Goal: Task Accomplishment & Management: Manage account settings

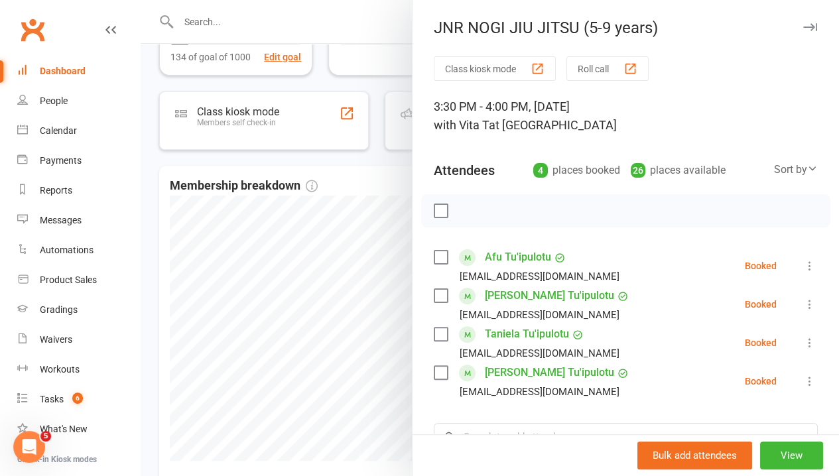
click at [193, 247] on div at bounding box center [490, 238] width 699 height 476
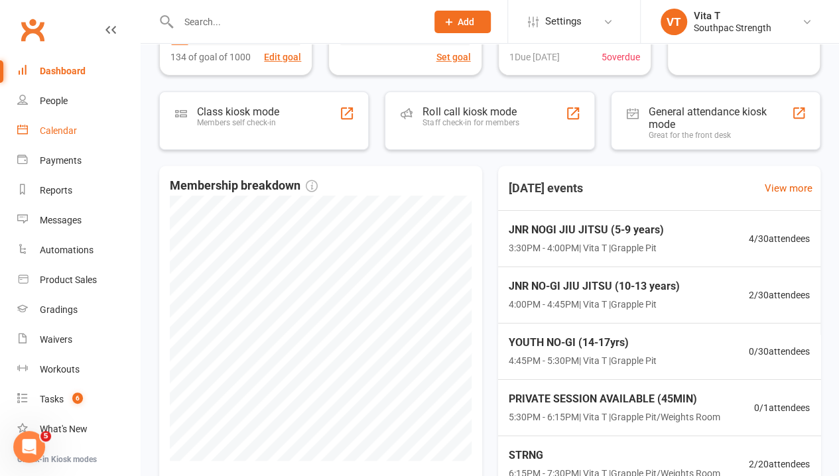
click at [58, 128] on div "Calendar" at bounding box center [58, 130] width 37 height 11
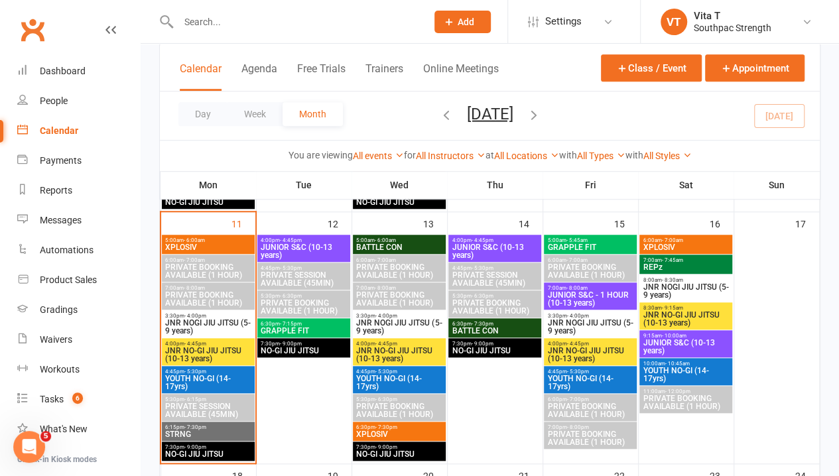
scroll to position [464, 0]
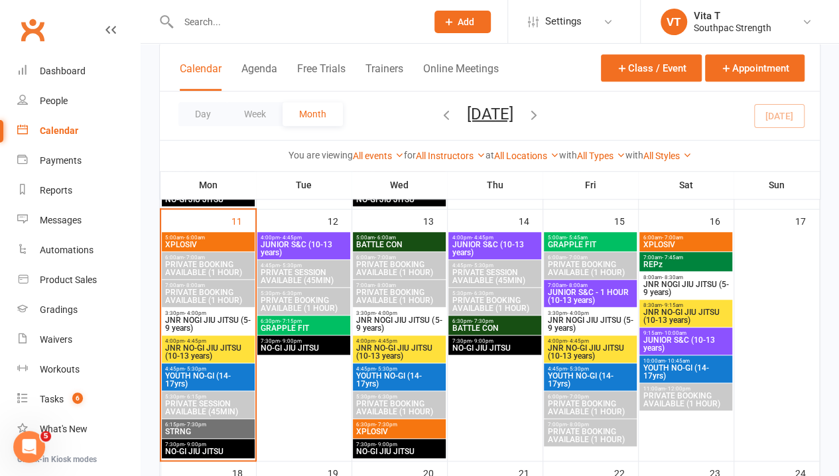
click at [411, 320] on span "JNR NOGI JIU JITSU (5-9 years)" at bounding box center [399, 324] width 87 height 16
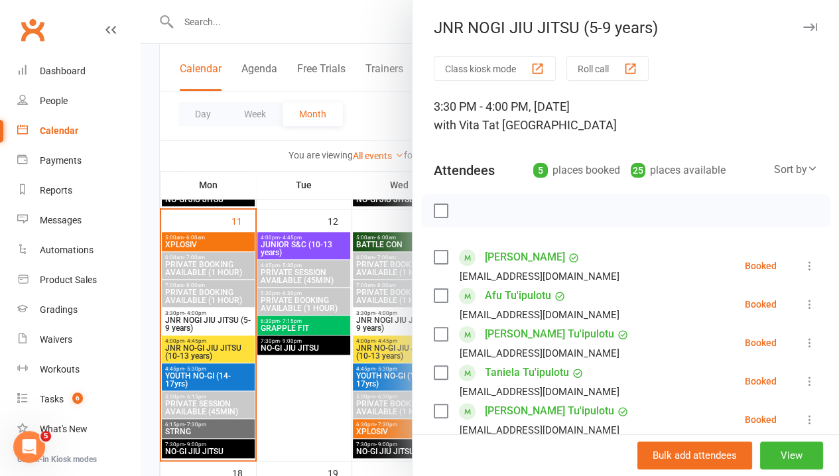
click at [413, 320] on div "Class kiosk mode Roll call 3:30 PM - 4:00 PM, [DATE] with Vita T at Grapple Pit…" at bounding box center [626, 366] width 427 height 621
click at [375, 328] on div at bounding box center [490, 238] width 699 height 476
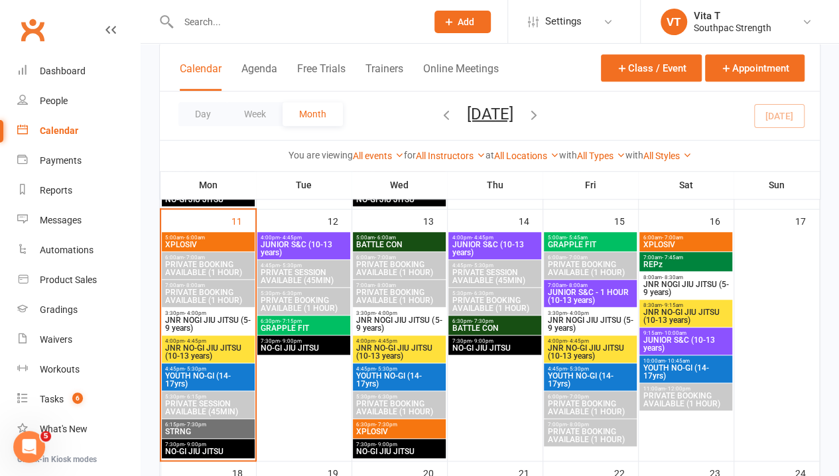
click at [376, 349] on span "JNR NO-GI JIU JITSU (10-13 years)" at bounding box center [399, 352] width 87 height 16
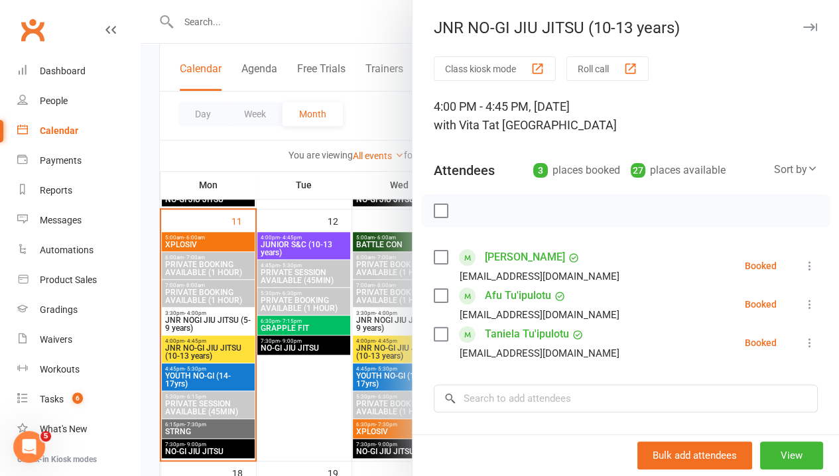
click at [300, 356] on div at bounding box center [490, 238] width 699 height 476
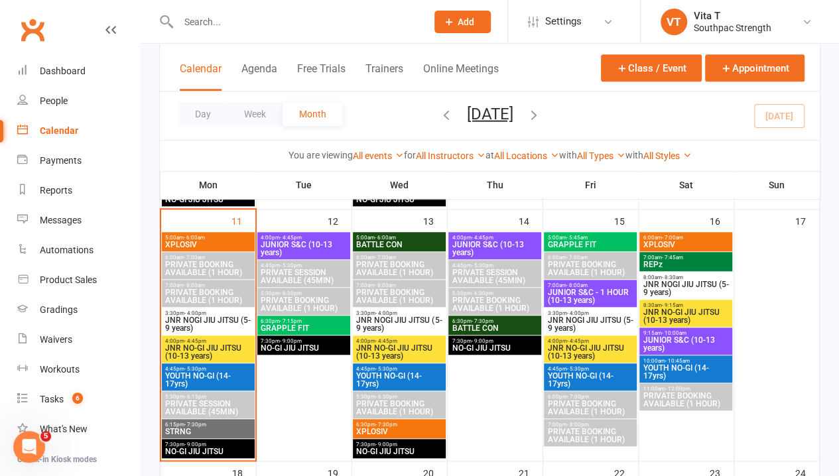
click at [594, 194] on th "Fri" at bounding box center [591, 185] width 96 height 28
click at [65, 85] on link "Dashboard" at bounding box center [78, 71] width 123 height 30
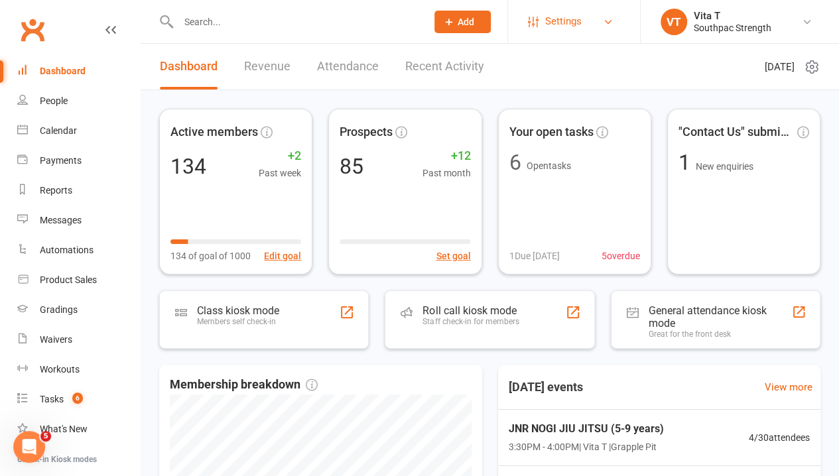
click at [594, 33] on link "Settings" at bounding box center [574, 22] width 92 height 30
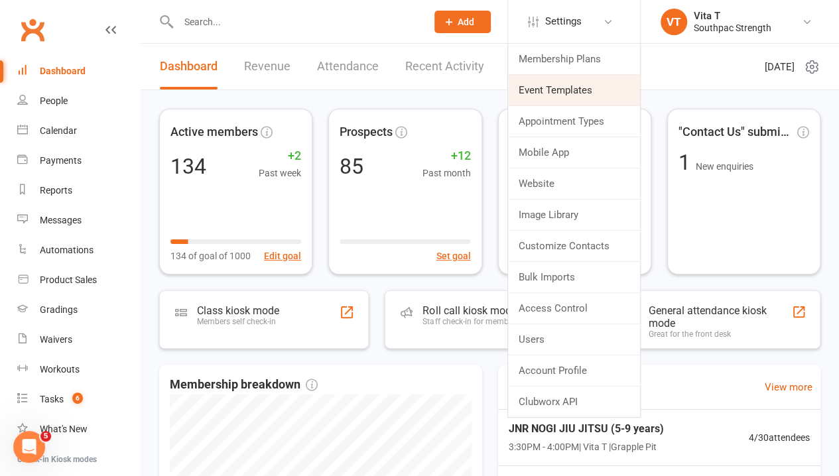
click at [568, 101] on link "Event Templates" at bounding box center [574, 90] width 132 height 31
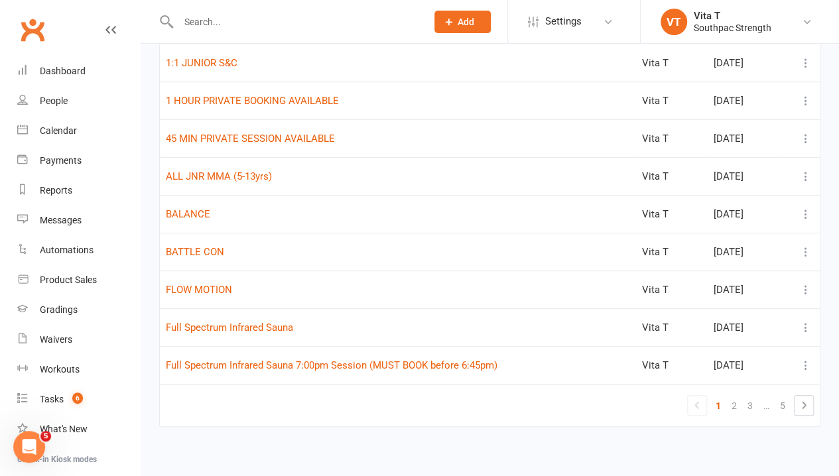
scroll to position [141, 0]
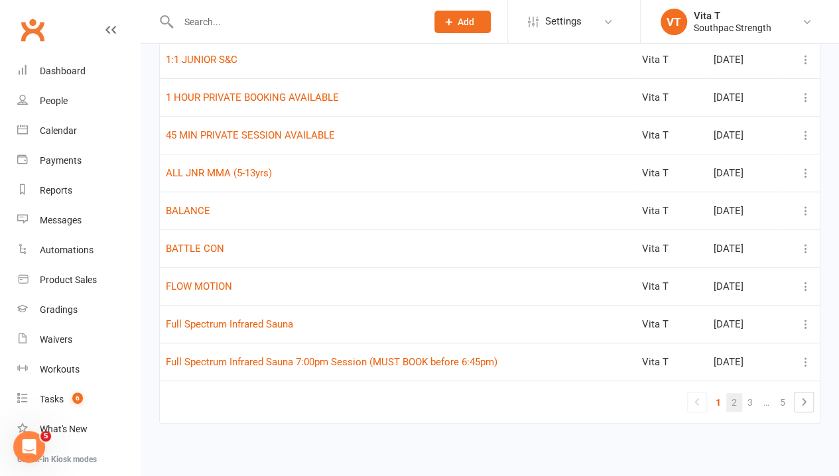
click at [736, 406] on link "2" at bounding box center [734, 402] width 16 height 19
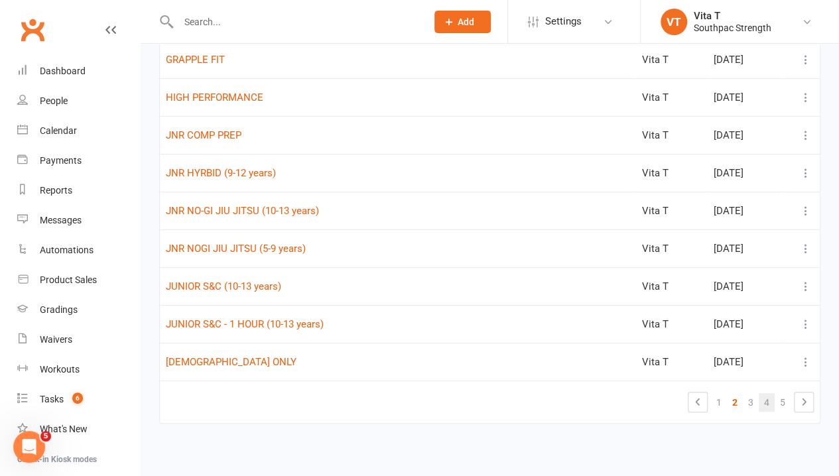
click at [764, 397] on link "4" at bounding box center [767, 402] width 16 height 19
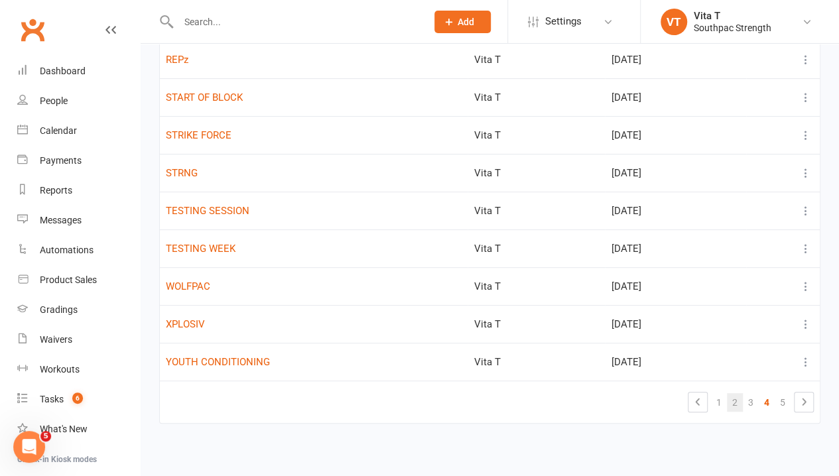
click at [738, 399] on link "2" at bounding box center [735, 402] width 16 height 19
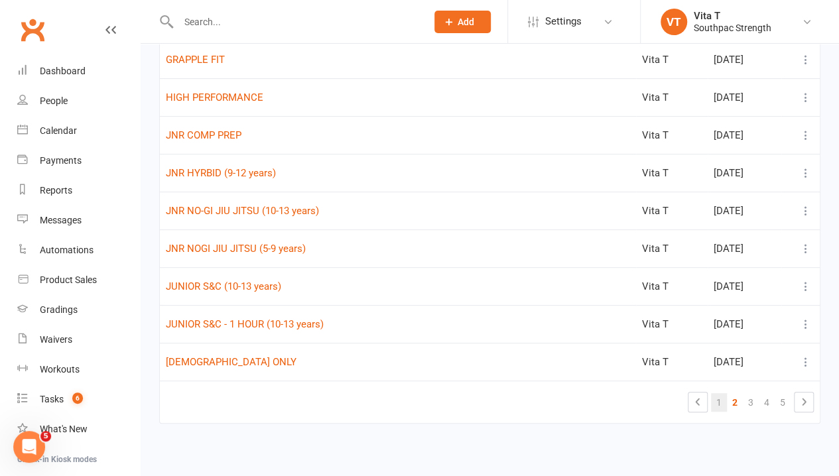
click at [717, 400] on link "1" at bounding box center [719, 402] width 16 height 19
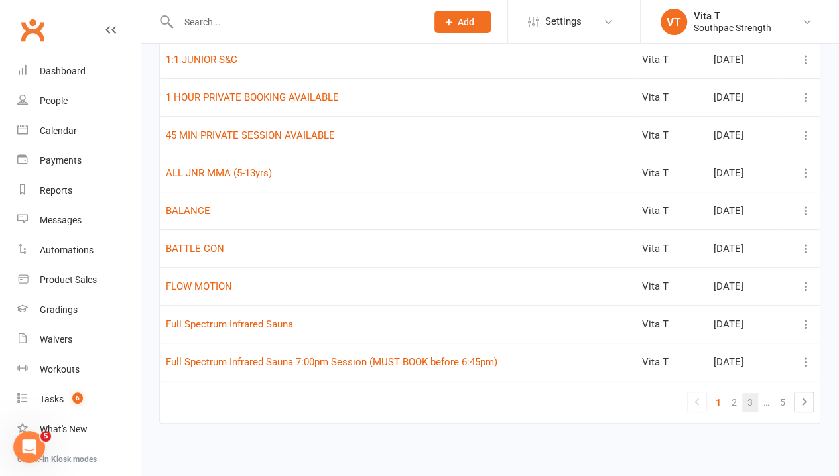
click at [745, 406] on link "3" at bounding box center [750, 402] width 16 height 19
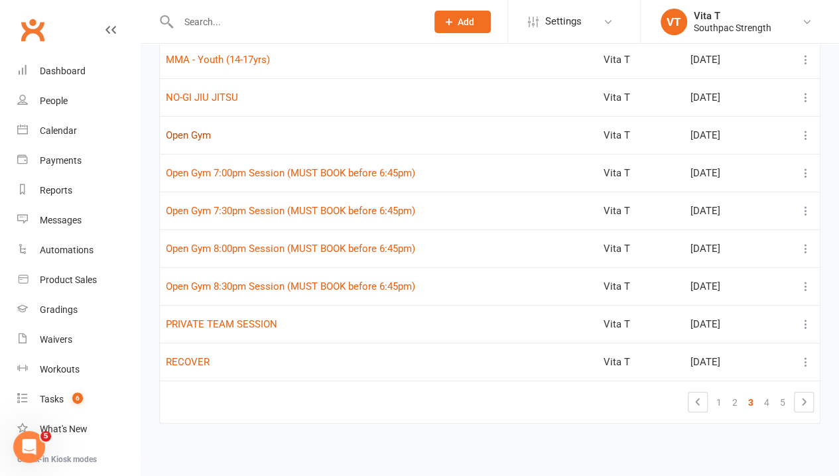
click at [198, 134] on button "Open Gym" at bounding box center [188, 135] width 45 height 16
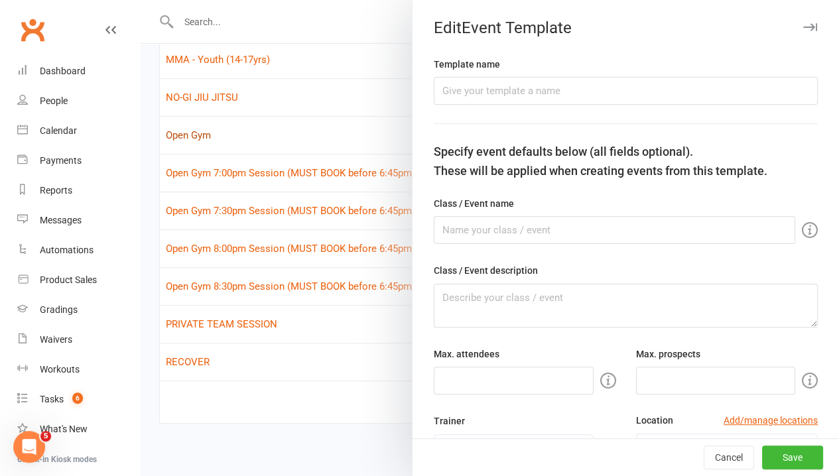
type input "Open Gym"
type textarea "Our Open Gym Sessions provide the flexibility to train on your own terms in our…"
type input "6"
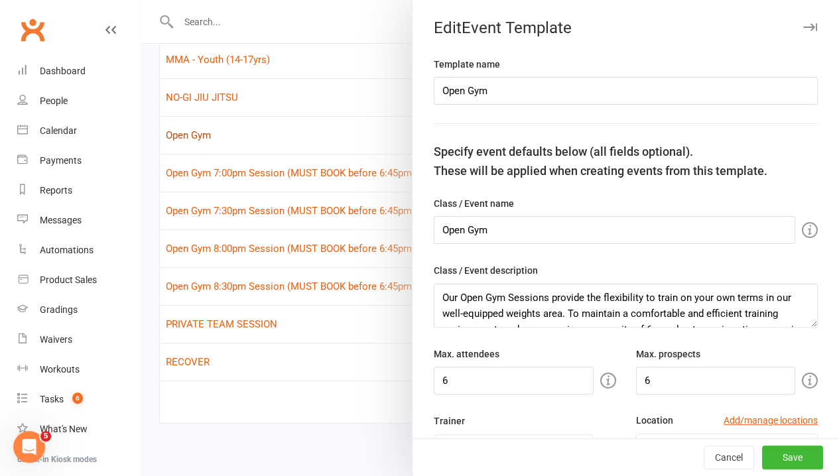
select select "14802"
click at [691, 98] on input "Open Gym" at bounding box center [626, 91] width 384 height 28
type input "Open Gym - Weights Area"
click at [521, 238] on input "Open Gym" at bounding box center [615, 230] width 362 height 28
type input "Open Gym - Weights Area"
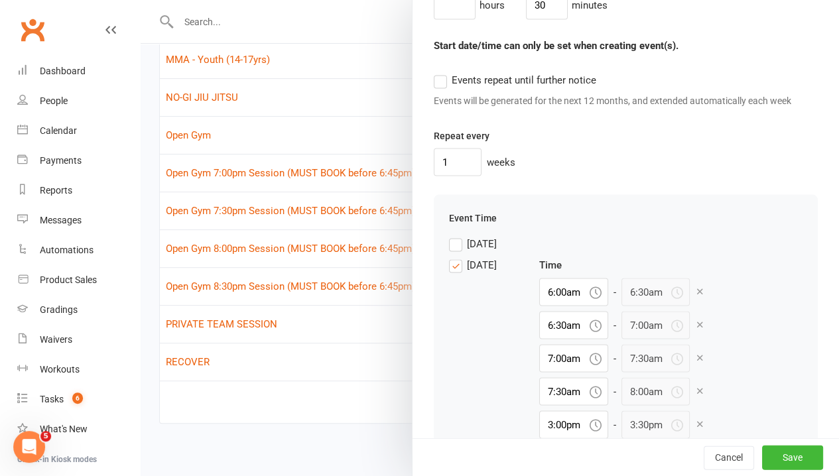
scroll to position [1194, 0]
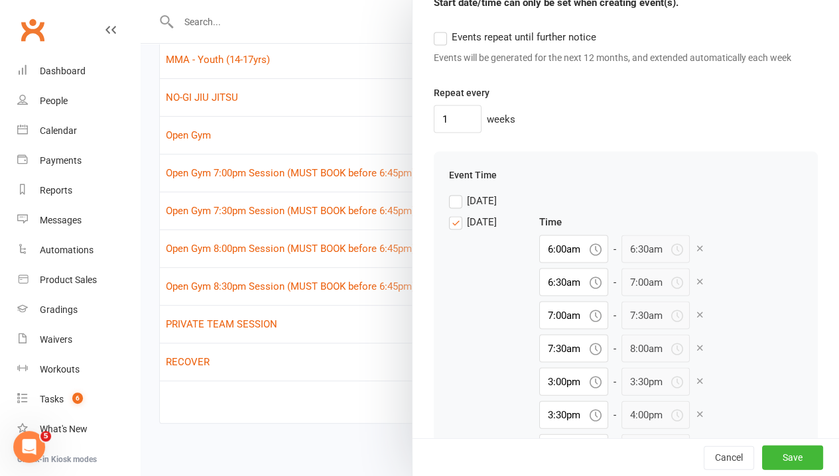
click at [695, 253] on icon at bounding box center [700, 248] width 10 height 10
type input "6:30am"
type input "7:00am"
type input "7:30am"
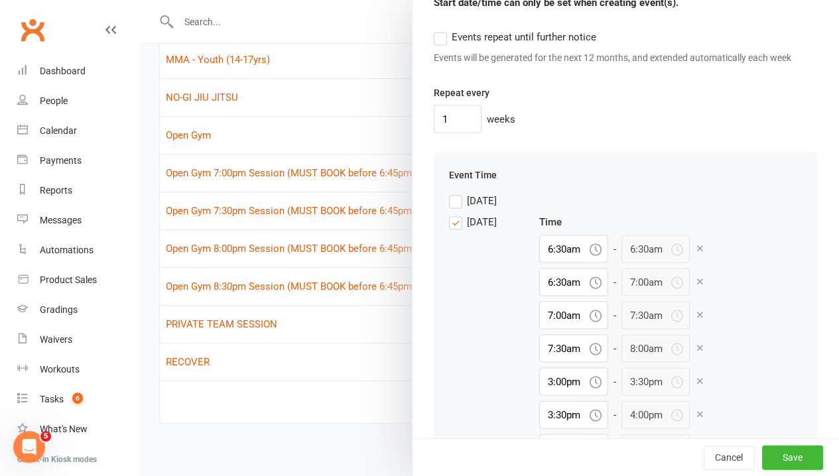
type input "7:30am"
type input "8:00am"
type input "3:00pm"
type input "3:30pm"
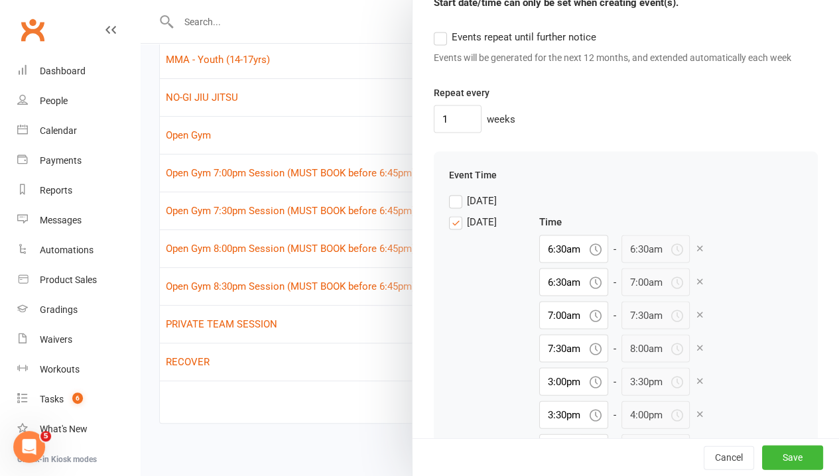
type input "4:00pm"
type input "4:30pm"
type input "5:00pm"
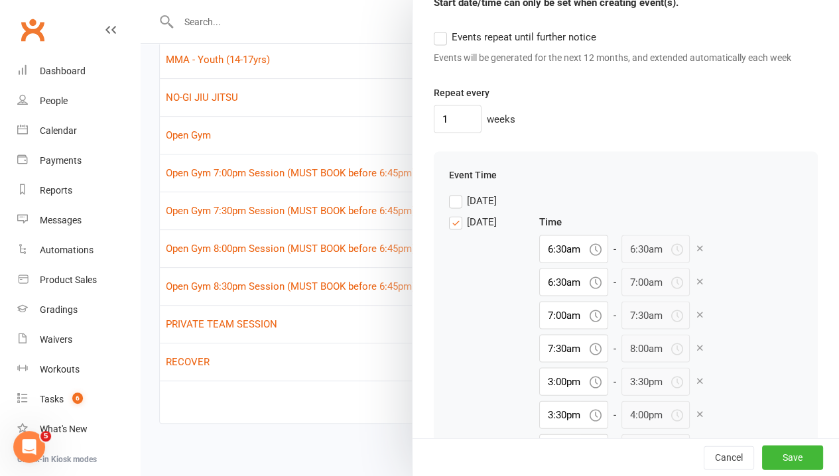
type input "5:00pm"
type input "5:30pm"
type input "6:00pm"
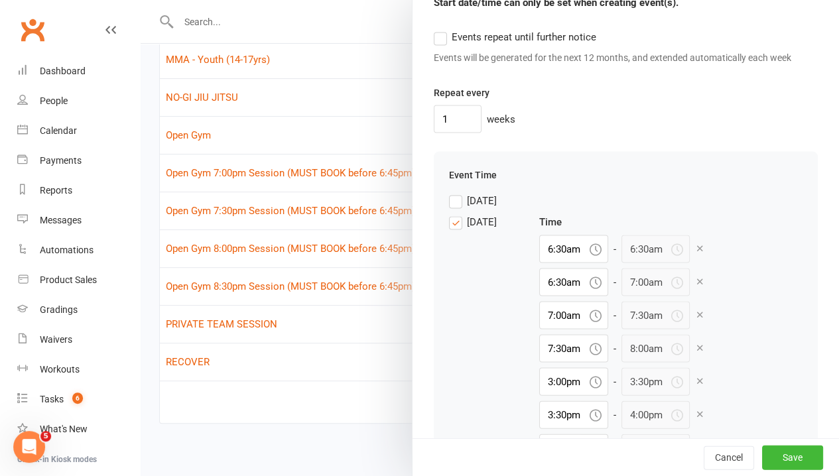
type input "6:30pm"
type input "7:00pm"
click at [695, 253] on icon at bounding box center [700, 248] width 10 height 10
type input "7:00am"
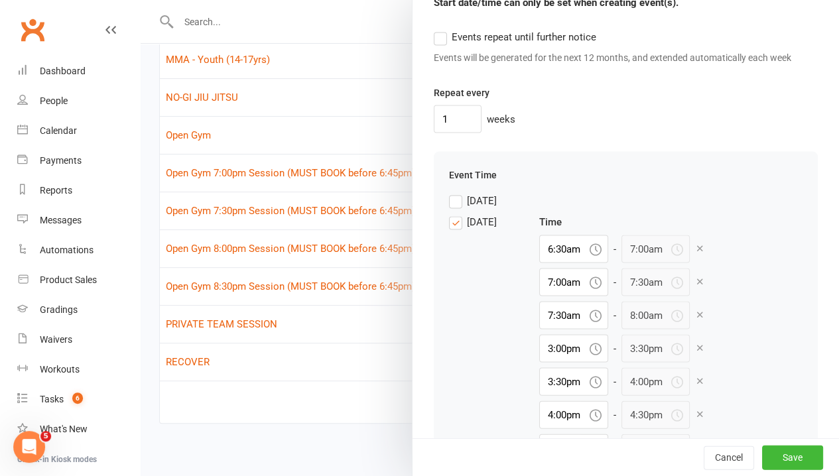
type input "7:30am"
type input "8:00am"
type input "3:00pm"
type input "3:30pm"
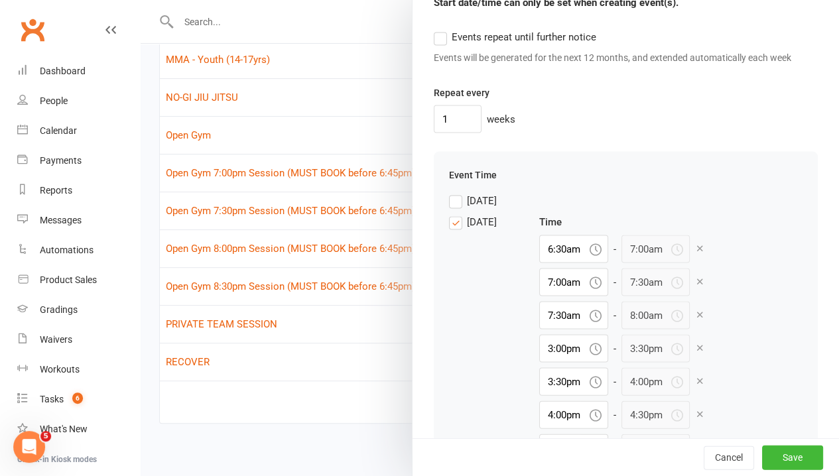
type input "3:30pm"
type input "4:00pm"
type input "4:30pm"
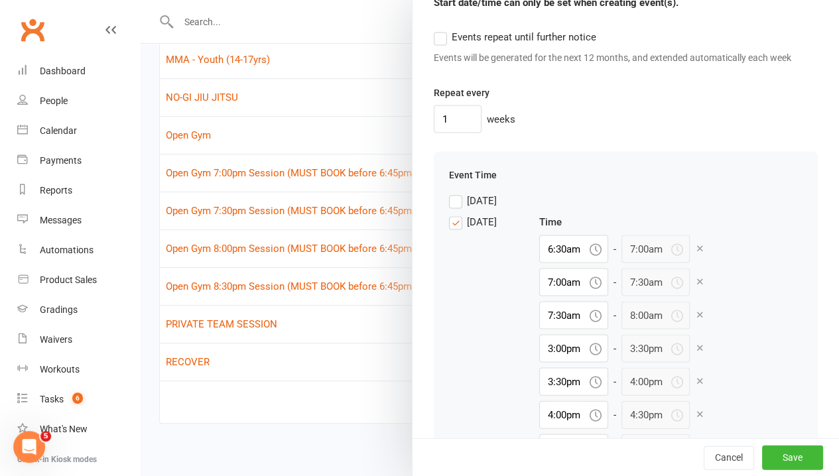
type input "5:00pm"
type input "5:30pm"
type input "6:00pm"
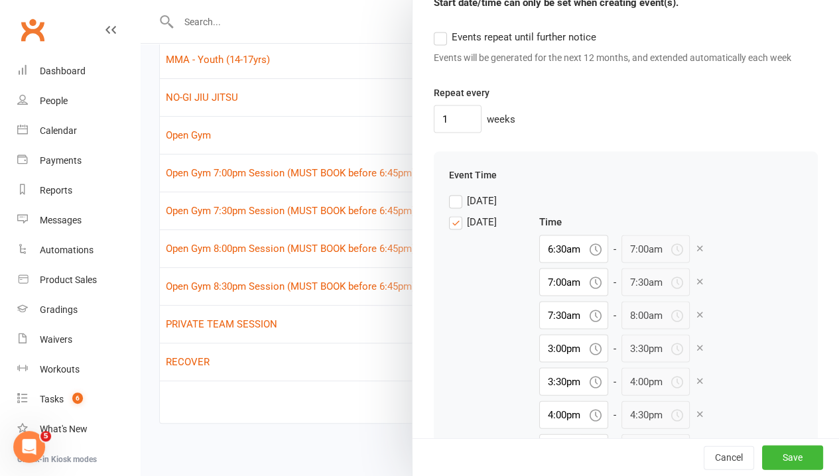
type input "6:00pm"
type input "6:30pm"
type input "7:00pm"
click at [695, 253] on icon at bounding box center [700, 248] width 10 height 10
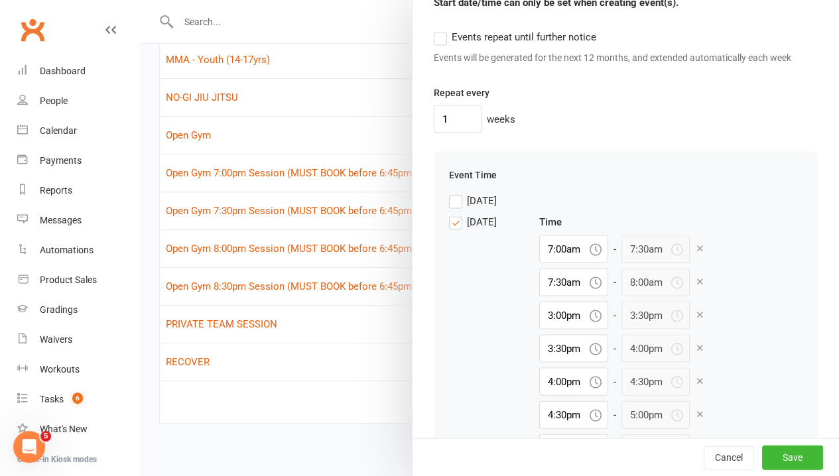
type input "7:30am"
type input "8:00am"
type input "3:00pm"
type input "3:30pm"
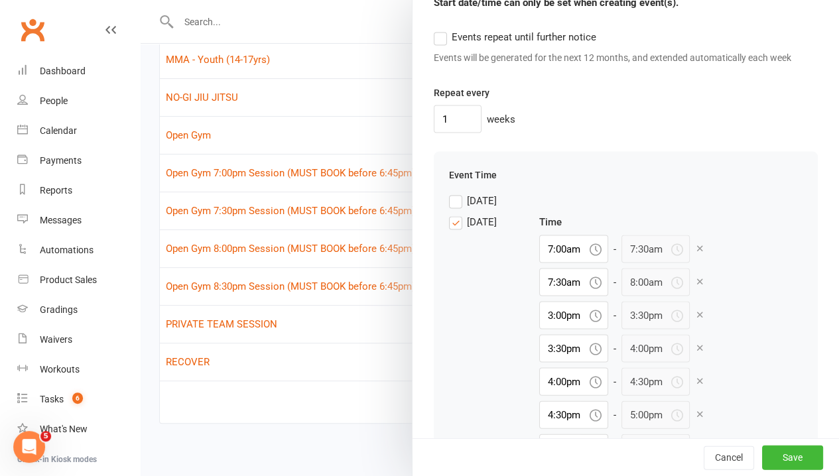
type input "4:00pm"
type input "4:30pm"
type input "5:00pm"
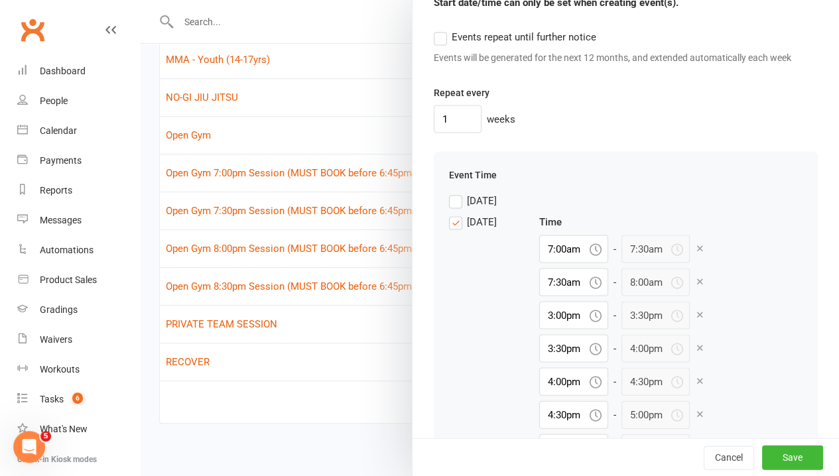
type input "5:00pm"
type input "5:30pm"
type input "6:00pm"
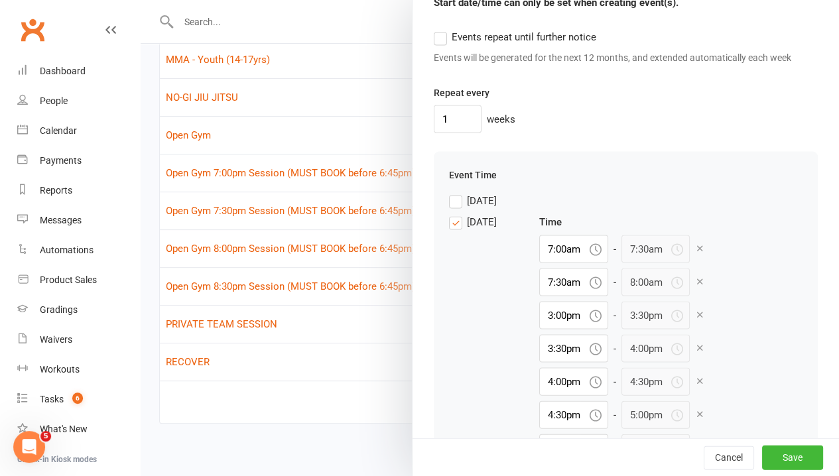
type input "6:30pm"
type input "7:00pm"
click at [695, 253] on icon at bounding box center [700, 248] width 10 height 10
type input "3:00pm"
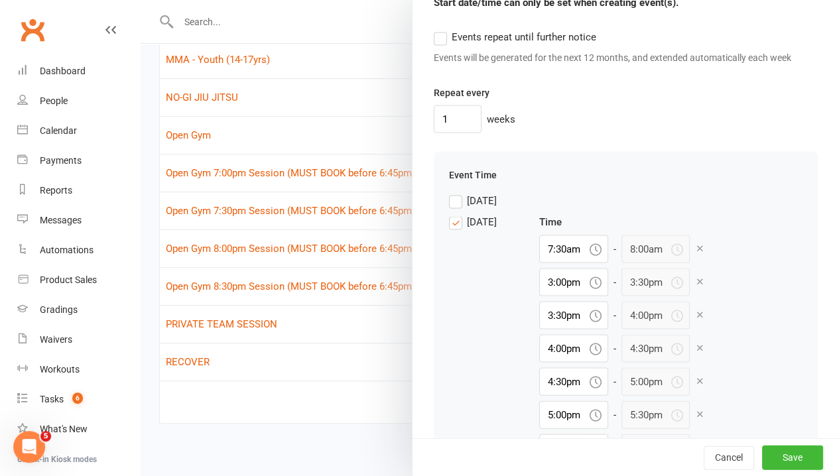
type input "3:30pm"
type input "4:00pm"
type input "4:30pm"
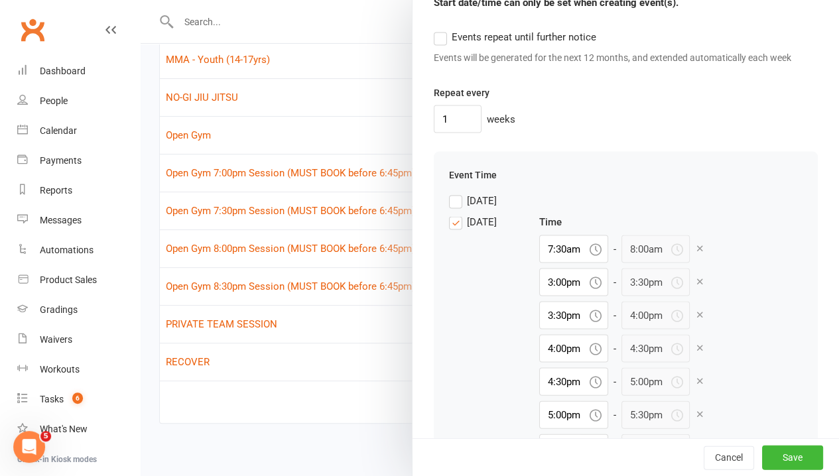
type input "4:30pm"
type input "5:00pm"
type input "5:30pm"
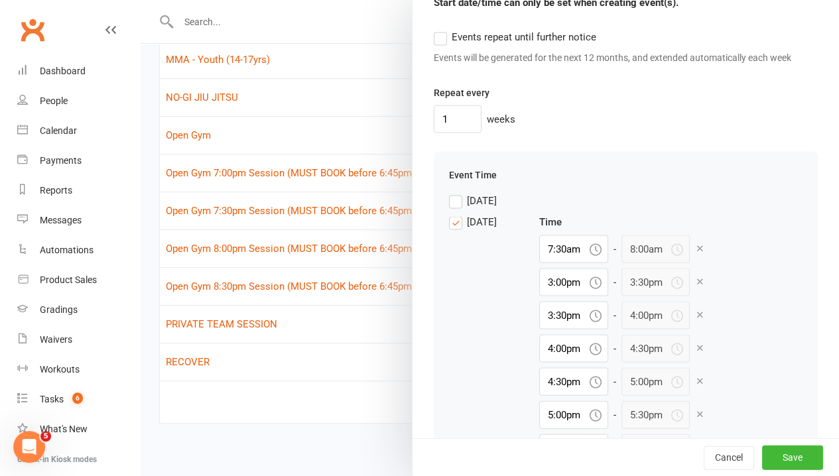
type input "6:00pm"
type input "6:30pm"
type input "7:00pm"
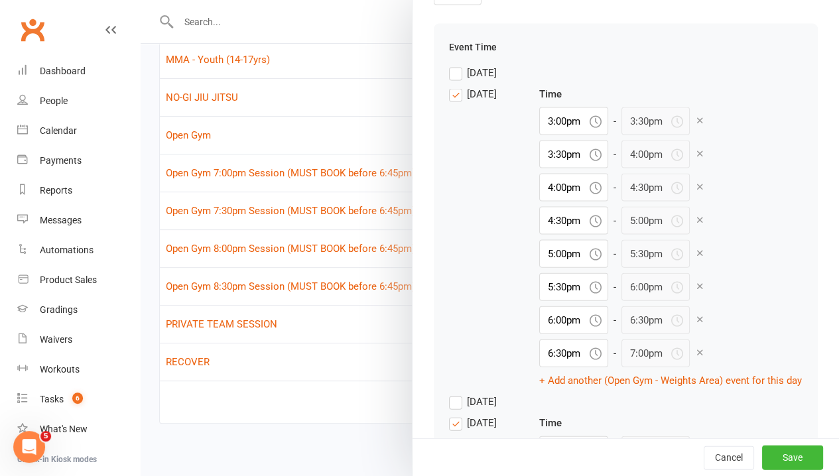
scroll to position [1327, 0]
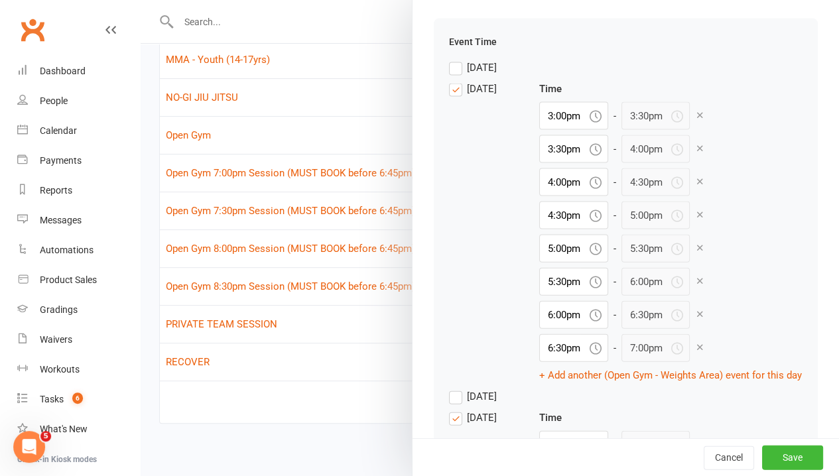
click at [695, 352] on icon at bounding box center [700, 347] width 10 height 10
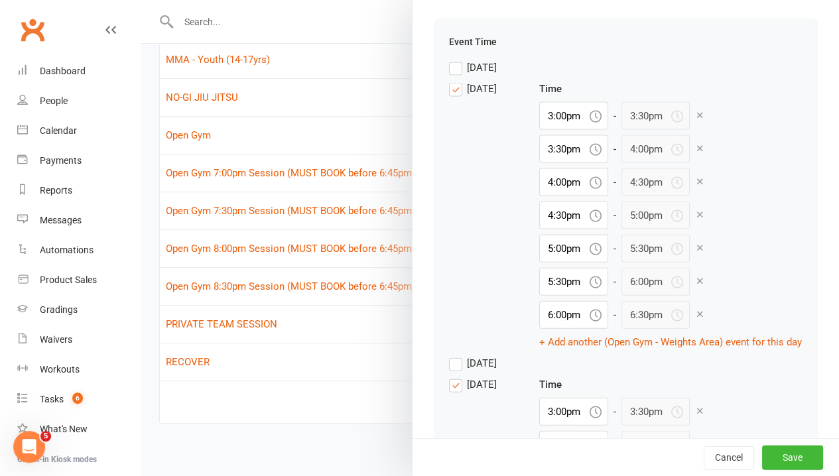
click at [695, 319] on icon at bounding box center [700, 314] width 10 height 10
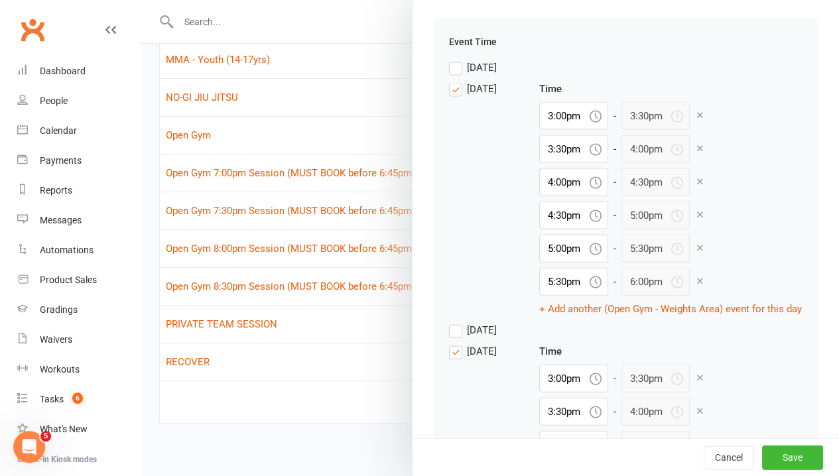
click at [449, 338] on label "[DATE]" at bounding box center [473, 330] width 48 height 16
click at [449, 322] on input "[DATE]" at bounding box center [473, 322] width 48 height 0
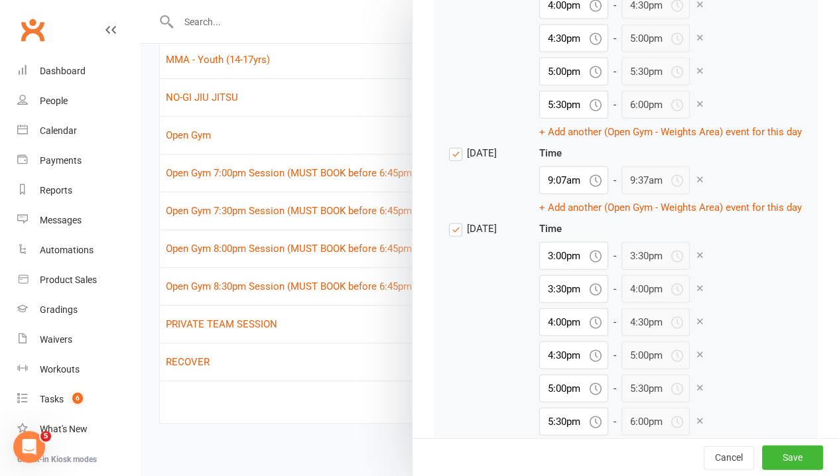
scroll to position [1526, 0]
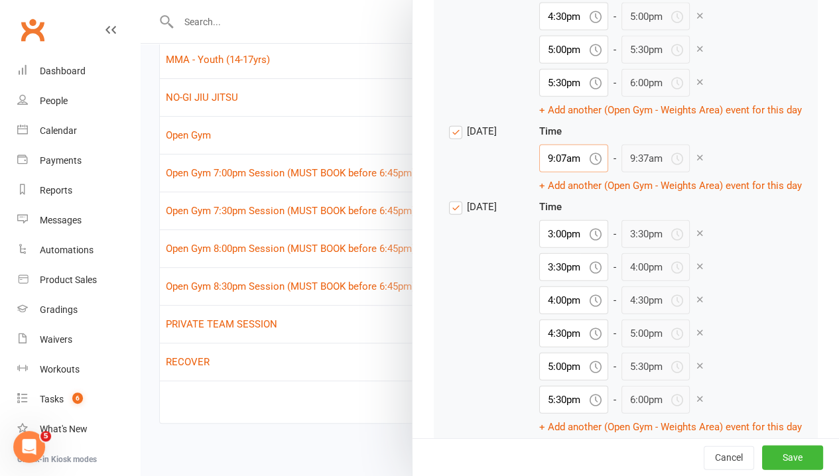
click at [539, 172] on input "9:07am" at bounding box center [573, 159] width 69 height 28
click at [540, 232] on div "5:00pm" at bounding box center [574, 221] width 68 height 21
type input "5:00pm"
type input "5:30pm"
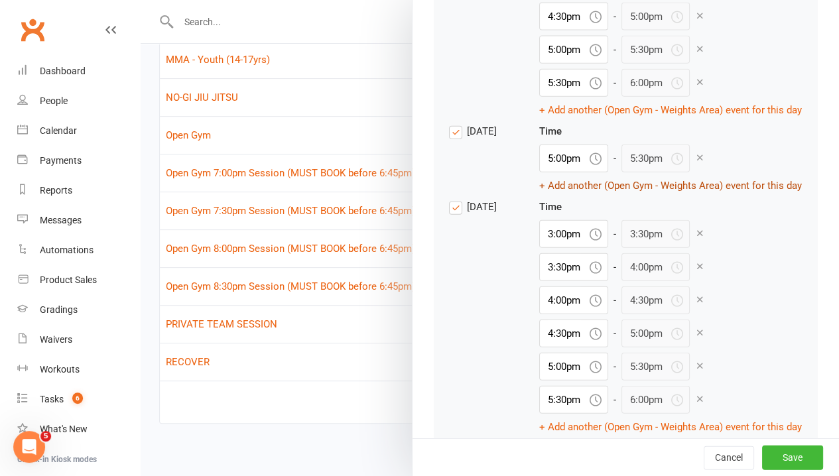
click at [539, 194] on button "+ Add another (Open Gym - Weights Area) event for this day" at bounding box center [670, 186] width 263 height 16
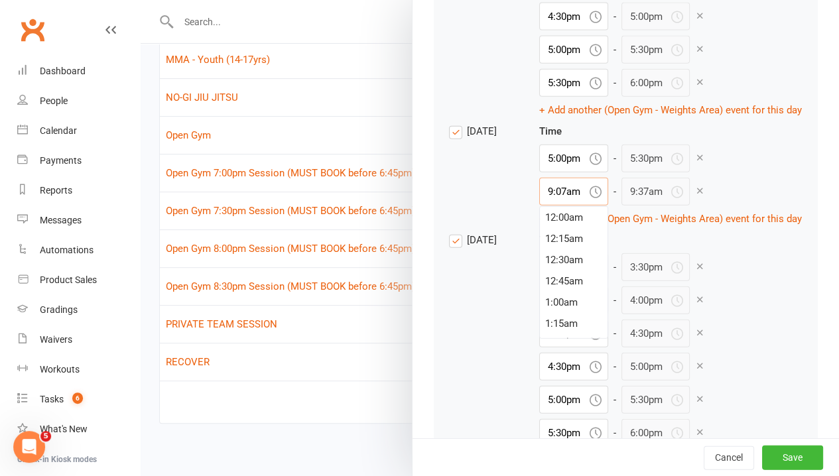
click at [539, 206] on input "9:07am" at bounding box center [573, 192] width 69 height 28
click at [540, 241] on div "5:30pm" at bounding box center [574, 230] width 68 height 21
type input "5:30pm"
type input "6:00pm"
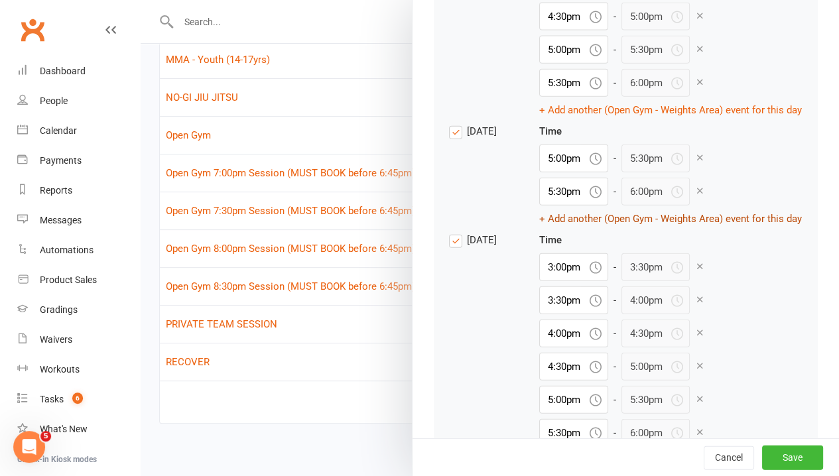
click at [539, 227] on button "+ Add another (Open Gym - Weights Area) event for this day" at bounding box center [670, 219] width 263 height 16
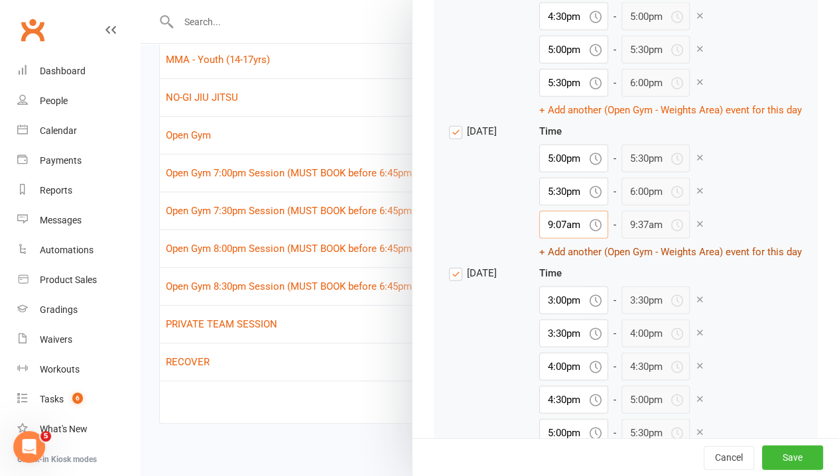
click at [539, 239] on input "9:07am" at bounding box center [573, 225] width 69 height 28
click at [540, 317] on div "6:00pm" at bounding box center [574, 306] width 68 height 21
type input "6:00pm"
type input "6:30pm"
click at [539, 260] on button "+ Add another (Open Gym - Weights Area) event for this day" at bounding box center [670, 252] width 263 height 16
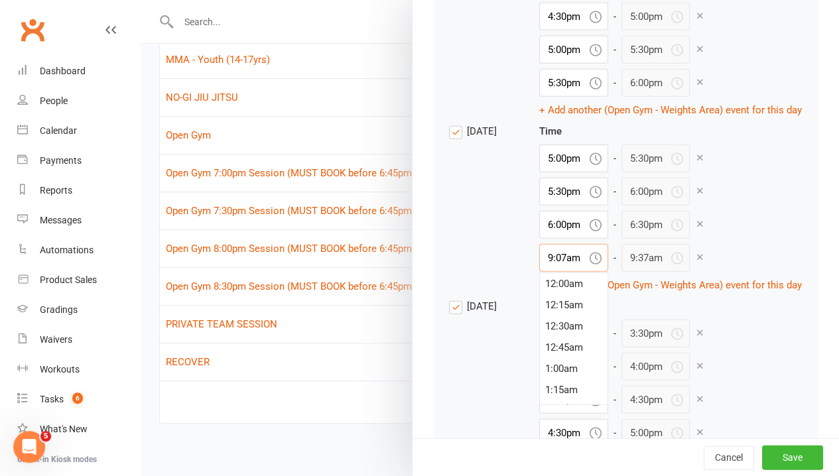
click at [539, 272] on input "9:07am" at bounding box center [573, 258] width 69 height 28
click at [540, 326] on div "6:30pm" at bounding box center [574, 315] width 68 height 21
type input "6:30pm"
type input "7:00pm"
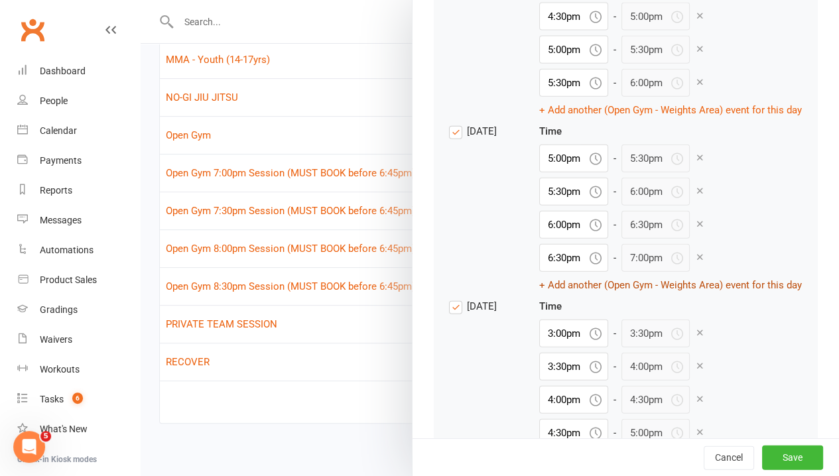
click at [539, 293] on button "+ Add another (Open Gym - Weights Area) event for this day" at bounding box center [670, 285] width 263 height 16
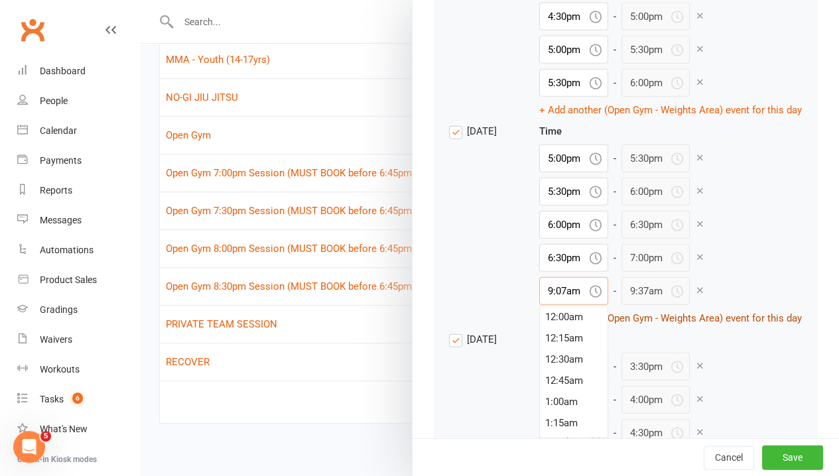
click at [539, 305] on input "9:07am" at bounding box center [573, 291] width 69 height 28
click at [540, 402] on div "7:00pm" at bounding box center [574, 391] width 68 height 21
type input "7:00pm"
type input "7:30pm"
click at [707, 326] on div "Time 5:00pm - 5:30pm 5:30pm - 6:00pm 6:00pm - 6:30pm 6:30pm - 7:00pm 7:00pm - 7…" at bounding box center [670, 224] width 263 height 203
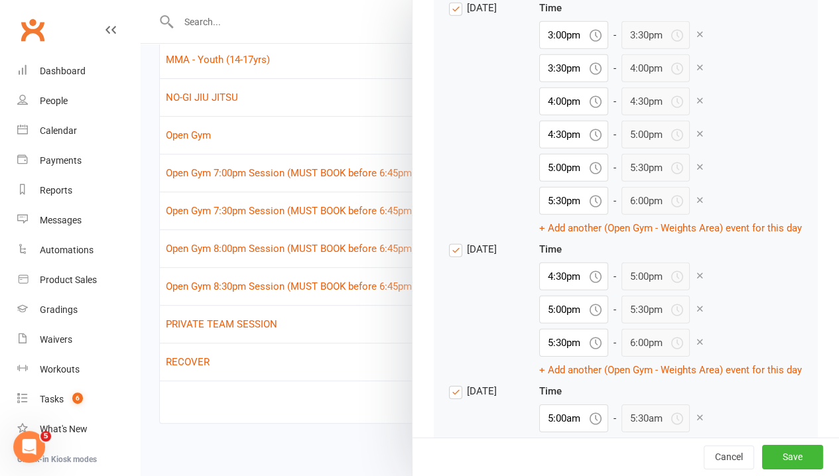
scroll to position [1990, 0]
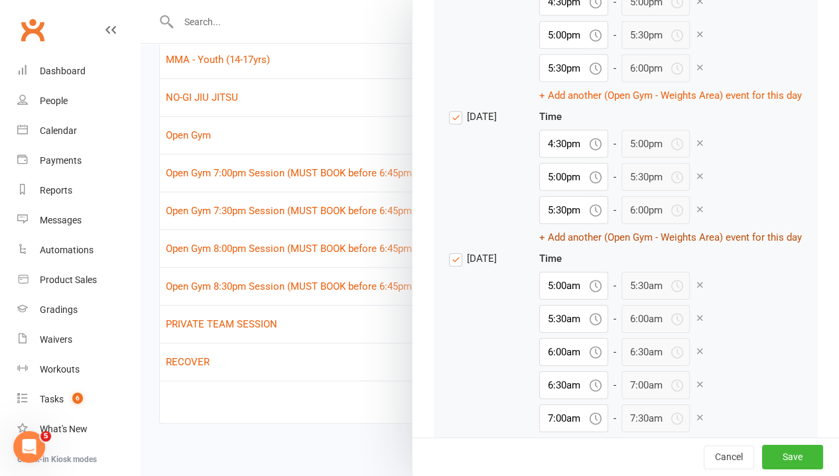
click at [539, 245] on button "+ Add another (Open Gym - Weights Area) event for this day" at bounding box center [670, 238] width 263 height 16
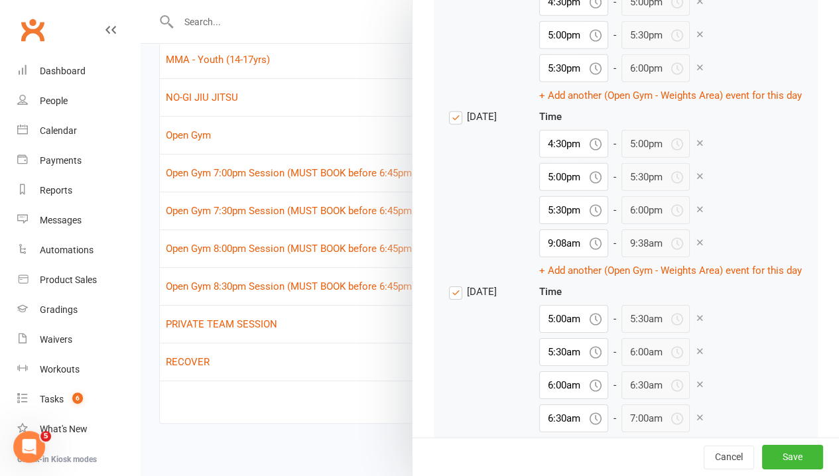
click at [590, 249] on icon at bounding box center [596, 244] width 12 height 12
click at [539, 257] on input "9:08am" at bounding box center [573, 244] width 69 height 28
click at [540, 336] on div "6:00pm" at bounding box center [574, 324] width 68 height 21
type input "6:00pm"
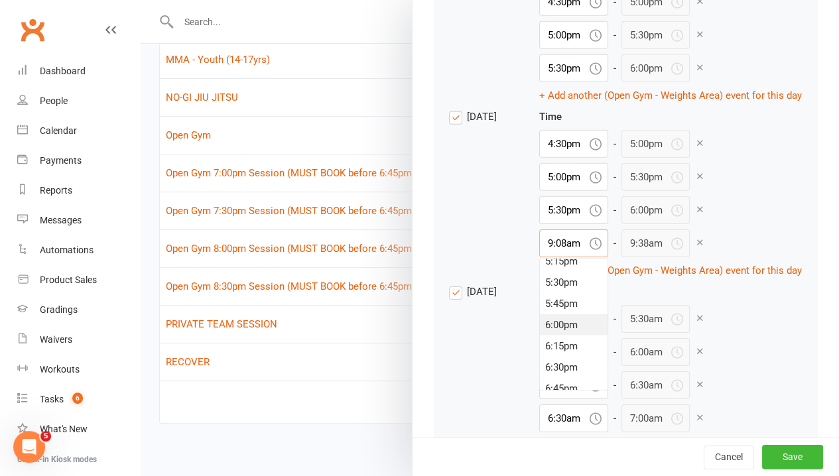
type input "6:30pm"
click at [539, 279] on button "+ Add another (Open Gym - Weights Area) event for this day" at bounding box center [670, 271] width 263 height 16
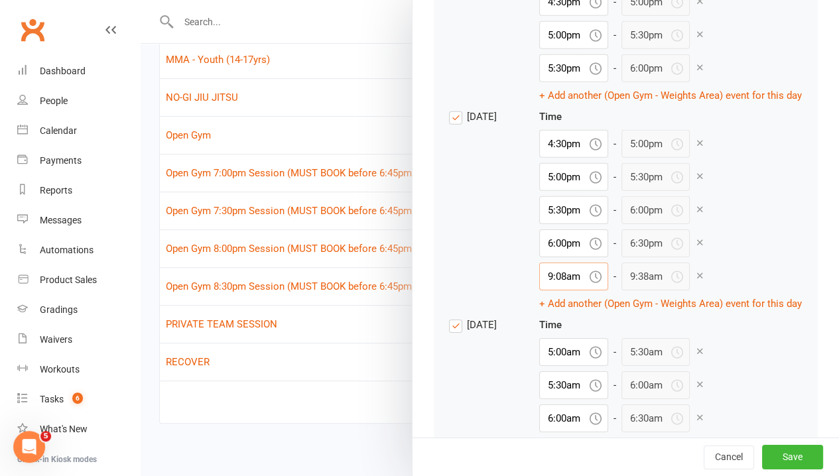
click at [539, 291] on input "9:08am" at bounding box center [573, 277] width 69 height 28
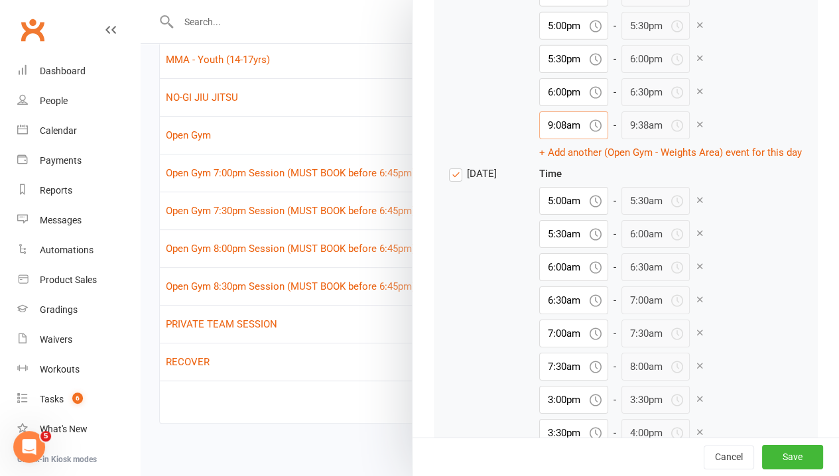
scroll to position [2123, 0]
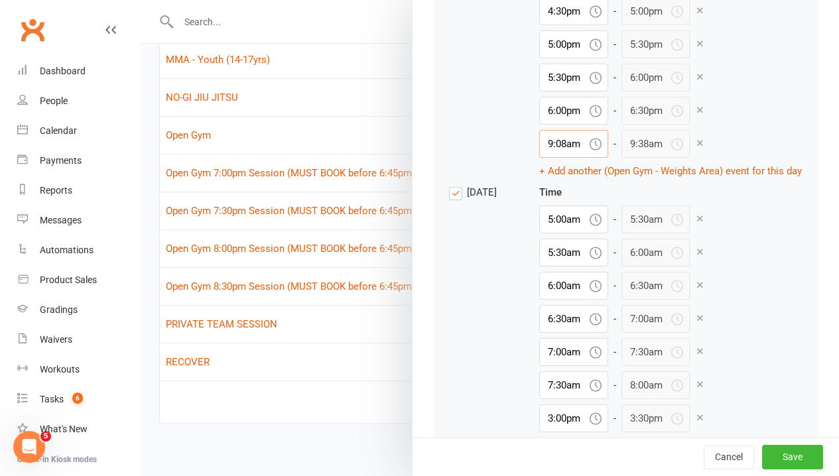
click at [539, 158] on input "9:08am" at bounding box center [573, 144] width 69 height 28
click at [540, 297] on div "7:30pm" at bounding box center [574, 286] width 68 height 21
type input "7:30pm"
type input "8:00pm"
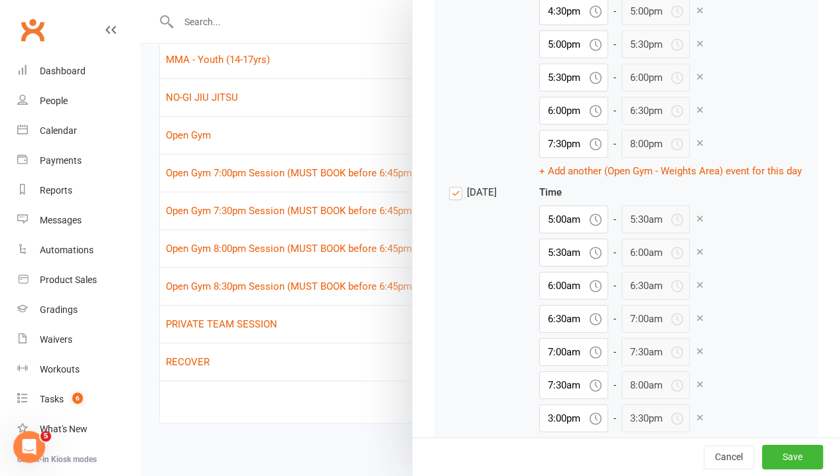
click at [517, 260] on div "Event Time [DATE] [DATE] Time 3:00pm - 3:30pm 3:30pm - 4:00pm 4:00pm - 4:30pm 4…" at bounding box center [626, 17] width 384 height 1590
click at [539, 179] on button "+ Add another (Open Gym - Weights Area) event for this day" at bounding box center [670, 171] width 263 height 16
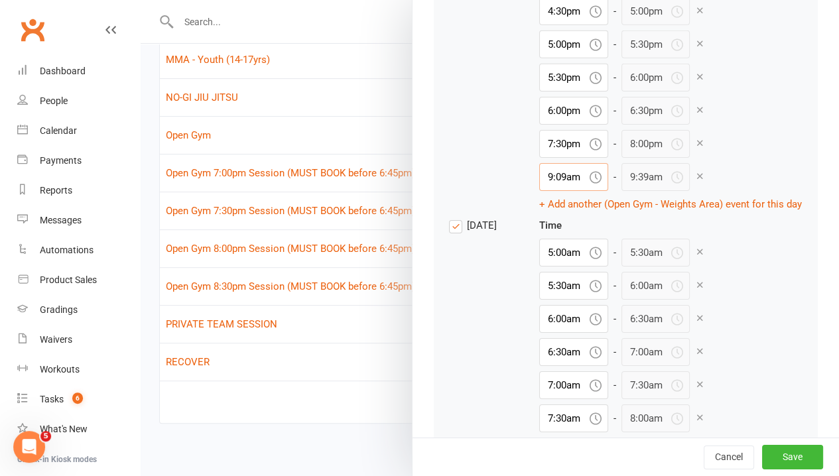
click at [539, 191] on input "9:09am" at bounding box center [573, 177] width 69 height 28
click at [540, 216] on div "8:00am" at bounding box center [574, 205] width 68 height 21
type input "8:00am"
type input "8:30am"
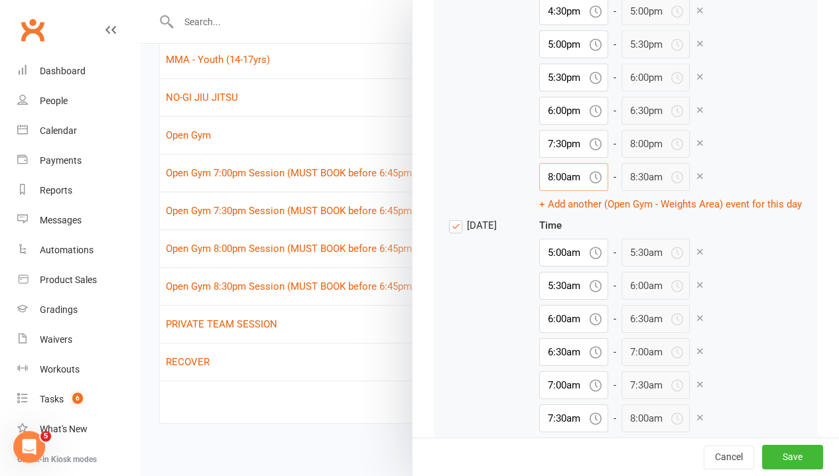
click at [539, 191] on input "8:00am" at bounding box center [573, 177] width 69 height 28
click at [540, 259] on div "8:00pm" at bounding box center [574, 248] width 68 height 21
type input "8:00pm"
type input "8:30pm"
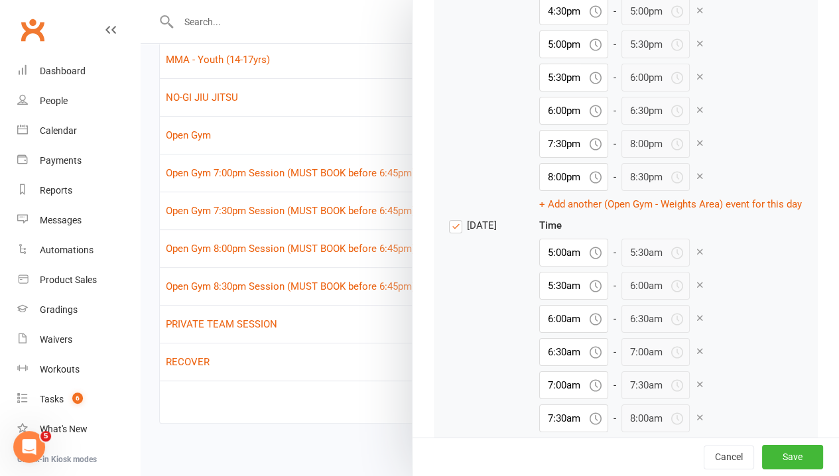
click at [700, 212] on div "Time 4:30pm - 5:00pm 5:00pm - 5:30pm 5:30pm - 6:00pm 6:00pm - 6:30pm 7:30pm - 8…" at bounding box center [670, 94] width 263 height 236
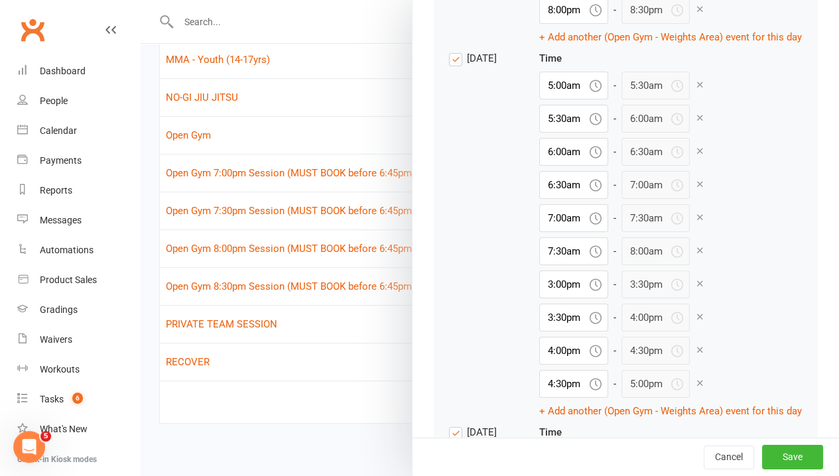
scroll to position [2322, 0]
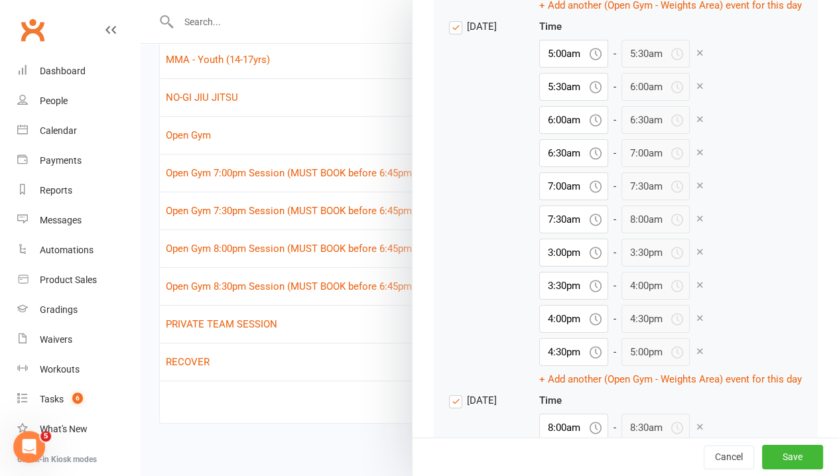
drag, startPoint x: 622, startPoint y: 310, endPoint x: 824, endPoint y: 318, distance: 201.8
click at [824, 318] on div "Edit Event Template Template name Open Gym - Weights Area Specify event default…" at bounding box center [625, 238] width 427 height 476
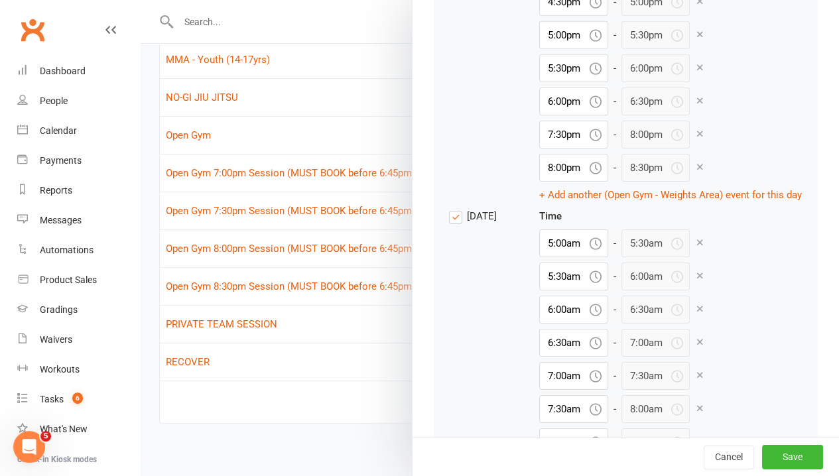
scroll to position [2057, 0]
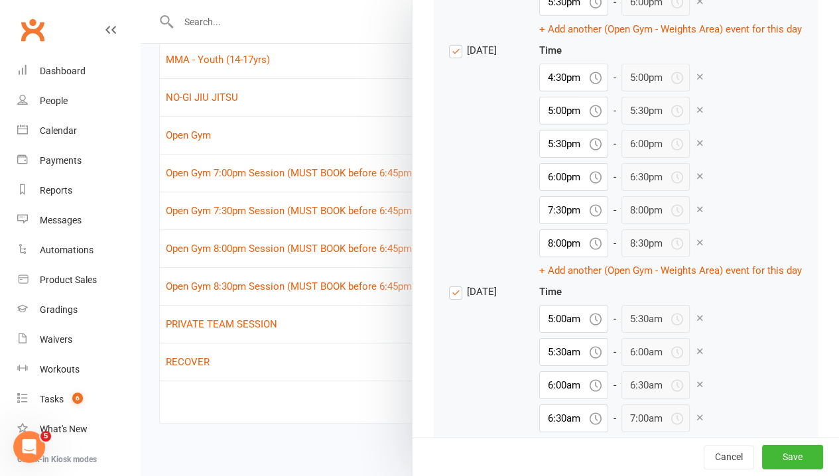
click at [695, 82] on icon at bounding box center [700, 77] width 10 height 10
type input "5:00pm"
type input "5:30pm"
type input "6:00pm"
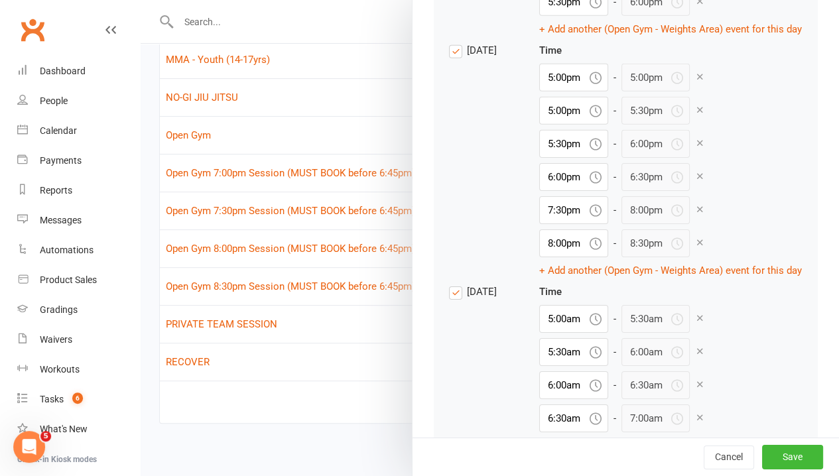
type input "6:00pm"
type input "6:30pm"
type input "7:30pm"
type input "8:00pm"
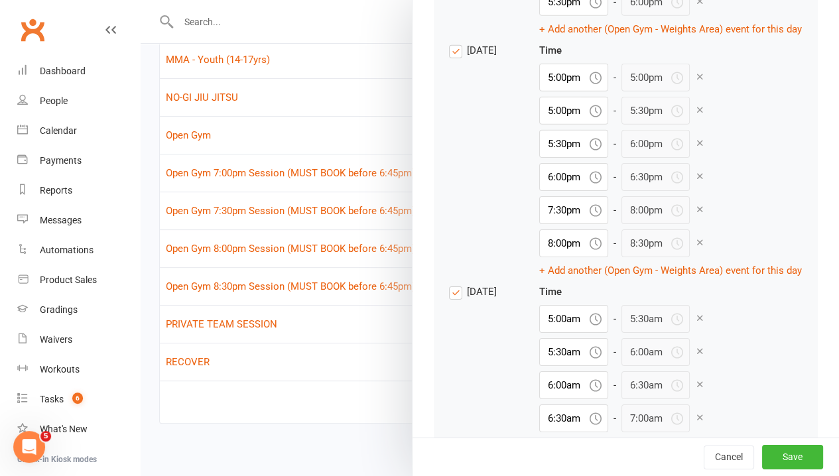
type input "8:30pm"
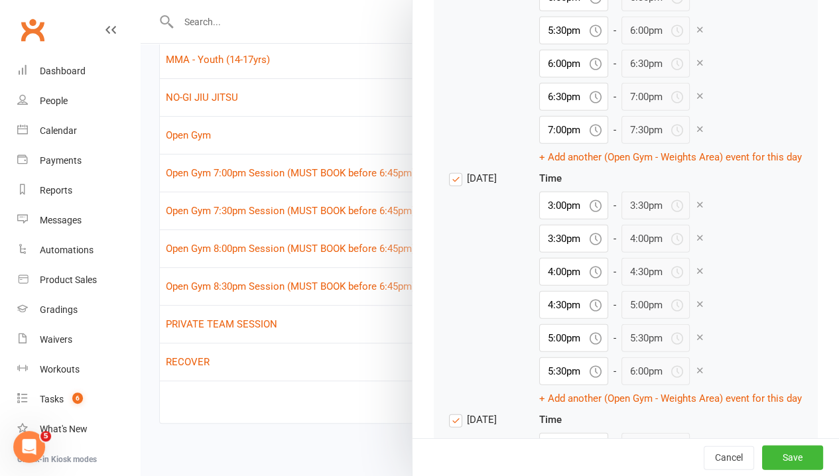
scroll to position [1659, 0]
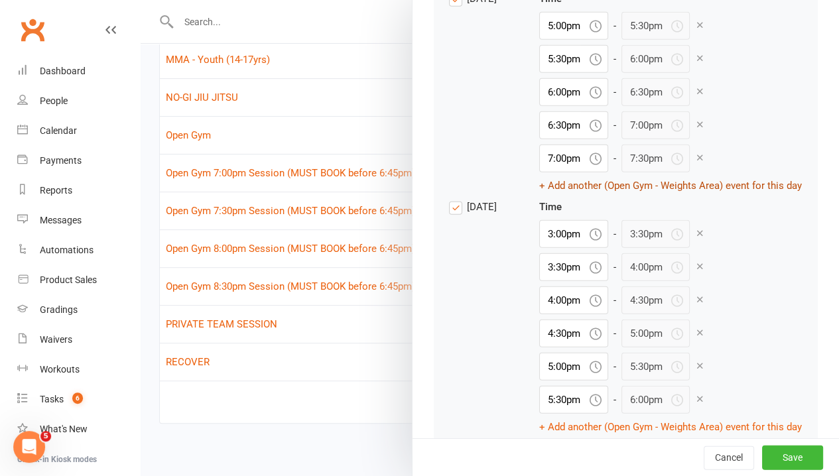
click at [556, 194] on button "+ Add another (Open Gym - Weights Area) event for this day" at bounding box center [670, 186] width 263 height 16
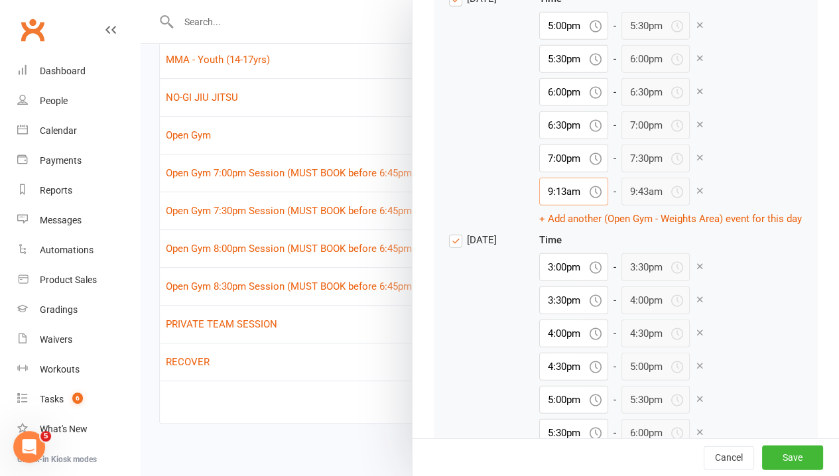
click at [539, 206] on input "9:13am" at bounding box center [573, 192] width 69 height 28
click at [540, 313] on div "4:00pm" at bounding box center [574, 302] width 68 height 21
type input "4:00pm"
type input "4:30pm"
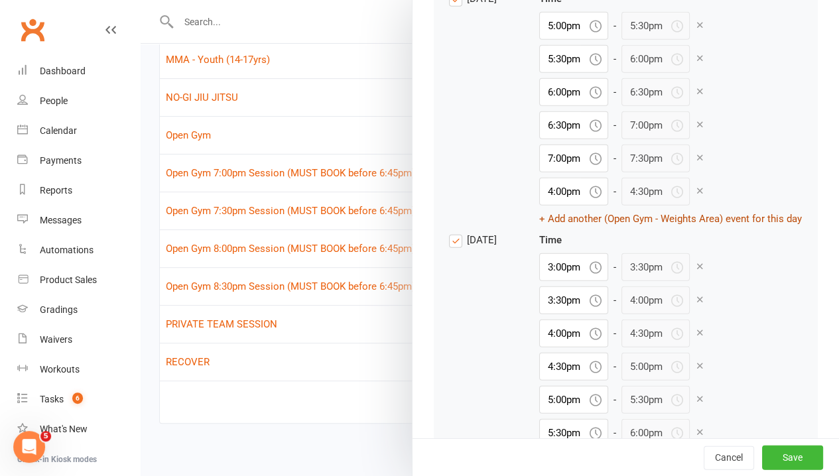
click at [539, 227] on button "+ Add another (Open Gym - Weights Area) event for this day" at bounding box center [670, 219] width 263 height 16
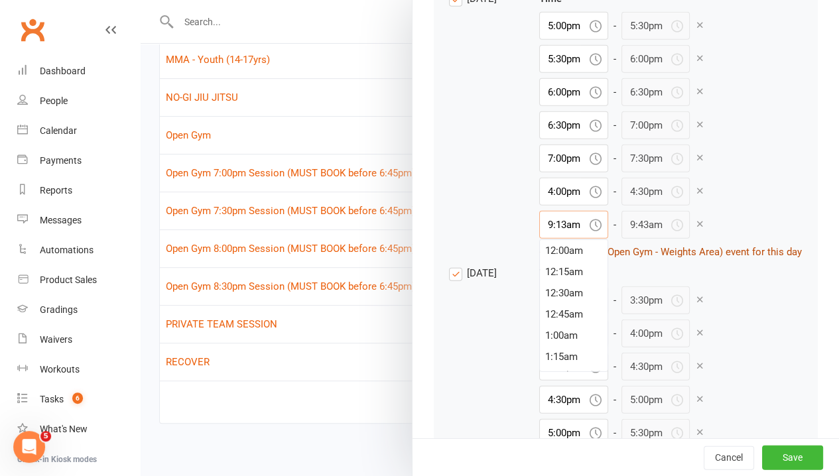
click at [539, 239] on input "9:13am" at bounding box center [573, 225] width 69 height 28
click at [540, 322] on div "4:30pm" at bounding box center [574, 311] width 68 height 21
type input "4:30pm"
type input "5:00pm"
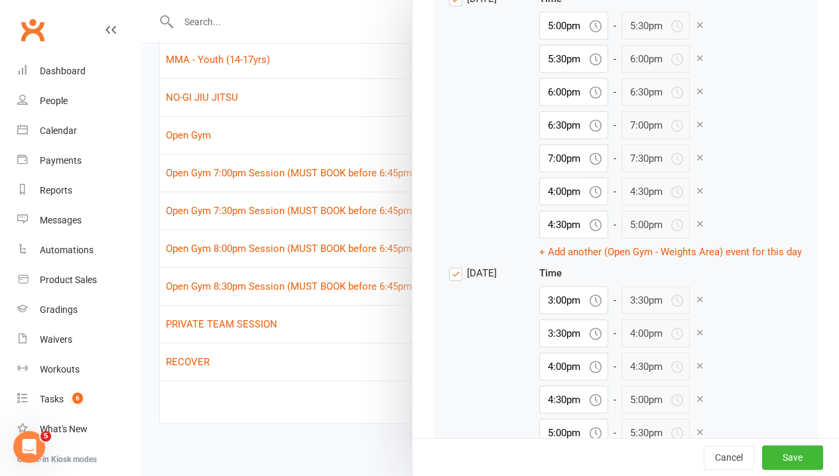
click at [718, 211] on div "Time 5:00pm - 5:30pm 5:30pm - 6:00pm 6:00pm - 6:30pm 6:30pm - 7:00pm 7:00pm - 7…" at bounding box center [670, 125] width 263 height 269
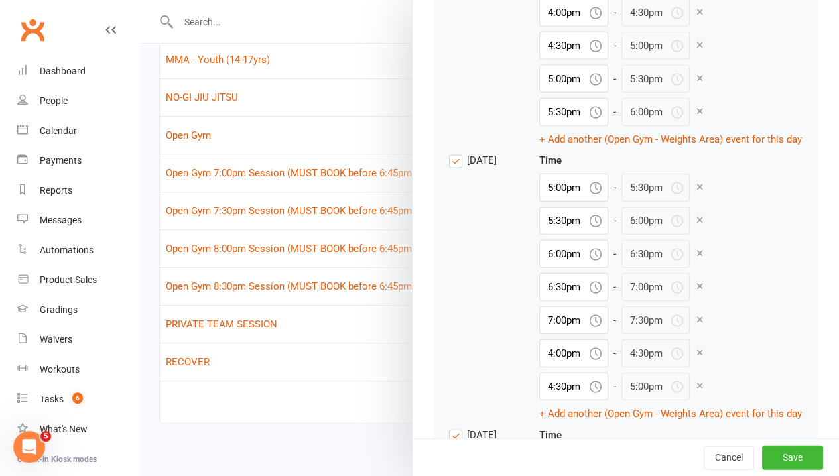
scroll to position [1526, 0]
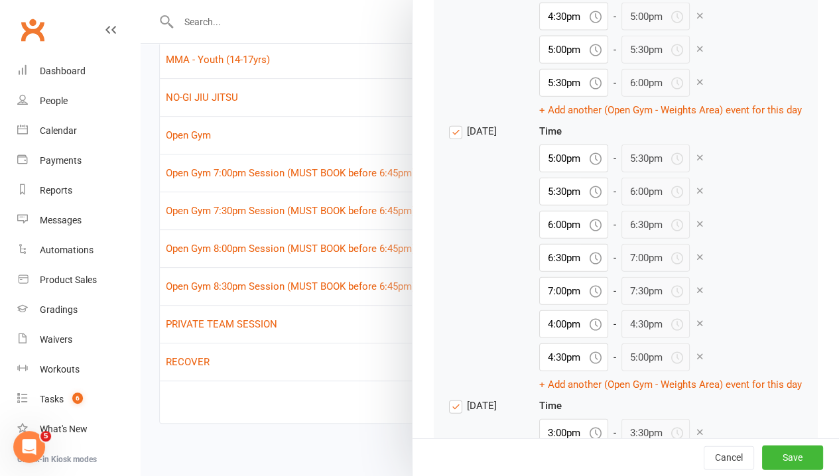
click at [695, 362] on icon at bounding box center [700, 357] width 10 height 10
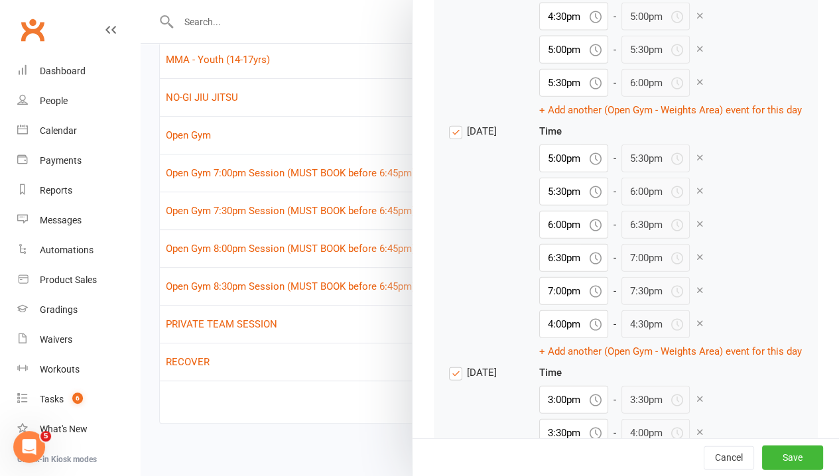
click at [695, 328] on icon at bounding box center [700, 323] width 10 height 10
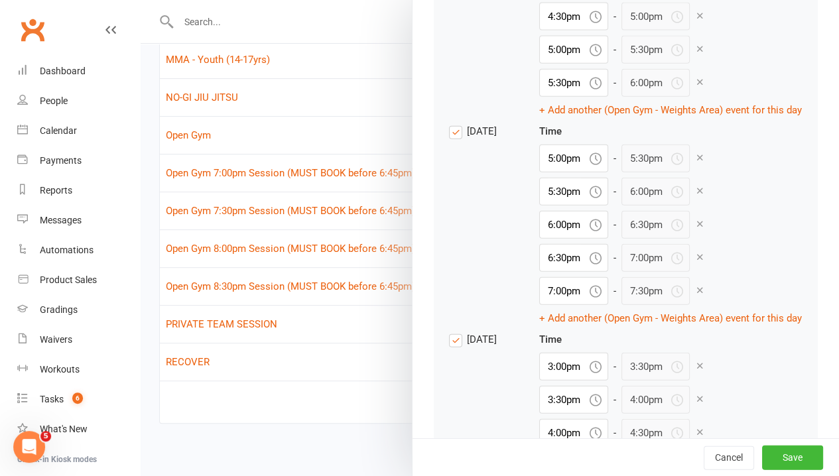
drag, startPoint x: 618, startPoint y: 349, endPoint x: 625, endPoint y: 326, distance: 23.5
click at [695, 299] on span at bounding box center [700, 291] width 10 height 16
click at [695, 295] on icon at bounding box center [700, 290] width 10 height 10
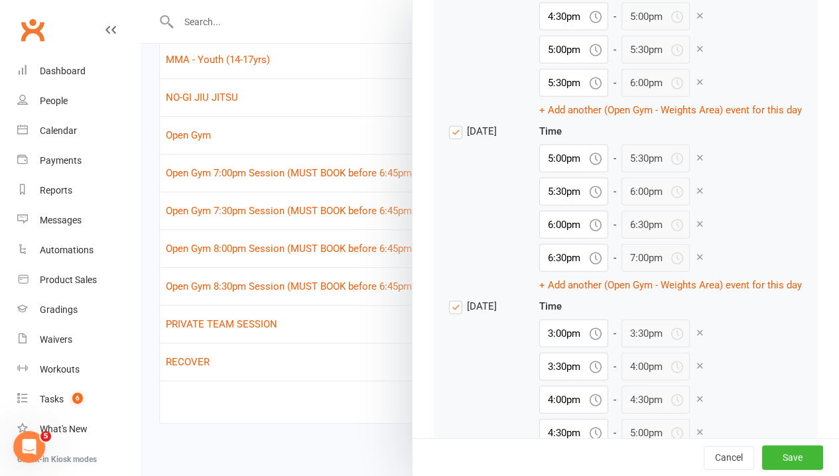
click at [695, 262] on icon at bounding box center [700, 257] width 10 height 10
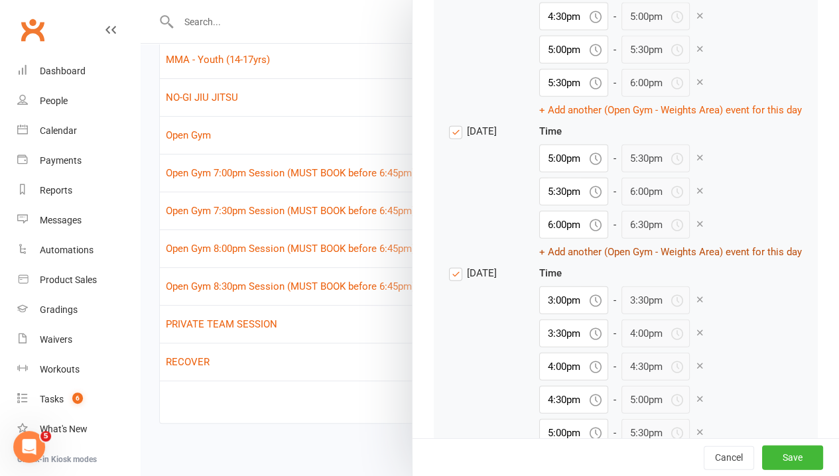
click at [695, 229] on icon at bounding box center [700, 224] width 10 height 10
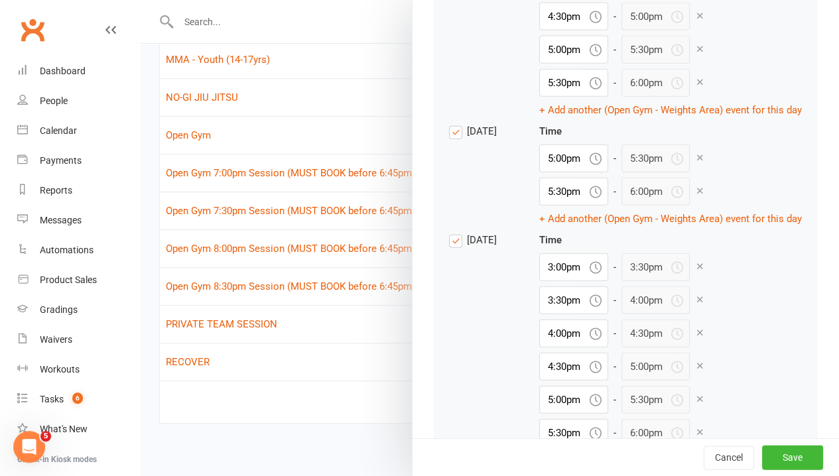
click at [695, 200] on span at bounding box center [700, 192] width 10 height 16
click at [695, 196] on icon at bounding box center [700, 191] width 10 height 10
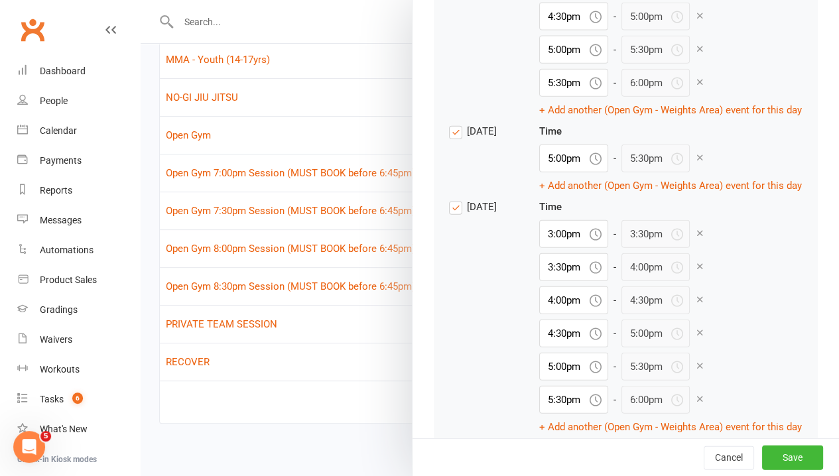
click at [695, 163] on icon at bounding box center [700, 158] width 10 height 10
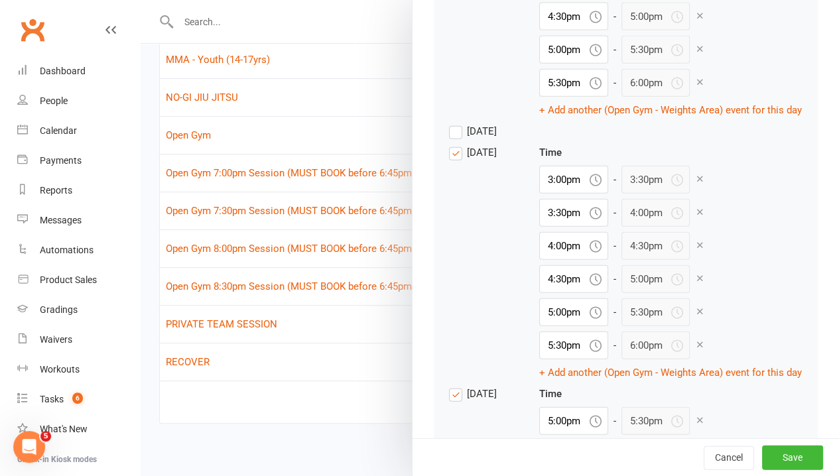
click at [449, 139] on label "[DATE]" at bounding box center [473, 131] width 48 height 16
click at [449, 123] on input "[DATE]" at bounding box center [473, 123] width 48 height 0
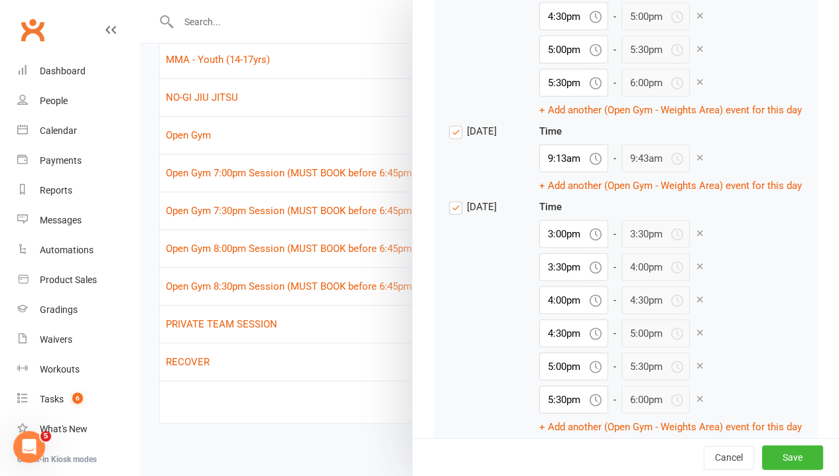
click at [449, 139] on label "[DATE]" at bounding box center [473, 131] width 48 height 16
click at [449, 123] on input "[DATE]" at bounding box center [473, 123] width 48 height 0
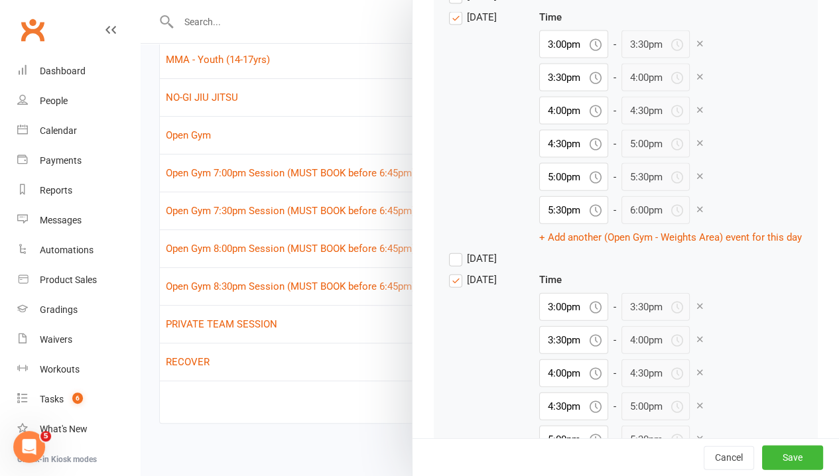
scroll to position [1393, 0]
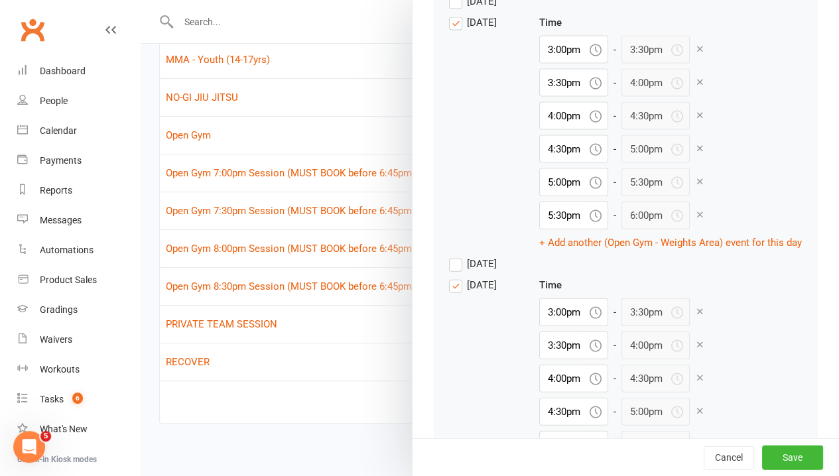
click at [449, 272] on label "[DATE]" at bounding box center [473, 264] width 48 height 16
click at [449, 256] on input "[DATE]" at bounding box center [473, 256] width 48 height 0
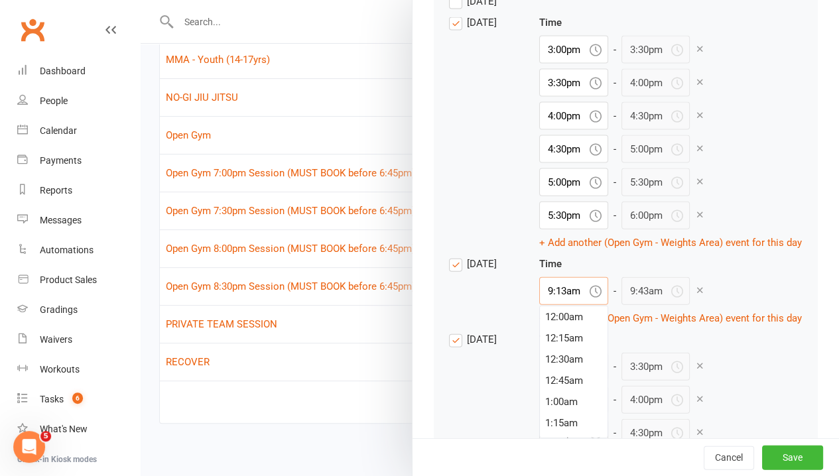
click at [539, 305] on input "9:13am" at bounding box center [573, 291] width 69 height 28
click at [540, 413] on div "4:00pm" at bounding box center [574, 401] width 68 height 21
type input "4:00pm"
type input "4:30pm"
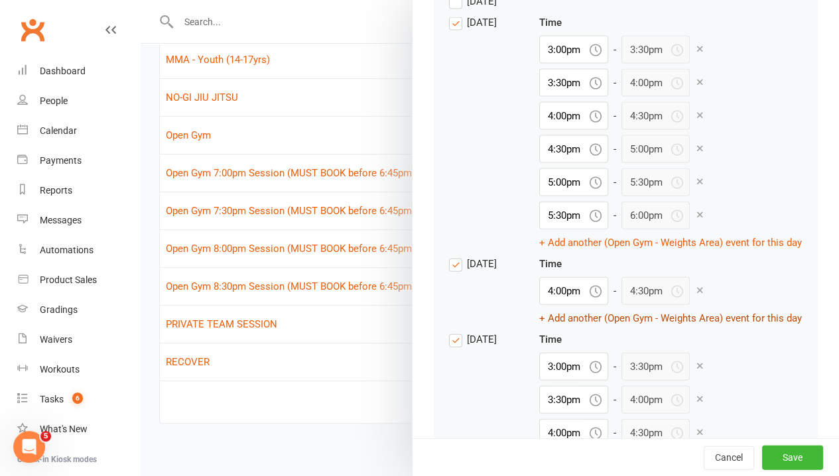
click at [539, 326] on button "+ Add another (Open Gym - Weights Area) event for this day" at bounding box center [670, 318] width 263 height 16
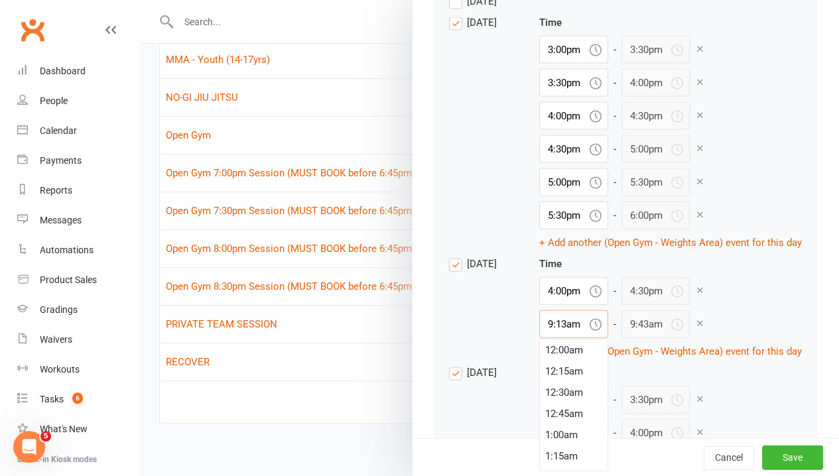
click at [539, 338] on input "9:13am" at bounding box center [573, 324] width 69 height 28
click at [540, 356] on div "4:30pm" at bounding box center [574, 344] width 68 height 21
type input "4:30pm"
type input "5:00pm"
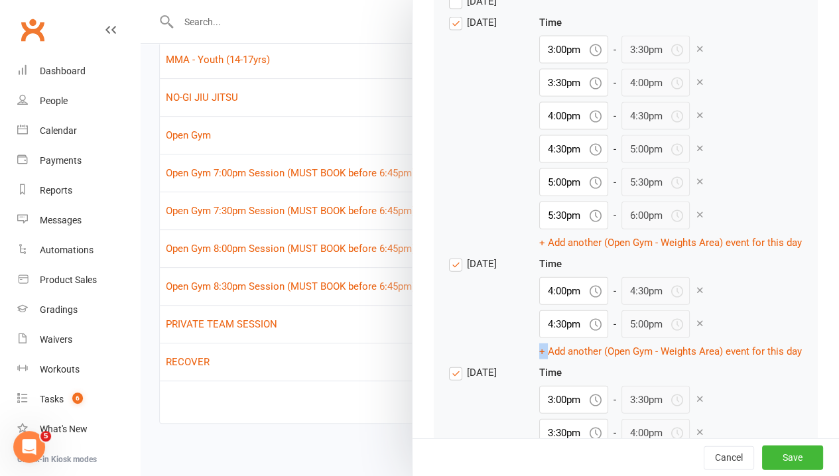
click at [539, 360] on div "Time 4:00pm - 4:30pm 4:30pm - 5:00pm + Add another (Open Gym - Weights Area) ev…" at bounding box center [670, 307] width 263 height 103
drag, startPoint x: 483, startPoint y: 394, endPoint x: 482, endPoint y: 403, distance: 9.3
click at [539, 360] on button "+ Add another (Open Gym - Weights Area) event for this day" at bounding box center [670, 352] width 263 height 16
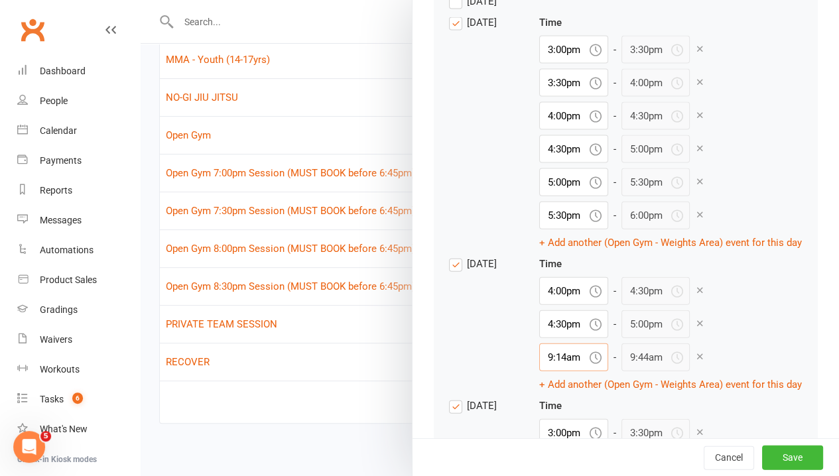
click at [539, 372] on input "9:14am" at bounding box center [573, 358] width 69 height 28
click at [540, 431] on div "5:00pm" at bounding box center [574, 420] width 68 height 21
type input "5:00pm"
type input "5:30pm"
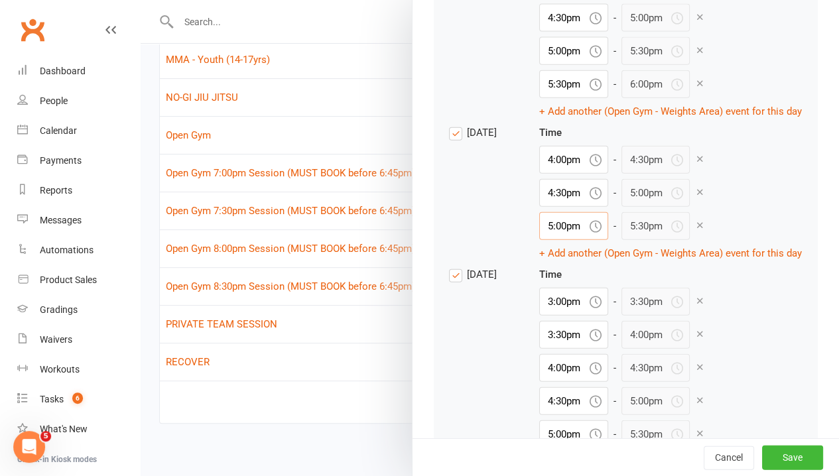
scroll to position [1526, 0]
click at [539, 260] on button "+ Add another (Open Gym - Weights Area) event for this day" at bounding box center [670, 252] width 263 height 16
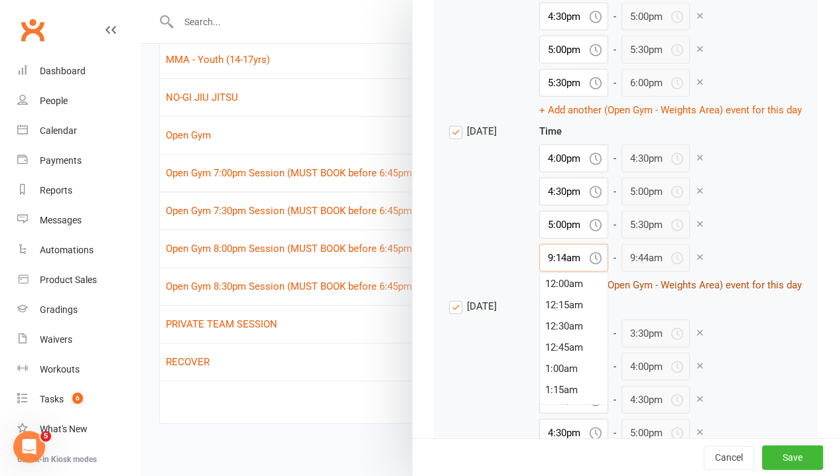
click at [539, 272] on input "9:14am" at bounding box center [573, 258] width 69 height 28
click at [540, 374] on div "5:30pm" at bounding box center [574, 363] width 68 height 21
type input "5:30pm"
type input "6:00pm"
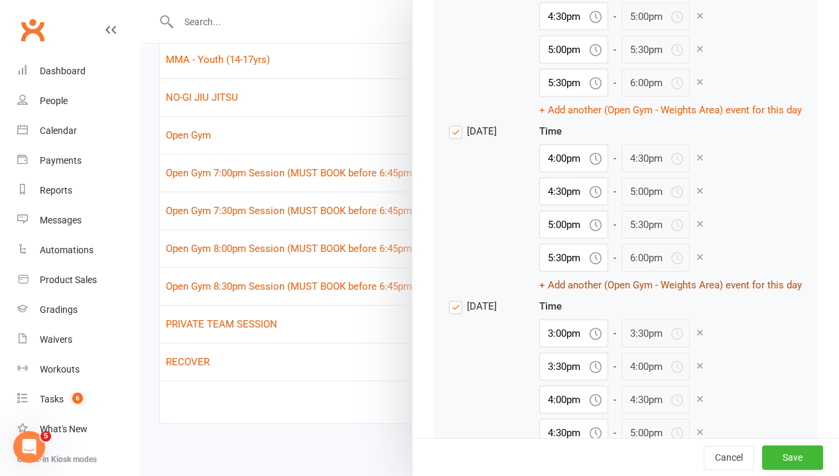
click at [539, 293] on button "+ Add another (Open Gym - Weights Area) event for this day" at bounding box center [670, 285] width 263 height 16
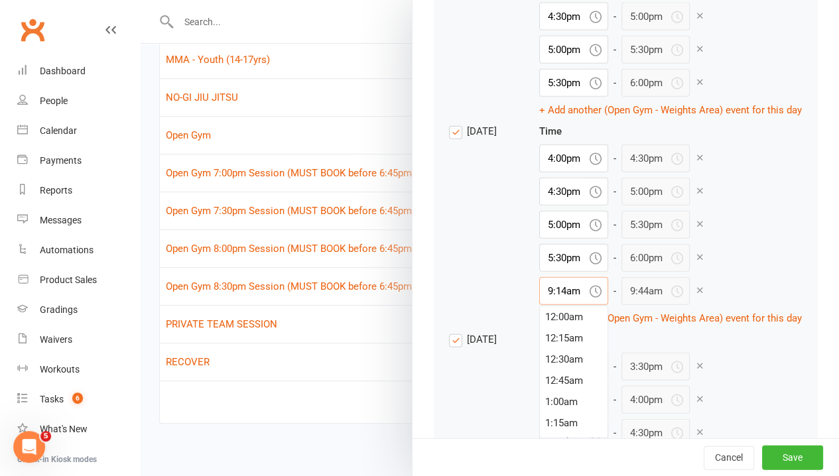
click at [539, 305] on input "9:14am" at bounding box center [573, 291] width 69 height 28
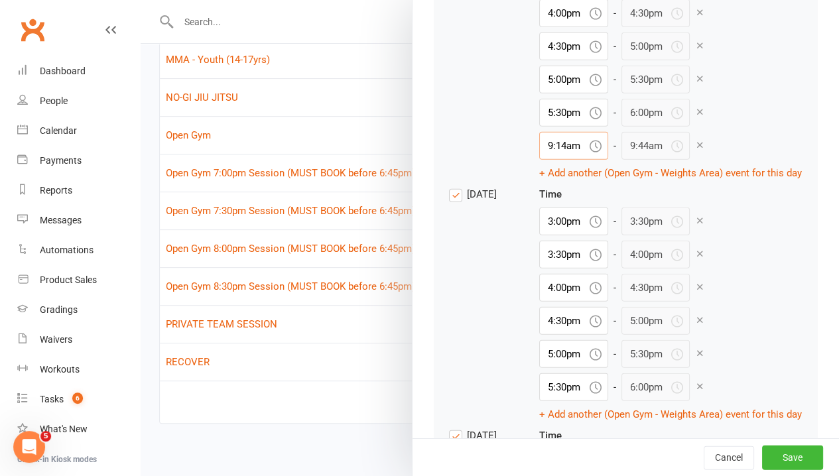
scroll to position [1659, 0]
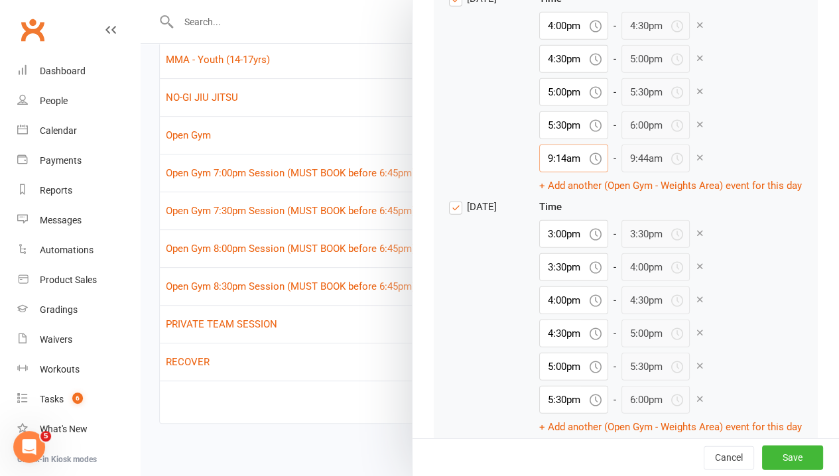
click at [539, 172] on input "9:14am" at bounding box center [573, 159] width 69 height 28
click at [540, 251] on div "6:00pm" at bounding box center [574, 240] width 68 height 21
type input "6:00pm"
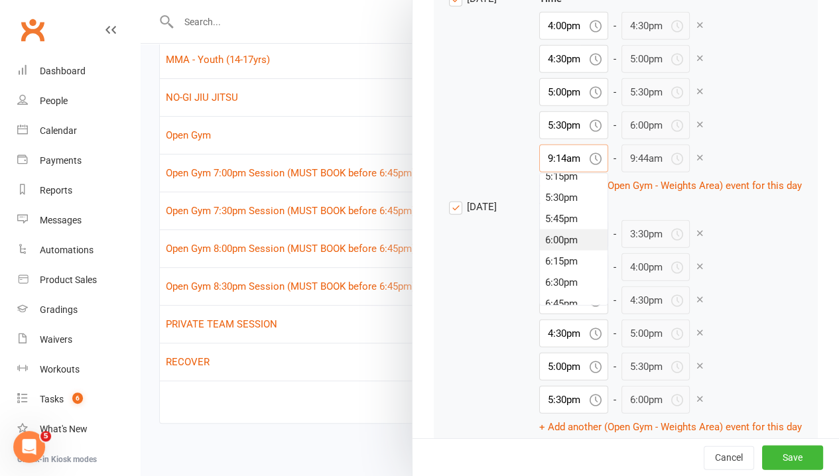
type input "6:30pm"
click at [539, 194] on button "+ Add another (Open Gym - Weights Area) event for this day" at bounding box center [670, 186] width 263 height 16
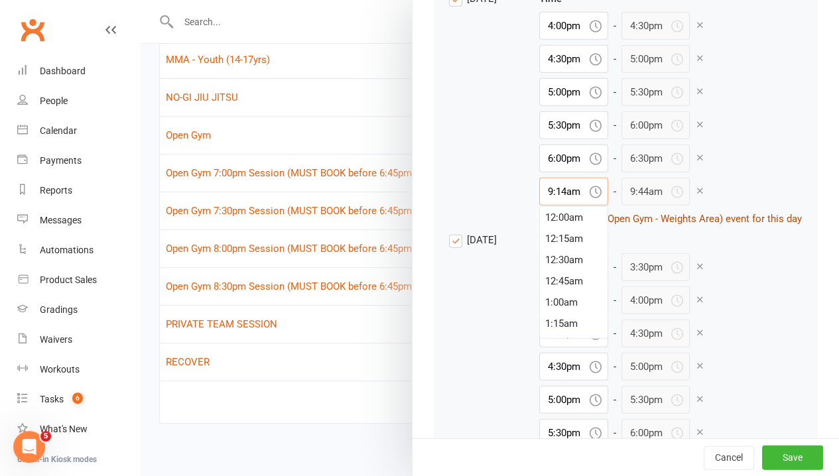
click at [539, 206] on input "9:14am" at bounding box center [573, 192] width 69 height 28
click at [540, 303] on div "7:00pm" at bounding box center [574, 291] width 68 height 21
type input "7:00pm"
type input "7:30pm"
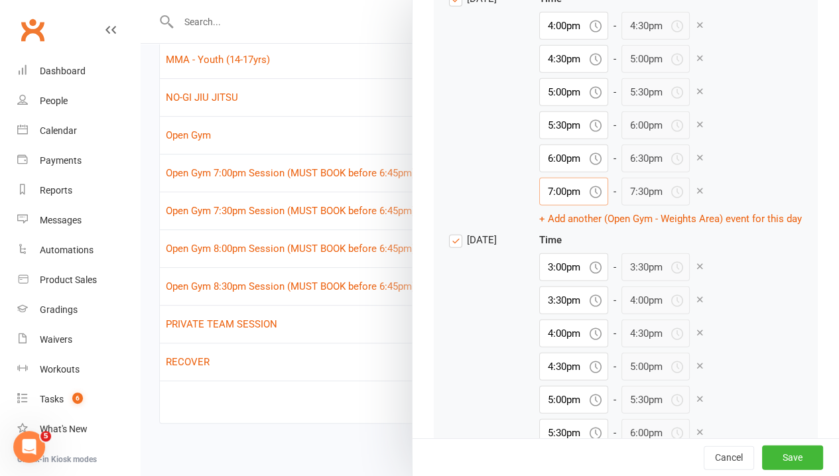
click at [539, 206] on input "7:00pm" at bounding box center [573, 192] width 69 height 28
click at [540, 292] on div "7:30pm" at bounding box center [574, 281] width 68 height 21
type input "7:30pm"
type input "8:00pm"
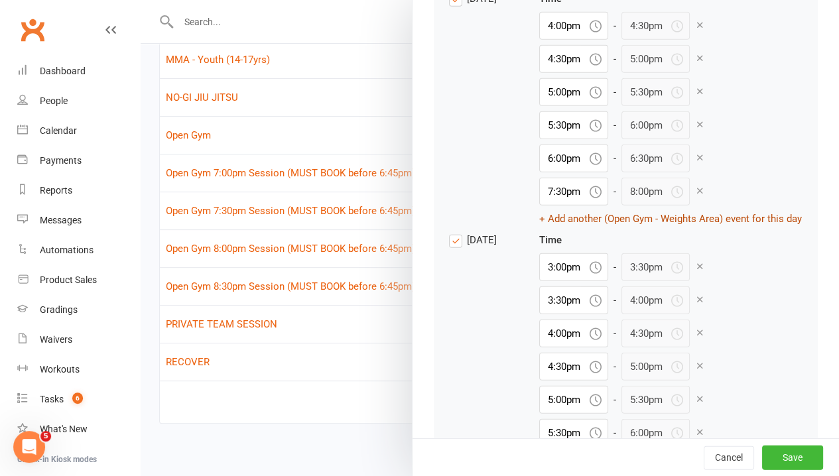
click at [539, 227] on button "+ Add another (Open Gym - Weights Area) event for this day" at bounding box center [670, 219] width 263 height 16
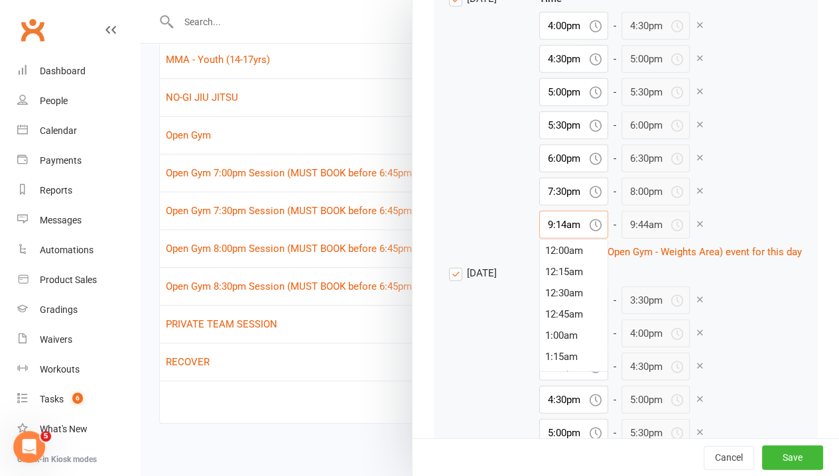
click at [539, 239] on input "9:14am" at bounding box center [573, 225] width 69 height 28
click at [540, 354] on div "8:00pm" at bounding box center [574, 343] width 68 height 21
type input "8:00pm"
type input "8:30pm"
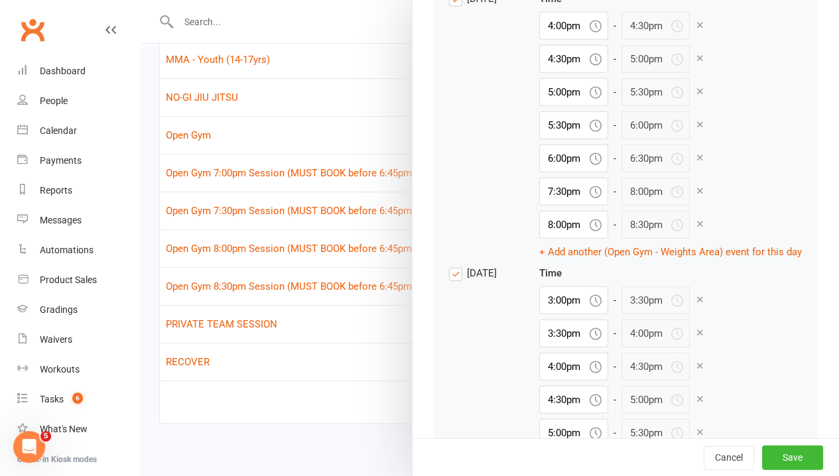
click at [719, 281] on div "Time" at bounding box center [670, 273] width 263 height 16
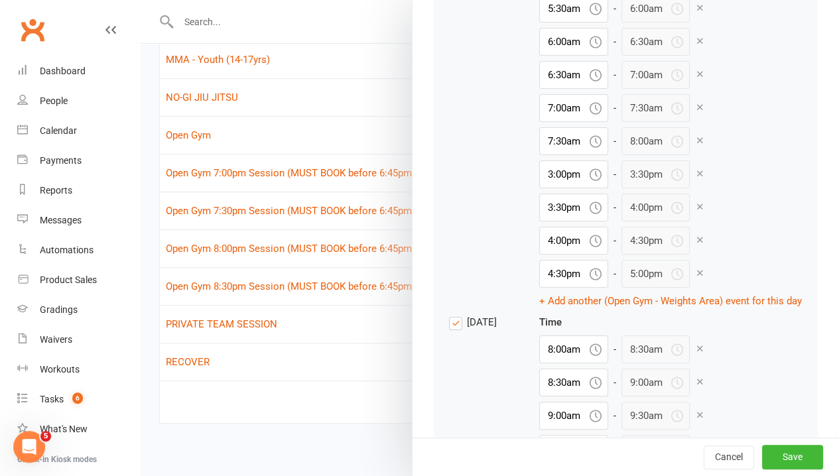
scroll to position [2388, 0]
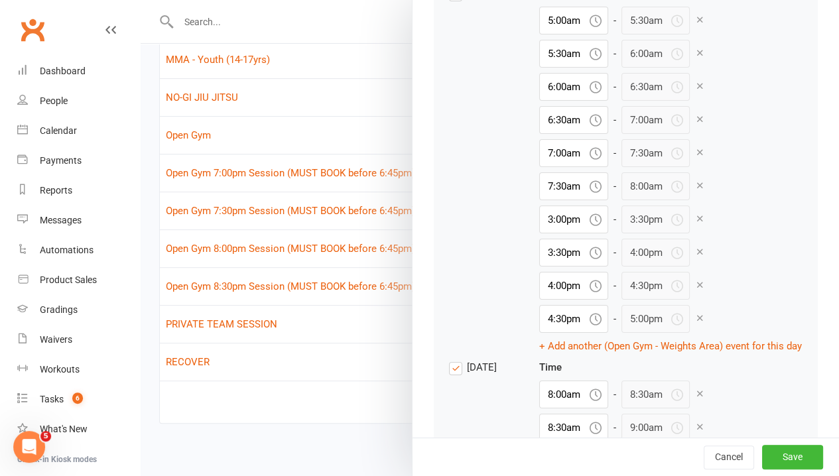
click at [695, 224] on icon at bounding box center [700, 219] width 10 height 10
type input "3:30pm"
type input "4:00pm"
type input "4:30pm"
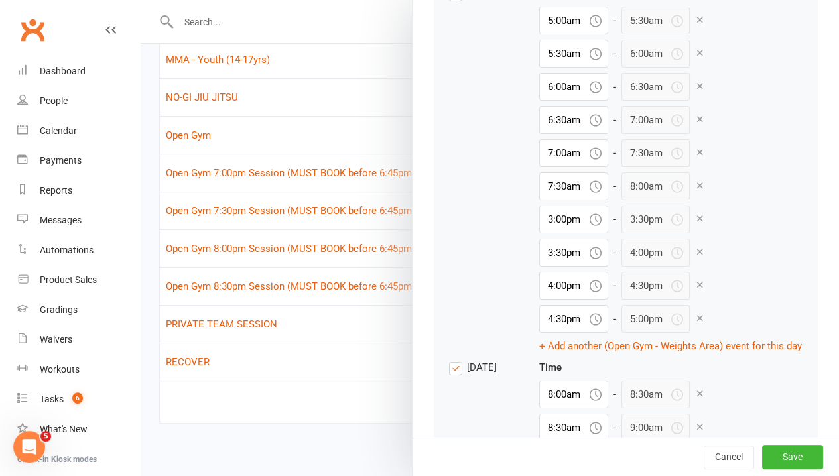
type input "4:30pm"
type input "5:00pm"
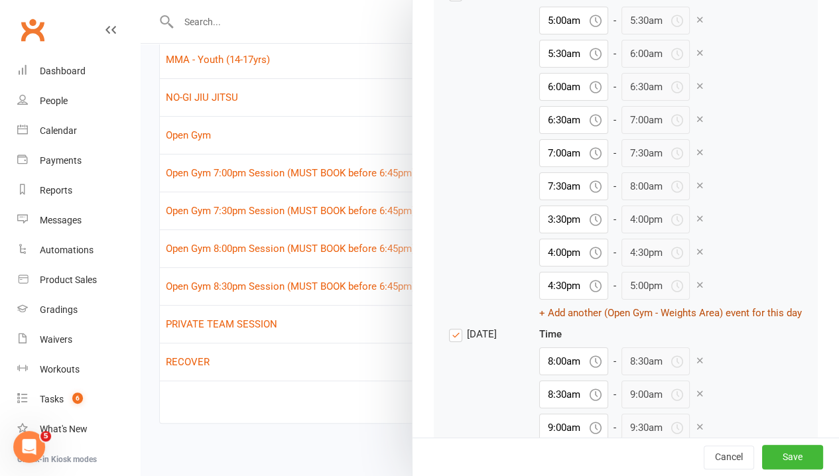
click at [561, 321] on button "+ Add another (Open Gym - Weights Area) event for this day" at bounding box center [670, 313] width 263 height 16
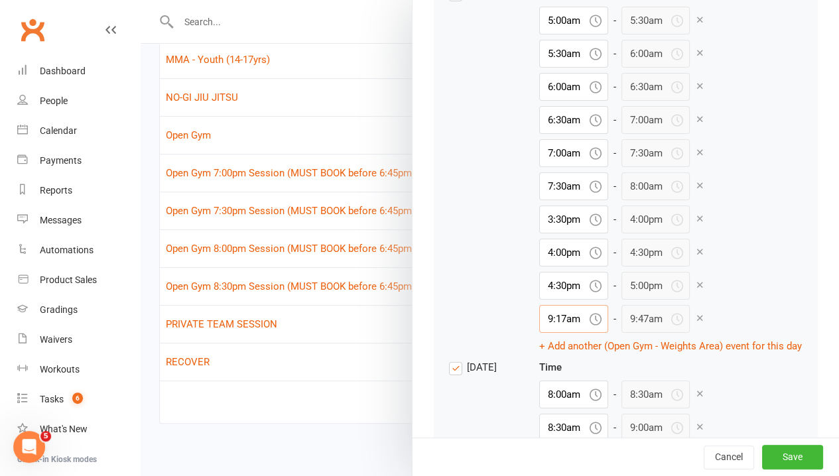
click at [539, 333] on input "9:17am" at bounding box center [573, 319] width 69 height 28
click at [540, 372] on div "5:00pm" at bounding box center [574, 360] width 68 height 21
type input "5:00pm"
type input "5:30pm"
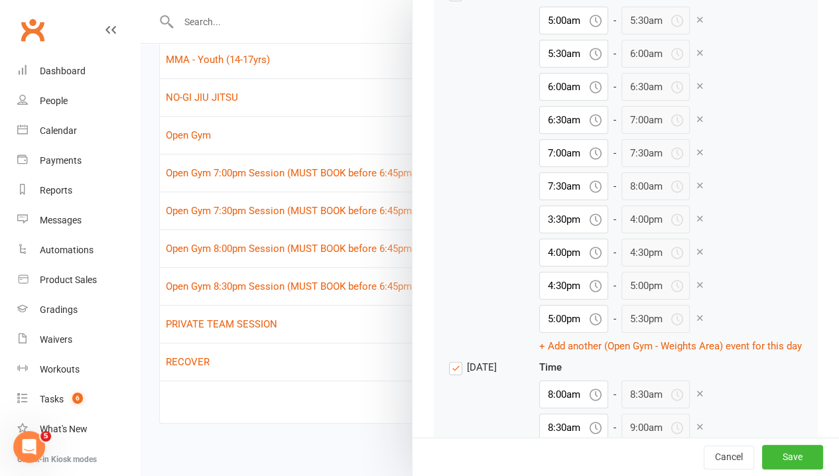
click at [780, 331] on div "[DATE] Time 5:00am - 5:30am 5:30am - 6:00am 6:00am - 6:30am 6:30am - 7:00am 7:0…" at bounding box center [626, 169] width 354 height 369
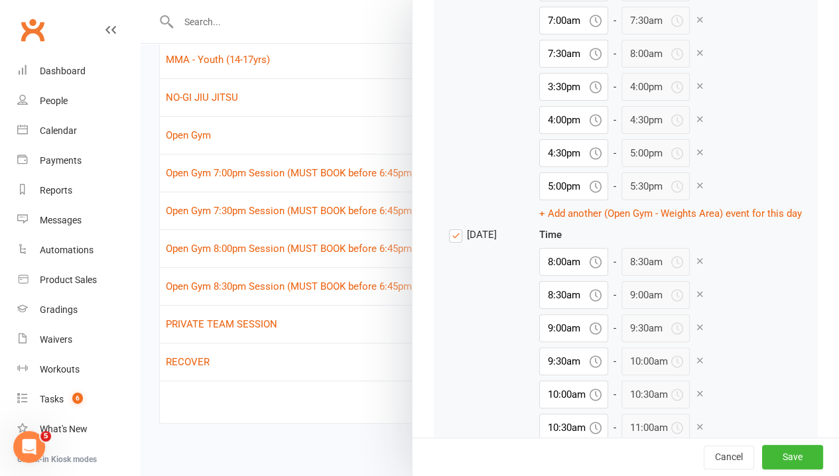
scroll to position [2719, 0]
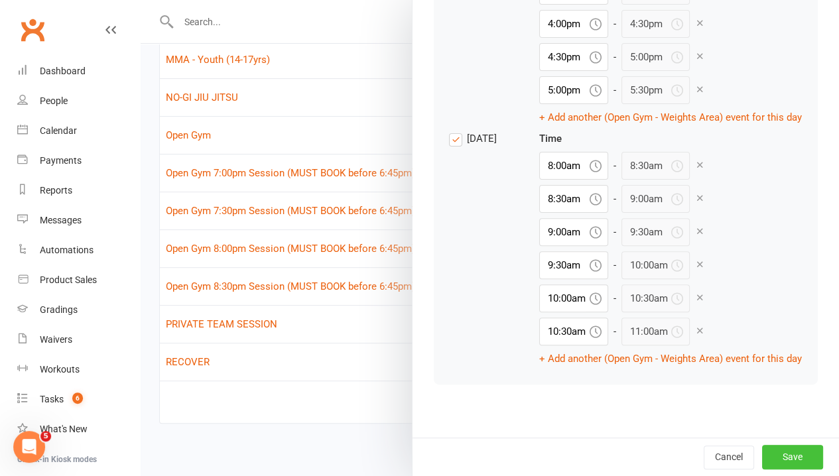
click at [774, 455] on button "Save" at bounding box center [792, 457] width 61 height 24
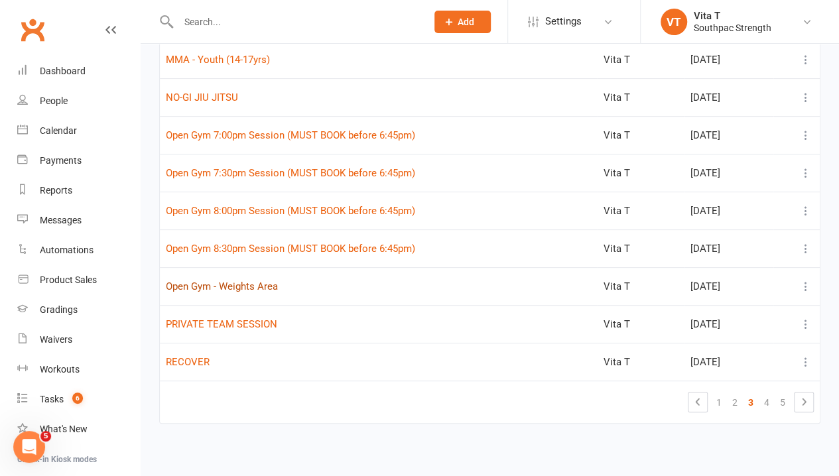
click at [228, 285] on button "Open Gym - Weights Area" at bounding box center [222, 287] width 112 height 16
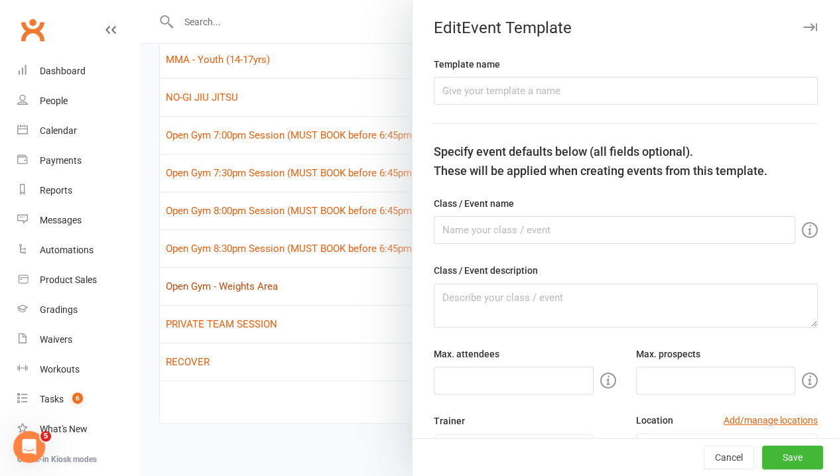
type input "Open Gym - Weights Area"
type textarea "Our Open Gym Sessions provide the flexibility to train on your own terms in our…"
type input "6"
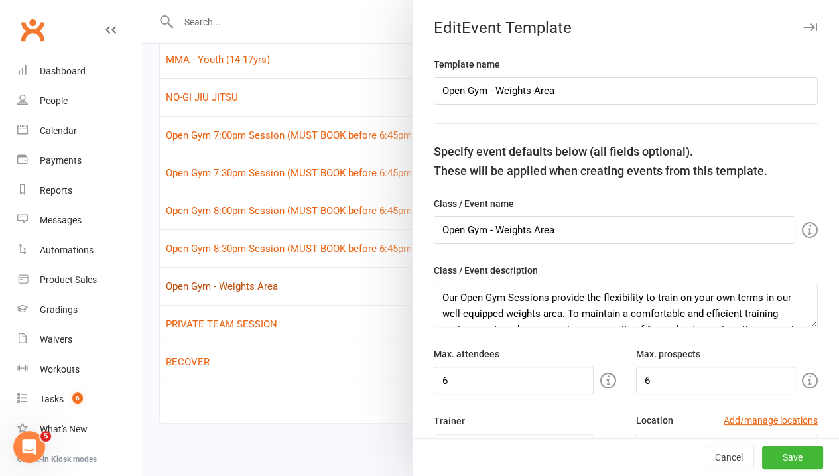
select select "14802"
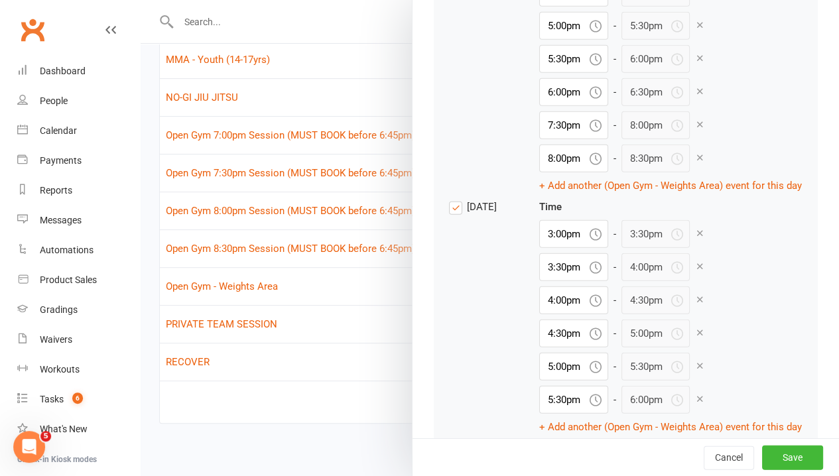
scroll to position [1659, 0]
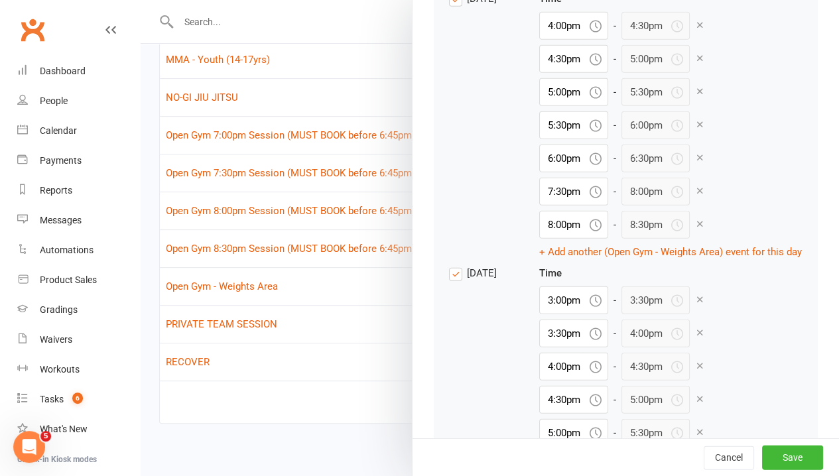
click at [695, 196] on icon at bounding box center [700, 191] width 10 height 10
type input "8:00pm"
type input "8:30pm"
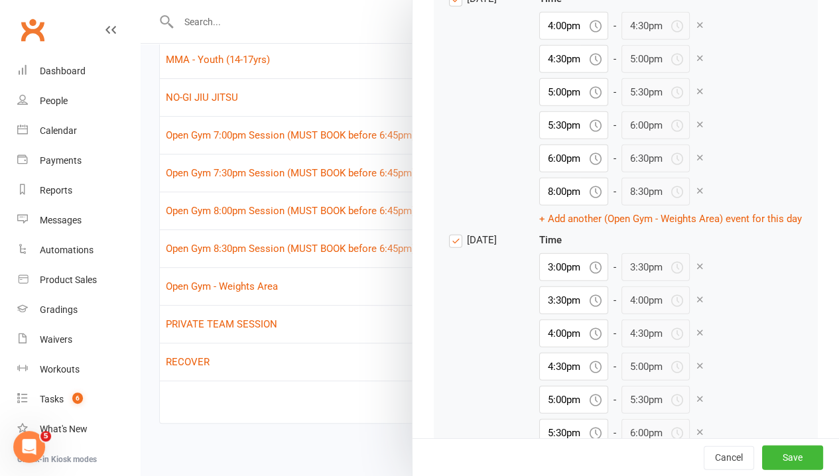
click at [695, 200] on span at bounding box center [700, 192] width 10 height 16
click at [695, 196] on icon at bounding box center [700, 191] width 10 height 10
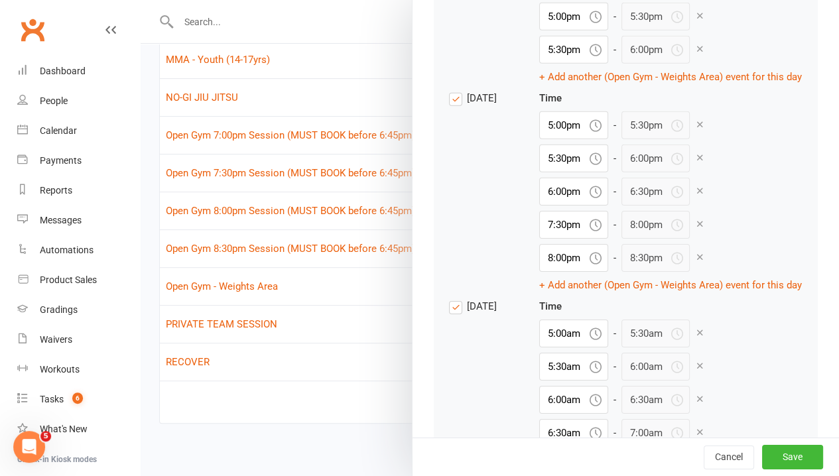
scroll to position [2057, 0]
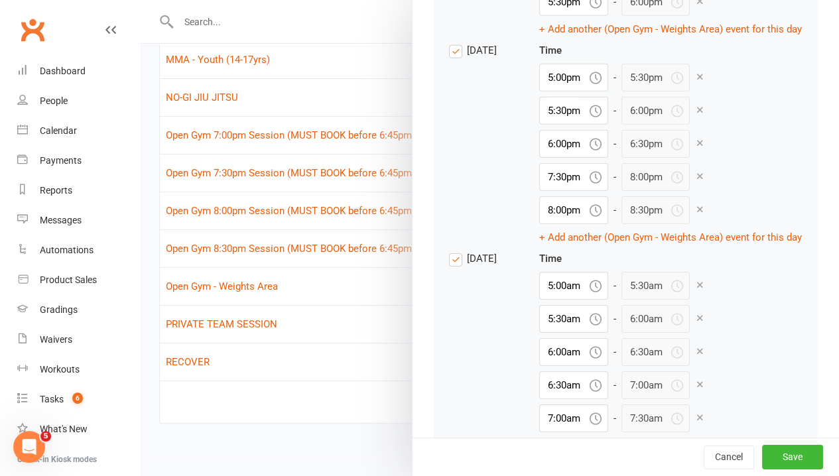
click at [695, 181] on icon at bounding box center [700, 176] width 10 height 10
type input "8:00pm"
type input "8:30pm"
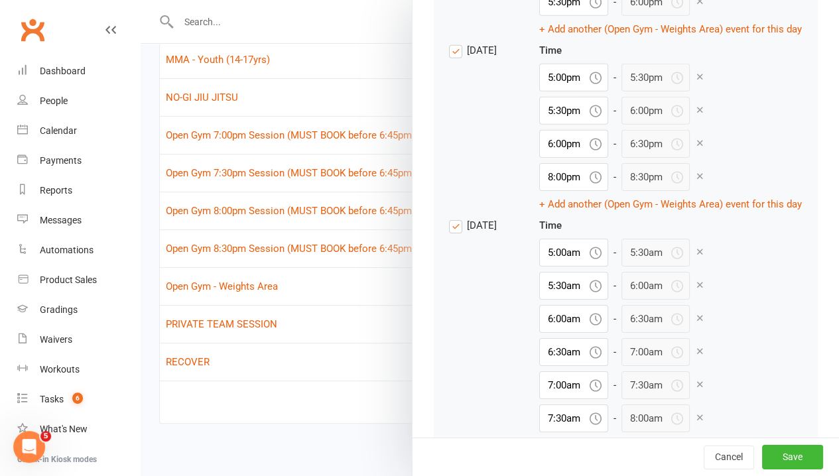
click at [695, 181] on icon at bounding box center [700, 176] width 10 height 10
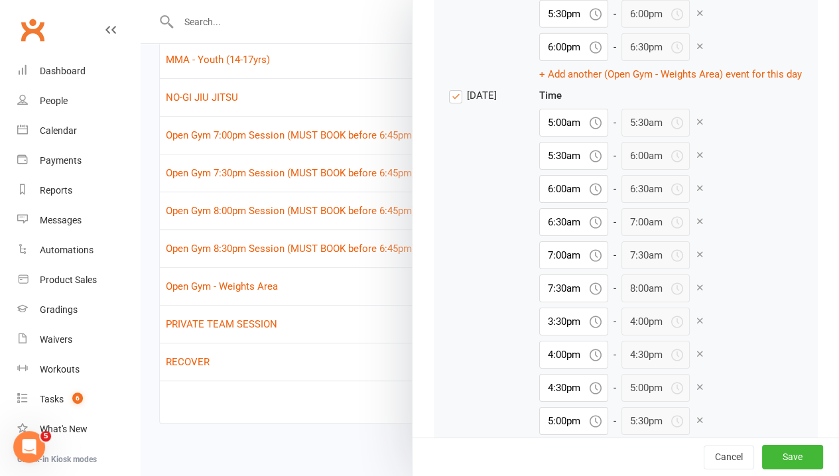
scroll to position [2256, 0]
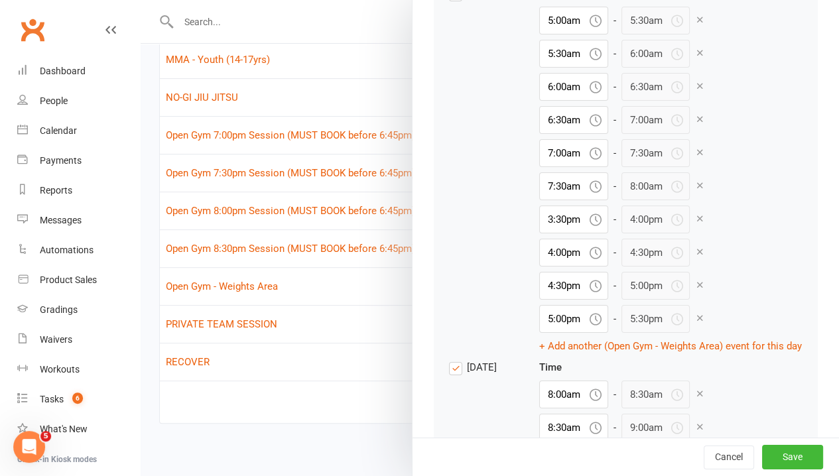
click at [695, 25] on icon at bounding box center [700, 20] width 10 height 10
type input "5:30am"
type input "6:00am"
type input "6:30am"
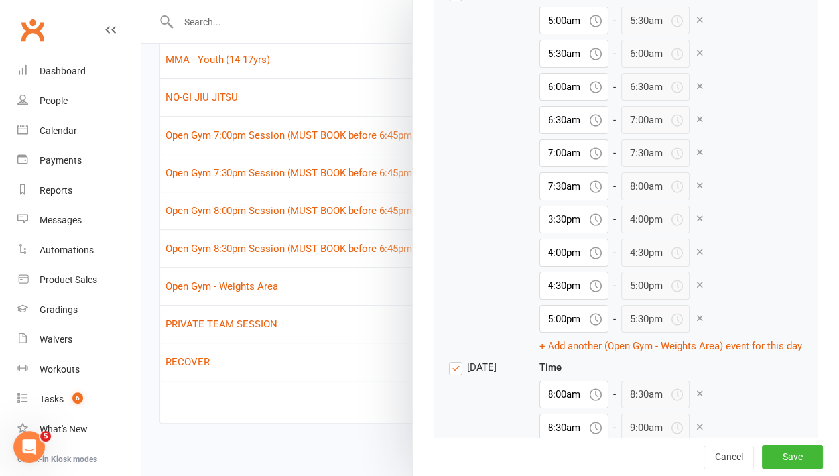
type input "6:30am"
type input "7:00am"
type input "7:30am"
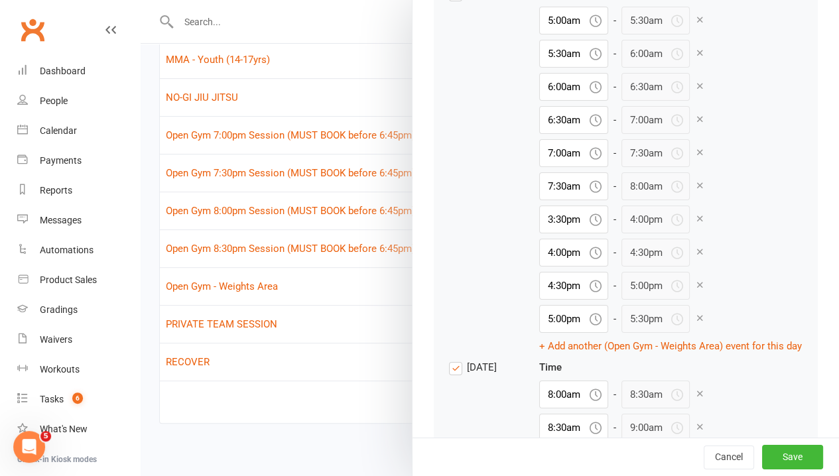
type input "8:00am"
type input "3:30pm"
type input "4:00pm"
type input "4:30pm"
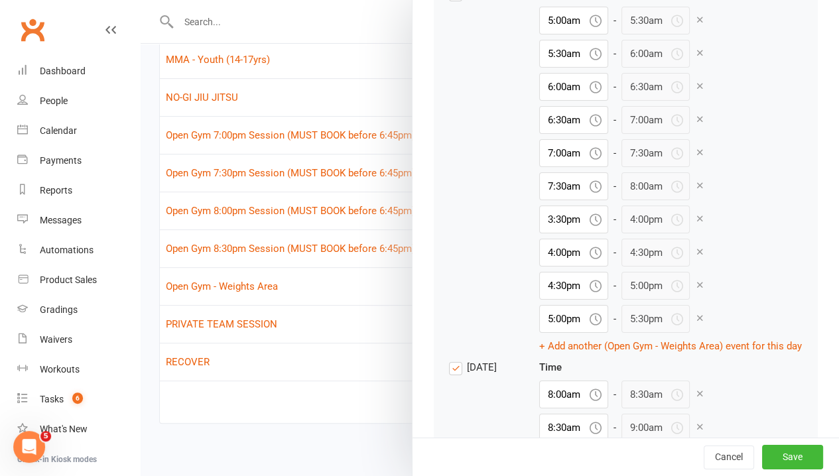
type input "4:30pm"
type input "5:00pm"
type input "5:30pm"
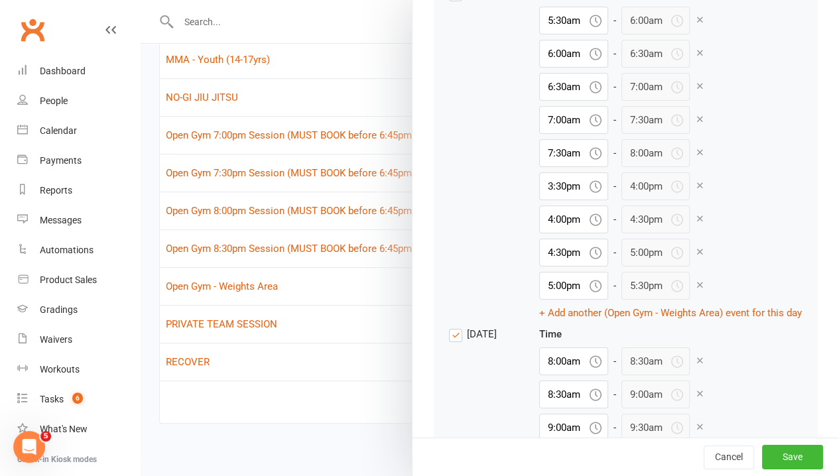
click at [695, 25] on icon at bounding box center [700, 20] width 10 height 10
type input "6:00am"
type input "6:30am"
type input "7:00am"
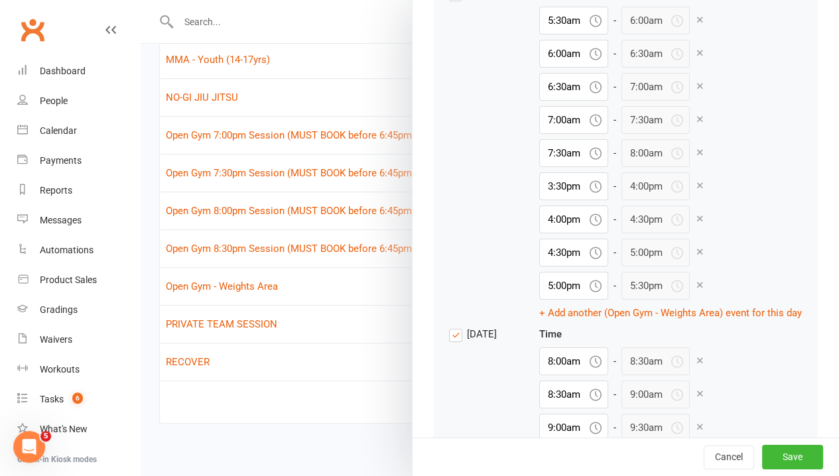
type input "7:00am"
type input "7:30am"
type input "8:00am"
type input "3:30pm"
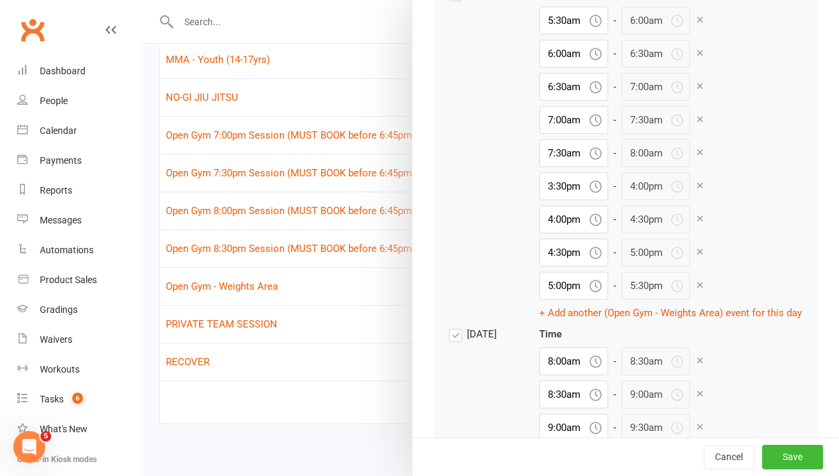
type input "4:00pm"
type input "4:30pm"
type input "5:00pm"
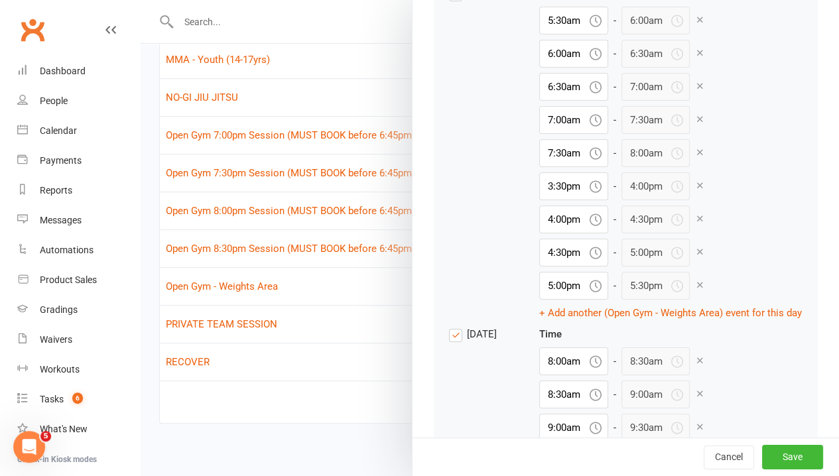
type input "5:00pm"
type input "5:30pm"
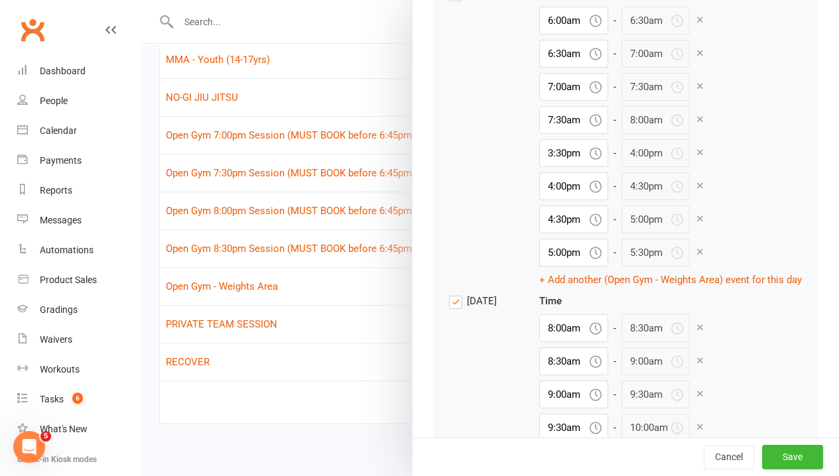
click at [695, 25] on icon at bounding box center [700, 20] width 10 height 10
type input "6:30am"
type input "7:00am"
type input "7:30am"
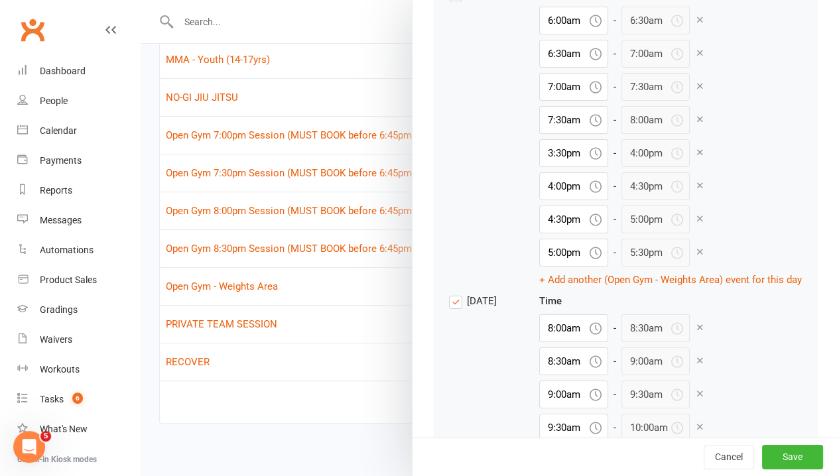
type input "7:30am"
type input "8:00am"
type input "3:30pm"
type input "4:00pm"
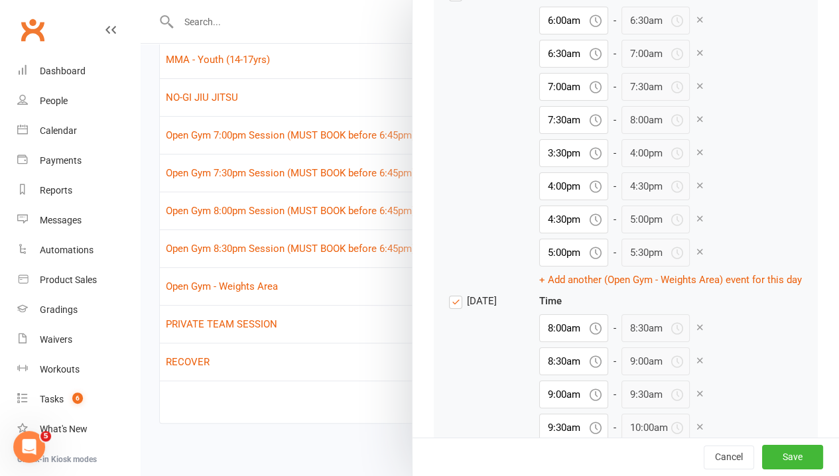
type input "4:30pm"
type input "5:00pm"
type input "5:30pm"
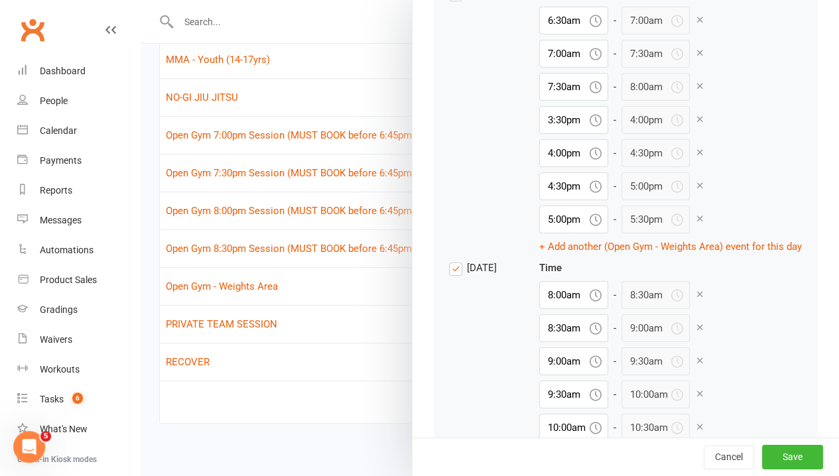
click at [695, 25] on icon at bounding box center [700, 20] width 10 height 10
type input "7:00am"
type input "7:30am"
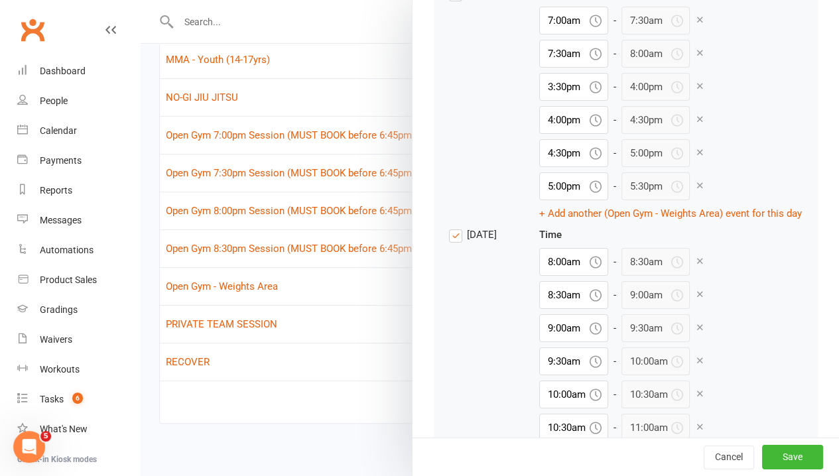
click at [695, 25] on icon at bounding box center [700, 20] width 10 height 10
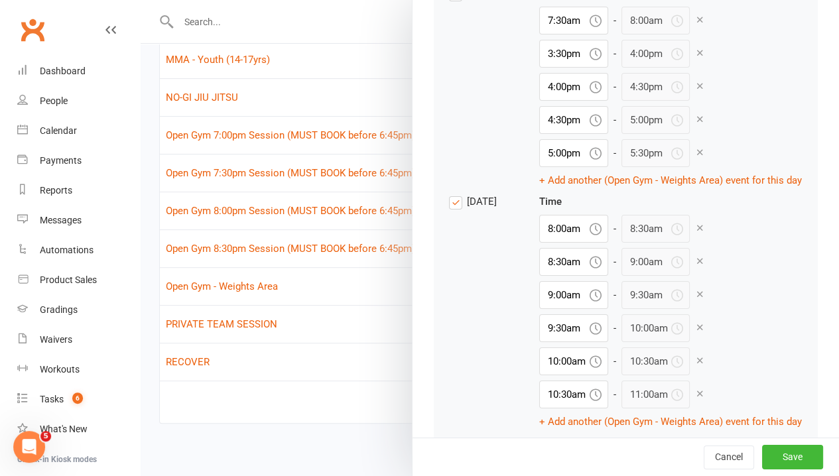
click at [759, 188] on div "[DATE] Time 7:30am - 8:00am 3:30pm - 4:00pm 4:00pm - 4:30pm 4:30pm - 5:00pm 5:0…" at bounding box center [626, 86] width 354 height 203
click at [695, 25] on icon at bounding box center [700, 20] width 10 height 10
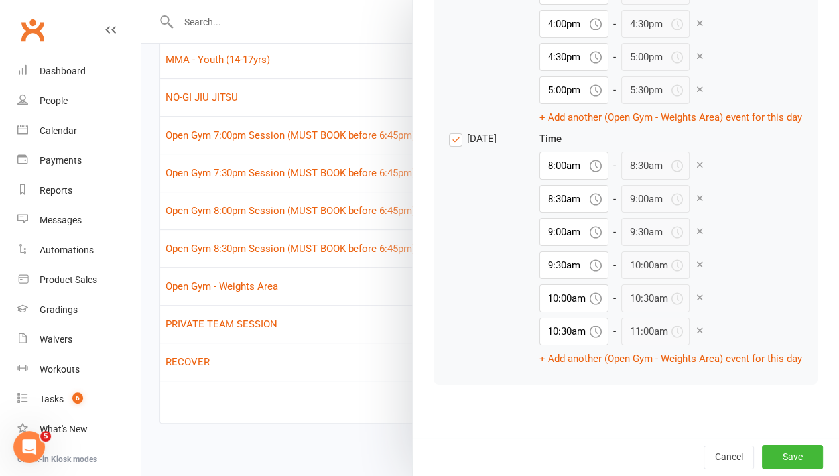
scroll to position [2392, 0]
click at [790, 452] on button "Save" at bounding box center [792, 457] width 61 height 24
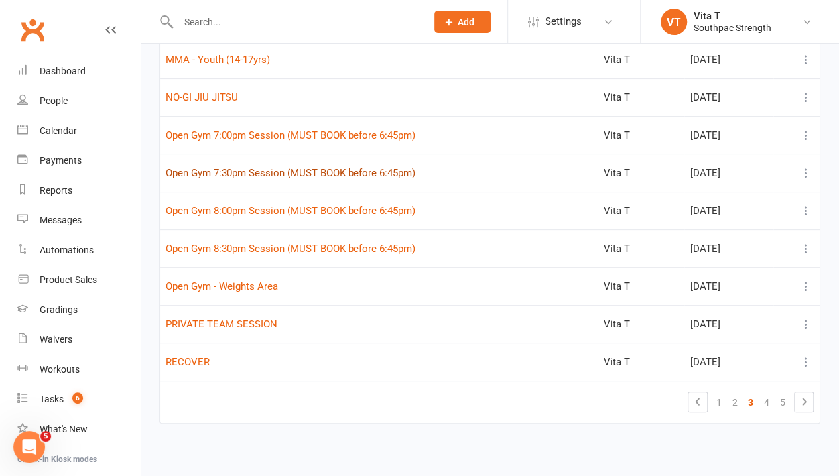
click at [402, 172] on button "Open Gym 7:30pm Session (MUST BOOK before 6:45pm)" at bounding box center [290, 173] width 249 height 16
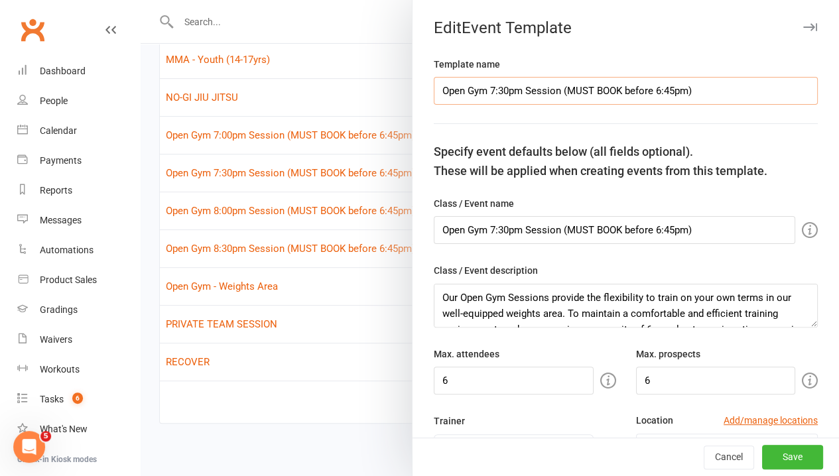
click at [480, 88] on input "Open Gym 7:30pm Session (MUST BOOK before 6:45pm)" at bounding box center [626, 91] width 384 height 28
drag, startPoint x: 514, startPoint y: 89, endPoint x: 478, endPoint y: 92, distance: 36.6
click at [478, 92] on input "Open Gym 7:30pm Session (MUST BOOK before 6:45pm)" at bounding box center [626, 91] width 384 height 28
click at [695, 92] on input "Open Gym - Weights Area 7:30pm (MUST BOOK before 6:45pm)" at bounding box center [626, 91] width 384 height 28
drag, startPoint x: 710, startPoint y: 90, endPoint x: 346, endPoint y: 112, distance: 364.9
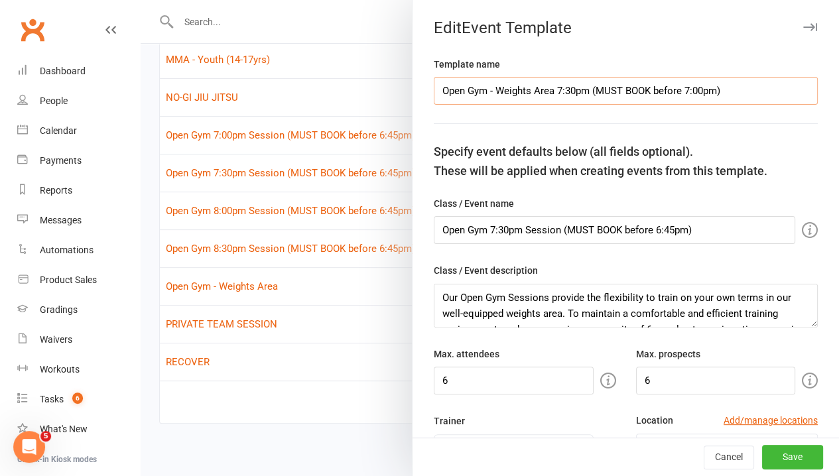
click at [141, 0] on react-component "Make the event name really descriptive, so you can easily identify what the eve…" at bounding box center [141, 0] width 0 height 0
drag, startPoint x: 728, startPoint y: 230, endPoint x: 243, endPoint y: 218, distance: 485.1
click at [141, 0] on react-component "Make the event name really descriptive, so you can easily identify what the eve…" at bounding box center [141, 0] width 0 height 0
paste input "- Weights Area 7:30pm (MUST BOOK before 7:00"
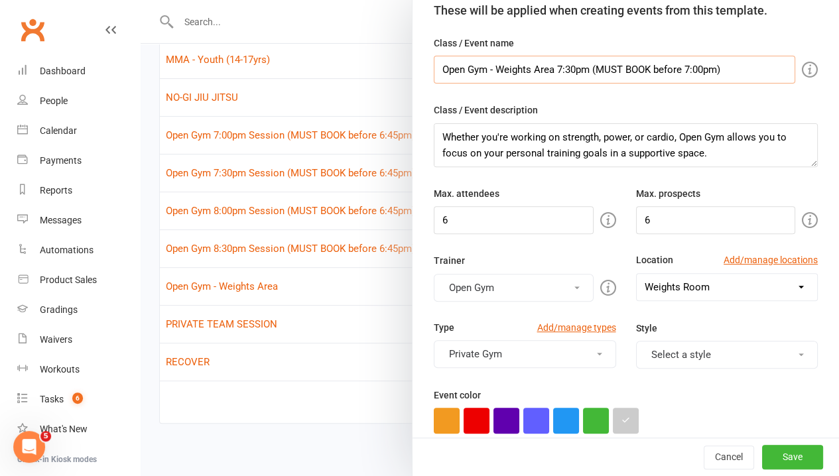
scroll to position [0, 0]
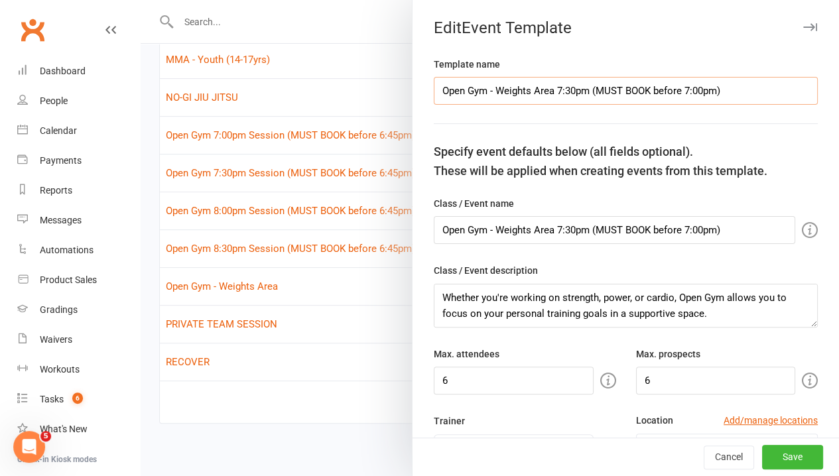
click at [584, 92] on input "Open Gym - Weights Area 7:30pm (MUST BOOK before 7:00pm)" at bounding box center [626, 91] width 384 height 28
click at [582, 223] on input "Open Gym - Weights Area 7:30pm (MUST BOOK before 7:00pm)" at bounding box center [615, 230] width 362 height 28
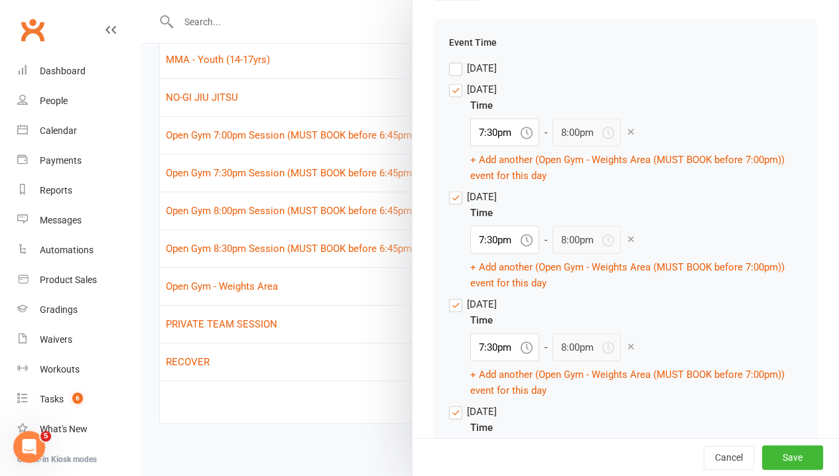
scroll to position [1327, 0]
click at [449, 97] on label "[DATE]" at bounding box center [473, 89] width 48 height 16
click at [449, 81] on input "[DATE]" at bounding box center [473, 81] width 48 height 0
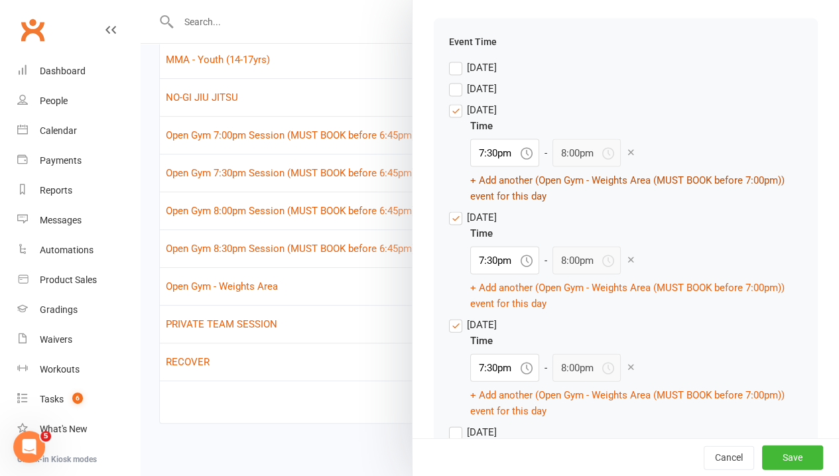
click at [507, 201] on button "+ Add another (Open Gym - Weights Area (MUST BOOK before 7:00pm)) event for thi…" at bounding box center [636, 188] width 332 height 32
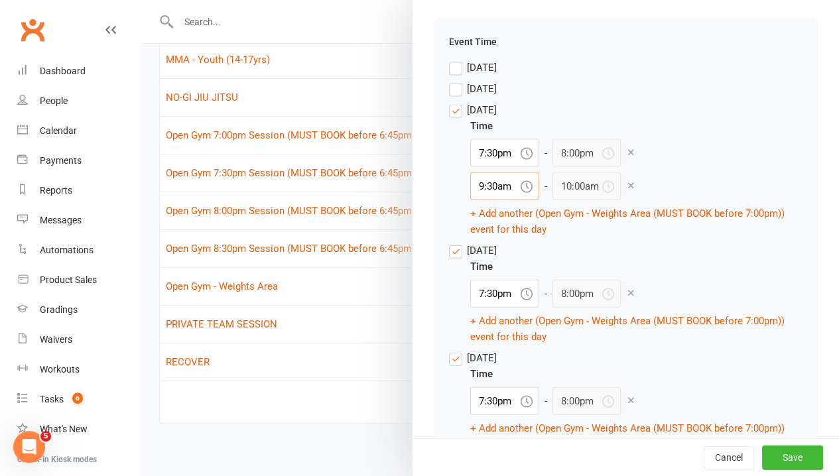
click at [491, 200] on input "9:30am" at bounding box center [504, 186] width 69 height 28
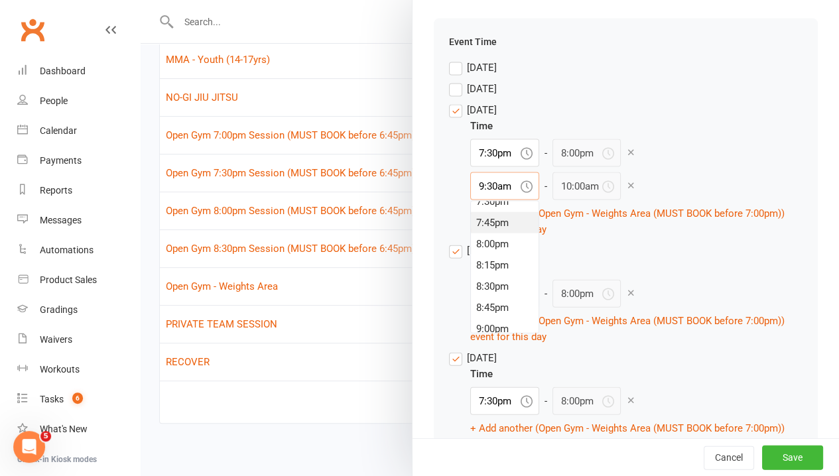
scroll to position [1648, 0]
click at [497, 273] on div "8:00pm" at bounding box center [505, 262] width 68 height 21
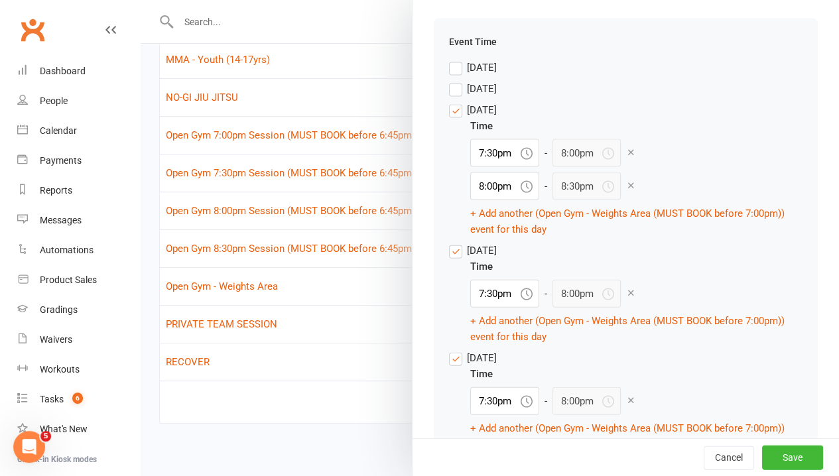
click at [626, 298] on icon at bounding box center [631, 293] width 10 height 10
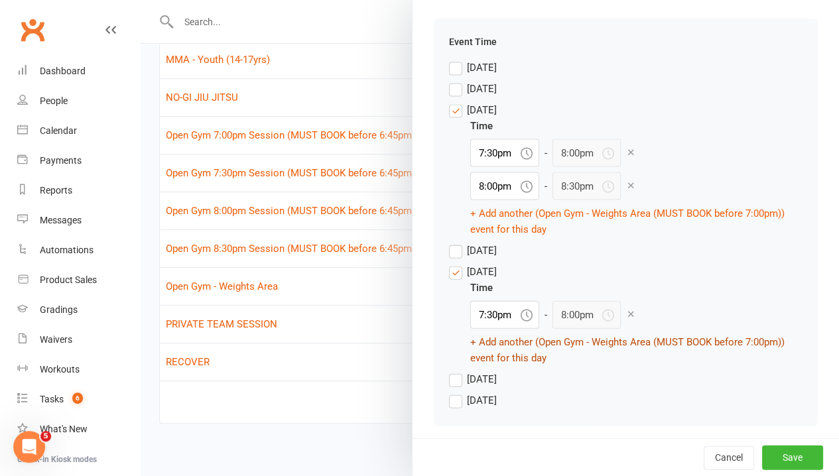
click at [541, 366] on button "+ Add another (Open Gym - Weights Area (MUST BOOK before 7:00pm)) event for thi…" at bounding box center [636, 350] width 332 height 32
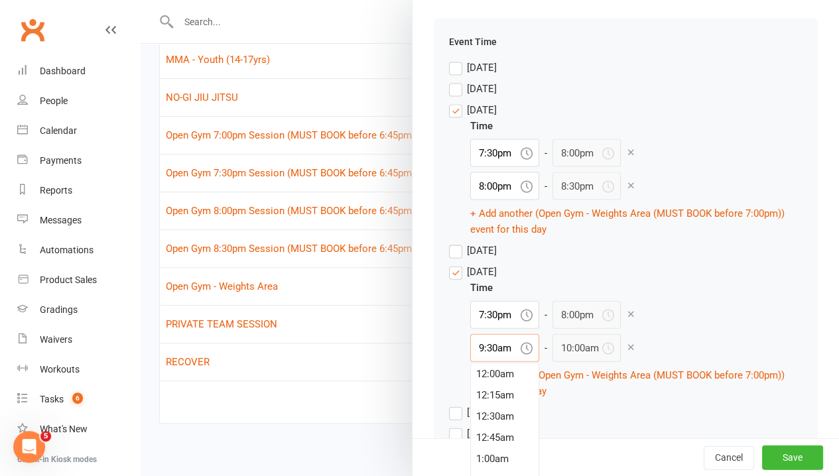
click at [502, 362] on input "9:30am" at bounding box center [504, 348] width 69 height 28
click at [482, 376] on div "8:00pm" at bounding box center [505, 365] width 68 height 21
click at [709, 333] on div "Time 7:30pm - 8:00pm 8:00pm - 8:30pm + Add another (Open Gym - Weights Area (MU…" at bounding box center [636, 339] width 332 height 119
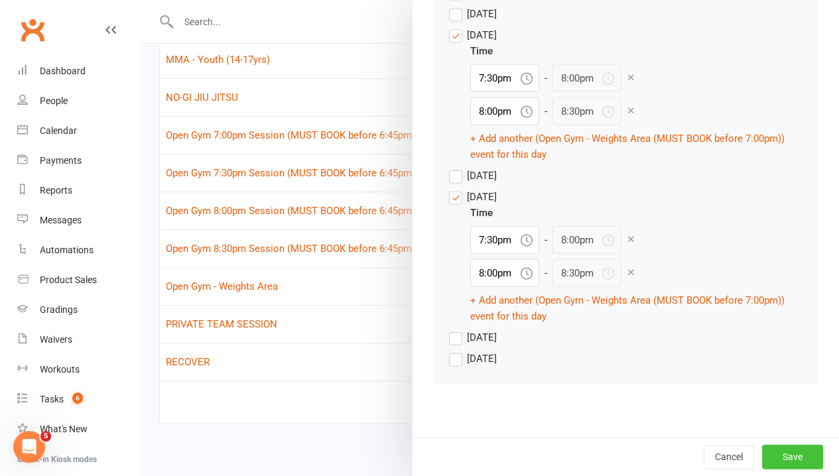
click at [784, 460] on button "Save" at bounding box center [792, 457] width 61 height 24
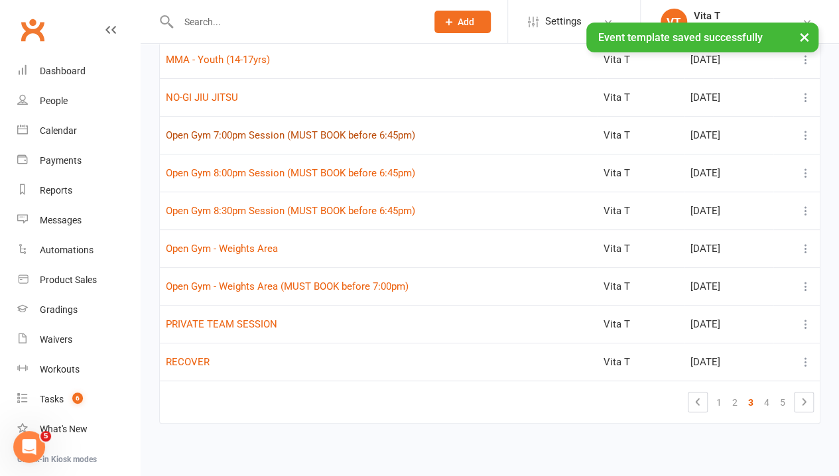
click at [308, 135] on button "Open Gym 7:00pm Session (MUST BOOK before 6:45pm)" at bounding box center [290, 135] width 249 height 16
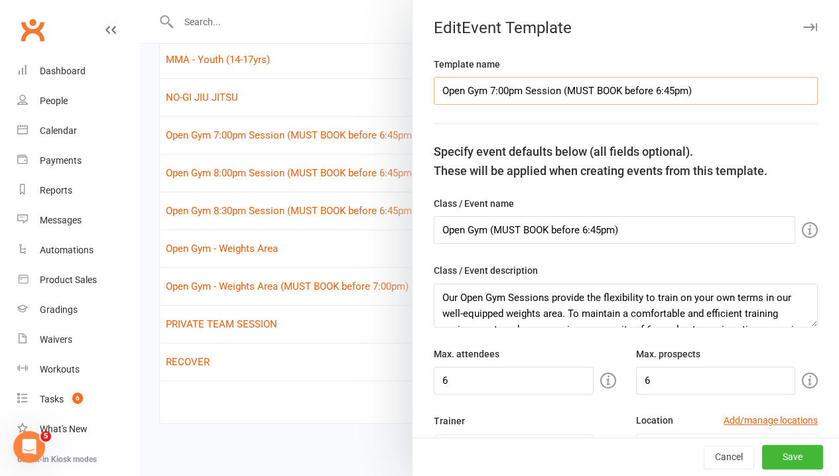
click at [499, 89] on input "Open Gym 7:00pm Session (MUST BOOK before 6:45pm)" at bounding box center [626, 91] width 384 height 28
click at [650, 88] on input "Open Gym - Weights Area (MUST BOOK before 6:45pm)" at bounding box center [626, 91] width 384 height 28
click at [591, 230] on input "Open Gym (MUST BOOK before 6:45pm)" at bounding box center [615, 230] width 362 height 28
drag, startPoint x: 738, startPoint y: 88, endPoint x: 255, endPoint y: 115, distance: 484.4
click at [141, 0] on react-component "Edit Event Template Template name Open Gym - Weights Area (MUST BOOK before 6:0…" at bounding box center [141, 0] width 0 height 0
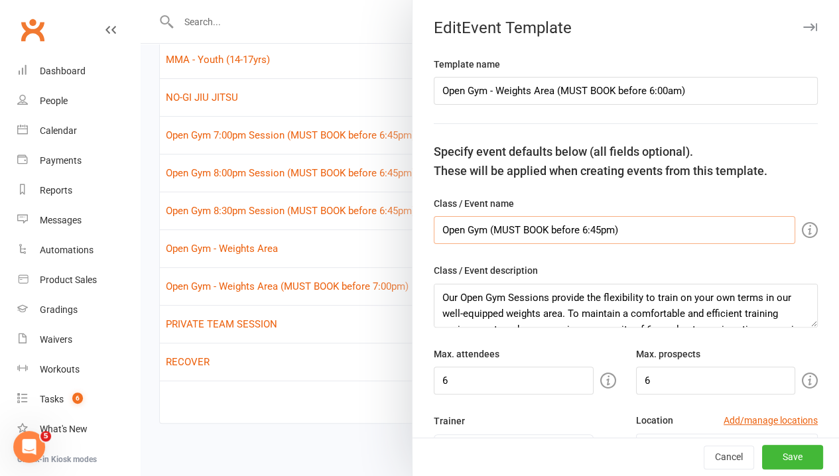
drag, startPoint x: 764, startPoint y: 227, endPoint x: 152, endPoint y: 214, distance: 611.8
click at [141, 0] on react-component "Edit Event Template Template name Open Gym - Weights Area (MUST BOOK before 6:0…" at bounding box center [141, 0] width 0 height 0
paste input "- Weights Area (MUST BOOK before 6:00a"
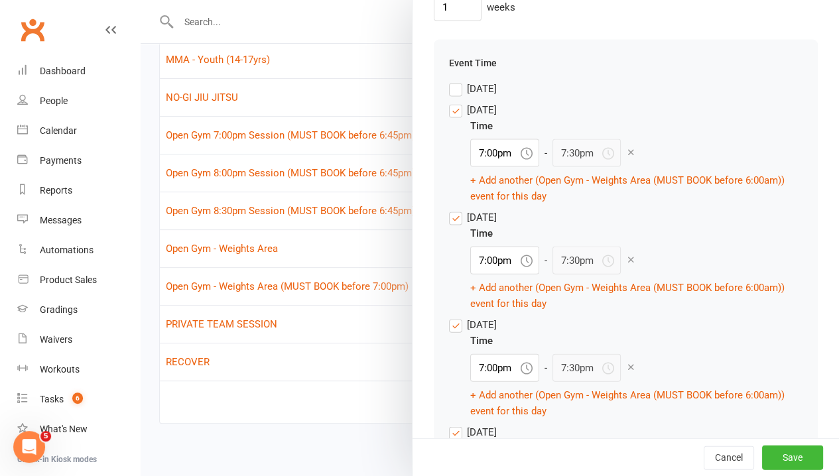
scroll to position [1327, 0]
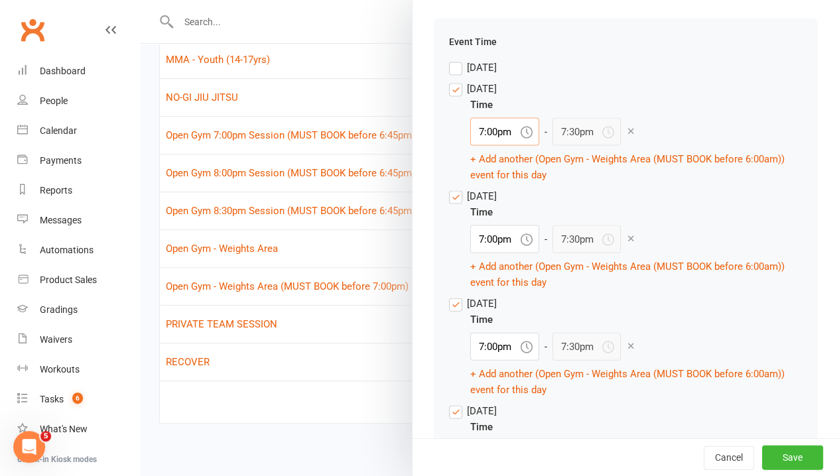
drag, startPoint x: 479, startPoint y: 146, endPoint x: 482, endPoint y: 154, distance: 8.6
click at [481, 146] on input "7:00pm" at bounding box center [504, 132] width 69 height 28
click at [502, 214] on div "6:00am" at bounding box center [505, 202] width 68 height 21
click at [521, 183] on button "+ Add another (Open Gym - Weights Area (MUST BOOK before 6:00am)) event for thi…" at bounding box center [636, 167] width 332 height 32
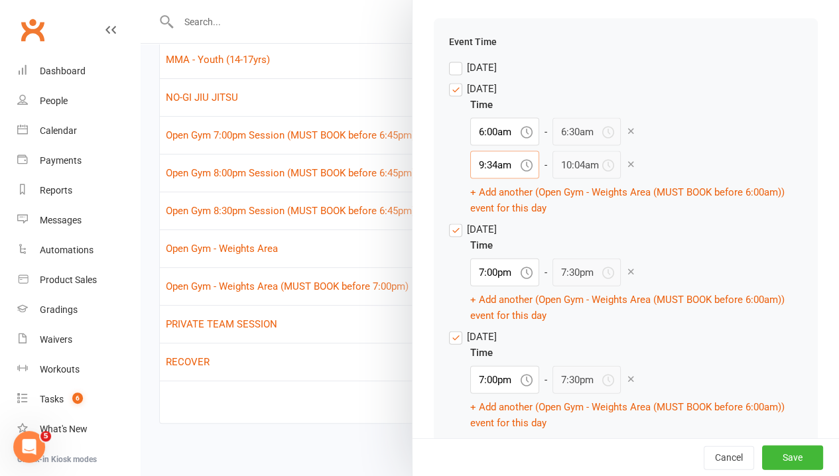
drag, startPoint x: 475, startPoint y: 194, endPoint x: 476, endPoint y: 202, distance: 8.1
click at [474, 179] on input "9:34am" at bounding box center [504, 165] width 69 height 28
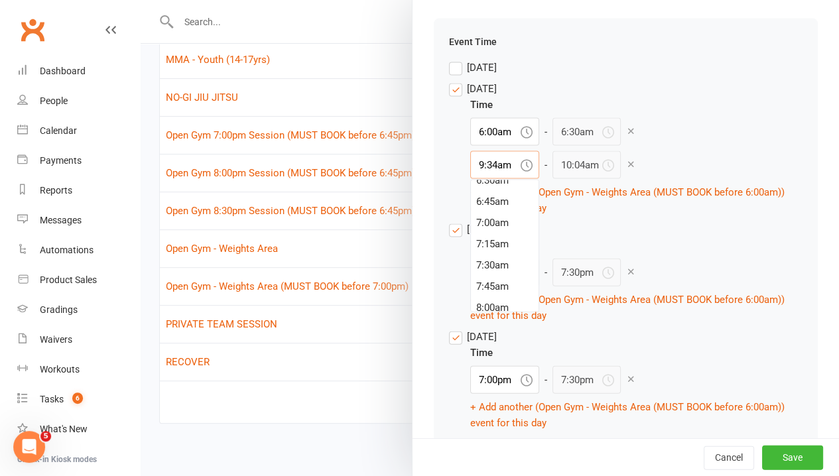
scroll to position [520, 0]
click at [478, 234] on div "6:30am" at bounding box center [505, 222] width 68 height 21
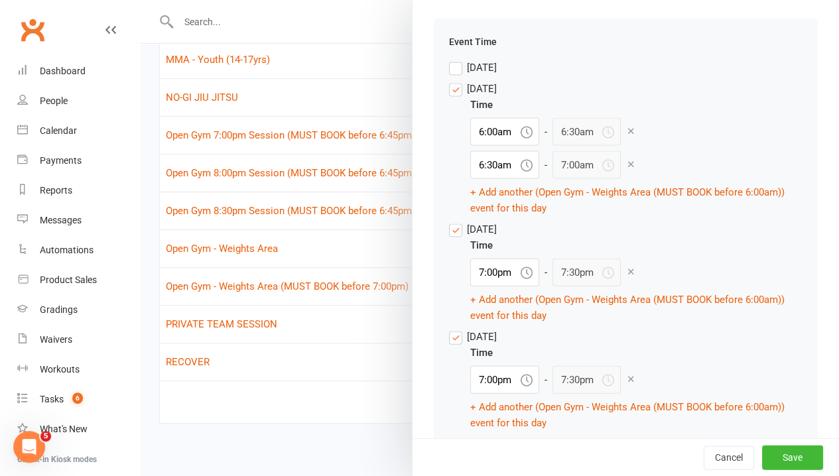
click at [579, 244] on div "Event Time [DATE] [DATE] Time 6:00am - 6:30am 6:30am - 7:00am + Add another (Op…" at bounding box center [626, 309] width 384 height 581
click at [449, 97] on label "[DATE]" at bounding box center [473, 89] width 48 height 16
click at [449, 81] on input "[DATE]" at bounding box center [473, 81] width 48 height 0
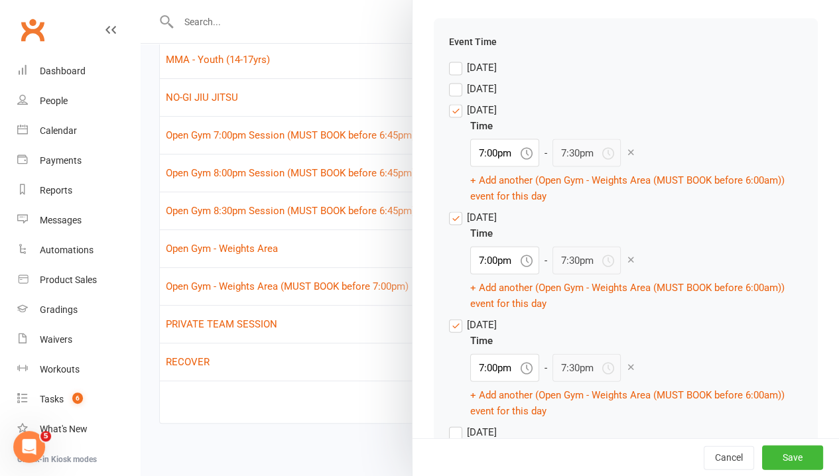
click at [449, 118] on label "[DATE]" at bounding box center [473, 110] width 48 height 16
click at [449, 102] on input "[DATE]" at bounding box center [473, 102] width 48 height 0
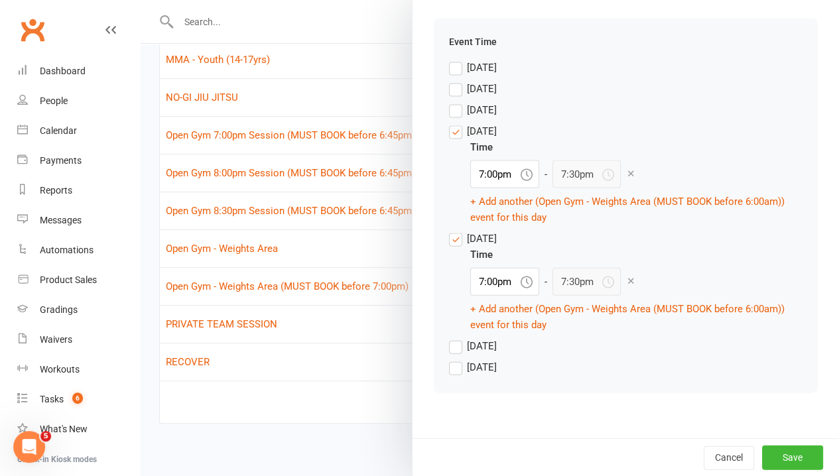
click at [449, 139] on label "[DATE]" at bounding box center [473, 131] width 48 height 16
click at [449, 123] on input "[DATE]" at bounding box center [473, 123] width 48 height 0
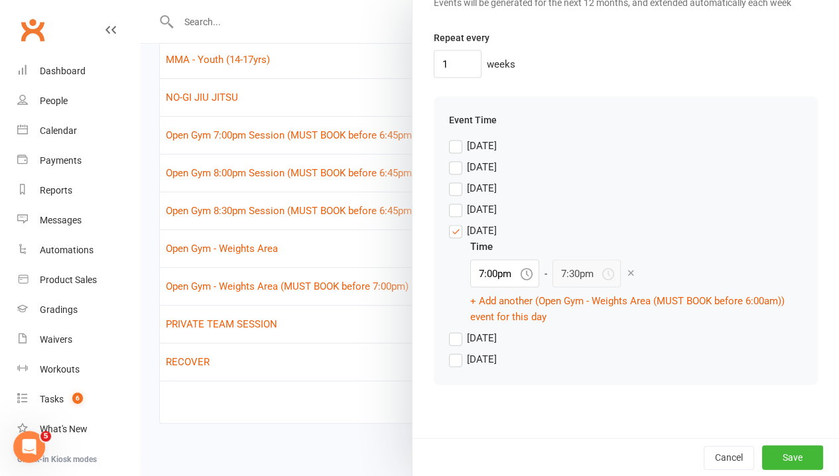
click at [449, 238] on label "[DATE]" at bounding box center [473, 230] width 48 height 16
click at [449, 222] on input "[DATE]" at bounding box center [473, 222] width 48 height 0
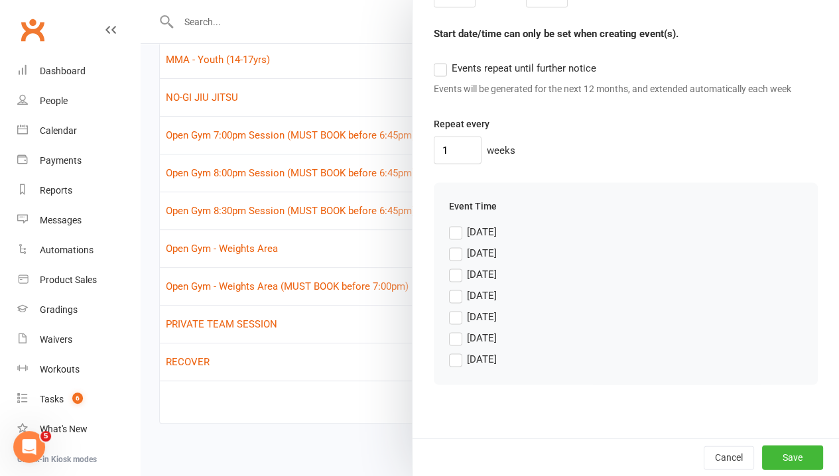
scroll to position [1187, 0]
click at [449, 337] on label "[DATE]" at bounding box center [473, 338] width 48 height 16
click at [449, 330] on input "[DATE]" at bounding box center [473, 330] width 48 height 0
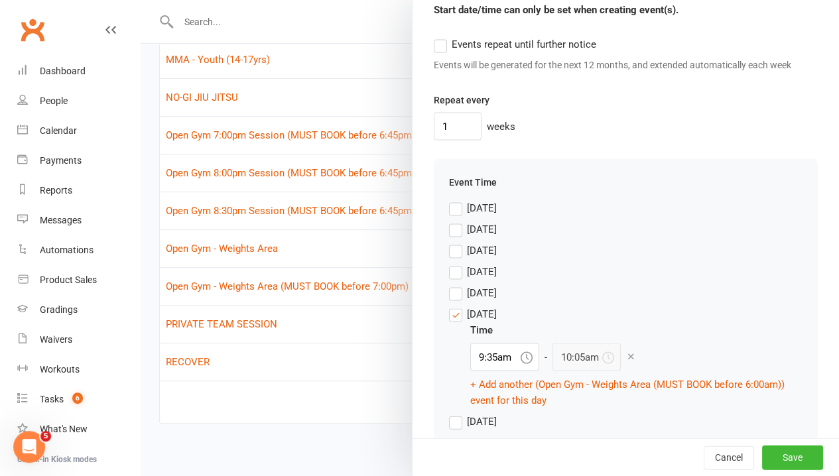
drag, startPoint x: 510, startPoint y: 383, endPoint x: 495, endPoint y: 387, distance: 15.0
click at [521, 363] on icon at bounding box center [527, 357] width 12 height 12
click at [491, 371] on input "9:35am" at bounding box center [504, 357] width 69 height 28
click at [498, 449] on div "6:00am" at bounding box center [505, 438] width 68 height 21
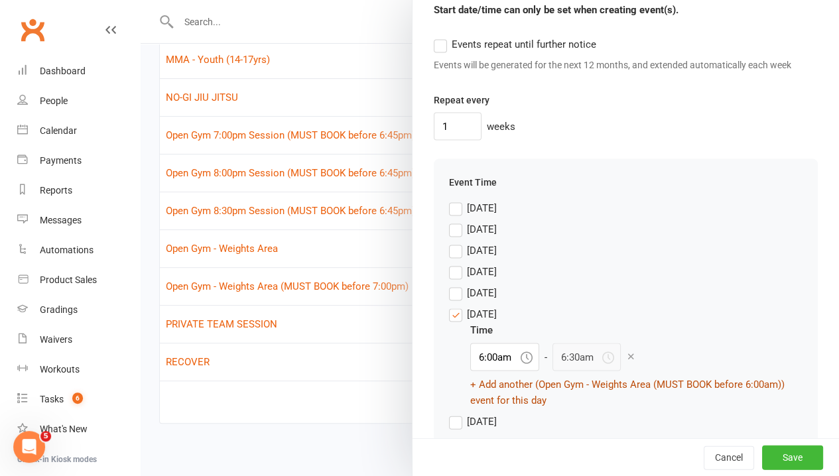
click at [478, 405] on button "+ Add another (Open Gym - Weights Area (MUST BOOK before 6:00am)) event for thi…" at bounding box center [636, 392] width 332 height 32
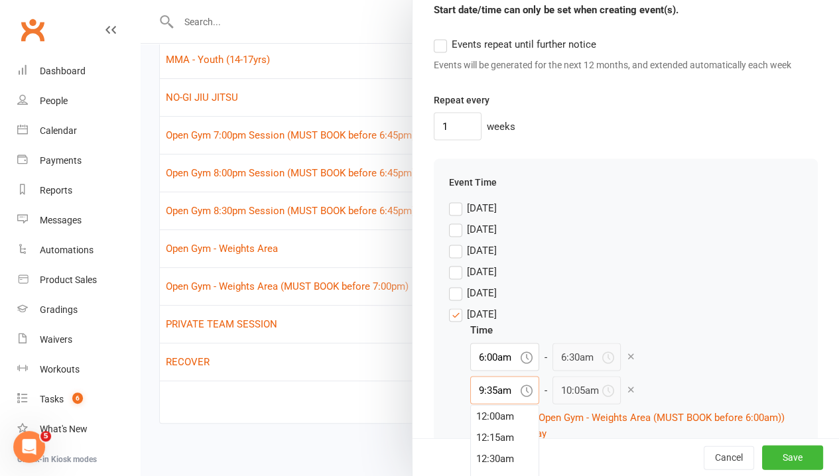
click at [486, 404] on input "9:35am" at bounding box center [504, 390] width 69 height 28
click at [504, 458] on div "6:30am" at bounding box center [505, 447] width 68 height 21
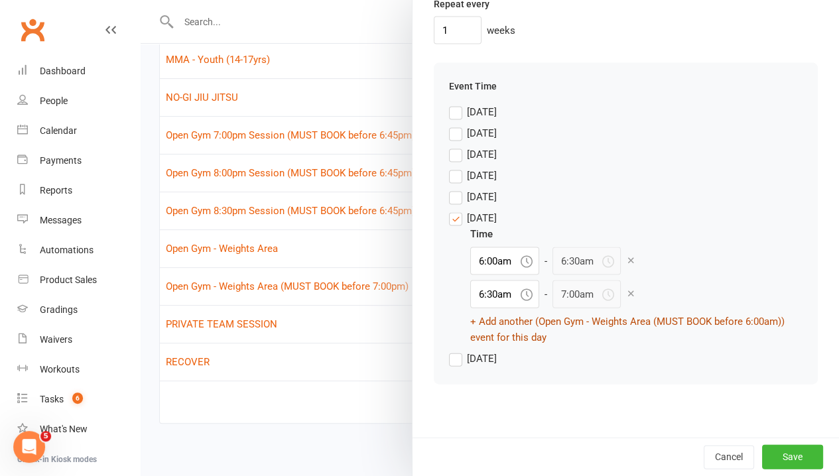
click at [475, 323] on button "+ Add another (Open Gym - Weights Area (MUST BOOK before 6:00am)) event for thi…" at bounding box center [636, 330] width 332 height 32
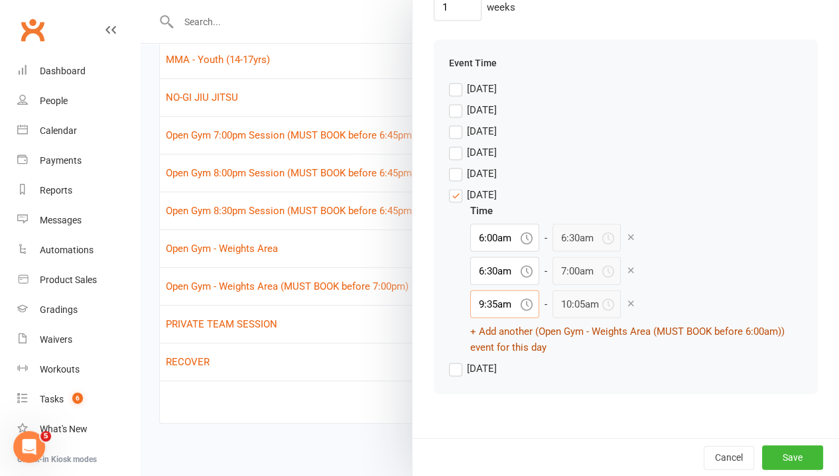
click at [475, 318] on input "9:35am" at bounding box center [504, 305] width 69 height 28
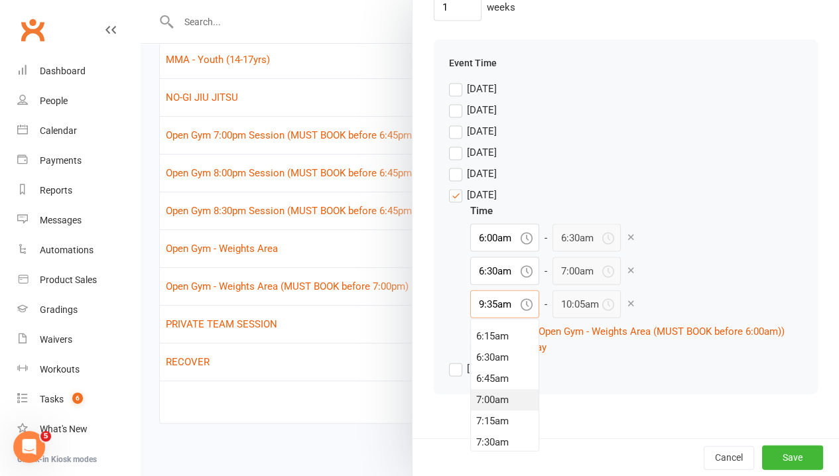
scroll to position [520, 0]
click at [494, 415] on div "7:00am" at bounding box center [505, 404] width 68 height 21
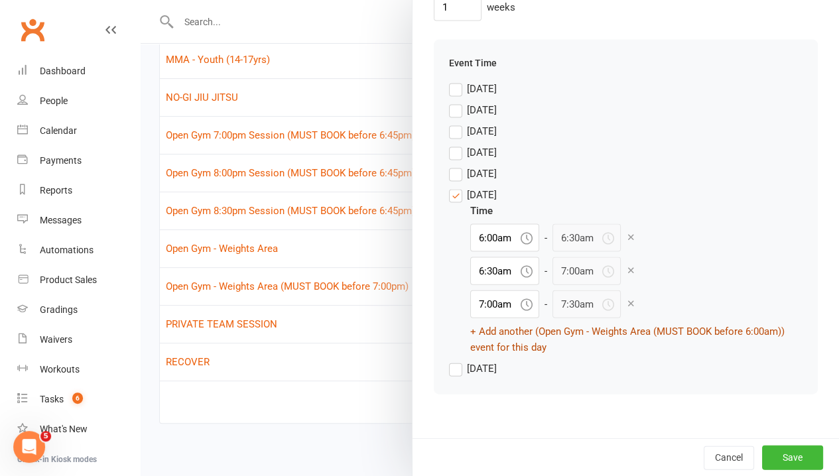
click at [502, 356] on button "+ Add another (Open Gym - Weights Area (MUST BOOK before 6:00am)) event for thi…" at bounding box center [636, 340] width 332 height 32
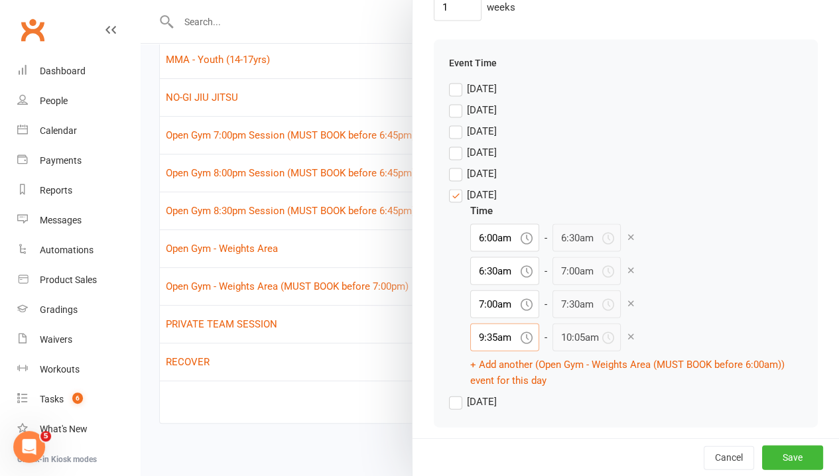
click at [500, 352] on input "9:35am" at bounding box center [504, 338] width 69 height 28
click at [500, 425] on div "7:30am" at bounding box center [505, 413] width 68 height 21
click at [758, 340] on div "Time 6:00am - 6:30am 6:30am - 7:00am 7:00am - 7:30am 7:30am - 8:00am + Add anot…" at bounding box center [636, 296] width 332 height 186
click at [791, 459] on button "Save" at bounding box center [792, 458] width 61 height 24
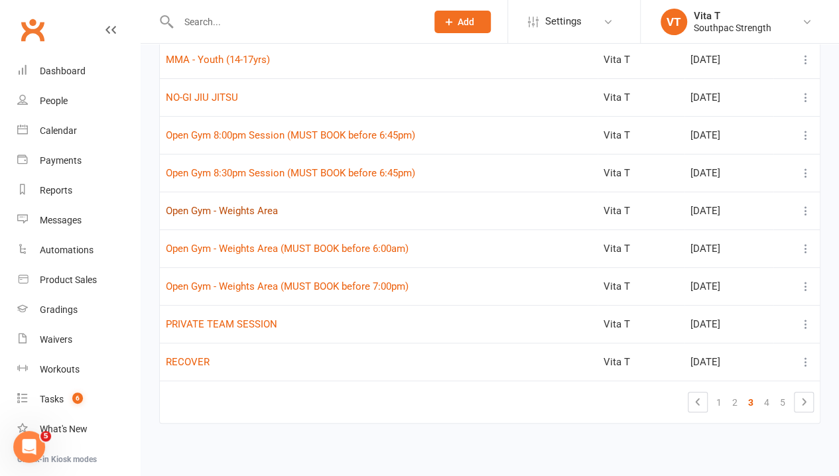
click at [267, 206] on button "Open Gym - Weights Area" at bounding box center [222, 211] width 112 height 16
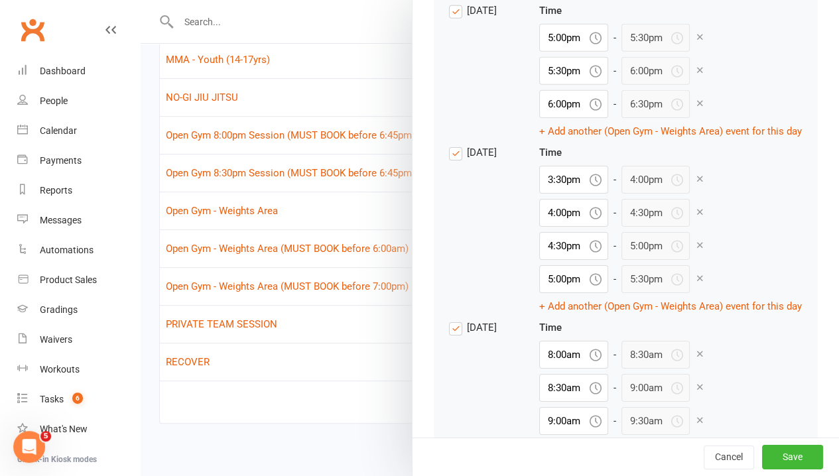
scroll to position [2189, 0]
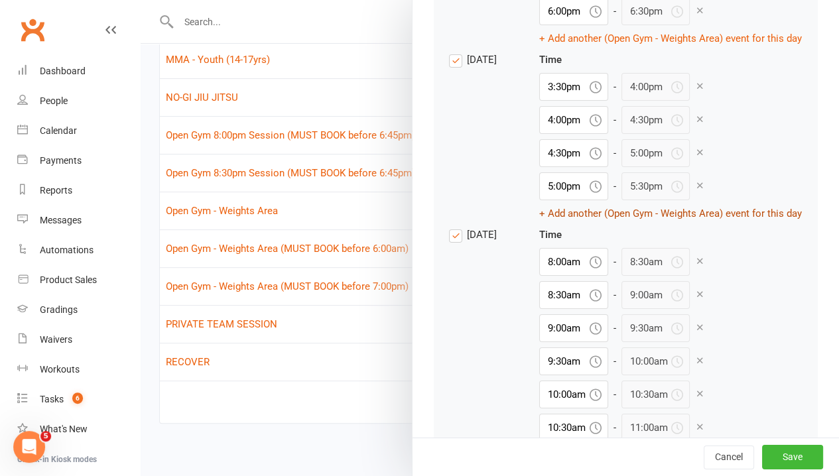
click at [539, 222] on button "+ Add another (Open Gym - Weights Area) event for this day" at bounding box center [670, 214] width 263 height 16
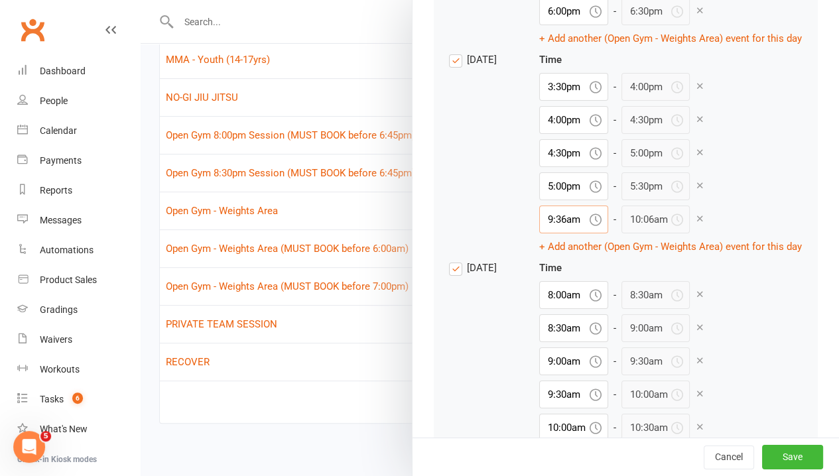
click at [539, 234] on input "9:36am" at bounding box center [573, 220] width 69 height 28
click at [540, 360] on div "5:00am" at bounding box center [574, 348] width 68 height 21
click at [539, 255] on button "+ Add another (Open Gym - Weights Area) event for this day" at bounding box center [670, 247] width 263 height 16
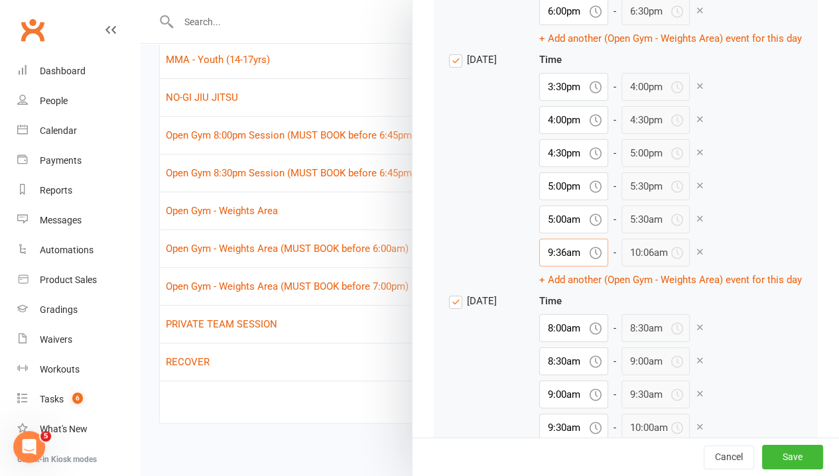
click at [539, 267] on input "9:36am" at bounding box center [573, 253] width 69 height 28
click at [682, 288] on div "Time 3:30pm - 4:00pm 4:00pm - 4:30pm 4:30pm - 5:00pm 5:00pm - 5:30pm 5:00am - 5…" at bounding box center [670, 170] width 263 height 236
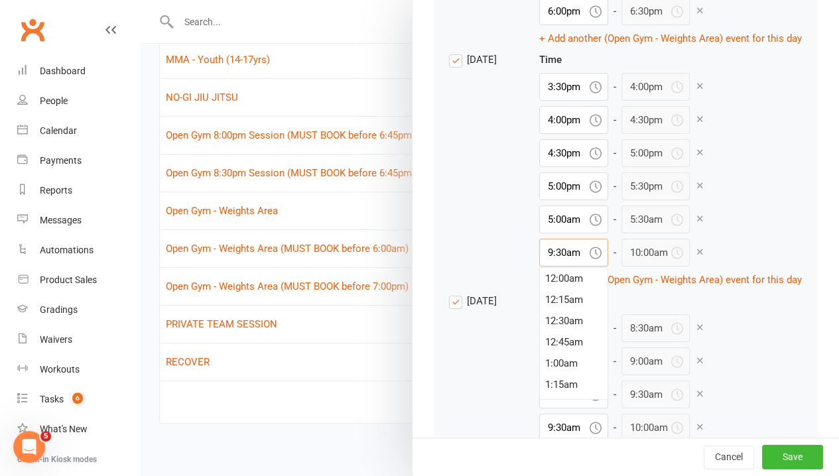
click at [539, 267] on input "9:30am" at bounding box center [573, 253] width 69 height 28
click at [540, 303] on div "5:30am" at bounding box center [574, 291] width 68 height 21
click at [703, 230] on div "Time 3:30pm - 4:00pm 4:00pm - 4:30pm 4:30pm - 5:00pm 5:00pm - 5:30pm 5:00am - 5…" at bounding box center [670, 170] width 263 height 236
click at [762, 454] on button "Save" at bounding box center [792, 458] width 61 height 24
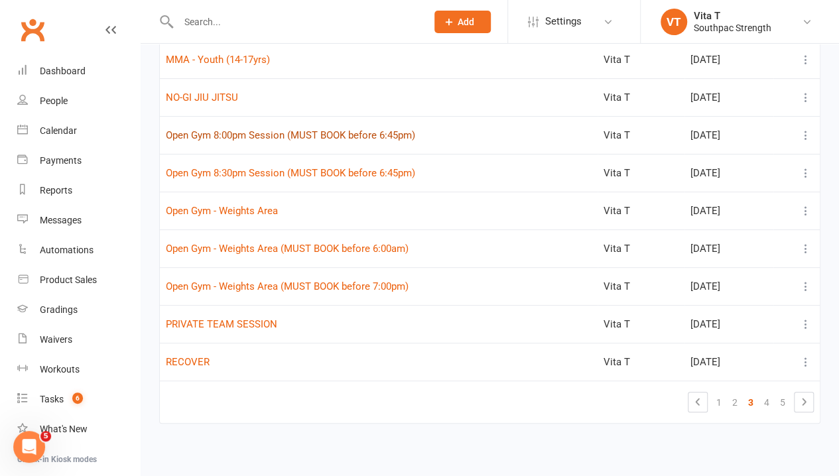
click at [382, 133] on button "Open Gym 8:00pm Session (MUST BOOK before 6:45pm)" at bounding box center [290, 135] width 249 height 16
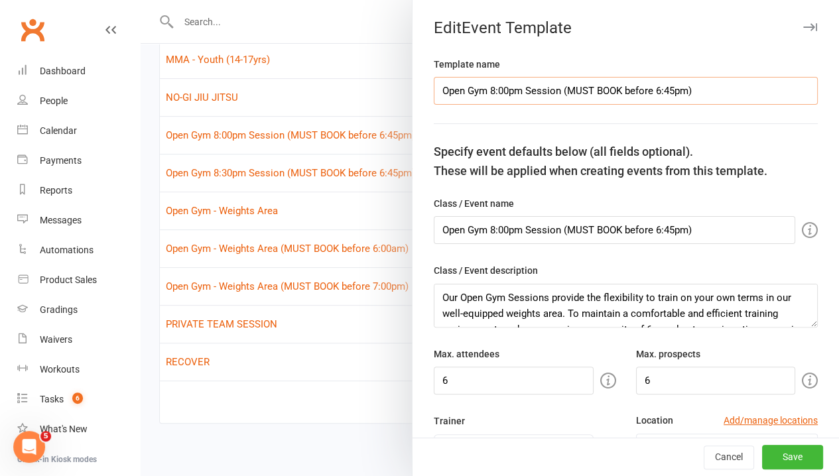
drag, startPoint x: 480, startPoint y: 92, endPoint x: 554, endPoint y: 97, distance: 73.8
click at [554, 97] on input "Open Gym 8:00pm Session (MUST BOOK before 6:45pm)" at bounding box center [626, 91] width 384 height 28
drag, startPoint x: 673, startPoint y: 93, endPoint x: 535, endPoint y: 90, distance: 137.4
click at [535, 90] on input "Open Gym - Grapple Pit (MUST BOOK before 6:45pm)" at bounding box center [626, 91] width 384 height 28
drag, startPoint x: 577, startPoint y: 82, endPoint x: 253, endPoint y: 99, distance: 323.5
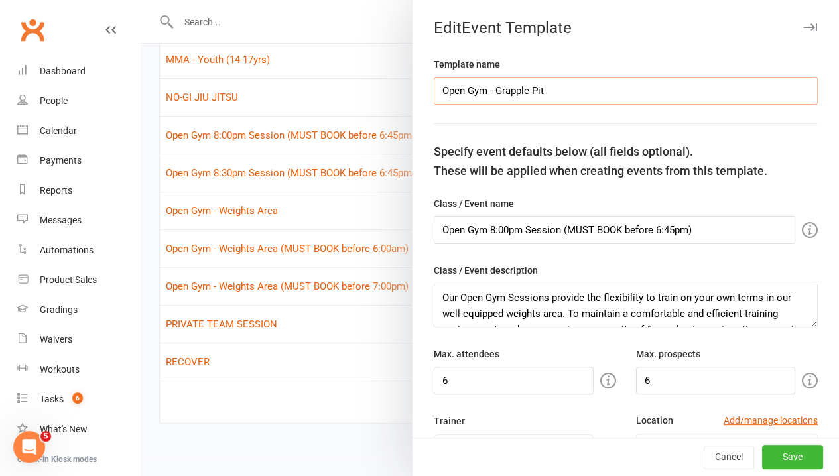
click at [141, 0] on react-component "Edit Event Template Template name Open Gym - Grapple Pit Specify event defaults…" at bounding box center [141, 0] width 0 height 0
click at [476, 92] on input "Open Gym - Grapple Pit" at bounding box center [626, 91] width 384 height 28
drag, startPoint x: 659, startPoint y: 86, endPoint x: 137, endPoint y: 36, distance: 525.2
click at [139, 36] on body "Prospect Member Non-attending contact Class / event Appointment Grading event T…" at bounding box center [419, 162] width 839 height 598
drag, startPoint x: 712, startPoint y: 225, endPoint x: 192, endPoint y: 199, distance: 520.8
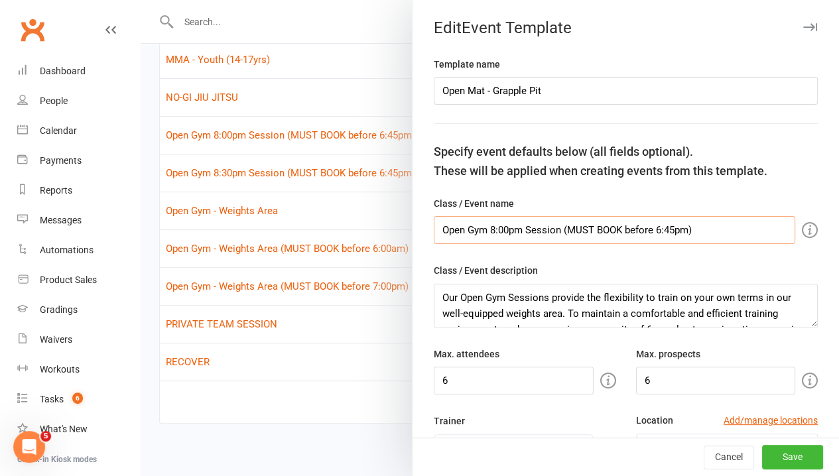
click at [141, 0] on react-component "Edit Event Template Template name Open Mat - Grapple Pit Specify event defaults…" at bounding box center [141, 0] width 0 height 0
paste input "Mat - Grapple Pit"
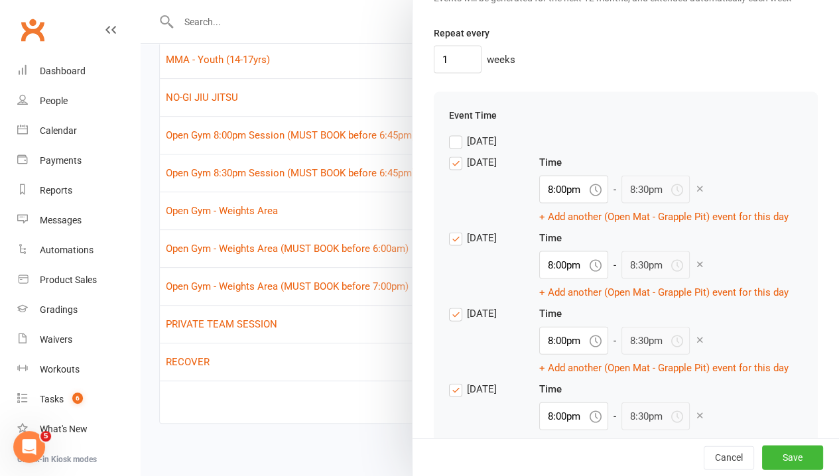
scroll to position [1327, 0]
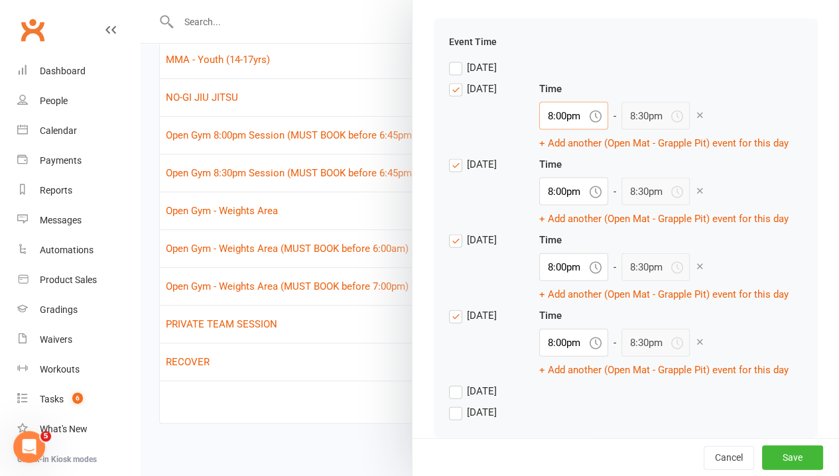
click at [551, 130] on input "8:00pm" at bounding box center [573, 116] width 69 height 28
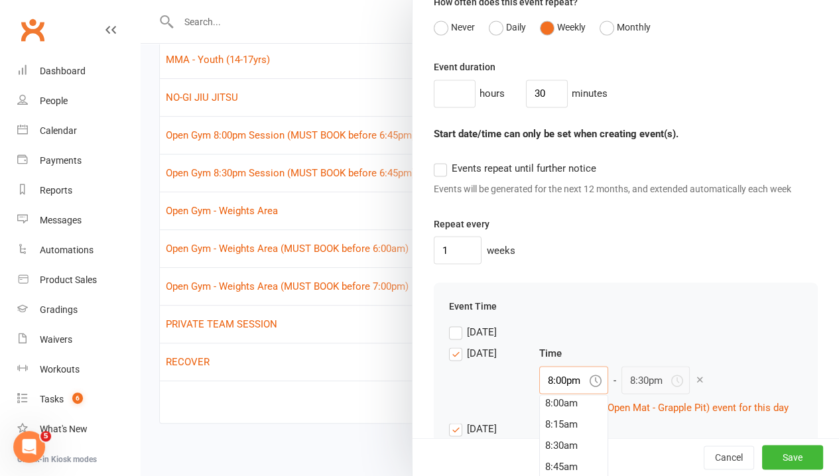
scroll to position [1062, 0]
drag, startPoint x: 537, startPoint y: 121, endPoint x: 549, endPoint y: 120, distance: 12.7
click at [540, 109] on input "30" at bounding box center [547, 95] width 42 height 28
click at [659, 262] on div "Repeat every 1 weeks" at bounding box center [626, 241] width 384 height 48
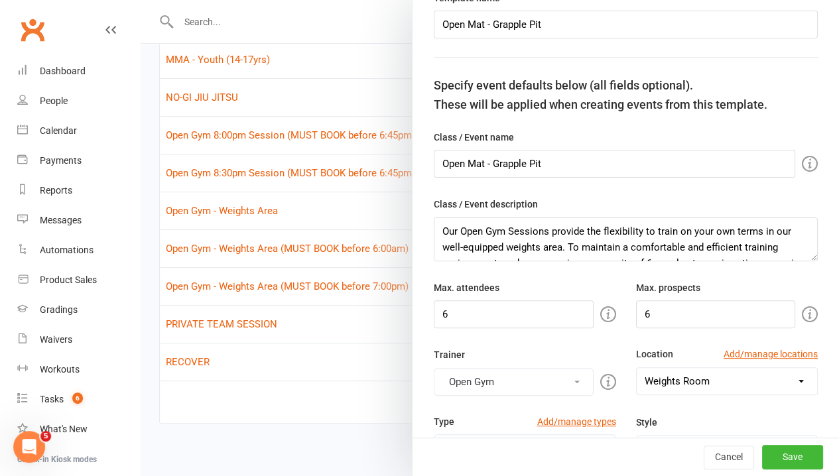
scroll to position [0, 0]
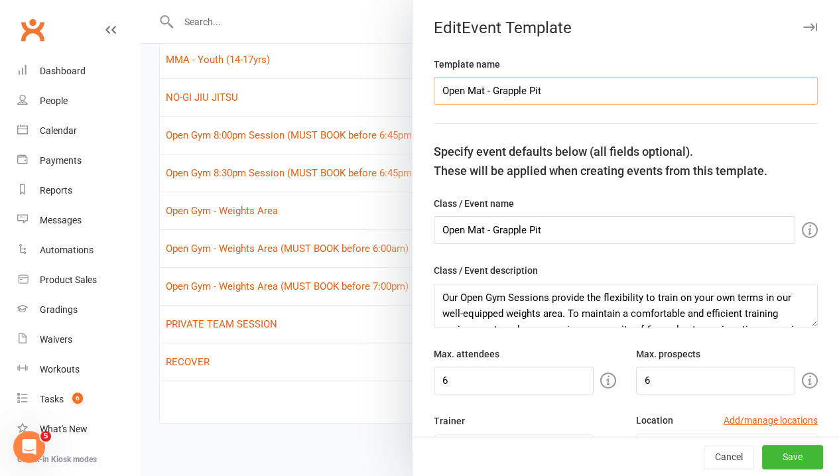
click at [588, 89] on input "Open Mat - Grapple Pit" at bounding box center [626, 91] width 384 height 28
click at [475, 88] on input "Open Mat - Grapple Pit" at bounding box center [626, 91] width 384 height 28
click at [620, 76] on div "Template name Open Mat - 45min - Grapple Pit" at bounding box center [626, 80] width 384 height 48
drag, startPoint x: 620, startPoint y: 76, endPoint x: 608, endPoint y: 77, distance: 12.0
click at [608, 77] on div "Template name Open Mat - 45min - Grapple Pit" at bounding box center [626, 80] width 384 height 48
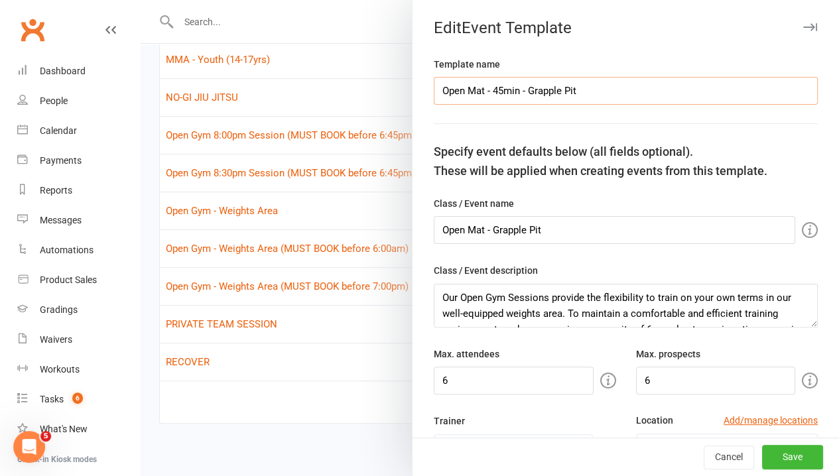
drag, startPoint x: 606, startPoint y: 91, endPoint x: 218, endPoint y: 72, distance: 389.3
click at [141, 0] on react-component "Edit Event Template Template name Open Mat - 45min - Grapple Pit Specify event …" at bounding box center [141, 0] width 0 height 0
drag, startPoint x: 575, startPoint y: 228, endPoint x: 184, endPoint y: 197, distance: 391.3
click at [141, 0] on react-component "Edit Event Template Template name Open Mat - 45min - Grapple Pit Specify event …" at bounding box center [141, 0] width 0 height 0
paste input "45min -"
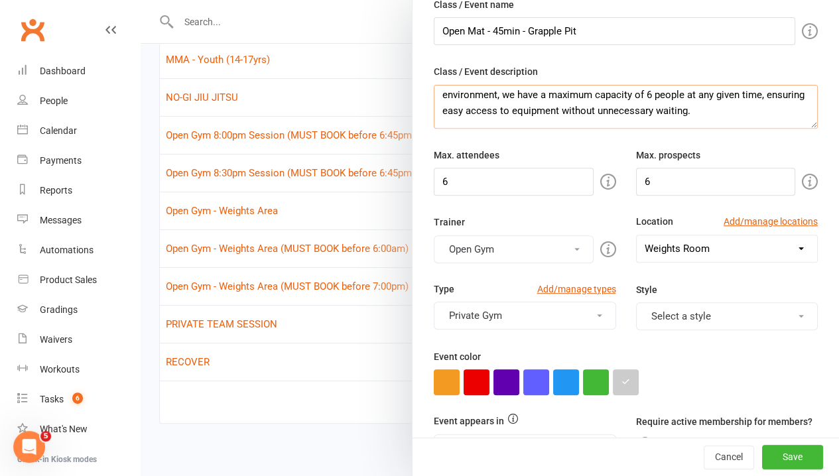
scroll to position [27, 0]
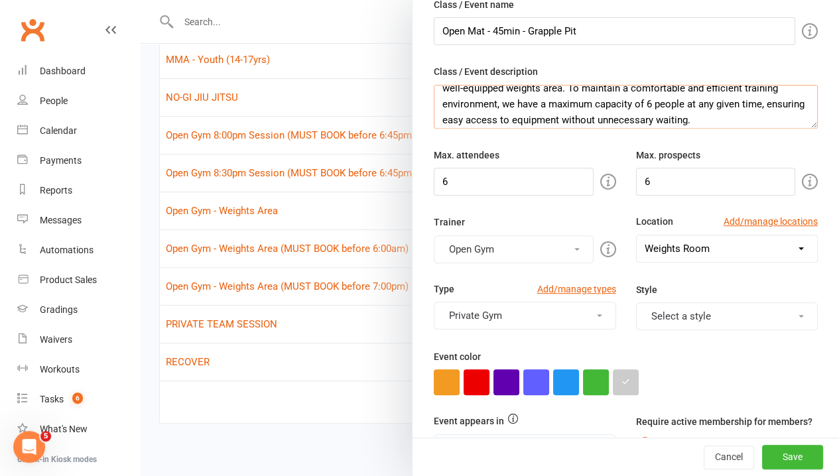
drag, startPoint x: 430, startPoint y: 92, endPoint x: 545, endPoint y: 98, distance: 115.6
click at [545, 98] on textarea "Our Open Gym Sessions provide the flexibility to train on your own terms in our…" at bounding box center [626, 107] width 384 height 44
click at [747, 111] on textarea "Our Open Gym Sessions provide the flexibility to train on your own terms in our…" at bounding box center [626, 107] width 384 height 44
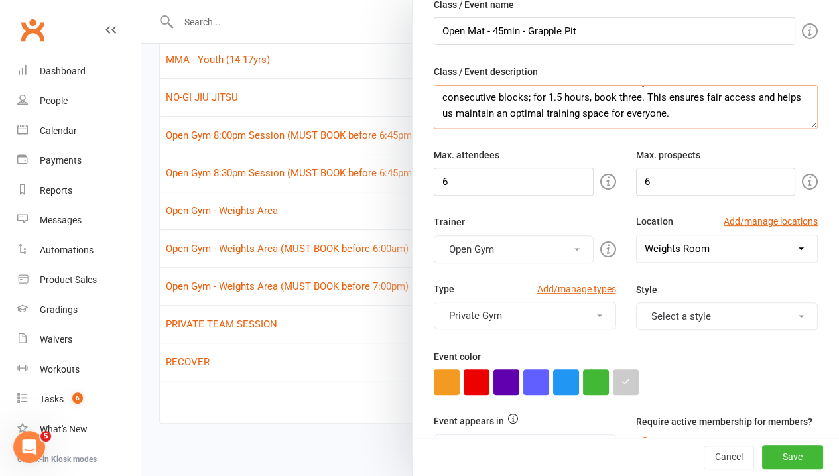
scroll to position [143, 0]
drag, startPoint x: 432, startPoint y: 101, endPoint x: 778, endPoint y: 119, distance: 346.1
click at [778, 119] on textarea "Our Open Gym Sessions provide the flexibility to train on your own terms in our…" at bounding box center [626, 107] width 384 height 44
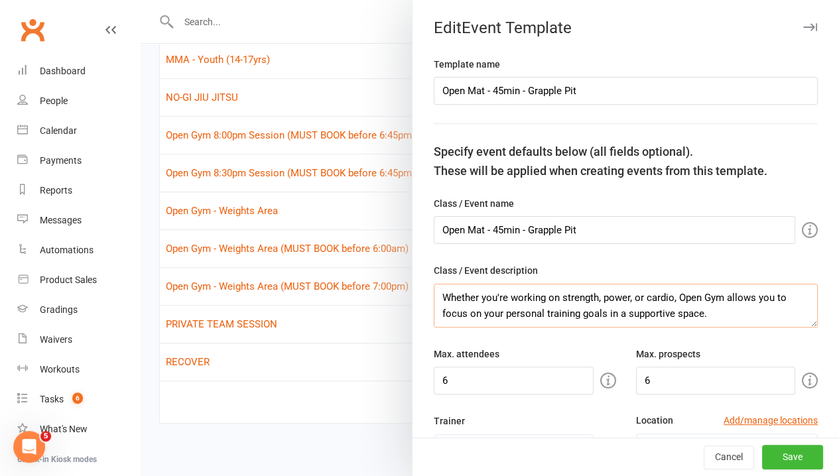
paste textarea "A flexible, self-directed session where members can book the Combat Area to dri…"
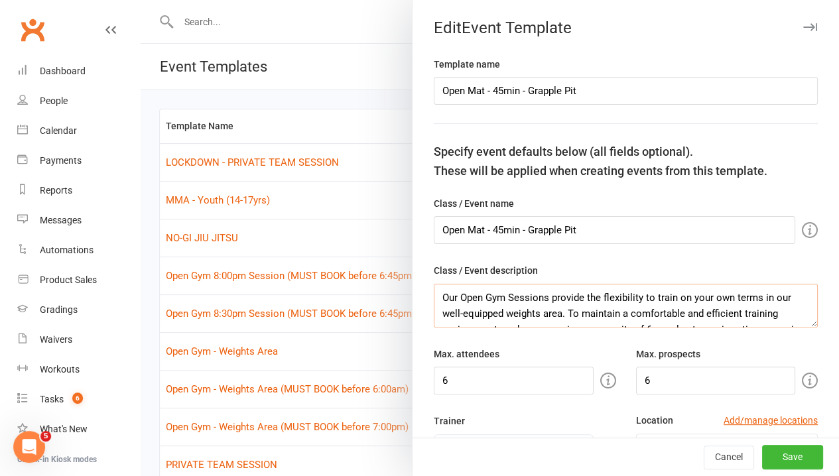
click at [576, 310] on textarea "Our Open Gym Sessions provide the flexibility to train on your own terms in our…" at bounding box center [626, 306] width 384 height 44
drag, startPoint x: 705, startPoint y: 308, endPoint x: 396, endPoint y: 257, distance: 313.4
click at [141, 0] on react-component "Attendee limits help you manage class numbers if you have restricted space. If …" at bounding box center [141, 0] width 0 height 0
click at [717, 306] on textarea "A flexible, self-directed session where members can book the Combat Area to dri…" at bounding box center [626, 306] width 384 height 44
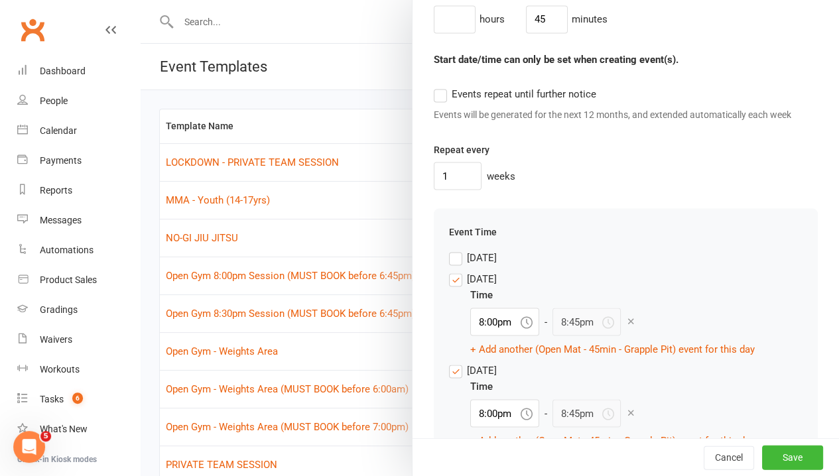
scroll to position [1327, 0]
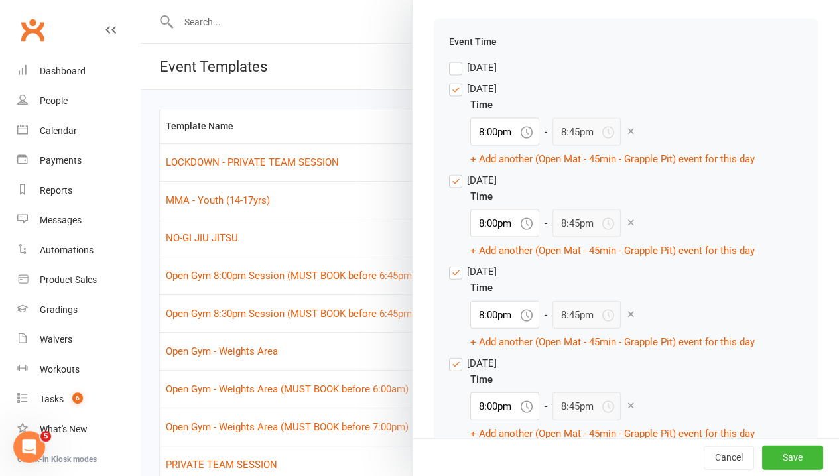
click at [450, 97] on label "[DATE]" at bounding box center [473, 89] width 48 height 16
click at [450, 81] on input "[DATE]" at bounding box center [473, 81] width 48 height 0
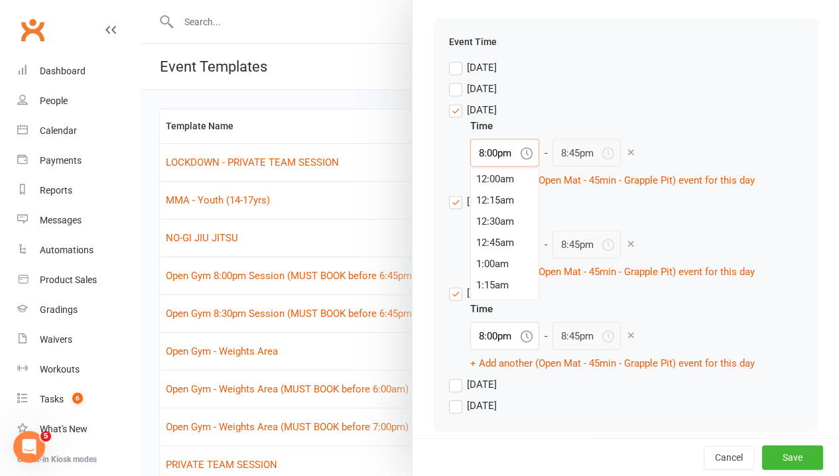
click at [490, 167] on input "8:00pm" at bounding box center [504, 153] width 69 height 28
click at [491, 267] on div "4:45pm" at bounding box center [505, 255] width 68 height 21
click at [686, 226] on div "Time" at bounding box center [612, 218] width 285 height 16
click at [482, 259] on input "8:00pm" at bounding box center [504, 245] width 69 height 28
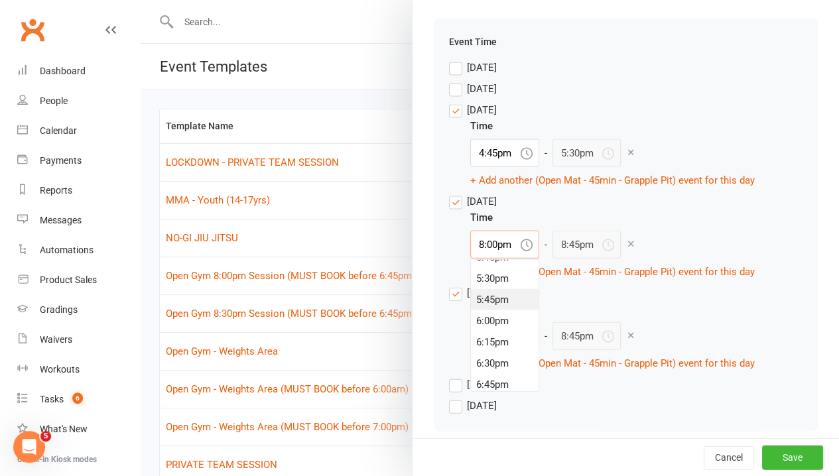
scroll to position [1412, 0]
click at [498, 356] on div "5:30pm" at bounding box center [505, 344] width 68 height 21
click at [681, 251] on div "Time 5:30pm 12:00am 12:15am 12:30am 12:45am 1:00am 1:15am 1:30am 1:45am 2:00am …" at bounding box center [612, 245] width 285 height 70
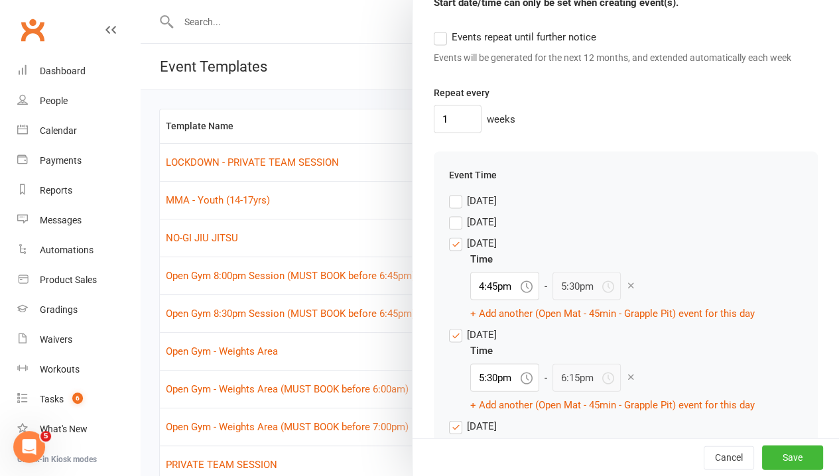
click at [449, 230] on label "[DATE]" at bounding box center [473, 222] width 48 height 16
click at [449, 214] on input "[DATE]" at bounding box center [473, 214] width 48 height 0
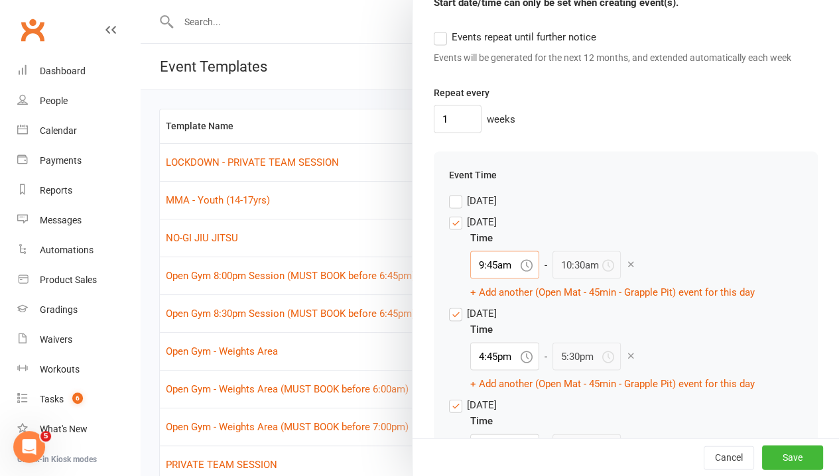
click at [489, 279] on input "9:45am" at bounding box center [504, 265] width 69 height 28
click at [494, 383] on div "5:30pm" at bounding box center [505, 372] width 68 height 21
click at [642, 182] on div "Event Time [DATE] [DATE] Time 5:30pm - 6:15pm + Add another (Open Mat - 45min -…" at bounding box center [626, 393] width 384 height 484
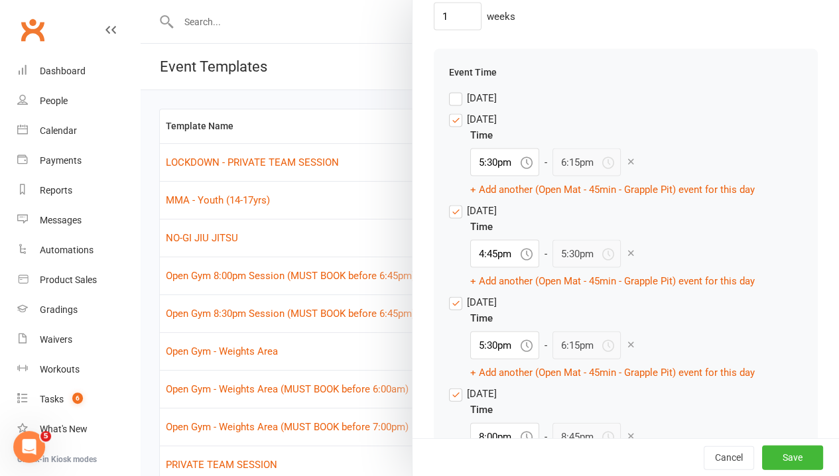
scroll to position [1327, 0]
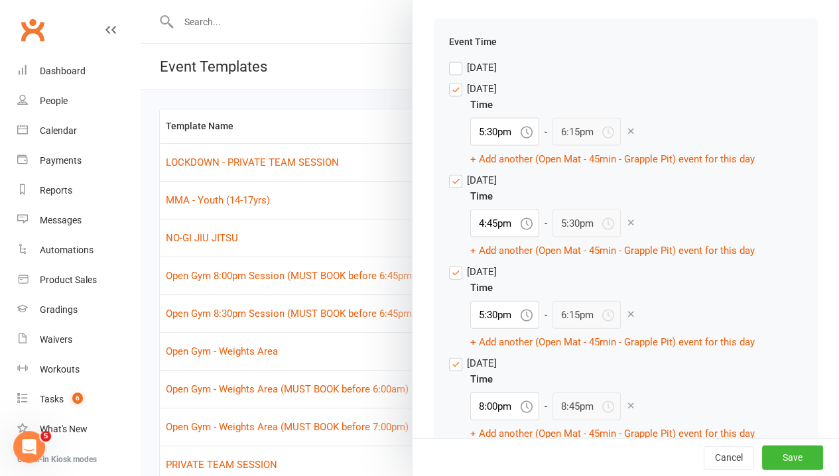
click at [449, 280] on label "[DATE]" at bounding box center [473, 272] width 48 height 16
click at [449, 264] on input "[DATE]" at bounding box center [473, 264] width 48 height 0
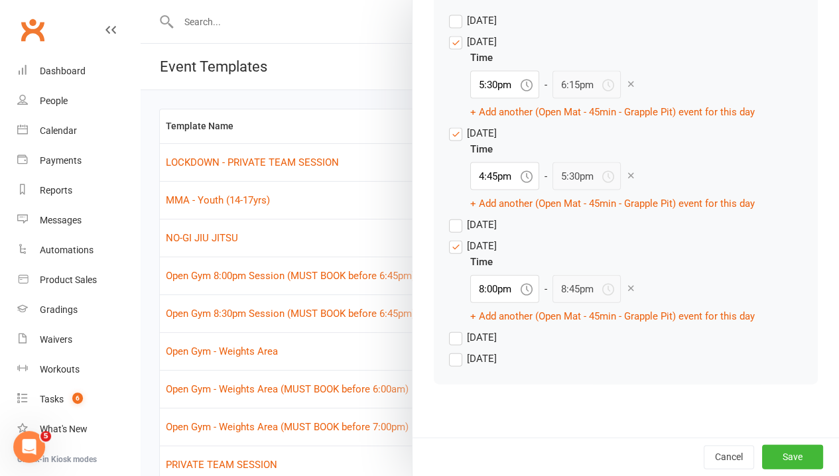
scroll to position [1397, 0]
click at [495, 289] on input "8:00pm" at bounding box center [504, 289] width 69 height 28
click at [490, 393] on div "4:45pm" at bounding box center [505, 391] width 68 height 21
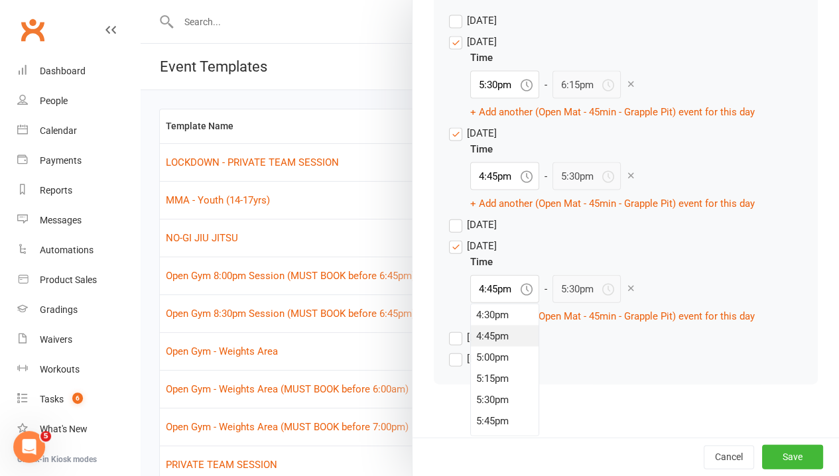
click at [696, 372] on div "Event Time [DATE] [DATE] Time 5:30pm - 6:15pm + Add another (Open Mat - 45min -…" at bounding box center [626, 177] width 384 height 413
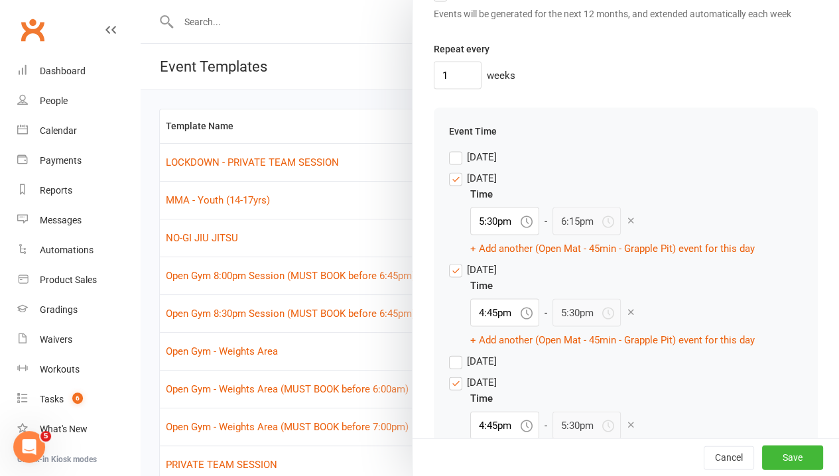
scroll to position [1397, 0]
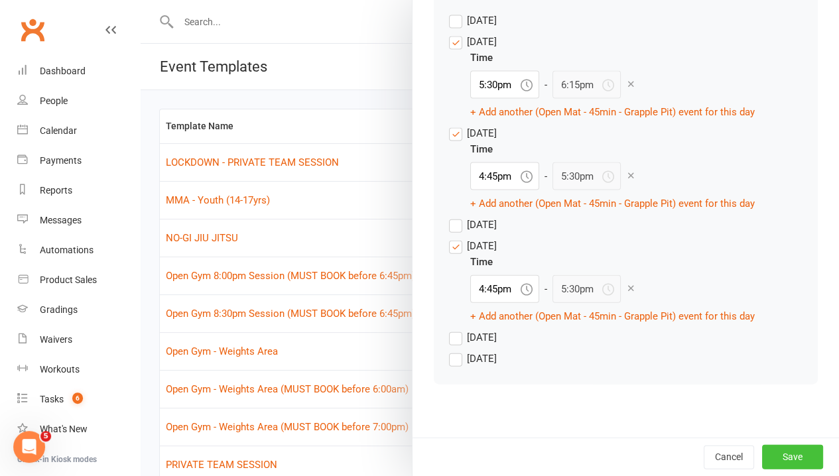
click at [781, 463] on button "Save" at bounding box center [792, 457] width 61 height 24
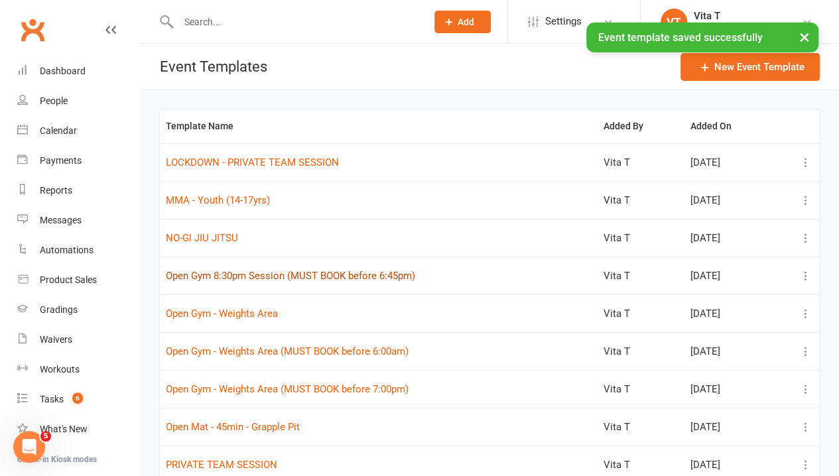
click at [251, 271] on button "Open Gym 8:30pm Session (MUST BOOK before 6:45pm)" at bounding box center [290, 276] width 249 height 16
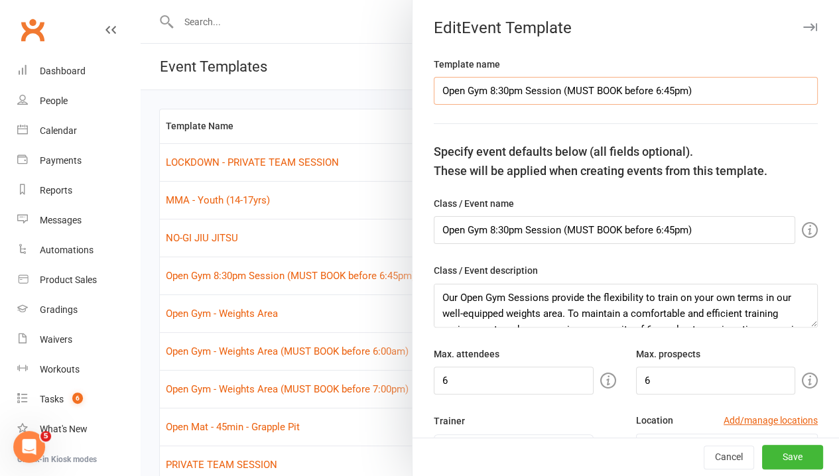
click at [478, 94] on input "Open Gym 8:30pm Session (MUST BOOK before 6:45pm)" at bounding box center [626, 91] width 384 height 28
click at [480, 94] on input "Open 8:30pm Session (MUST BOOK before 6:45pm)" at bounding box center [626, 91] width 384 height 28
paste input "A flexible, self-directed session where members can book the Combat Area to dri…"
click at [664, 92] on input "Open 8pm Session (MUST BOOK before 6:45pm)" at bounding box center [626, 91] width 384 height 28
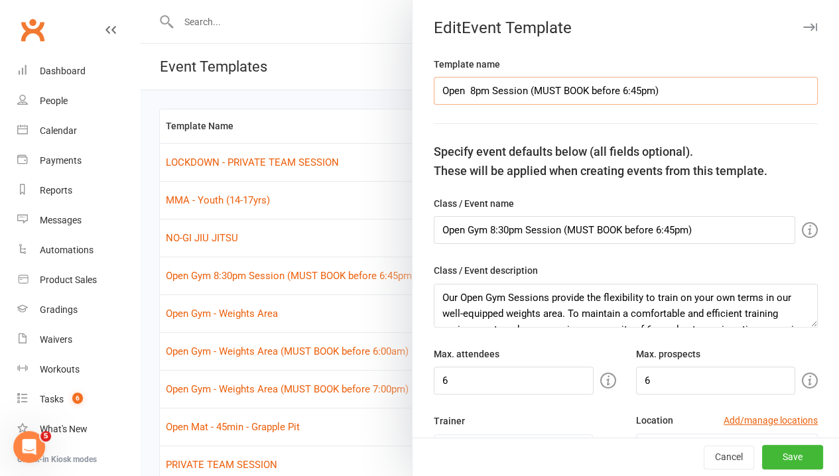
drag, startPoint x: 665, startPoint y: 92, endPoint x: 470, endPoint y: 89, distance: 195.1
click at [470, 89] on input "Open 8pm Session (MUST BOOK before 6:45pm)" at bounding box center [626, 91] width 384 height 28
drag, startPoint x: 643, startPoint y: 92, endPoint x: 186, endPoint y: 48, distance: 458.6
click at [141, 0] on react-component "Edit Event Template Template name Open Mat - 30min slot - Grapple Pit Specify e…" at bounding box center [141, 0] width 0 height 0
drag, startPoint x: 718, startPoint y: 230, endPoint x: 141, endPoint y: 184, distance: 579.0
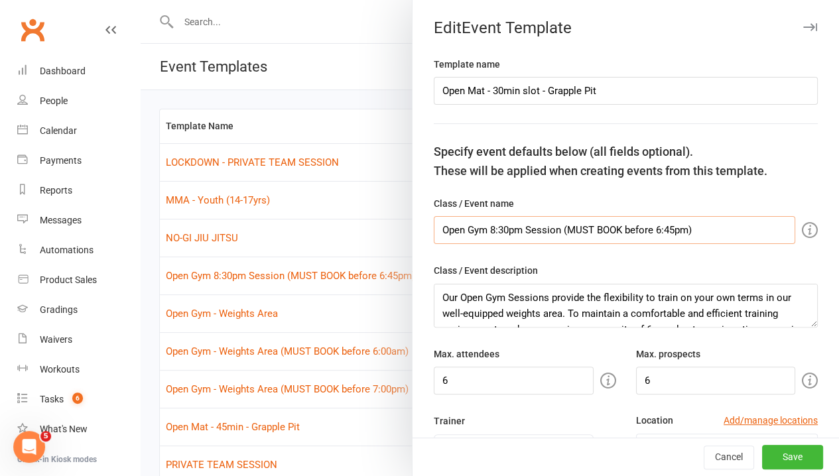
click at [141, 0] on react-component "Edit Event Template Template name Open Mat - 30min slot - Grapple Pit Specify e…" at bounding box center [141, 0] width 0 height 0
paste input "Mat - 30min slot - Grapple Pit"
click at [434, 293] on textarea "Our Open Gym Sessions provide the flexibility to train on your own terms in our…" at bounding box center [626, 306] width 384 height 44
click at [457, 303] on textarea "Our Open Gym Sessions provide the flexibility to train on your own terms in our…" at bounding box center [626, 306] width 384 height 44
paste textarea "A flexible, self-directed session where members can book the Combat Area to dri…"
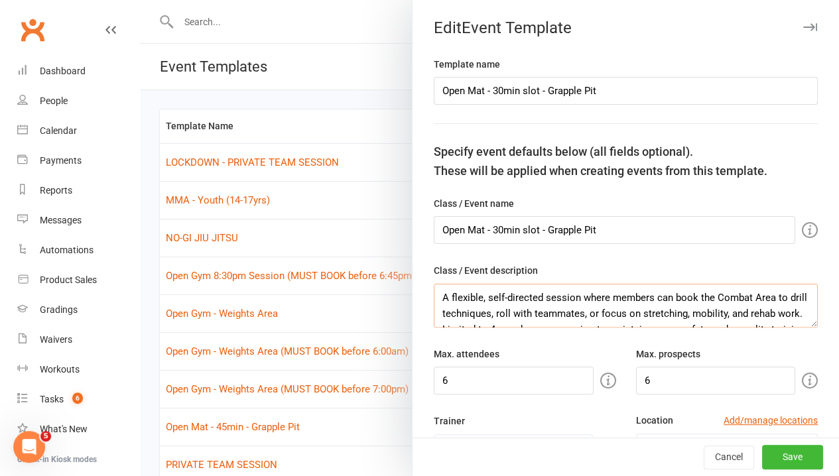
scroll to position [32, 0]
click at [707, 312] on textarea "Our Open Gym Sessions provide the flexibility to train on your own terms in our…" at bounding box center [626, 306] width 384 height 44
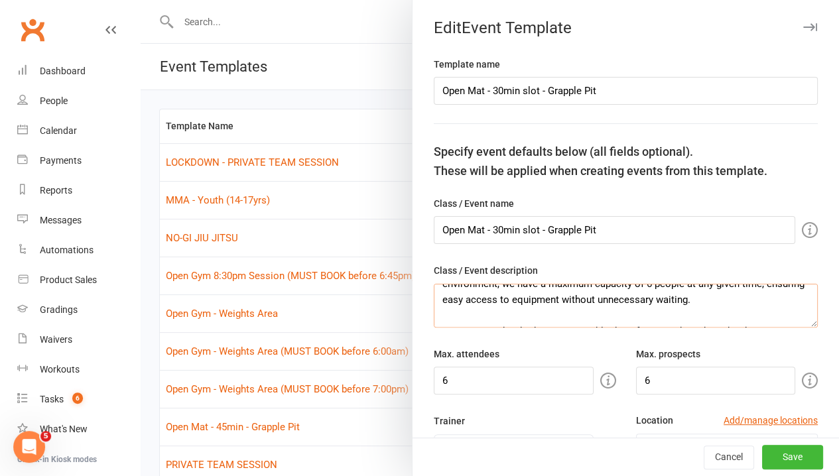
scroll to position [66, 0]
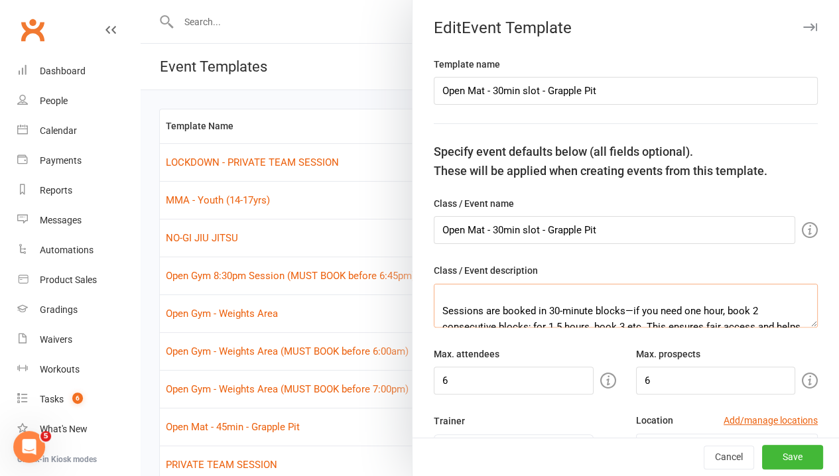
drag, startPoint x: 425, startPoint y: 308, endPoint x: 720, endPoint y: 307, distance: 295.9
click at [651, 306] on textarea "Our Open Gym Sessions provide the flexibility to train on your own terms in our…" at bounding box center [626, 306] width 384 height 44
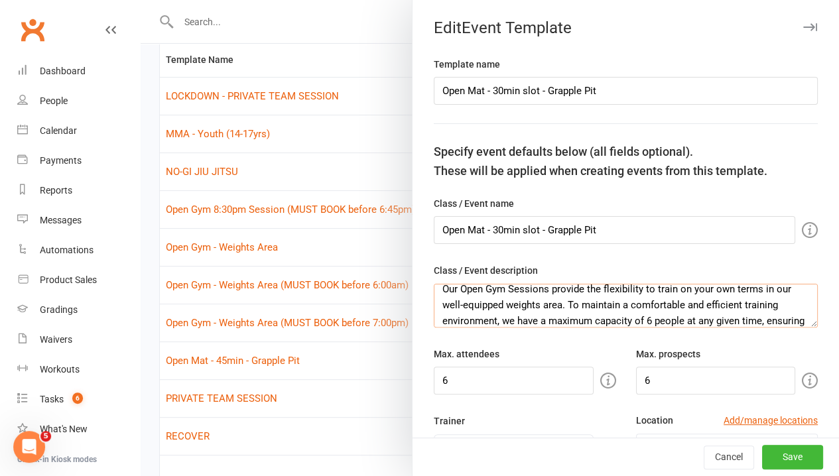
scroll to position [0, 0]
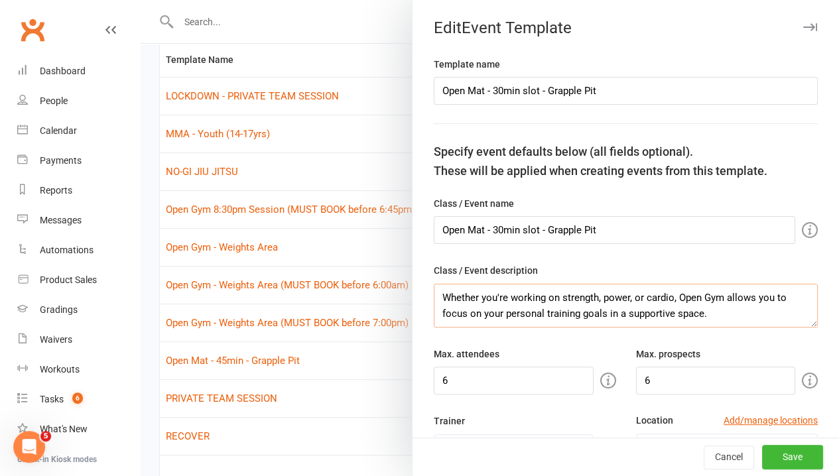
drag, startPoint x: 693, startPoint y: 315, endPoint x: 544, endPoint y: 332, distance: 149.5
drag, startPoint x: 685, startPoint y: 312, endPoint x: 666, endPoint y: 260, distance: 55.0
drag, startPoint x: 452, startPoint y: 287, endPoint x: 157, endPoint y: 281, distance: 295.3
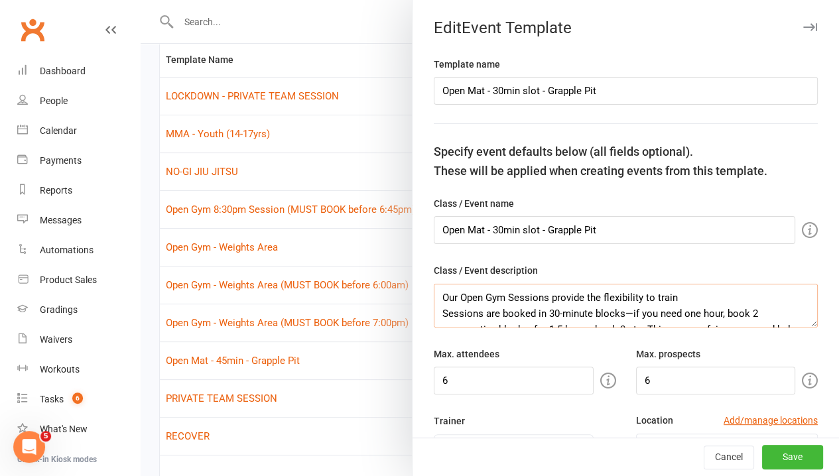
click at [141, 0] on react-component "Edit Event Template Template name Open Mat - 30min slot - Grapple Pit Specify e…" at bounding box center [141, 0] width 0 height 0
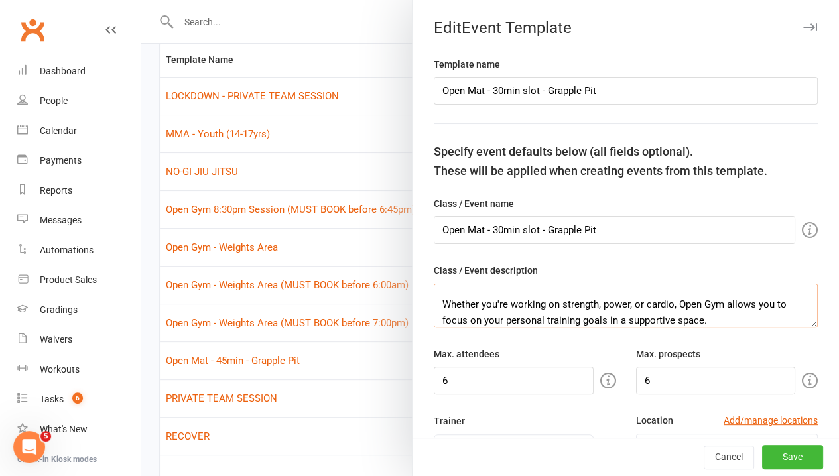
scroll to position [64, 0]
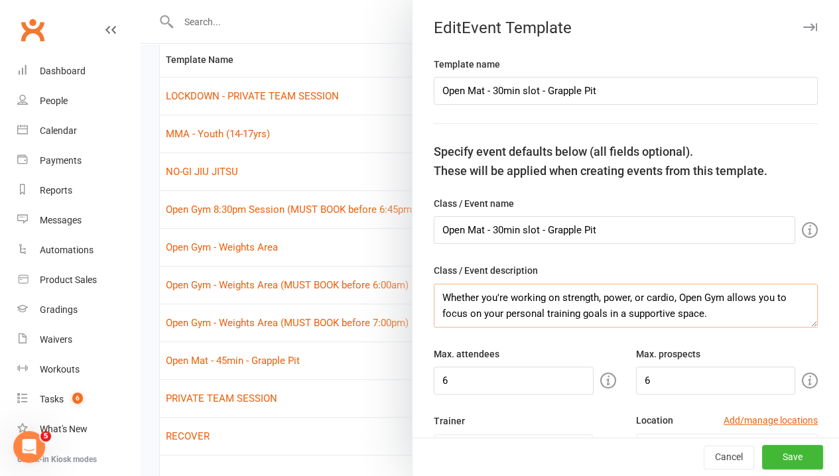
drag, startPoint x: 632, startPoint y: 312, endPoint x: 717, endPoint y: 329, distance: 86.7
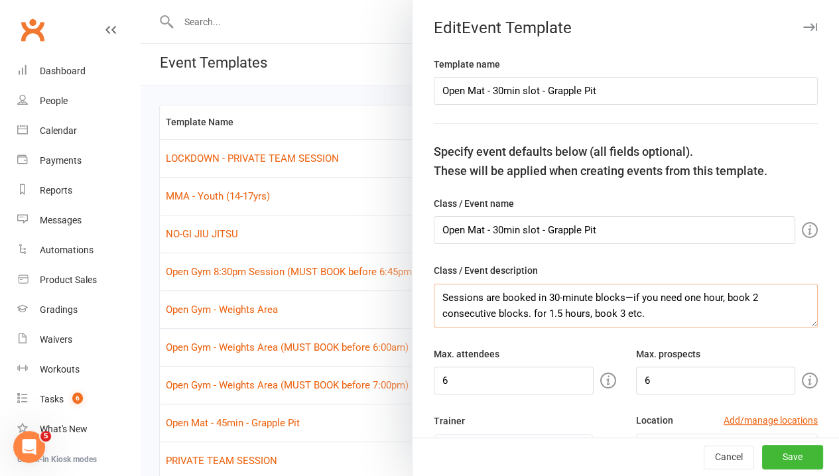
scroll to position [0, 0]
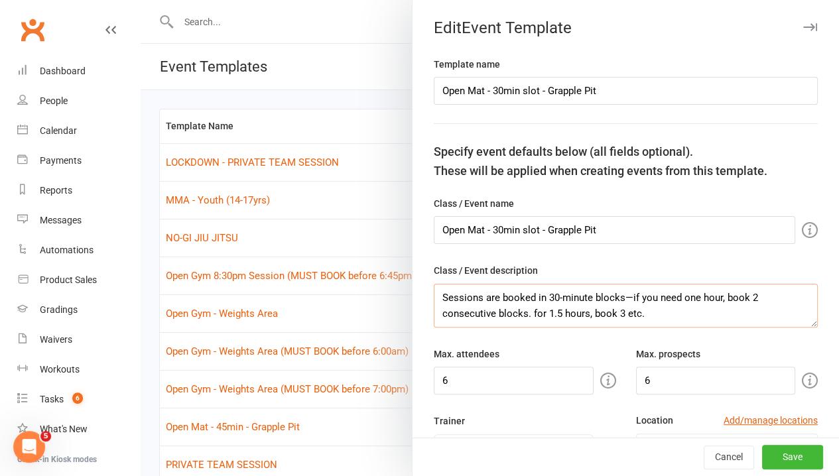
click at [435, 293] on textarea "Sessions are booked in 30-minute blocks—if you need one hour, book 2 consecutiv…" at bounding box center [626, 306] width 384 height 44
click at [434, 295] on textarea "Sessions are booked in 30-minute blocks—if you need one hour, book 2 consecutiv…" at bounding box center [626, 306] width 384 height 44
paste textarea "A flexible, self-directed session where members can book the Combat Area to dri…"
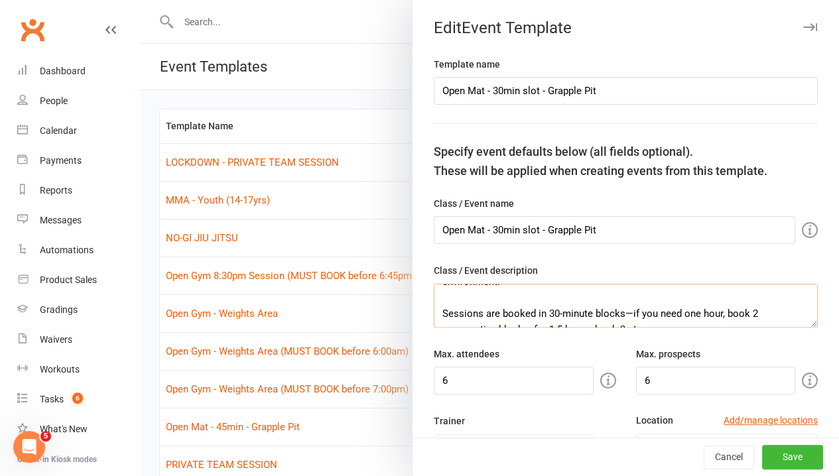
scroll to position [80, 0]
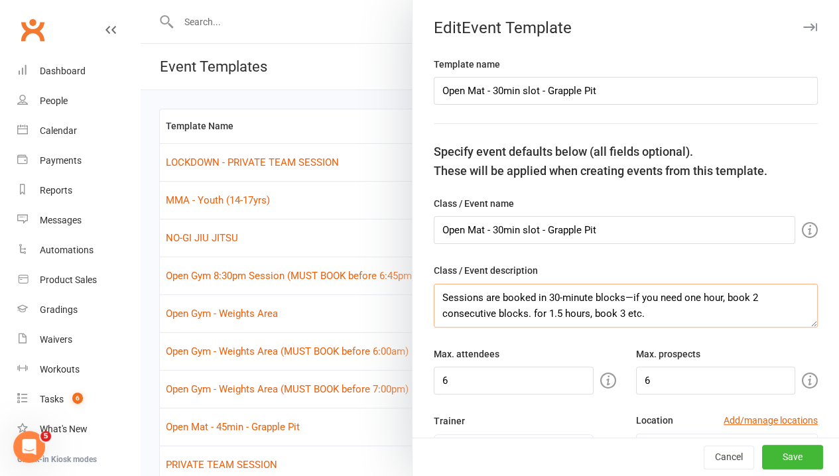
click at [786, 291] on textarea "A flexible, self-directed session where members can book the Combat Area to dri…" at bounding box center [626, 306] width 384 height 44
click at [667, 314] on textarea "A flexible, self-directed session where members can book the Combat Area to dri…" at bounding box center [626, 306] width 384 height 44
drag, startPoint x: 668, startPoint y: 314, endPoint x: 537, endPoint y: 319, distance: 131.4
click at [537, 319] on textarea "A flexible, self-directed session where members can book the Combat Area to dri…" at bounding box center [626, 306] width 384 height 44
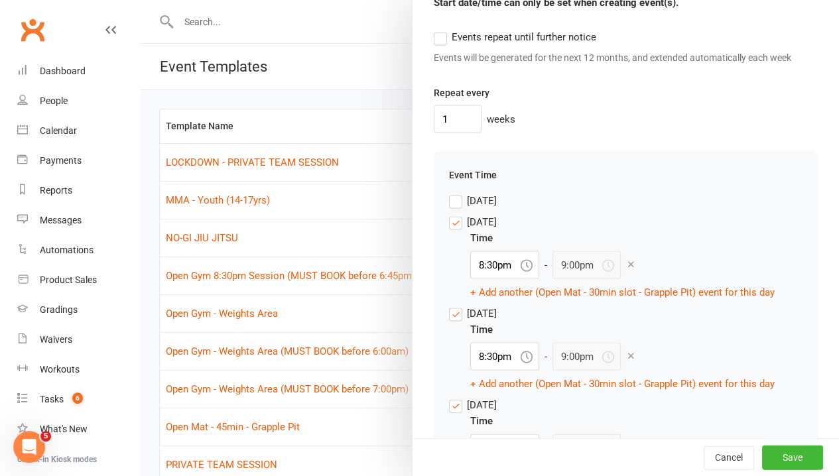
scroll to position [1327, 0]
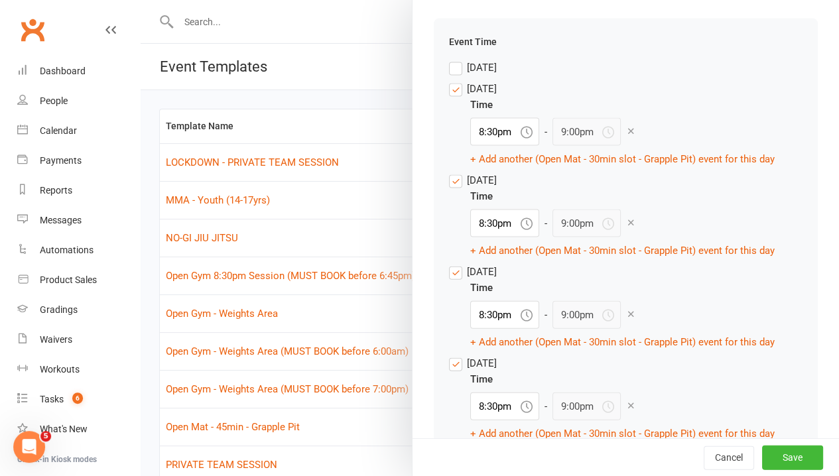
click at [449, 97] on label "[DATE]" at bounding box center [473, 89] width 48 height 16
click at [449, 81] on input "[DATE]" at bounding box center [473, 81] width 48 height 0
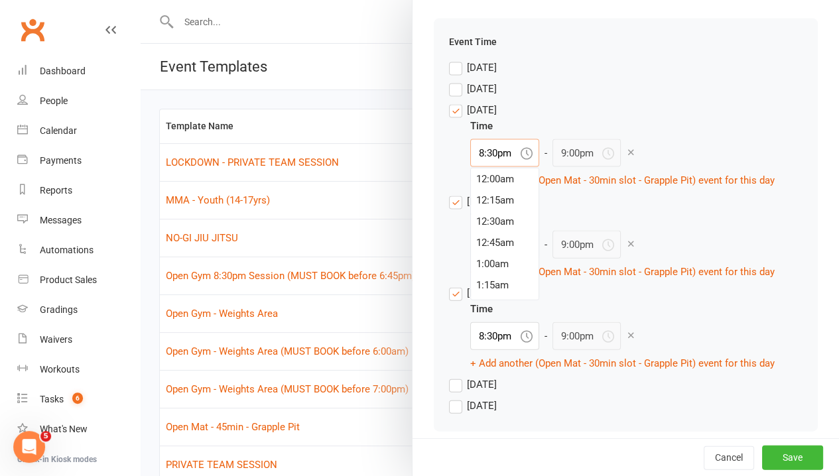
click at [476, 167] on input "8:30pm" at bounding box center [504, 153] width 69 height 28
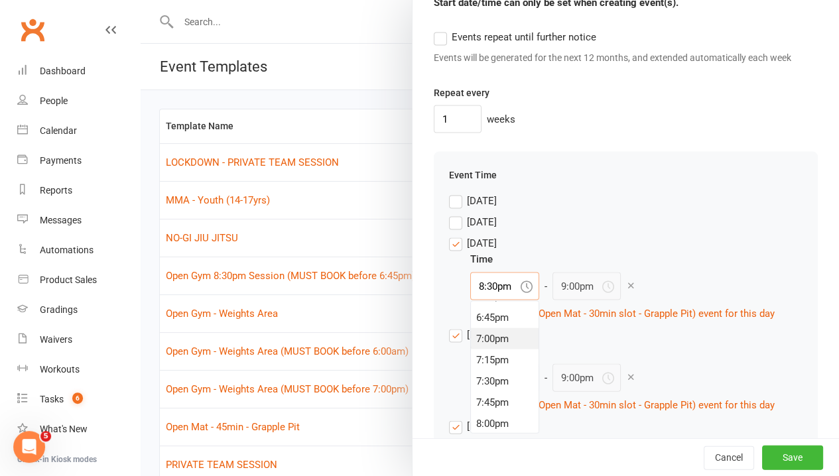
scroll to position [1454, 0]
click at [492, 354] on div "5:30pm" at bounding box center [505, 343] width 68 height 21
click at [490, 321] on button "+ Add another (Open Mat - 30min slot - Grapple Pit) event for this day" at bounding box center [622, 313] width 305 height 16
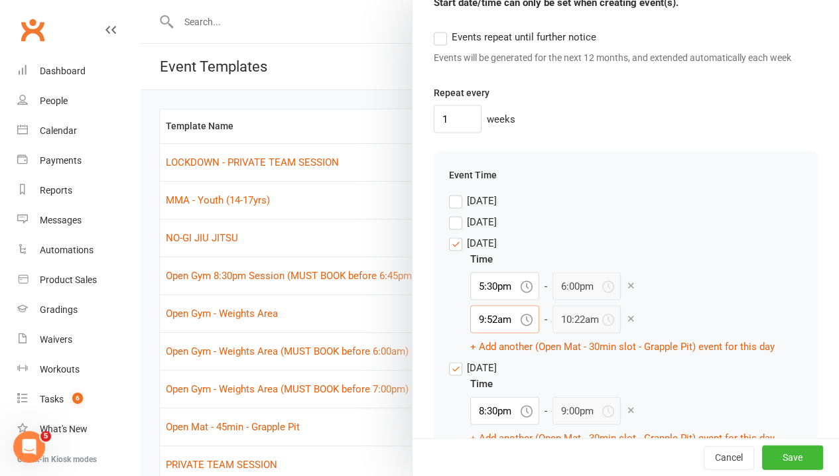
click at [484, 333] on input "9:52am" at bounding box center [504, 319] width 69 height 28
click at [494, 348] on div "6:00pm" at bounding box center [505, 336] width 68 height 21
click at [449, 376] on label "[DATE]" at bounding box center [473, 368] width 48 height 16
click at [449, 360] on input "[DATE]" at bounding box center [473, 360] width 48 height 0
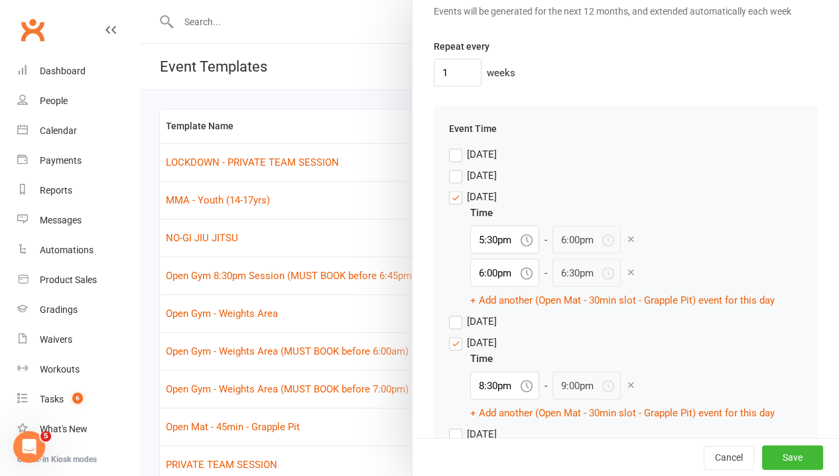
scroll to position [1261, 0]
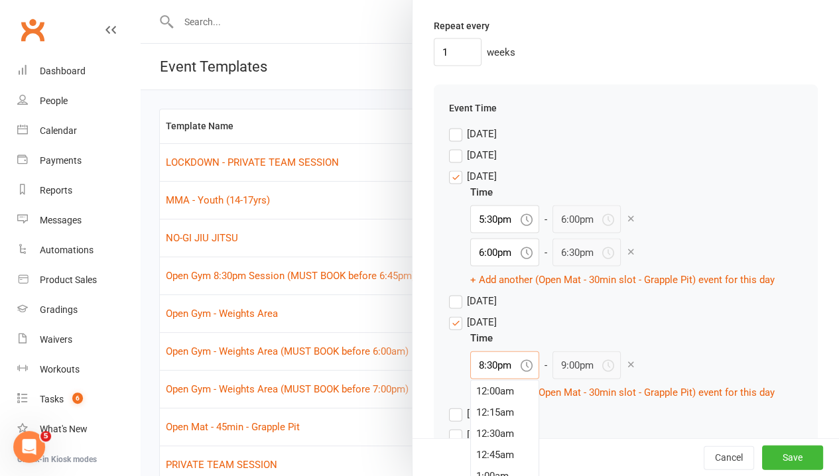
click at [490, 379] on input "8:30pm" at bounding box center [504, 366] width 69 height 28
click at [490, 434] on div "5:30pm" at bounding box center [505, 423] width 68 height 21
click at [656, 346] on div "Time" at bounding box center [622, 338] width 305 height 16
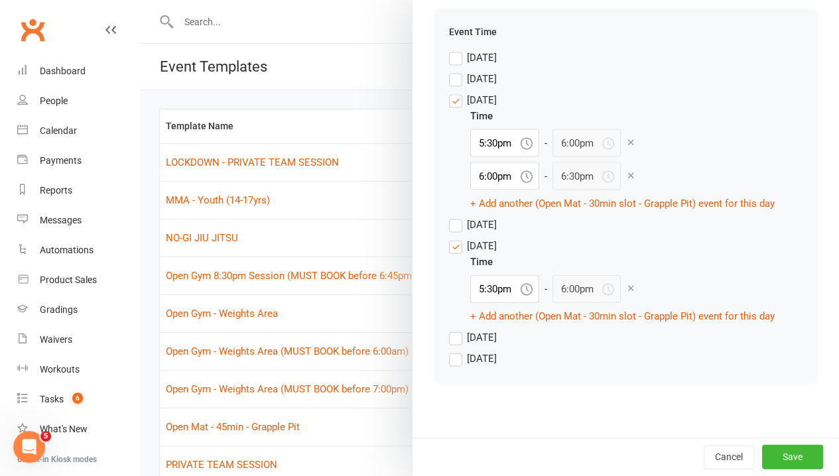
scroll to position [1359, 0]
click at [504, 321] on button "+ Add another (Open Mat - 30min slot - Grapple Pit) event for this day" at bounding box center [622, 316] width 305 height 16
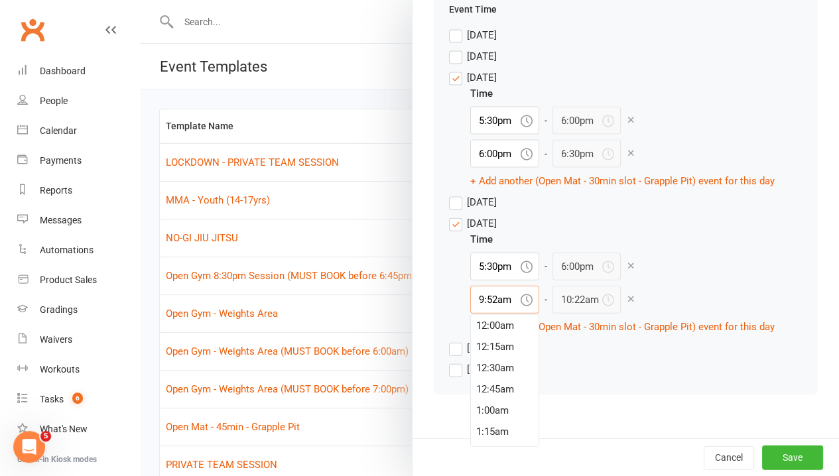
click at [480, 314] on input "9:52am" at bounding box center [504, 300] width 69 height 28
click at [492, 395] on div "6:00pm" at bounding box center [505, 384] width 68 height 21
click at [782, 458] on button "Save" at bounding box center [792, 458] width 61 height 24
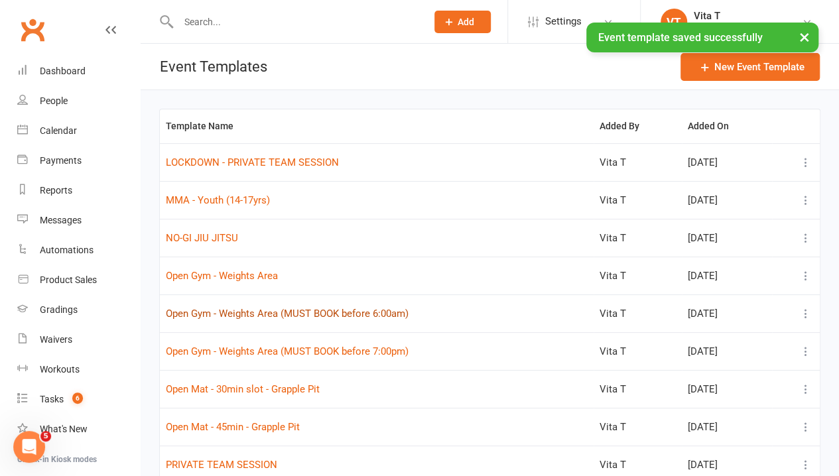
scroll to position [66, 0]
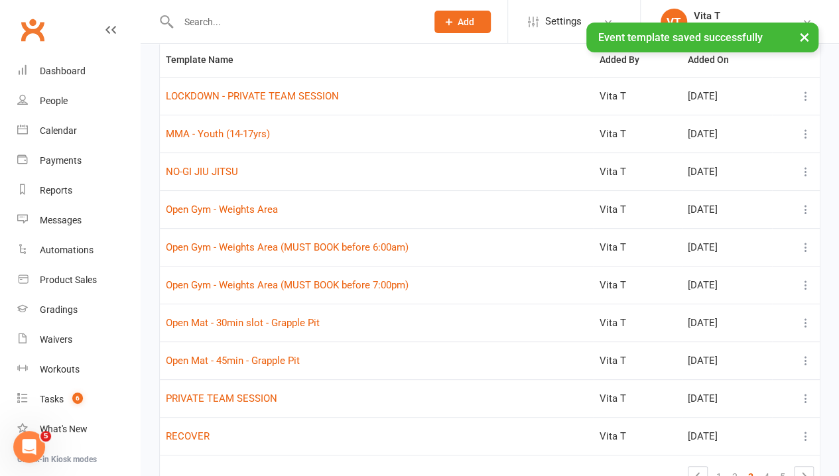
click at [799, 215] on icon at bounding box center [805, 209] width 13 height 13
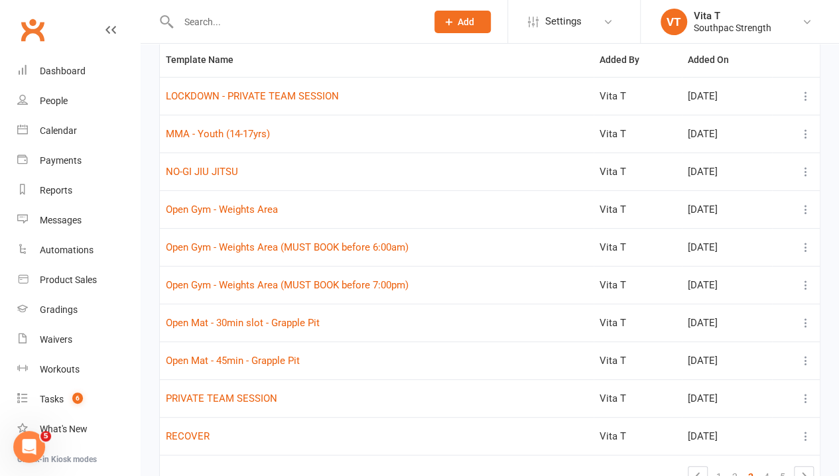
click at [353, 304] on td "Open Mat - 30min slot - Grapple Pit" at bounding box center [377, 323] width 434 height 38
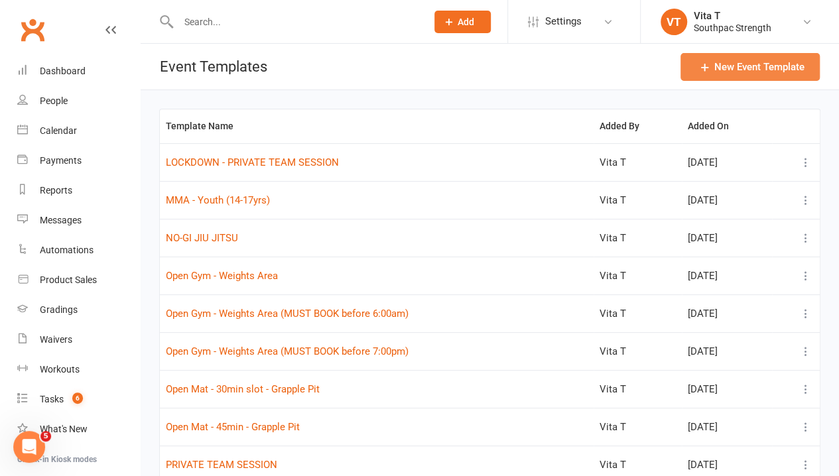
click at [771, 69] on button "New Event Template" at bounding box center [750, 67] width 139 height 28
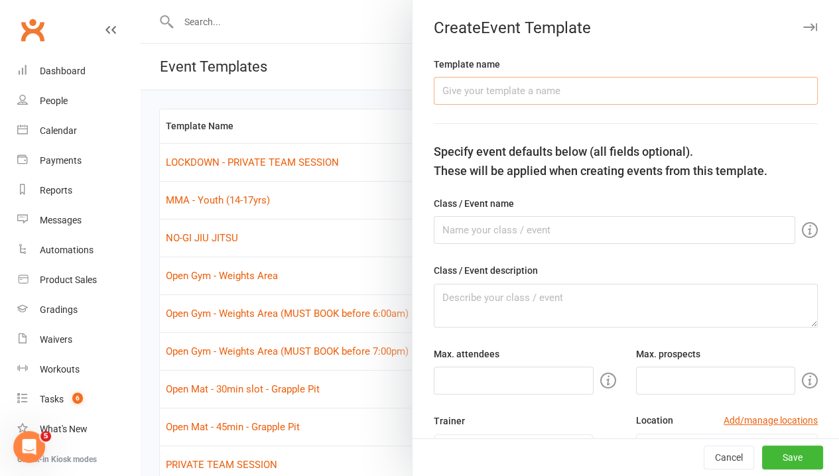
click at [739, 89] on input "text" at bounding box center [626, 91] width 384 height 28
click at [370, 252] on div at bounding box center [490, 238] width 699 height 476
click at [295, 390] on div at bounding box center [490, 238] width 699 height 476
click at [711, 456] on button "Cancel" at bounding box center [729, 458] width 50 height 24
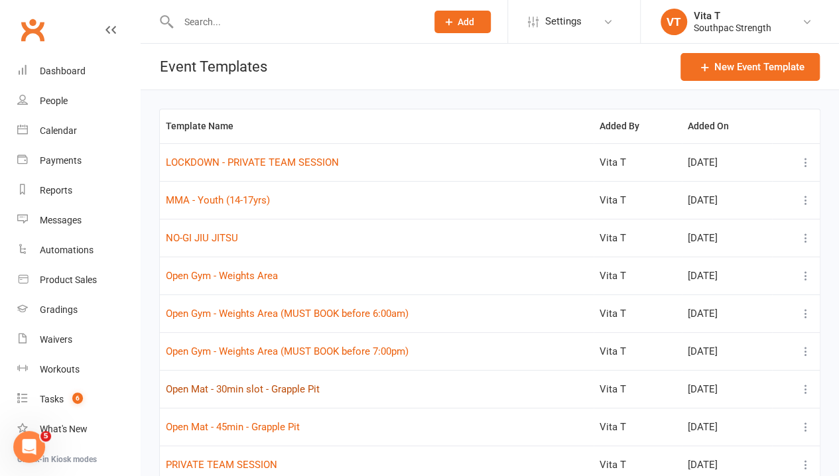
click at [257, 389] on button "Open Mat - 30min slot - Grapple Pit" at bounding box center [243, 389] width 154 height 16
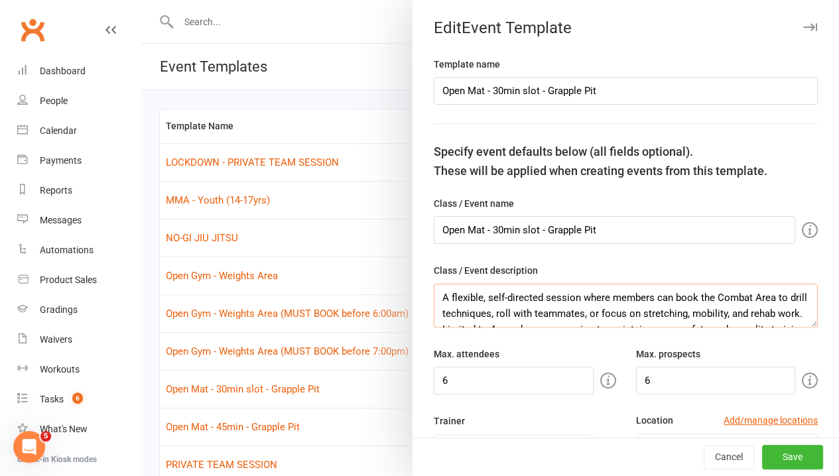
click at [596, 309] on textarea "A flexible, self-directed session where members can book the Combat Area to dri…" at bounding box center [626, 306] width 384 height 44
click at [377, 362] on div at bounding box center [490, 238] width 699 height 476
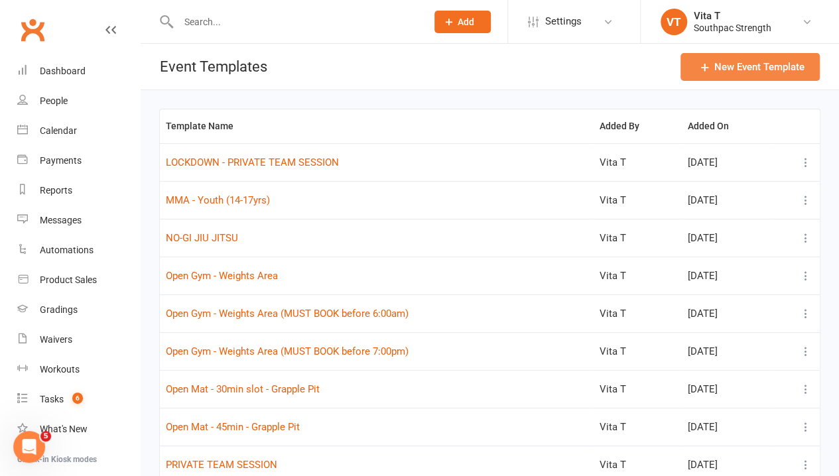
click at [791, 76] on button "New Event Template" at bounding box center [750, 67] width 139 height 28
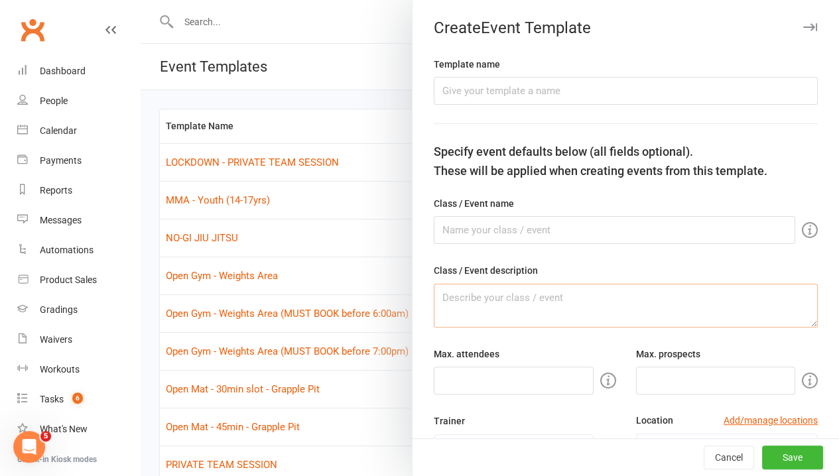
click at [538, 305] on textarea at bounding box center [626, 306] width 384 height 44
paste textarea "A flexible, self-directed session where members can book the Combat Area to dri…"
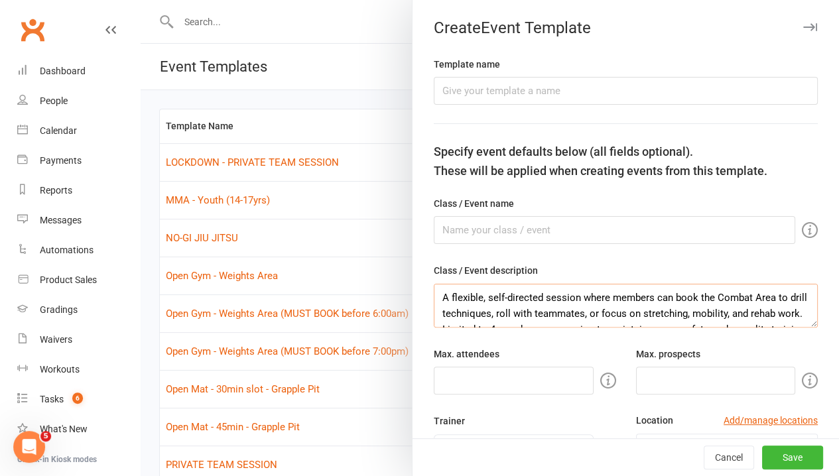
scroll to position [72, 0]
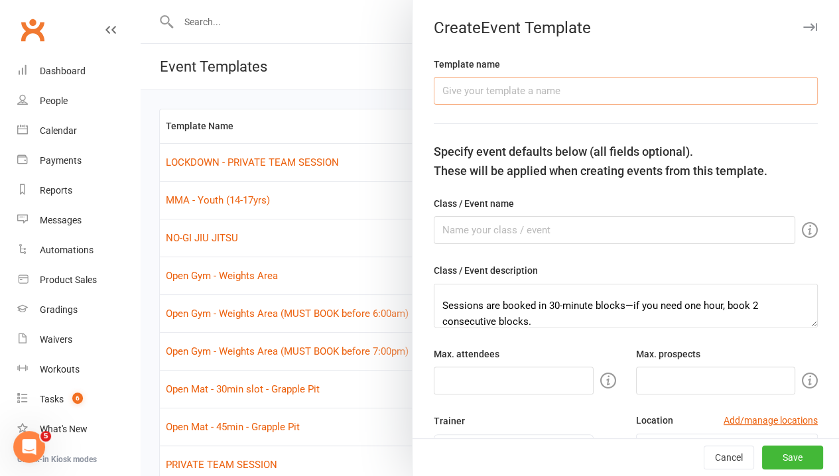
click at [519, 96] on input "text" at bounding box center [626, 91] width 384 height 28
click at [539, 226] on input "text" at bounding box center [615, 230] width 362 height 28
drag, startPoint x: 661, startPoint y: 98, endPoint x: 277, endPoint y: 102, distance: 383.5
click at [141, 0] on react-component "Create Event Template Template name Open Mat - 30min slot - Grapple Pit Specify…" at bounding box center [141, 0] width 0 height 0
click at [606, 89] on input "Open Mat - 30min slot - Grapple Pit" at bounding box center [626, 91] width 384 height 28
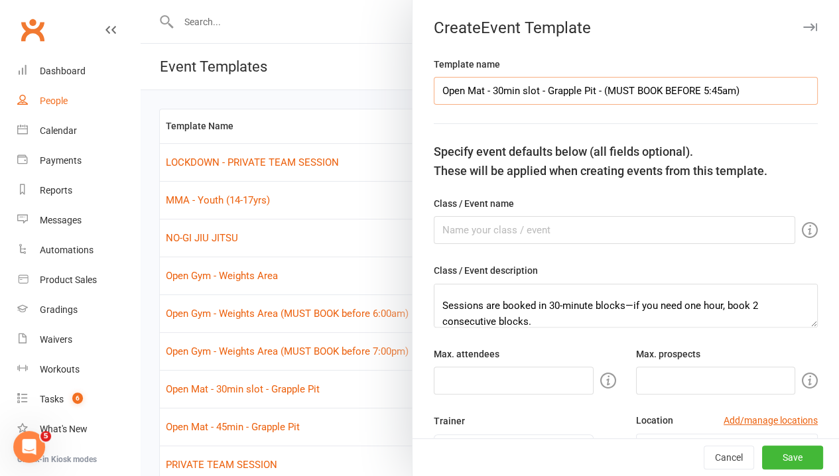
drag, startPoint x: 749, startPoint y: 90, endPoint x: 118, endPoint y: 92, distance: 630.9
click at [118, 92] on body "Prospect Member Non-attending contact Class / event Appointment Grading event T…" at bounding box center [419, 302] width 839 height 598
click at [442, 226] on input "text" at bounding box center [615, 230] width 362 height 28
paste input "Open Mat - 30min slot - Grapple Pit - (MUST BOOK BEFORE 5:45am)"
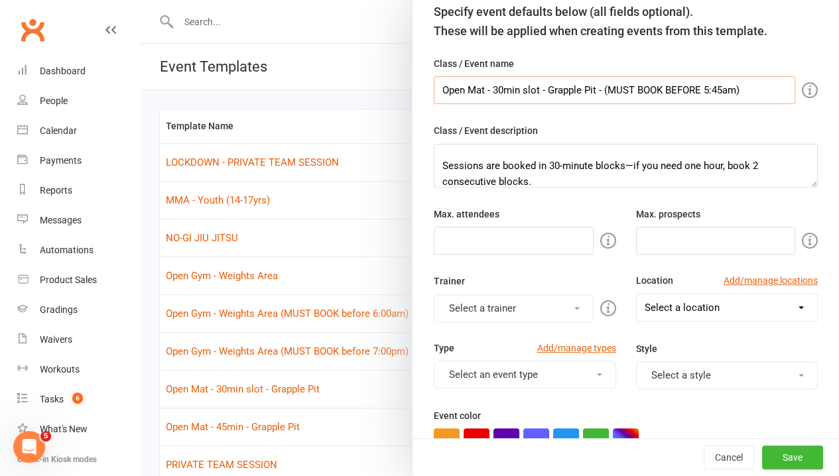
scroll to position [199, 0]
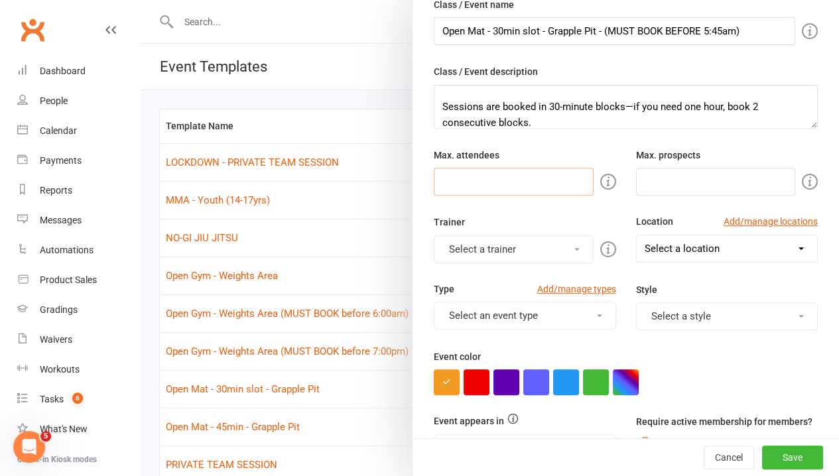
click at [562, 187] on input "number" at bounding box center [514, 182] width 160 height 28
click at [695, 196] on div "Template name Open Mat - 30min slot - Grapple Pit - (MUST BOOK BEFORE 5:45am) S…" at bounding box center [626, 424] width 427 height 1134
click at [699, 184] on input "number" at bounding box center [716, 182] width 160 height 28
click at [547, 238] on button "Select a trainer" at bounding box center [514, 250] width 160 height 28
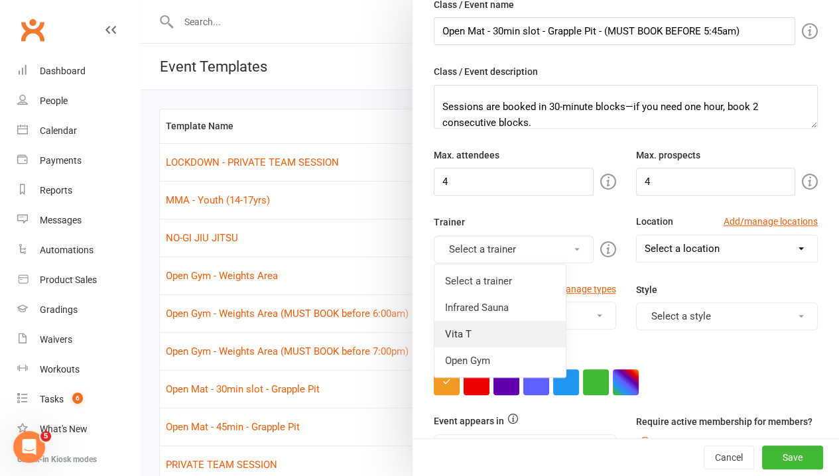
click at [472, 332] on link "Vita T" at bounding box center [500, 334] width 131 height 27
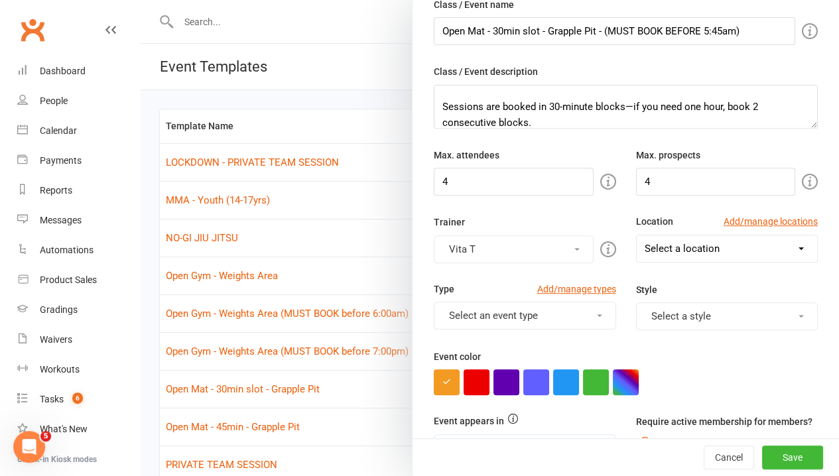
drag, startPoint x: 696, startPoint y: 241, endPoint x: 697, endPoint y: 250, distance: 8.7
click at [696, 241] on select "Select a location Example Room (Rename me!) Grapple Pit Grapple Pit/Weights Roo…" at bounding box center [727, 249] width 181 height 27
click at [637, 236] on select "Select a location Example Room (Rename me!) Grapple Pit Grapple Pit/Weights Roo…" at bounding box center [727, 249] width 181 height 27
click at [539, 317] on button "Select an event type" at bounding box center [525, 316] width 182 height 28
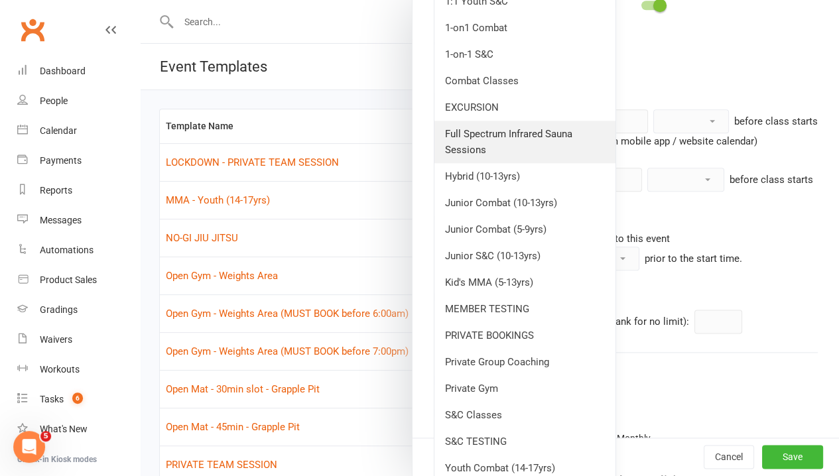
scroll to position [663, 0]
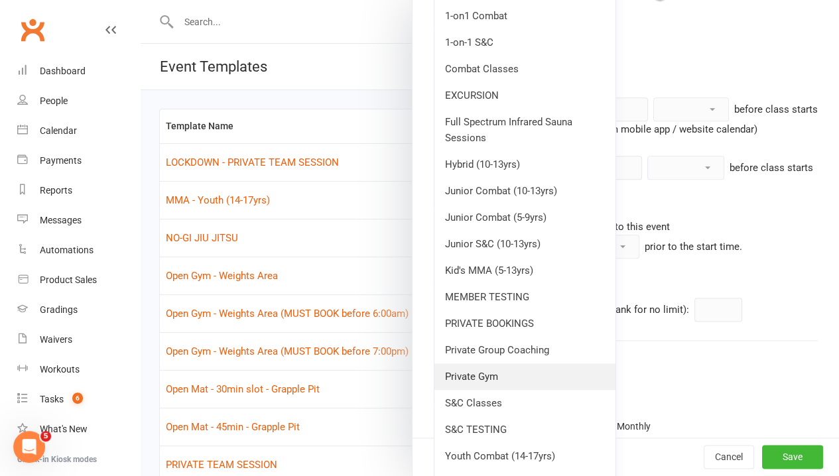
click at [506, 376] on link "Private Gym" at bounding box center [525, 377] width 181 height 27
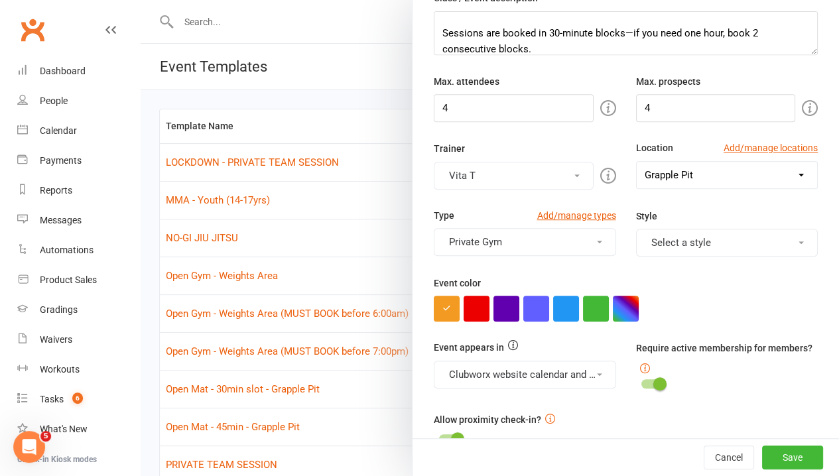
click at [702, 239] on button "Select a style" at bounding box center [727, 243] width 182 height 28
click at [750, 296] on link "ABJJF - 0-15yrs" at bounding box center [702, 301] width 131 height 27
click at [726, 232] on button "ABJJF - 0-15yrs" at bounding box center [727, 243] width 182 height 28
click at [703, 288] on link "ABJJF - 0-15yrs" at bounding box center [702, 301] width 131 height 27
click at [713, 238] on button "Select a style" at bounding box center [727, 243] width 182 height 28
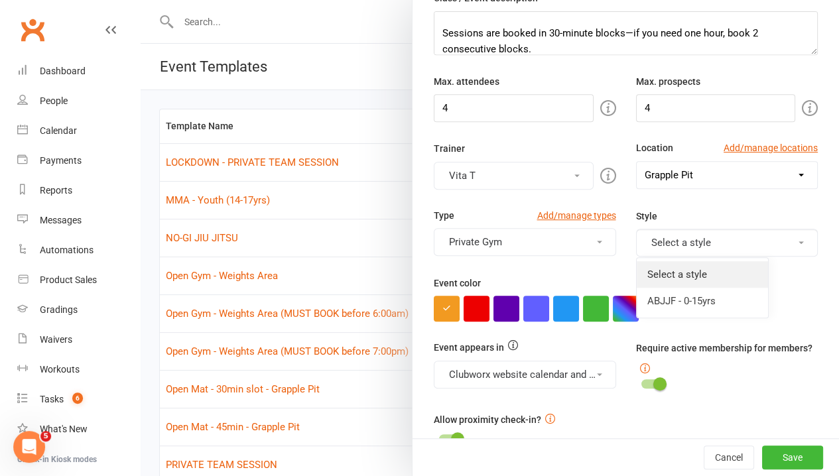
click at [703, 261] on link "Select a style" at bounding box center [702, 274] width 131 height 27
click at [762, 281] on div "Event color" at bounding box center [626, 298] width 384 height 46
click at [613, 305] on button "button" at bounding box center [626, 309] width 26 height 26
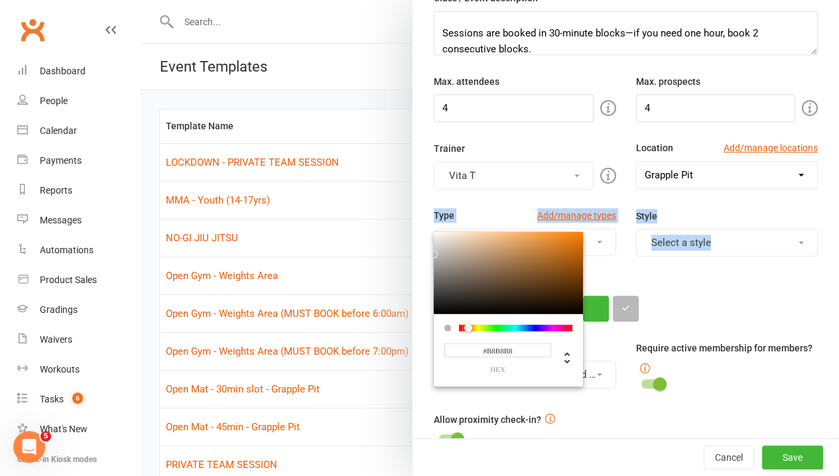
drag, startPoint x: 430, startPoint y: 261, endPoint x: 416, endPoint y: 250, distance: 17.9
click at [416, 250] on div "Template name Open Mat - 30min slot - Grapple Pit - (MUST BOOK BEFORE 5:45am) S…" at bounding box center [626, 351] width 427 height 1134
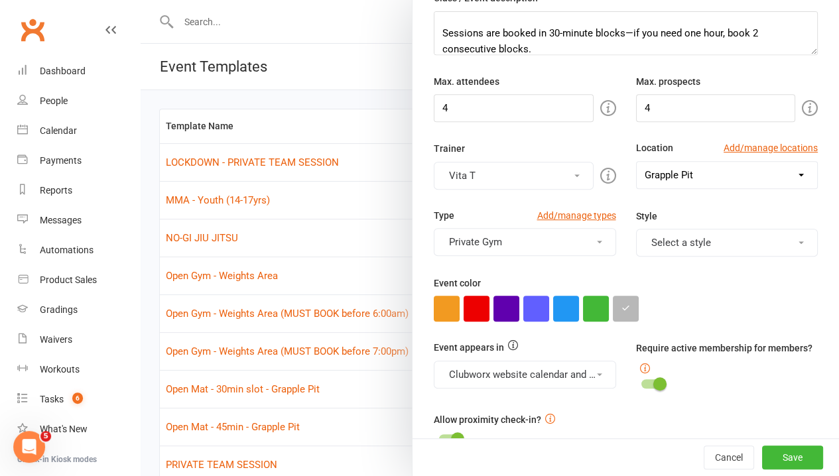
drag, startPoint x: 416, startPoint y: 250, endPoint x: 728, endPoint y: 299, distance: 316.2
click at [728, 299] on div at bounding box center [626, 309] width 384 height 26
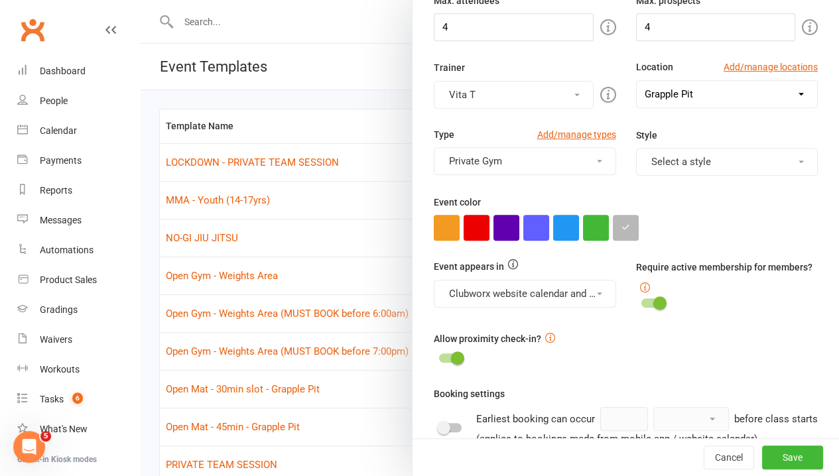
scroll to position [405, 0]
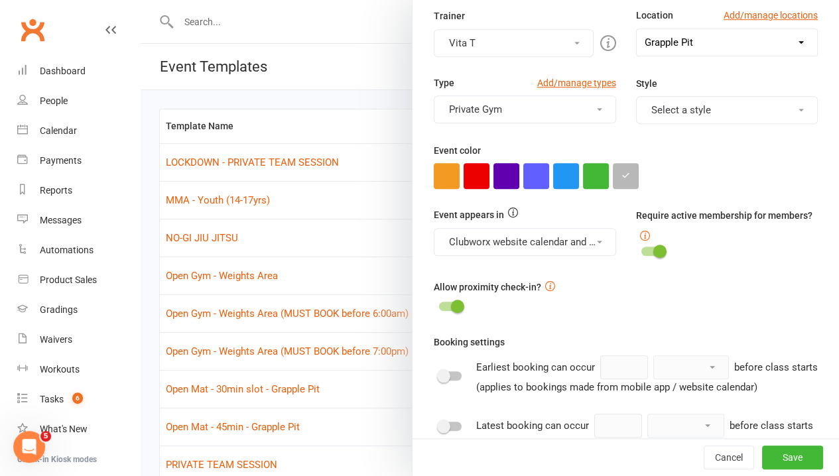
click at [575, 232] on button "Clubworx website calendar and Mobile app, Class kiosk mode, Book & Pay, Roll ca…" at bounding box center [525, 242] width 182 height 28
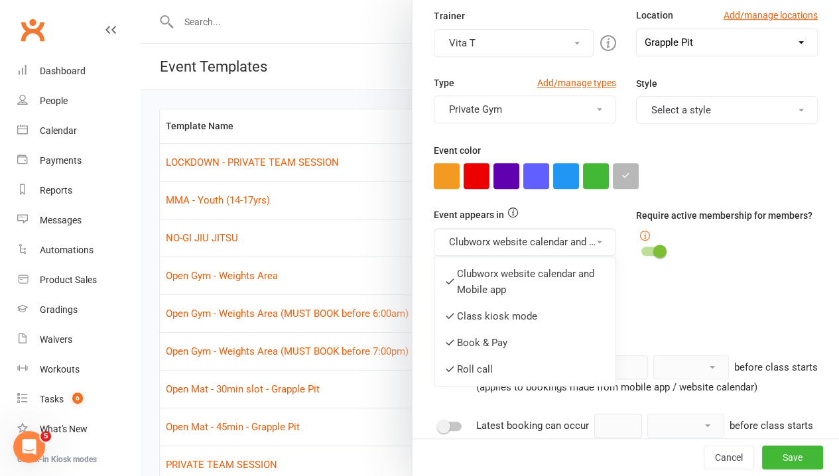
click at [663, 318] on div "Template name Open Mat - 30min slot - Grapple Pit - (MUST BOOK BEFORE 5:45am) S…" at bounding box center [626, 218] width 427 height 1134
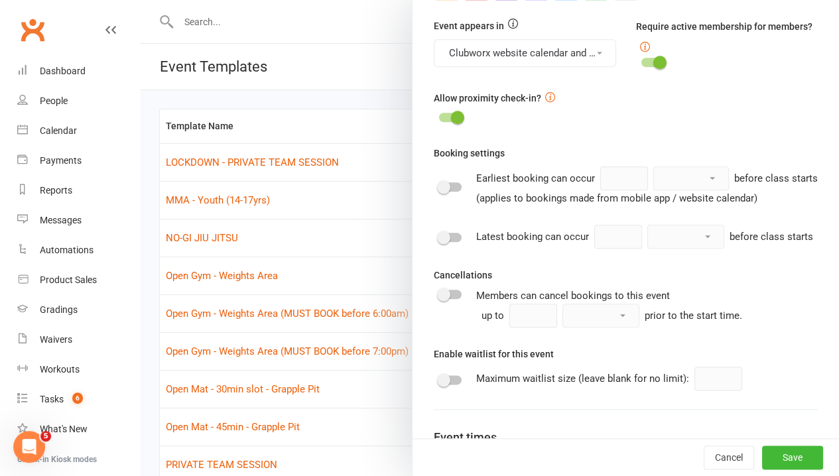
scroll to position [604, 0]
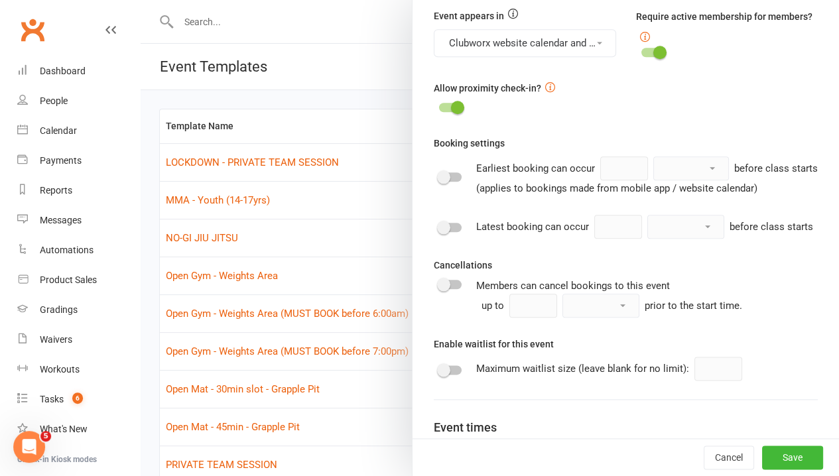
drag, startPoint x: 458, startPoint y: 243, endPoint x: 461, endPoint y: 251, distance: 8.4
click at [459, 239] on div "Latest booking can occur minute(s) hour(s) day(s) before class starts" at bounding box center [626, 227] width 384 height 24
click at [448, 232] on div at bounding box center [450, 227] width 23 height 9
click at [439, 226] on input "checkbox" at bounding box center [439, 226] width 0 height 0
click at [451, 234] on span at bounding box center [457, 227] width 13 height 13
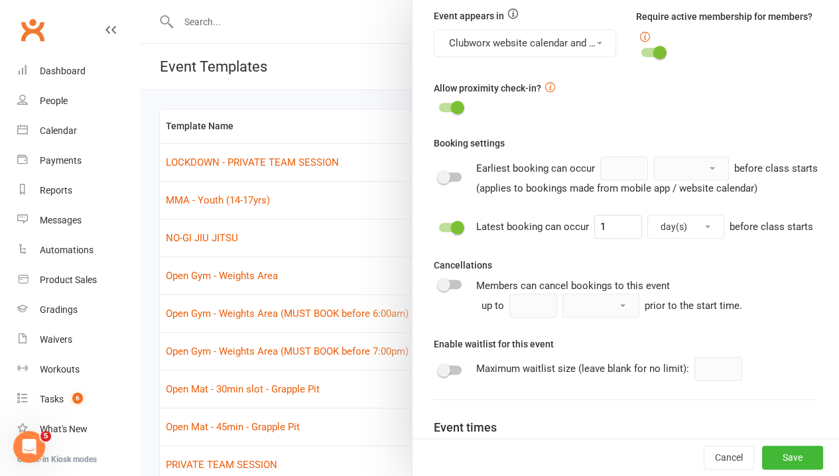
click at [439, 226] on input "checkbox" at bounding box center [439, 226] width 0 height 0
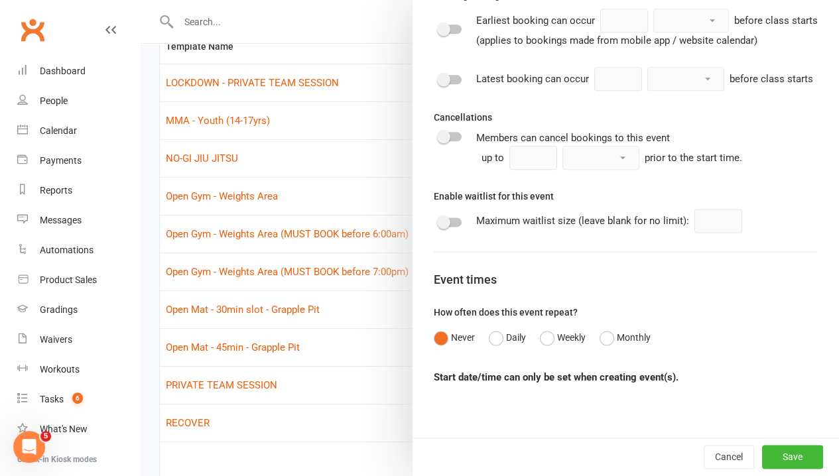
scroll to position [141, 0]
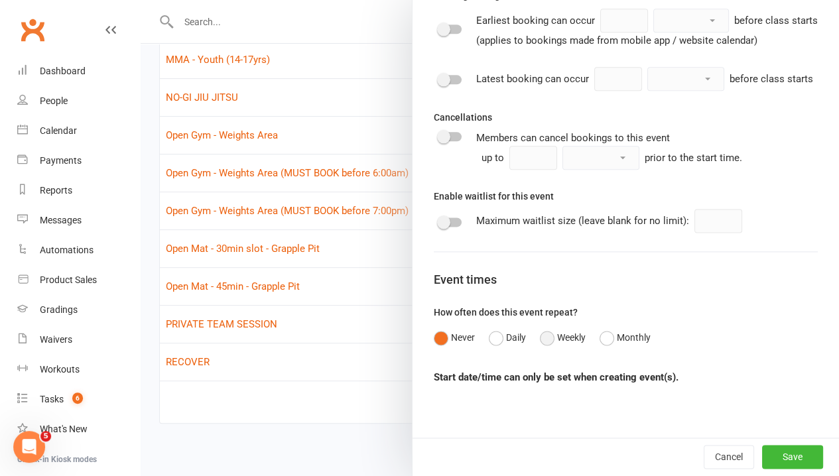
click at [545, 338] on button "Weekly" at bounding box center [563, 337] width 46 height 25
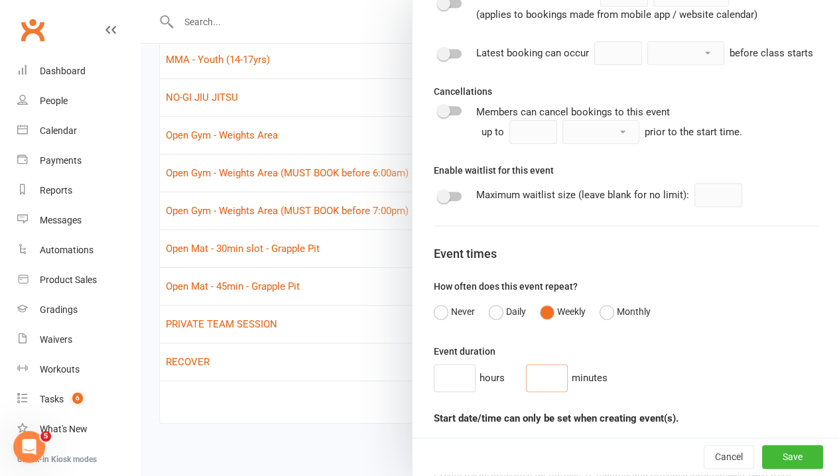
click at [541, 392] on input "number" at bounding box center [547, 378] width 42 height 28
click at [638, 392] on div "hours 30 minutes" at bounding box center [626, 378] width 384 height 28
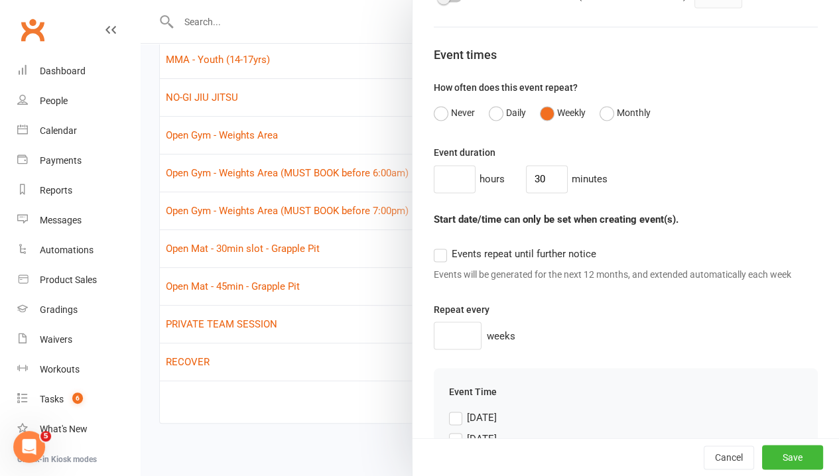
scroll to position [1176, 0]
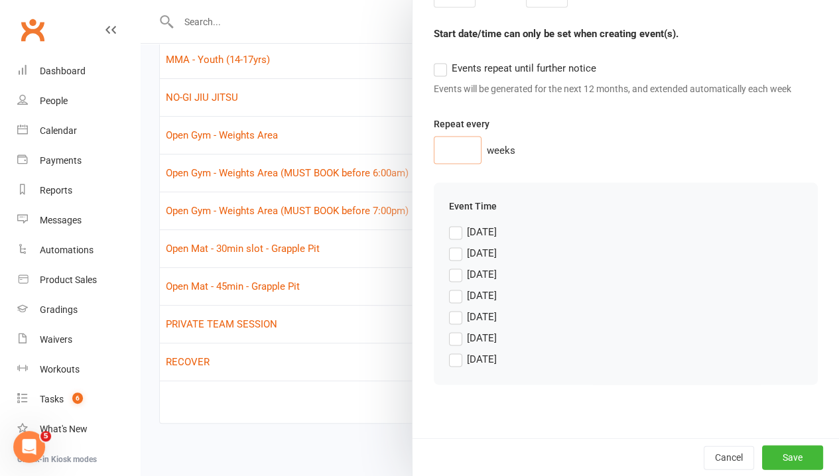
drag, startPoint x: 462, startPoint y: 158, endPoint x: 471, endPoint y: 158, distance: 9.3
click at [464, 158] on input "number" at bounding box center [458, 150] width 48 height 28
click at [656, 164] on div "1 weeks" at bounding box center [626, 150] width 384 height 28
click at [449, 346] on label "[DATE]" at bounding box center [473, 338] width 48 height 16
click at [449, 330] on input "[DATE]" at bounding box center [473, 330] width 48 height 0
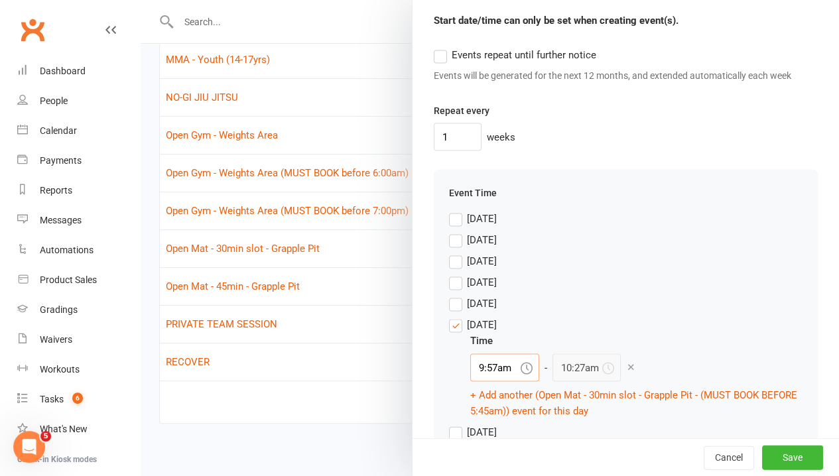
click at [486, 381] on input "9:57am" at bounding box center [504, 368] width 69 height 28
click at [488, 439] on div "6:00am" at bounding box center [505, 427] width 68 height 21
click at [752, 348] on div "Time" at bounding box center [636, 340] width 332 height 16
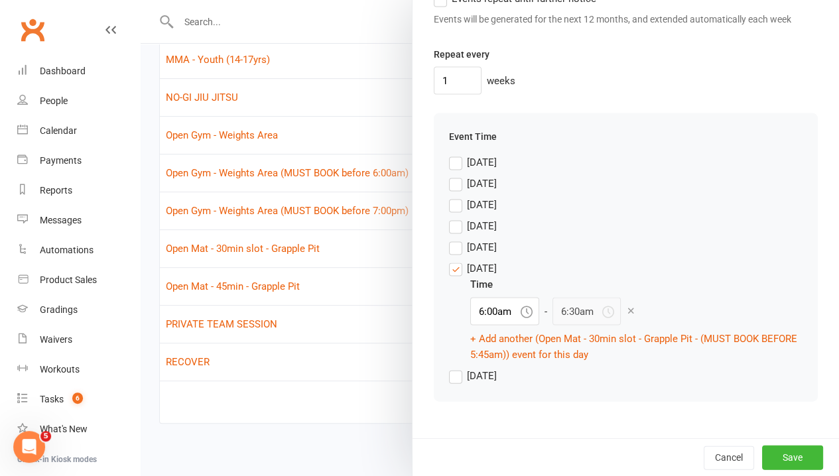
scroll to position [1272, 0]
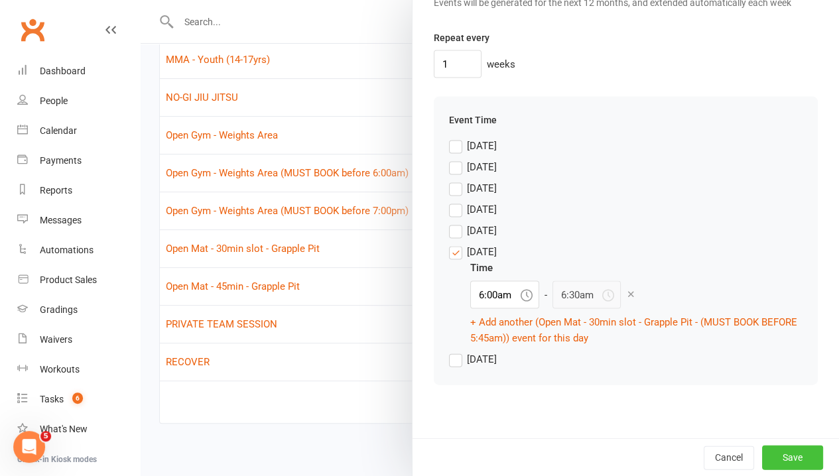
click at [778, 458] on button "Save" at bounding box center [792, 457] width 61 height 24
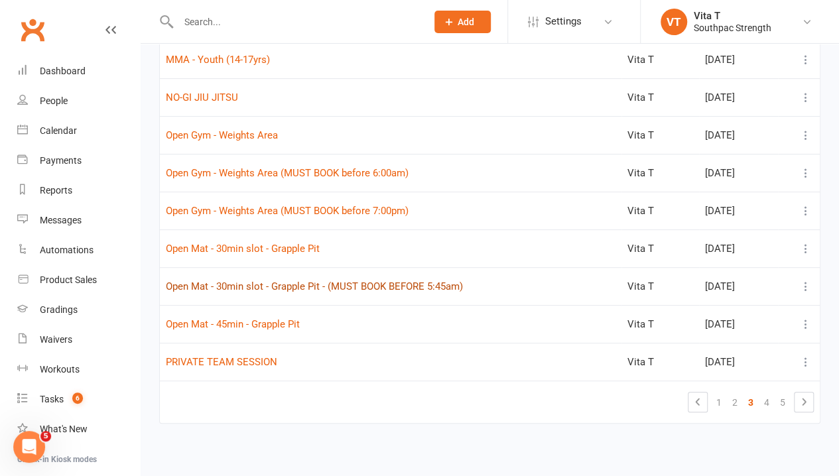
click at [259, 283] on button "Open Mat - 30min slot - Grapple Pit - (MUST BOOK BEFORE 5:45am)" at bounding box center [314, 287] width 297 height 16
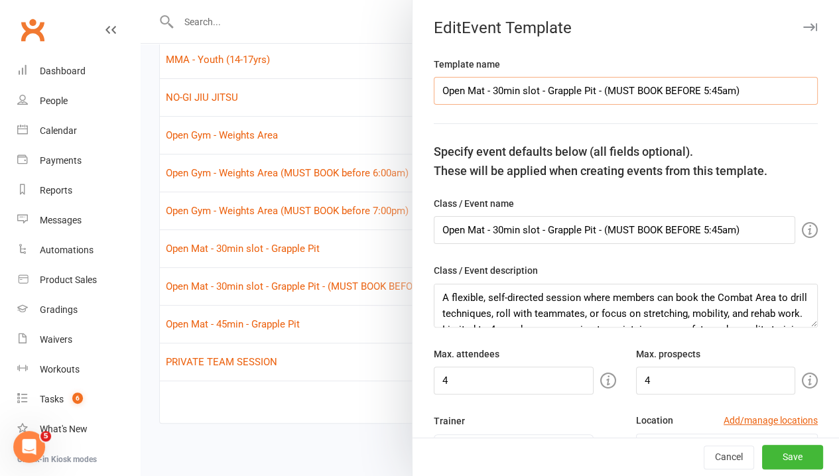
click at [510, 89] on input "Open Mat - 30min slot - Grapple Pit - (MUST BOOK BEFORE 5:45am)" at bounding box center [626, 91] width 384 height 28
drag, startPoint x: 774, startPoint y: 88, endPoint x: 170, endPoint y: 146, distance: 607.2
click at [141, 0] on react-component "Edit Event Template Template name Open Mat - 6:00am - 30min slot - Grapple Pit …" at bounding box center [141, 0] width 0 height 0
drag, startPoint x: 661, startPoint y: 243, endPoint x: 204, endPoint y: 255, distance: 456.6
click at [141, 0] on react-component "Edit Event Template Template name Open Mat - 6:00am - 30min slot - Grapple Pit …" at bounding box center [141, 0] width 0 height 0
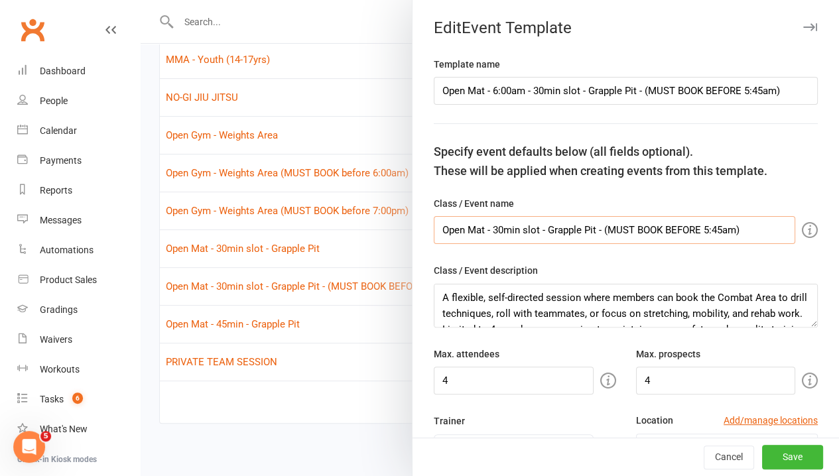
paste input "6:00am -"
click at [616, 301] on textarea "A flexible, self-directed session where members can book the Combat Area to dri…" at bounding box center [626, 306] width 384 height 44
click at [784, 454] on button "Save" at bounding box center [792, 458] width 61 height 24
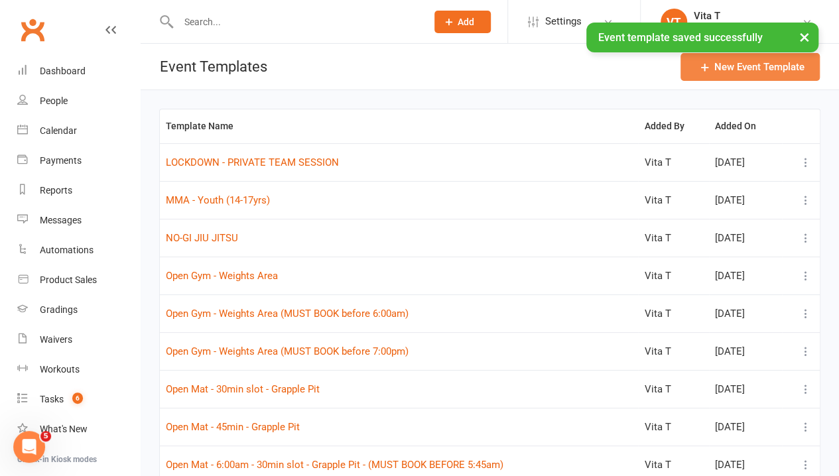
click at [727, 67] on button "New Event Template" at bounding box center [750, 67] width 139 height 28
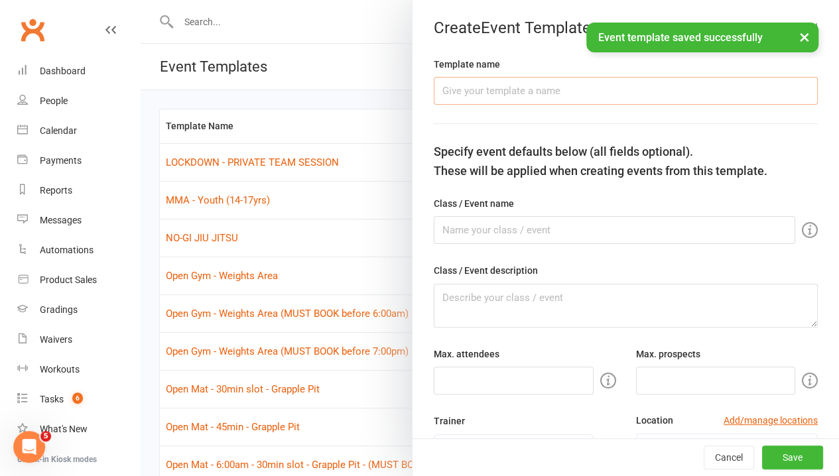
click at [491, 85] on input "text" at bounding box center [626, 91] width 384 height 28
paste input "A flexible, self-directed session where members can book the Combat Area to dri…"
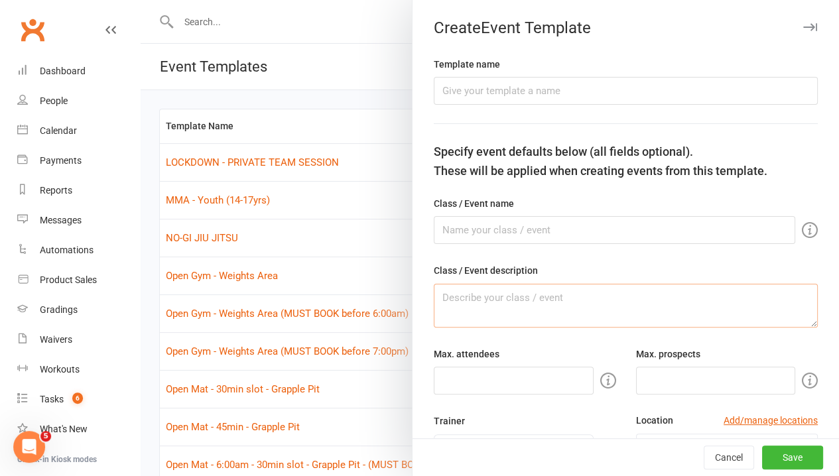
click at [535, 291] on textarea at bounding box center [626, 306] width 384 height 44
paste textarea "A flexible, self-directed session where members can book the Combat Area to dri…"
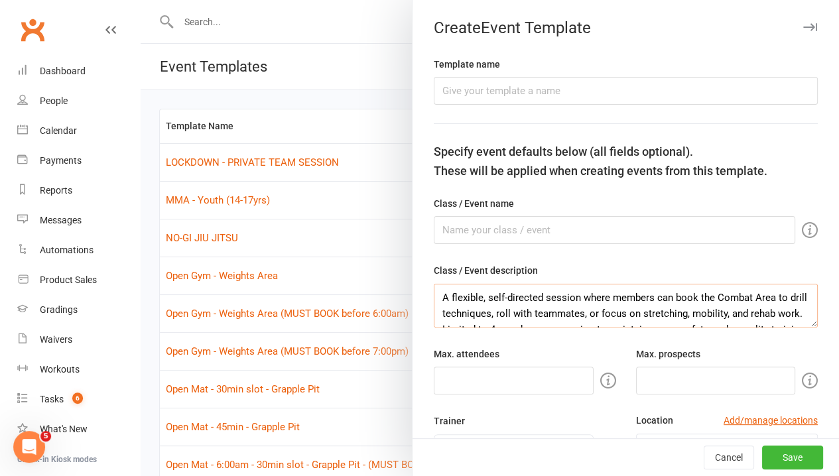
scroll to position [72, 0]
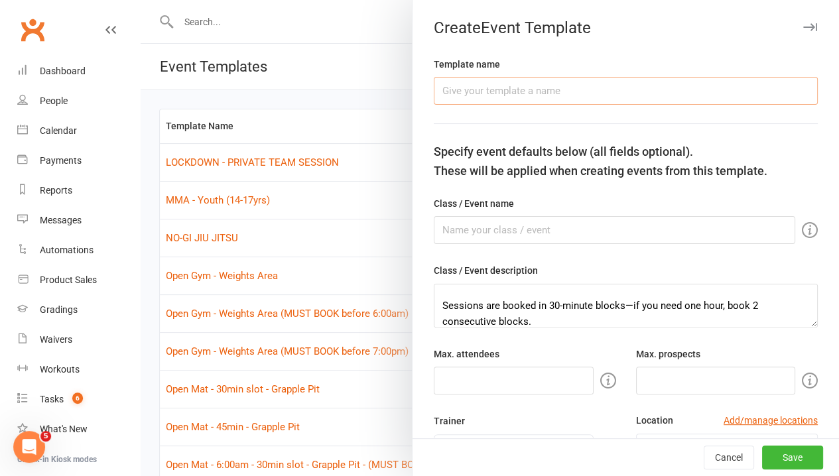
click at [486, 90] on input "text" at bounding box center [626, 91] width 384 height 28
drag, startPoint x: 746, startPoint y: 93, endPoint x: 286, endPoint y: 90, distance: 459.8
click at [141, 0] on react-component "Create Event Template Template name Open Gym - Grapple Pit: 6:30am (MUST BOOK B…" at bounding box center [141, 0] width 0 height 0
click at [454, 241] on input "text" at bounding box center [615, 230] width 362 height 28
paste input "Open Gym - Grapple Pit: 6:30am (MUST BOOK BEFORE 5:45am)"
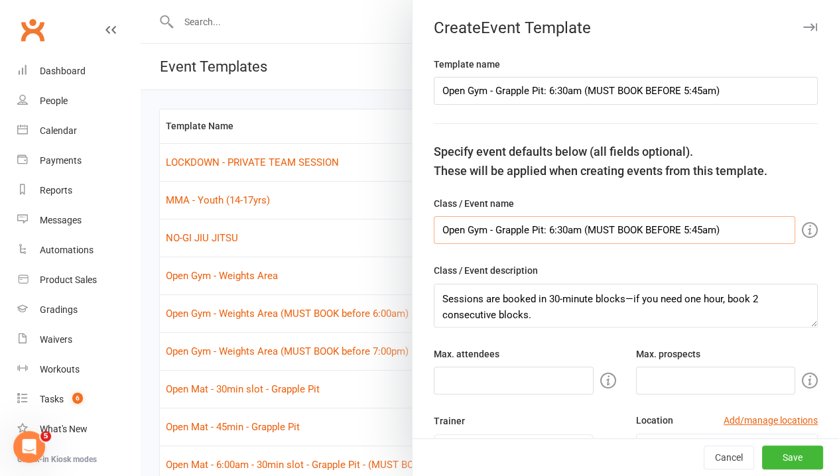
scroll to position [80, 0]
click at [534, 372] on input "number" at bounding box center [514, 381] width 160 height 28
click at [648, 369] on input "number" at bounding box center [716, 381] width 160 height 28
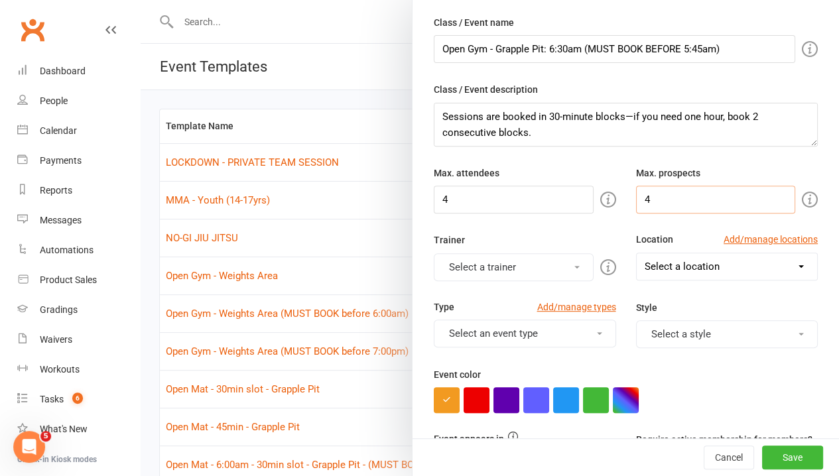
scroll to position [199, 0]
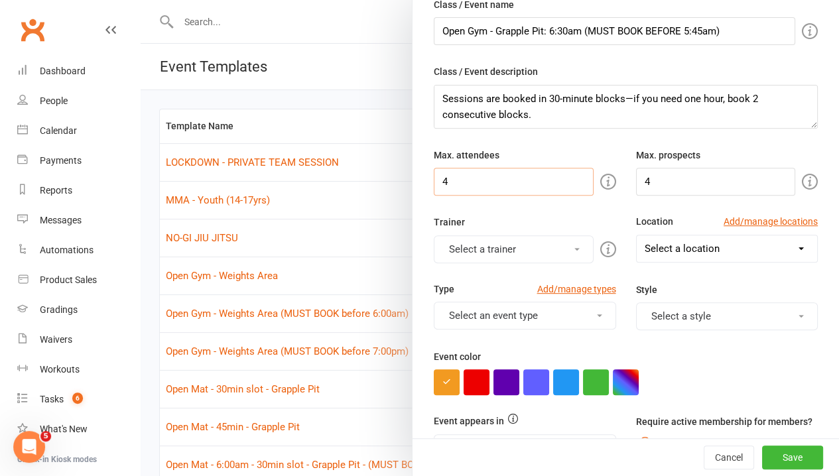
click at [521, 192] on input "4" at bounding box center [514, 182] width 160 height 28
click at [517, 247] on button "Select a trainer" at bounding box center [514, 250] width 160 height 28
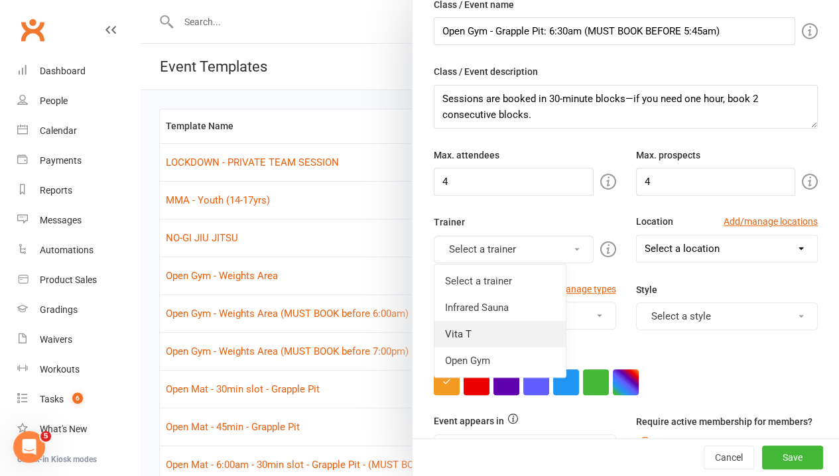
click at [488, 327] on link "Vita T" at bounding box center [500, 334] width 131 height 27
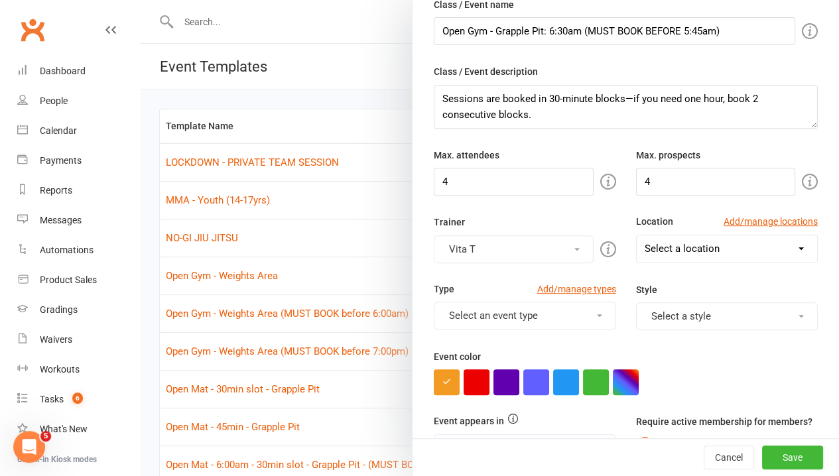
click at [498, 312] on button "Select an event type" at bounding box center [525, 316] width 182 height 28
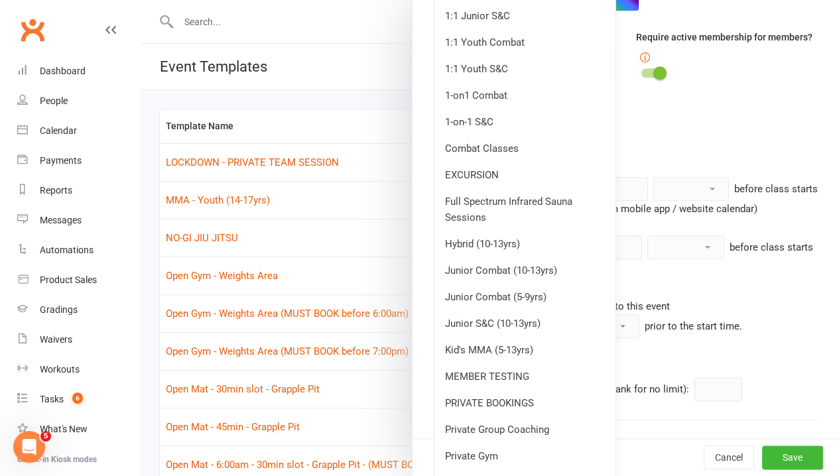
scroll to position [730, 0]
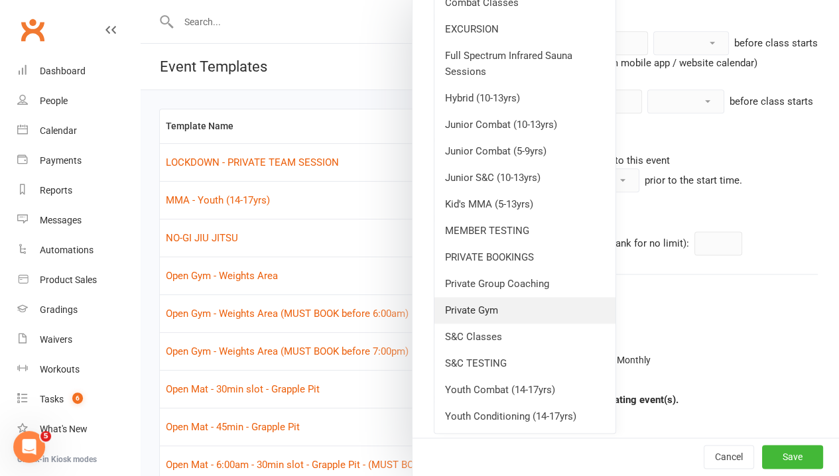
click at [521, 314] on link "Private Gym" at bounding box center [525, 310] width 181 height 27
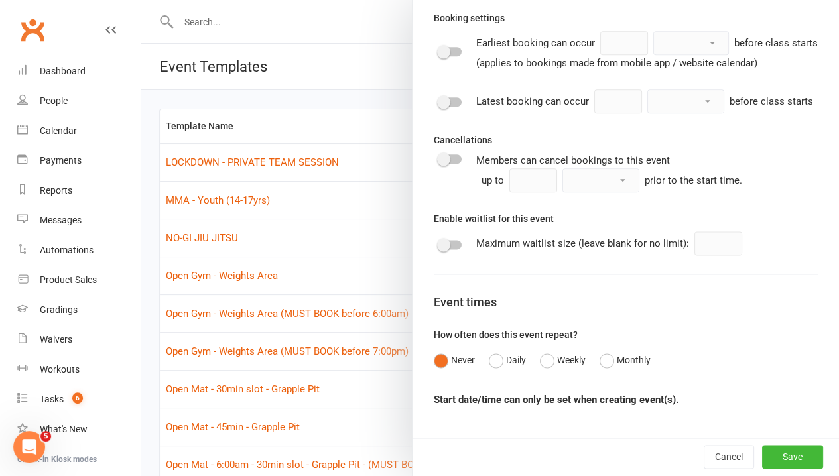
scroll to position [273, 0]
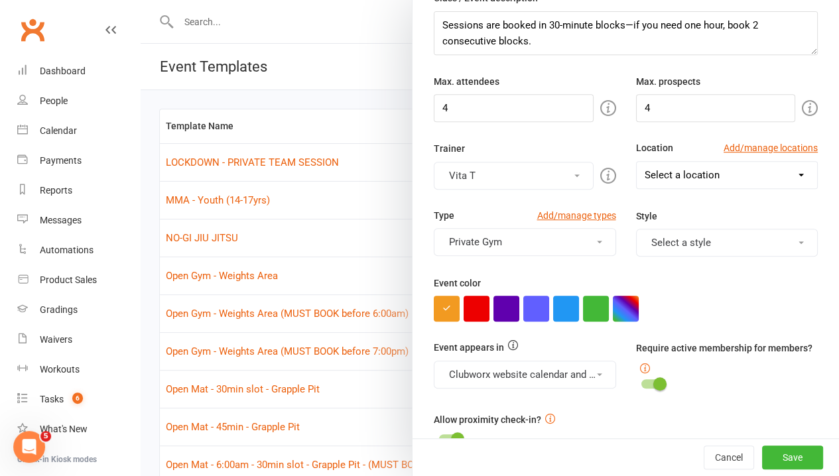
click at [717, 176] on select "Select a location Example Room (Rename me!) Grapple Pit Grapple Pit/Weights Roo…" at bounding box center [727, 175] width 181 height 27
click at [637, 162] on select "Select a location Example Room (Rename me!) Grapple Pit Grapple Pit/Weights Roo…" at bounding box center [727, 175] width 181 height 27
click at [746, 296] on div at bounding box center [626, 309] width 384 height 26
click at [624, 310] on button "button" at bounding box center [626, 309] width 26 height 26
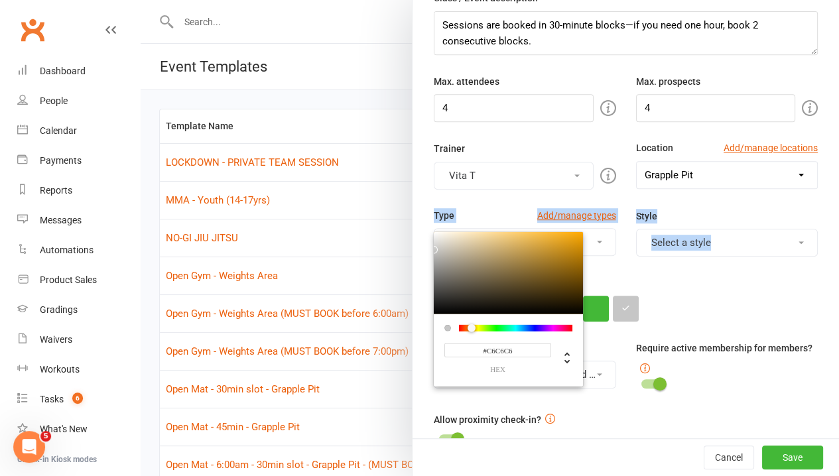
drag, startPoint x: 441, startPoint y: 262, endPoint x: 409, endPoint y: 244, distance: 36.0
click at [413, 245] on div "Template name Open Gym - Grapple Pit: 6:30am (MUST BOOK BEFORE 5:45am) Specify …" at bounding box center [626, 351] width 427 height 1134
click at [694, 299] on div "#C8C8C8 hex" at bounding box center [626, 309] width 384 height 26
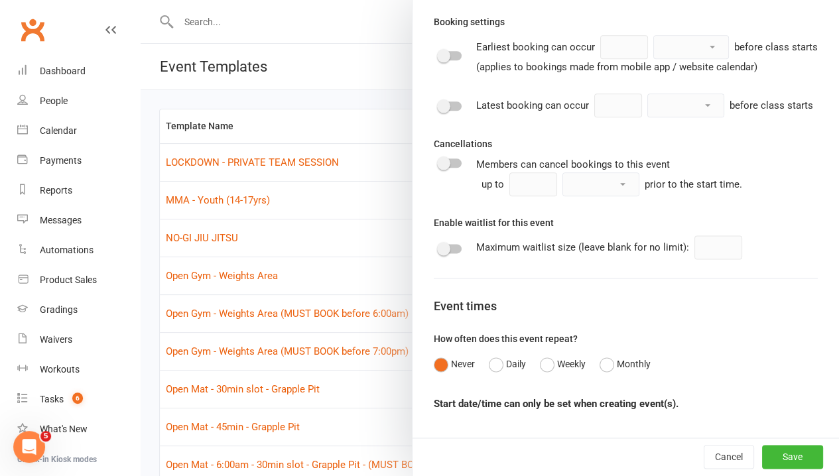
scroll to position [737, 0]
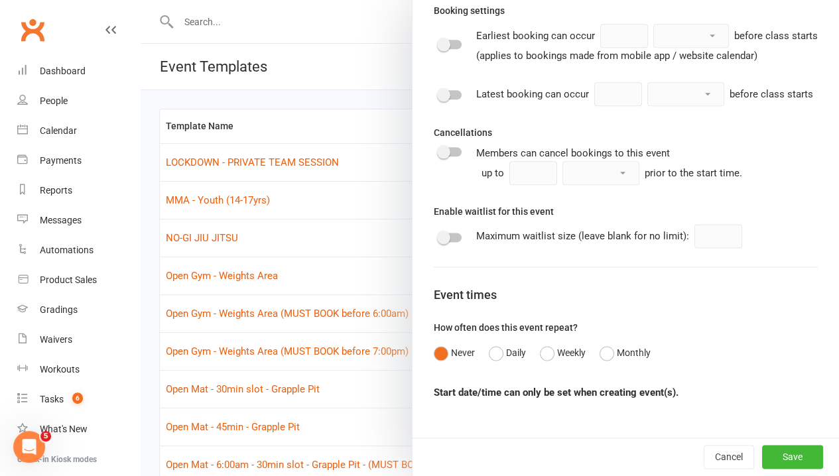
click at [446, 106] on div "Latest booking can occur minute(s) hour(s) day(s) before class starts" at bounding box center [626, 94] width 384 height 24
click at [443, 100] on div at bounding box center [450, 94] width 23 height 9
click at [439, 93] on input "checkbox" at bounding box center [439, 93] width 0 height 0
click at [594, 106] on input "1" at bounding box center [618, 94] width 48 height 24
click at [648, 105] on select "minute(s) hour(s) day(s)" at bounding box center [686, 94] width 76 height 23
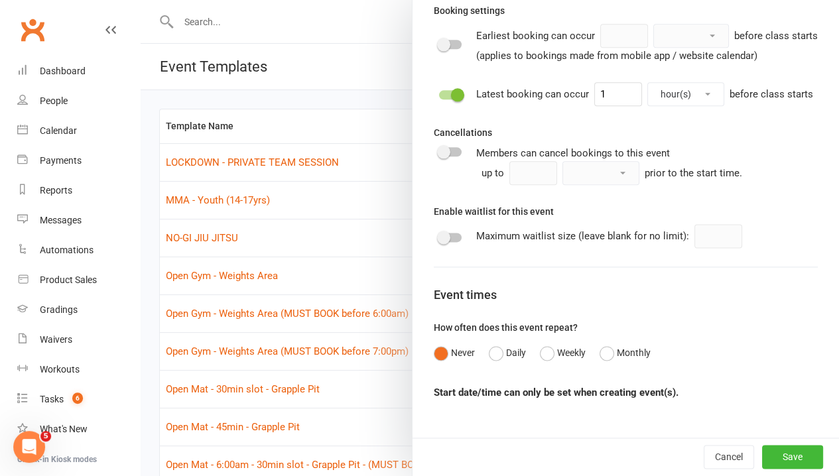
click at [648, 105] on select "minute(s) hour(s) day(s)" at bounding box center [686, 94] width 76 height 23
click at [594, 106] on input "1" at bounding box center [618, 94] width 48 height 24
click at [648, 105] on select "minute(s) hour(s) day(s)" at bounding box center [686, 94] width 76 height 23
click at [690, 167] on div "Cancellations Members can cancel bookings to this event up to minute(s) hour(s)…" at bounding box center [626, 155] width 384 height 60
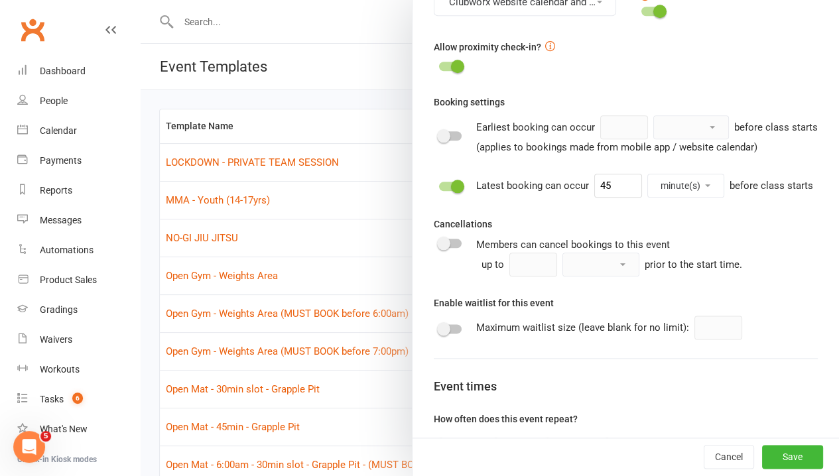
scroll to position [778, 0]
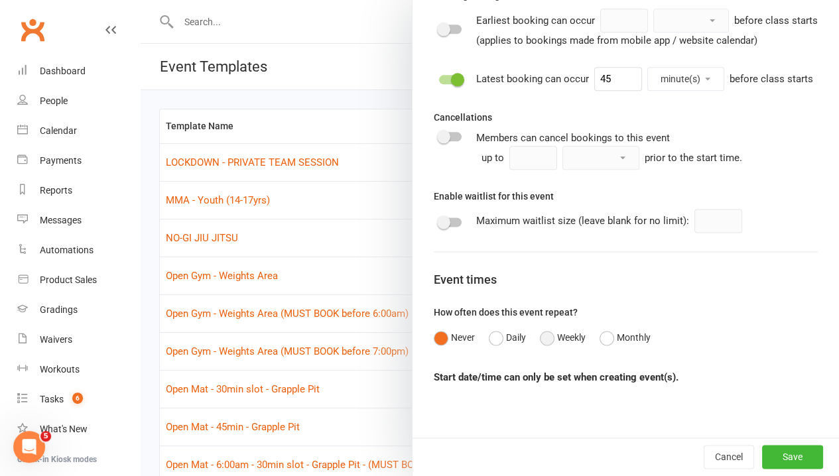
click at [540, 341] on button "Weekly" at bounding box center [563, 337] width 46 height 25
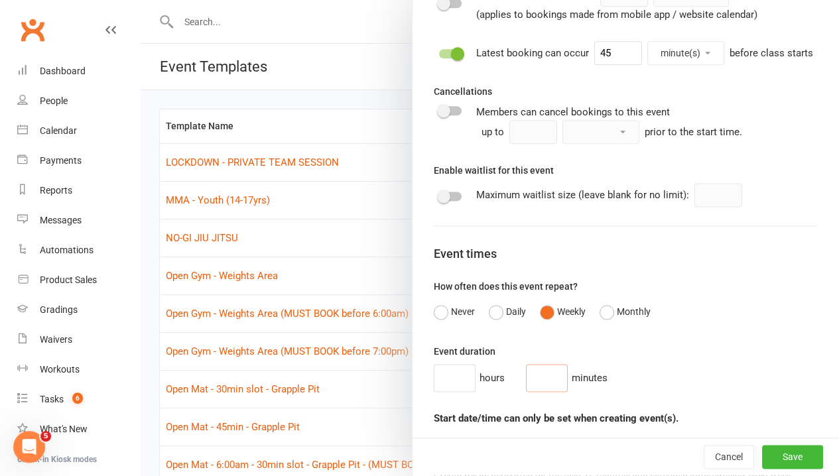
click at [526, 392] on input "number" at bounding box center [547, 378] width 42 height 28
click at [656, 373] on div "Event duration hours 30 minutes" at bounding box center [626, 368] width 384 height 48
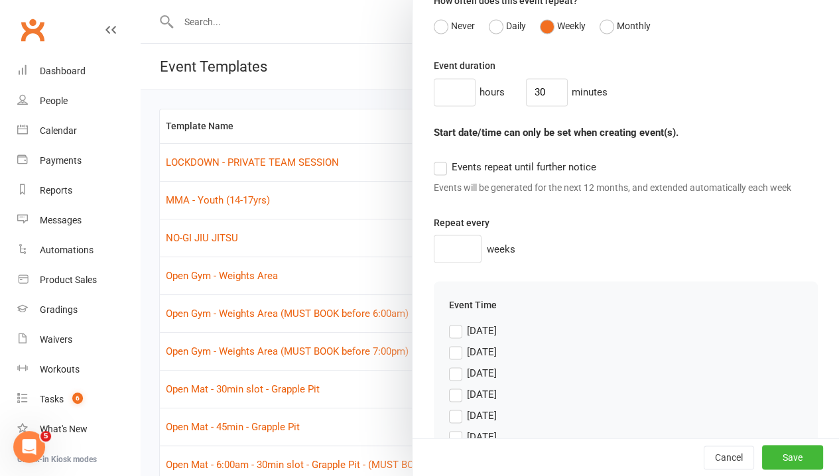
scroll to position [1110, 0]
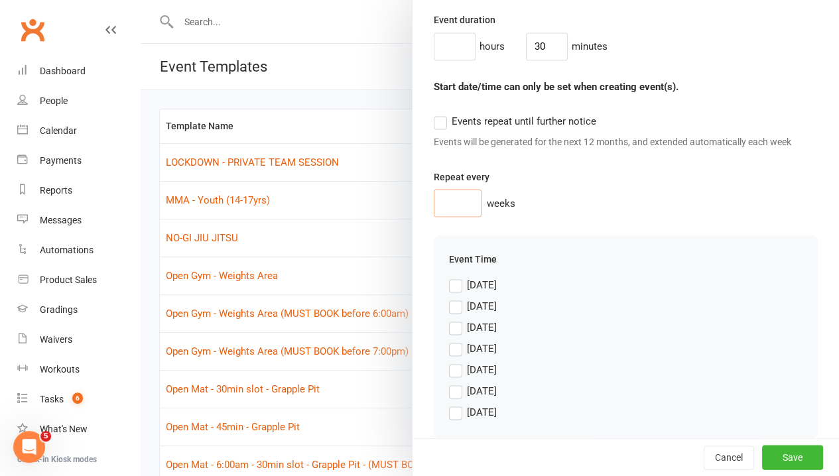
click at [455, 217] on input "number" at bounding box center [458, 203] width 48 height 28
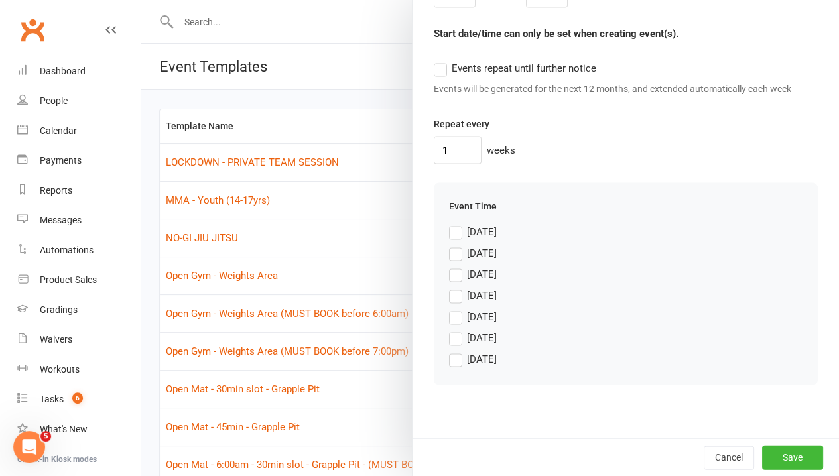
click at [449, 339] on label "[DATE]" at bounding box center [473, 338] width 48 height 16
click at [449, 330] on input "[DATE]" at bounding box center [473, 330] width 48 height 0
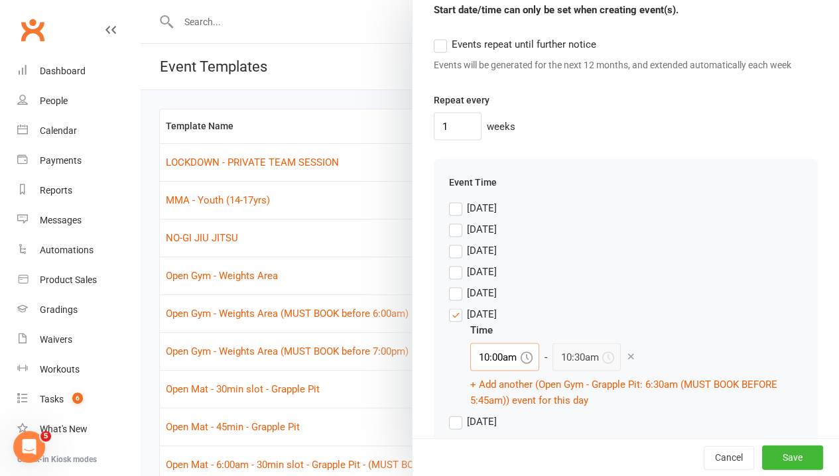
click at [499, 371] on input "10:00am" at bounding box center [504, 357] width 69 height 28
click at [486, 449] on div "6:30am" at bounding box center [505, 438] width 68 height 21
click at [651, 338] on div "Time" at bounding box center [636, 330] width 332 height 16
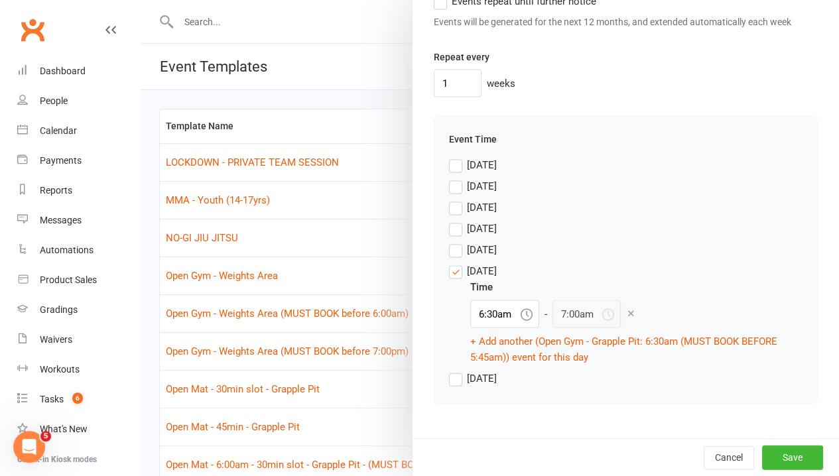
scroll to position [1272, 0]
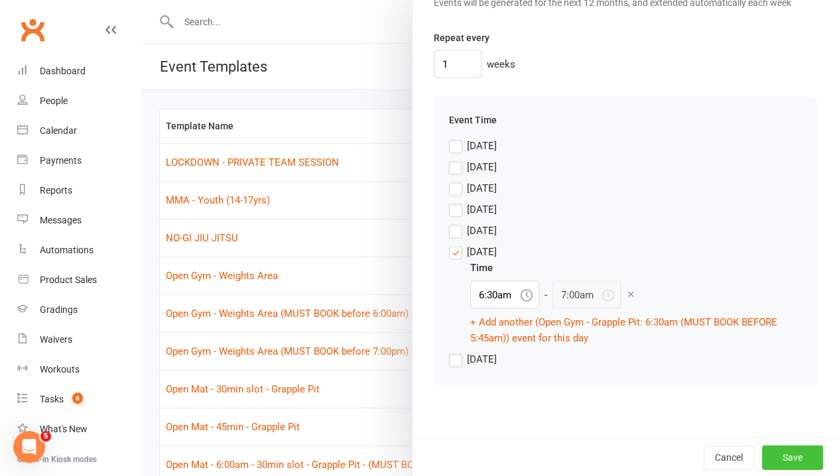
click at [778, 462] on button "Save" at bounding box center [792, 457] width 61 height 24
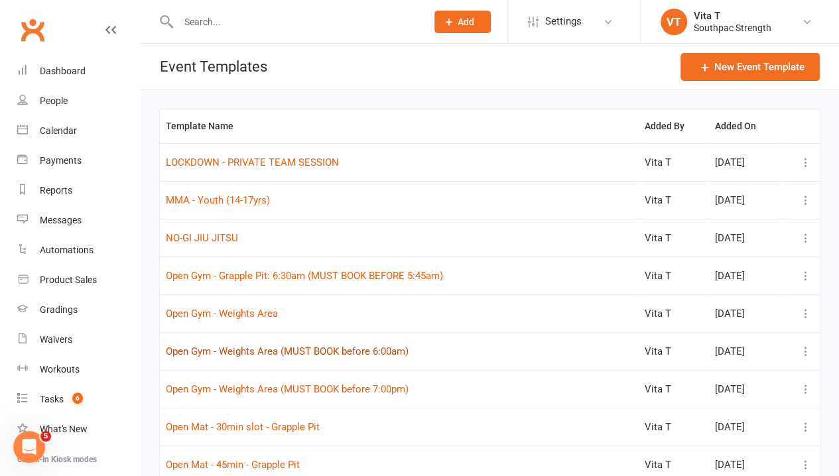
click at [257, 352] on button "Open Gym - Weights Area (MUST BOOK before 6:00am)" at bounding box center [287, 352] width 243 height 16
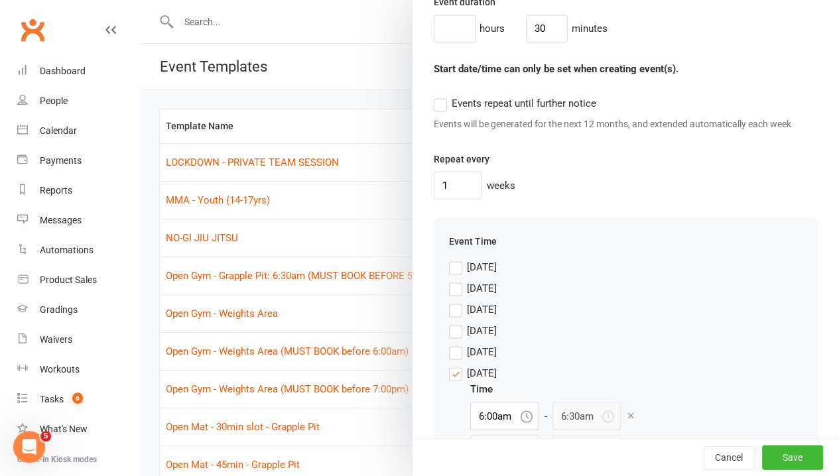
scroll to position [1371, 0]
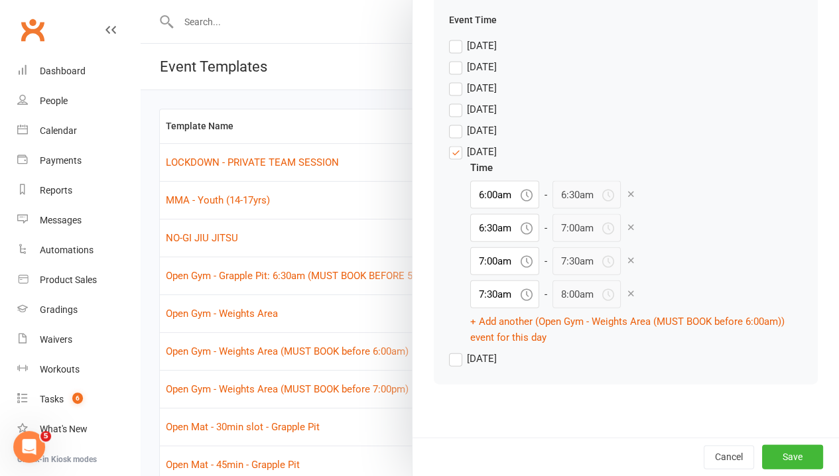
click at [626, 295] on icon at bounding box center [631, 294] width 10 height 10
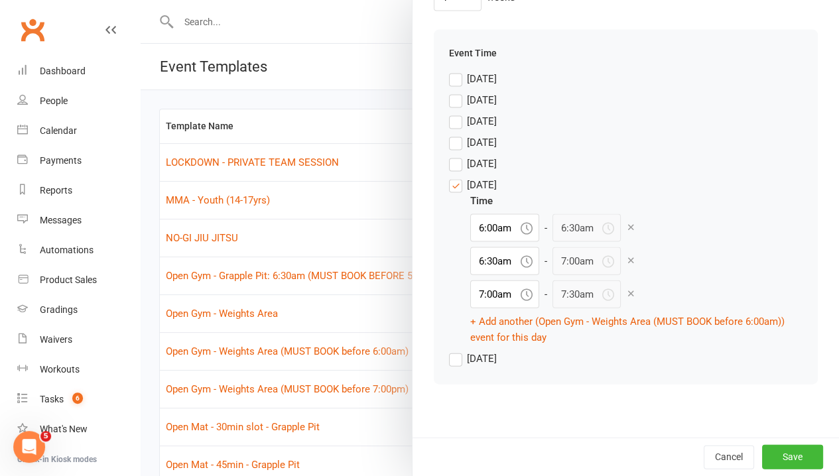
click at [626, 293] on icon at bounding box center [631, 294] width 10 height 10
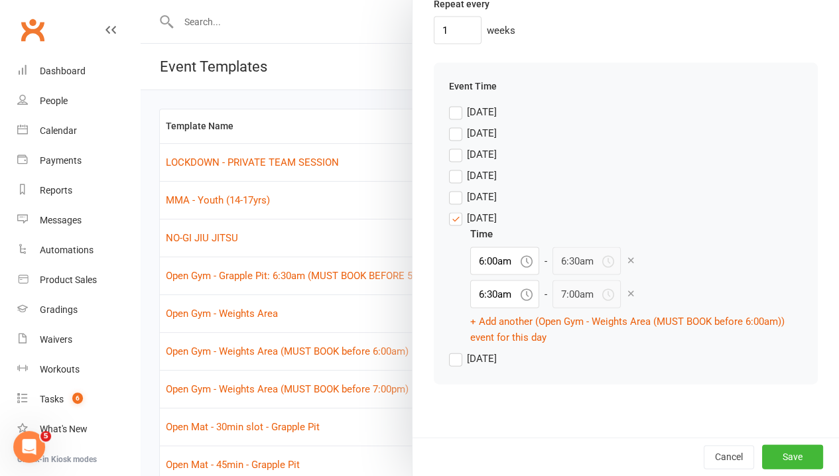
click at [626, 292] on icon at bounding box center [631, 294] width 10 height 10
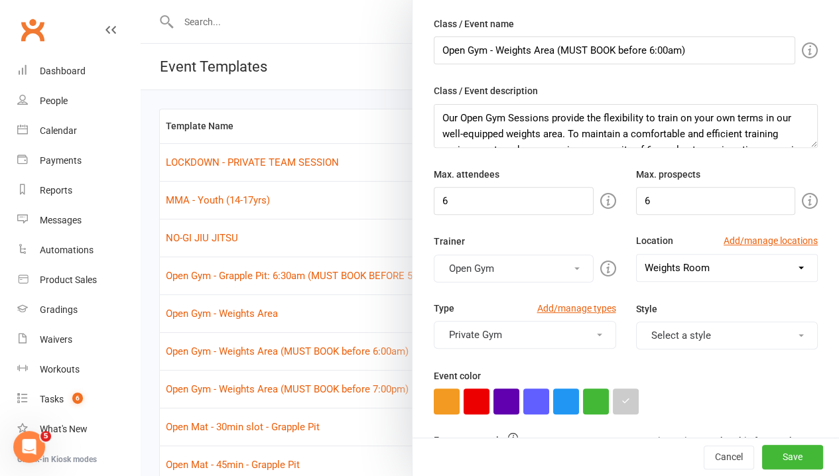
scroll to position [0, 0]
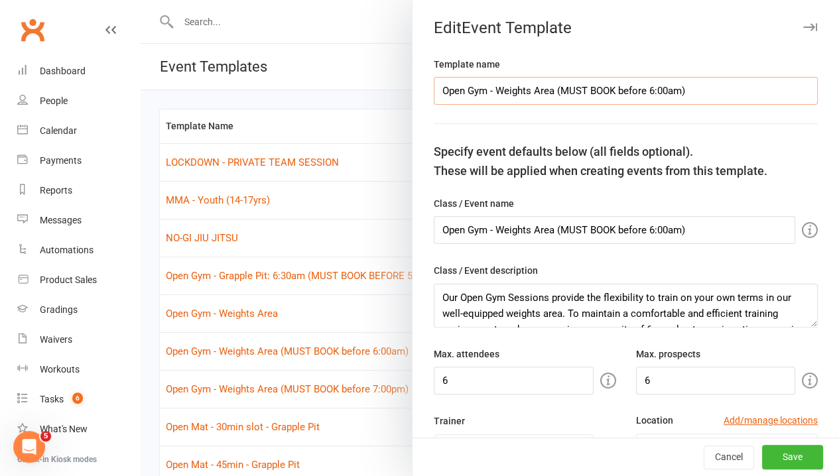
click at [487, 92] on input "Open Gym - Weights Area (MUST BOOK before 6:00am)" at bounding box center [626, 91] width 384 height 28
click at [545, 94] on input "Open Gym - Weights Area (MUST BOOK before 6:00am)" at bounding box center [626, 91] width 384 height 28
click at [722, 96] on input "Open Gym - Weights Area: 6:30am timeslot (MUST BOOK before 6:00am)" at bounding box center [626, 91] width 384 height 28
drag, startPoint x: 564, startPoint y: 92, endPoint x: 573, endPoint y: 91, distance: 9.3
click at [570, 92] on input "Open Gym - Weights Area: 6:30am timeslot (MUST BOOK before 6:00am)" at bounding box center [626, 91] width 384 height 28
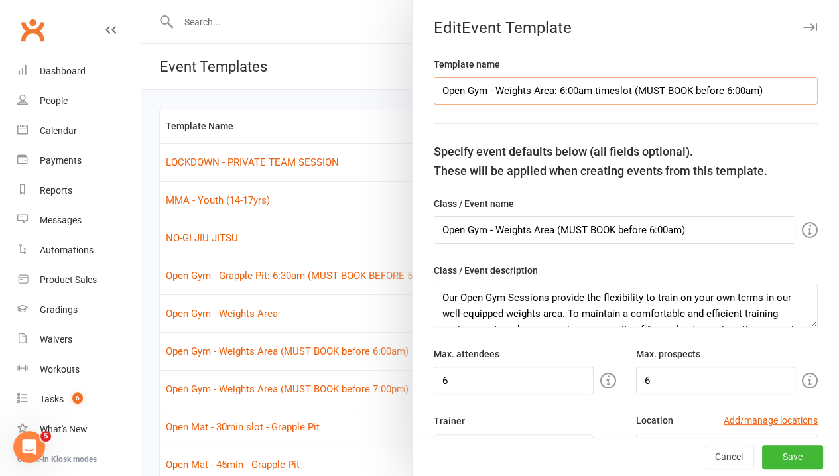
click at [722, 90] on input "Open Gym - Weights Area: 6:00am timeslot (MUST BOOK before 6:00am)" at bounding box center [626, 91] width 384 height 28
drag, startPoint x: 758, startPoint y: 87, endPoint x: 116, endPoint y: 154, distance: 645.0
click at [116, 154] on body "Prospect Member Non-attending contact Class / event Appointment Grading event T…" at bounding box center [419, 302] width 839 height 598
drag, startPoint x: 709, startPoint y: 228, endPoint x: 142, endPoint y: 265, distance: 567.8
click at [141, 0] on react-component "Edit Event Template Template name Open Gym - Weights Area: 6:00am timeslot (MUS…" at bounding box center [141, 0] width 0 height 0
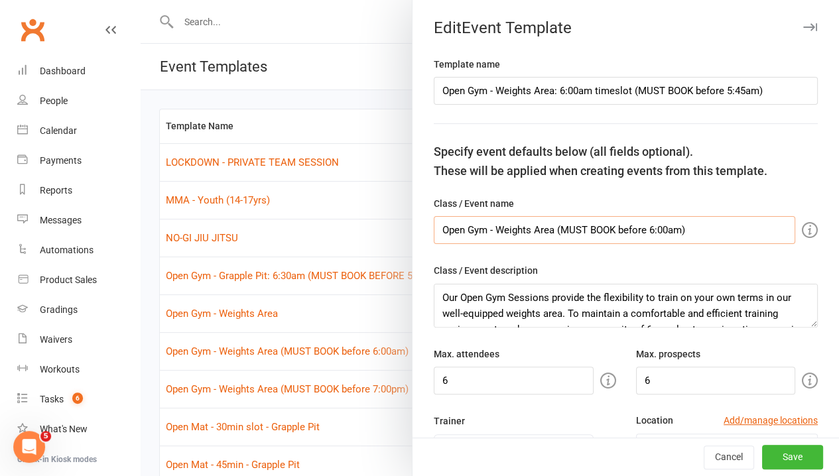
paste input ": 6:00am timeslot (MUST BOOK before 5:45"
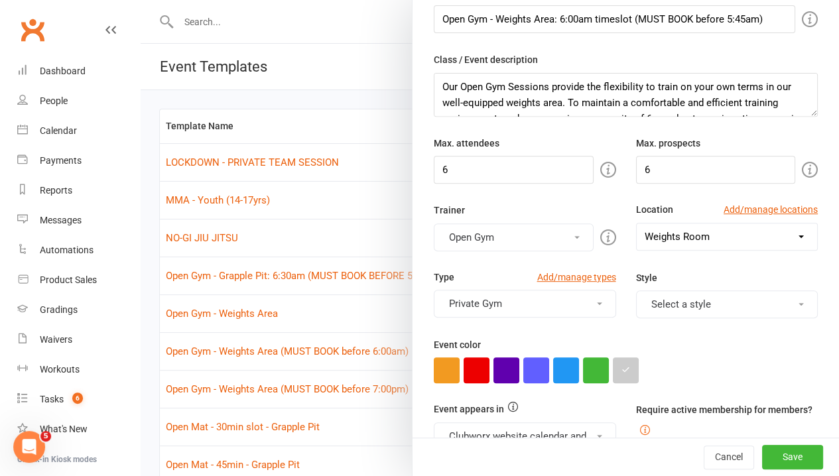
scroll to position [12, 0]
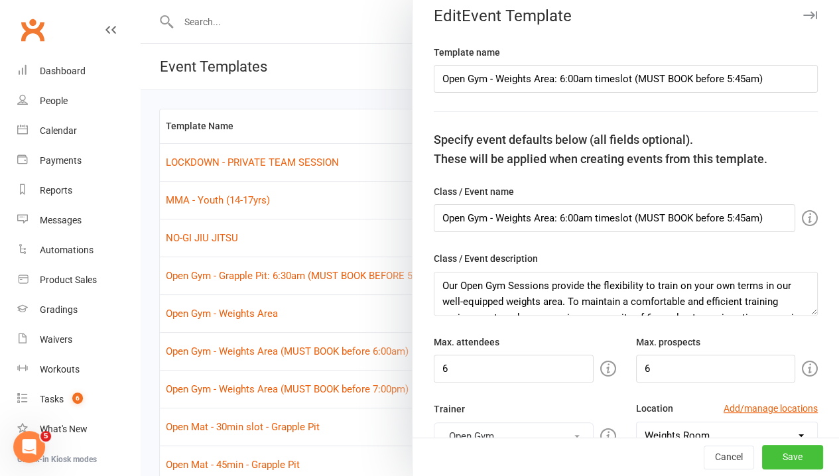
drag, startPoint x: 792, startPoint y: 452, endPoint x: 797, endPoint y: 318, distance: 134.8
click at [813, 339] on div "Edit Event Template Template name Open Gym - Weights Area: 6:00am timeslot (MUS…" at bounding box center [625, 238] width 427 height 476
click at [720, 304] on textarea "Our Open Gym Sessions provide the flexibility to train on your own terms in our…" at bounding box center [626, 294] width 384 height 44
click at [762, 460] on button "Save" at bounding box center [792, 458] width 61 height 24
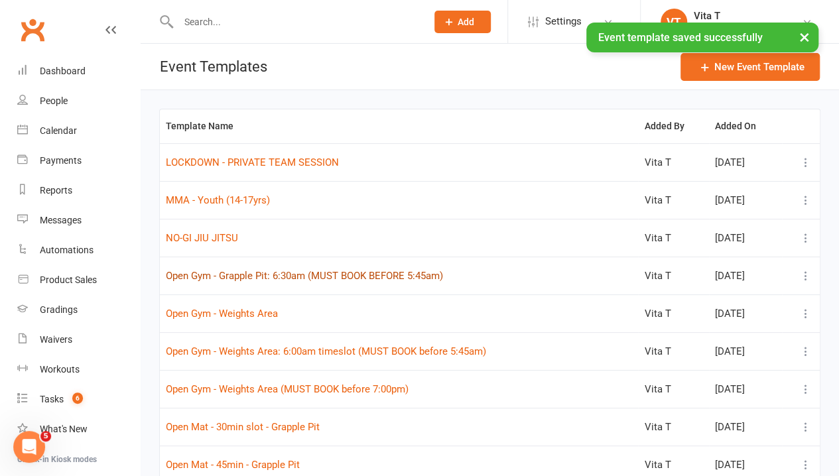
click at [263, 270] on button "Open Gym - Grapple Pit: 6:30am (MUST BOOK BEFORE 5:45am)" at bounding box center [304, 276] width 277 height 16
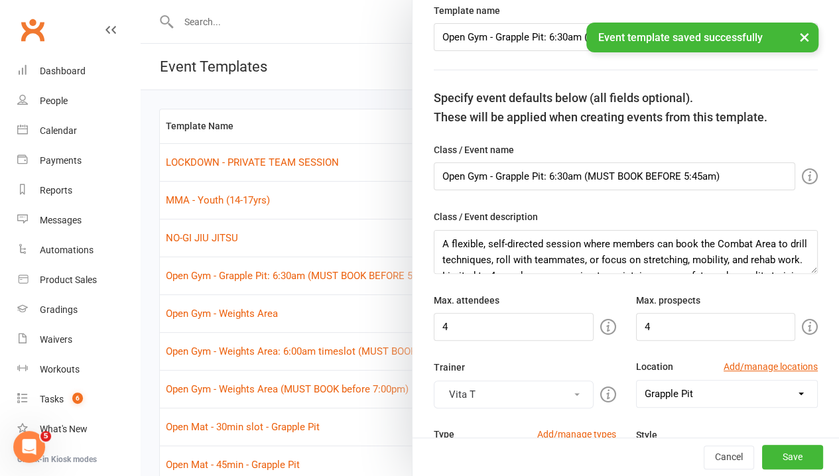
scroll to position [199, 0]
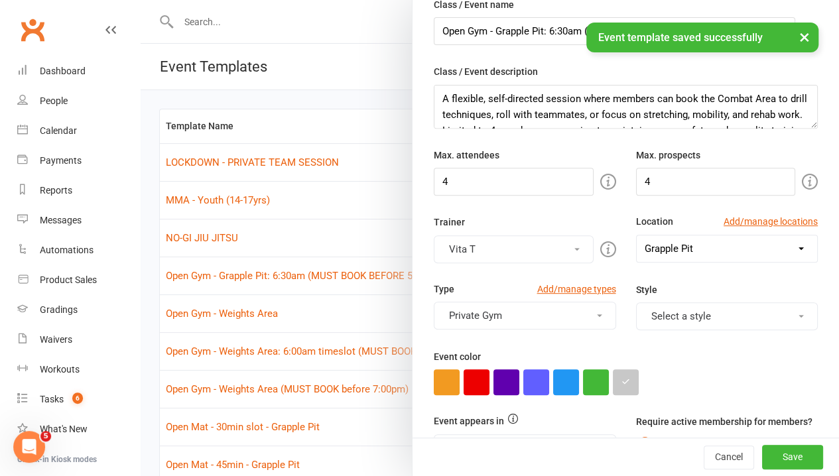
click at [301, 236] on div at bounding box center [490, 238] width 699 height 476
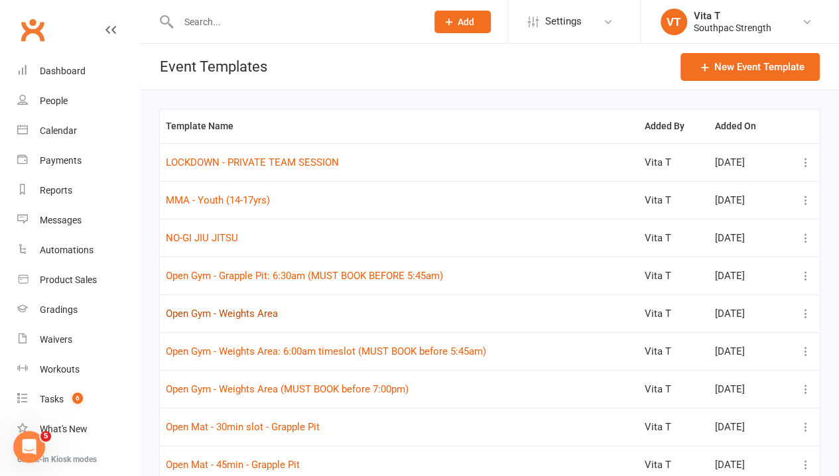
click at [248, 309] on button "Open Gym - Weights Area" at bounding box center [222, 314] width 112 height 16
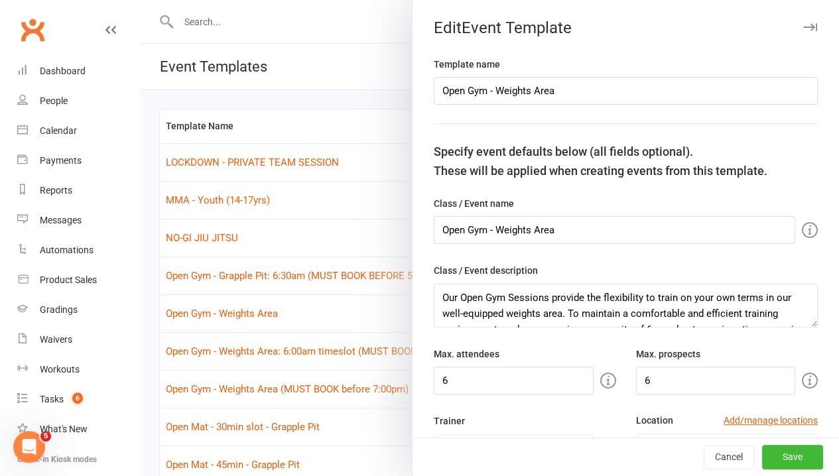
click at [344, 313] on div at bounding box center [490, 238] width 699 height 476
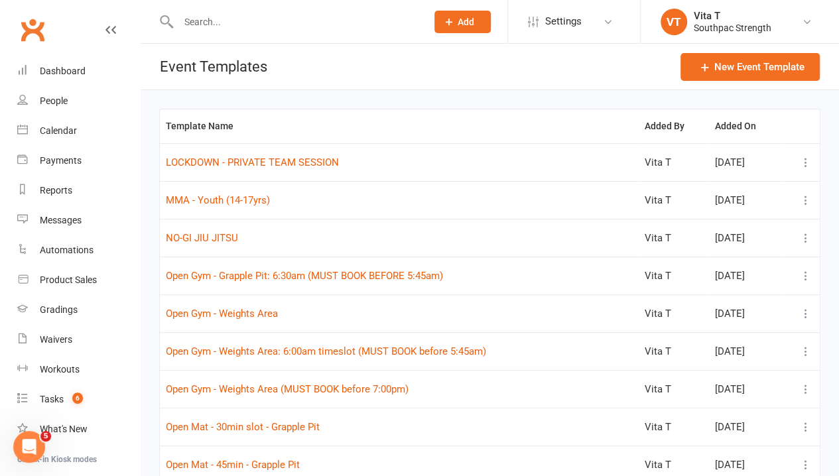
click at [296, 283] on td "Open Gym - Grapple Pit: 6:30am (MUST BOOK BEFORE 5:45am)" at bounding box center [399, 276] width 478 height 38
click at [296, 277] on button "Open Gym - Grapple Pit: 6:30am (MUST BOOK BEFORE 5:45am)" at bounding box center [304, 276] width 277 height 16
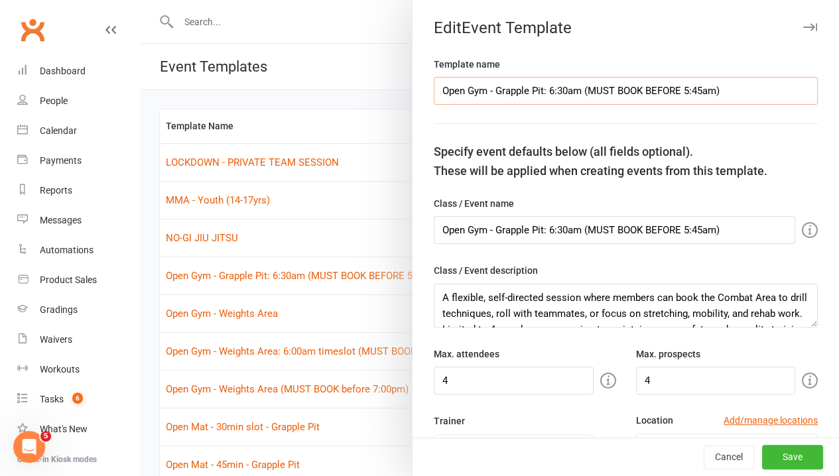
click at [575, 93] on input "Open Gym - Grapple Pit: 6:30am (MUST BOOK BEFORE 5:45am)" at bounding box center [626, 91] width 384 height 28
click at [578, 230] on input "Open Gym - Grapple Pit: 6:30am (MUST BOOK BEFORE 5:45am)" at bounding box center [615, 230] width 362 height 28
click at [581, 230] on input "Open Gym - Grapple Pit: 6:30am (seMUST BOOK BEFORE 5:45am)" at bounding box center [615, 230] width 362 height 28
click at [762, 462] on button "Save" at bounding box center [792, 458] width 61 height 24
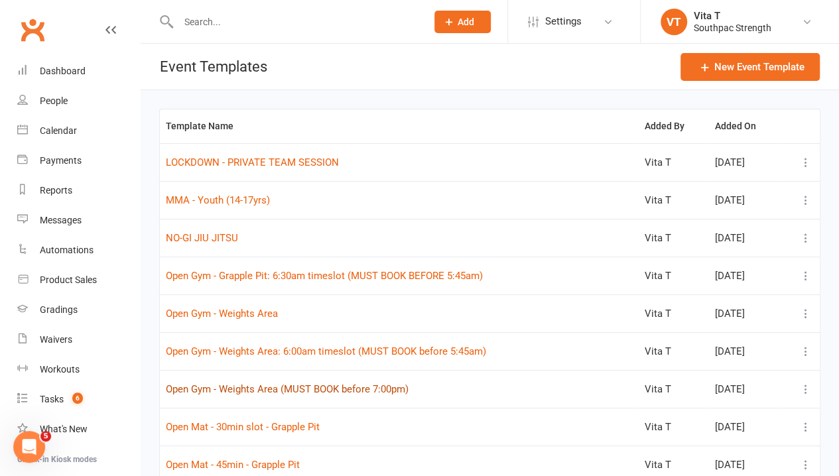
click at [283, 389] on button "Open Gym - Weights Area (MUST BOOK before 7:00pm)" at bounding box center [287, 389] width 243 height 16
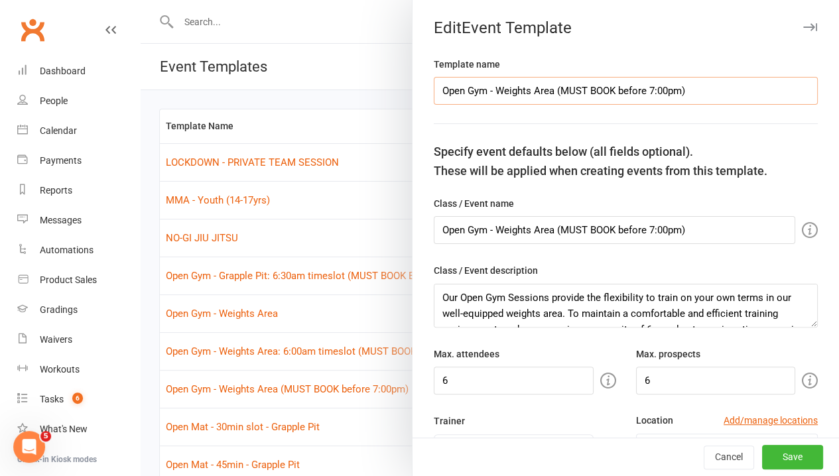
click at [543, 92] on input "Open Gym - Weights Area (MUST BOOK before 7:00pm)" at bounding box center [626, 91] width 384 height 28
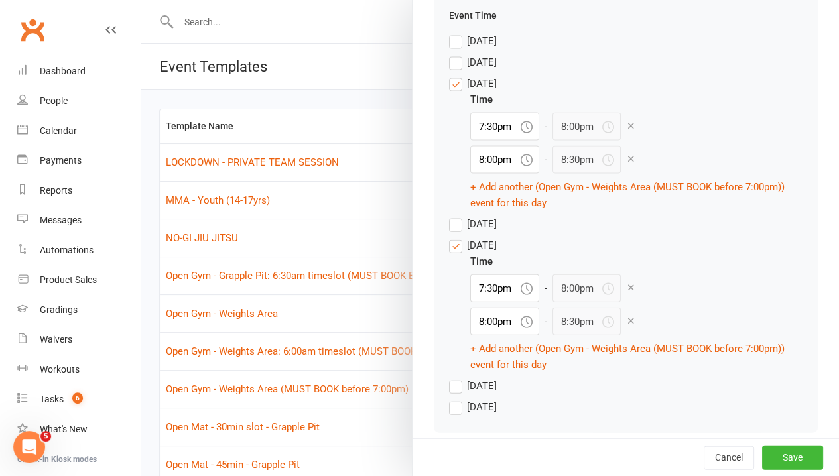
scroll to position [1393, 0]
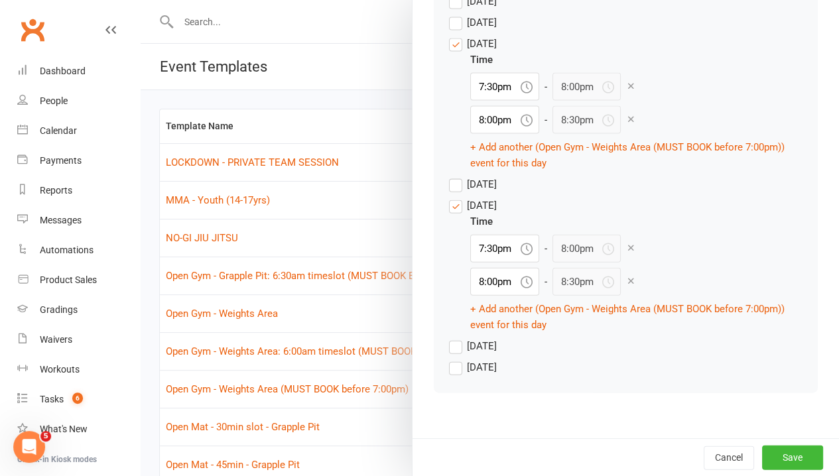
click at [626, 286] on icon at bounding box center [631, 281] width 10 height 10
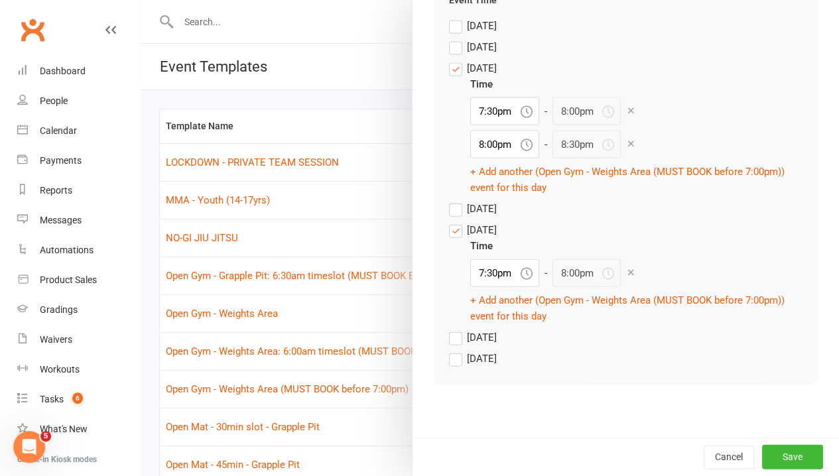
scroll to position [1391, 0]
click at [626, 145] on icon at bounding box center [631, 144] width 10 height 10
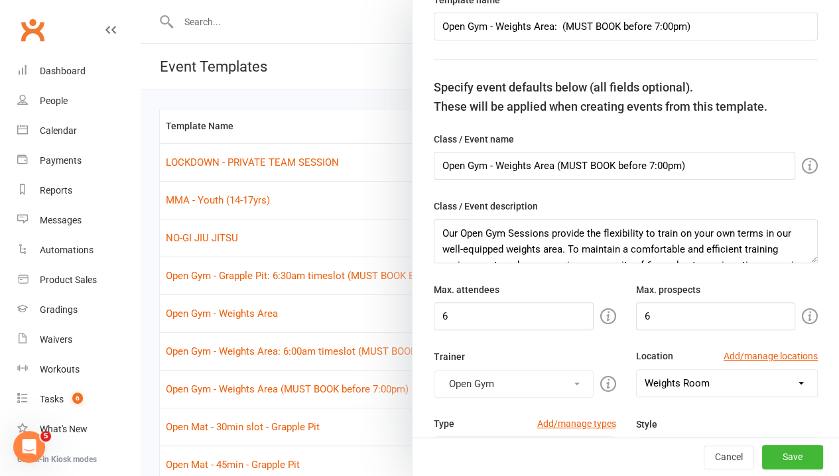
scroll to position [0, 0]
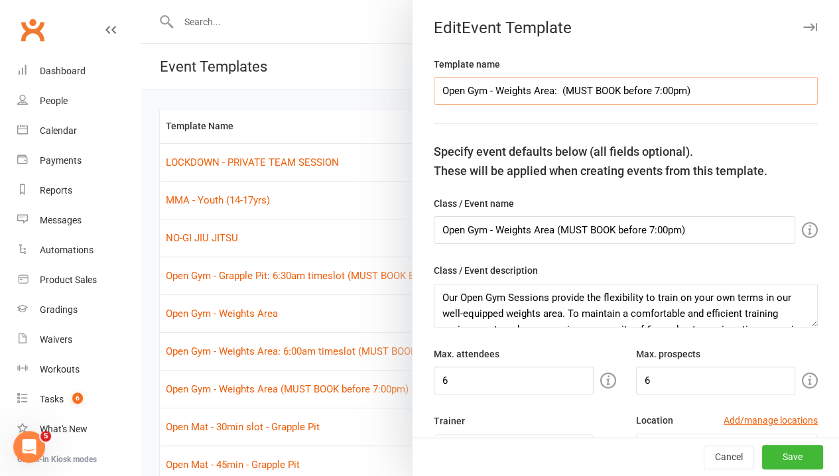
click at [548, 90] on input "Open Gym - Weights Area: (MUST BOOK before 7:00pm)" at bounding box center [626, 91] width 384 height 28
click at [542, 232] on input "Open Gym - Weights Area (MUST BOOK before 7:00pm)" at bounding box center [615, 230] width 362 height 28
drag, startPoint x: 762, startPoint y: 87, endPoint x: 288, endPoint y: 88, distance: 474.4
click at [141, 0] on react-component "Edit Event Template Template name Open Gym - Weights Area: 7:30pm timeslot (MUS…" at bounding box center [141, 0] width 0 height 0
drag, startPoint x: 666, startPoint y: 232, endPoint x: 295, endPoint y: 231, distance: 371.5
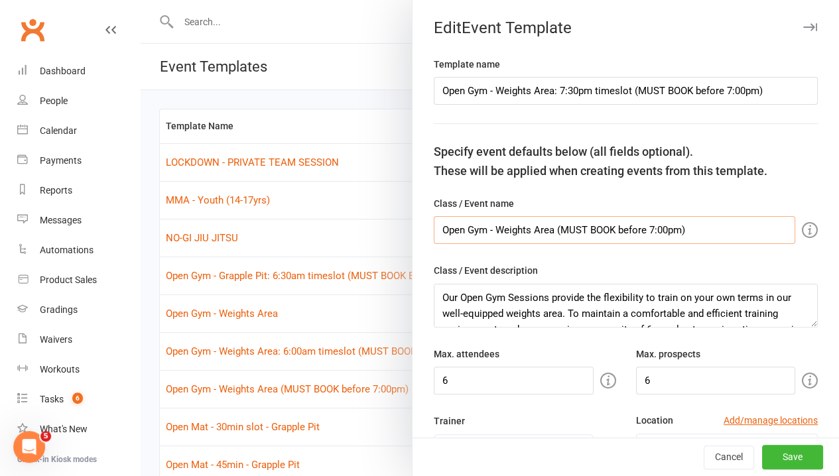
click at [141, 0] on react-component "Edit Event Template Template name Open Gym - Weights Area: 7:30pm timeslot (MUS…" at bounding box center [141, 0] width 0 height 0
paste input ": 7:30pm timeslot"
click at [638, 265] on div "Class / Event description Our Open Gym Sessions provide the flexibility to trai…" at bounding box center [626, 295] width 384 height 64
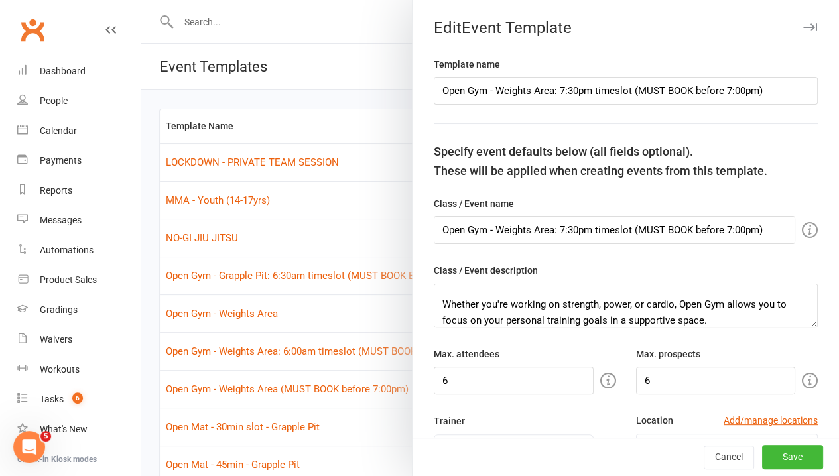
scroll to position [143, 0]
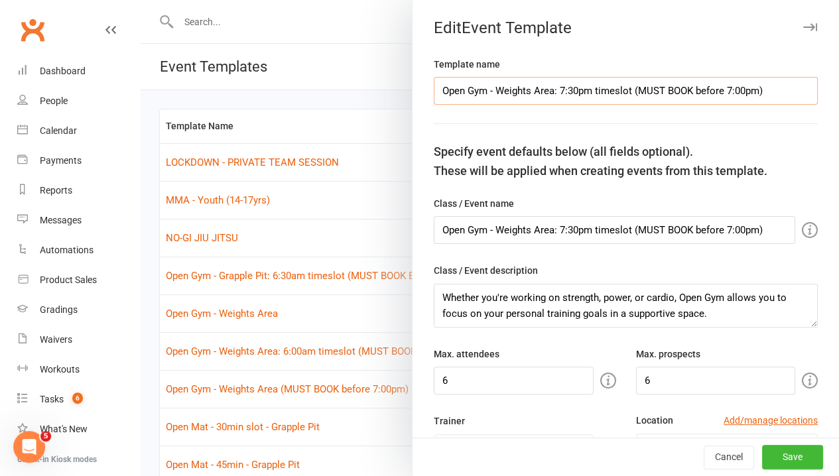
click at [734, 83] on input "Open Gym - Weights Area: 7:30pm timeslot (MUST BOOK before 7:00pm)" at bounding box center [626, 91] width 384 height 28
click at [735, 230] on input "Open Gym - Weights Area: 7:30pm timeslot (MUST BOOK before 7:00pm)" at bounding box center [615, 230] width 362 height 28
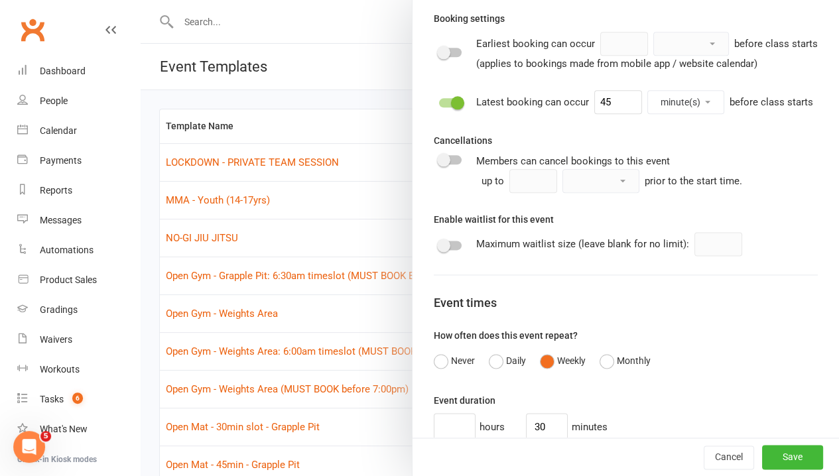
scroll to position [730, 0]
click at [594, 113] on input "45" at bounding box center [618, 102] width 48 height 24
click at [738, 352] on div "Template name Open Gym - Weights Area: 7:30pm timeslot (MUST BOOK before 7:15pm…" at bounding box center [626, 185] width 427 height 1717
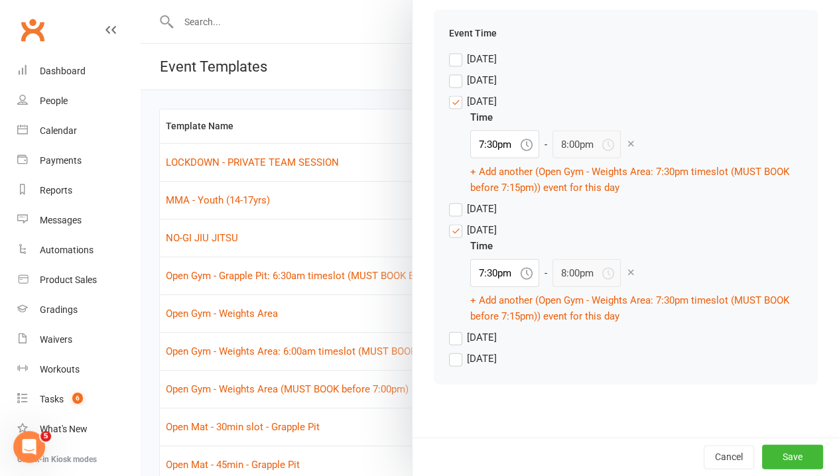
scroll to position [1359, 0]
click at [774, 454] on button "Save" at bounding box center [792, 457] width 61 height 24
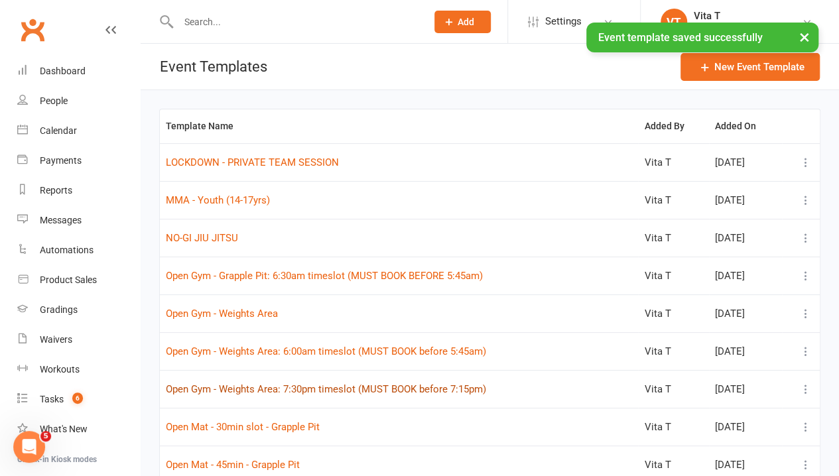
click at [379, 387] on button "Open Gym - Weights Area: 7:30pm timeslot (MUST BOOK before 7:15pm)" at bounding box center [326, 389] width 320 height 16
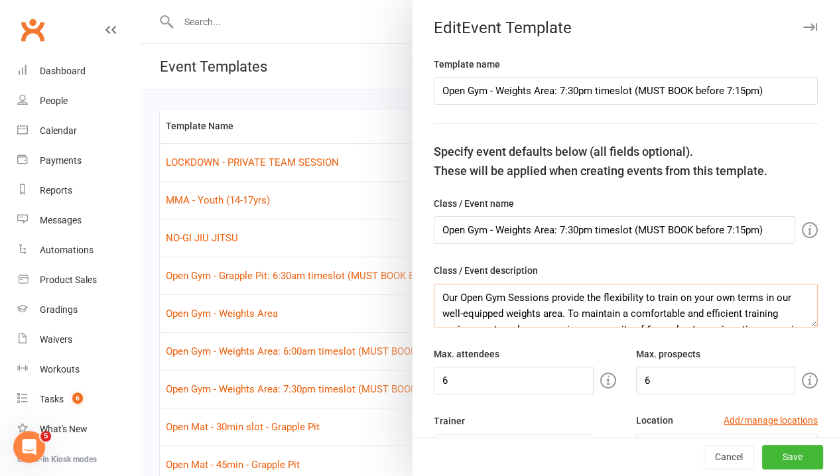
click at [567, 313] on textarea "Our Open Gym Sessions provide the flexibility to train on your own terms in our…" at bounding box center [626, 306] width 384 height 44
click at [704, 452] on button "Cancel" at bounding box center [729, 458] width 50 height 24
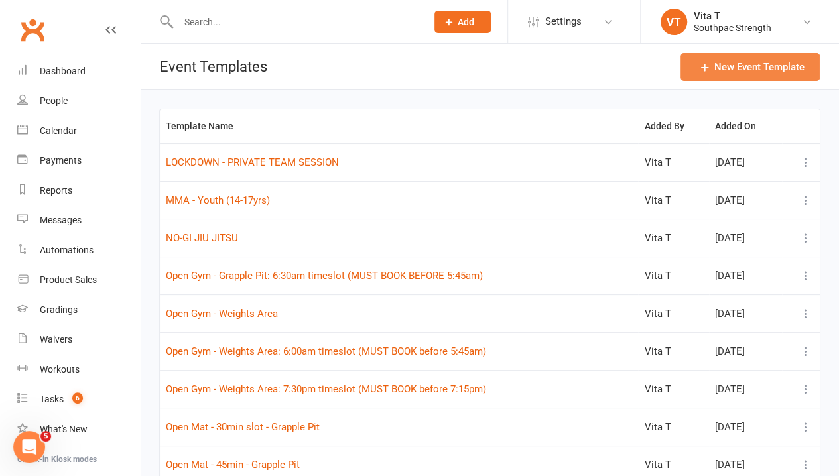
click at [762, 72] on button "New Event Template" at bounding box center [750, 67] width 139 height 28
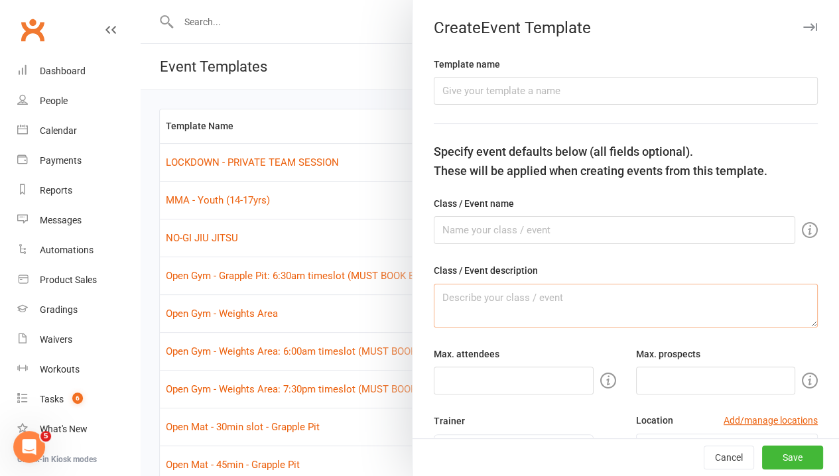
click at [541, 310] on textarea at bounding box center [626, 306] width 384 height 44
paste textarea "Our Open Gym Sessions provide the flexibility to train on your own terms in our…"
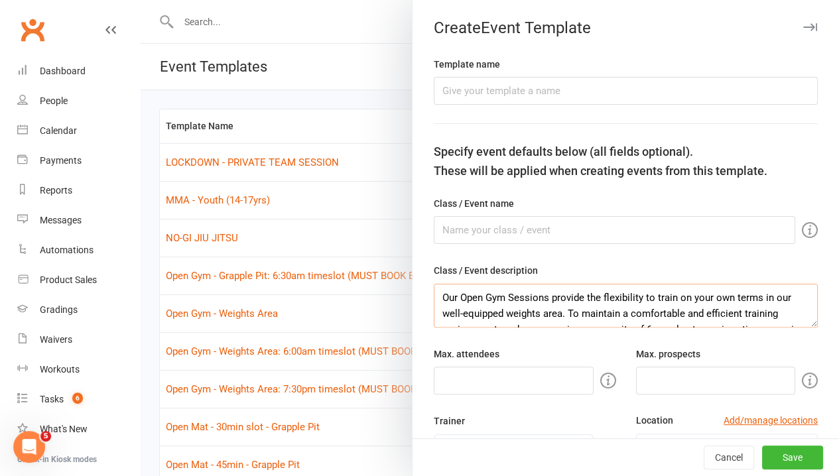
scroll to position [135, 0]
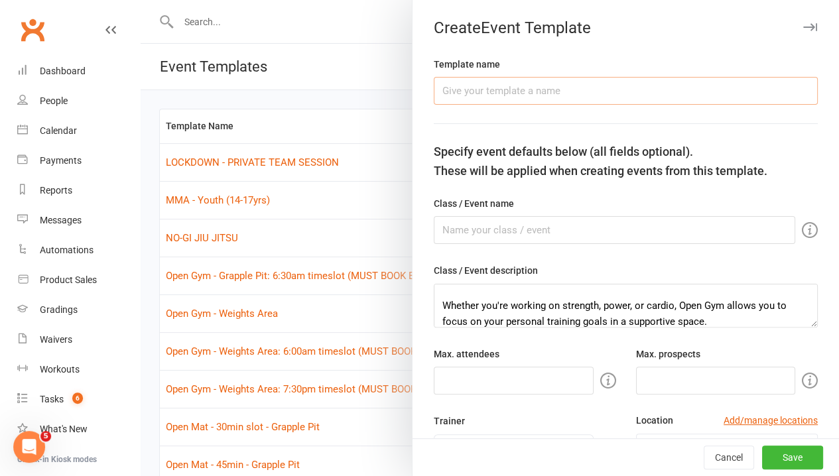
click at [467, 94] on input "text" at bounding box center [626, 91] width 384 height 28
drag, startPoint x: 772, startPoint y: 97, endPoint x: 263, endPoint y: 123, distance: 510.2
click at [141, 0] on react-component "Create Event Template Template name Open Gym - Weights Area: 8:00pm timeslot (M…" at bounding box center [141, 0] width 0 height 0
click at [604, 230] on input "text" at bounding box center [615, 230] width 362 height 28
paste input "Open Gym - Weights Area: 8:00pm timeslot (MUST BOOK BEFORE 7:15pm)"
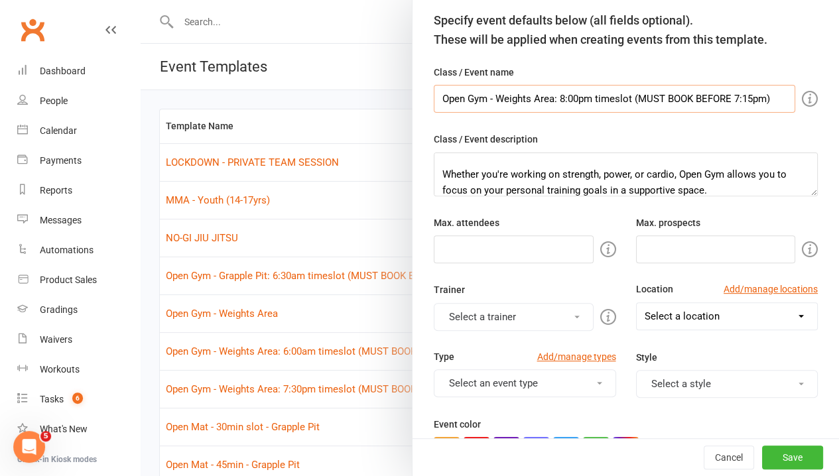
scroll to position [133, 0]
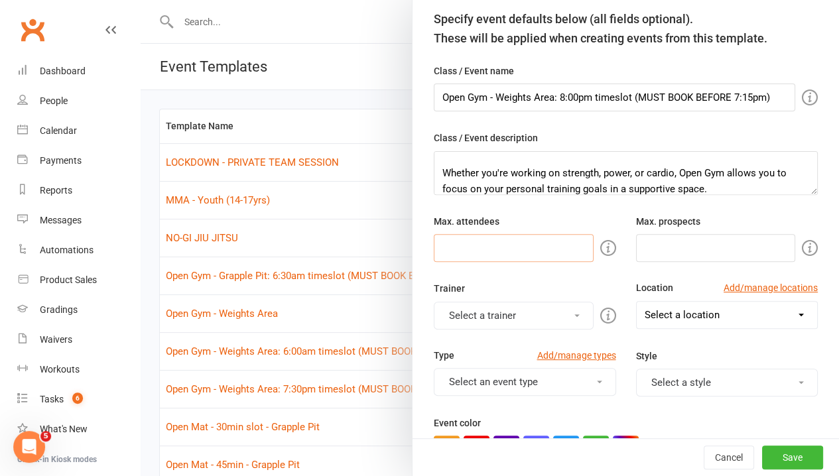
click at [557, 248] on input "number" at bounding box center [514, 248] width 160 height 28
click at [682, 247] on input "number" at bounding box center [716, 248] width 160 height 28
click at [543, 312] on button "Select a trainer" at bounding box center [514, 316] width 160 height 28
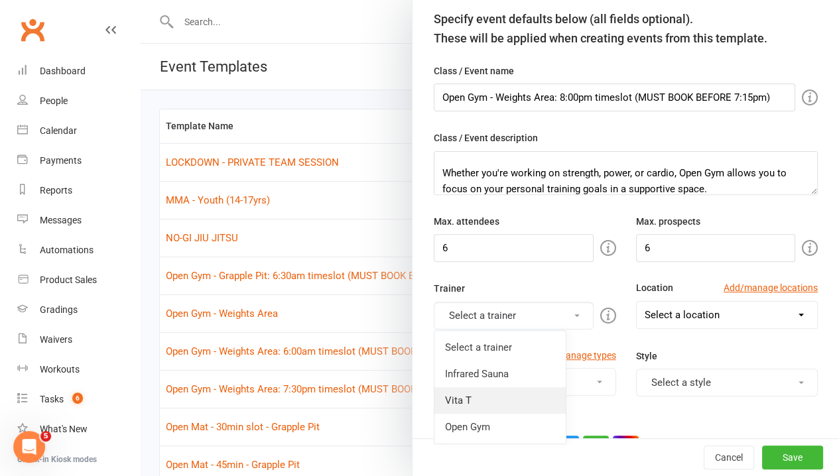
click at [495, 387] on link "Vita T" at bounding box center [500, 400] width 131 height 27
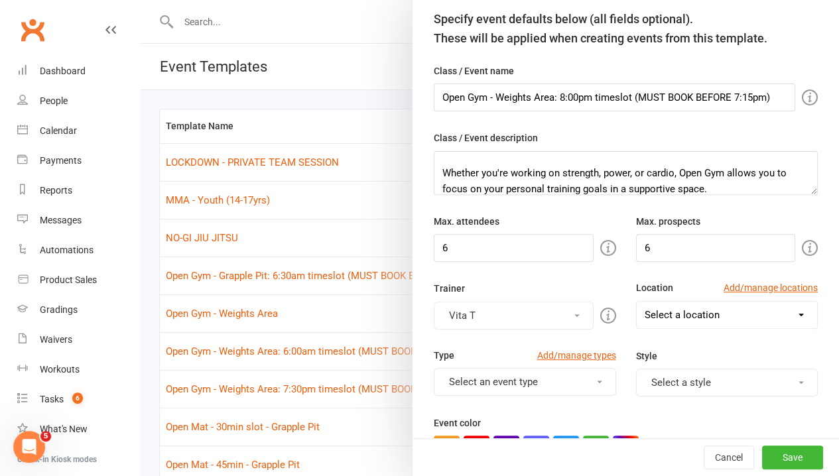
click at [681, 303] on select "Select a location Example Room (Rename me!) Grapple Pit Grapple Pit/Weights Roo…" at bounding box center [727, 315] width 181 height 27
click at [637, 302] on select "Select a location Example Room (Rename me!) Grapple Pit Grapple Pit/Weights Roo…" at bounding box center [727, 315] width 181 height 27
click at [551, 375] on button "Select an event type" at bounding box center [525, 382] width 182 height 28
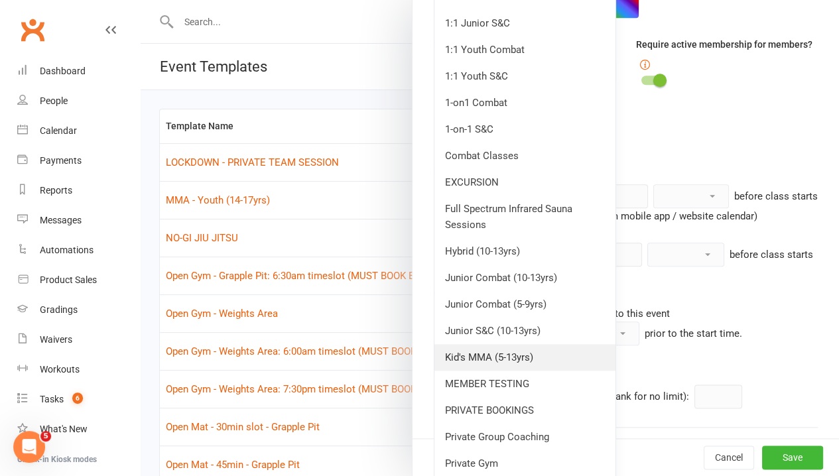
scroll to position [597, 0]
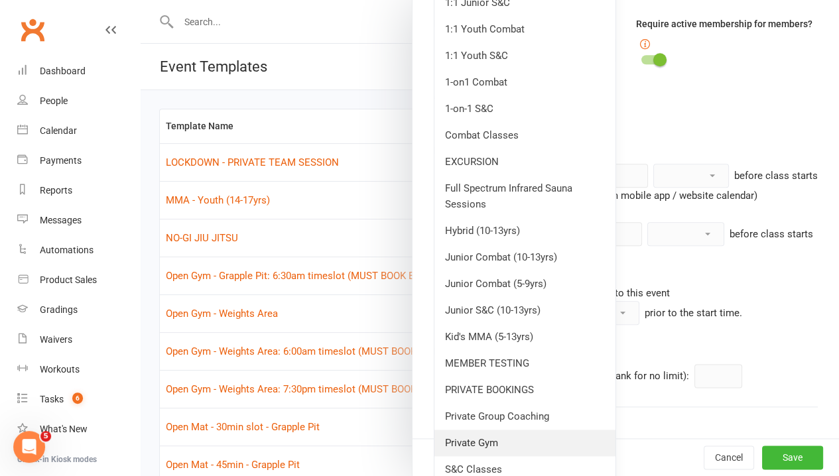
click at [516, 439] on link "Private Gym" at bounding box center [525, 443] width 181 height 27
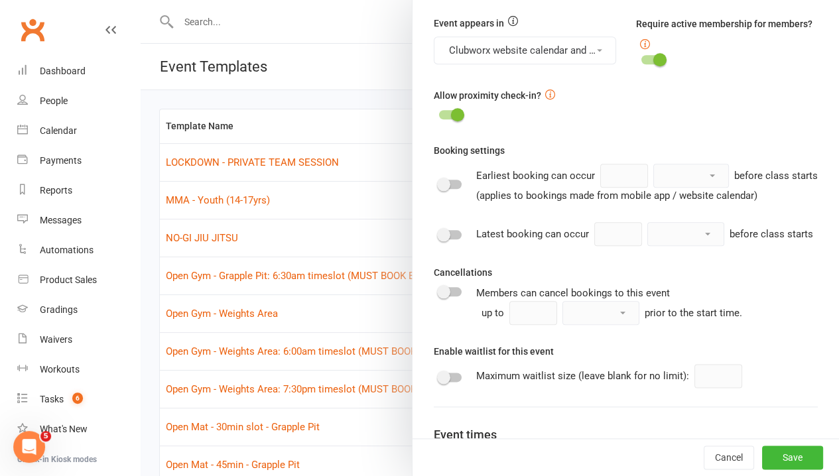
scroll to position [273, 0]
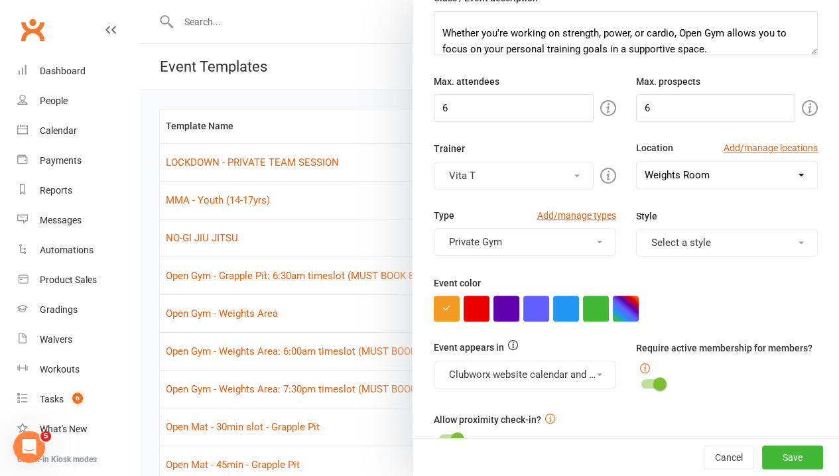
click at [735, 314] on div at bounding box center [626, 309] width 384 height 26
click at [619, 316] on button "button" at bounding box center [626, 309] width 26 height 26
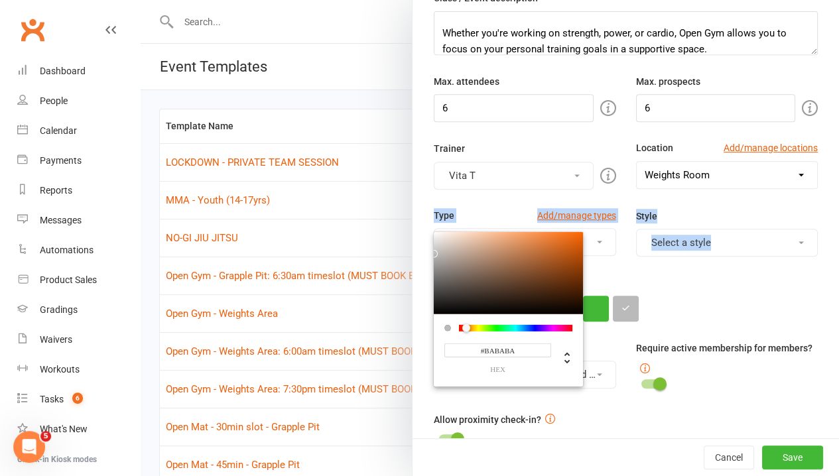
drag, startPoint x: 520, startPoint y: 273, endPoint x: 404, endPoint y: 249, distance: 118.4
click at [413, 249] on div "Template name Open Gym - Weights Area: 8:00pm timeslot (MUST BOOK BEFORE 7:15pm…" at bounding box center [626, 351] width 427 height 1134
click at [685, 283] on div "Event color #BABABA hex" at bounding box center [626, 298] width 384 height 46
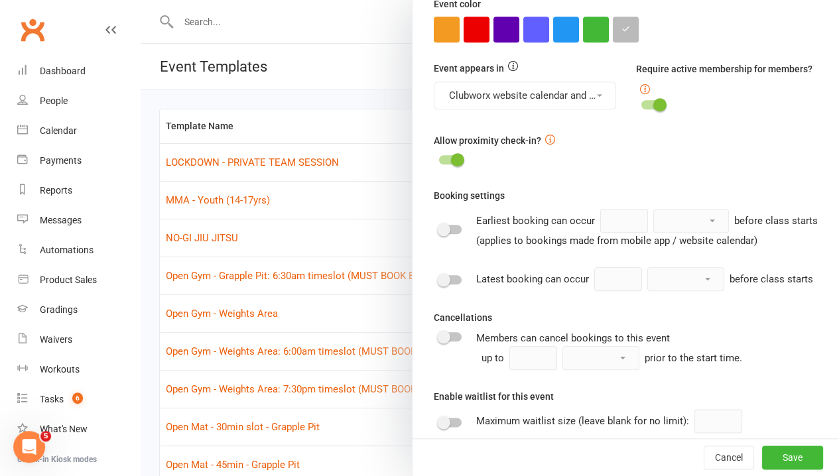
scroll to position [604, 0]
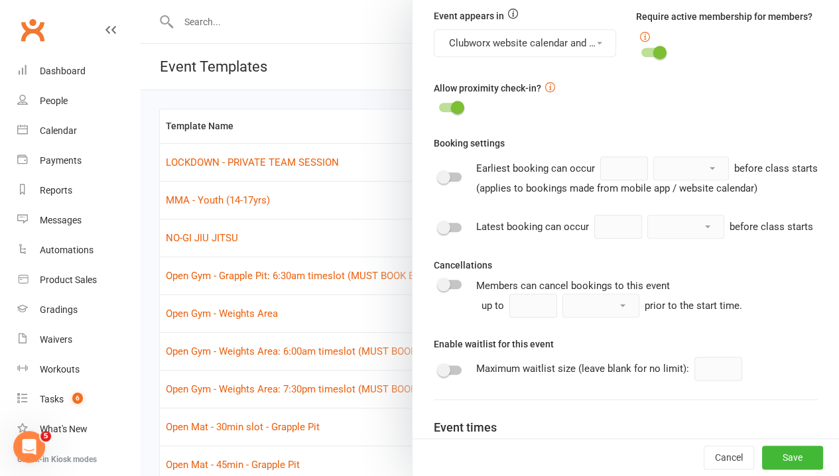
click at [443, 232] on div at bounding box center [450, 227] width 23 height 9
click at [439, 226] on input "checkbox" at bounding box center [439, 226] width 0 height 0
click at [648, 238] on select "minute(s) hour(s) day(s)" at bounding box center [686, 227] width 76 height 23
click at [594, 239] on fieldset "1 minute(s) hour(s) day(s) before class starts" at bounding box center [703, 227] width 219 height 24
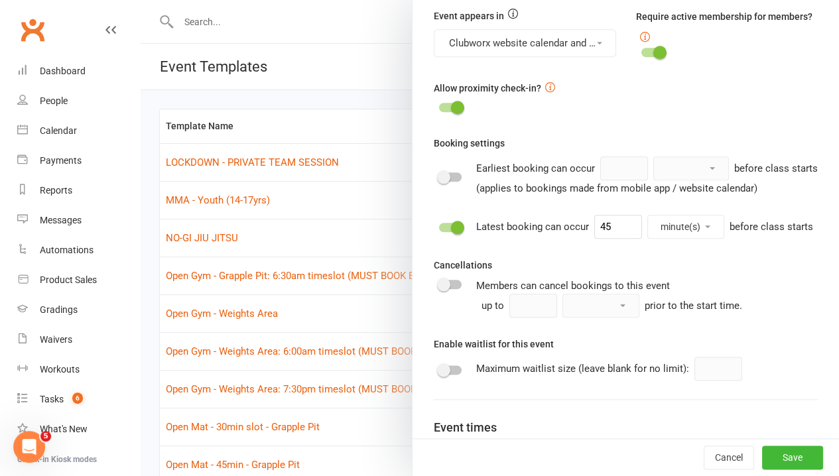
click at [594, 292] on div "Cancellations Members can cancel bookings to this event up to minute(s) hour(s)…" at bounding box center [626, 287] width 384 height 60
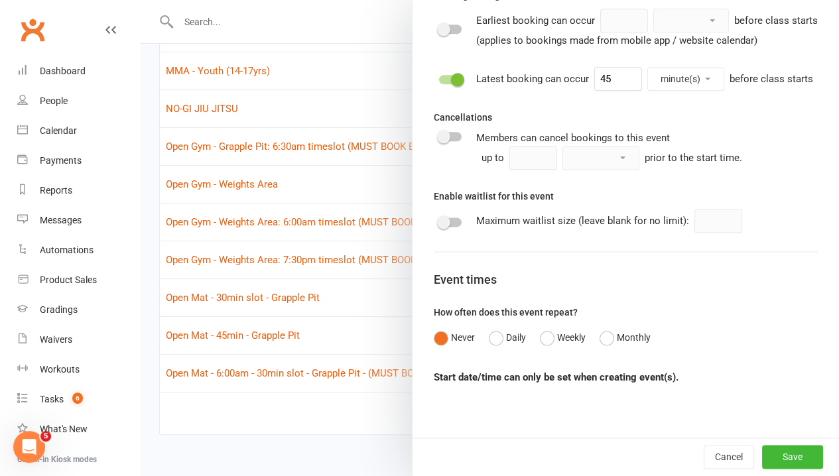
scroll to position [141, 0]
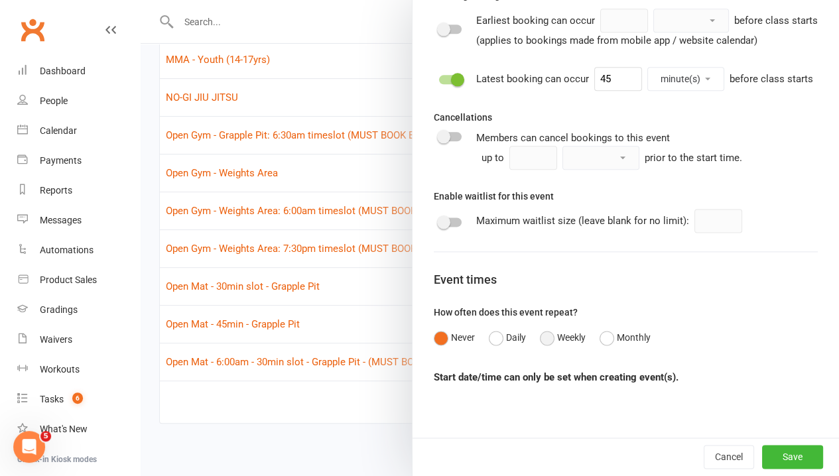
click at [540, 336] on button "Weekly" at bounding box center [563, 337] width 46 height 25
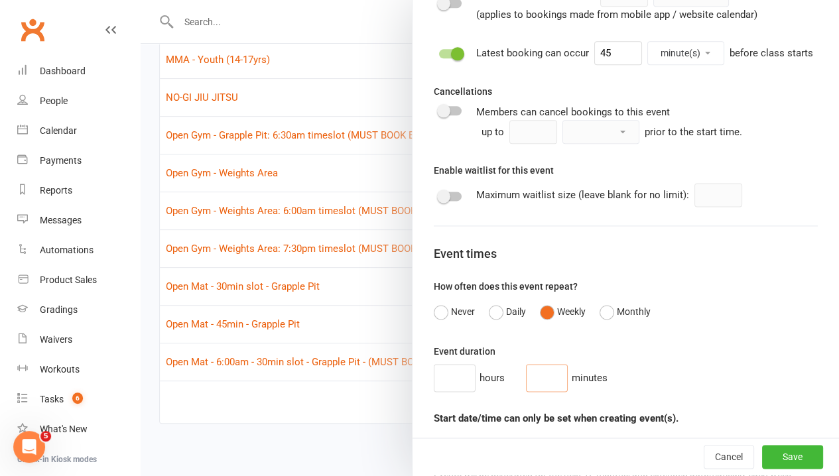
click at [530, 392] on input "number" at bounding box center [547, 378] width 42 height 28
click at [613, 385] on div "Event duration hours 30 minutes" at bounding box center [626, 368] width 384 height 48
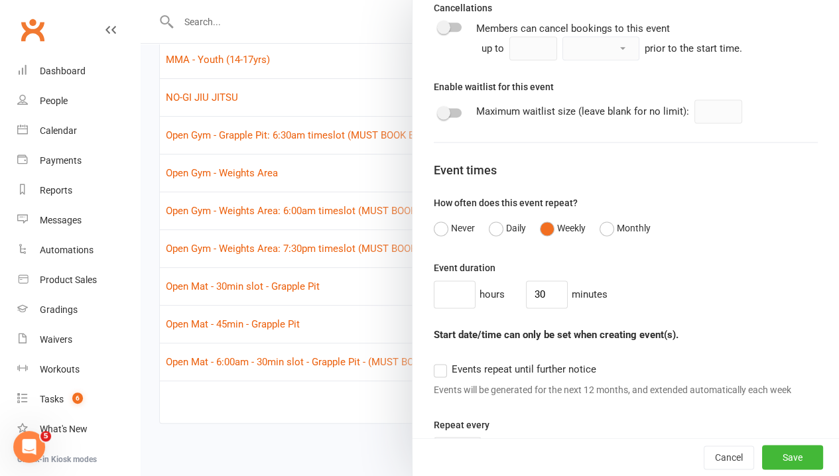
scroll to position [977, 0]
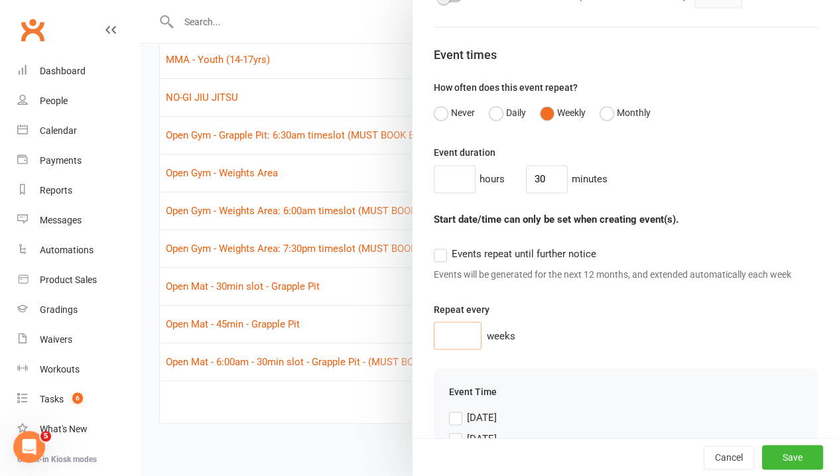
click at [464, 350] on input "number" at bounding box center [458, 336] width 48 height 28
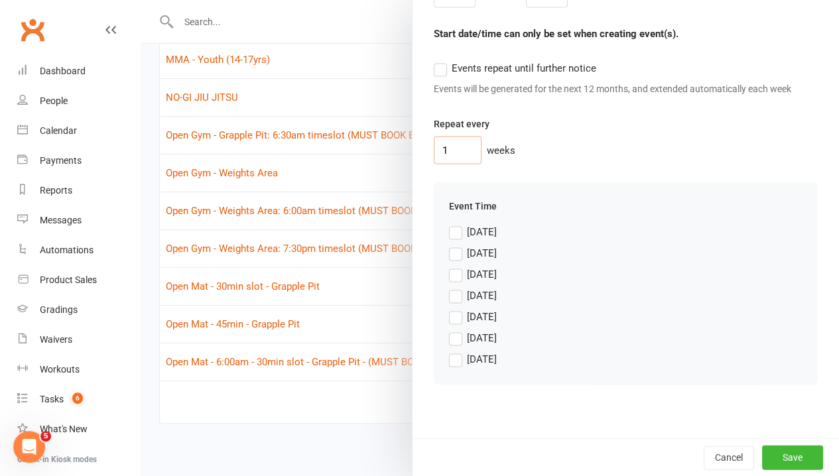
scroll to position [1187, 0]
click at [449, 278] on label "[DATE]" at bounding box center [473, 274] width 48 height 16
click at [449, 266] on input "[DATE]" at bounding box center [473, 266] width 48 height 0
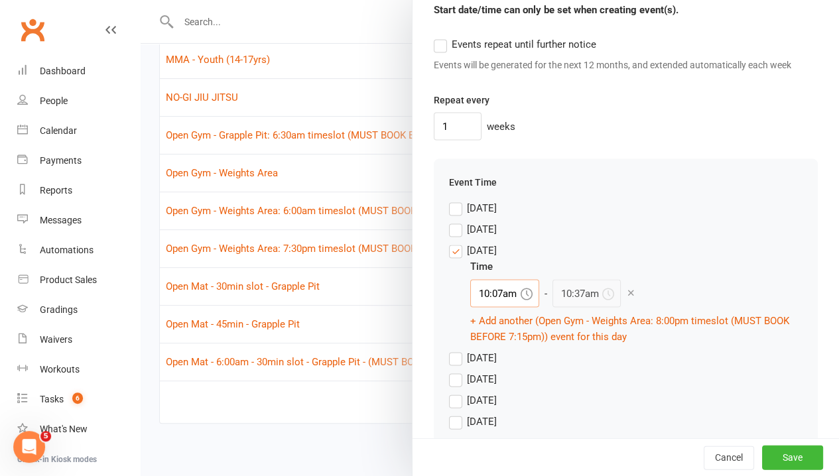
click at [484, 307] on input "10:07am" at bounding box center [504, 293] width 69 height 28
click at [484, 338] on div "8:00pm" at bounding box center [505, 326] width 68 height 21
click at [603, 387] on div "[DATE]" at bounding box center [626, 379] width 354 height 16
click at [449, 387] on label "[DATE]" at bounding box center [473, 379] width 48 height 16
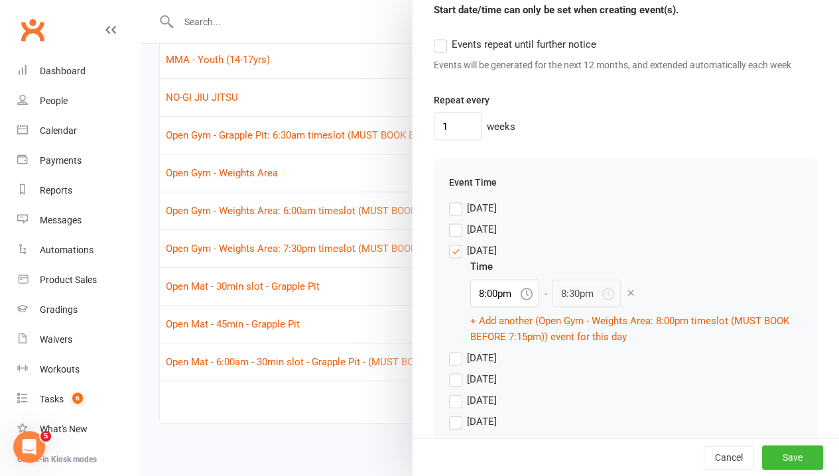
click at [449, 371] on input "[DATE]" at bounding box center [473, 371] width 48 height 0
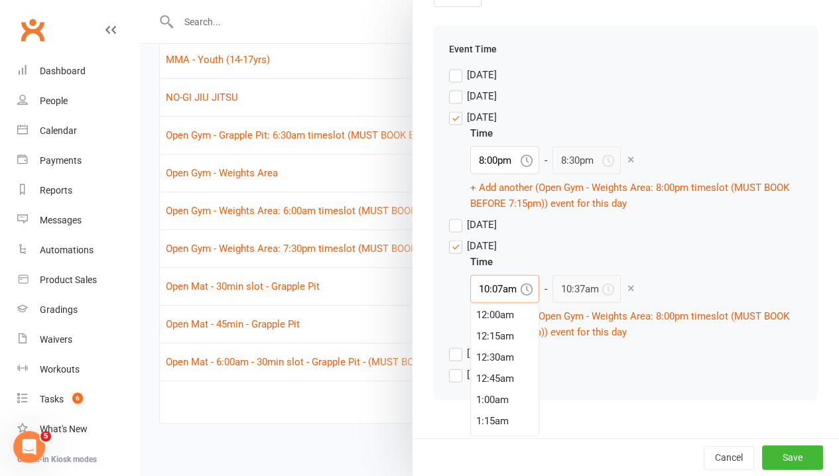
click at [493, 303] on input "10:07am" at bounding box center [504, 289] width 69 height 28
click at [484, 400] on div "8:00pm" at bounding box center [505, 389] width 68 height 21
click at [668, 383] on div "[DATE]" at bounding box center [626, 375] width 354 height 16
click at [790, 459] on button "Save" at bounding box center [792, 458] width 61 height 24
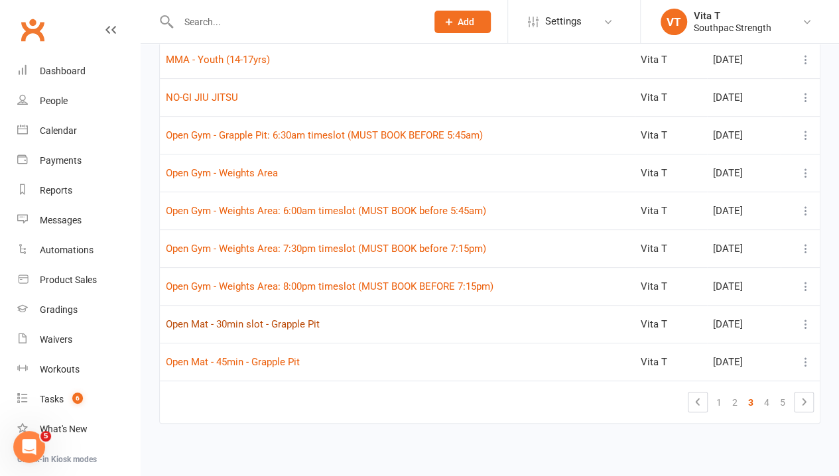
click at [296, 324] on button "Open Mat - 30min slot - Grapple Pit" at bounding box center [243, 324] width 154 height 16
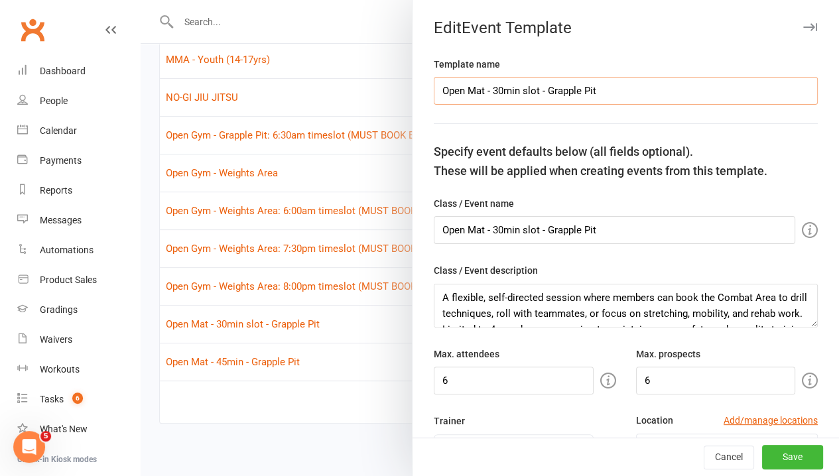
click at [475, 89] on input "Open Mat - 30min slot - Grapple Pit" at bounding box center [626, 91] width 384 height 28
click at [475, 228] on input "Open Mat - 30min slot - Grapple Pit" at bounding box center [615, 230] width 362 height 28
click at [459, 383] on input "6" at bounding box center [514, 381] width 160 height 28
click at [659, 385] on input "6" at bounding box center [716, 381] width 160 height 28
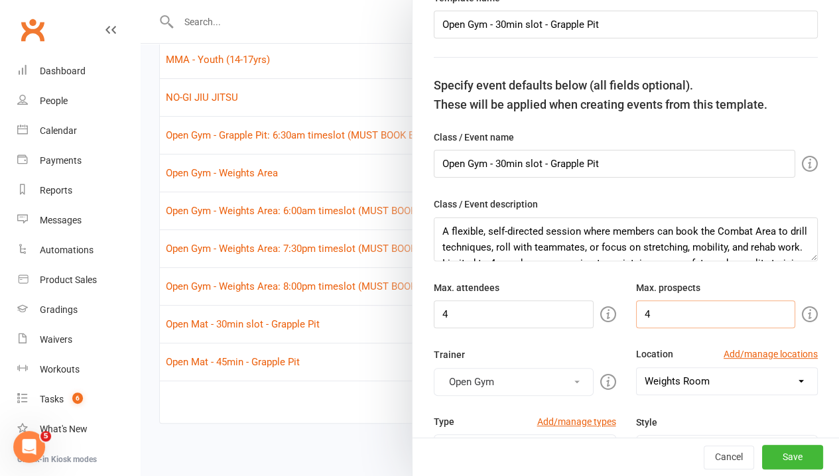
scroll to position [133, 0]
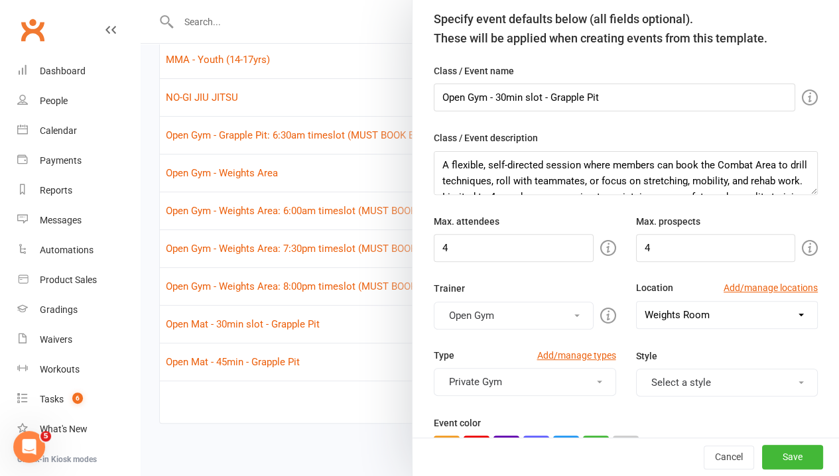
click at [738, 318] on select "Select a location Example Room (Rename me!) Grapple Pit Grapple Pit/Weights Roo…" at bounding box center [727, 315] width 181 height 27
click at [637, 302] on select "Select a location Example Room (Rename me!) Grapple Pit Grapple Pit/Weights Roo…" at bounding box center [727, 315] width 181 height 27
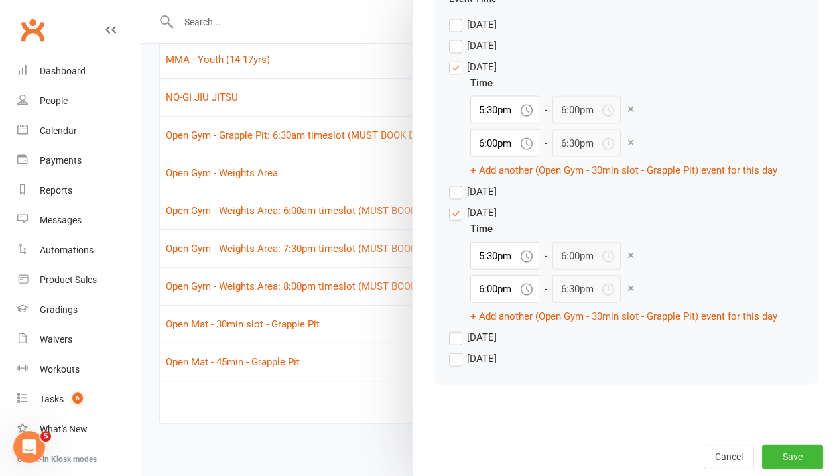
scroll to position [1392, 0]
click at [449, 337] on label "[DATE]" at bounding box center [473, 338] width 48 height 16
click at [449, 330] on input "[DATE]" at bounding box center [473, 330] width 48 height 0
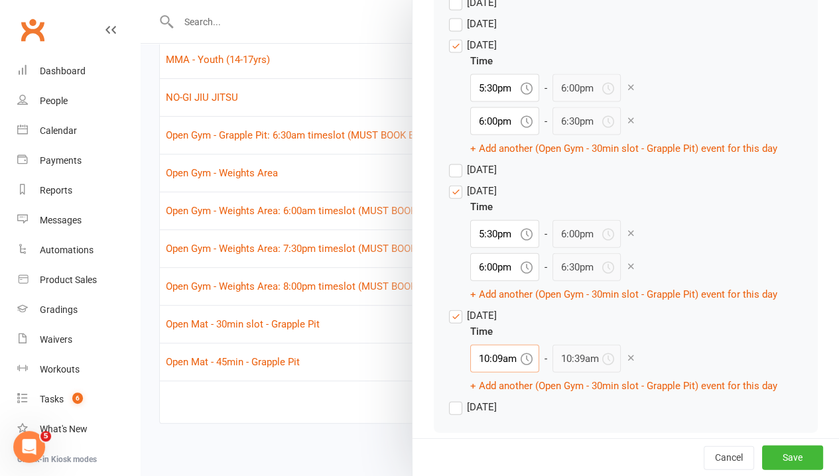
click at [500, 373] on input "10:09am" at bounding box center [504, 359] width 69 height 28
click at [497, 433] on div "5:30am" at bounding box center [505, 421] width 68 height 21
click at [500, 373] on input "5:30am" at bounding box center [504, 359] width 69 height 28
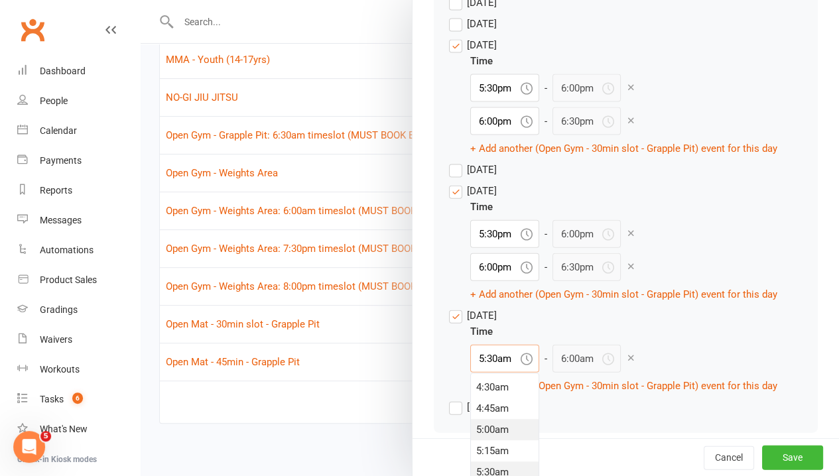
click at [503, 441] on div "5:00am" at bounding box center [505, 429] width 68 height 21
click at [489, 394] on button "+ Add another (Open Gym - 30min slot - Grapple Pit) event for this day" at bounding box center [623, 386] width 307 height 16
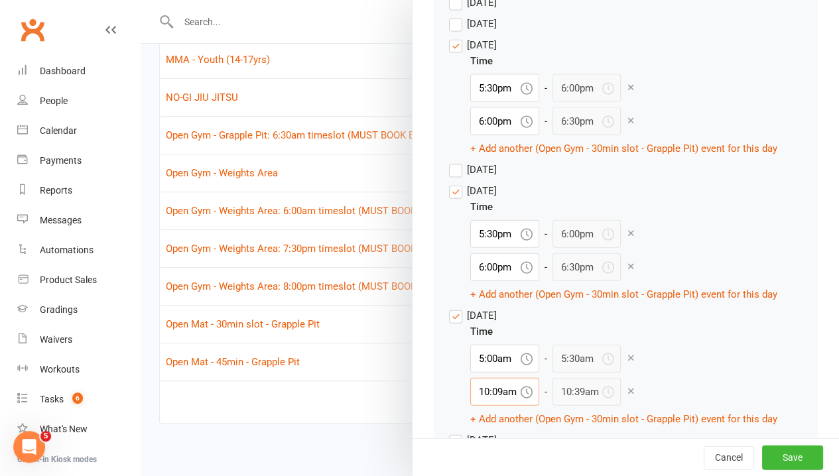
click at [487, 406] on input "10:09am" at bounding box center [504, 392] width 69 height 28
click at [493, 466] on div "5:30am" at bounding box center [505, 455] width 68 height 21
click at [699, 382] on div "Time 5:00am - 5:30am 5:30am - 6:00am + Add another (Open Gym - 30min slot - Gra…" at bounding box center [623, 375] width 307 height 103
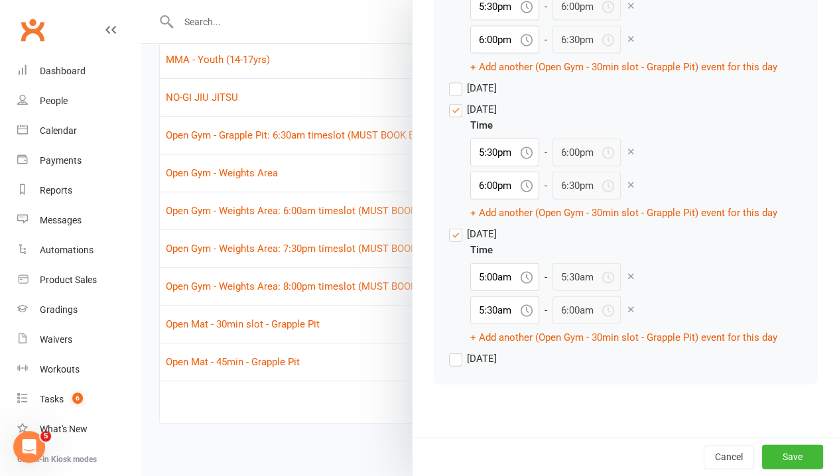
scroll to position [1495, 0]
click at [770, 452] on button "Save" at bounding box center [792, 457] width 61 height 24
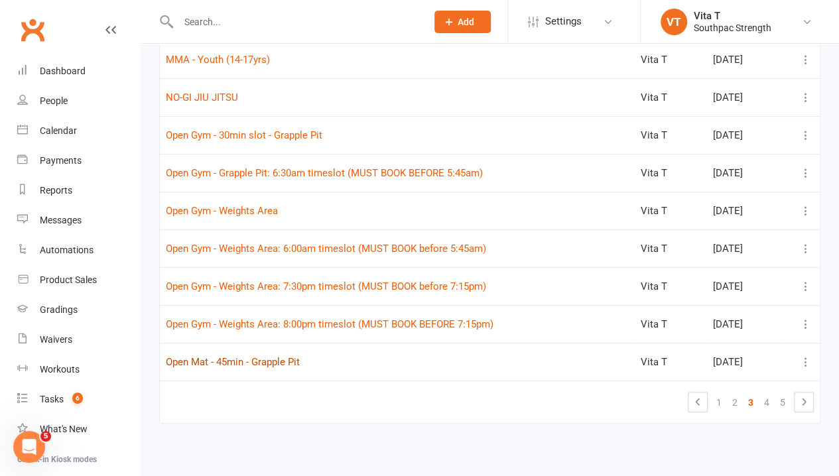
click at [257, 364] on button "Open Mat - 45min - Grapple Pit" at bounding box center [233, 362] width 134 height 16
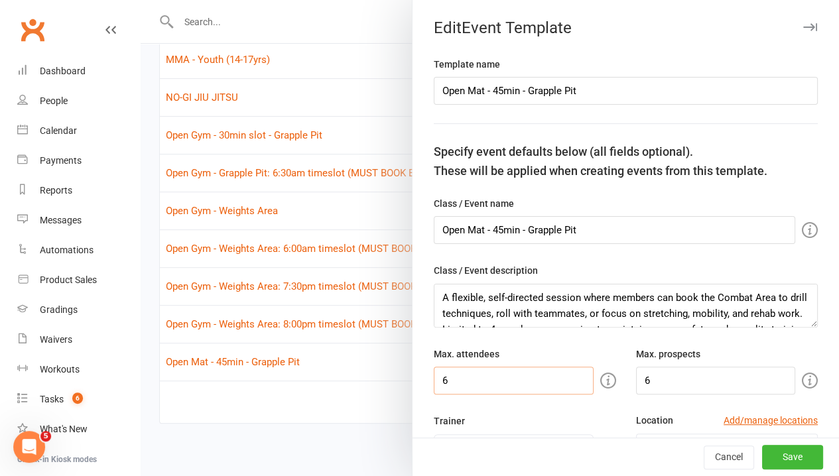
click at [495, 389] on input "6" at bounding box center [514, 381] width 160 height 28
click at [713, 369] on input "6" at bounding box center [716, 381] width 160 height 28
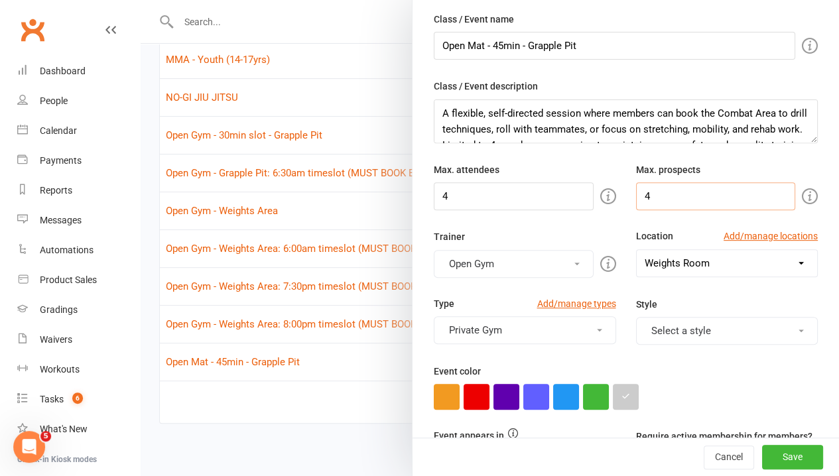
scroll to position [199, 0]
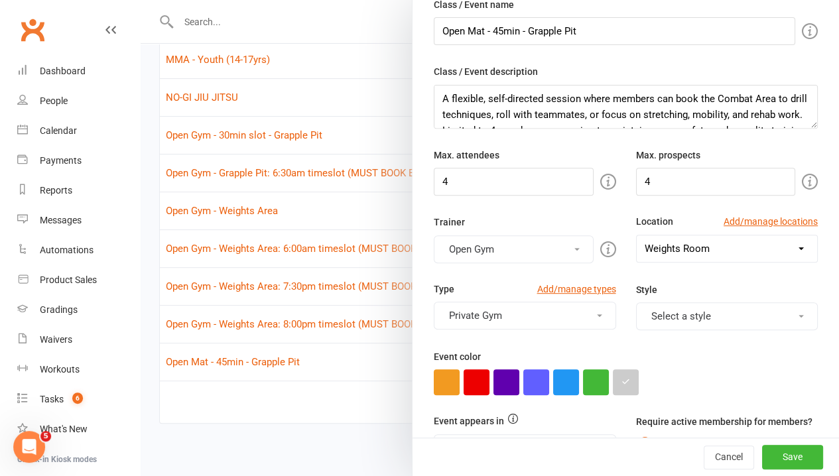
drag, startPoint x: 668, startPoint y: 241, endPoint x: 669, endPoint y: 261, distance: 19.3
click at [668, 241] on select "Select a location Example Room (Rename me!) Grapple Pit Grapple Pit/Weights Roo…" at bounding box center [727, 249] width 181 height 27
click at [637, 236] on select "Select a location Example Room (Rename me!) Grapple Pit Grapple Pit/Weights Roo…" at bounding box center [727, 249] width 181 height 27
click at [726, 370] on div at bounding box center [626, 383] width 384 height 26
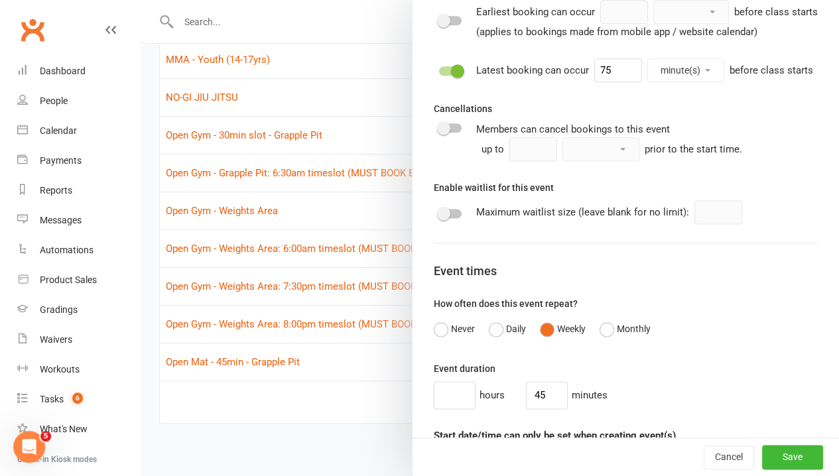
scroll to position [663, 0]
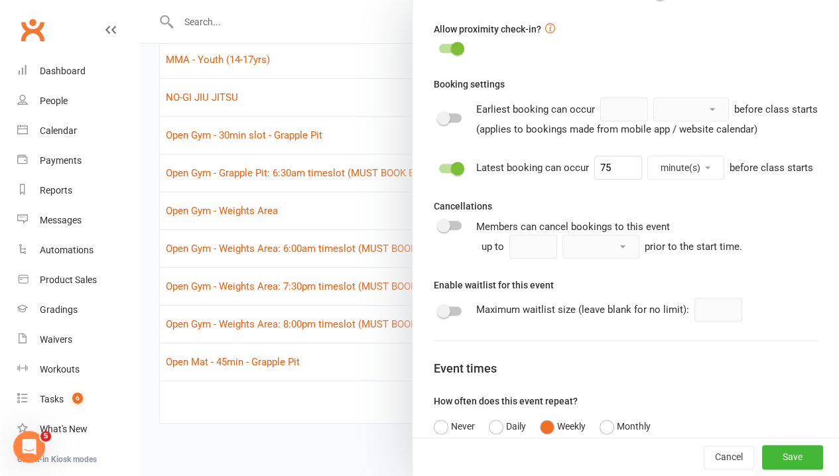
click at [434, 180] on div "Latest booking can occur 75 minute(s) hour(s) day(s) before class starts" at bounding box center [626, 168] width 384 height 24
click at [439, 173] on label at bounding box center [450, 168] width 23 height 9
click at [439, 167] on input "checkbox" at bounding box center [439, 167] width 0 height 0
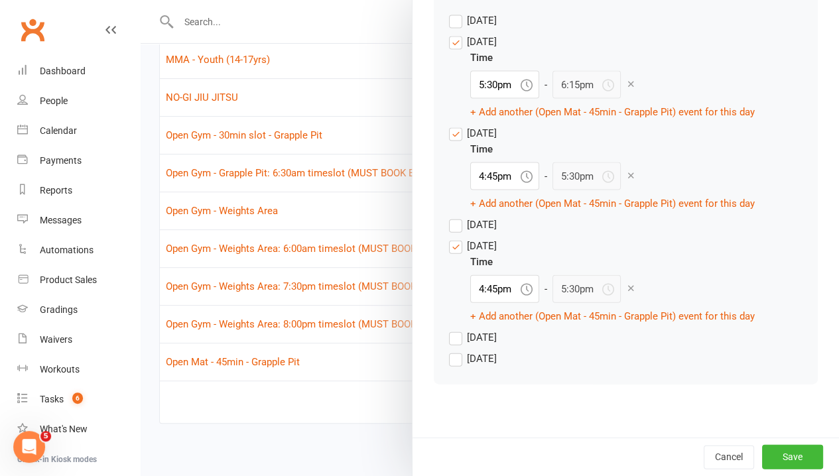
scroll to position [1397, 0]
click at [783, 455] on button "Save" at bounding box center [792, 457] width 61 height 24
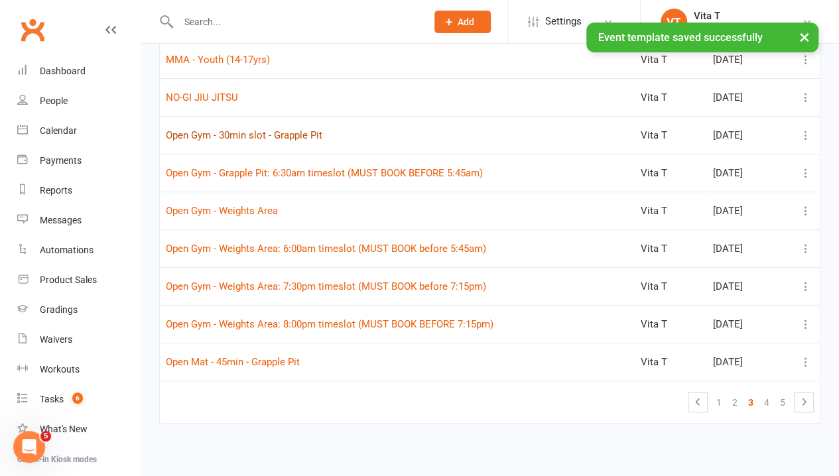
click at [212, 131] on button "Open Gym - 30min slot - Grapple Pit" at bounding box center [244, 135] width 157 height 16
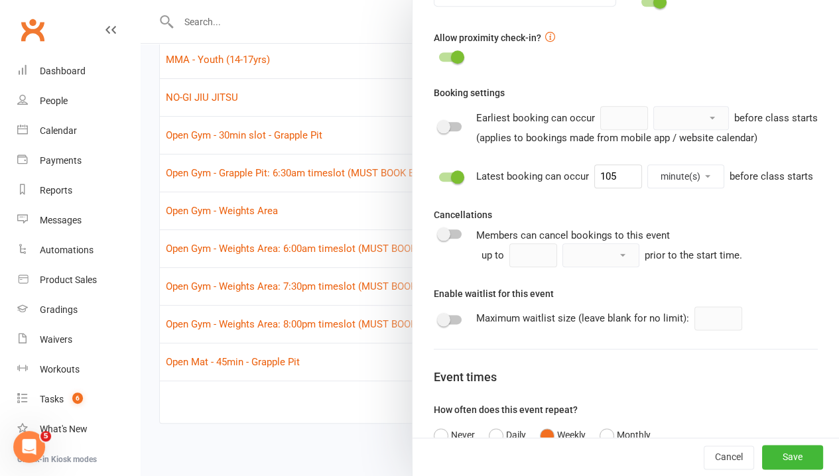
scroll to position [663, 0]
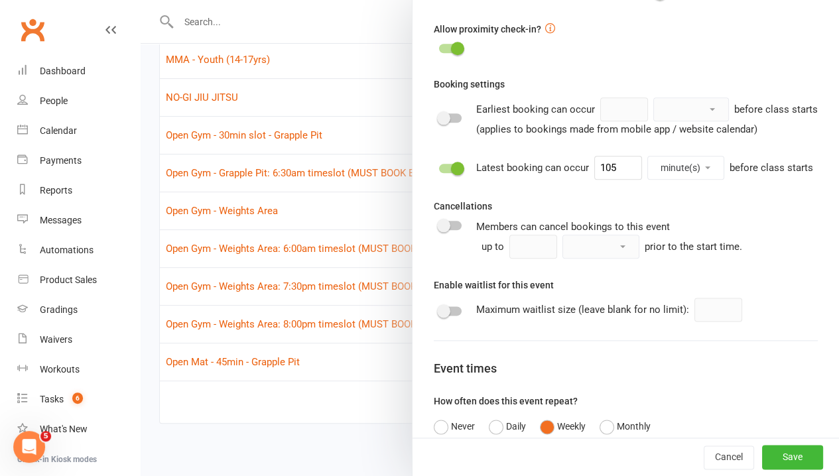
click at [451, 175] on span at bounding box center [457, 168] width 13 height 13
click at [439, 167] on input "checkbox" at bounding box center [439, 167] width 0 height 0
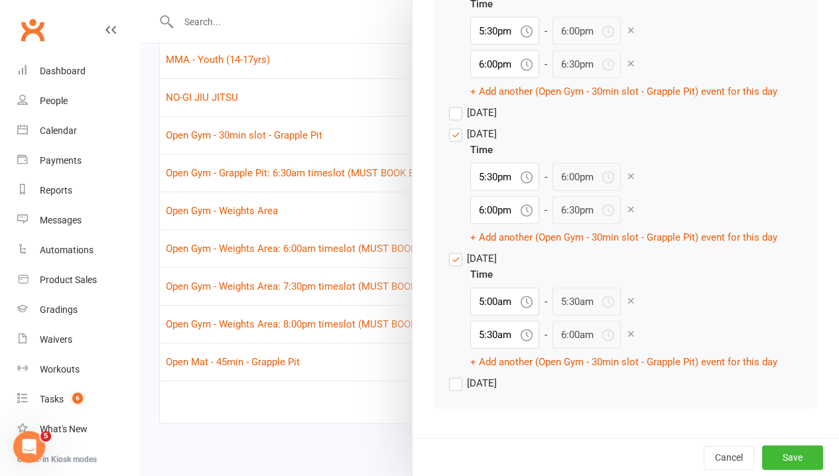
scroll to position [1428, 0]
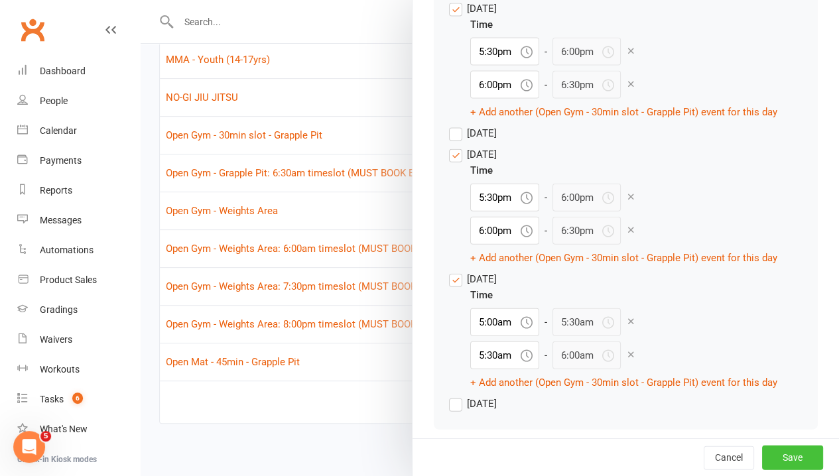
click at [762, 459] on button "Save" at bounding box center [792, 458] width 61 height 24
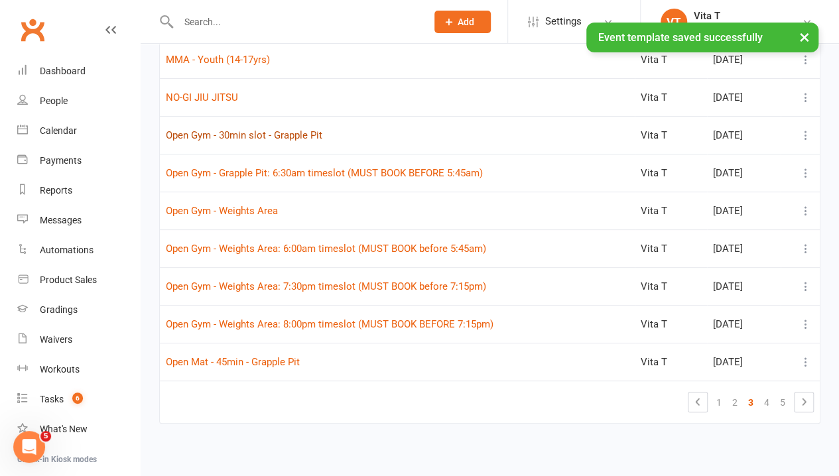
click at [222, 137] on button "Open Gym - 30min slot - Grapple Pit" at bounding box center [244, 135] width 157 height 16
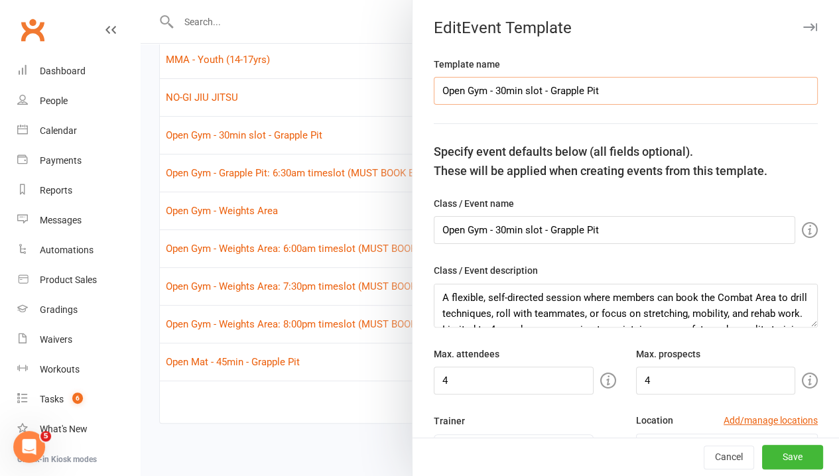
drag, startPoint x: 539, startPoint y: 92, endPoint x: 486, endPoint y: 94, distance: 53.1
click at [486, 94] on input "Open Gym - 30min slot - Grapple Pit" at bounding box center [626, 91] width 384 height 28
click at [569, 88] on input "Open Gym - Grapple Pit" at bounding box center [626, 91] width 384 height 28
drag, startPoint x: 640, startPoint y: 98, endPoint x: 171, endPoint y: 84, distance: 468.6
click at [141, 0] on react-component "Edit Event Template Template name Open Gym - Grapple Pit: 30min timeslot Specif…" at bounding box center [141, 0] width 0 height 0
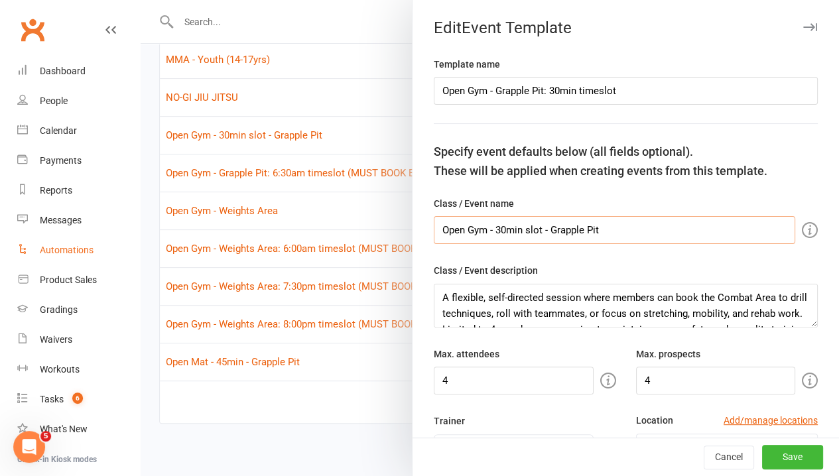
drag, startPoint x: 615, startPoint y: 232, endPoint x: 48, endPoint y: 245, distance: 566.7
click at [48, 247] on body "Prospect Member Non-attending contact Class / event Appointment Grading event T…" at bounding box center [419, 162] width 839 height 598
paste input "Grapple Pit: 30min timeslo"
click at [803, 354] on div "Max. prospects 4" at bounding box center [727, 370] width 202 height 48
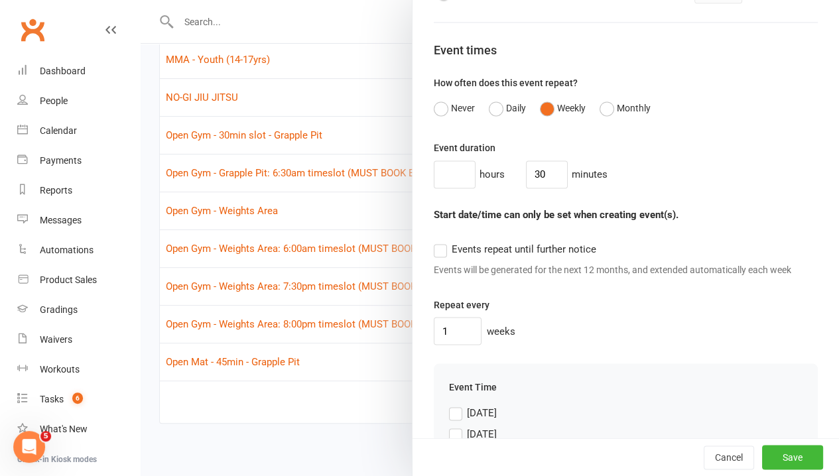
scroll to position [1062, 0]
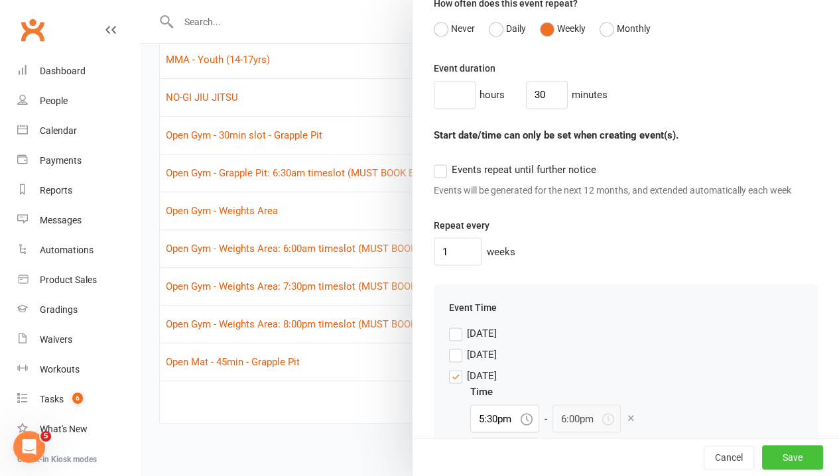
click at [778, 458] on button "Save" at bounding box center [792, 458] width 61 height 24
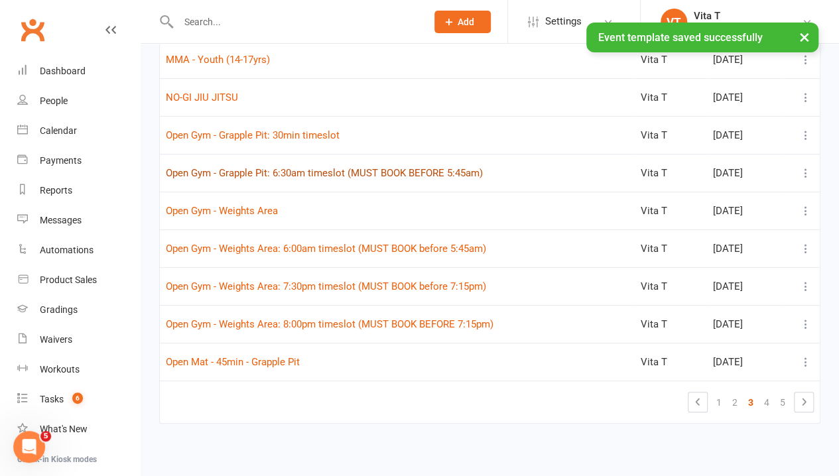
click at [248, 171] on button "Open Gym - Grapple Pit: 6:30am timeslot (MUST BOOK BEFORE 5:45am)" at bounding box center [324, 173] width 317 height 16
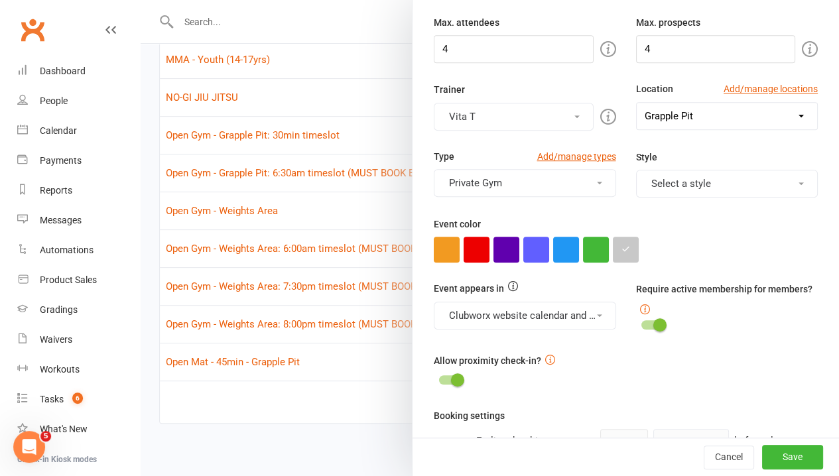
scroll to position [0, 0]
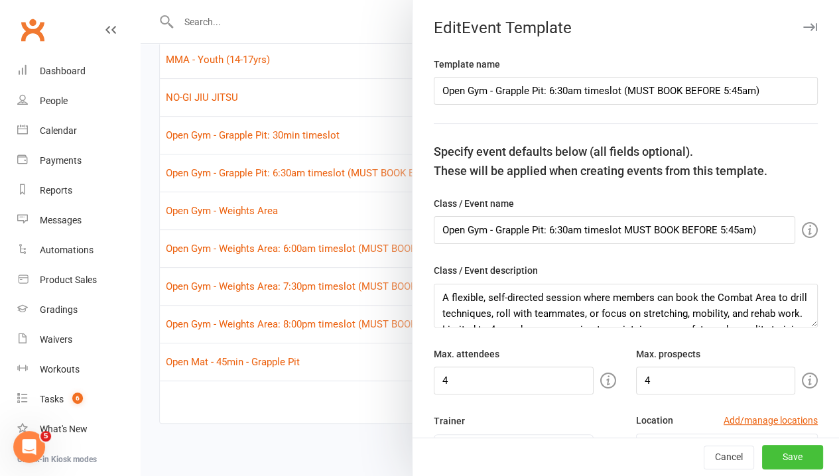
click at [774, 456] on button "Save" at bounding box center [792, 458] width 61 height 24
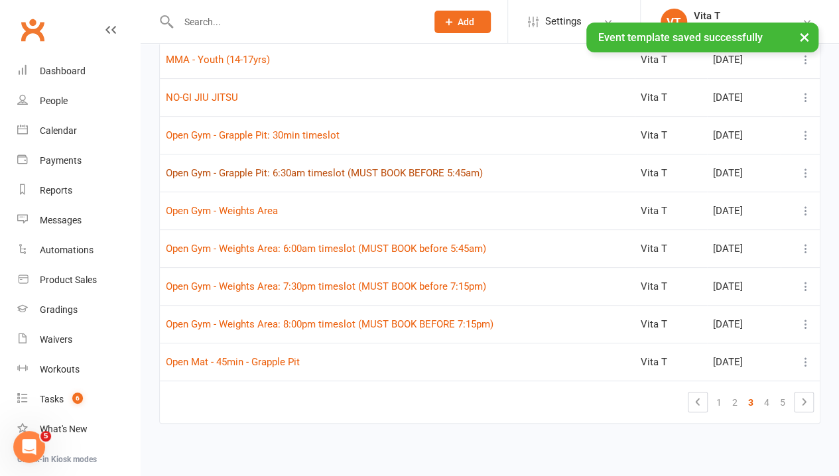
click at [287, 174] on button "Open Gym - Grapple Pit: 6:30am timeslot (MUST BOOK BEFORE 5:45am)" at bounding box center [324, 173] width 317 height 16
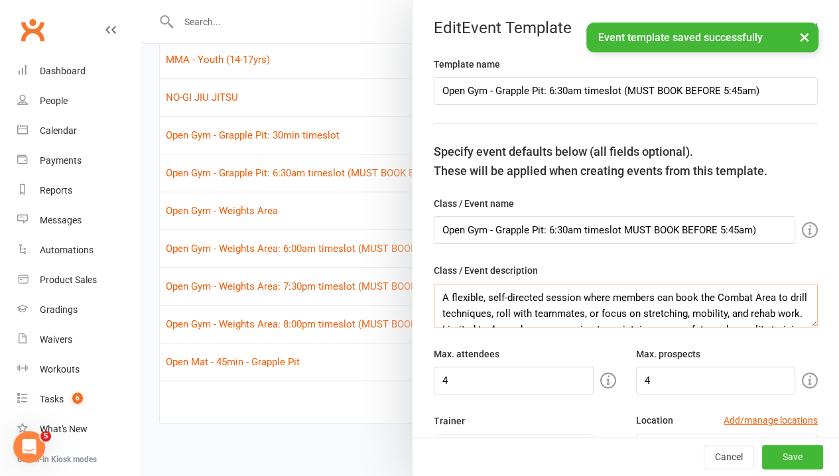
click at [620, 312] on textarea "A flexible, self-directed session where members can book the Combat Area to dri…" at bounding box center [626, 306] width 384 height 44
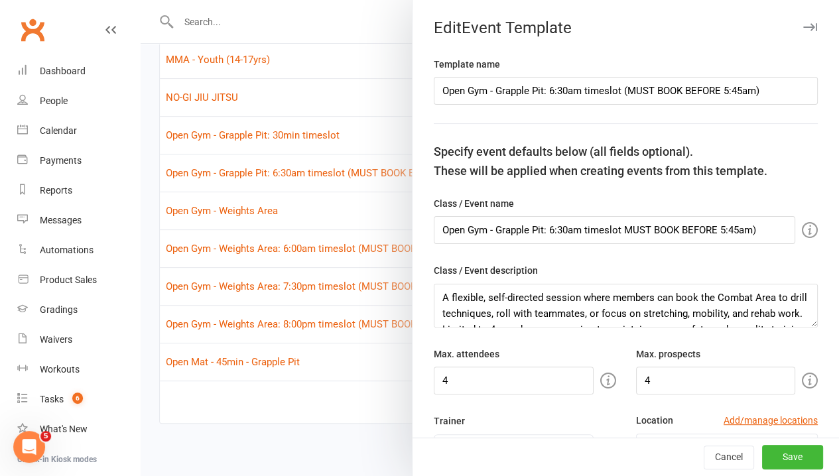
click at [310, 390] on div at bounding box center [490, 238] width 699 height 476
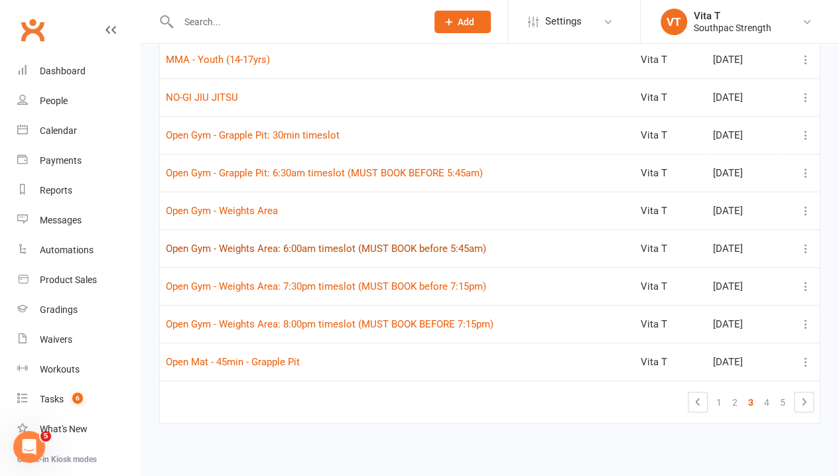
click at [327, 241] on button "Open Gym - Weights Area: 6:00am timeslot (MUST BOOK before 5:45am)" at bounding box center [326, 249] width 320 height 16
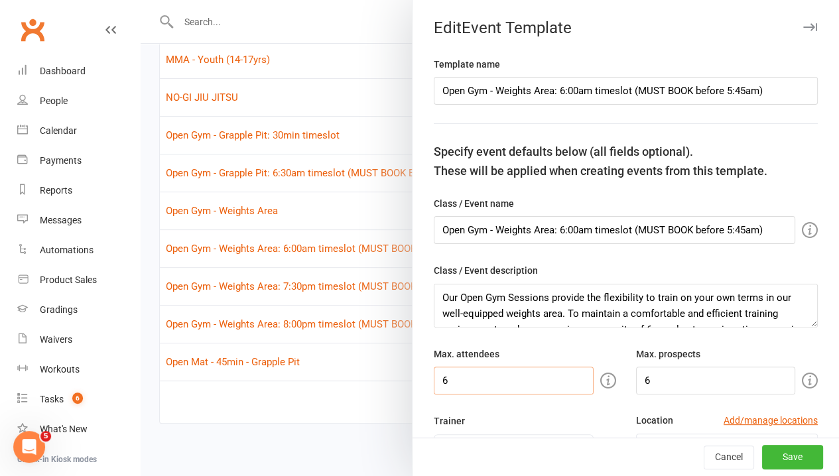
click at [547, 377] on input "6" at bounding box center [514, 381] width 160 height 28
click at [693, 380] on input "6" at bounding box center [716, 381] width 160 height 28
click at [548, 377] on input "4" at bounding box center [514, 381] width 160 height 28
click at [665, 381] on input "4" at bounding box center [716, 381] width 160 height 28
click at [496, 387] on input "number" at bounding box center [514, 381] width 160 height 28
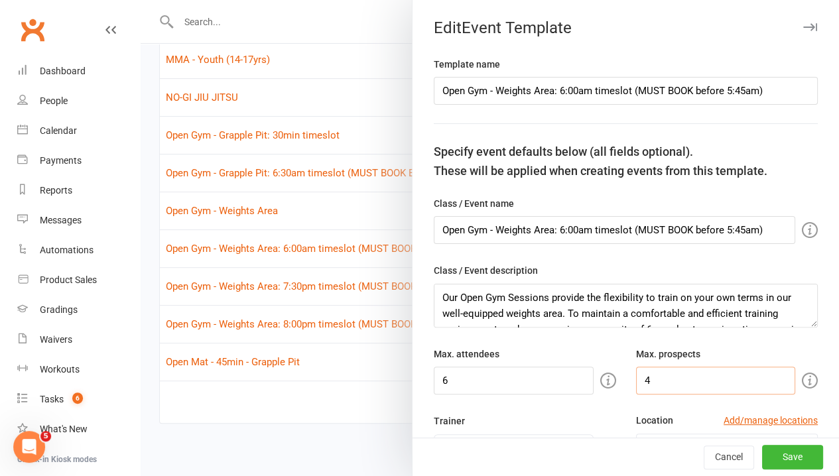
click at [644, 379] on input "4" at bounding box center [716, 381] width 160 height 28
click at [584, 413] on div "Trainer Open Gym" at bounding box center [525, 437] width 202 height 48
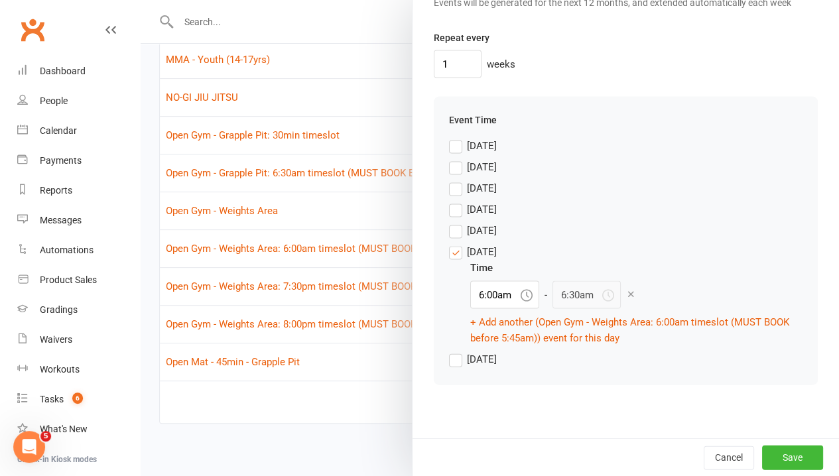
scroll to position [1272, 0]
click at [784, 456] on button "Save" at bounding box center [792, 457] width 61 height 24
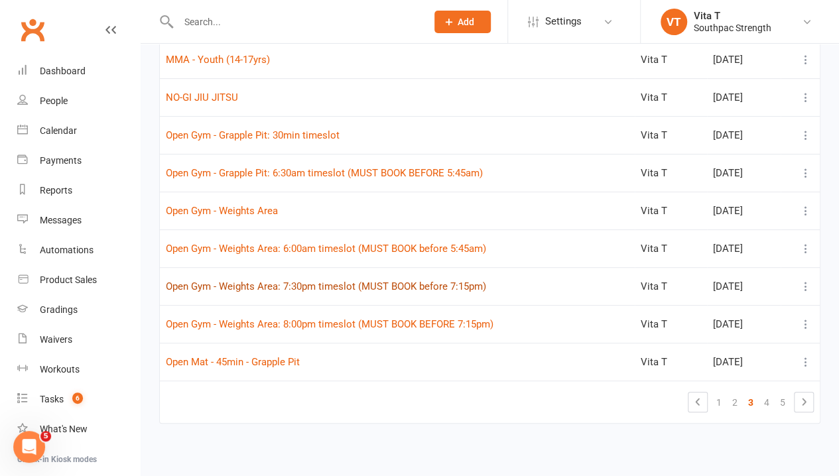
click at [350, 281] on button "Open Gym - Weights Area: 7:30pm timeslot (MUST BOOK before 7:15pm)" at bounding box center [326, 287] width 320 height 16
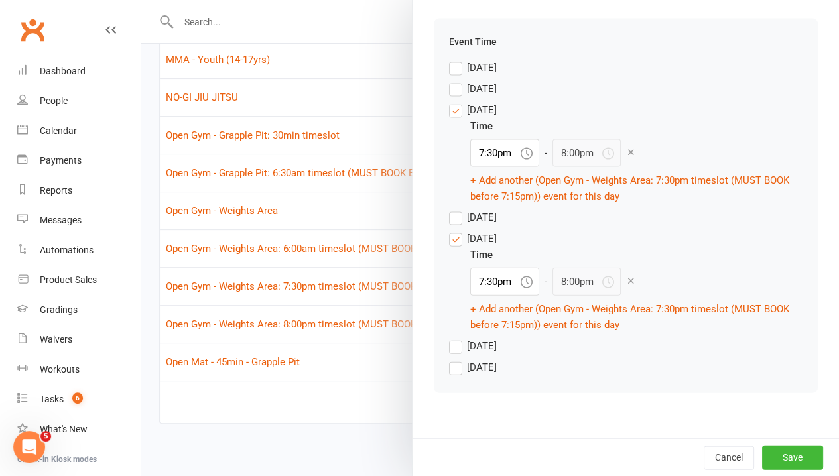
scroll to position [1359, 0]
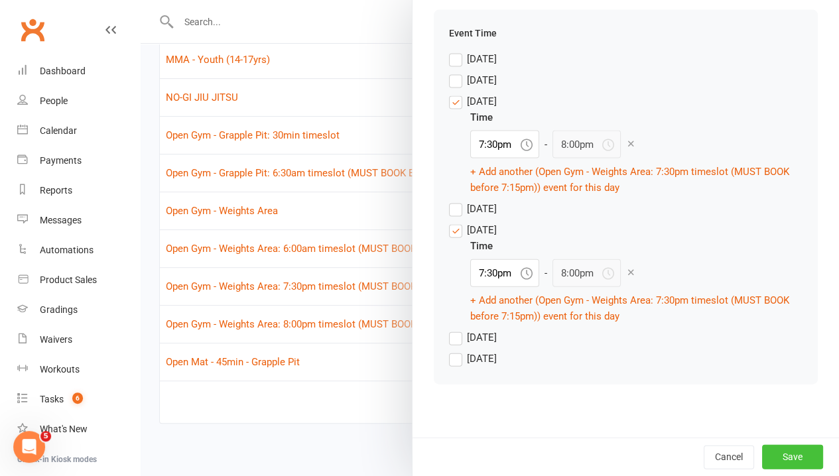
click at [778, 452] on button "Save" at bounding box center [792, 457] width 61 height 24
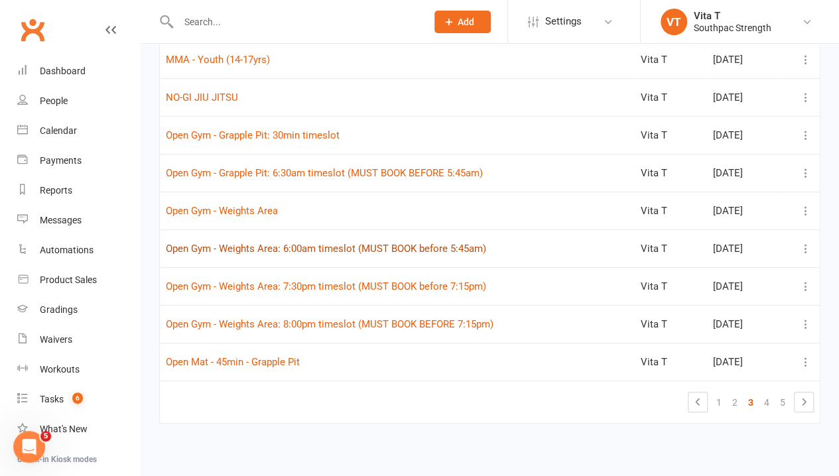
click at [323, 245] on button "Open Gym - Weights Area: 6:00am timeslot (MUST BOOK before 5:45am)" at bounding box center [326, 249] width 320 height 16
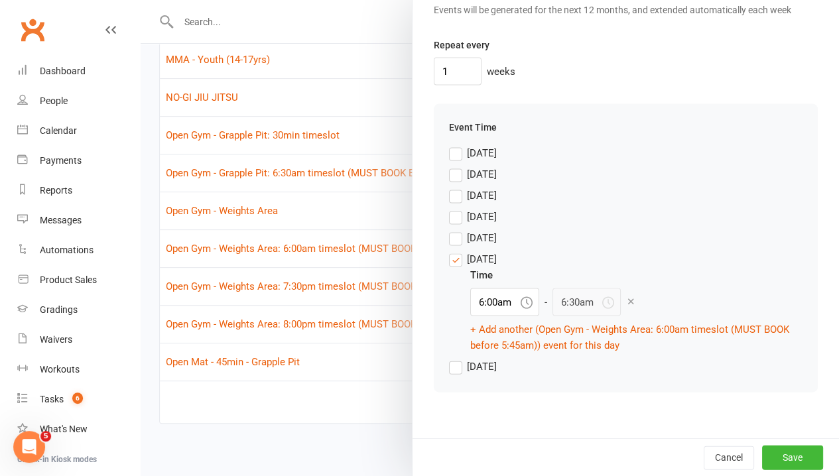
scroll to position [1261, 0]
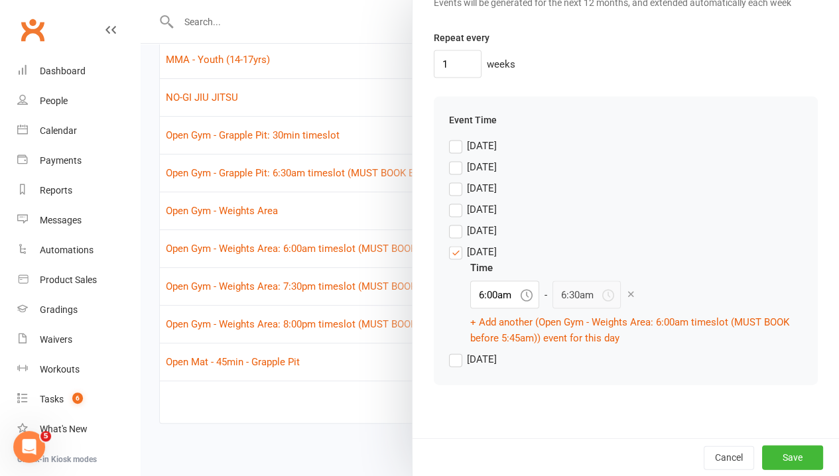
click at [331, 419] on div at bounding box center [490, 238] width 699 height 476
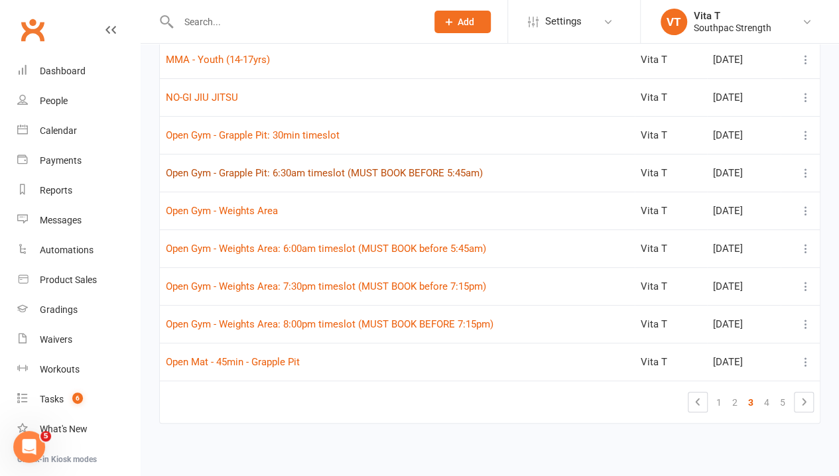
click at [309, 169] on button "Open Gym - Grapple Pit: 6:30am timeslot (MUST BOOK BEFORE 5:45am)" at bounding box center [324, 173] width 317 height 16
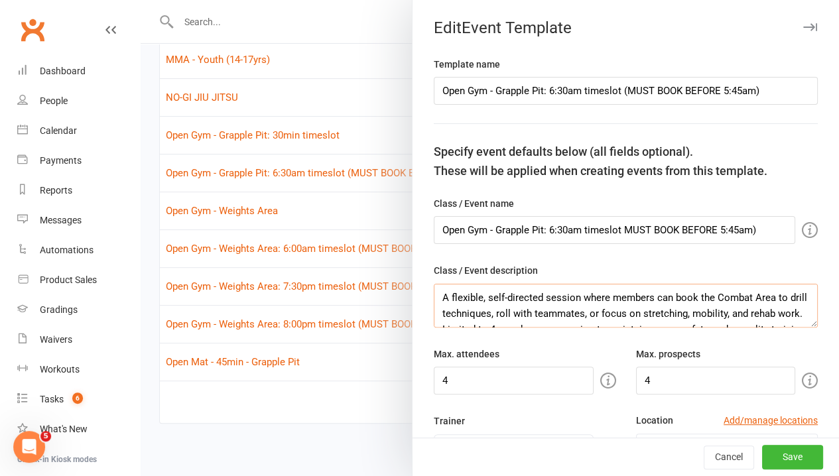
click at [456, 301] on textarea "A flexible, self-directed session where members can book the Combat Area to dri…" at bounding box center [626, 306] width 384 height 44
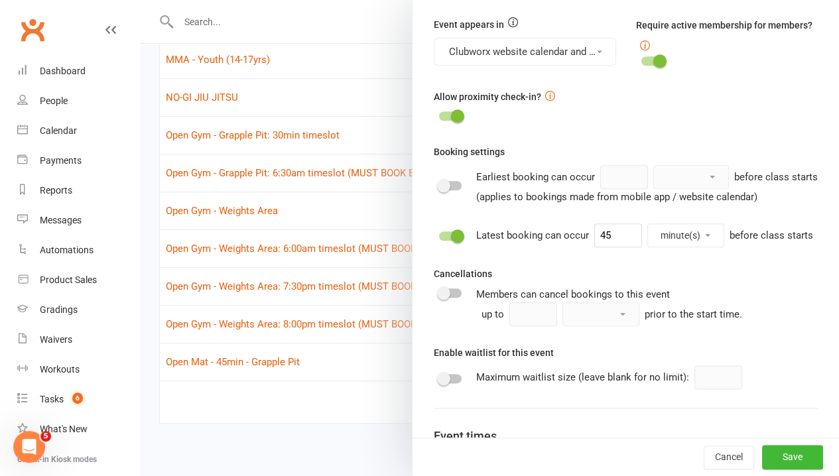
scroll to position [597, 0]
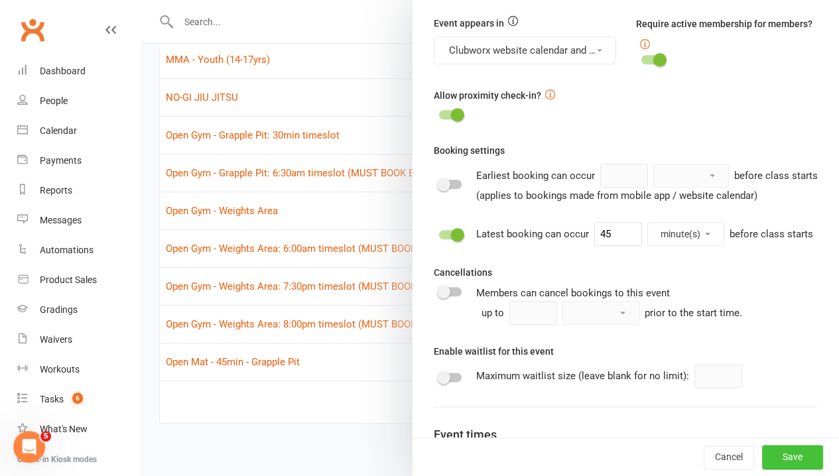
click at [780, 456] on button "Save" at bounding box center [792, 458] width 61 height 24
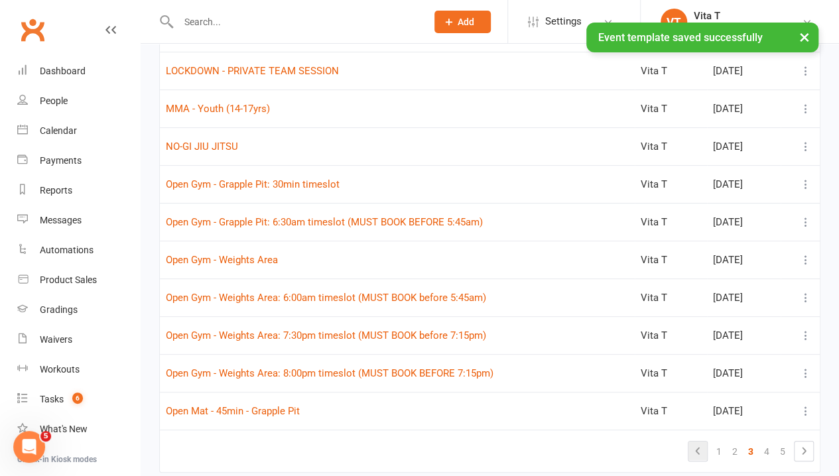
scroll to position [141, 0]
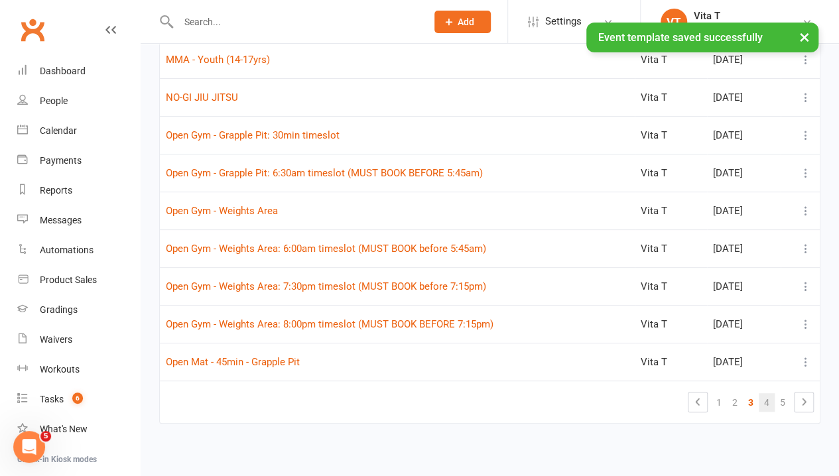
click at [760, 397] on link "4" at bounding box center [767, 402] width 16 height 19
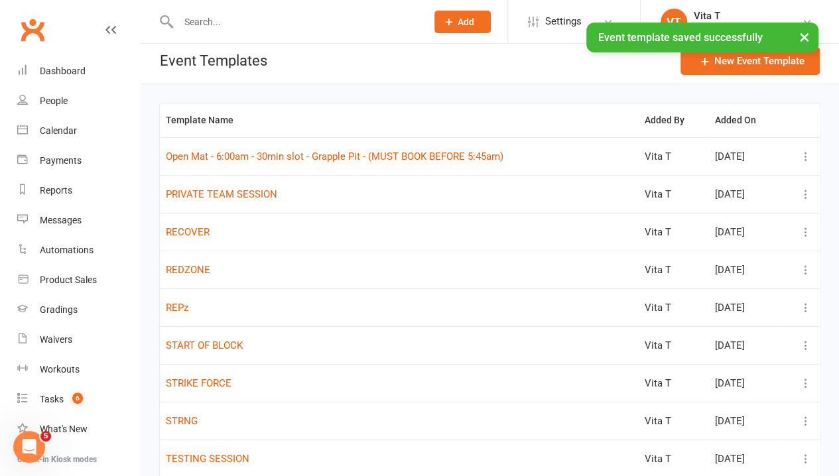
scroll to position [0, 0]
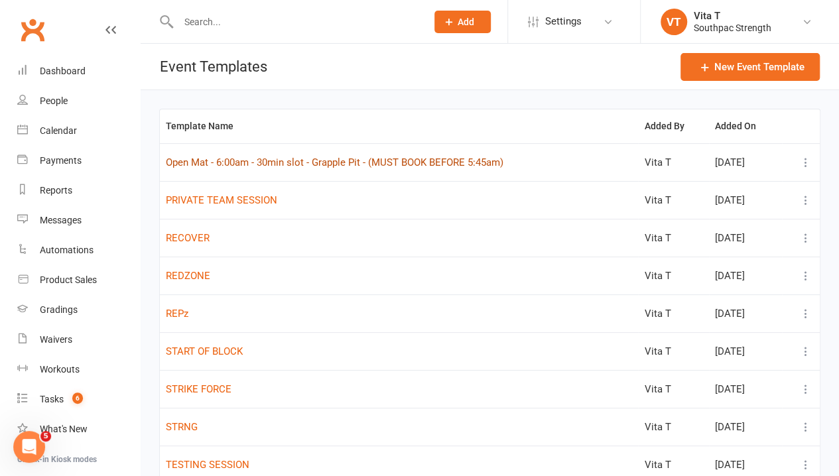
click at [419, 163] on button "Open Mat - 6:00am - 30min slot - Grapple Pit - (MUST BOOK BEFORE 5:45am)" at bounding box center [335, 163] width 338 height 16
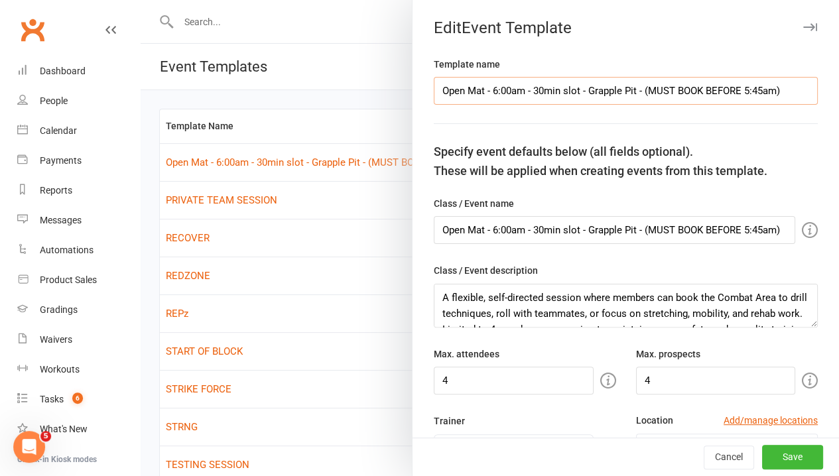
drag, startPoint x: 626, startPoint y: 92, endPoint x: 580, endPoint y: 104, distance: 48.0
click at [580, 104] on input "Open Mat - 6:00am - 30min slot - Grapple Pit - (MUST BOOK BEFORE 5:45am)" at bounding box center [626, 91] width 384 height 28
click at [484, 93] on input "Open Mat - 6:00am - 30min slot - - (MUST BOOK BEFORE 5:45am)" at bounding box center [626, 91] width 384 height 28
paste input "Grapple Pit"
drag, startPoint x: 640, startPoint y: 90, endPoint x: 571, endPoint y: 105, distance: 70.5
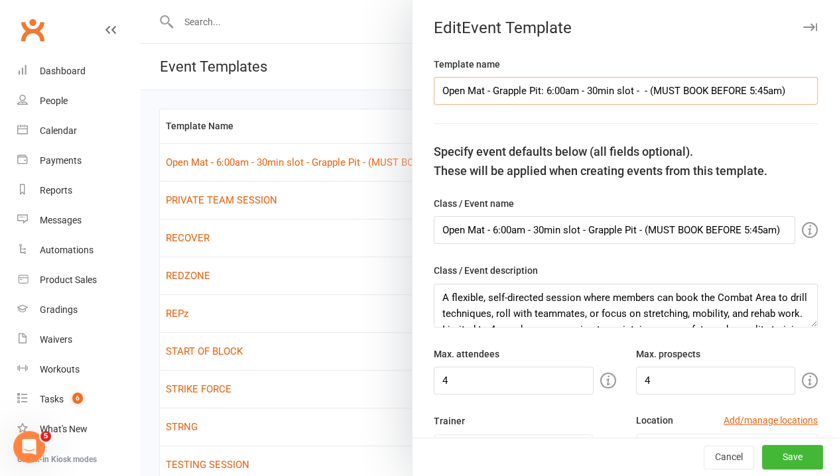
drag, startPoint x: 770, startPoint y: 98, endPoint x: 74, endPoint y: 108, distance: 695.4
click at [74, 108] on body "Prospect Member Non-attending contact Class / event Appointment Grading event T…" at bounding box center [419, 302] width 839 height 598
drag, startPoint x: 430, startPoint y: 231, endPoint x: 849, endPoint y: 211, distance: 419.1
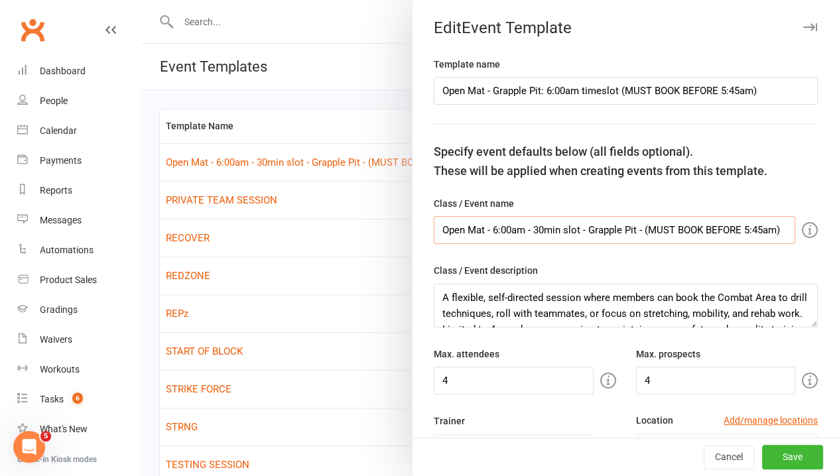
click at [839, 211] on html "Prospect Member Non-attending contact Class / event Appointment Grading event T…" at bounding box center [419, 310] width 839 height 620
paste input "Grapple Pit: 6:00am timeslot"
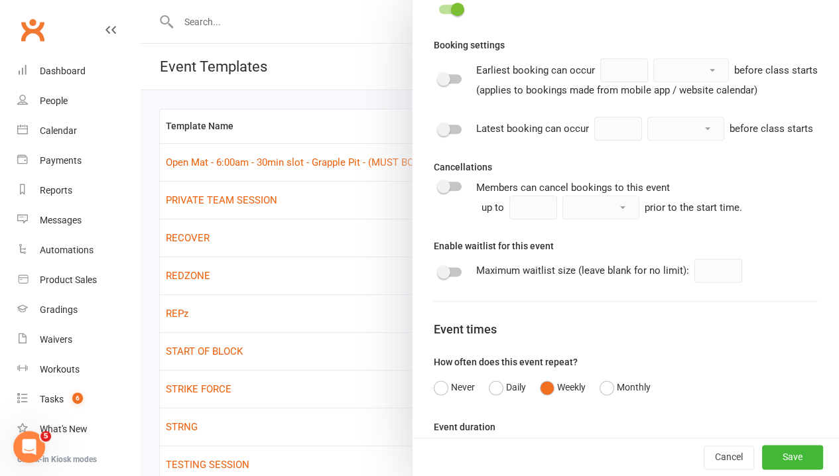
scroll to position [730, 0]
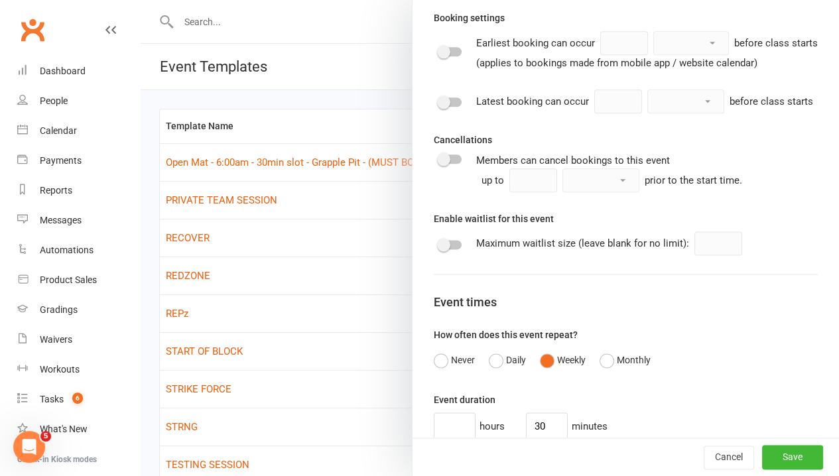
click at [437, 109] on span at bounding box center [443, 102] width 13 height 13
click at [439, 100] on input "checkbox" at bounding box center [439, 100] width 0 height 0
click at [594, 113] on input "1" at bounding box center [618, 102] width 48 height 24
click at [648, 113] on select "minute(s) hour(s) day(s)" at bounding box center [686, 101] width 76 height 23
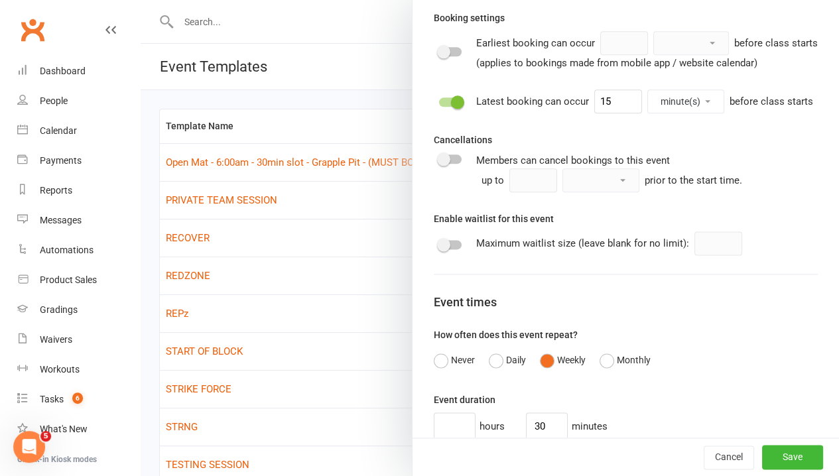
click at [685, 160] on div "Cancellations Members can cancel bookings to this event up to minute(s) hour(s)…" at bounding box center [626, 162] width 384 height 60
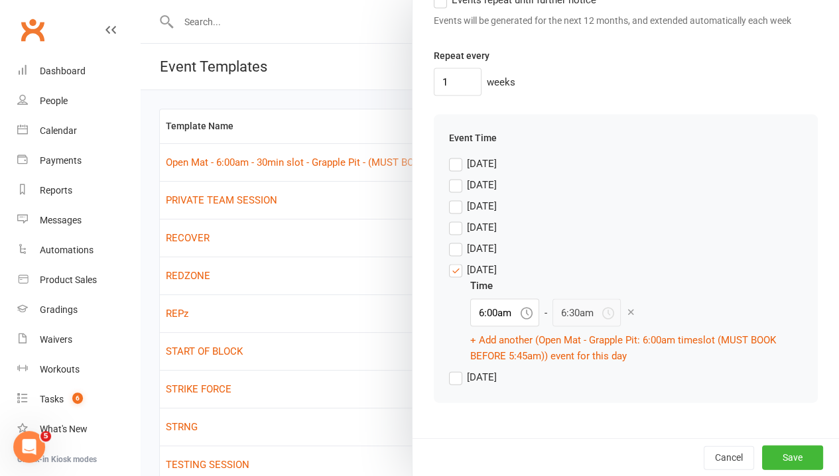
scroll to position [1261, 0]
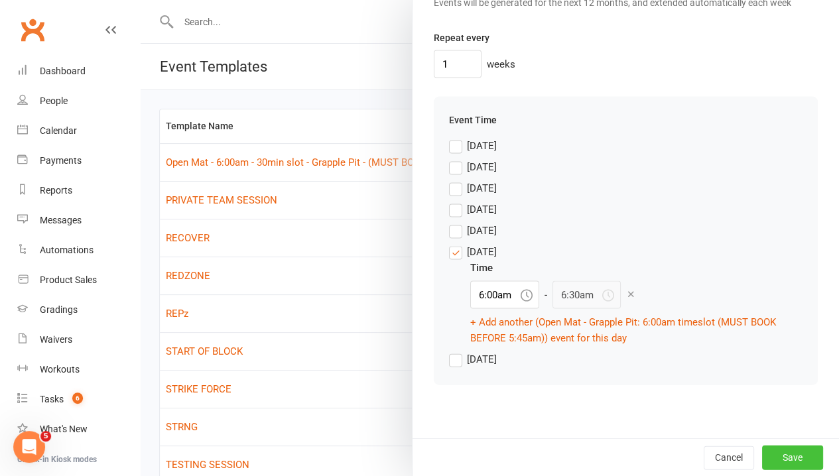
click at [762, 456] on button "Save" at bounding box center [792, 457] width 61 height 24
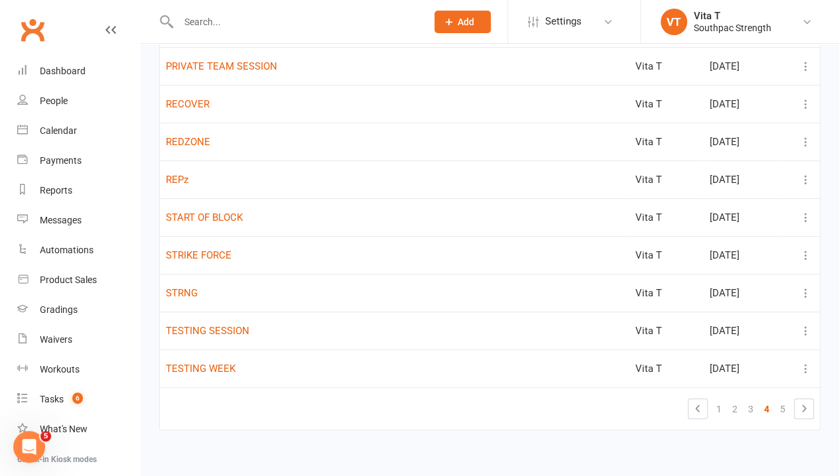
scroll to position [141, 0]
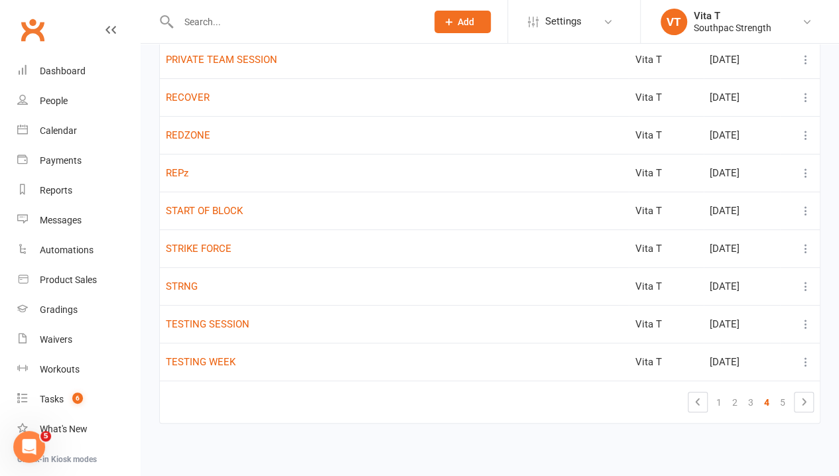
click at [701, 434] on div "Template Name Added By Added On Open Mat - Grapple Pit: 6:00am timeslot (MUST B…" at bounding box center [489, 205] width 661 height 474
click at [743, 401] on link "3" at bounding box center [751, 402] width 16 height 19
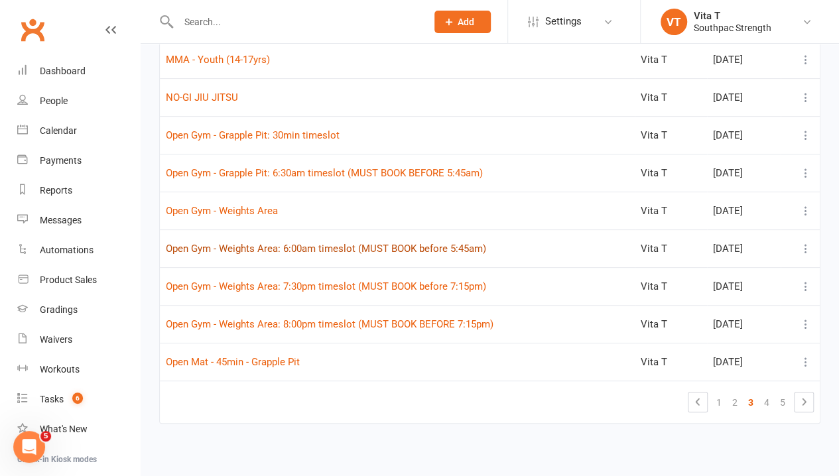
click at [383, 242] on button "Open Gym - Weights Area: 6:00am timeslot (MUST BOOK before 5:45am)" at bounding box center [326, 249] width 320 height 16
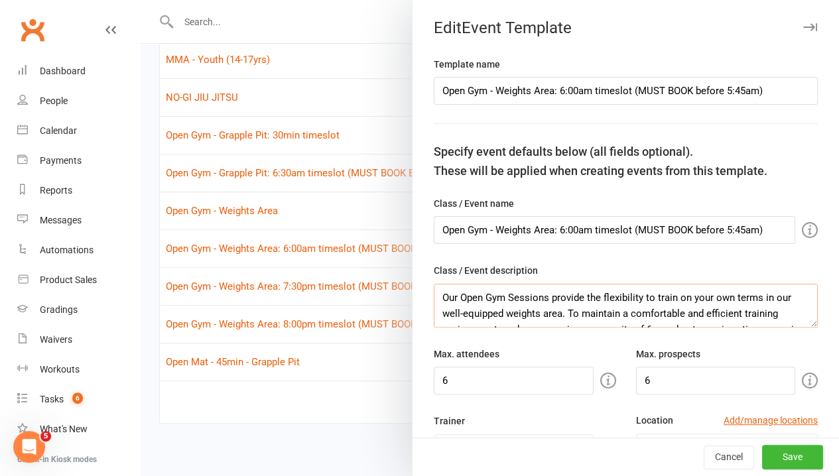
click at [565, 303] on textarea "Our Open Gym Sessions provide the flexibility to train on your own terms in our…" at bounding box center [626, 306] width 384 height 44
click at [704, 468] on button "Cancel" at bounding box center [729, 458] width 50 height 24
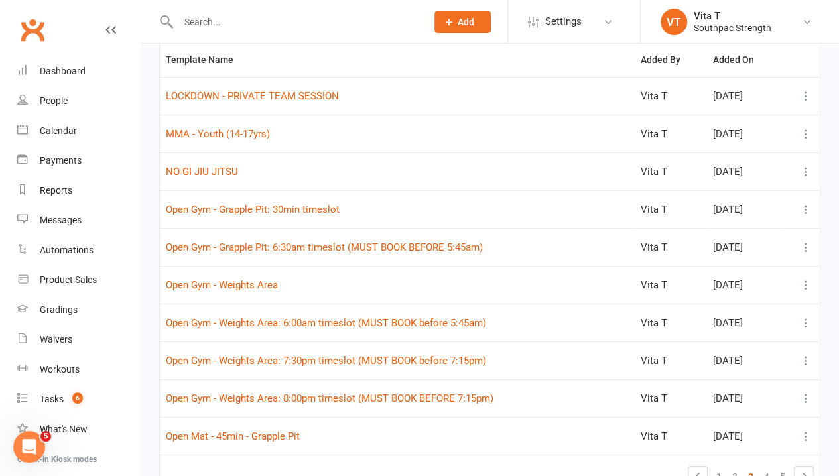
scroll to position [0, 0]
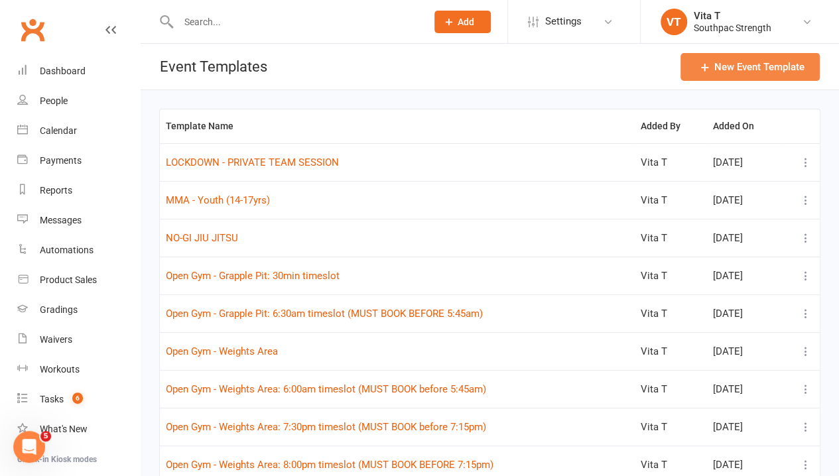
click at [735, 71] on button "New Event Template" at bounding box center [750, 67] width 139 height 28
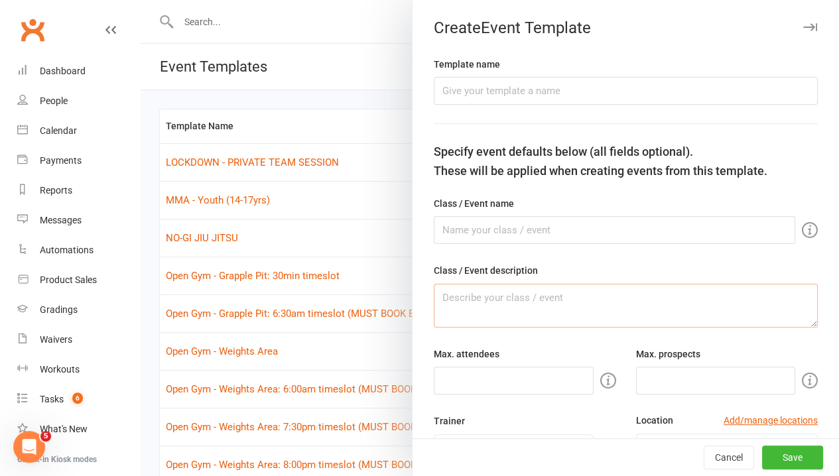
click at [486, 309] on textarea at bounding box center [626, 306] width 384 height 44
paste textarea "Our Open Gym Sessions provide the flexibility to train on your own terms in our…"
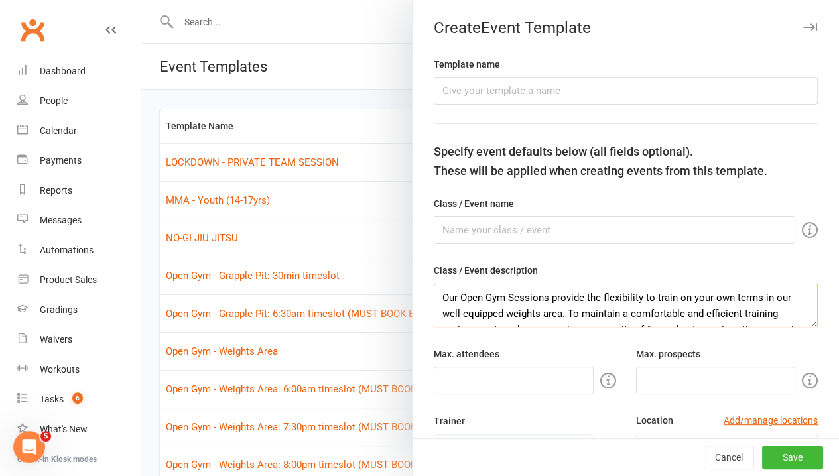
scroll to position [135, 0]
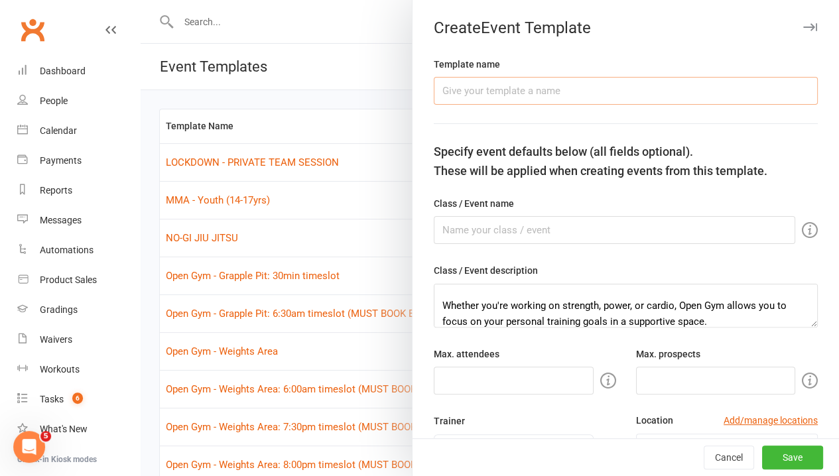
click at [504, 97] on input "text" at bounding box center [626, 91] width 384 height 28
drag, startPoint x: 730, startPoint y: 92, endPoint x: 0, endPoint y: 46, distance: 731.3
click at [0, 46] on body "Prospect Member Non-attending contact Class / event Appointment Grading event T…" at bounding box center [419, 302] width 839 height 598
click at [448, 232] on input "text" at bounding box center [615, 230] width 362 height 28
paste input "Open Gym - Weights Area: 6:30am timeslot (MUST BOOK BEFORE 5:45am)"
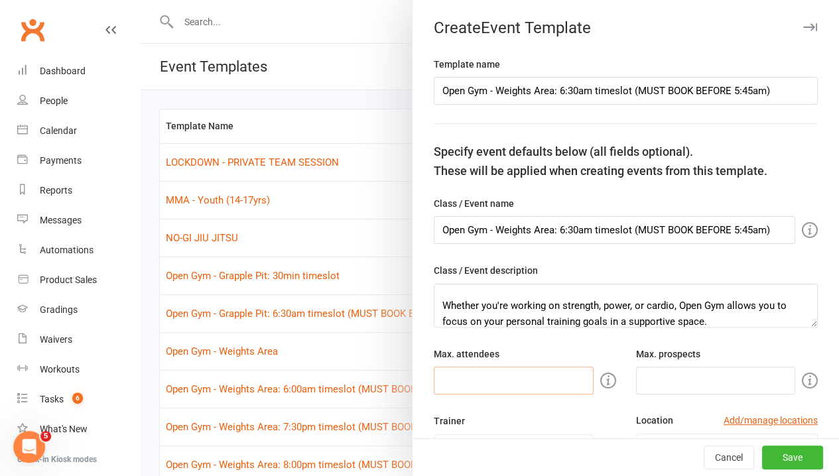
click at [539, 372] on input "number" at bounding box center [514, 381] width 160 height 28
click at [658, 374] on input "number" at bounding box center [716, 381] width 160 height 28
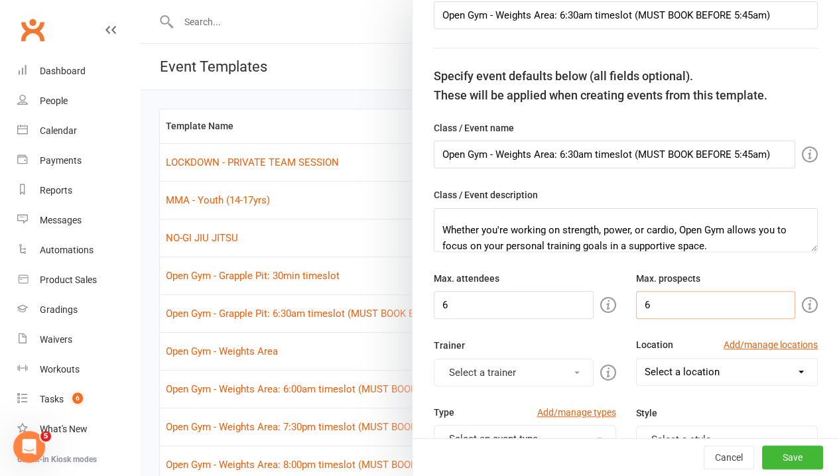
scroll to position [133, 0]
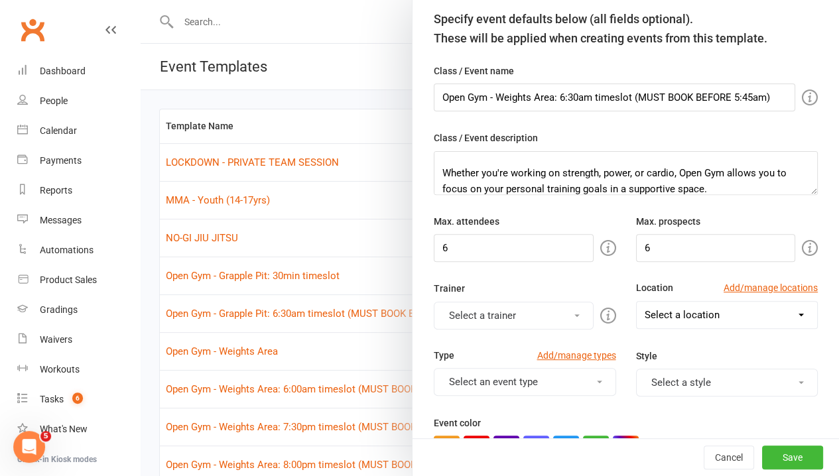
click at [487, 312] on button "Select a trainer" at bounding box center [514, 316] width 160 height 28
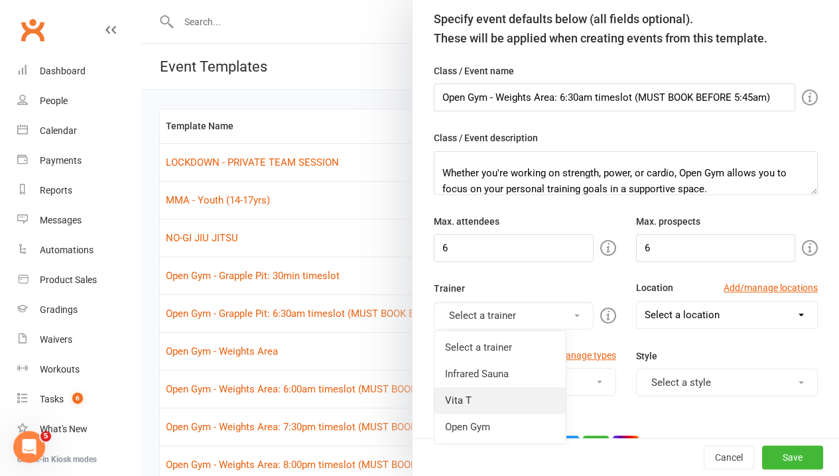
click at [491, 391] on link "Vita T" at bounding box center [500, 400] width 131 height 27
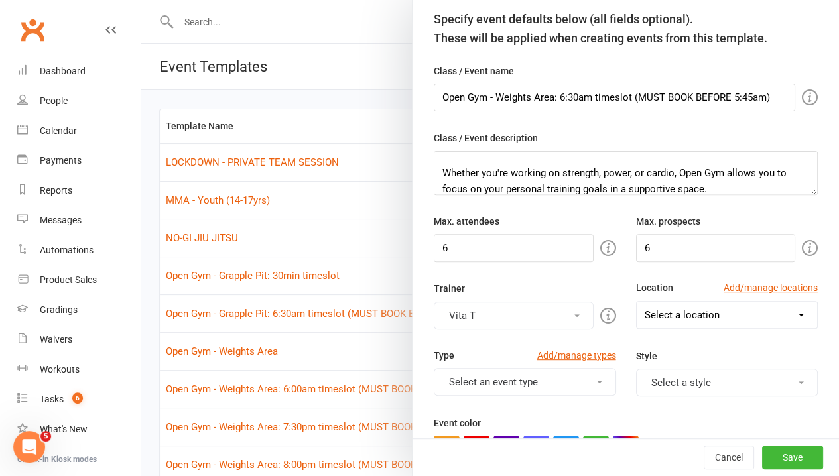
click at [736, 308] on select "Select a location Example Room (Rename me!) Grapple Pit Grapple Pit/Weights Roo…" at bounding box center [727, 315] width 181 height 27
click at [637, 302] on select "Select a location Example Room (Rename me!) Grapple Pit Grapple Pit/Weights Roo…" at bounding box center [727, 315] width 181 height 27
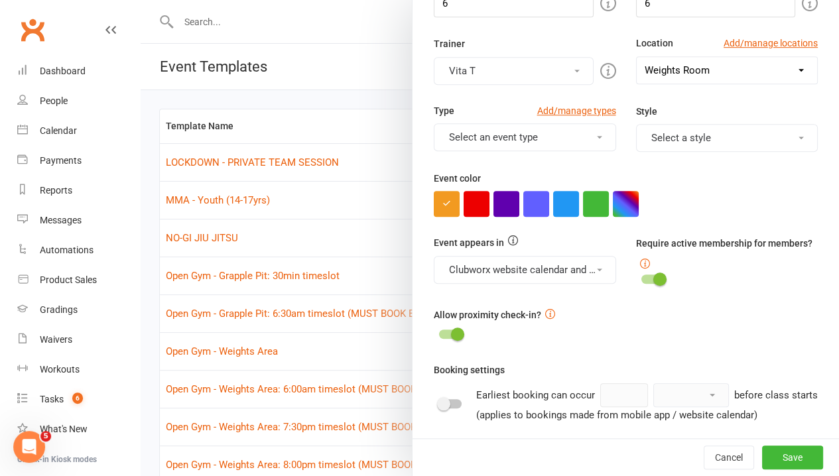
scroll to position [398, 0]
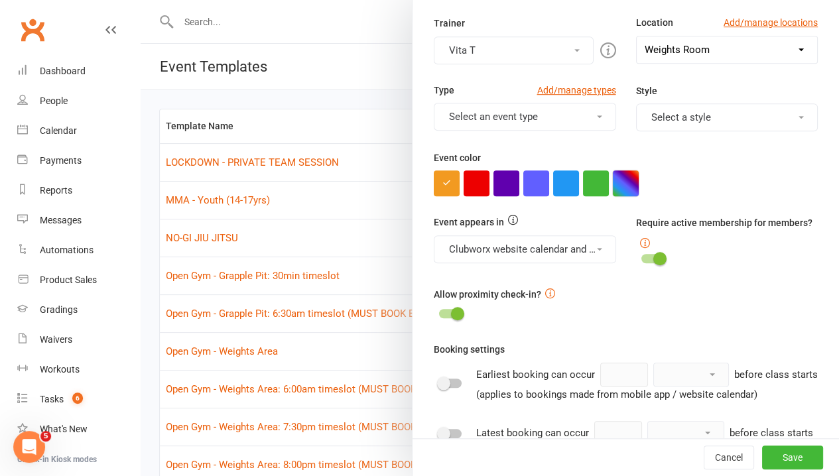
click at [613, 185] on button "button" at bounding box center [626, 184] width 26 height 26
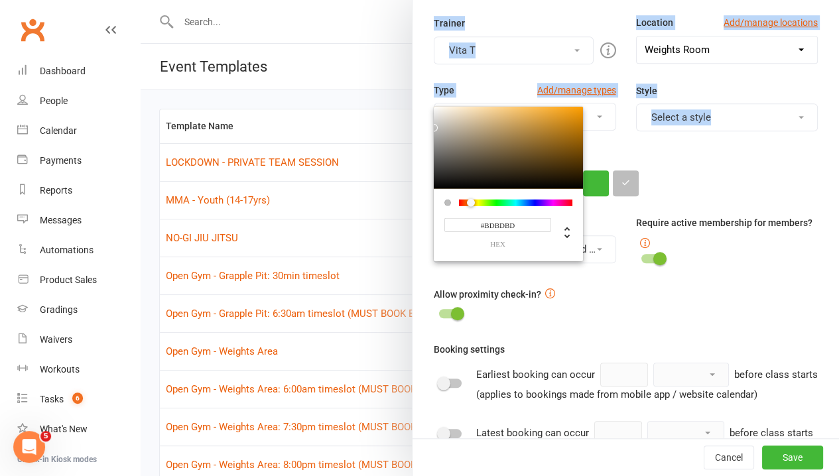
drag, startPoint x: 486, startPoint y: 133, endPoint x: 394, endPoint y: 123, distance: 92.1
click at [141, 0] on react-component "Attendee limits help you manage class numbers if you have restricted space. If …" at bounding box center [141, 0] width 0 height 0
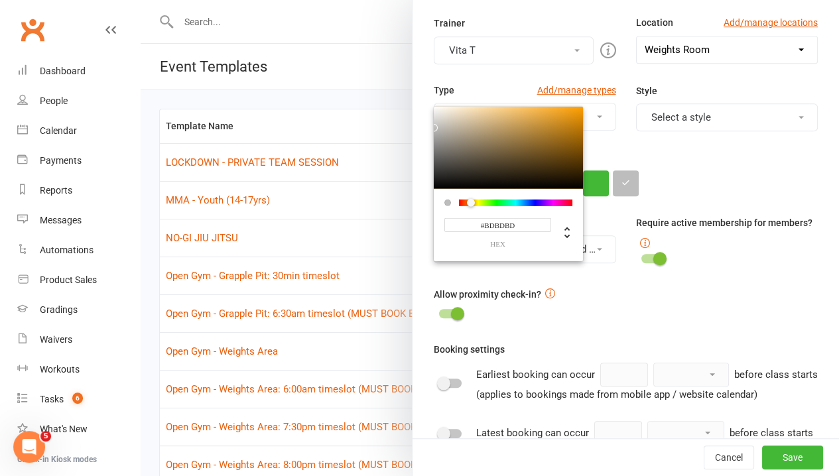
click at [709, 172] on div "#BDBDBD hex" at bounding box center [626, 184] width 384 height 26
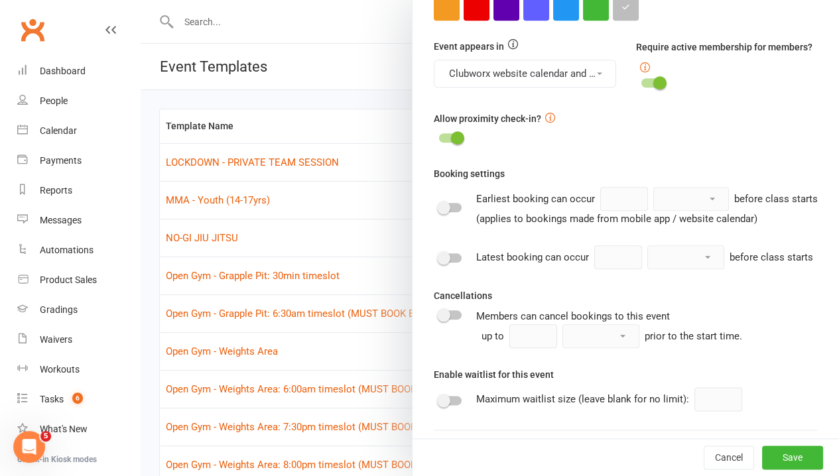
scroll to position [597, 0]
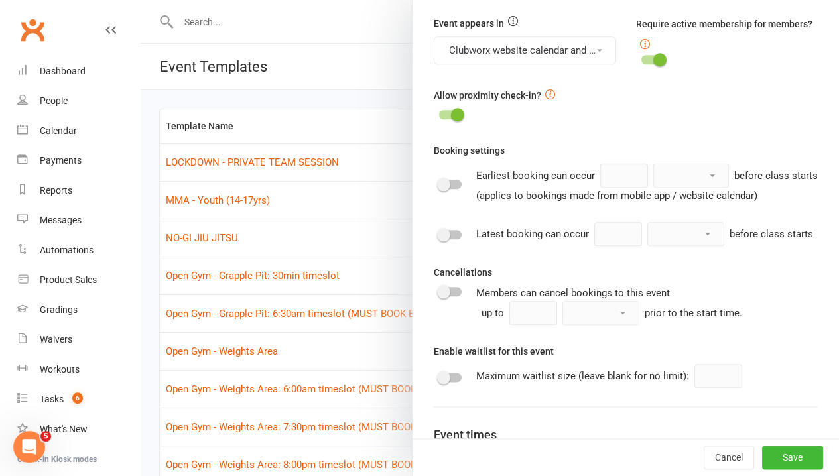
click at [441, 240] on div at bounding box center [450, 234] width 23 height 9
click at [439, 233] on input "checkbox" at bounding box center [439, 233] width 0 height 0
click at [594, 246] on input "1" at bounding box center [618, 234] width 48 height 24
click at [648, 245] on select "minute(s) hour(s) day(s)" at bounding box center [686, 234] width 76 height 23
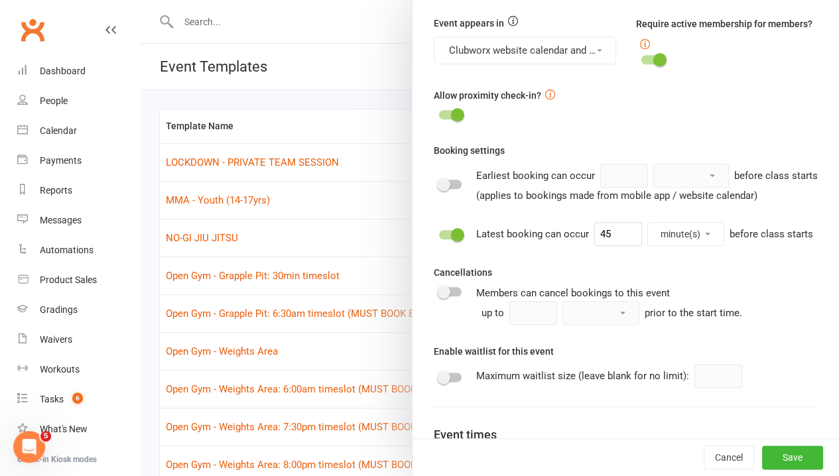
click at [657, 309] on div "Cancellations Members can cancel bookings to this event up to minute(s) hour(s)…" at bounding box center [626, 295] width 384 height 60
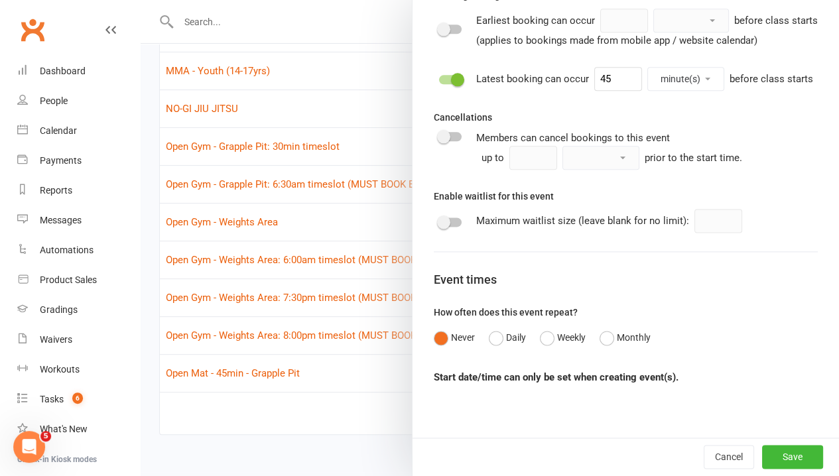
scroll to position [141, 0]
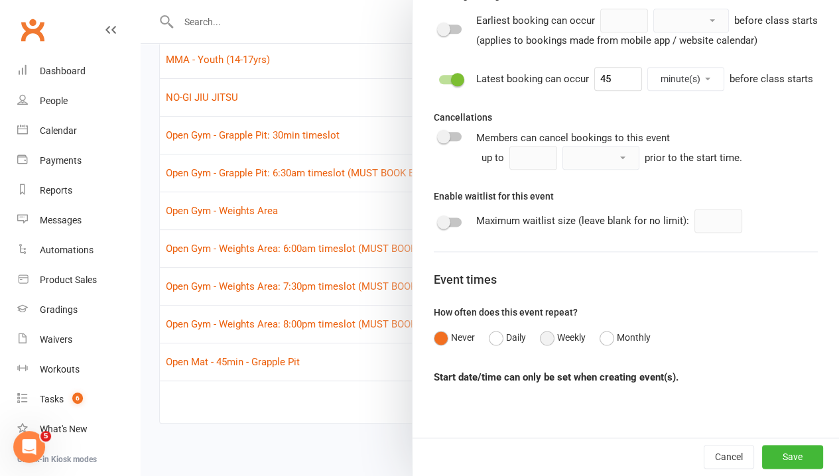
drag, startPoint x: 541, startPoint y: 342, endPoint x: 567, endPoint y: 366, distance: 34.7
click at [541, 342] on button "Weekly" at bounding box center [563, 337] width 46 height 25
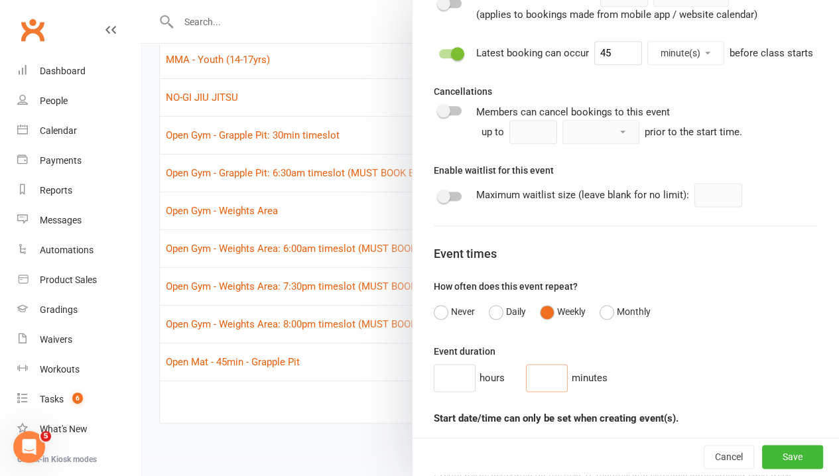
click at [531, 392] on input "number" at bounding box center [547, 378] width 42 height 28
click at [679, 389] on div "Event duration hours 30 minutes" at bounding box center [626, 368] width 384 height 48
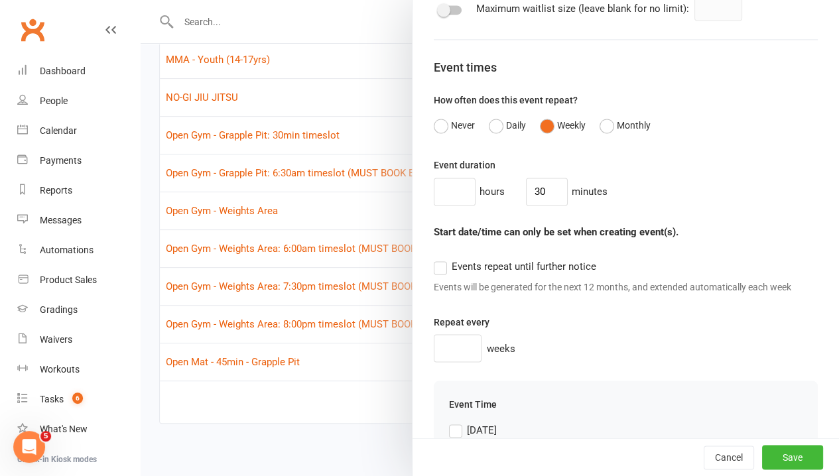
scroll to position [977, 0]
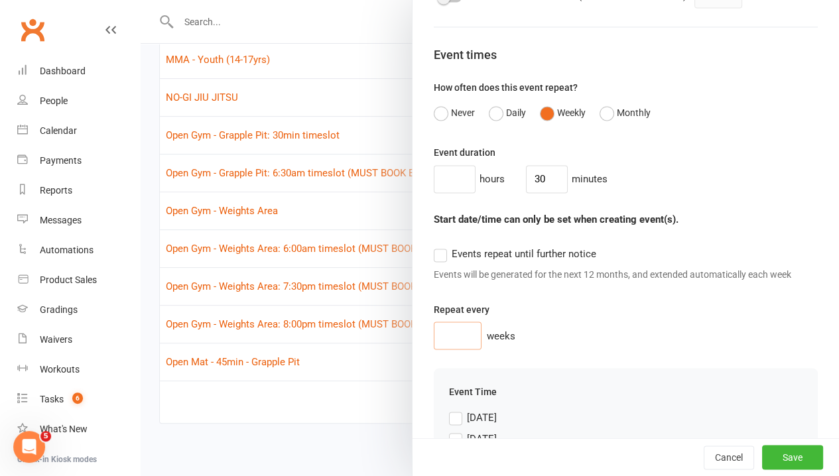
click at [452, 350] on input "number" at bounding box center [458, 336] width 48 height 28
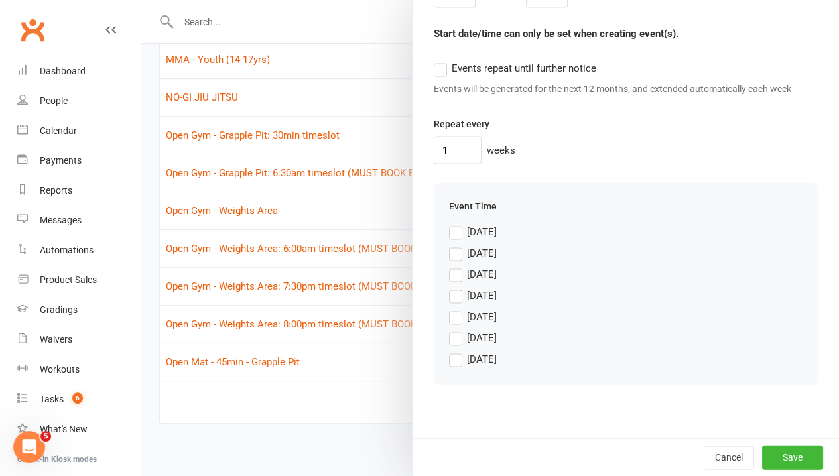
click at [455, 338] on label "[DATE]" at bounding box center [473, 338] width 48 height 16
click at [455, 330] on input "[DATE]" at bounding box center [473, 330] width 48 height 0
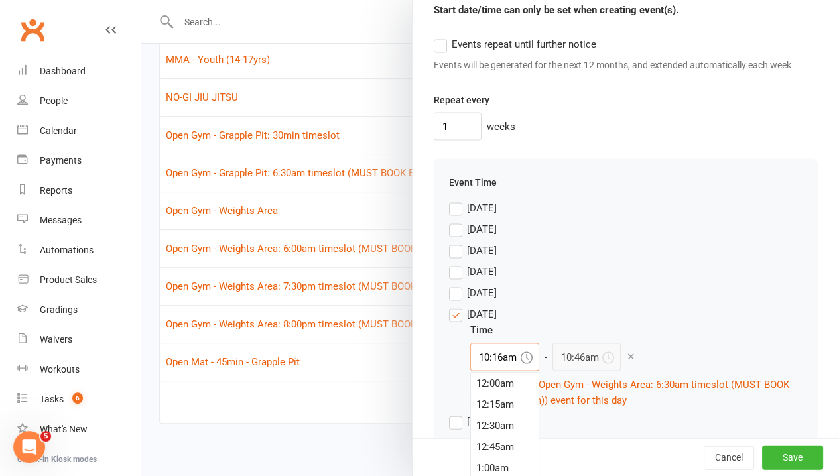
scroll to position [849, 0]
click at [496, 371] on input "10:16am" at bounding box center [504, 357] width 69 height 28
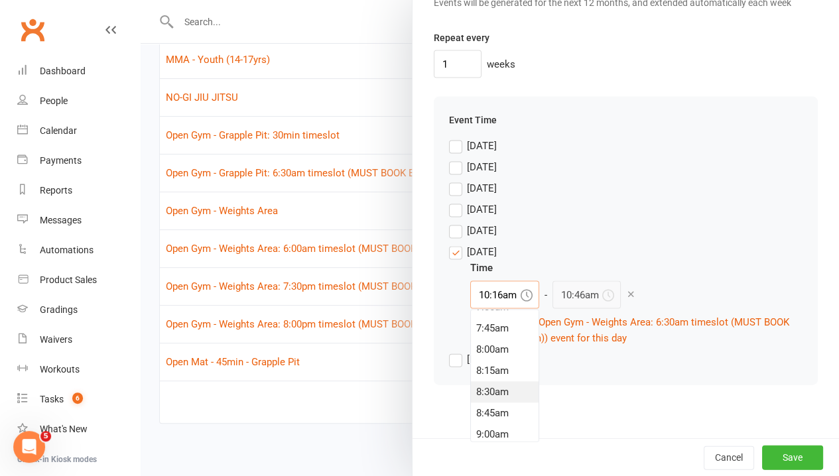
scroll to position [517, 0]
click at [492, 366] on div "6:30am" at bounding box center [505, 354] width 68 height 21
click at [673, 277] on div "[DATE] Time 6:30am - 7:00am + Add another (Open Gym - Weights Area: 6:30am time…" at bounding box center [626, 294] width 354 height 102
click at [763, 456] on button "Save" at bounding box center [792, 457] width 61 height 24
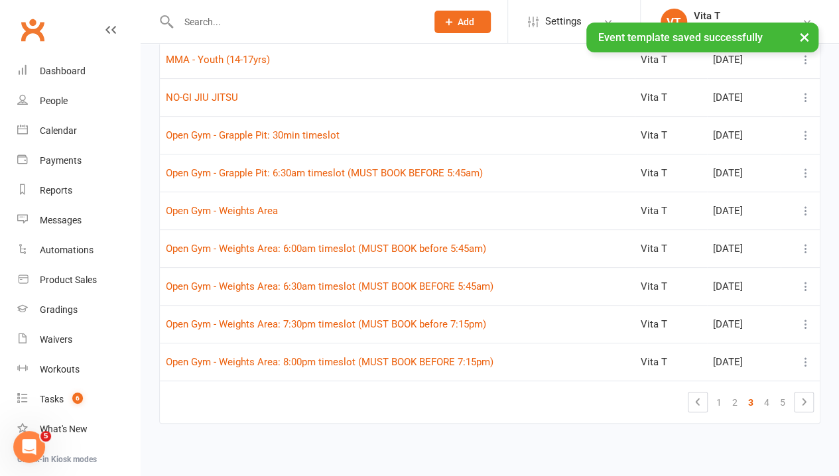
scroll to position [0, 0]
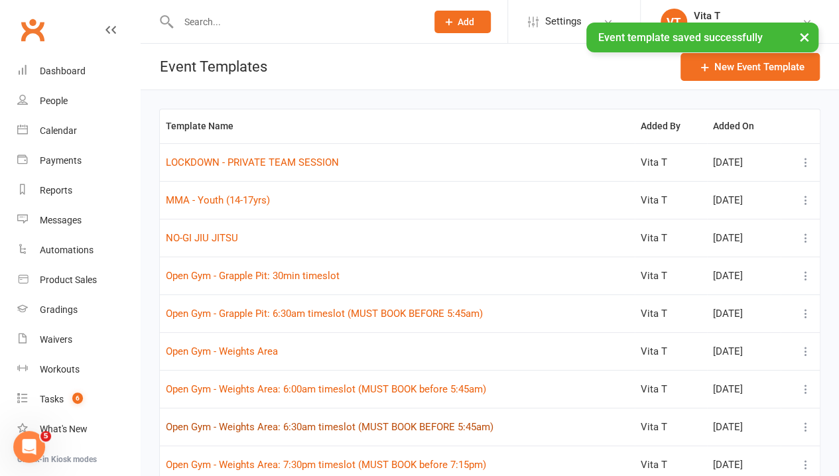
click at [322, 429] on button "Open Gym - Weights Area: 6:30am timeslot (MUST BOOK BEFORE 5:45am)" at bounding box center [330, 427] width 328 height 16
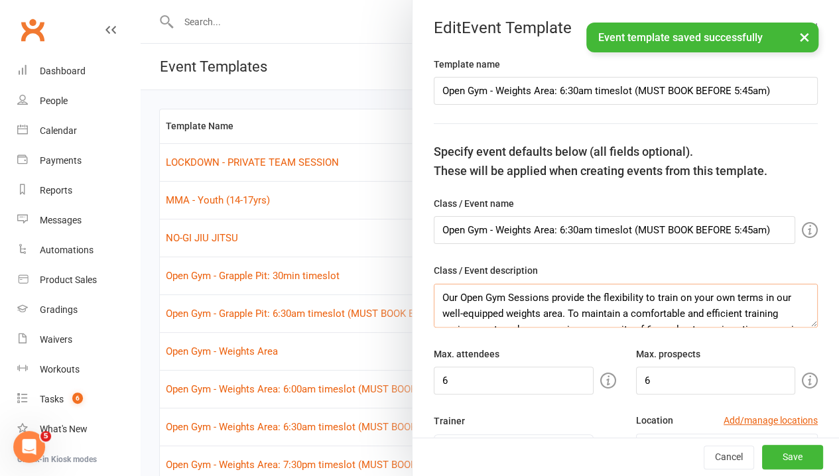
click at [608, 314] on textarea "Our Open Gym Sessions provide the flexibility to train on your own terms in our…" at bounding box center [626, 306] width 384 height 44
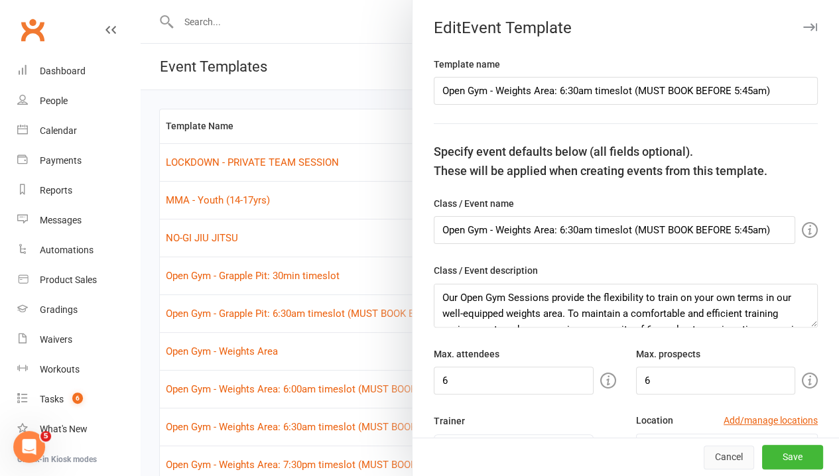
click at [715, 458] on button "Cancel" at bounding box center [729, 458] width 50 height 24
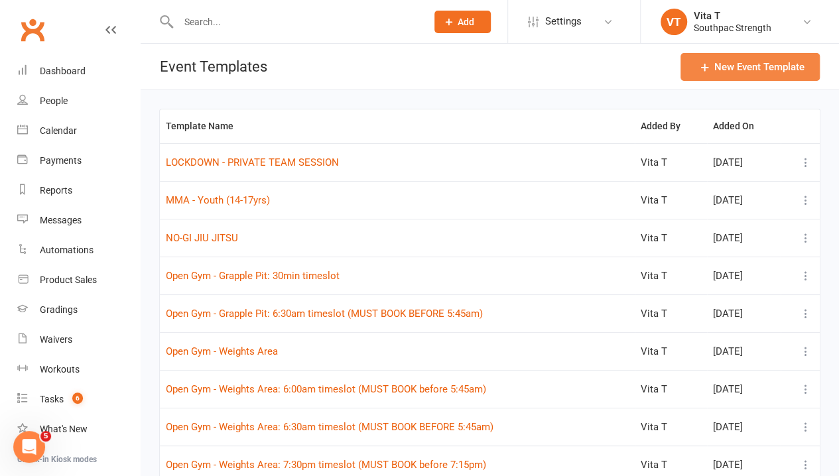
click at [770, 64] on button "New Event Template" at bounding box center [750, 67] width 139 height 28
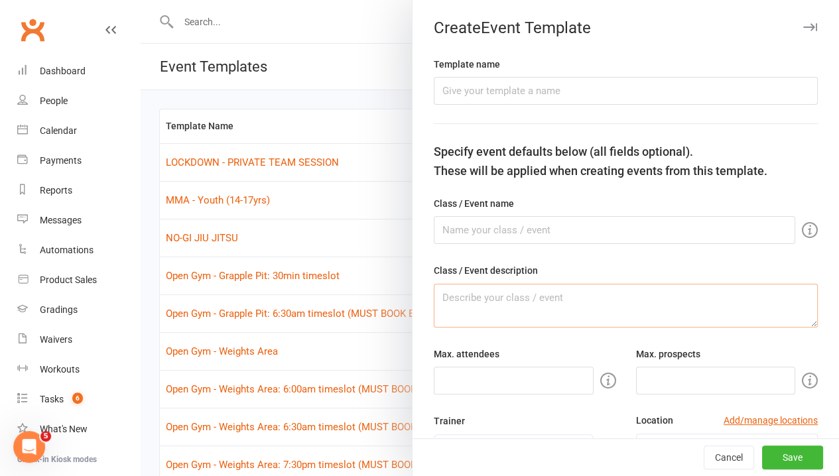
click at [584, 305] on textarea at bounding box center [626, 306] width 384 height 44
paste textarea "Our Open Gym Sessions provide the flexibility to train on your own terms in our…"
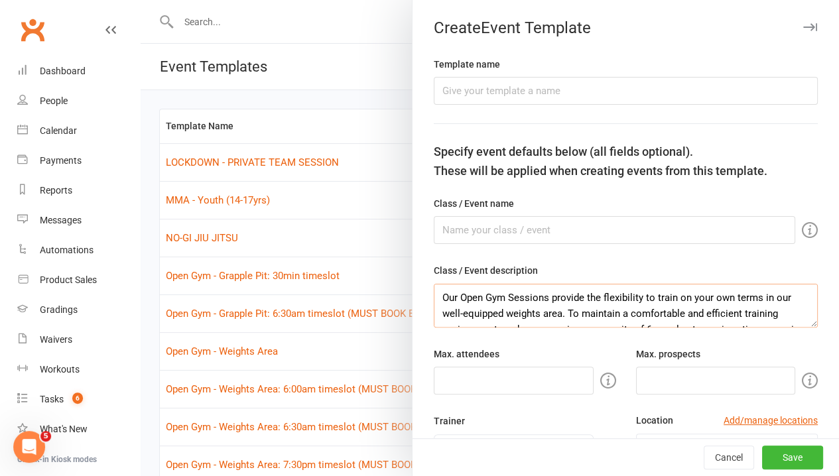
scroll to position [135, 0]
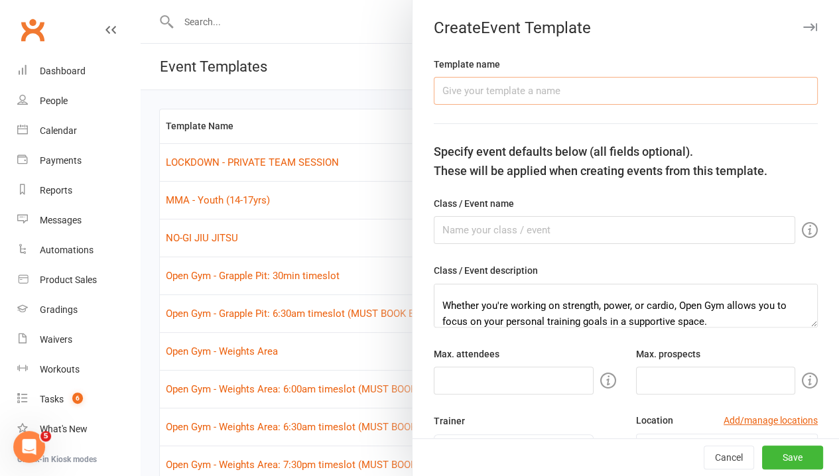
drag, startPoint x: 531, startPoint y: 88, endPoint x: 549, endPoint y: 88, distance: 17.9
click at [536, 88] on input "text" at bounding box center [626, 91] width 384 height 28
drag, startPoint x: 780, startPoint y: 93, endPoint x: 238, endPoint y: 87, distance: 542.7
click at [141, 0] on react-component "Create Event Template Template name Open Gym - Weights Area: 7:00am timeslot (M…" at bounding box center [141, 0] width 0 height 0
click at [449, 227] on input "text" at bounding box center [615, 230] width 362 height 28
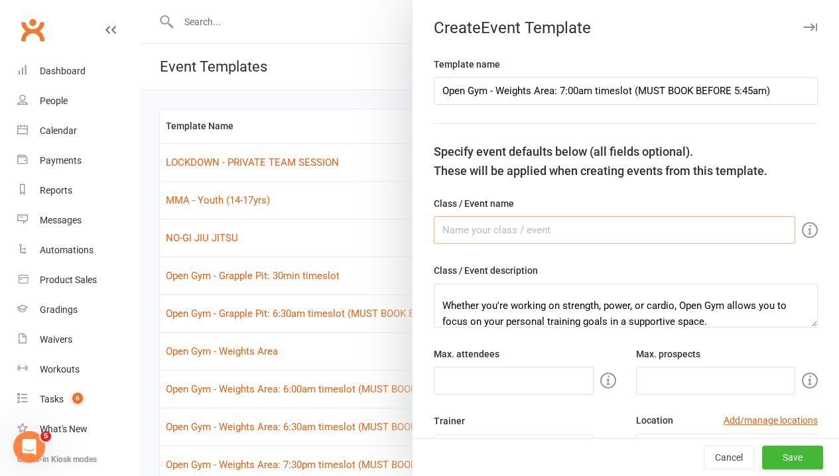
paste input "Open Gym - Weights Area: 7:00am timeslot (MUST BOOK BEFORE 5:45am)"
click at [482, 381] on input "number" at bounding box center [514, 381] width 160 height 28
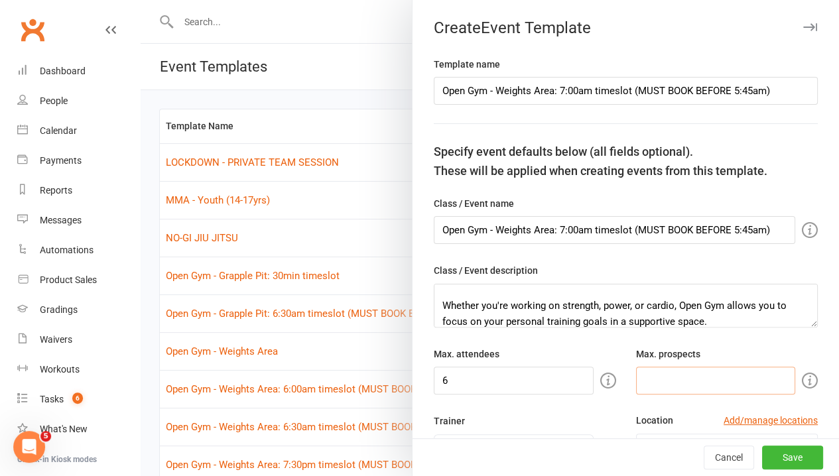
click at [636, 379] on input "number" at bounding box center [716, 381] width 160 height 28
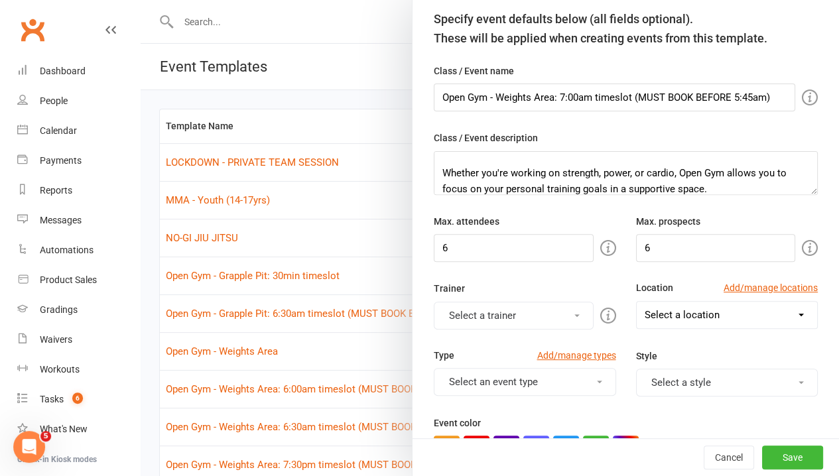
click at [492, 313] on button "Select a trainer" at bounding box center [514, 316] width 160 height 28
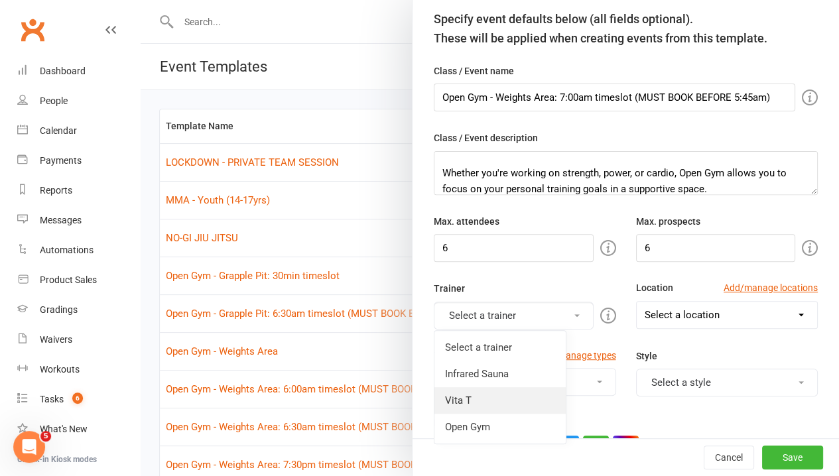
click at [475, 387] on link "Vita T" at bounding box center [500, 400] width 131 height 27
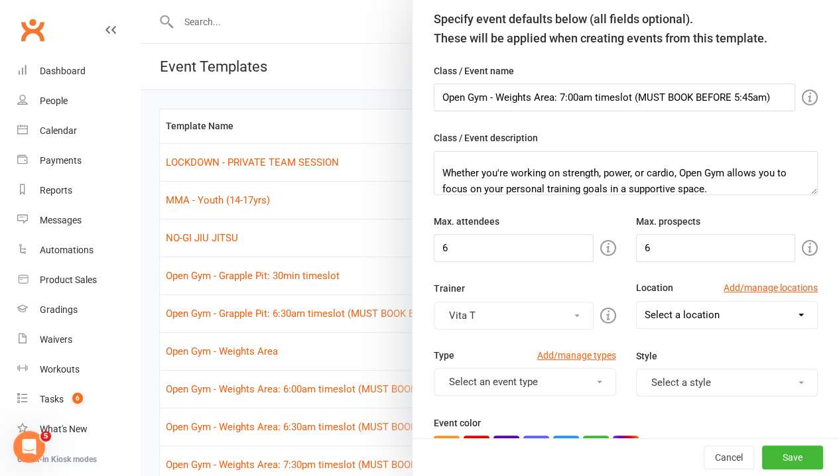
drag, startPoint x: 699, startPoint y: 315, endPoint x: 697, endPoint y: 325, distance: 10.1
click at [699, 316] on select "Select a location Example Room (Rename me!) Grapple Pit Grapple Pit/Weights Roo…" at bounding box center [727, 315] width 181 height 27
click at [637, 302] on select "Select a location Example Room (Rename me!) Grapple Pit Grapple Pit/Weights Roo…" at bounding box center [727, 315] width 181 height 27
click at [711, 415] on div "Event color" at bounding box center [626, 438] width 384 height 46
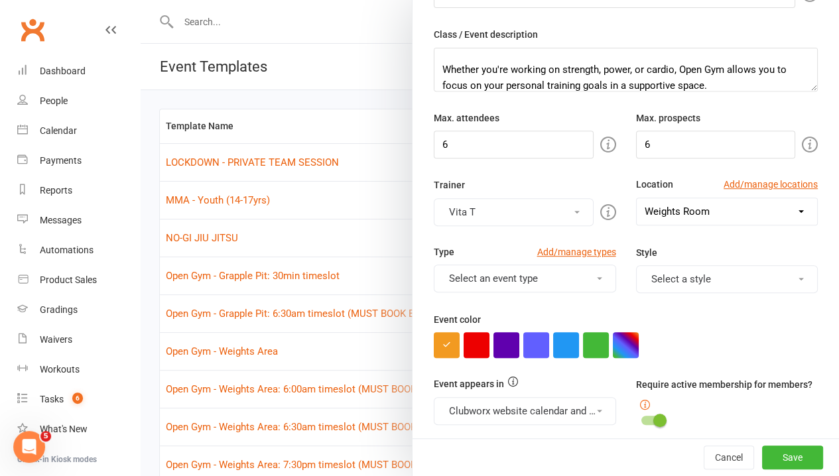
scroll to position [398, 0]
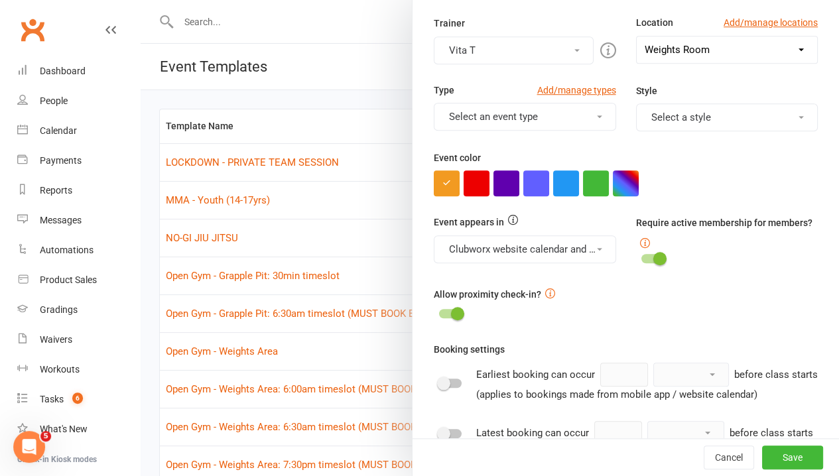
click at [592, 163] on div "Event color" at bounding box center [626, 173] width 384 height 46
click at [613, 180] on button "button" at bounding box center [626, 184] width 26 height 26
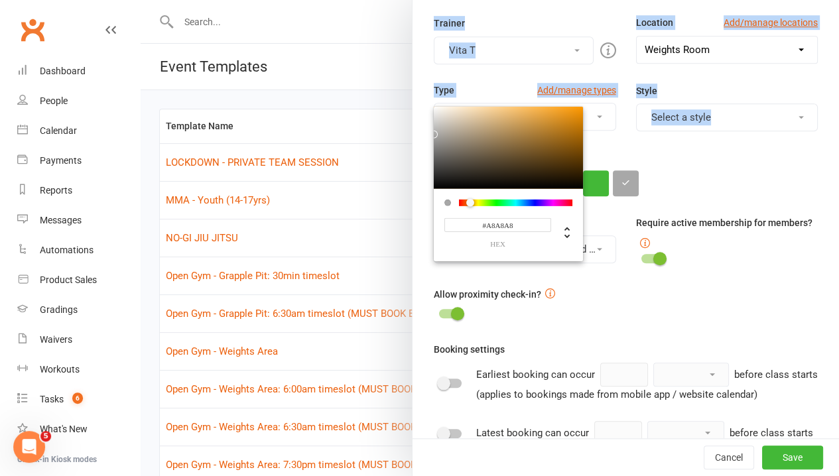
drag, startPoint x: 532, startPoint y: 133, endPoint x: 383, endPoint y: 130, distance: 148.6
click at [141, 0] on react-component "Attendee limits help you manage class numbers if you have restricted space. If …" at bounding box center [141, 0] width 0 height 0
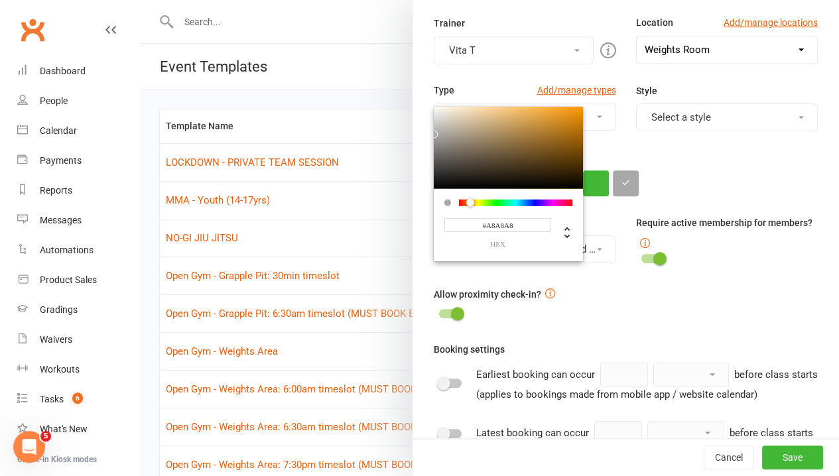
drag, startPoint x: 383, startPoint y: 130, endPoint x: 659, endPoint y: 167, distance: 277.8
click at [659, 171] on div "#A8A8A8 hex" at bounding box center [626, 184] width 384 height 26
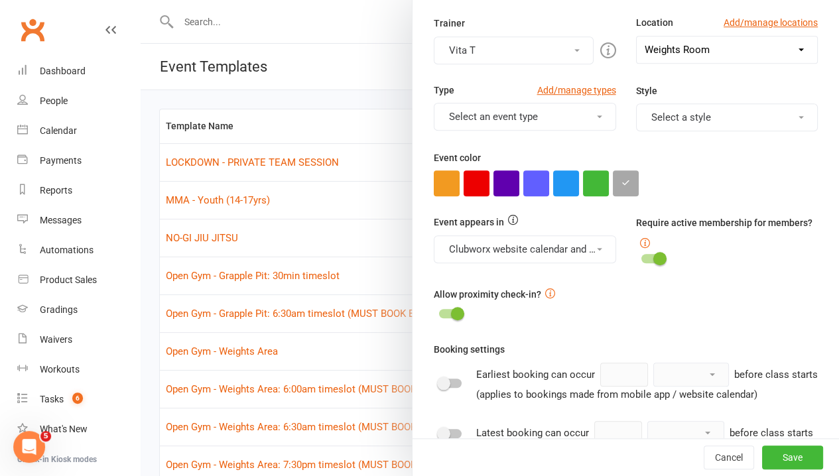
click at [779, 335] on div "Template name Open Gym - Weights Area: 7:00am timeslot (MUST BOOK BEFORE 5:45am…" at bounding box center [626, 225] width 427 height 1134
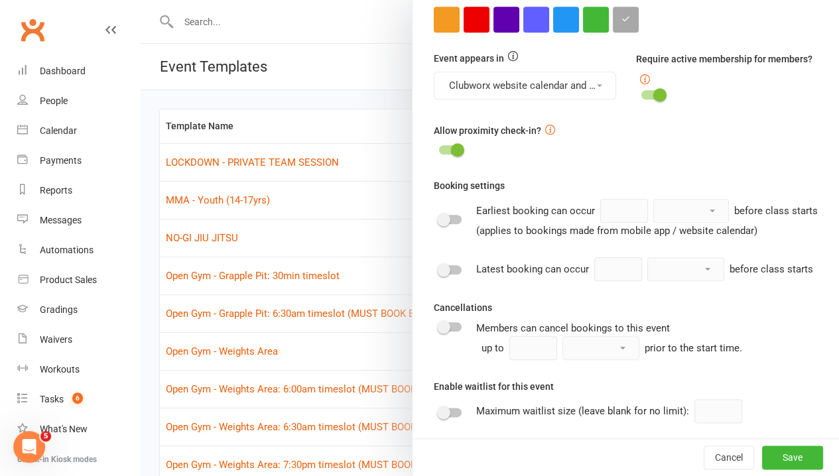
scroll to position [597, 0]
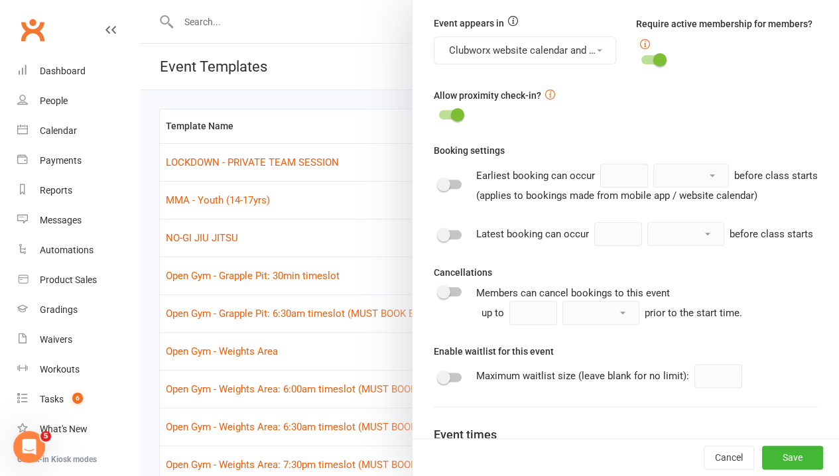
click at [434, 246] on div "Latest booking can occur minute(s) hour(s) day(s) before class starts" at bounding box center [626, 234] width 384 height 24
click at [442, 240] on div at bounding box center [450, 234] width 23 height 9
click at [439, 233] on input "checkbox" at bounding box center [439, 233] width 0 height 0
click at [594, 246] on input "1" at bounding box center [618, 234] width 48 height 24
click at [648, 245] on select "minute(s) hour(s) day(s)" at bounding box center [686, 234] width 76 height 23
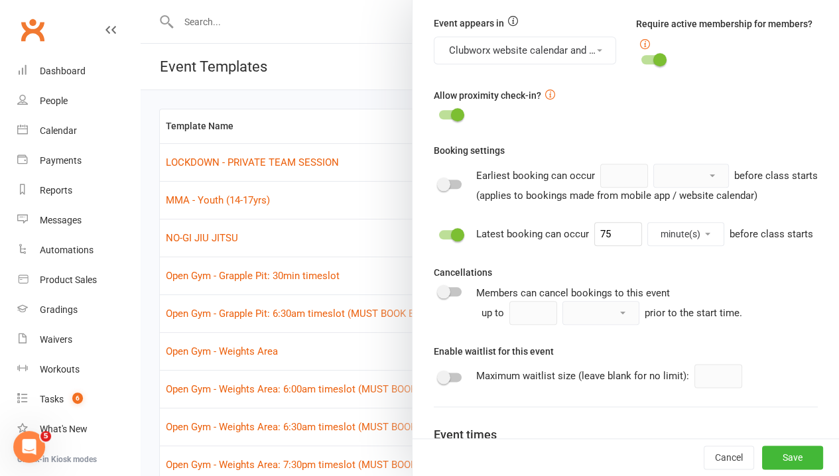
click at [648, 245] on select "minute(s) hour(s) day(s)" at bounding box center [686, 234] width 76 height 23
click at [732, 291] on div "Booking settings Earliest booking can occur hour(s) day(s) week(s) month(s) bef…" at bounding box center [626, 234] width 384 height 182
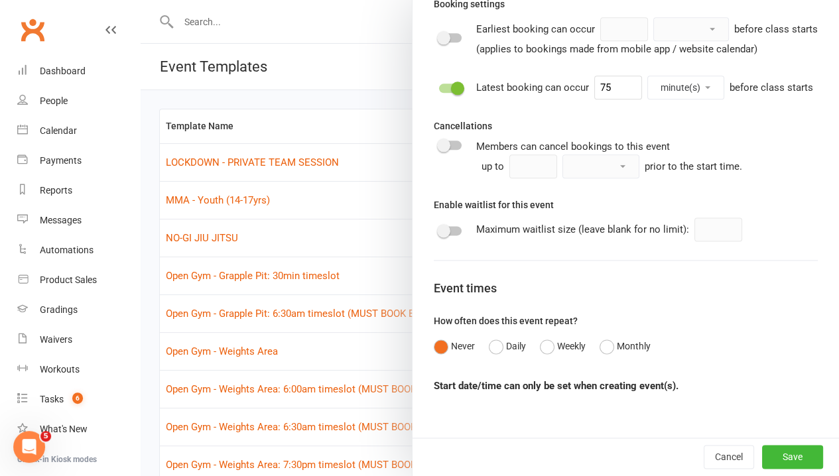
scroll to position [778, 0]
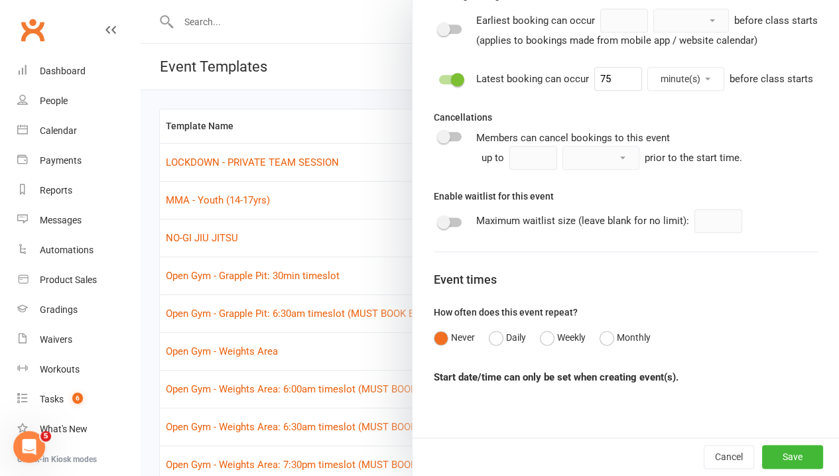
click at [527, 345] on div "Never Daily Weekly Monthly" at bounding box center [626, 337] width 384 height 25
click at [541, 342] on button "Weekly" at bounding box center [563, 337] width 46 height 25
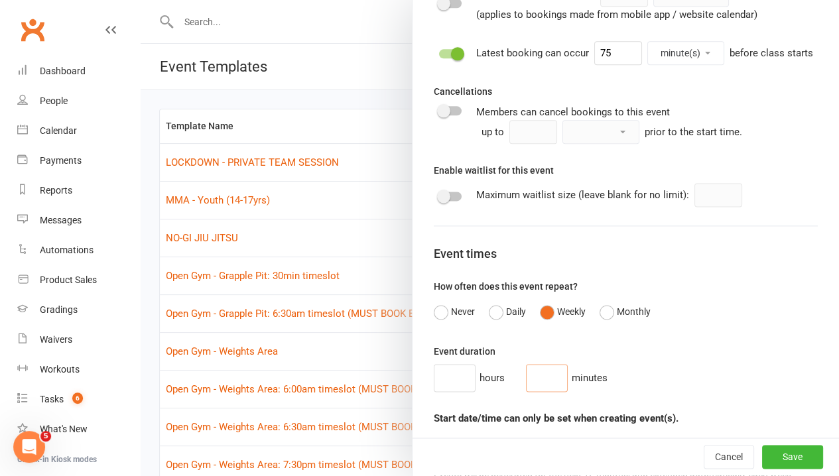
click at [533, 392] on input "number" at bounding box center [547, 378] width 42 height 28
click at [746, 381] on div "Event duration hours 30 minutes" at bounding box center [626, 368] width 384 height 48
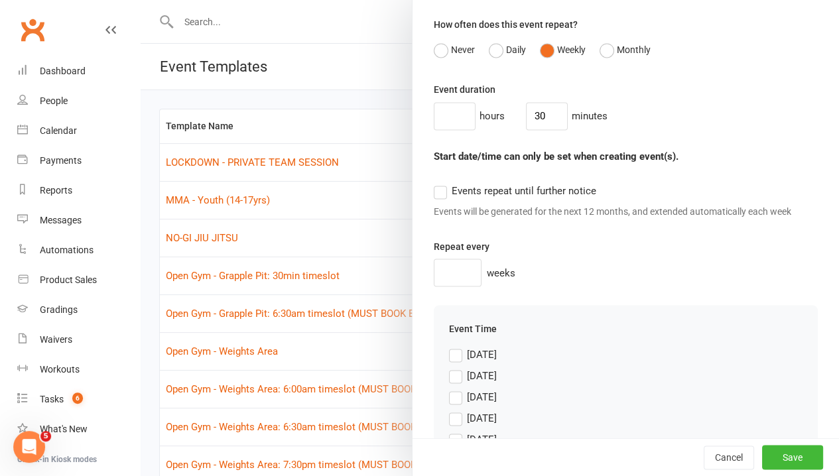
scroll to position [1044, 0]
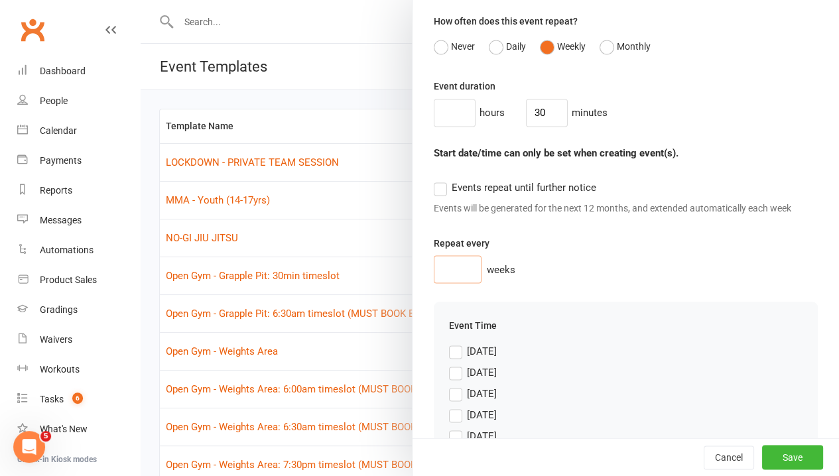
click at [450, 283] on input "number" at bounding box center [458, 269] width 48 height 28
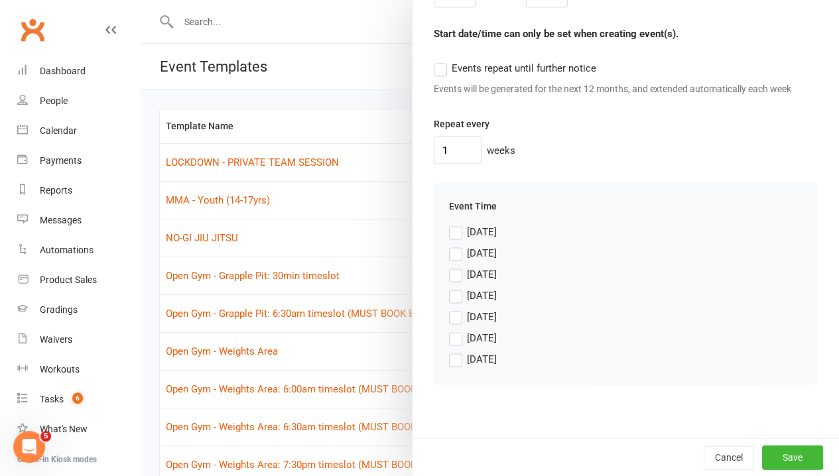
click at [467, 342] on span "[DATE]" at bounding box center [482, 337] width 30 height 14
click at [464, 330] on input "[DATE]" at bounding box center [473, 330] width 48 height 0
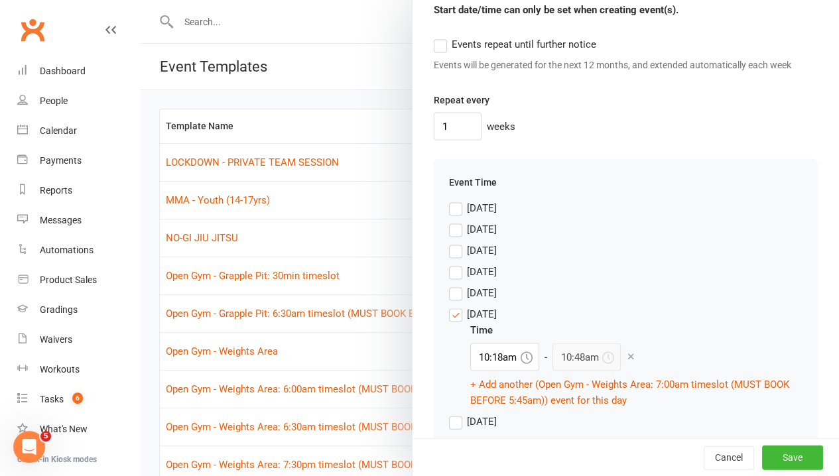
scroll to position [1272, 0]
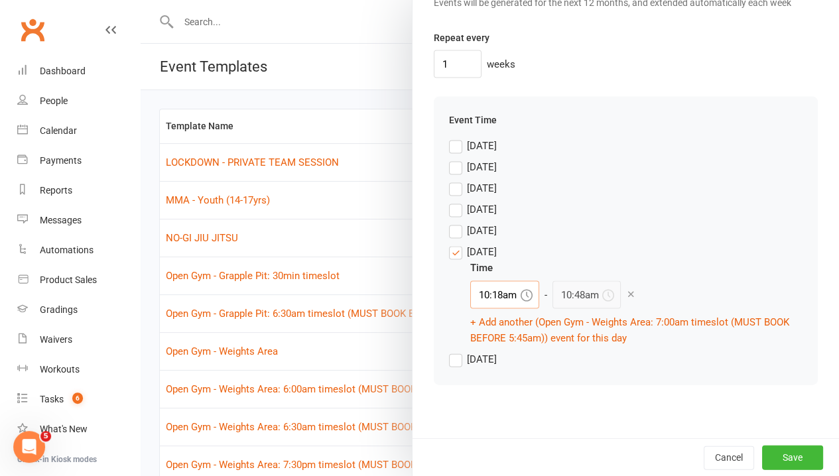
click at [493, 299] on input "10:18am" at bounding box center [504, 295] width 69 height 28
click at [492, 398] on div "7:00am" at bounding box center [505, 397] width 68 height 21
click at [762, 454] on button "Save" at bounding box center [792, 457] width 61 height 24
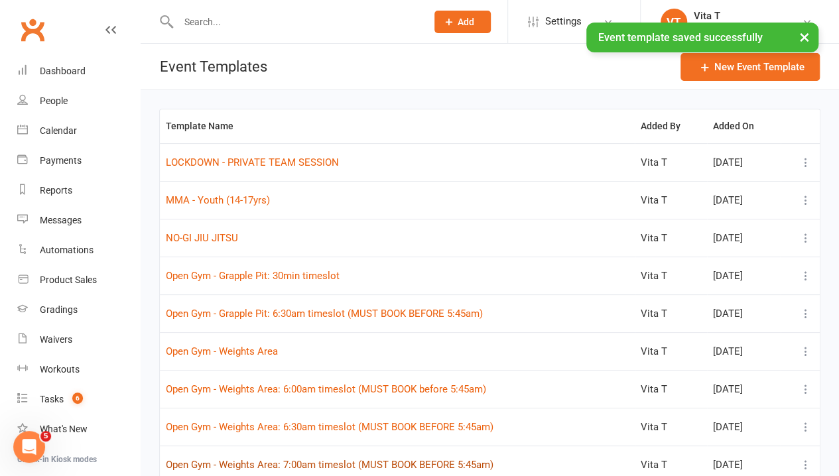
click at [332, 464] on button "Open Gym - Weights Area: 7:00am timeslot (MUST BOOK BEFORE 5:45am)" at bounding box center [330, 465] width 328 height 16
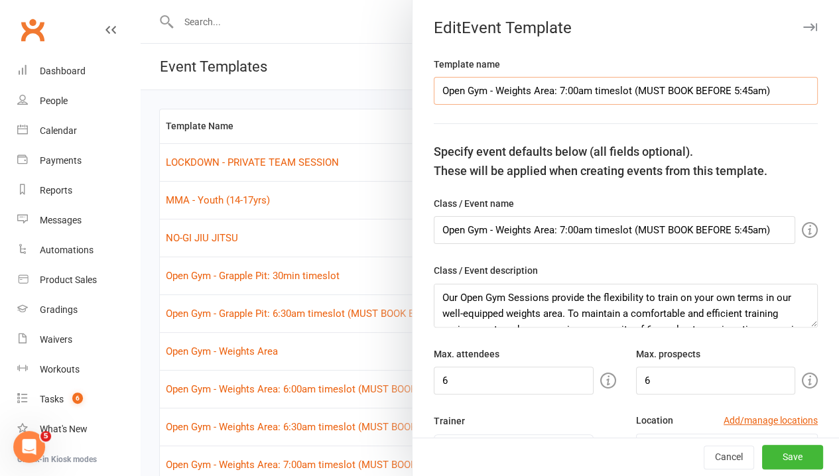
click at [719, 94] on input "Open Gym - Weights Area: 7:00am timeslot (MUST BOOK BEFORE 5:45am)" at bounding box center [626, 91] width 384 height 28
click at [626, 311] on textarea "Our Open Gym Sessions provide the flexibility to train on your own terms in our…" at bounding box center [626, 306] width 384 height 44
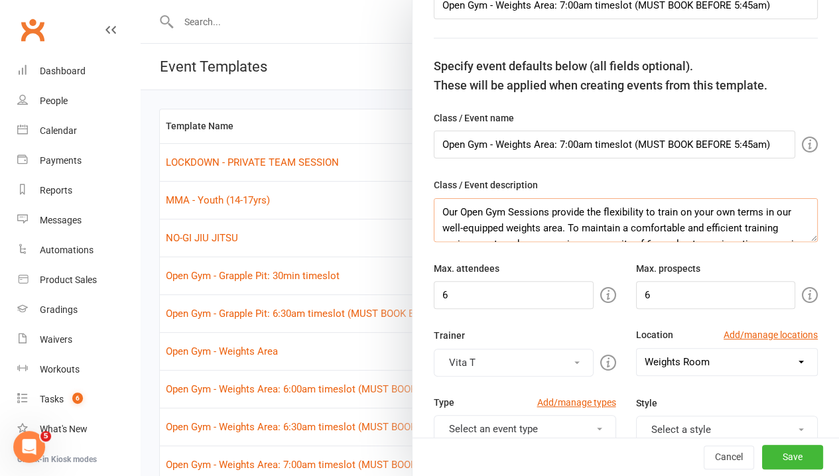
scroll to position [265, 0]
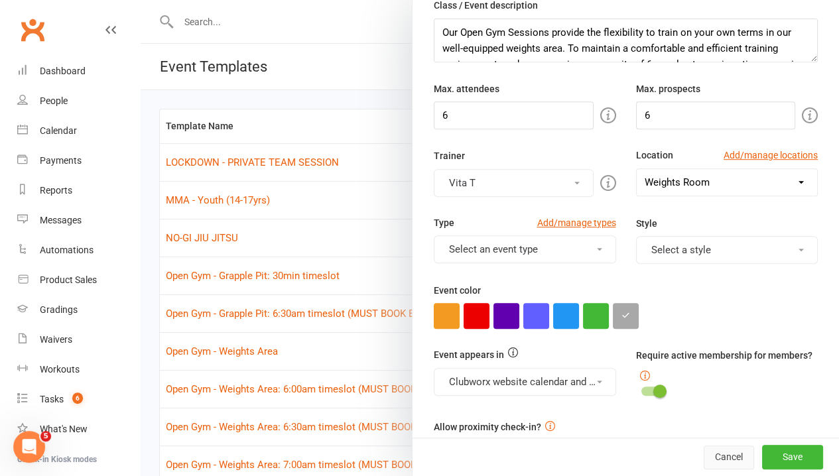
click at [704, 454] on button "Cancel" at bounding box center [729, 458] width 50 height 24
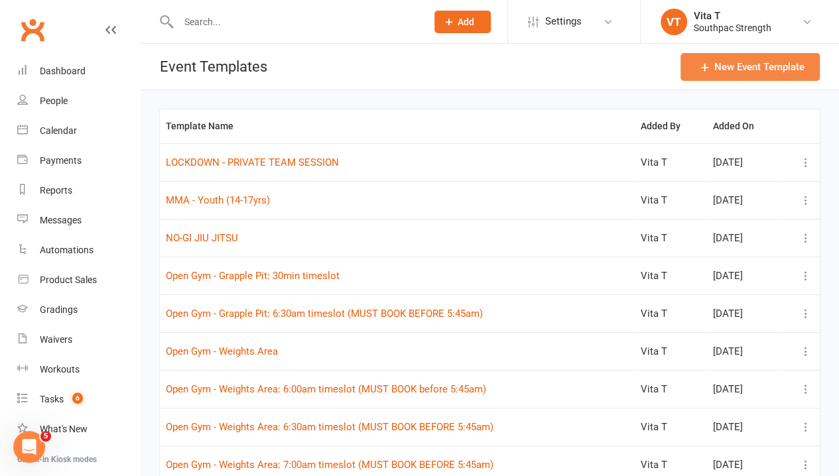
click at [697, 68] on button "New Event Template" at bounding box center [750, 67] width 139 height 28
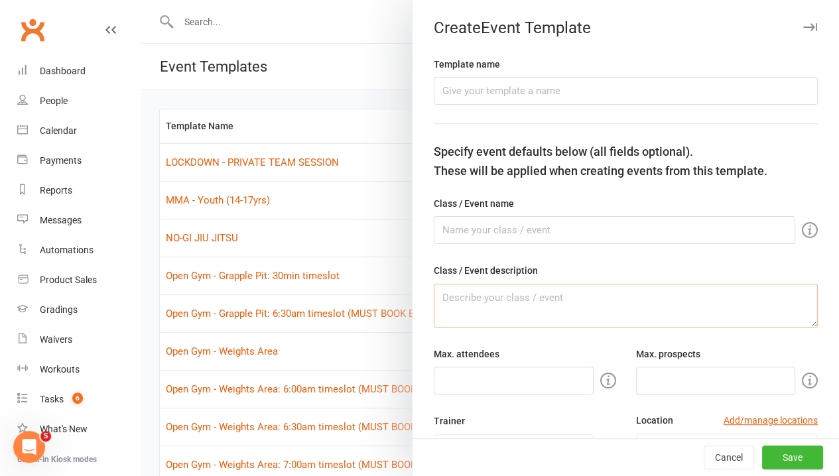
click at [537, 299] on textarea at bounding box center [626, 306] width 384 height 44
paste textarea "Our Open Gym Sessions provide the flexibility to train on your own terms in our…"
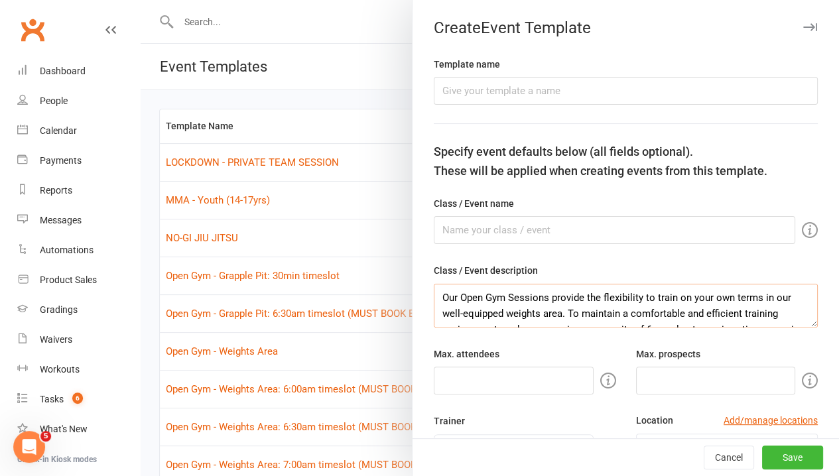
scroll to position [135, 0]
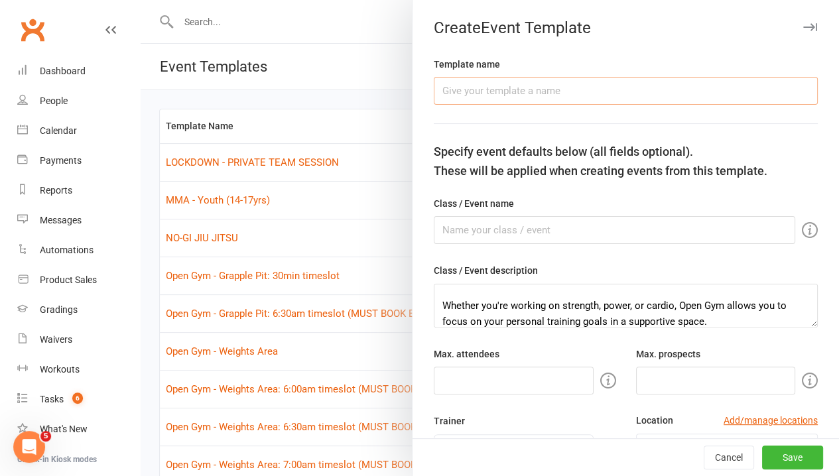
click at [493, 88] on input "text" at bounding box center [626, 91] width 384 height 28
drag, startPoint x: 739, startPoint y: 88, endPoint x: 104, endPoint y: 96, distance: 635.0
click at [104, 96] on body "Prospect Member Non-attending contact Class / event Appointment Grading event T…" at bounding box center [419, 302] width 839 height 598
click at [487, 227] on input "text" at bounding box center [615, 230] width 362 height 28
paste input "Open Gym - Weights Area: 7:30am (MUST BOOK BEFORE 5:45am)"
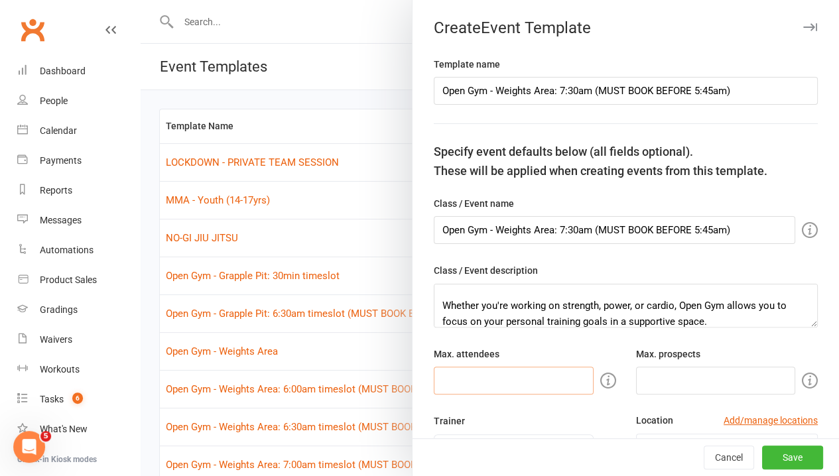
click at [531, 374] on input "number" at bounding box center [514, 381] width 160 height 28
click at [653, 378] on input "number" at bounding box center [716, 381] width 160 height 28
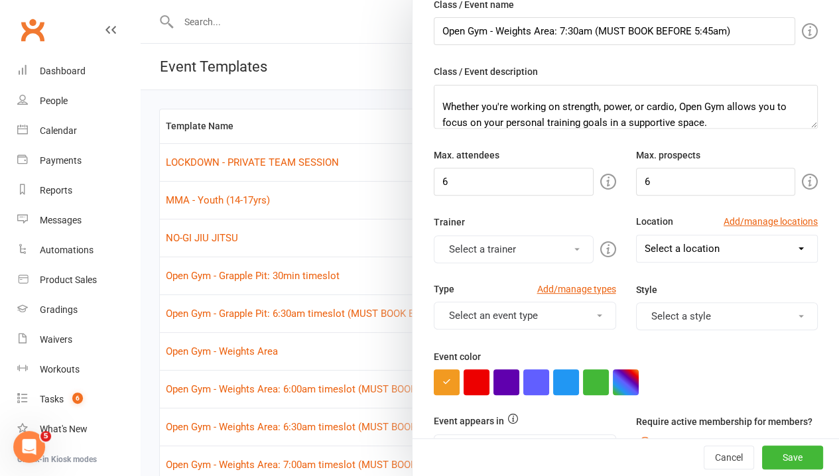
drag, startPoint x: 512, startPoint y: 236, endPoint x: 508, endPoint y: 259, distance: 22.8
click at [510, 236] on button "Select a trainer" at bounding box center [514, 250] width 160 height 28
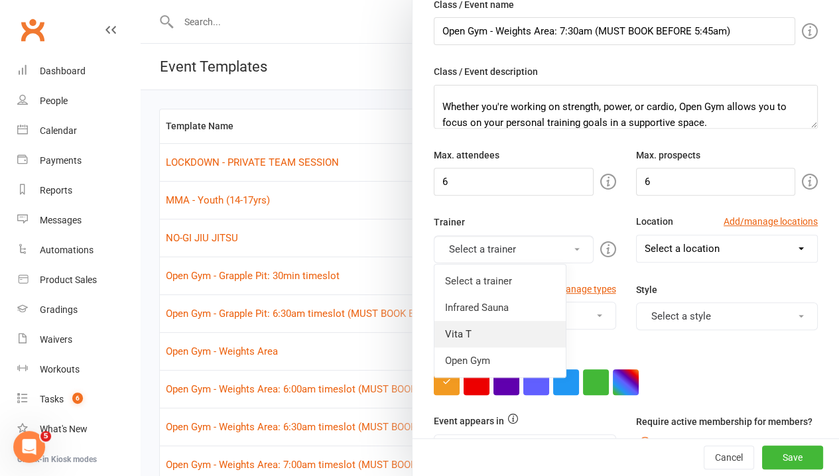
click at [482, 326] on link "Vita T" at bounding box center [500, 334] width 131 height 27
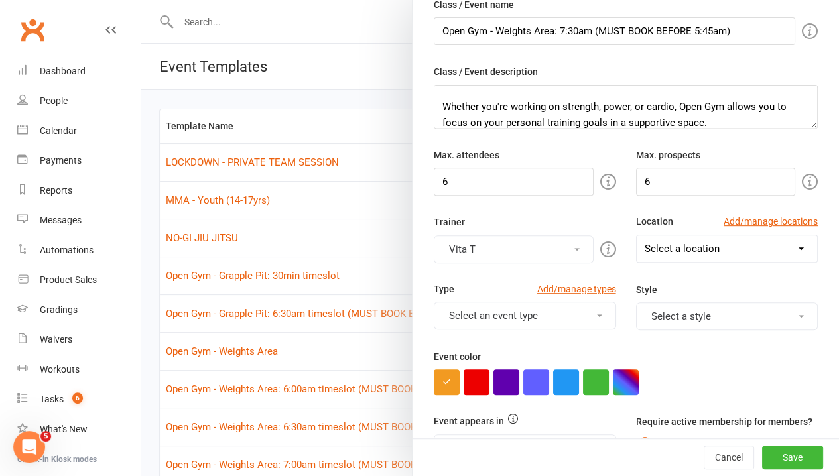
drag, startPoint x: 712, startPoint y: 245, endPoint x: 710, endPoint y: 260, distance: 14.7
click at [712, 245] on select "Select a location Example Room (Rename me!) Grapple Pit Grapple Pit/Weights Roo…" at bounding box center [727, 249] width 181 height 27
click at [637, 236] on select "Select a location Example Room (Rename me!) Grapple Pit Grapple Pit/Weights Roo…" at bounding box center [727, 249] width 181 height 27
click at [705, 253] on select "Select a location Example Room (Rename me!) Grapple Pit Grapple Pit/Weights Roo…" at bounding box center [727, 249] width 181 height 27
click at [637, 236] on select "Select a location Example Room (Rename me!) Grapple Pit Grapple Pit/Weights Roo…" at bounding box center [727, 249] width 181 height 27
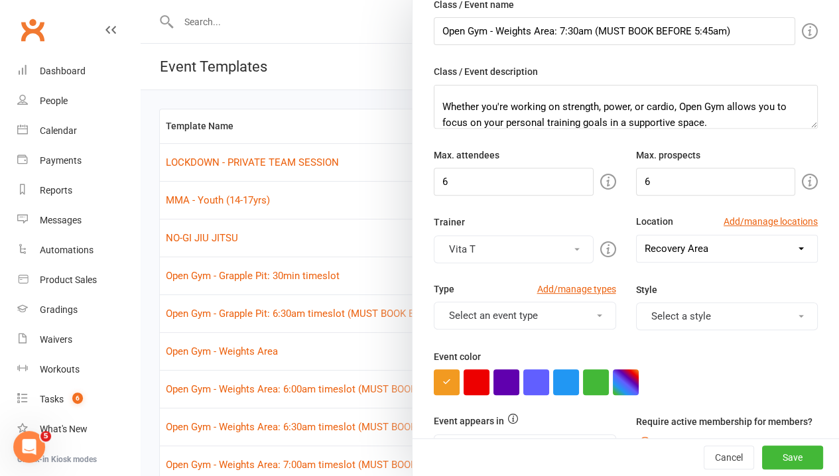
click at [711, 364] on div "Event color" at bounding box center [626, 372] width 384 height 46
click at [736, 253] on select "Select a location Example Room (Rename me!) Grapple Pit Grapple Pit/Weights Roo…" at bounding box center [727, 249] width 181 height 27
click at [637, 236] on select "Select a location Example Room (Rename me!) Grapple Pit Grapple Pit/Weights Roo…" at bounding box center [727, 249] width 181 height 27
click at [687, 328] on div "Template name Open Gym - Weights Area: 7:30am (MUST BOOK BEFORE 5:45am) Specify…" at bounding box center [626, 424] width 427 height 1134
click at [549, 320] on button "Select an event type" at bounding box center [525, 316] width 182 height 28
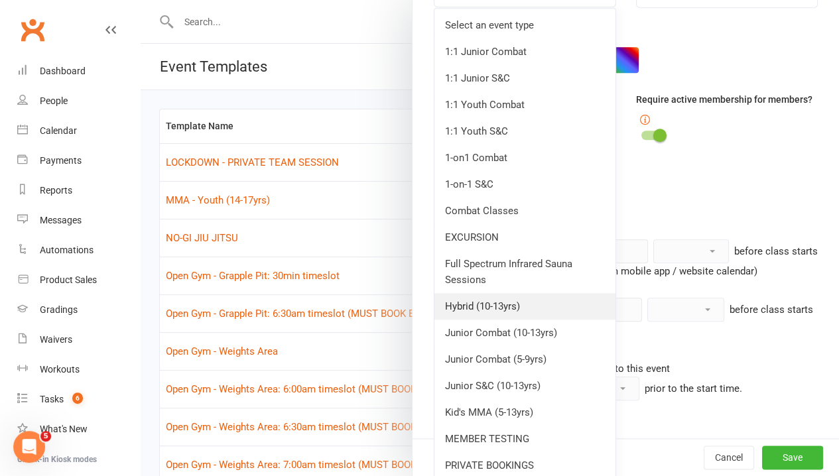
scroll to position [597, 0]
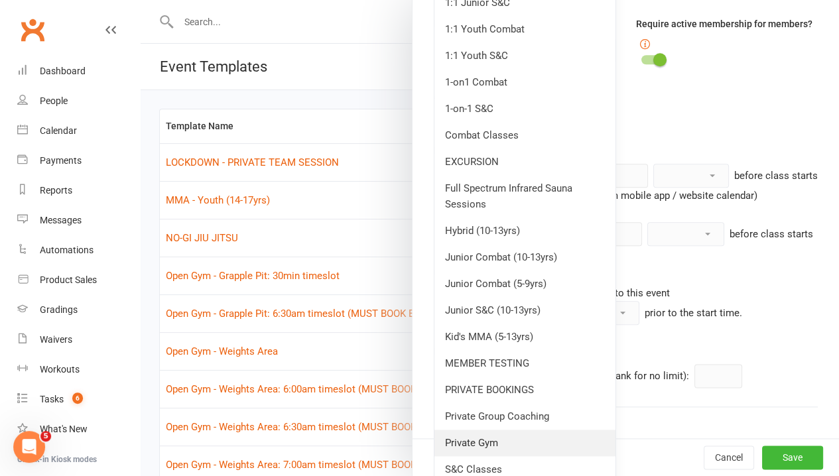
click at [506, 430] on link "Private Gym" at bounding box center [525, 443] width 181 height 27
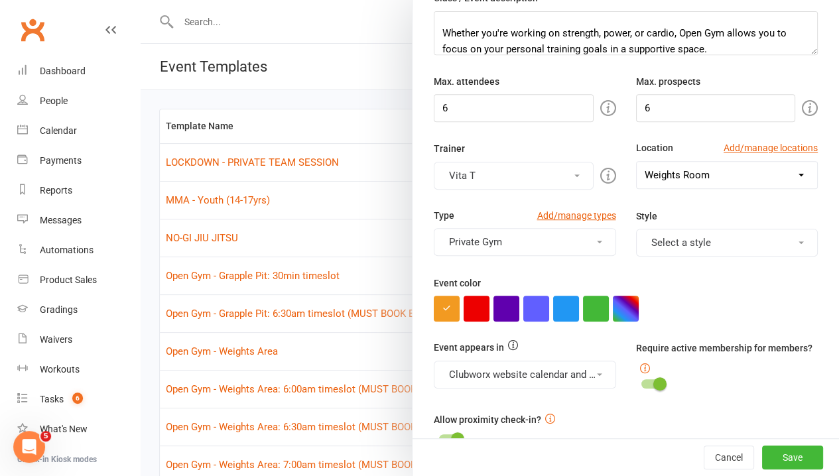
click at [733, 318] on div "Template name Open Gym - Weights Area: 7:30am (MUST BOOK BEFORE 5:45am) Specify…" at bounding box center [626, 351] width 427 height 1134
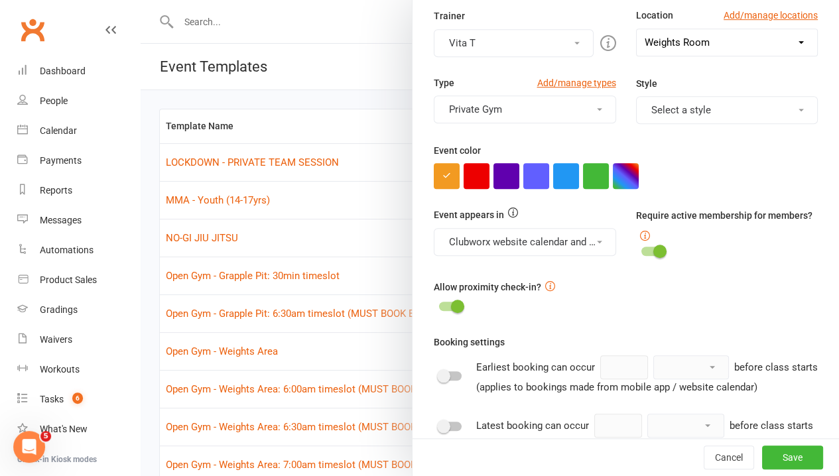
scroll to position [538, 0]
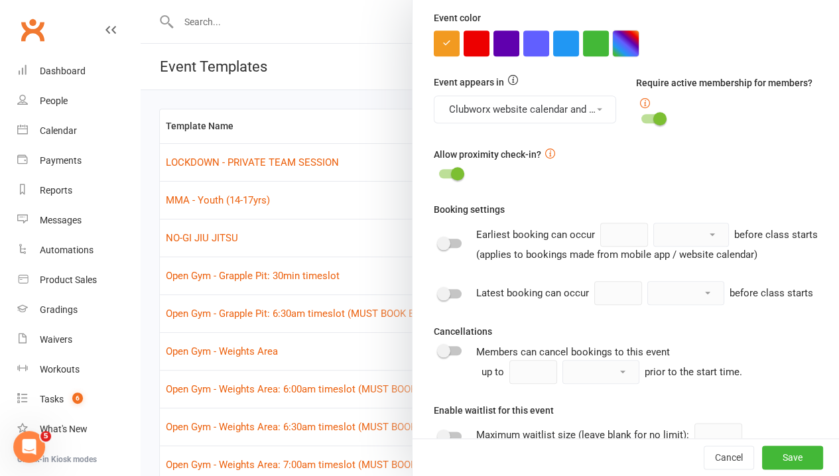
click at [616, 42] on button "button" at bounding box center [626, 44] width 26 height 26
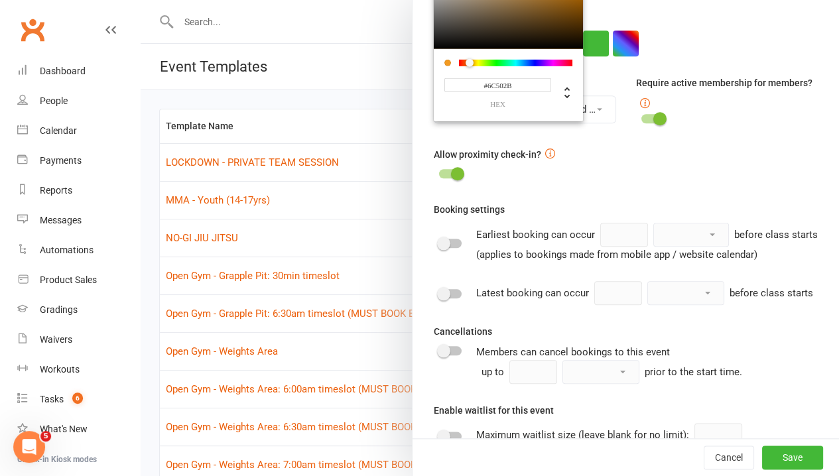
click at [513, 9] on div at bounding box center [508, 7] width 149 height 82
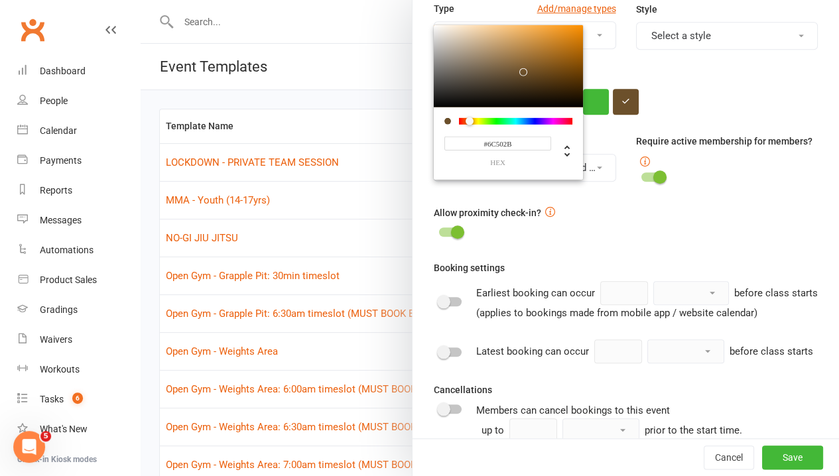
scroll to position [405, 0]
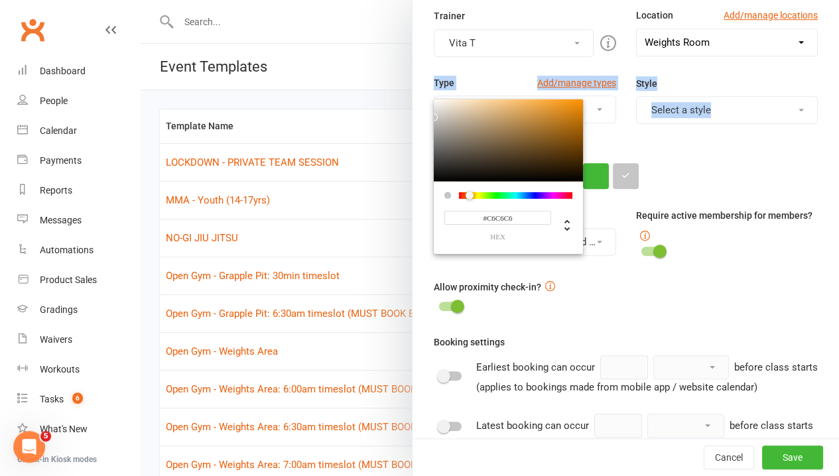
drag, startPoint x: 506, startPoint y: 129, endPoint x: 403, endPoint y: 113, distance: 104.2
click at [413, 113] on div "Template name Open Gym - Weights Area: 7:30am (MUST BOOK BEFORE 5:45am) Specify…" at bounding box center [626, 218] width 427 height 1134
click at [748, 328] on div "Template name Open Gym - Weights Area: 7:30am (MUST BOOK BEFORE 5:45am) Specify…" at bounding box center [626, 218] width 427 height 1134
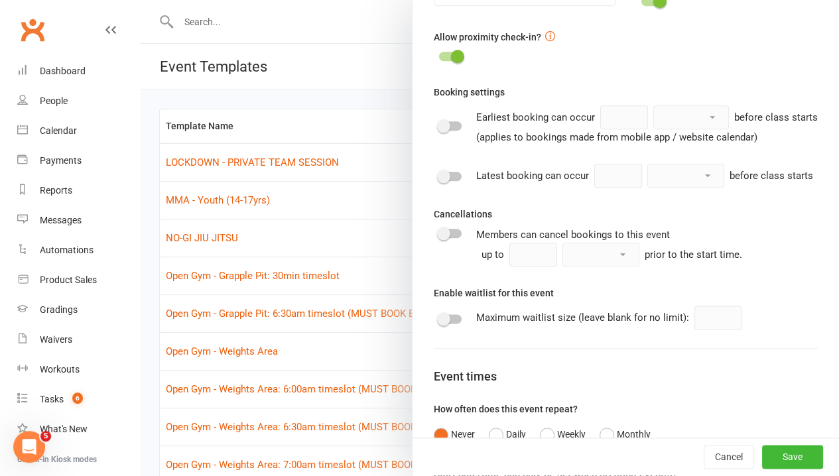
scroll to position [671, 0]
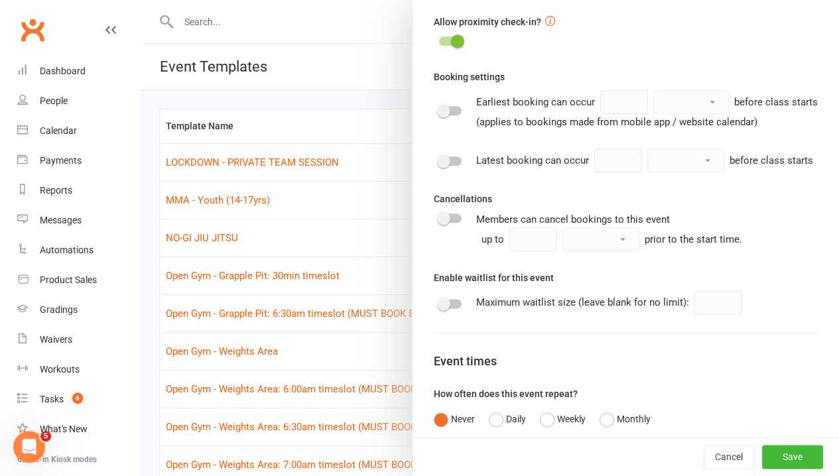
click at [444, 166] on div at bounding box center [450, 161] width 23 height 9
click at [439, 159] on input "checkbox" at bounding box center [439, 159] width 0 height 0
click at [594, 172] on input "1" at bounding box center [618, 161] width 48 height 24
drag, startPoint x: 532, startPoint y: 189, endPoint x: 537, endPoint y: 197, distance: 9.6
click at [648, 172] on select "minute(s) hour(s) day(s)" at bounding box center [686, 160] width 76 height 23
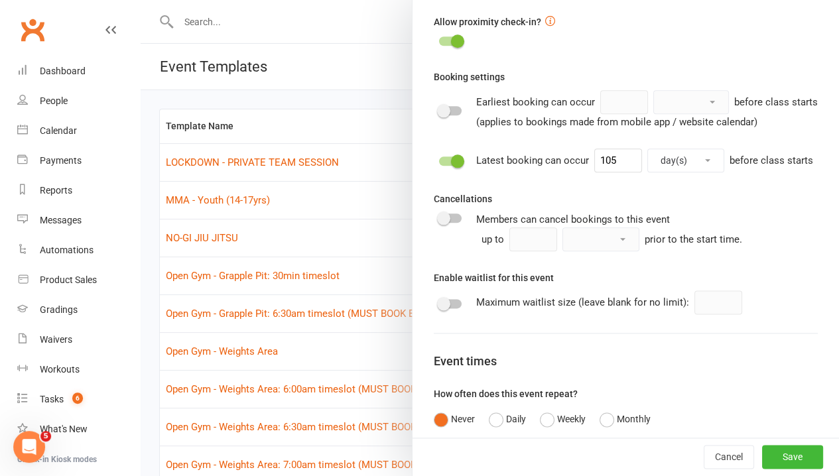
click at [648, 172] on select "minute(s) hour(s) day(s)" at bounding box center [686, 160] width 76 height 23
click at [689, 220] on div "Cancellations Members can cancel bookings to this event up to minute(s) hour(s)…" at bounding box center [626, 221] width 384 height 60
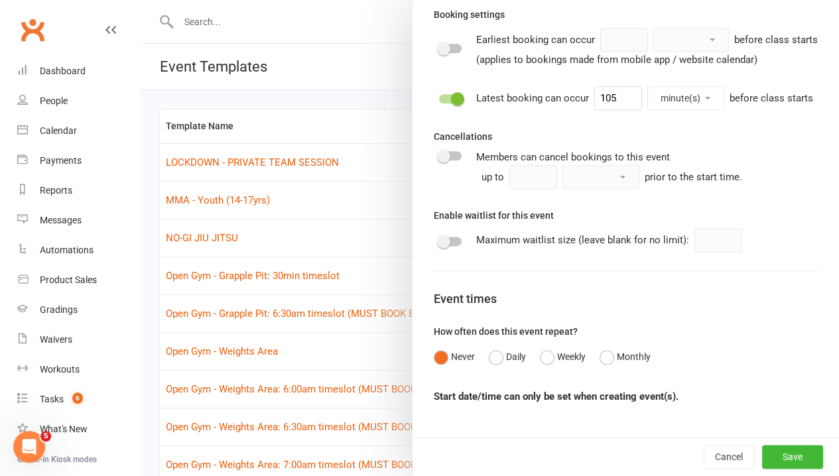
scroll to position [778, 0]
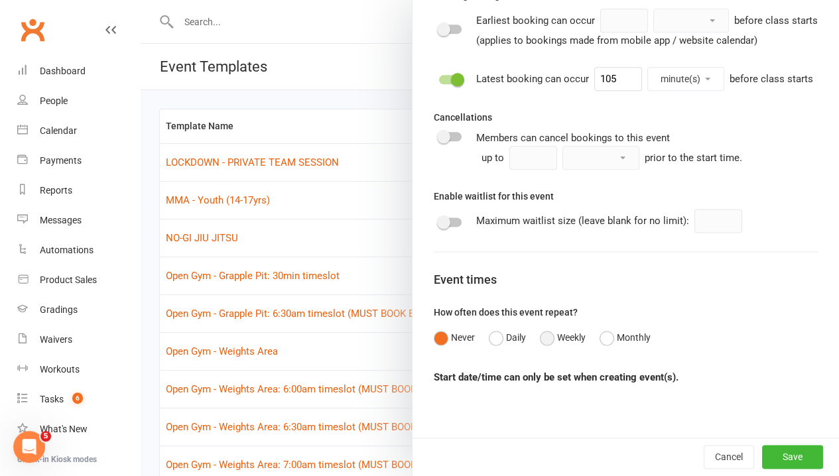
click at [543, 337] on button "Weekly" at bounding box center [563, 337] width 46 height 25
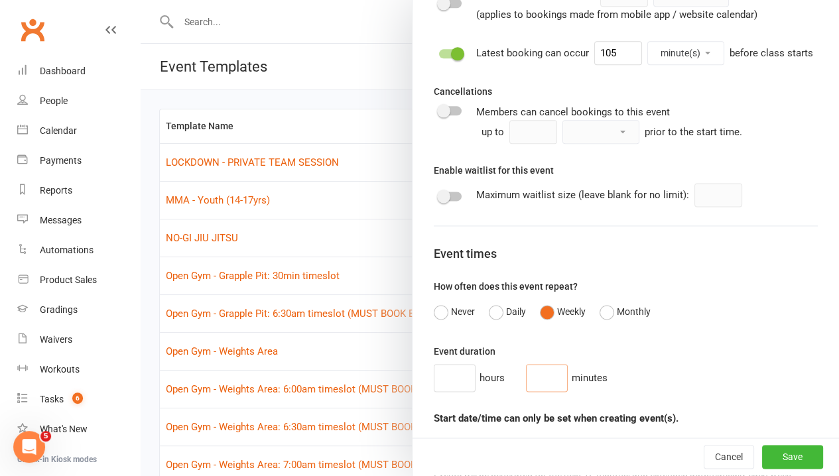
click at [543, 392] on input "number" at bounding box center [547, 378] width 42 height 28
click at [701, 377] on div "Event duration hours 30 minutes" at bounding box center [626, 368] width 384 height 48
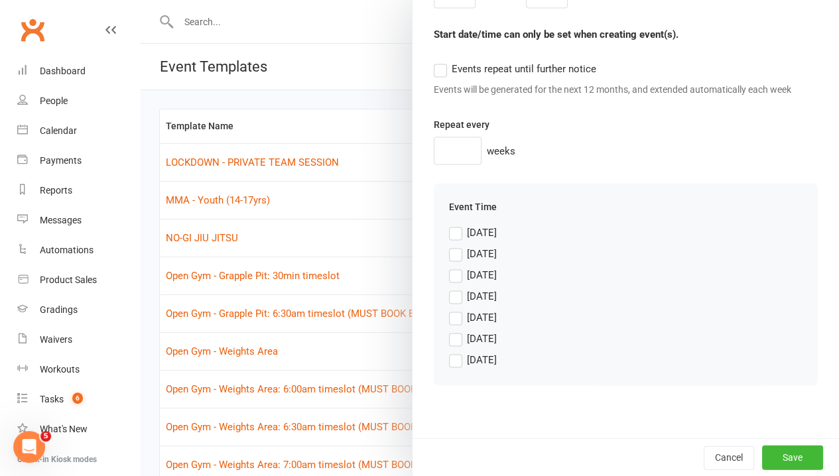
scroll to position [1187, 0]
click at [458, 153] on input "number" at bounding box center [458, 150] width 48 height 28
drag, startPoint x: 456, startPoint y: 332, endPoint x: 450, endPoint y: 339, distance: 8.9
click at [453, 334] on label "[DATE]" at bounding box center [473, 338] width 48 height 16
click at [453, 330] on input "[DATE]" at bounding box center [473, 330] width 48 height 0
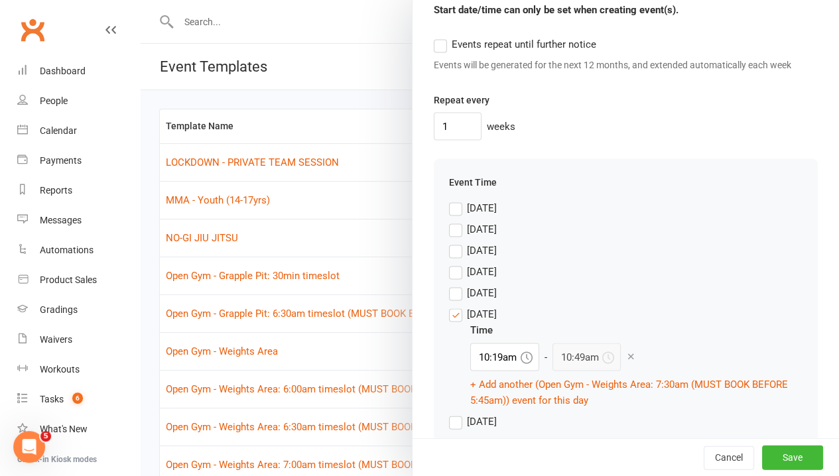
click at [521, 363] on icon at bounding box center [527, 357] width 12 height 12
click at [502, 371] on input "10:19am" at bounding box center [504, 357] width 69 height 28
click at [490, 446] on div "7:30am" at bounding box center [505, 435] width 68 height 21
drag, startPoint x: 754, startPoint y: 342, endPoint x: 774, endPoint y: 376, distance: 39.8
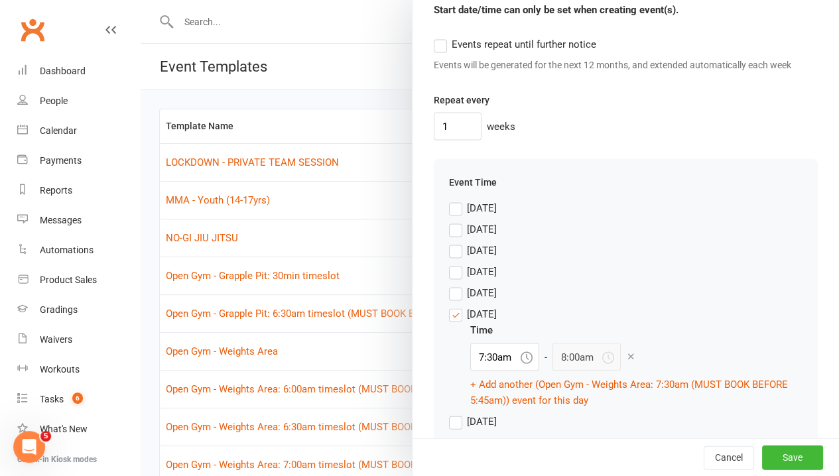
click at [754, 341] on div "[DATE] Time 7:30am - 8:00am + Add another (Open Gym - Weights Area: 7:30am (MUS…" at bounding box center [626, 357] width 354 height 102
click at [783, 458] on button "Save" at bounding box center [792, 458] width 61 height 24
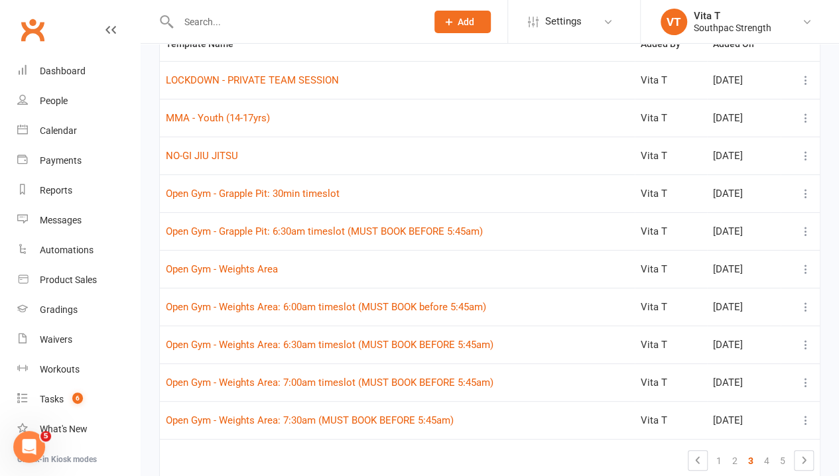
scroll to position [133, 0]
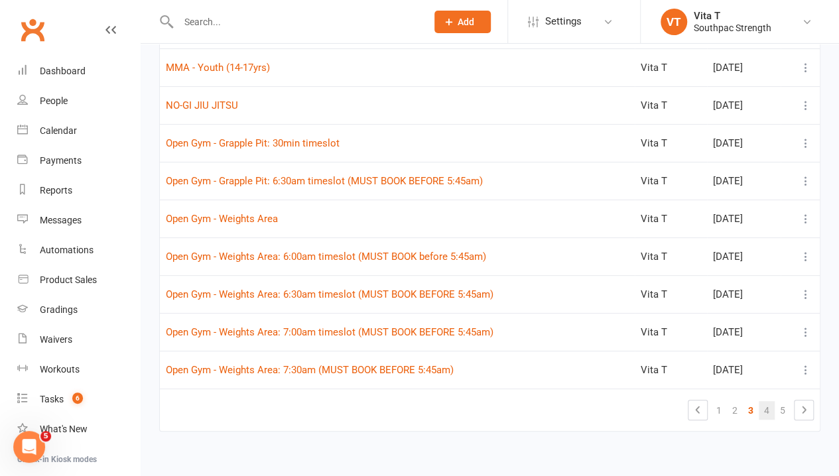
click at [764, 415] on link "4" at bounding box center [767, 410] width 16 height 19
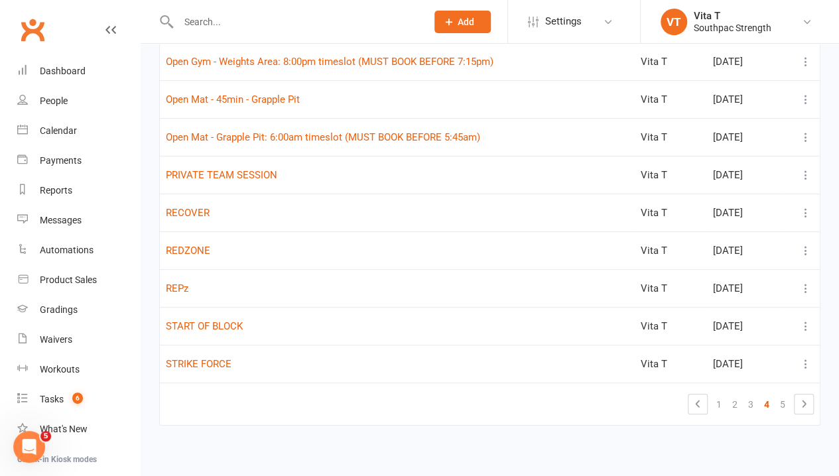
scroll to position [141, 0]
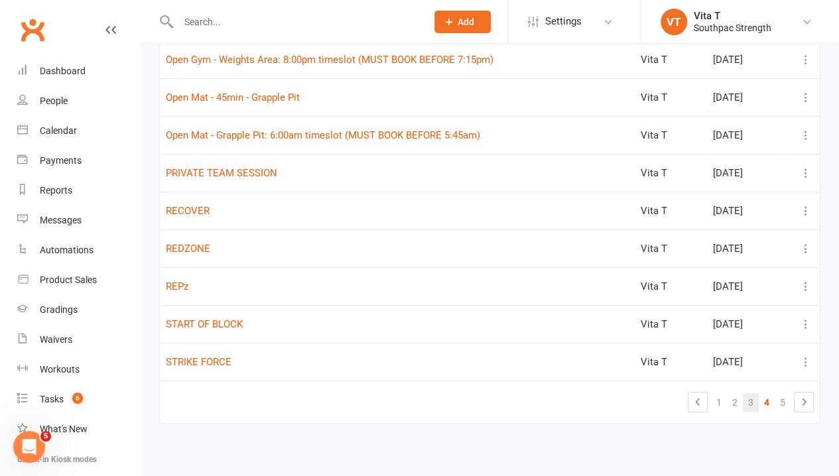
click at [754, 395] on link "3" at bounding box center [751, 402] width 16 height 19
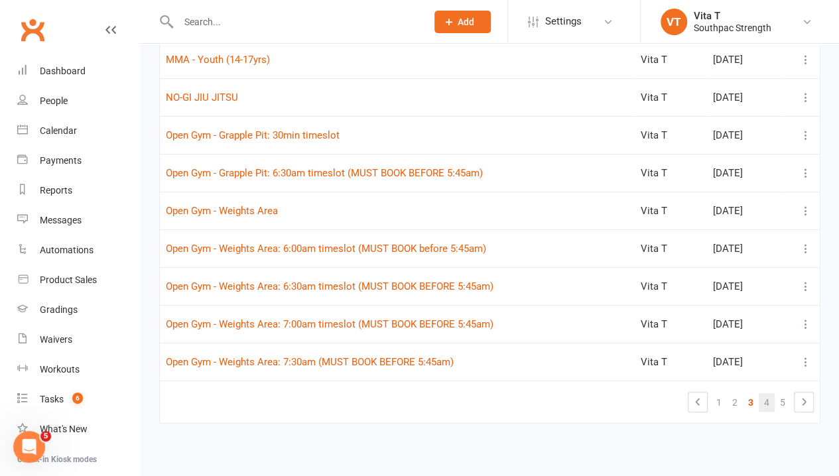
click at [768, 403] on link "4" at bounding box center [767, 402] width 16 height 19
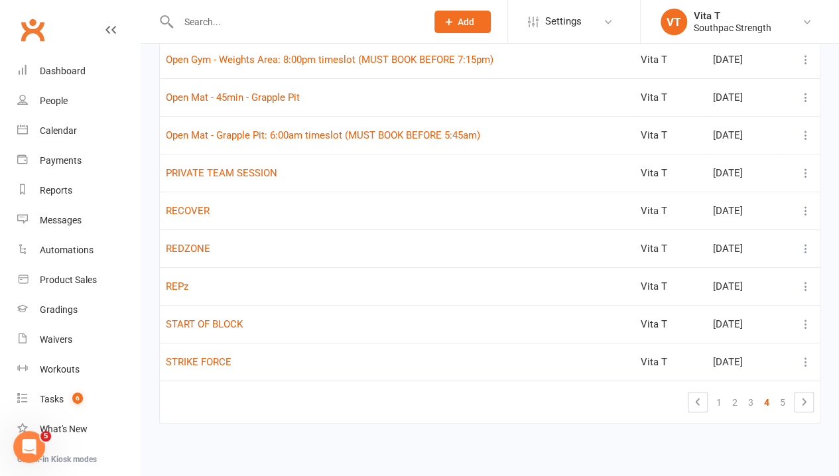
click at [320, 100] on td "Open Mat - 45min - Grapple Pit" at bounding box center [397, 97] width 475 height 38
click at [286, 102] on button "Open Mat - 45min - Grapple Pit" at bounding box center [233, 98] width 134 height 16
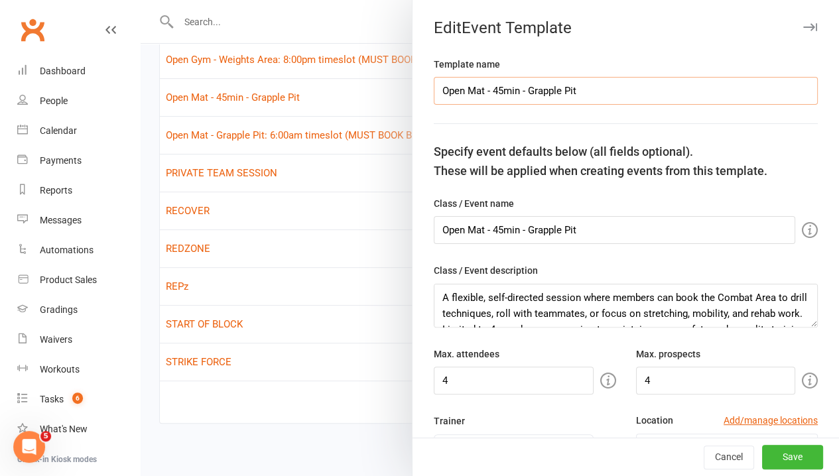
drag, startPoint x: 518, startPoint y: 89, endPoint x: 484, endPoint y: 93, distance: 34.7
click at [484, 93] on input "Open Mat - 45min - Grapple Pit" at bounding box center [626, 91] width 384 height 28
click at [565, 89] on input "Open Mat - Grapple Pit" at bounding box center [626, 91] width 384 height 28
drag, startPoint x: 637, startPoint y: 91, endPoint x: 0, endPoint y: 109, distance: 637.2
click at [0, 111] on body "Prospect Member Non-attending contact Class / event Appointment Grading event T…" at bounding box center [419, 162] width 839 height 598
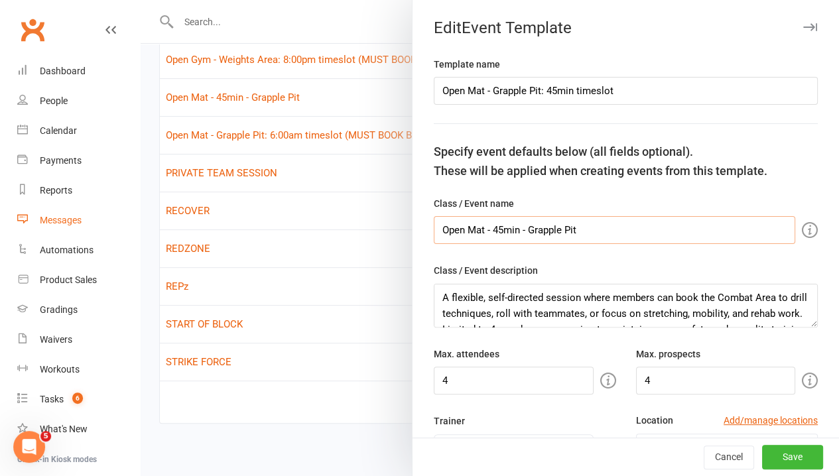
drag, startPoint x: 609, startPoint y: 229, endPoint x: 56, endPoint y: 224, distance: 553.3
click at [56, 224] on body "Prospect Member Non-attending contact Class / event Appointment Grading event T…" at bounding box center [419, 162] width 839 height 598
paste input "Grapple Pit: 45min timeslo"
click at [673, 273] on div "Class / Event description A flexible, self-directed session where members can b…" at bounding box center [626, 295] width 384 height 64
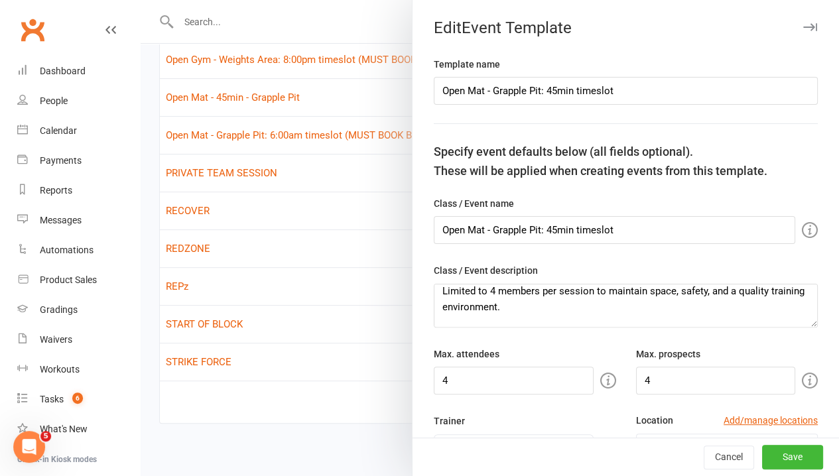
scroll to position [64, 0]
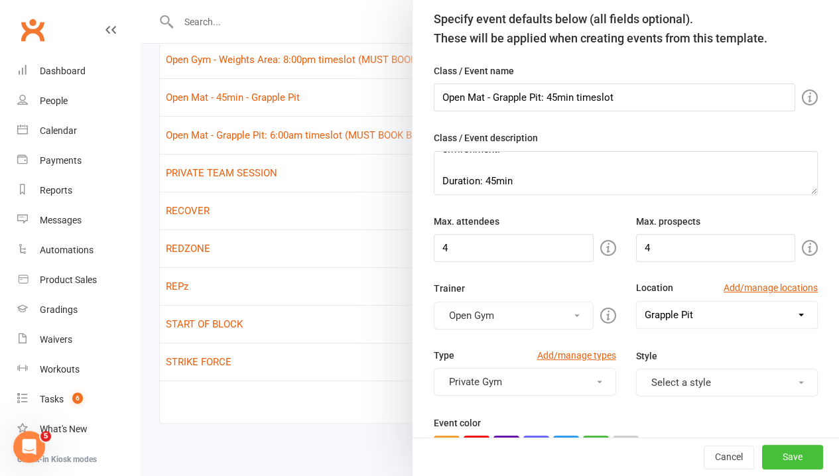
click at [777, 460] on button "Save" at bounding box center [792, 458] width 61 height 24
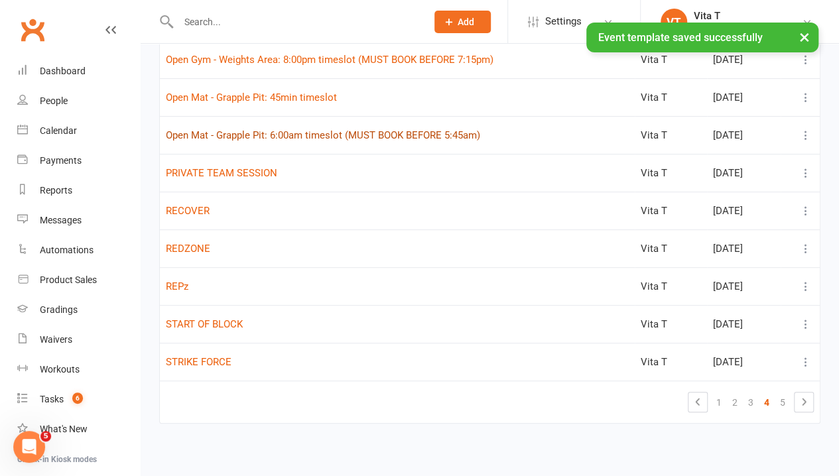
click at [265, 131] on button "Open Mat - Grapple Pit: 6:00am timeslot (MUST BOOK BEFORE 5:45am)" at bounding box center [323, 135] width 314 height 16
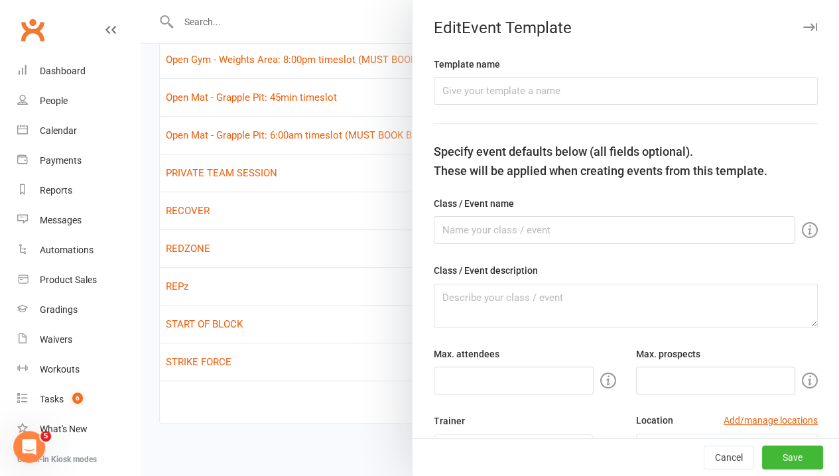
click at [275, 135] on div at bounding box center [490, 238] width 699 height 476
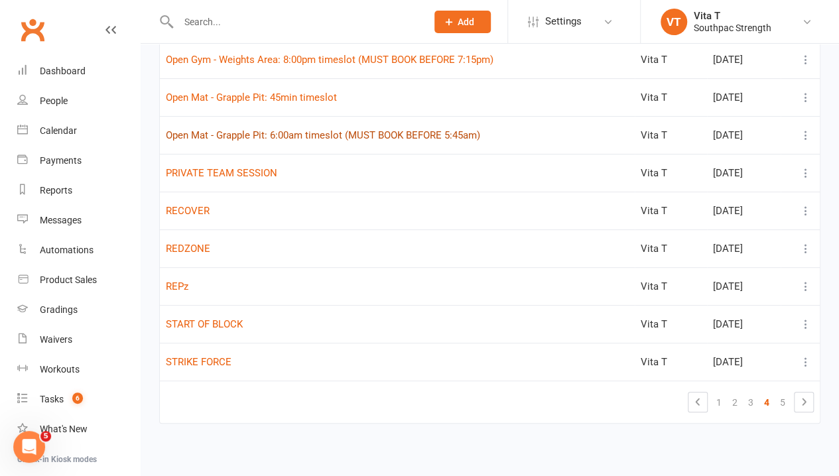
click at [340, 127] on button "Open Mat - Grapple Pit: 6:00am timeslot (MUST BOOK BEFORE 5:45am)" at bounding box center [323, 135] width 314 height 16
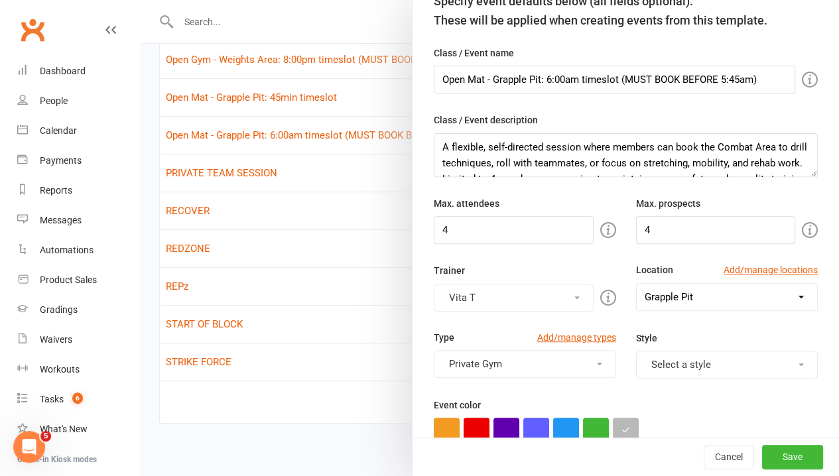
scroll to position [199, 0]
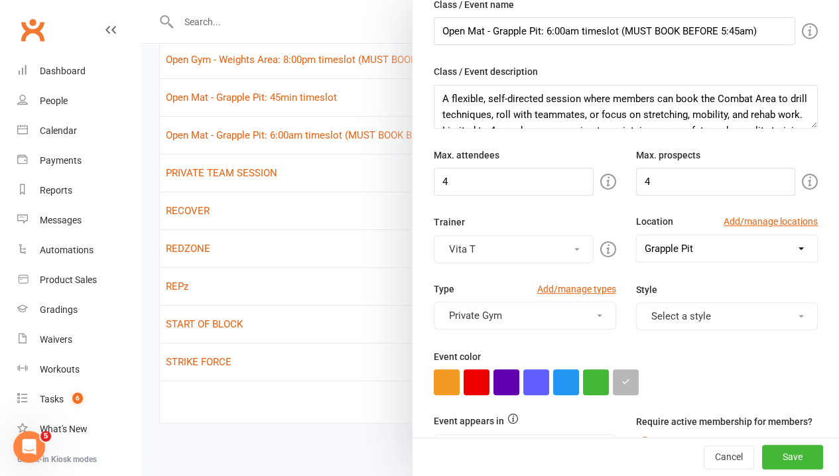
click at [368, 348] on div at bounding box center [490, 238] width 699 height 476
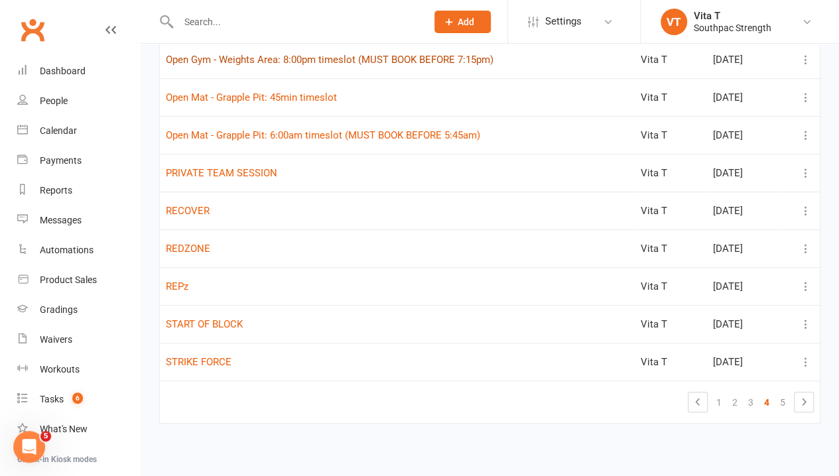
click at [324, 60] on button "Open Gym - Weights Area: 8:00pm timeslot (MUST BOOK BEFORE 7:15pm)" at bounding box center [330, 60] width 328 height 16
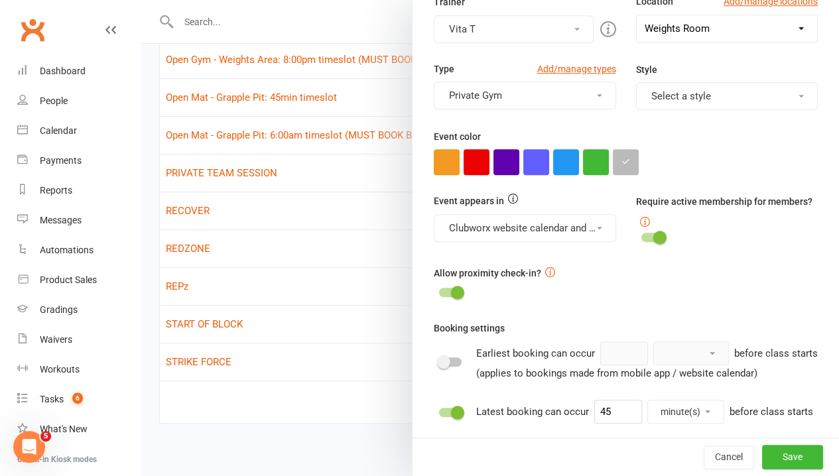
scroll to position [398, 0]
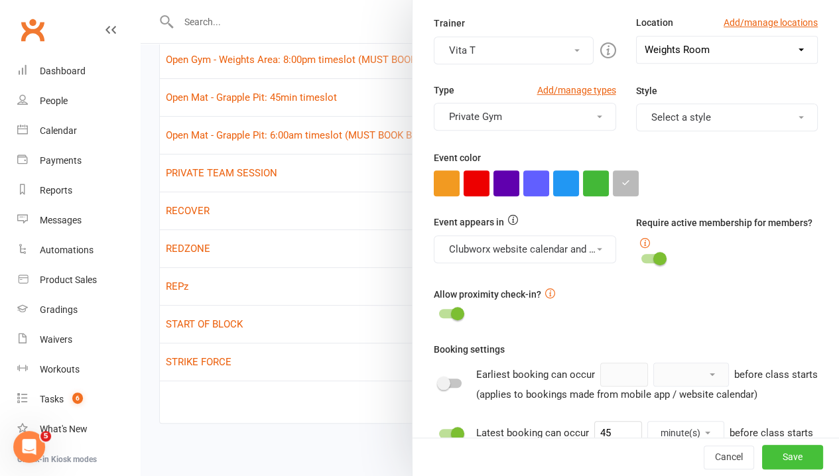
click at [774, 455] on button "Save" at bounding box center [792, 458] width 61 height 24
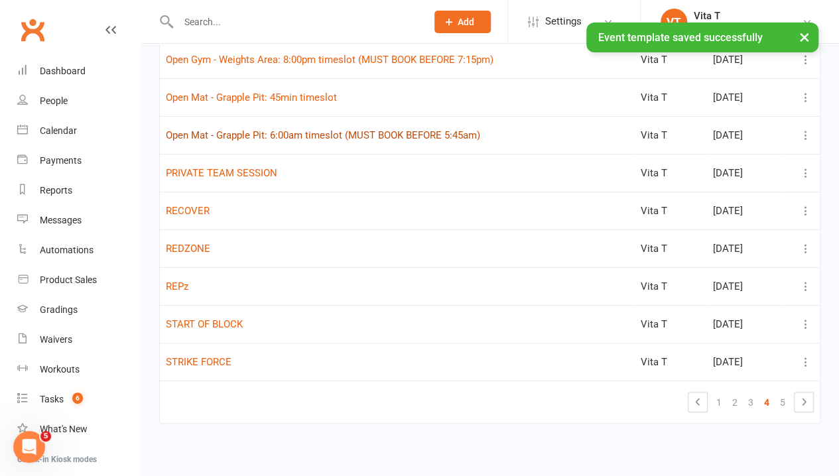
click at [267, 133] on button "Open Mat - Grapple Pit: 6:00am timeslot (MUST BOOK BEFORE 5:45am)" at bounding box center [323, 135] width 314 height 16
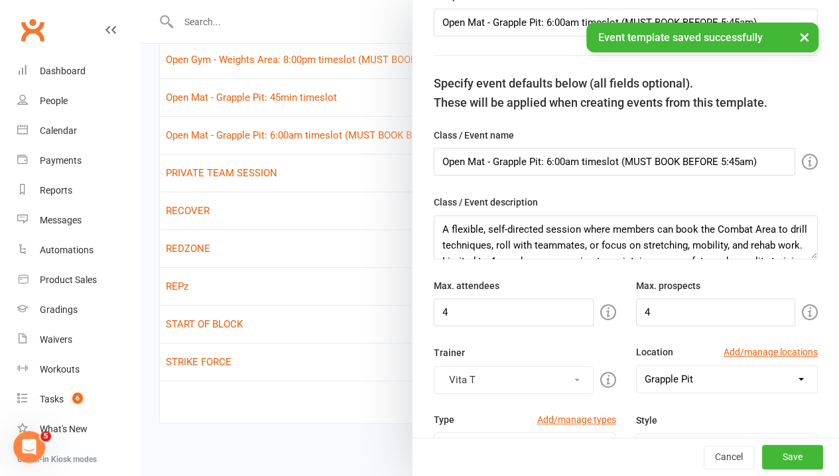
scroll to position [133, 0]
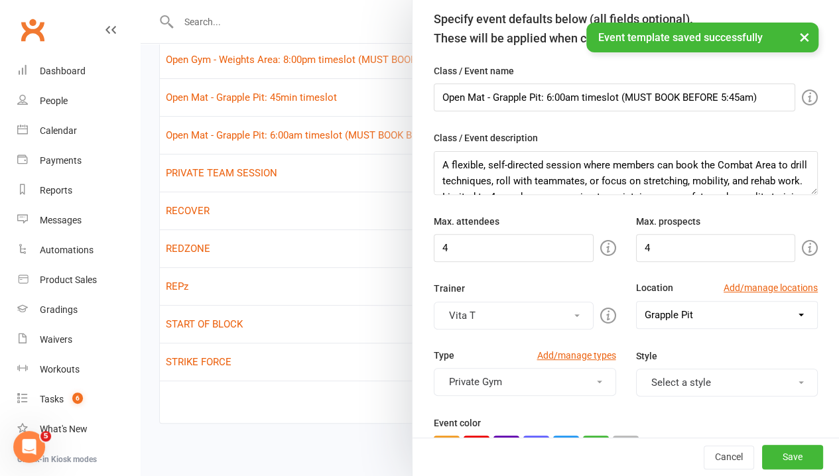
click at [370, 247] on div at bounding box center [490, 238] width 699 height 476
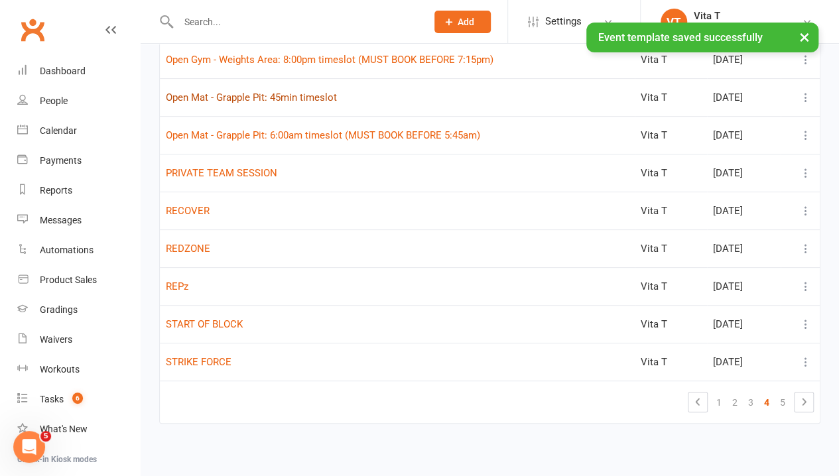
click at [313, 101] on button "Open Mat - Grapple Pit: 45min timeslot" at bounding box center [251, 98] width 171 height 16
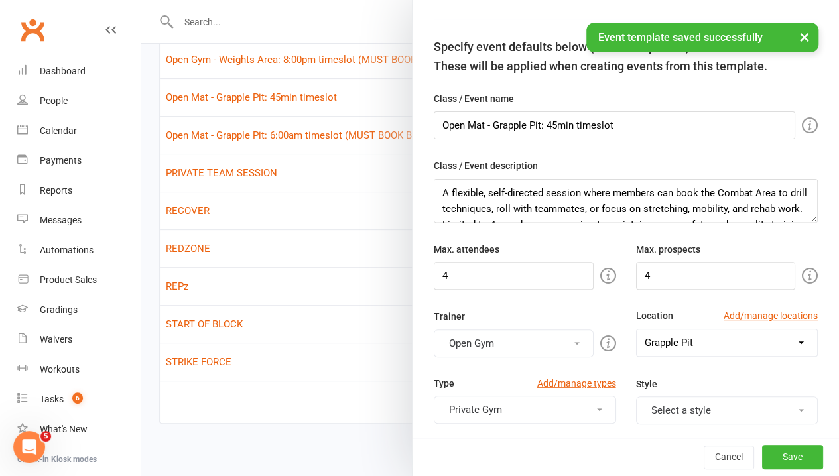
scroll to position [199, 0]
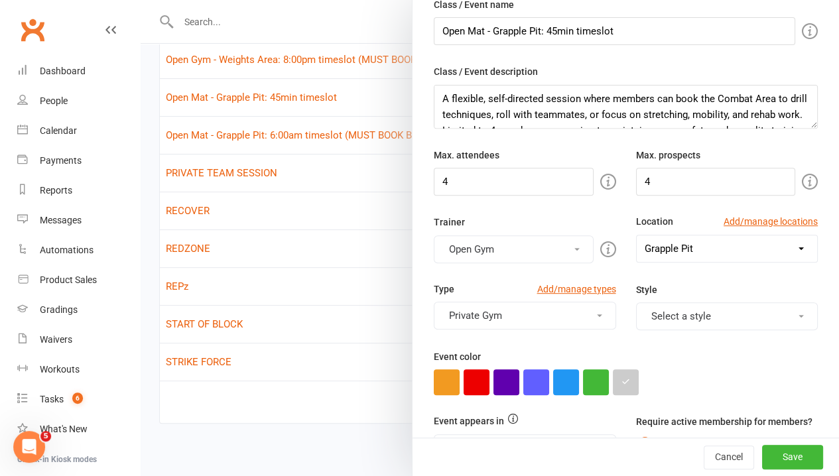
click at [342, 281] on div at bounding box center [490, 238] width 699 height 476
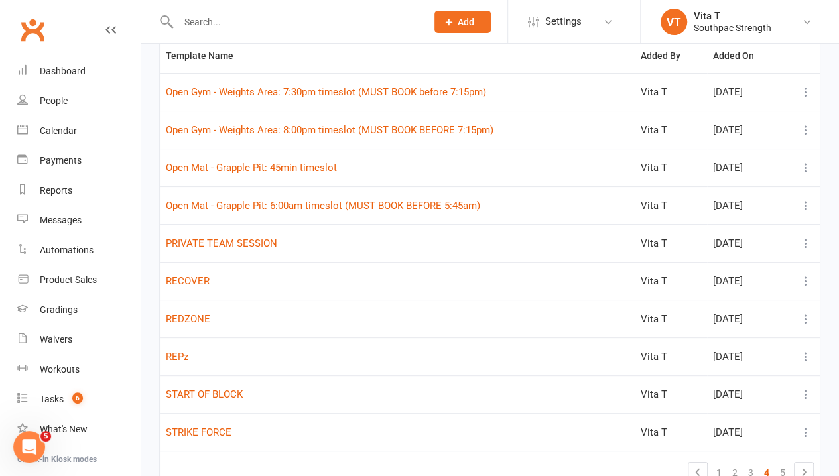
scroll to position [0, 0]
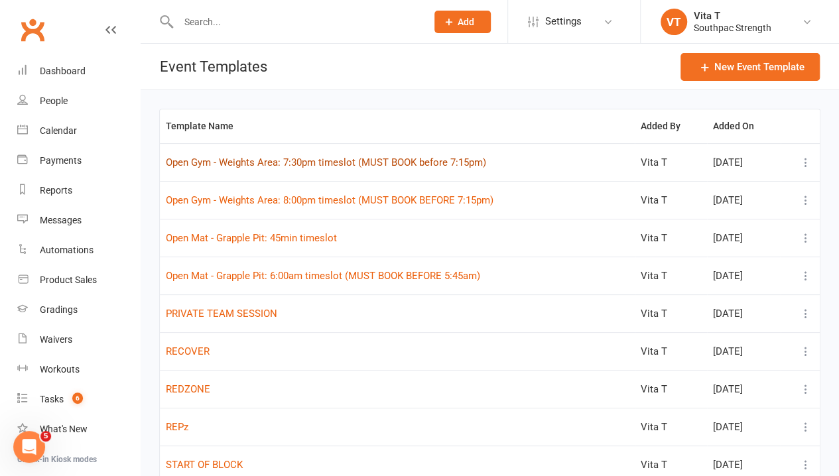
click at [362, 166] on button "Open Gym - Weights Area: 7:30pm timeslot (MUST BOOK before 7:15pm)" at bounding box center [326, 163] width 320 height 16
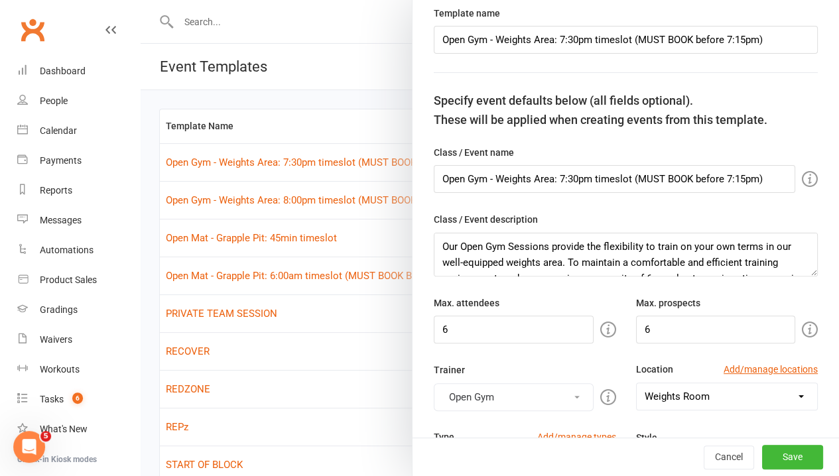
scroll to position [199, 0]
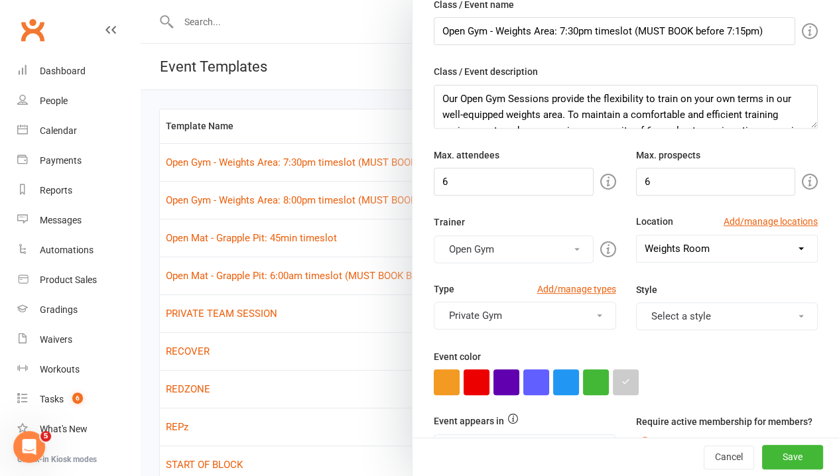
click at [524, 255] on button "Open Gym" at bounding box center [514, 250] width 160 height 28
click at [377, 316] on div at bounding box center [490, 238] width 699 height 476
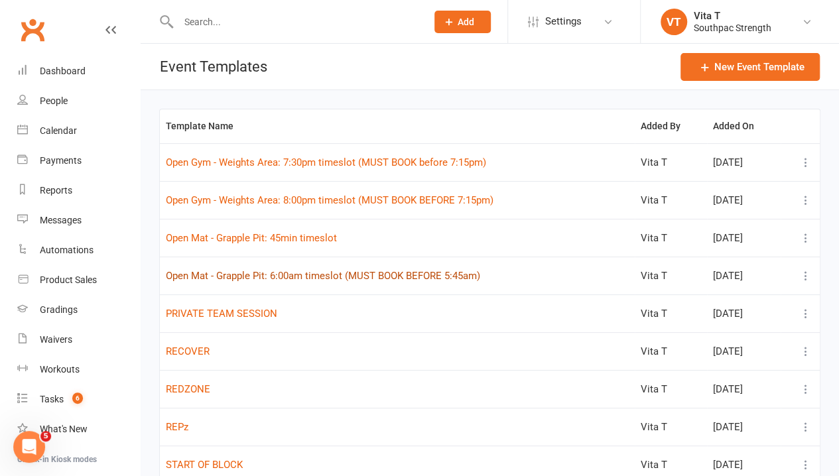
click at [366, 271] on button "Open Mat - Grapple Pit: 6:00am timeslot (MUST BOOK BEFORE 5:45am)" at bounding box center [323, 276] width 314 height 16
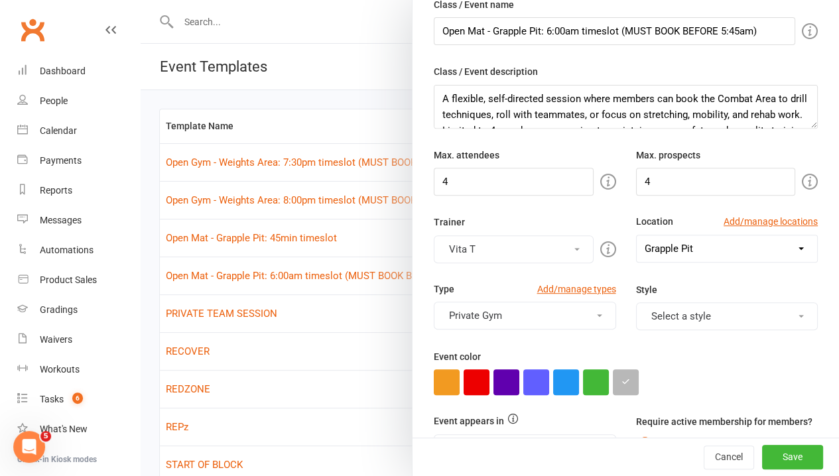
click at [513, 247] on button "Vita T" at bounding box center [514, 250] width 160 height 28
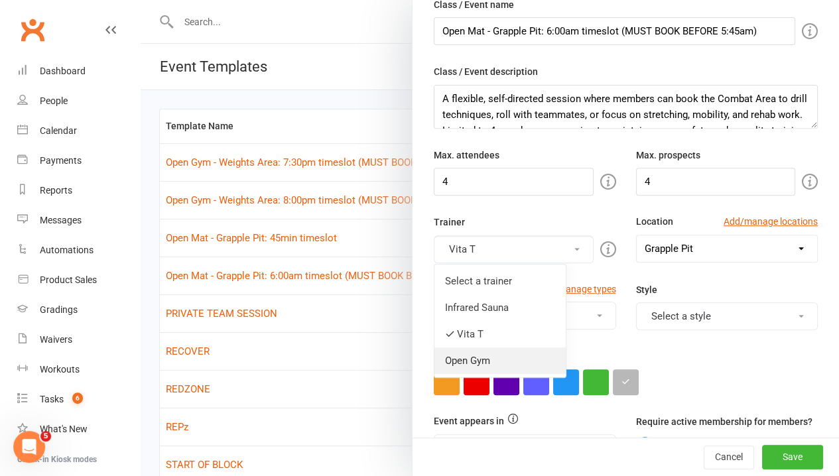
click at [480, 356] on link "Open Gym" at bounding box center [500, 361] width 131 height 27
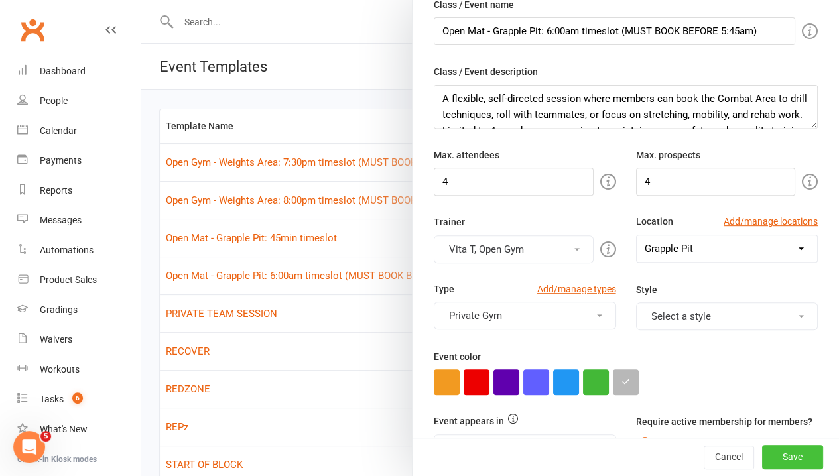
click at [766, 462] on button "Save" at bounding box center [792, 458] width 61 height 24
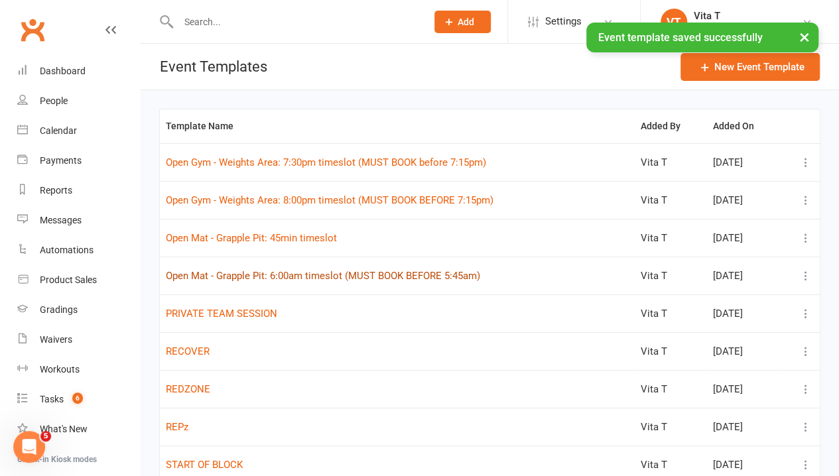
click at [395, 275] on button "Open Mat - Grapple Pit: 6:00am timeslot (MUST BOOK BEFORE 5:45am)" at bounding box center [323, 276] width 314 height 16
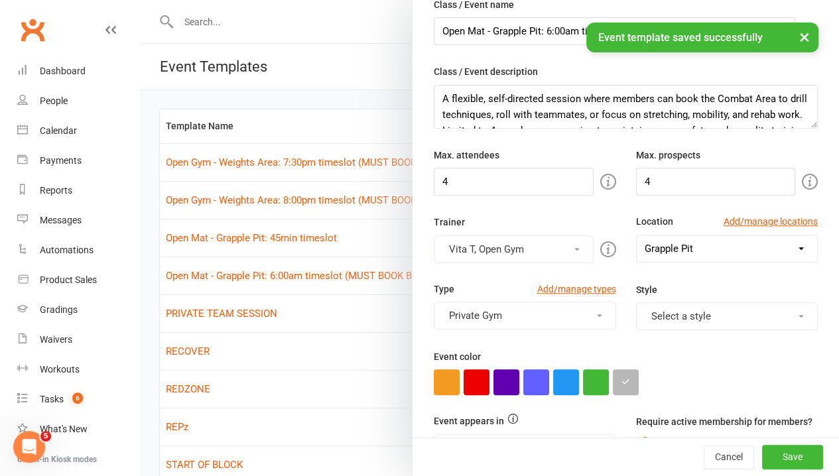
click at [574, 311] on button "Private Gym" at bounding box center [525, 316] width 182 height 28
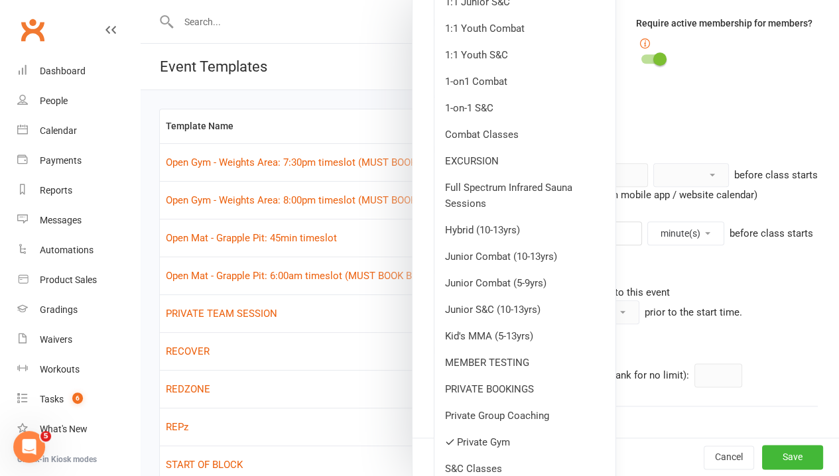
scroll to position [597, 0]
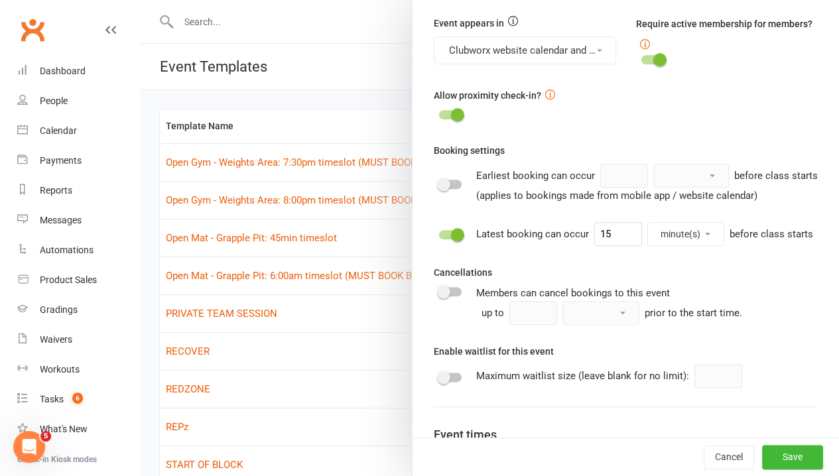
click at [761, 316] on div "Members can cancel bookings to this event up to minute(s) hour(s) day(s) prior …" at bounding box center [647, 305] width 342 height 40
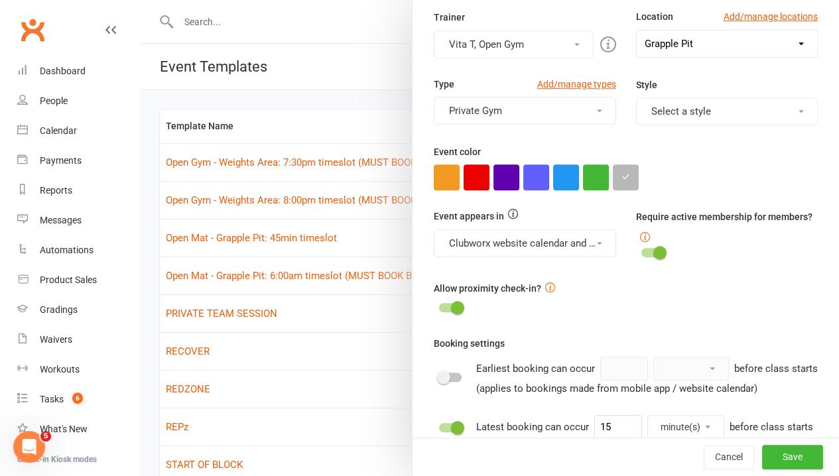
scroll to position [332, 0]
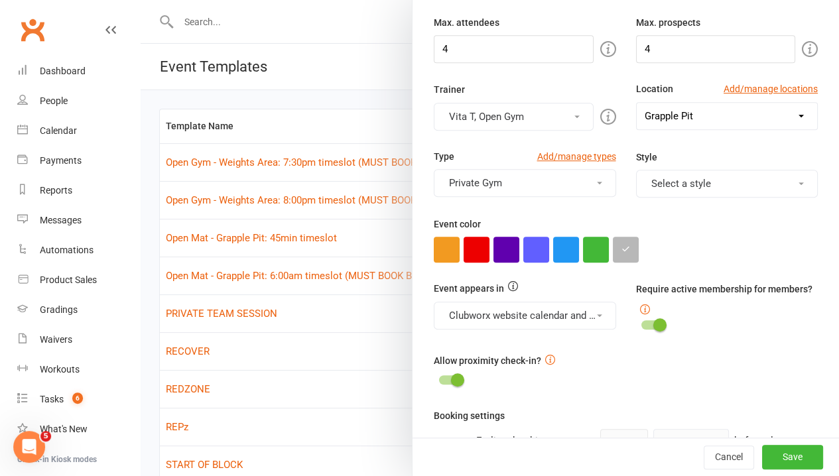
click at [552, 112] on button "Vita T, Open Gym" at bounding box center [514, 117] width 160 height 28
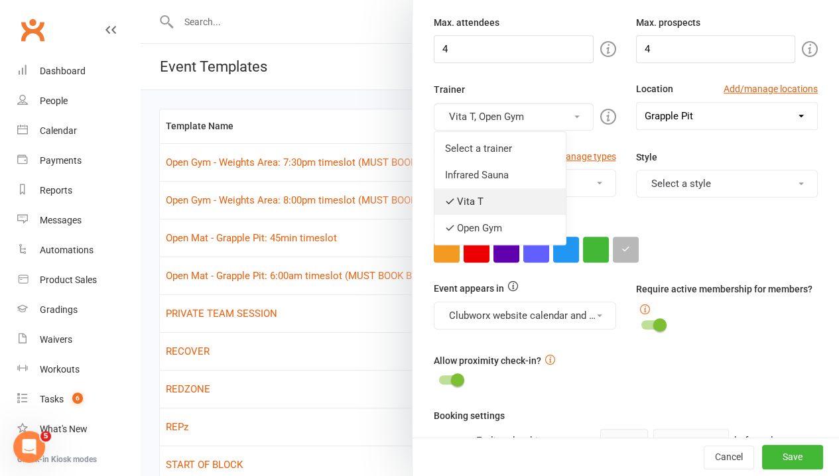
click at [482, 190] on link "Vita T" at bounding box center [500, 201] width 131 height 27
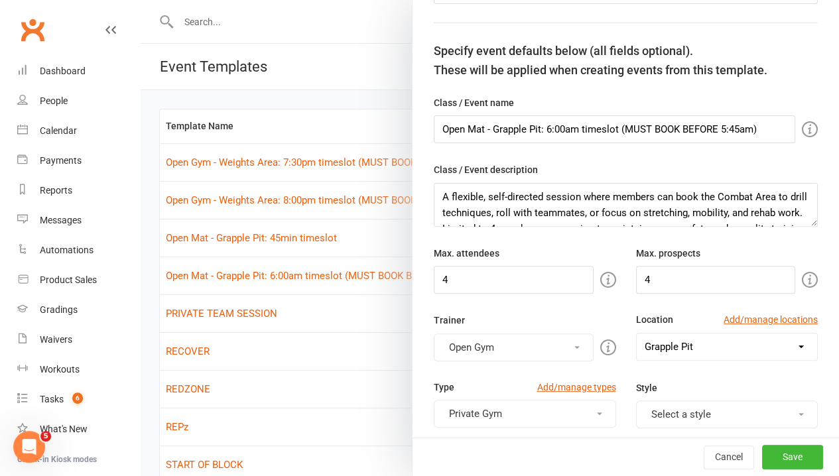
scroll to position [66, 0]
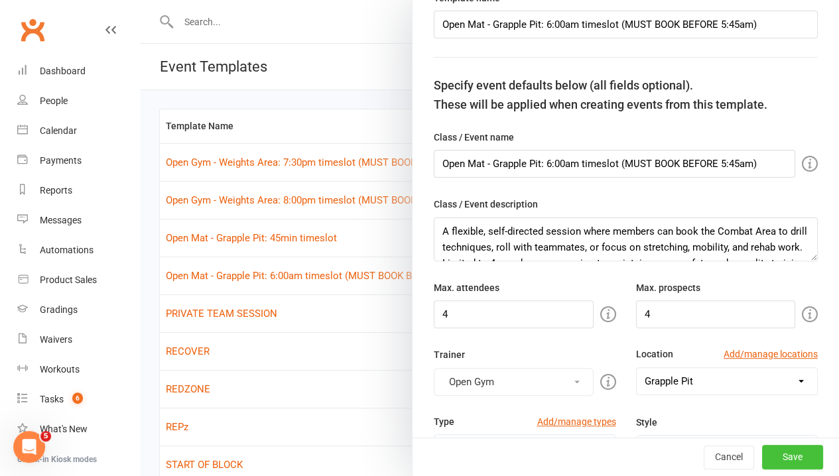
click at [774, 459] on button "Save" at bounding box center [792, 458] width 61 height 24
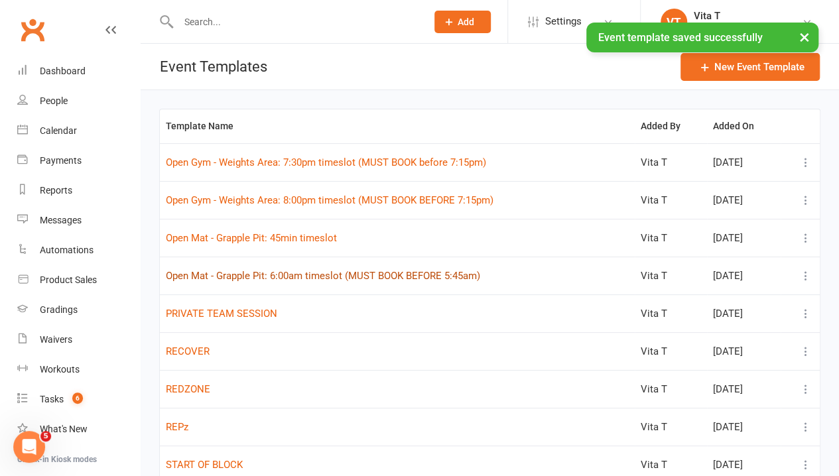
click at [267, 277] on button "Open Mat - Grapple Pit: 6:00am timeslot (MUST BOOK BEFORE 5:45am)" at bounding box center [323, 276] width 314 height 16
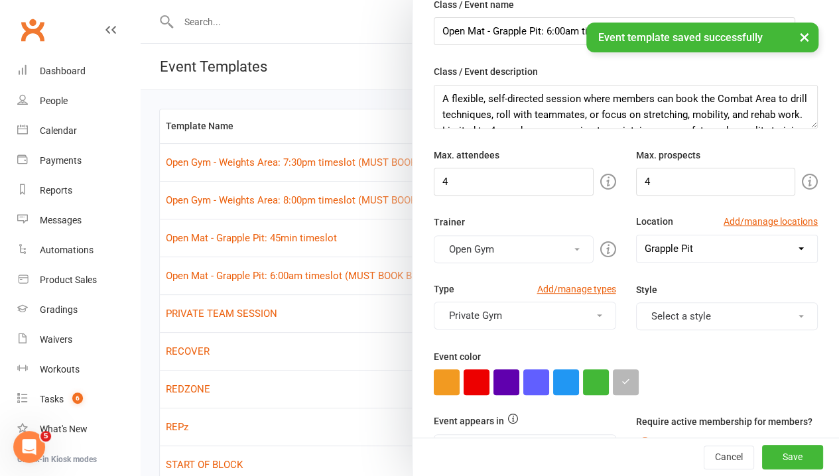
scroll to position [0, 0]
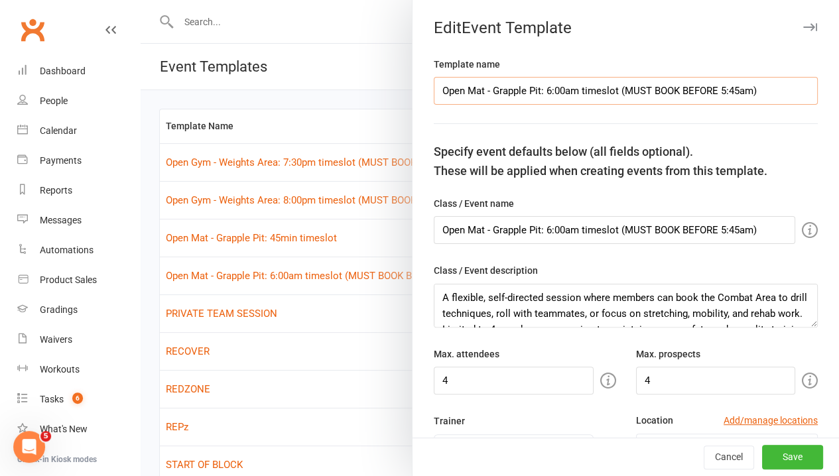
drag, startPoint x: 476, startPoint y: 90, endPoint x: 498, endPoint y: 88, distance: 21.3
click at [476, 89] on input "Open Mat - Grapple Pit: 6:00am timeslot (MUST BOOK BEFORE 5:45am)" at bounding box center [626, 91] width 384 height 28
click at [498, 88] on input "Open M- Grapple Pit: 6:00am timeslot (MUST BOOK BEFORE 5:45am)" at bounding box center [626, 91] width 384 height 28
click at [474, 221] on input "Open Mat - Grapple Pit: 6:00am timeslot (MUST BOOK BEFORE 5:45am)" at bounding box center [615, 230] width 362 height 28
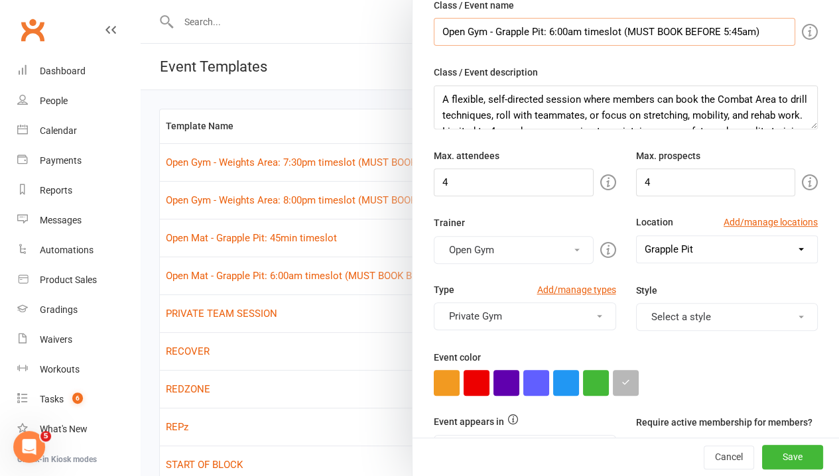
scroll to position [199, 0]
click at [787, 456] on button "Save" at bounding box center [792, 458] width 61 height 24
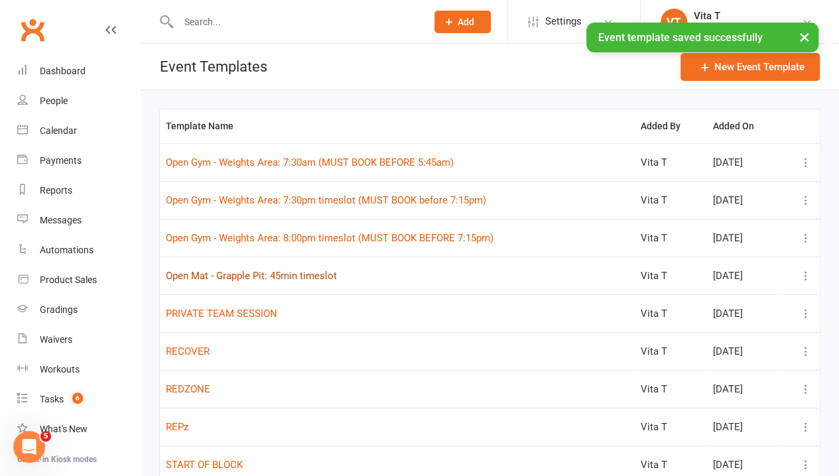
click at [266, 272] on button "Open Mat - Grapple Pit: 45min timeslot" at bounding box center [251, 276] width 171 height 16
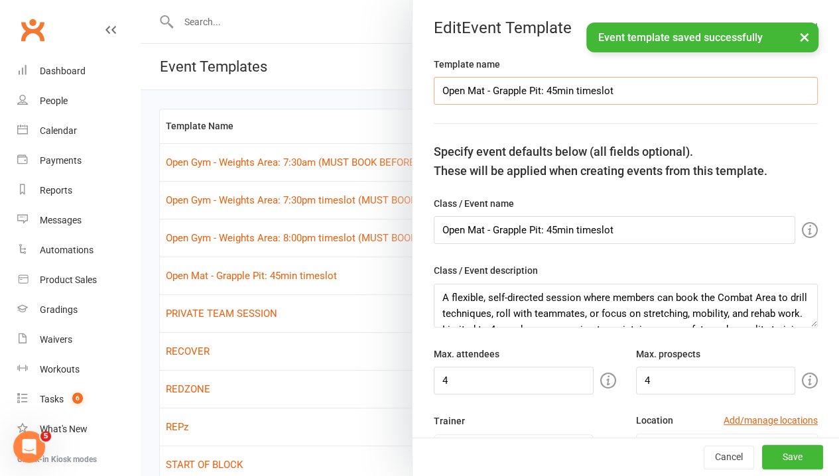
click at [476, 86] on input "Open Mat - Grapple Pit: 45min timeslot" at bounding box center [626, 91] width 384 height 28
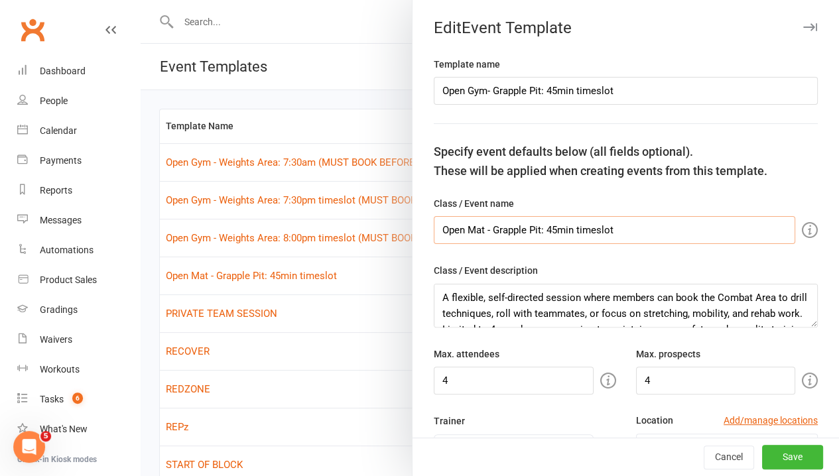
click at [475, 224] on input "Open Mat - Grapple Pit: 45min timeslot" at bounding box center [615, 230] width 362 height 28
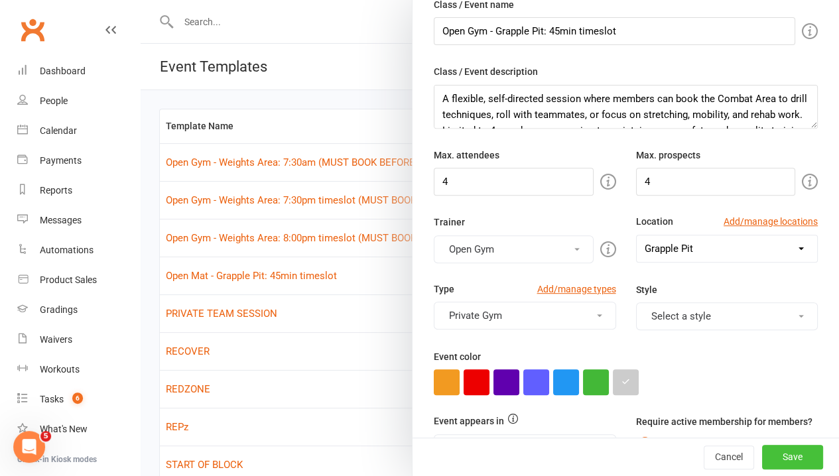
click at [787, 457] on button "Save" at bounding box center [792, 458] width 61 height 24
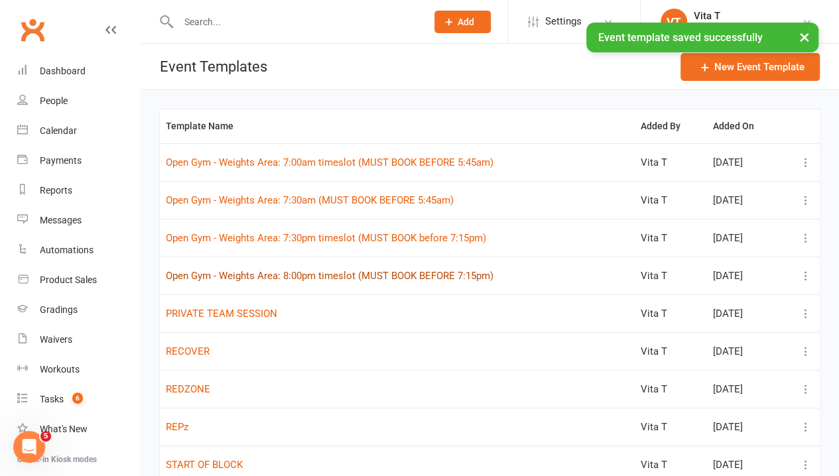
click at [401, 271] on button "Open Gym - Weights Area: 8:00pm timeslot (MUST BOOK BEFORE 7:15pm)" at bounding box center [330, 276] width 328 height 16
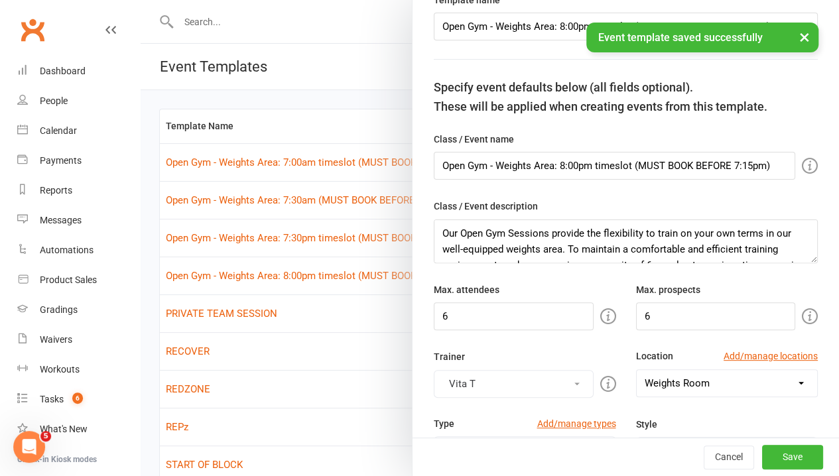
scroll to position [133, 0]
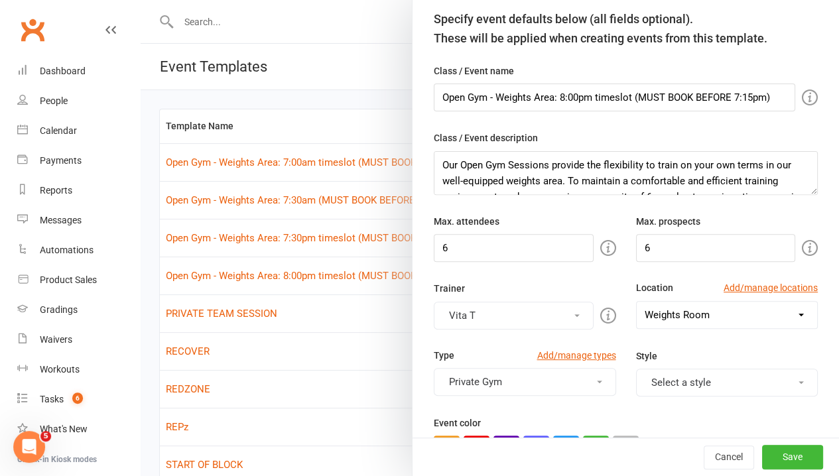
click at [509, 314] on button "Vita T" at bounding box center [514, 316] width 160 height 28
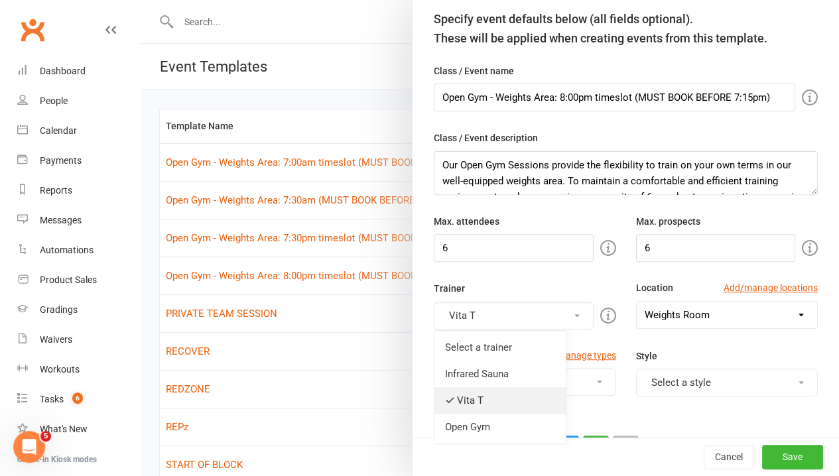
click at [478, 387] on link "Vita T" at bounding box center [500, 400] width 131 height 27
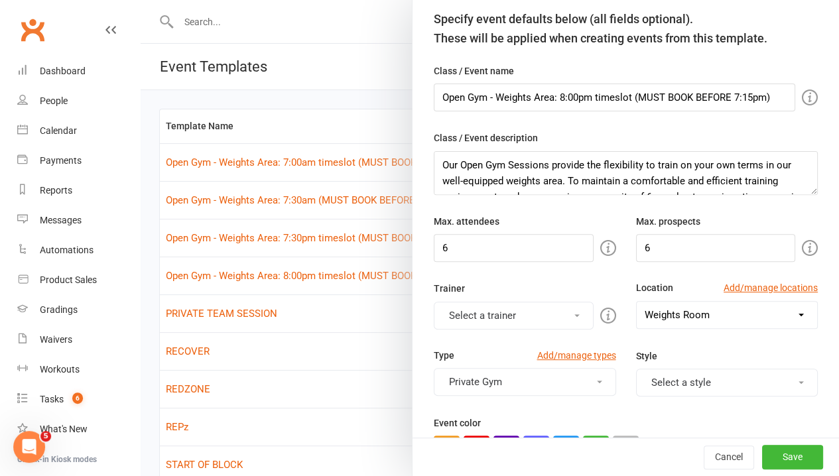
click at [483, 316] on button "Select a trainer" at bounding box center [514, 316] width 160 height 28
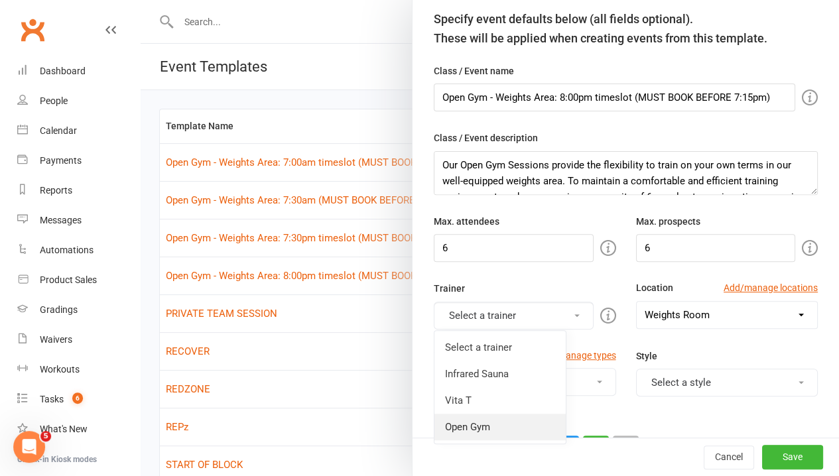
click at [505, 419] on link "Open Gym" at bounding box center [500, 427] width 131 height 27
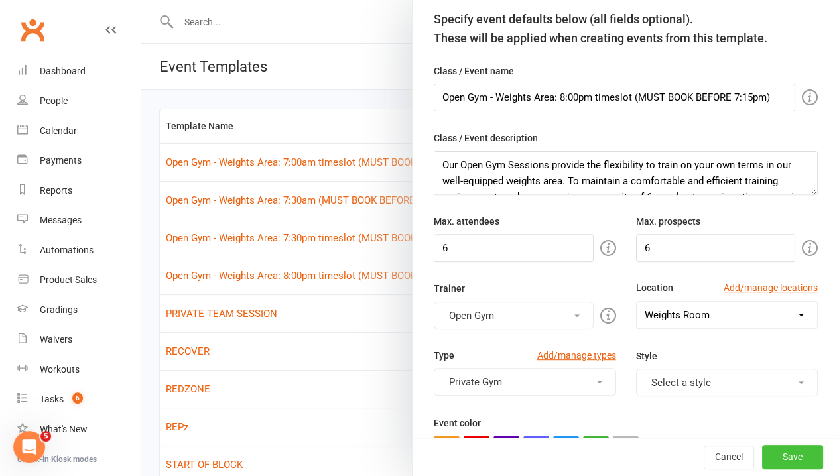
click at [795, 462] on button "Save" at bounding box center [792, 458] width 61 height 24
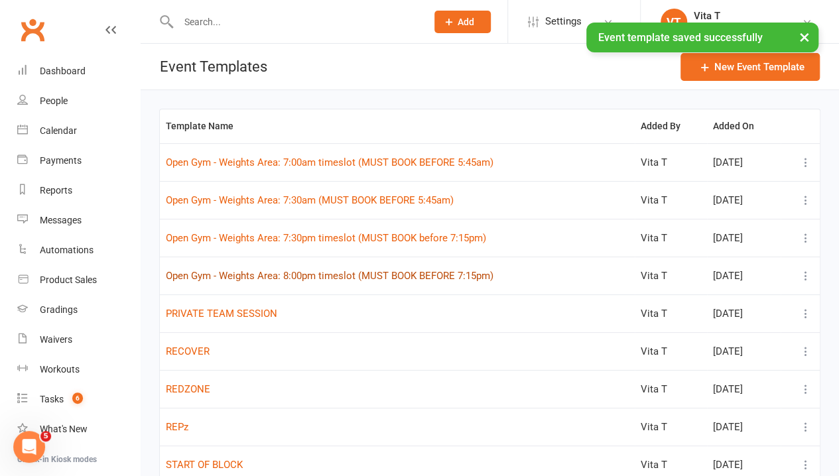
click at [361, 273] on button "Open Gym - Weights Area: 8:00pm timeslot (MUST BOOK BEFORE 7:15pm)" at bounding box center [330, 276] width 328 height 16
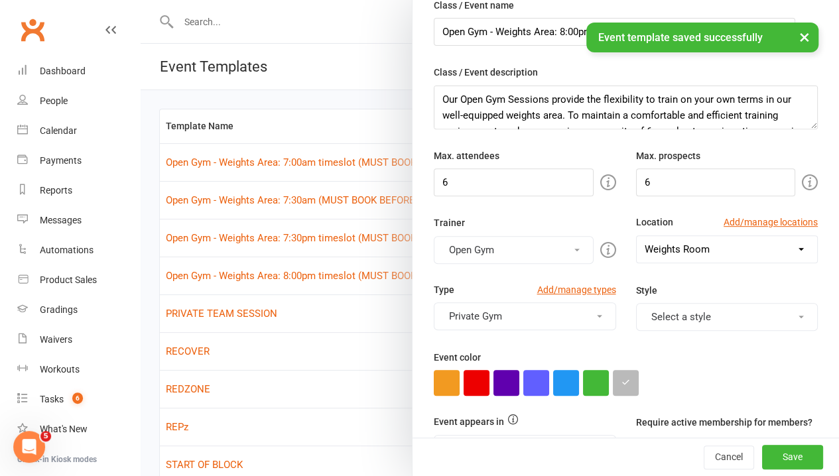
scroll to position [199, 0]
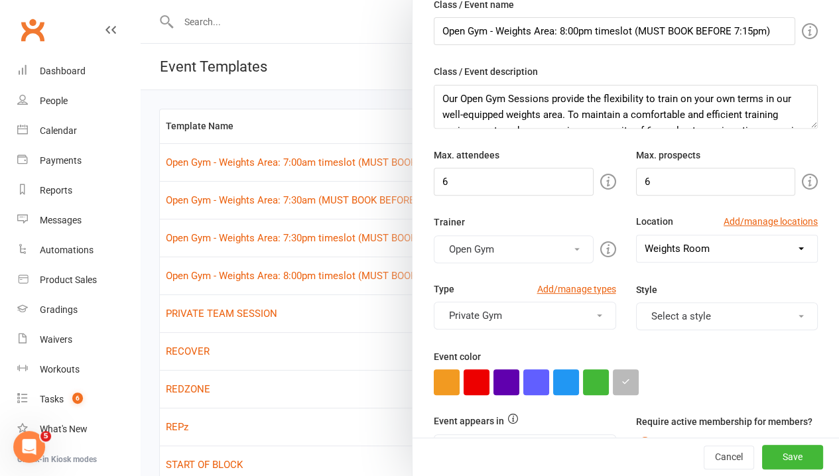
click at [368, 307] on div at bounding box center [490, 238] width 699 height 476
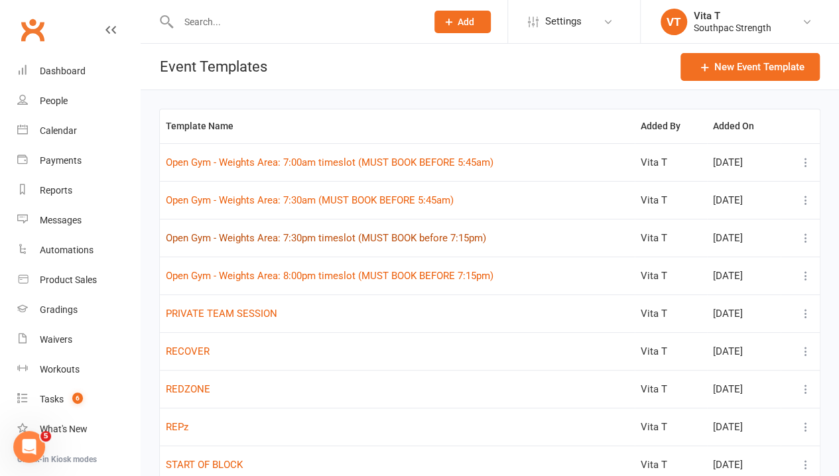
click at [352, 238] on button "Open Gym - Weights Area: 7:30pm timeslot (MUST BOOK before 7:15pm)" at bounding box center [326, 238] width 320 height 16
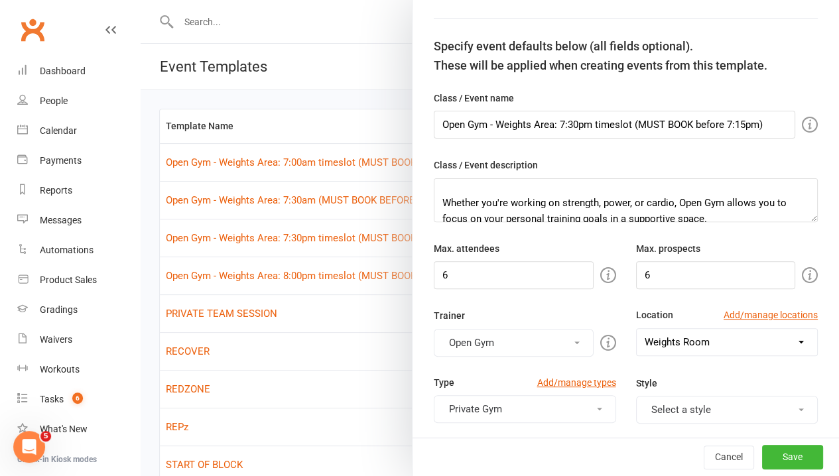
scroll to position [133, 0]
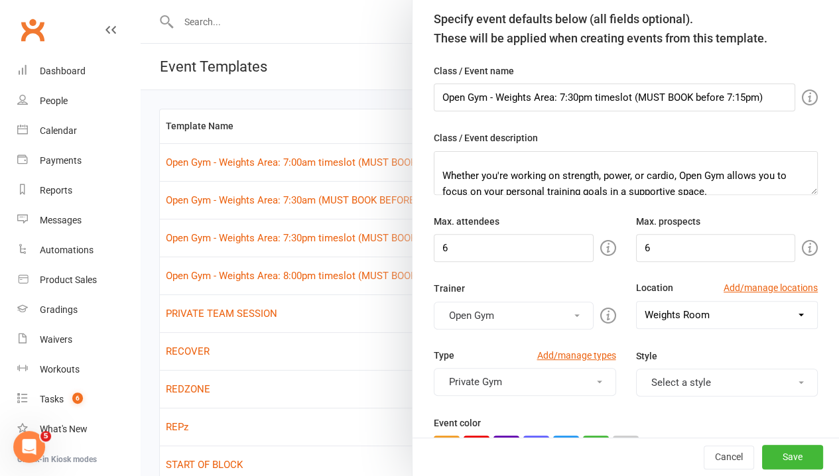
click at [344, 308] on div at bounding box center [490, 238] width 699 height 476
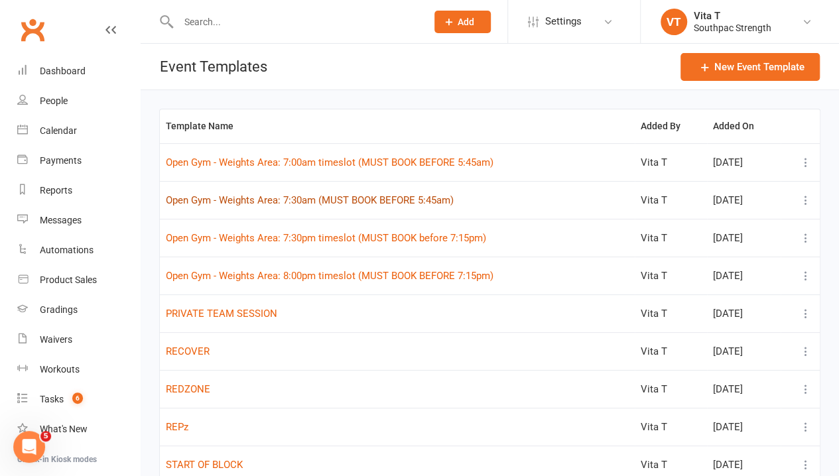
click at [351, 199] on button "Open Gym - Weights Area: 7:30am (MUST BOOK BEFORE 5:45am)" at bounding box center [310, 200] width 288 height 16
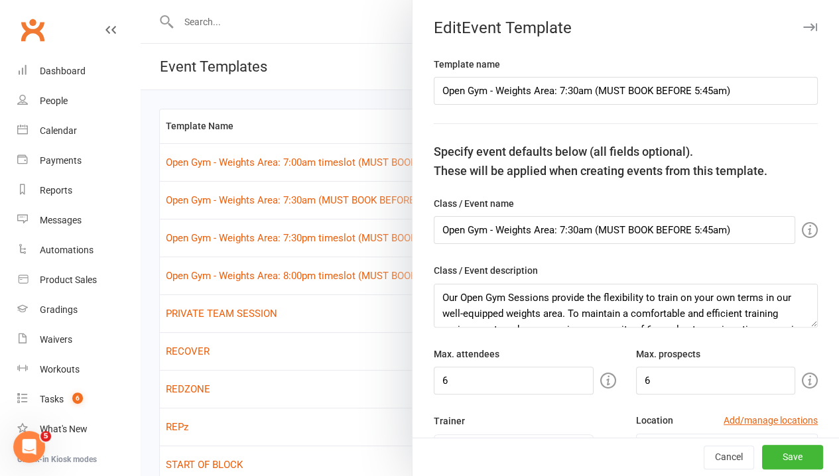
click at [593, 352] on div "Max. attendees 6" at bounding box center [525, 370] width 202 height 48
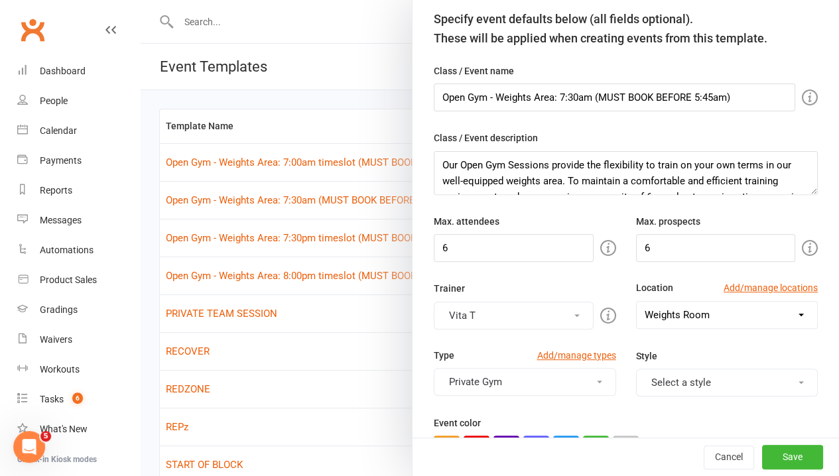
click at [532, 305] on button "Vita T" at bounding box center [514, 316] width 160 height 28
drag, startPoint x: 465, startPoint y: 393, endPoint x: 474, endPoint y: 414, distance: 22.3
click at [464, 395] on link "Vita T" at bounding box center [500, 400] width 131 height 27
click at [479, 314] on button "Select a trainer" at bounding box center [514, 316] width 160 height 28
click at [479, 419] on link "Open Gym" at bounding box center [500, 427] width 131 height 27
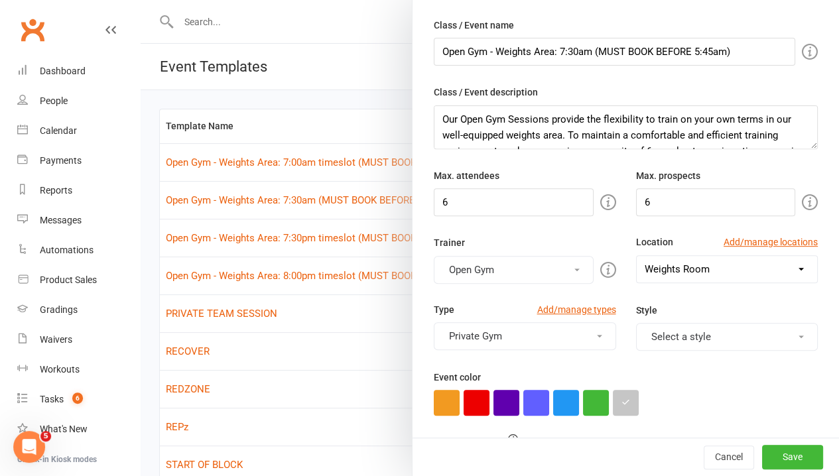
scroll to position [199, 0]
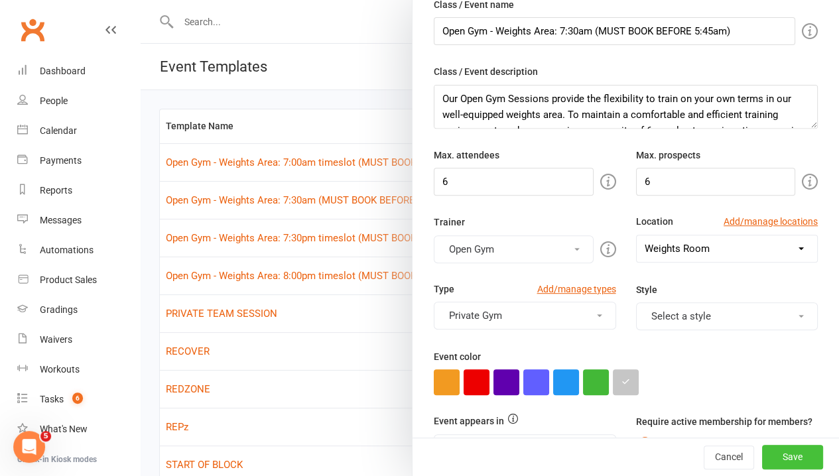
click at [780, 457] on button "Save" at bounding box center [792, 458] width 61 height 24
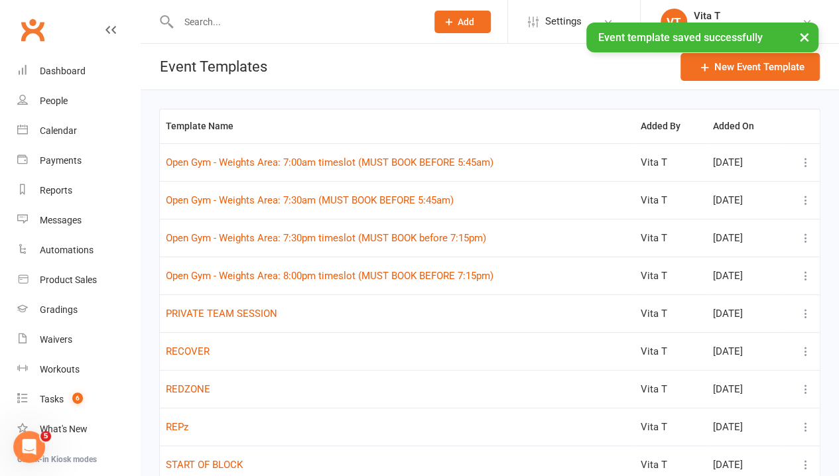
click at [301, 147] on td "Open Gym - Weights Area: 7:00am timeslot (MUST BOOK BEFORE 5:45am)" at bounding box center [397, 162] width 475 height 38
click at [303, 161] on button "Open Gym - Weights Area: 7:00am timeslot (MUST BOOK BEFORE 5:45am)" at bounding box center [330, 163] width 328 height 16
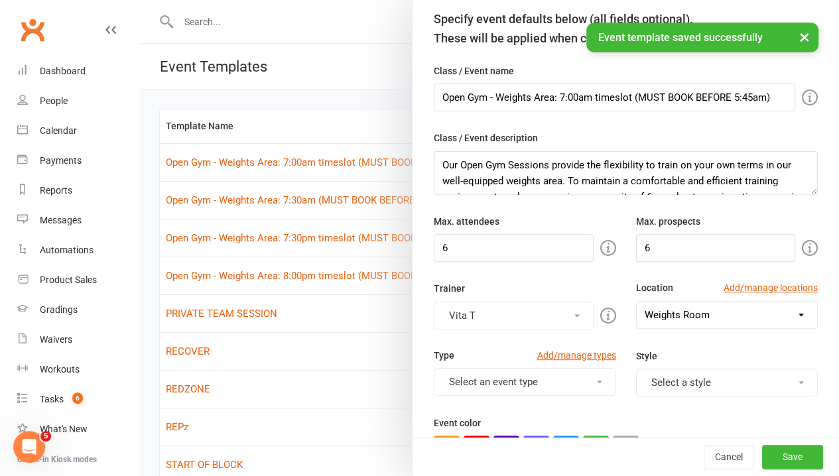
click at [468, 318] on button "Vita T" at bounding box center [514, 316] width 160 height 28
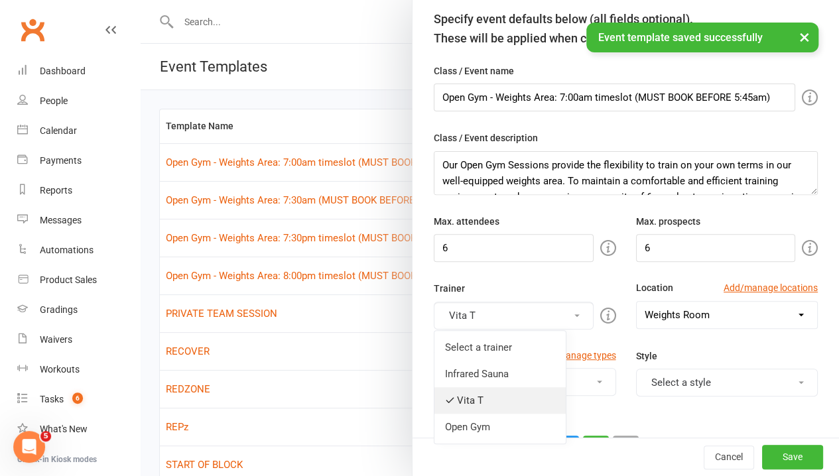
click at [468, 395] on link "Vita T" at bounding box center [500, 400] width 131 height 27
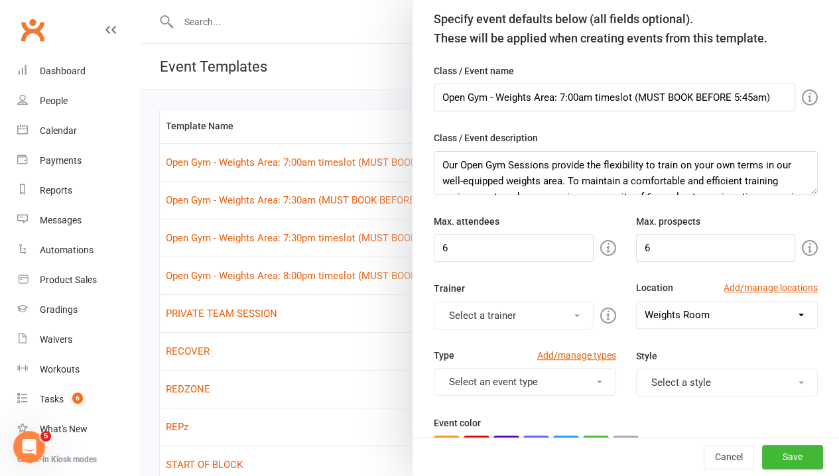
click at [465, 315] on button "Select a trainer" at bounding box center [514, 316] width 160 height 28
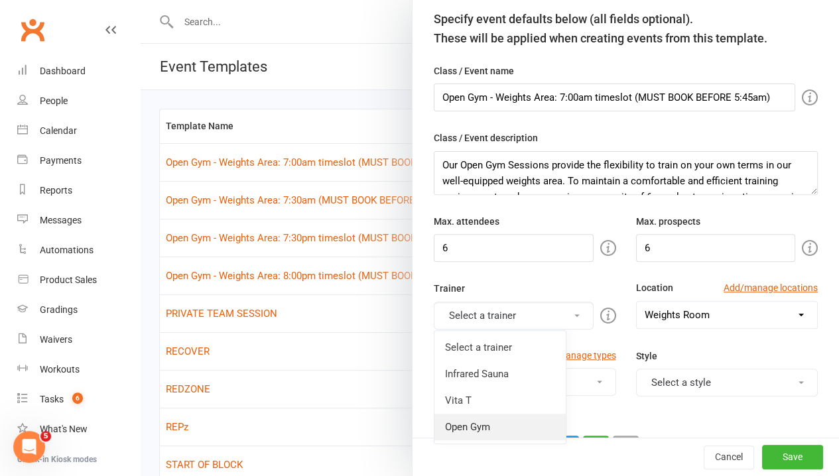
click at [479, 423] on link "Open Gym" at bounding box center [500, 427] width 131 height 27
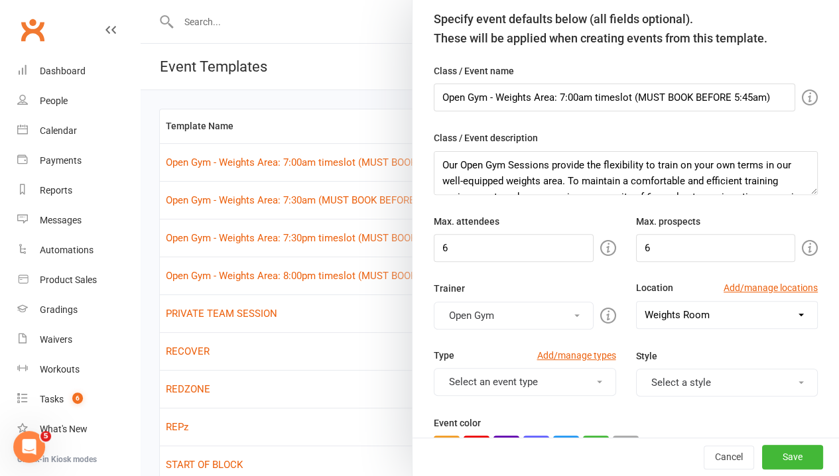
click at [469, 376] on button "Select an event type" at bounding box center [525, 382] width 182 height 28
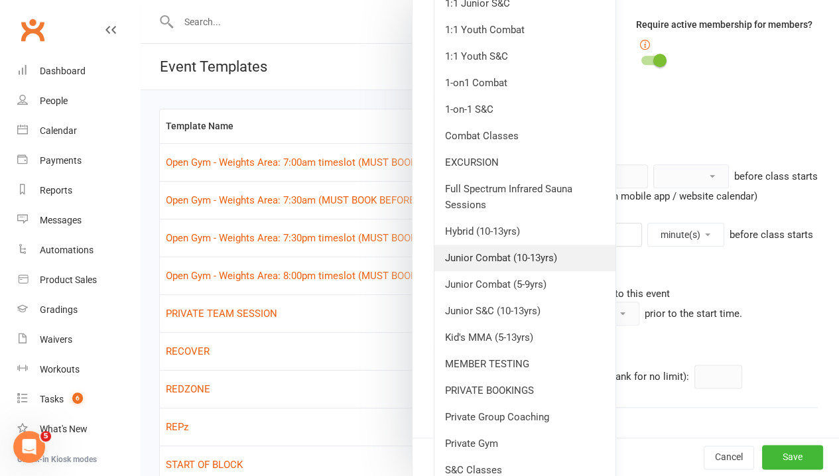
scroll to position [597, 0]
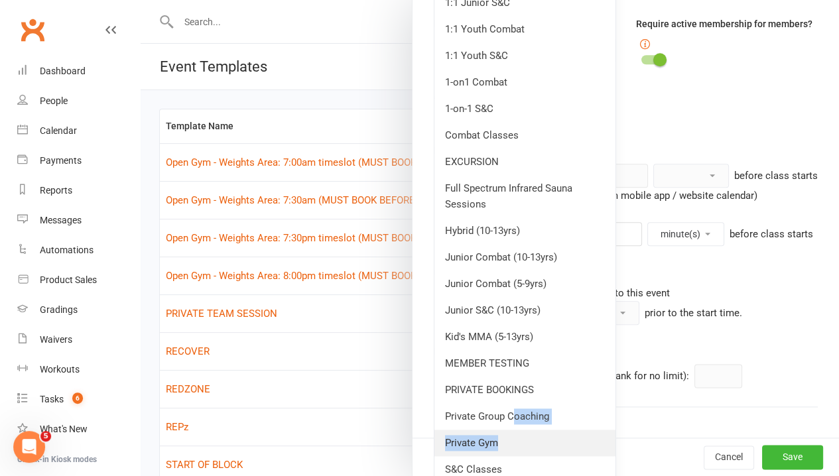
drag, startPoint x: 503, startPoint y: 422, endPoint x: 503, endPoint y: 434, distance: 11.9
click at [503, 434] on ul "Select an event type 1:1 Junior Combat 1:1 Junior S&C 1:1 Youth Combat 1:1 Yout…" at bounding box center [525, 249] width 182 height 634
click at [503, 434] on link "Private Gym" at bounding box center [525, 443] width 181 height 27
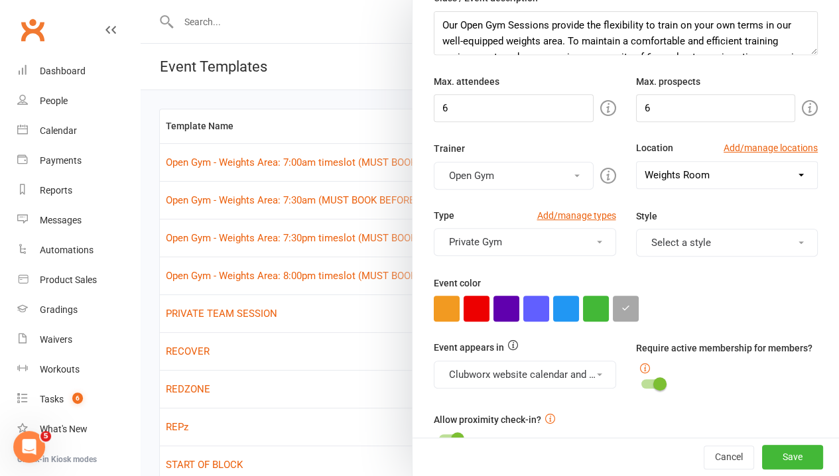
click at [743, 304] on div at bounding box center [626, 309] width 384 height 26
click at [787, 456] on button "Save" at bounding box center [792, 458] width 61 height 24
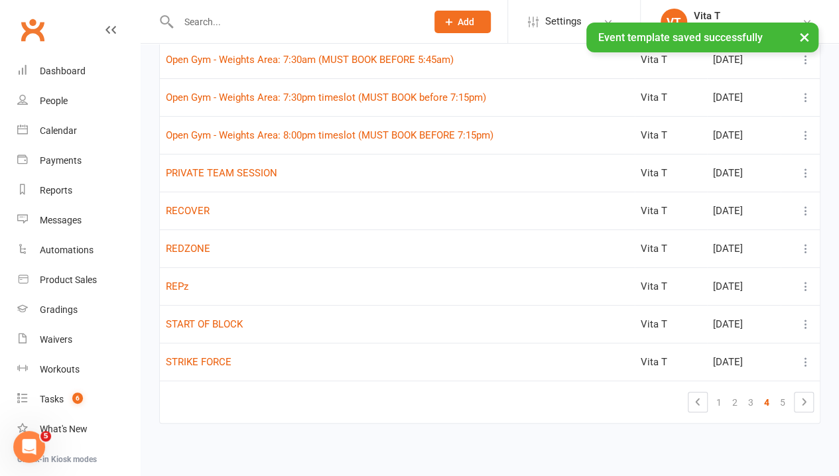
scroll to position [141, 0]
click at [754, 407] on link "3" at bounding box center [751, 402] width 16 height 19
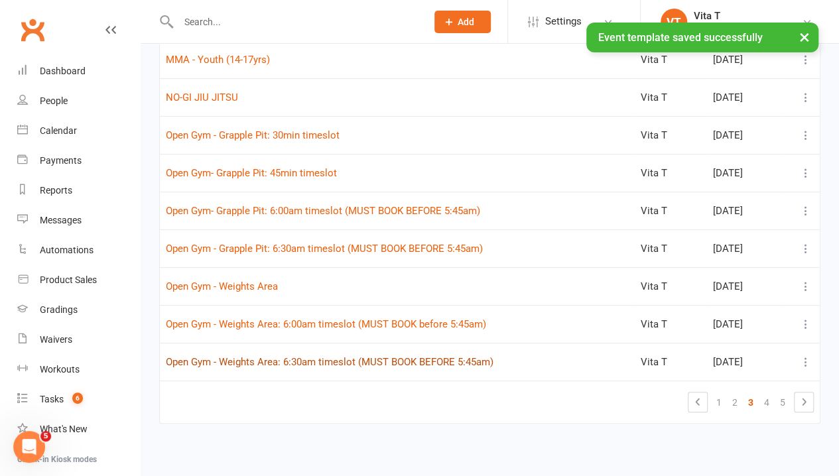
click at [362, 357] on button "Open Gym - Weights Area: 6:30am timeslot (MUST BOOK BEFORE 5:45am)" at bounding box center [330, 362] width 328 height 16
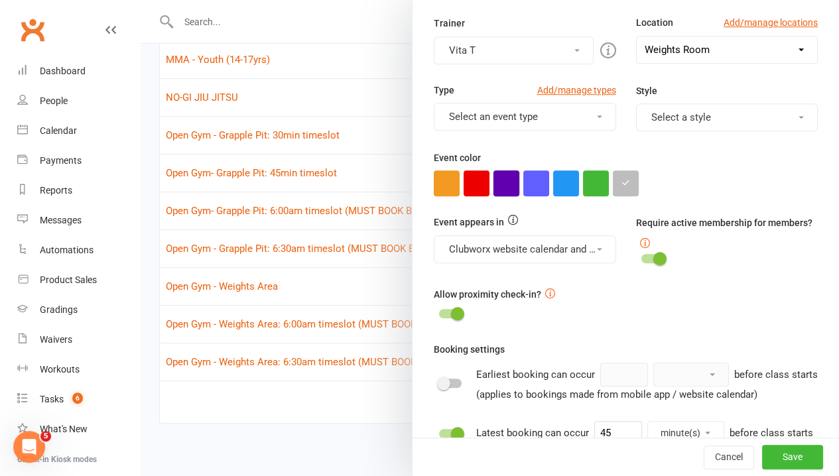
scroll to position [265, 0]
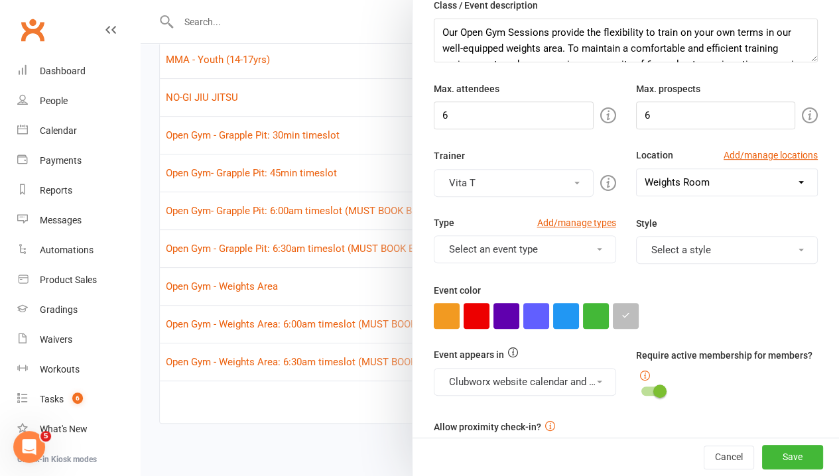
click at [529, 172] on button "Vita T" at bounding box center [514, 183] width 160 height 28
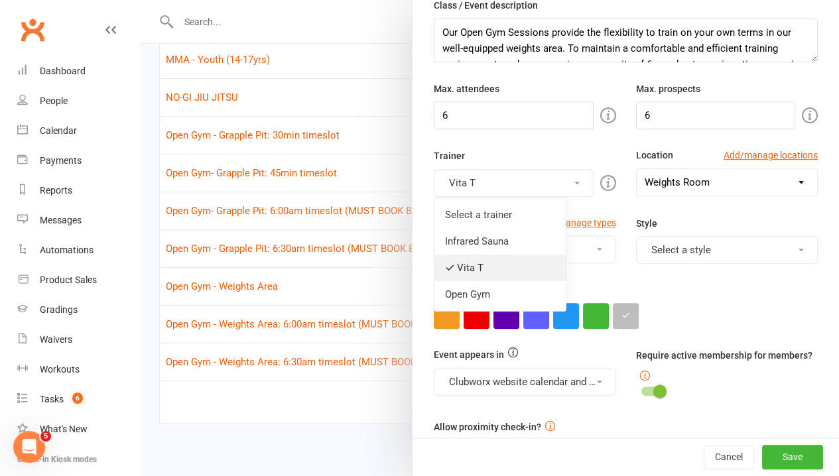
click at [492, 255] on link "Vita T" at bounding box center [500, 268] width 131 height 27
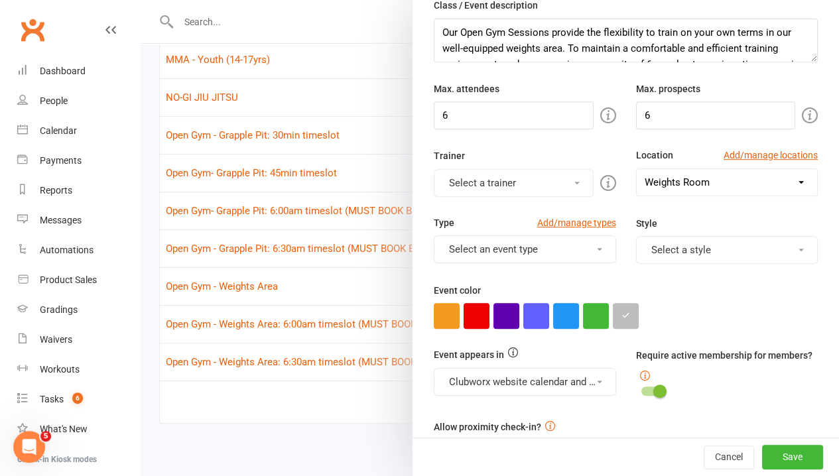
click at [495, 184] on button "Select a trainer" at bounding box center [514, 183] width 160 height 28
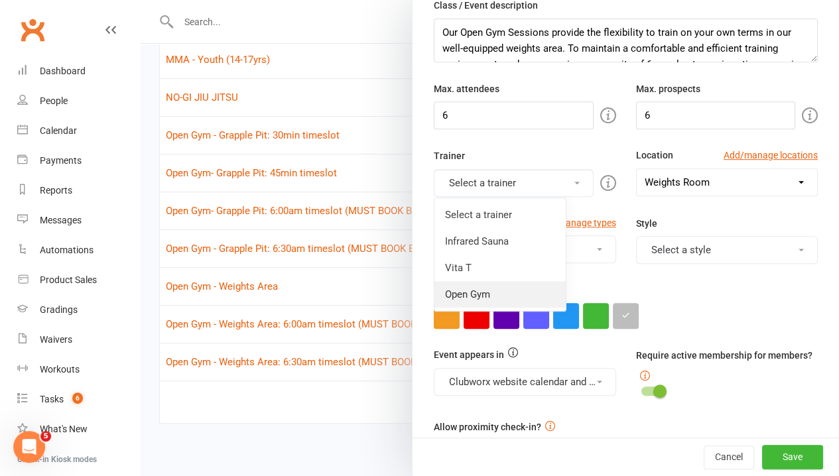
click at [479, 293] on link "Open Gym" at bounding box center [500, 294] width 131 height 27
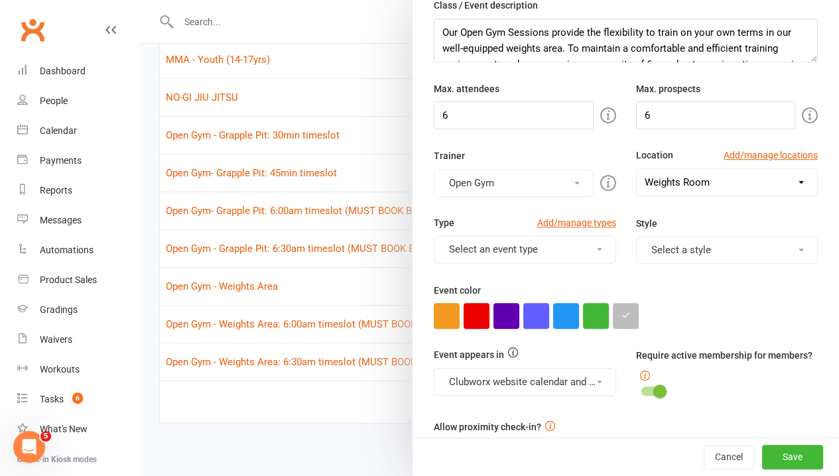
click at [554, 247] on button "Select an event type" at bounding box center [525, 250] width 182 height 28
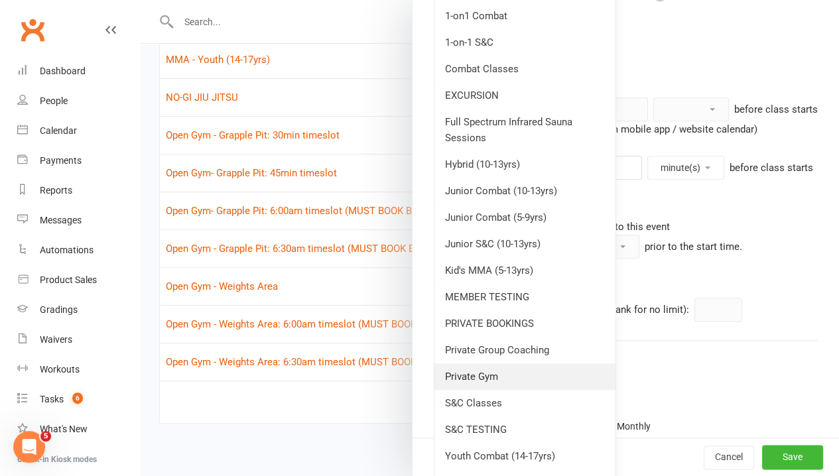
click at [514, 379] on link "Private Gym" at bounding box center [525, 377] width 181 height 27
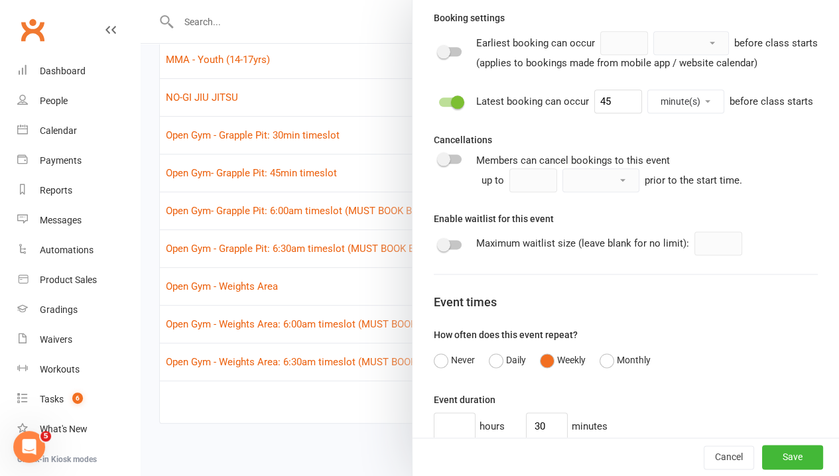
scroll to position [862, 0]
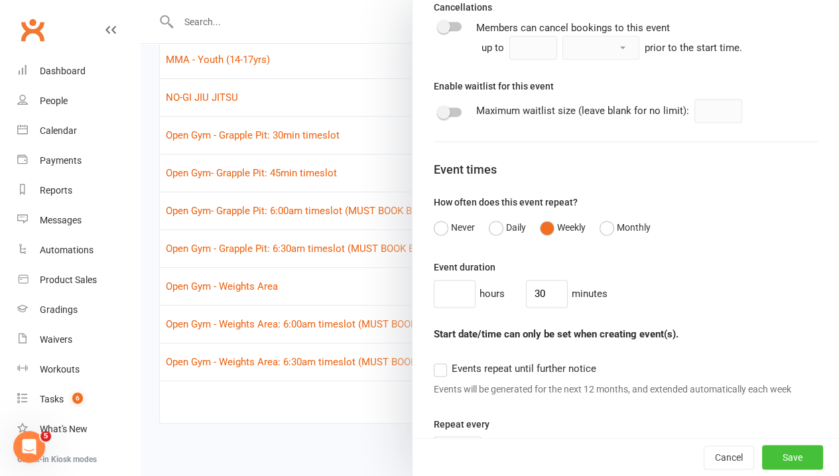
click at [793, 449] on button "Save" at bounding box center [792, 458] width 61 height 24
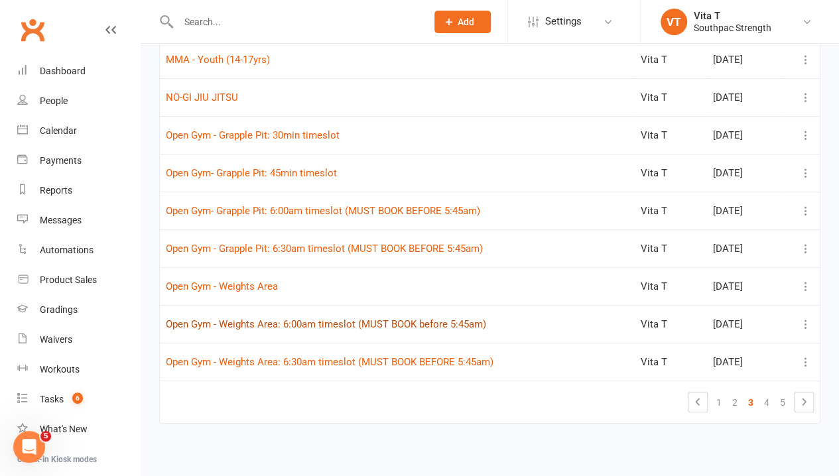
click at [417, 321] on button "Open Gym - Weights Area: 6:00am timeslot (MUST BOOK before 5:45am)" at bounding box center [326, 324] width 320 height 16
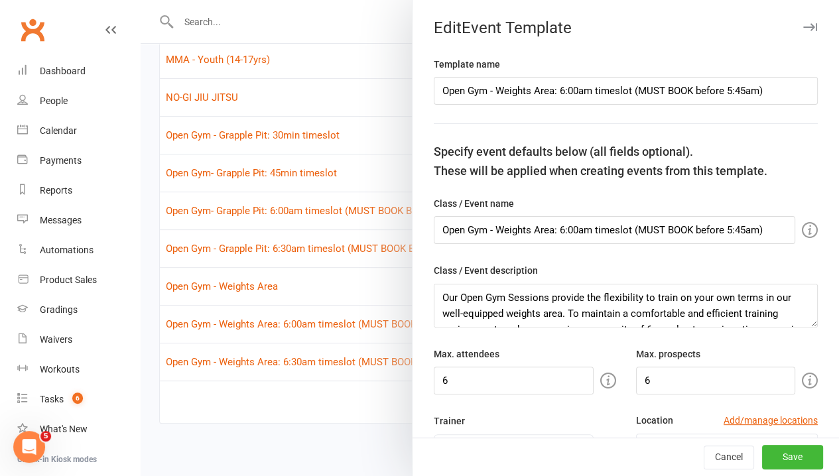
click at [569, 356] on div "Max. attendees 6" at bounding box center [525, 370] width 202 height 48
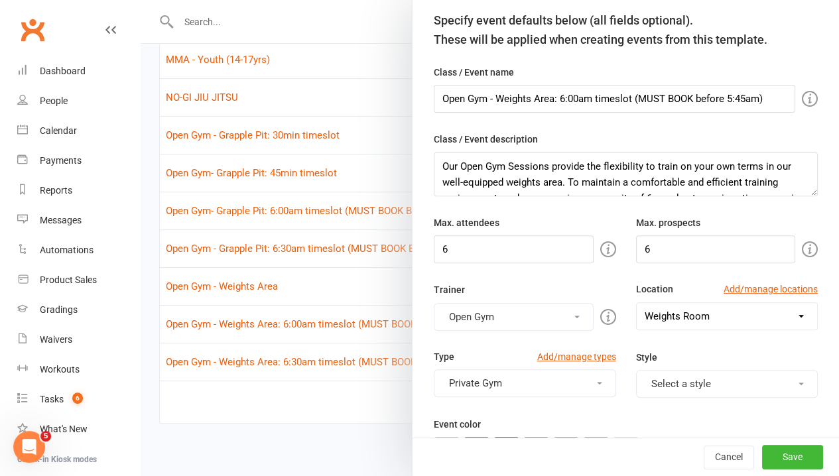
scroll to position [133, 0]
click at [537, 318] on button "Open Gym" at bounding box center [514, 316] width 160 height 28
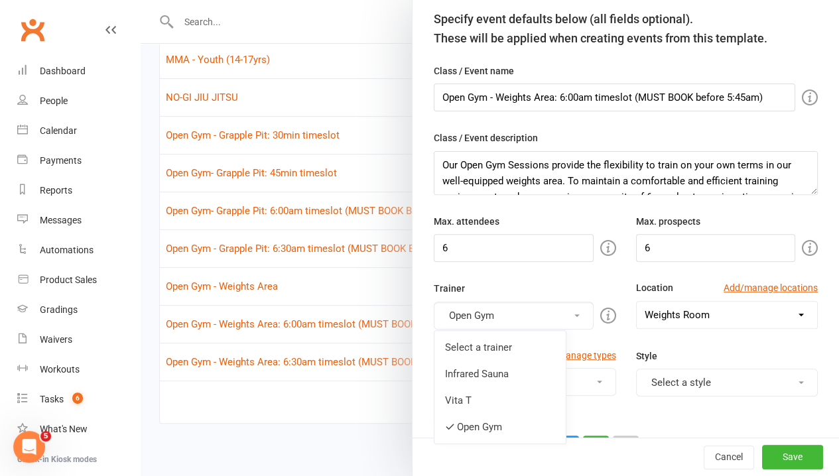
click at [537, 318] on button "Open Gym" at bounding box center [514, 316] width 160 height 28
click at [630, 415] on div "Event color" at bounding box center [626, 438] width 384 height 46
click at [374, 371] on div at bounding box center [490, 238] width 699 height 476
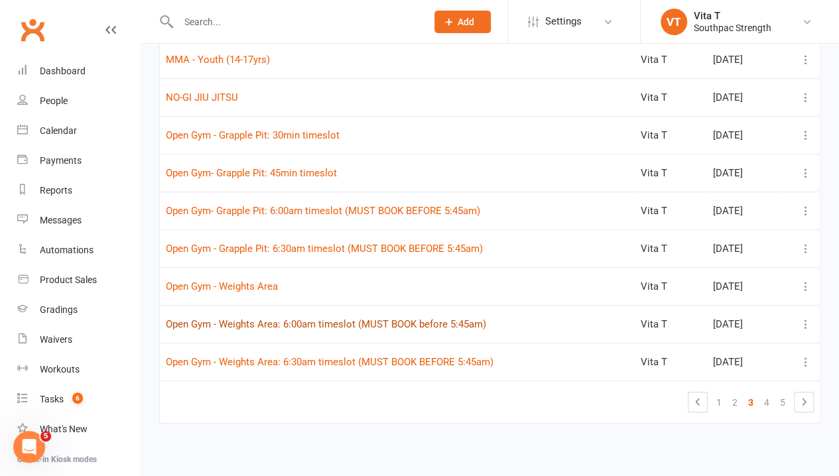
click at [346, 323] on button "Open Gym - Weights Area: 6:00am timeslot (MUST BOOK before 5:45am)" at bounding box center [326, 324] width 320 height 16
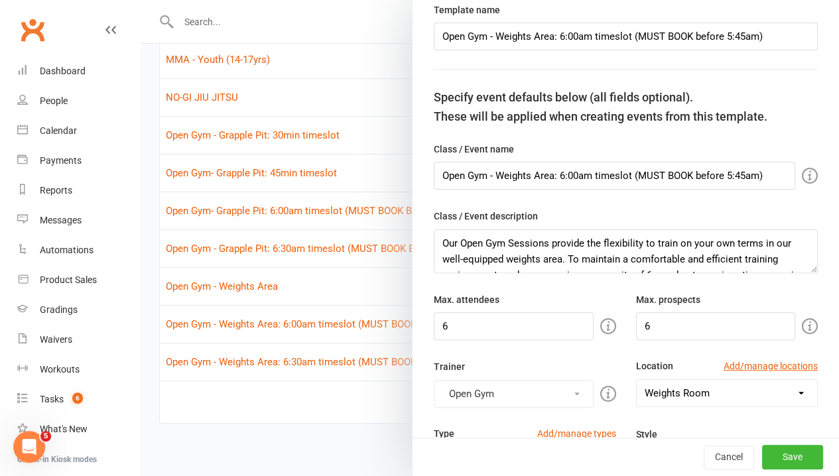
scroll to position [199, 0]
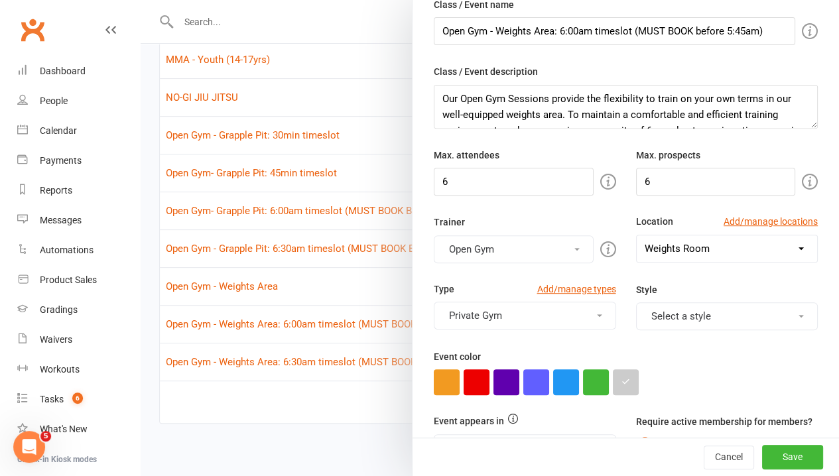
click at [332, 372] on div at bounding box center [490, 238] width 699 height 476
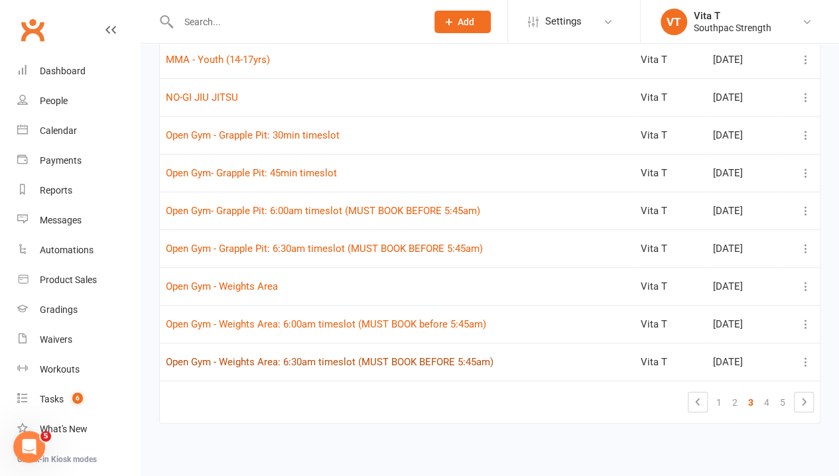
click at [336, 360] on button "Open Gym - Weights Area: 6:30am timeslot (MUST BOOK BEFORE 5:45am)" at bounding box center [330, 362] width 328 height 16
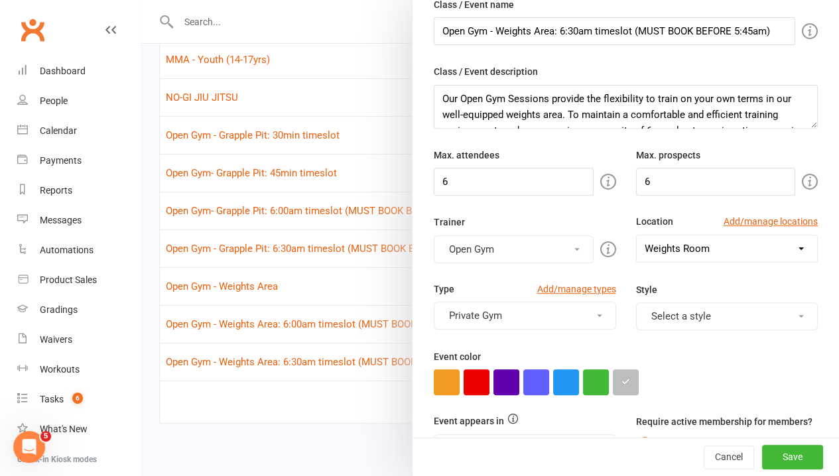
click at [328, 403] on div at bounding box center [490, 238] width 699 height 476
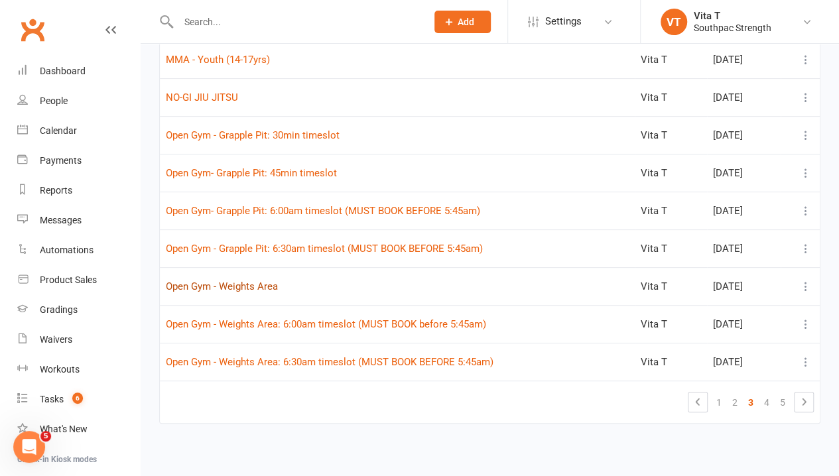
click at [271, 289] on button "Open Gym - Weights Area" at bounding box center [222, 287] width 112 height 16
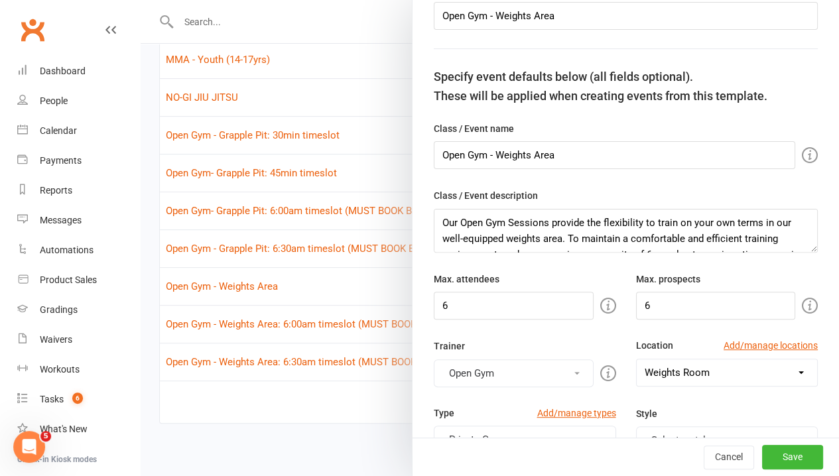
scroll to position [133, 0]
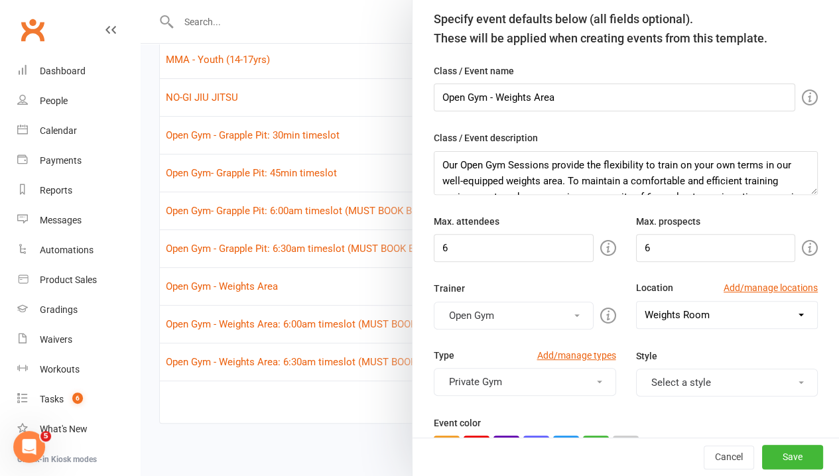
click at [308, 398] on div at bounding box center [490, 238] width 699 height 476
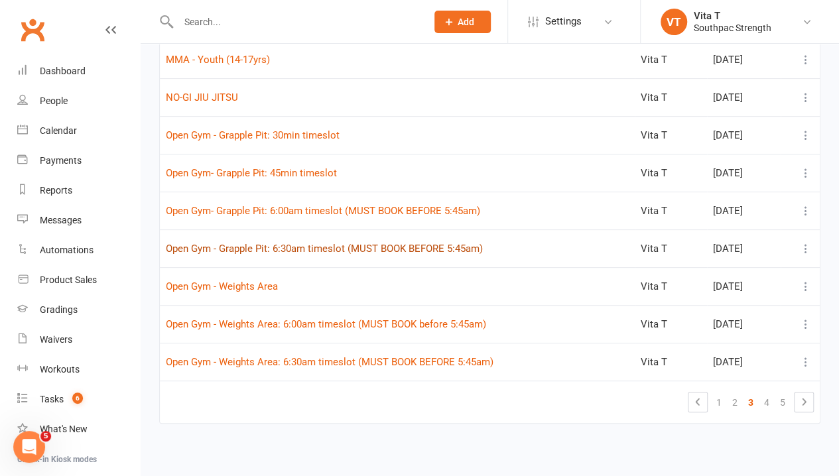
click at [278, 246] on button "Open Gym - Grapple Pit: 6:30am timeslot (MUST BOOK BEFORE 5:45am)" at bounding box center [324, 249] width 317 height 16
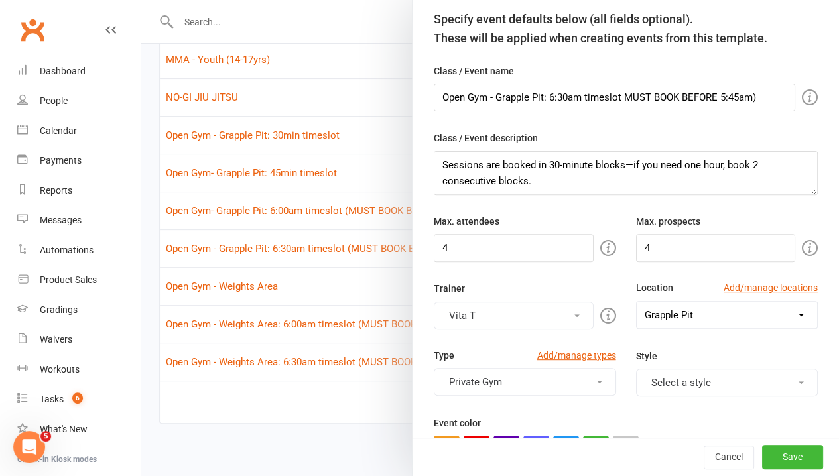
click at [505, 305] on button "Vita T" at bounding box center [514, 316] width 160 height 28
drag, startPoint x: 466, startPoint y: 391, endPoint x: 452, endPoint y: 336, distance: 56.6
click at [465, 390] on link "Vita T" at bounding box center [500, 400] width 131 height 27
click at [457, 297] on div "Trainer Select a trainer" at bounding box center [525, 305] width 202 height 48
click at [468, 312] on button "Select a trainer" at bounding box center [514, 316] width 160 height 28
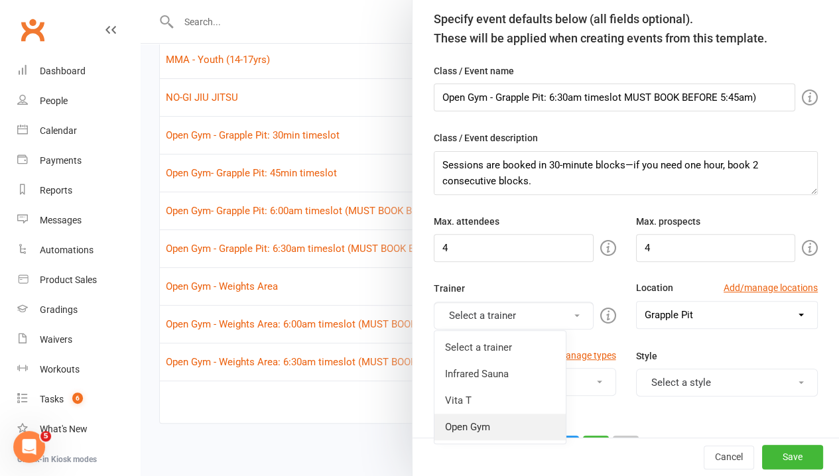
click at [512, 420] on link "Open Gym" at bounding box center [500, 427] width 131 height 27
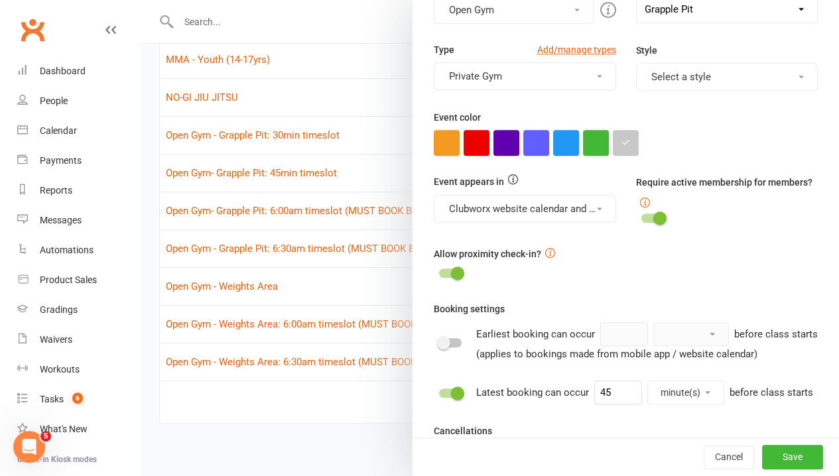
scroll to position [531, 0]
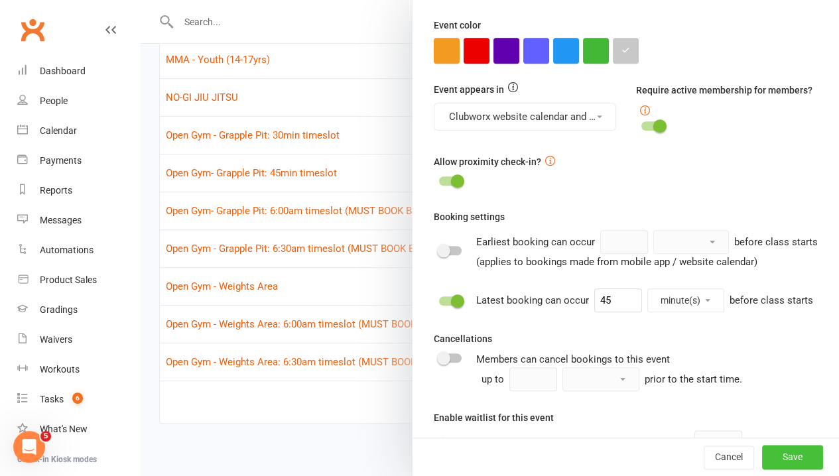
click at [784, 458] on button "Save" at bounding box center [792, 458] width 61 height 24
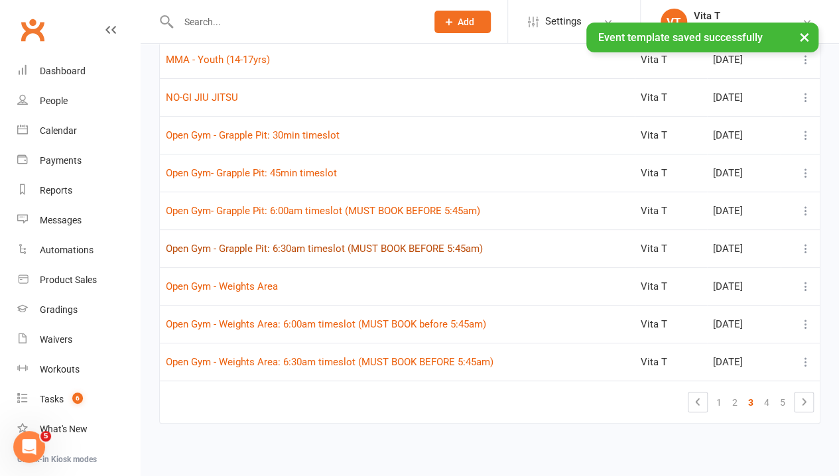
click at [338, 244] on button "Open Gym - Grapple Pit: 6:30am timeslot (MUST BOOK BEFORE 5:45am)" at bounding box center [324, 249] width 317 height 16
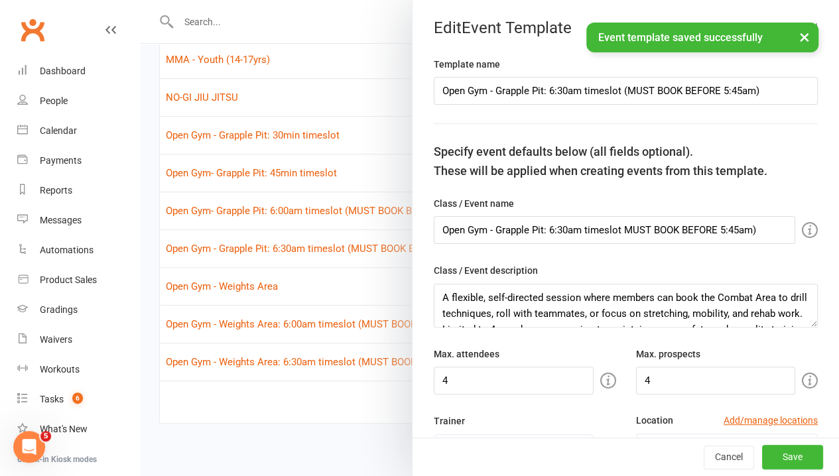
click at [547, 346] on div "Max. attendees 4" at bounding box center [525, 370] width 202 height 48
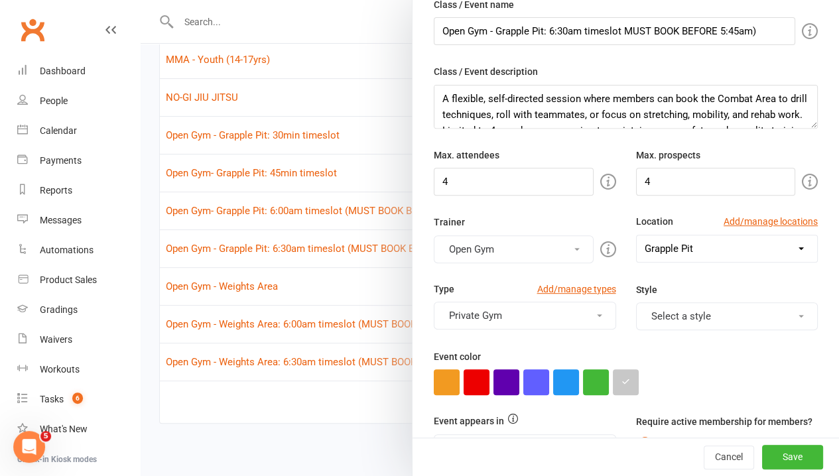
scroll to position [464, 0]
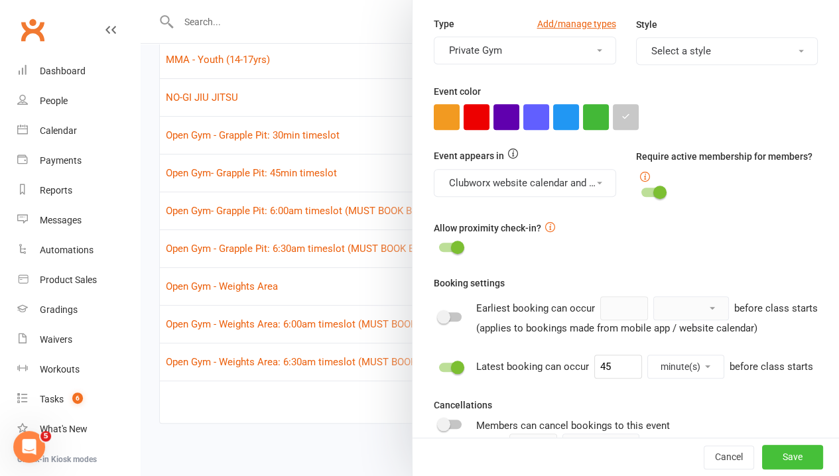
click at [762, 460] on button "Save" at bounding box center [792, 458] width 61 height 24
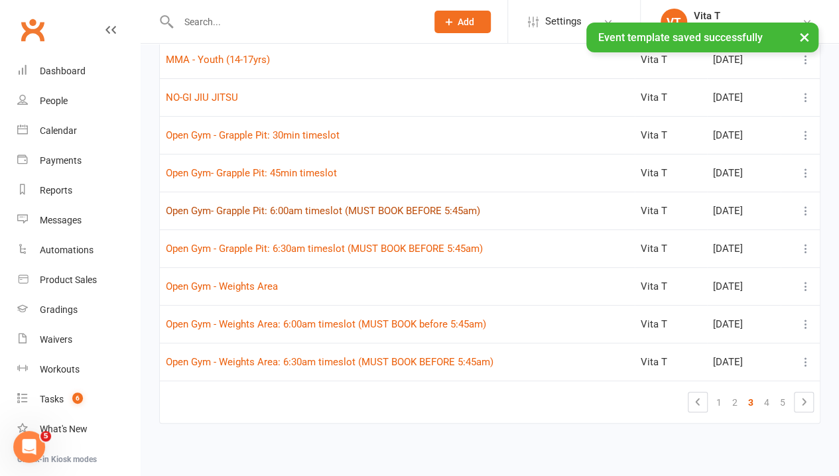
click at [356, 208] on button "Open Gym- Grapple Pit: 6:00am timeslot (MUST BOOK BEFORE 5:45am)" at bounding box center [323, 211] width 314 height 16
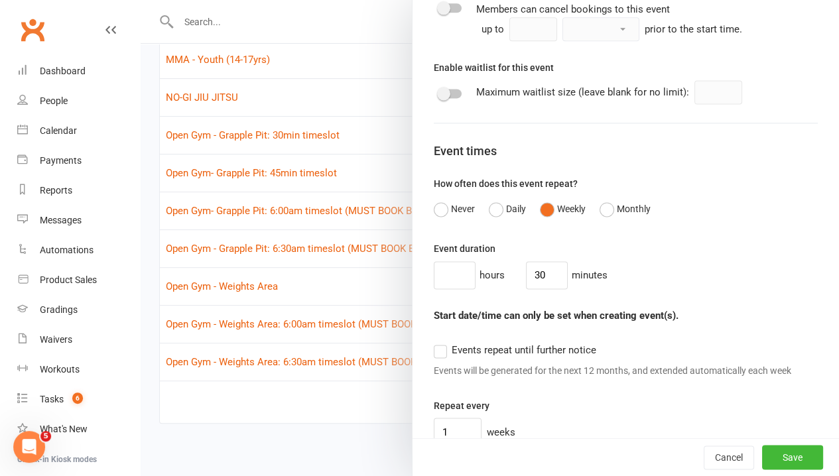
scroll to position [862, 0]
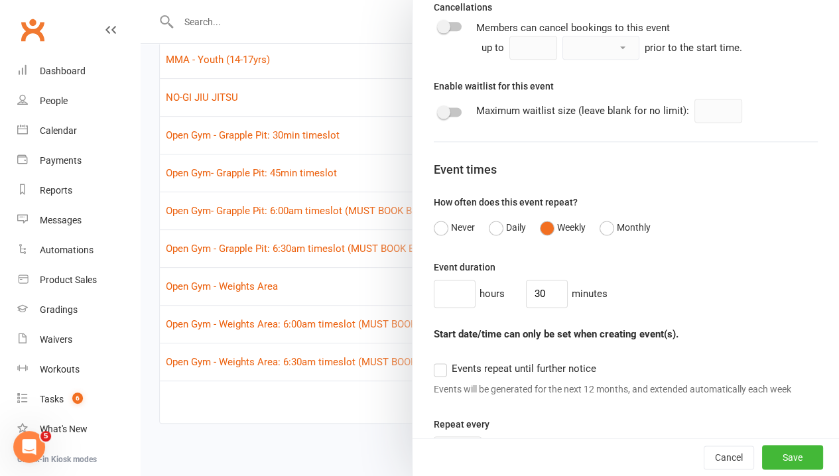
click at [730, 308] on div "hours 30 minutes" at bounding box center [626, 294] width 384 height 28
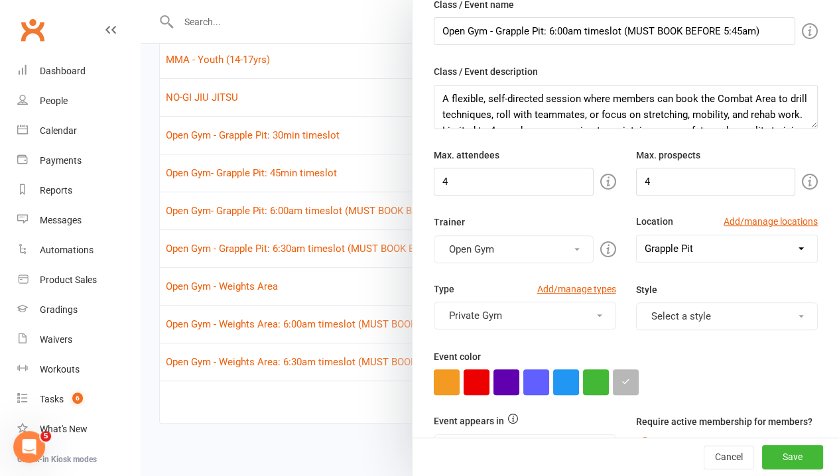
scroll to position [133, 0]
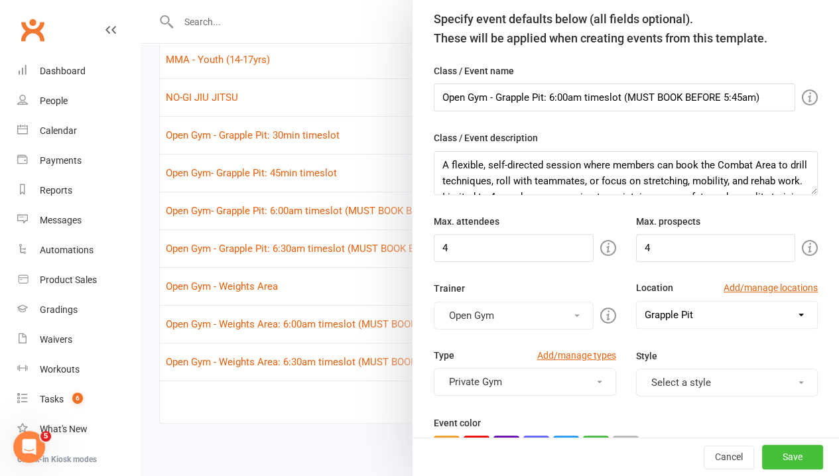
click at [770, 455] on button "Save" at bounding box center [792, 458] width 61 height 24
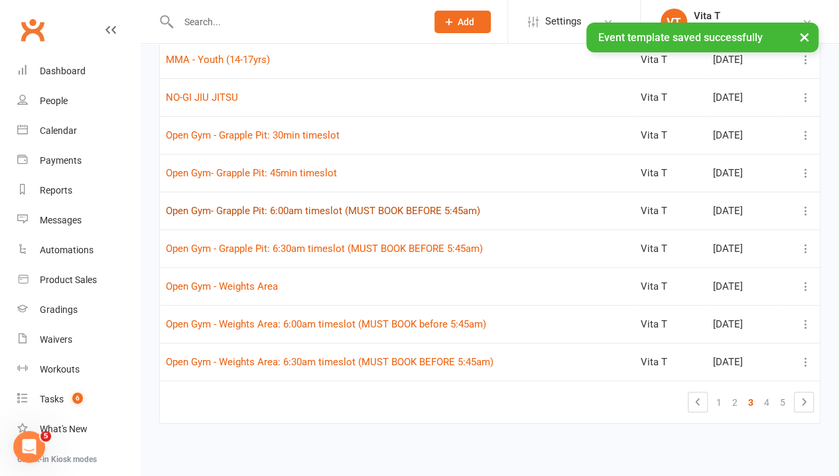
click at [414, 212] on button "Open Gym- Grapple Pit: 6:00am timeslot (MUST BOOK BEFORE 5:45am)" at bounding box center [323, 211] width 314 height 16
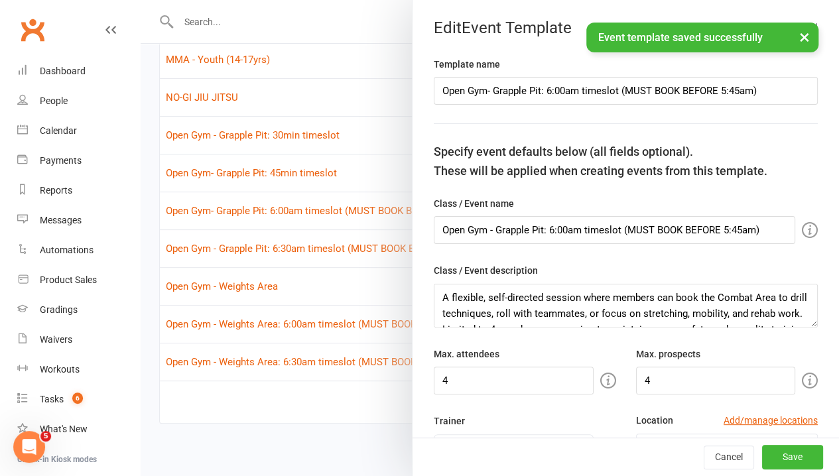
click at [585, 352] on div "Max. attendees 4" at bounding box center [525, 370] width 202 height 48
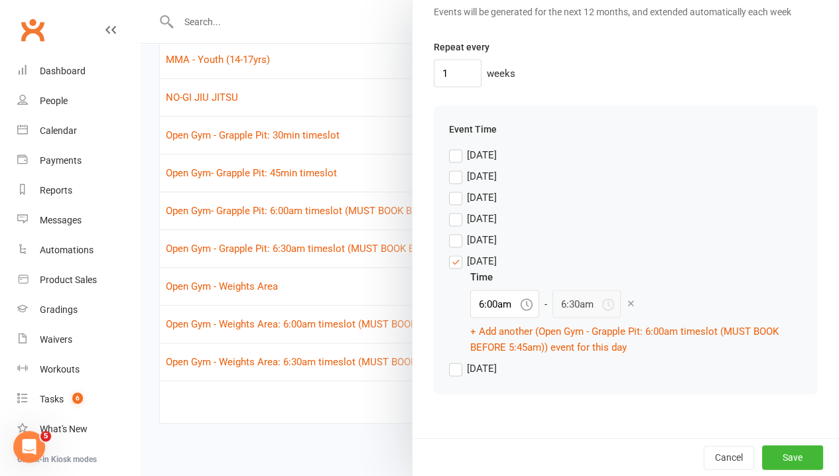
scroll to position [1272, 0]
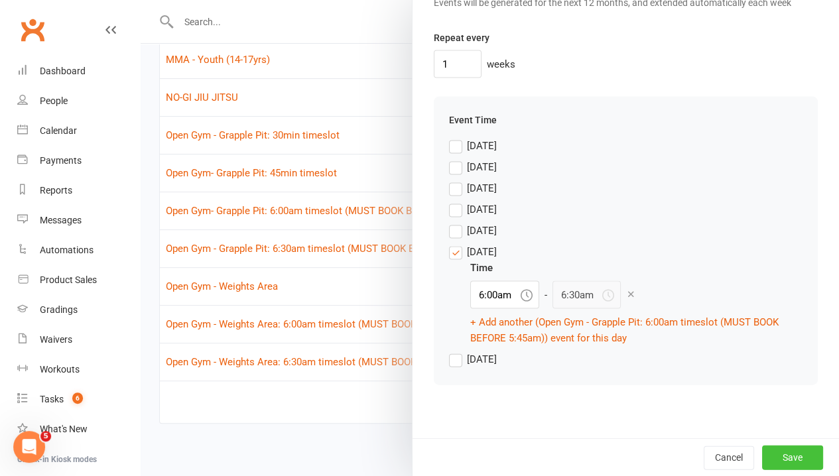
click at [762, 455] on button "Save" at bounding box center [792, 457] width 61 height 24
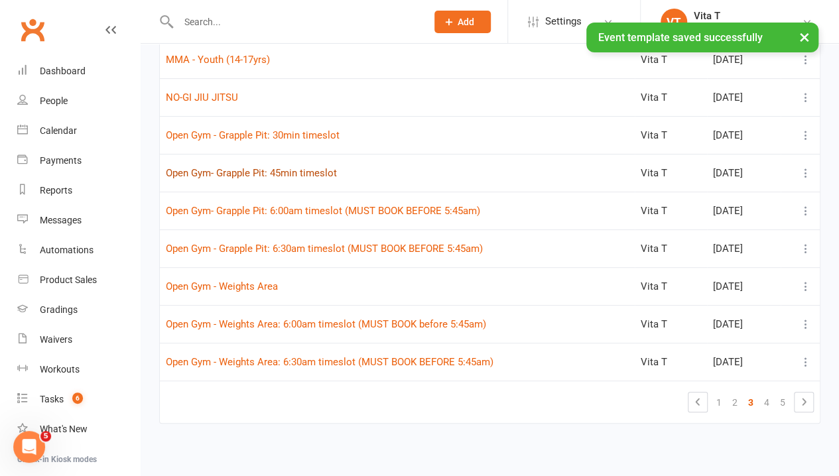
click at [275, 170] on button "Open Gym- Grapple Pit: 45min timeslot" at bounding box center [251, 173] width 171 height 16
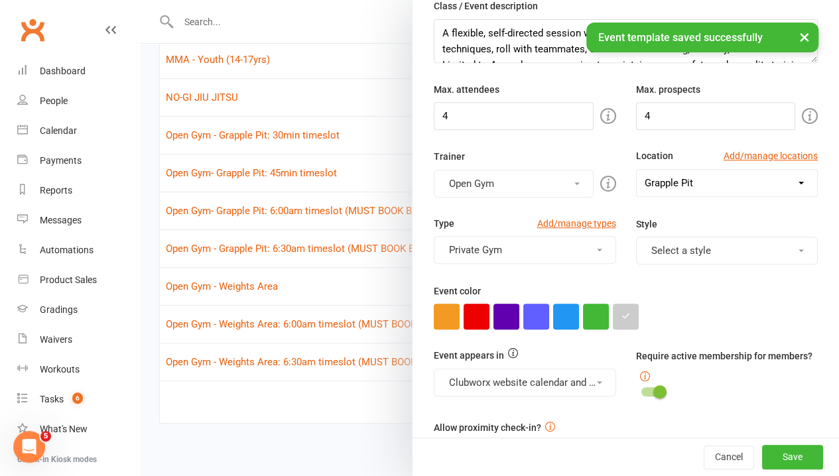
scroll to position [265, 0]
click at [784, 468] on button "Save" at bounding box center [792, 458] width 61 height 24
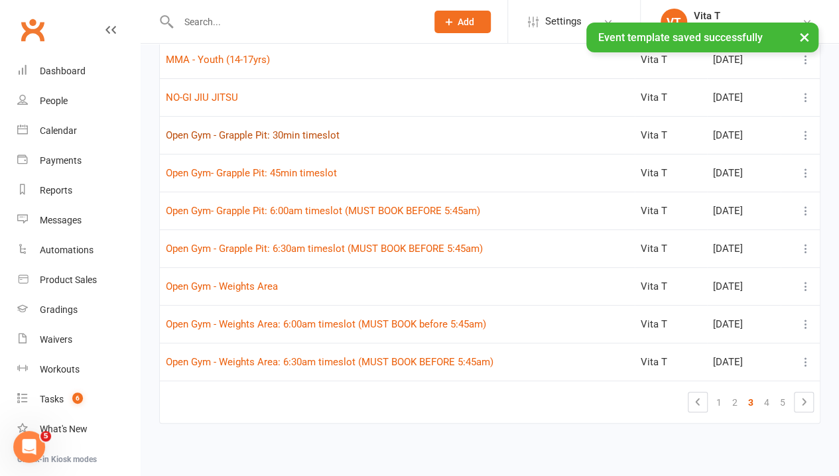
click at [303, 136] on button "Open Gym - Grapple Pit: 30min timeslot" at bounding box center [253, 135] width 174 height 16
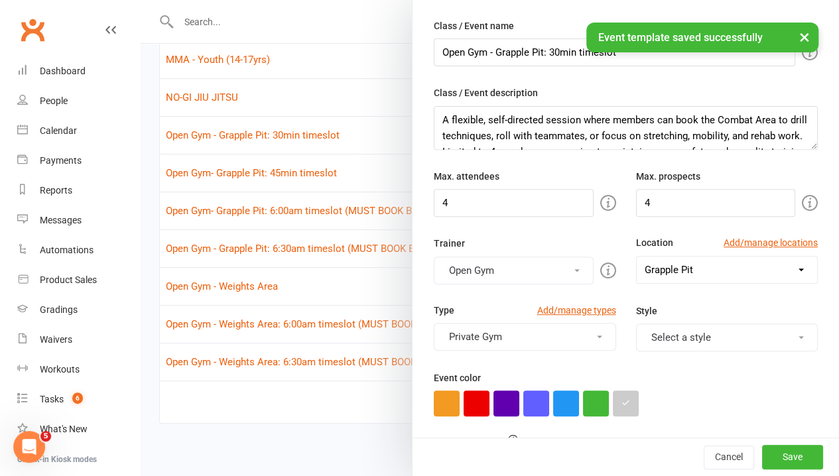
scroll to position [199, 0]
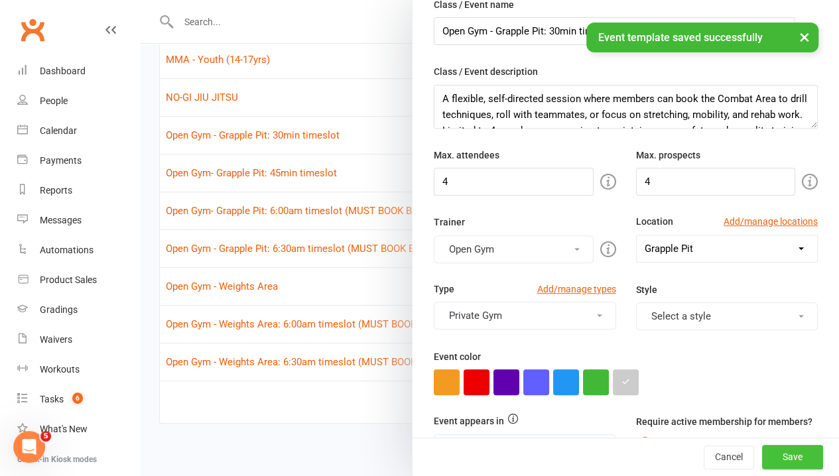
click at [779, 458] on button "Save" at bounding box center [792, 458] width 61 height 24
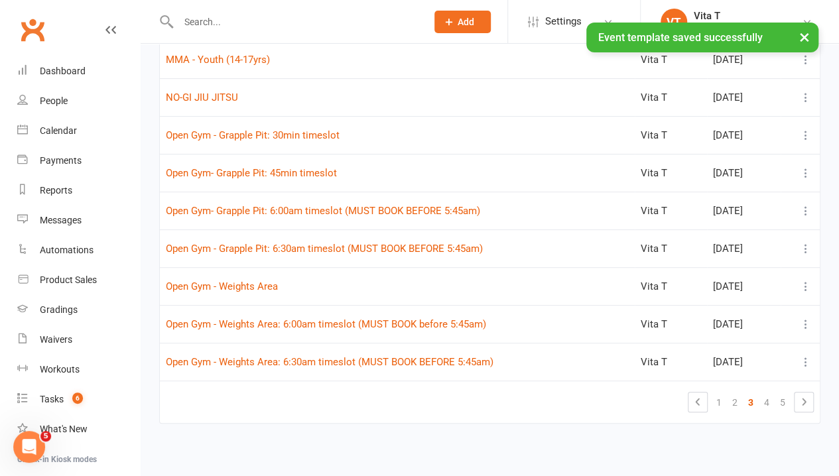
click at [608, 402] on td "1 2 3 4 5" at bounding box center [490, 402] width 660 height 42
click at [785, 405] on link "5" at bounding box center [783, 402] width 16 height 19
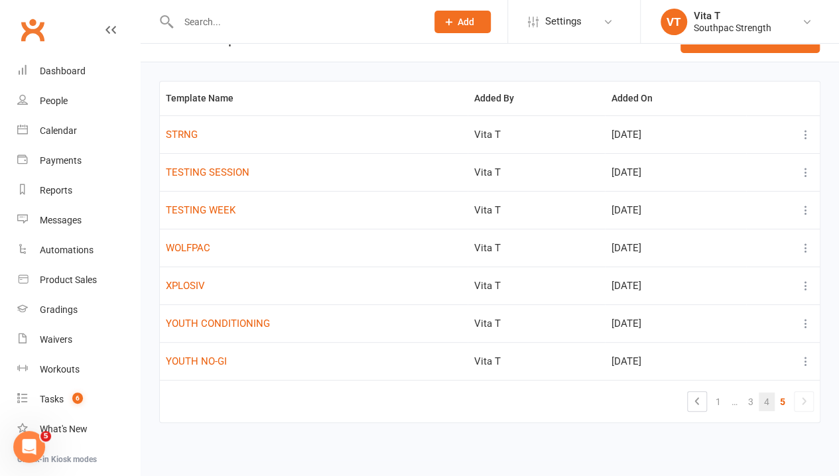
click at [774, 400] on link "4" at bounding box center [767, 402] width 16 height 19
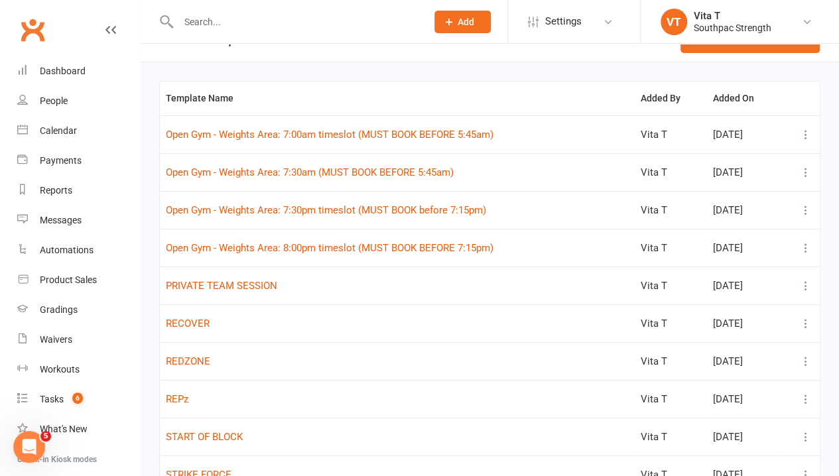
scroll to position [141, 0]
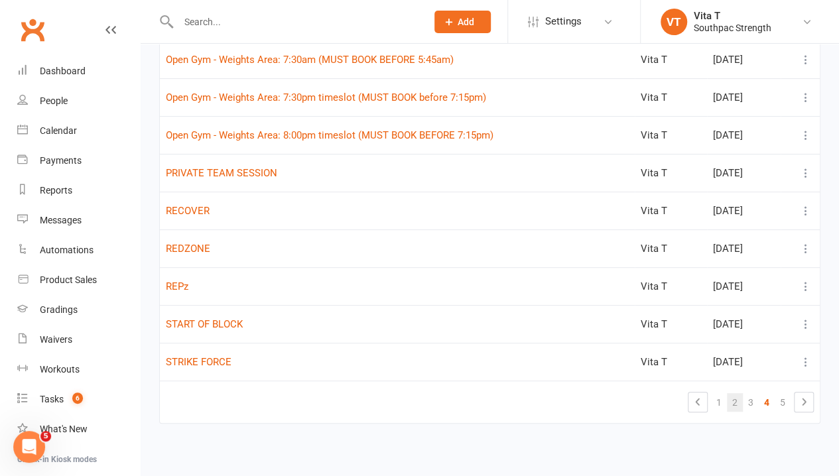
click at [736, 402] on link "2" at bounding box center [735, 402] width 16 height 19
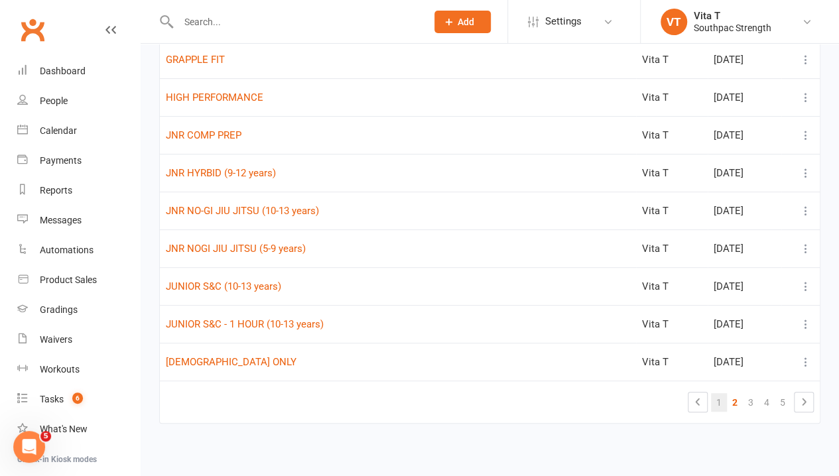
click at [720, 398] on link "1" at bounding box center [719, 402] width 16 height 19
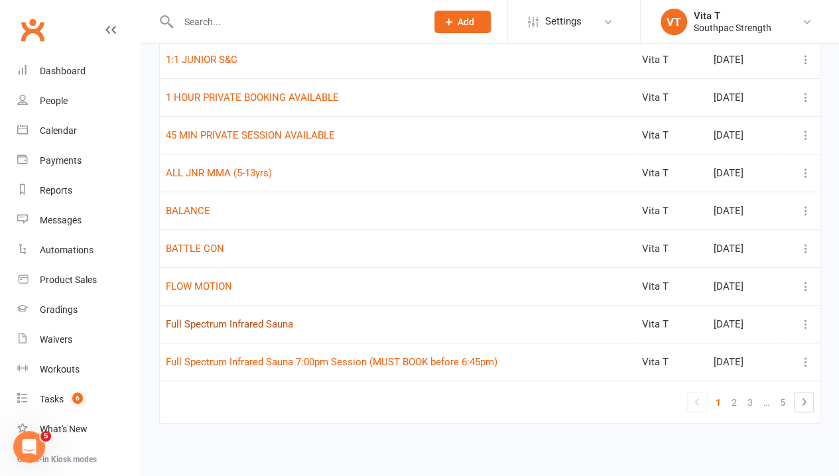
click at [194, 322] on button "Full Spectrum Infrared Sauna" at bounding box center [229, 324] width 127 height 16
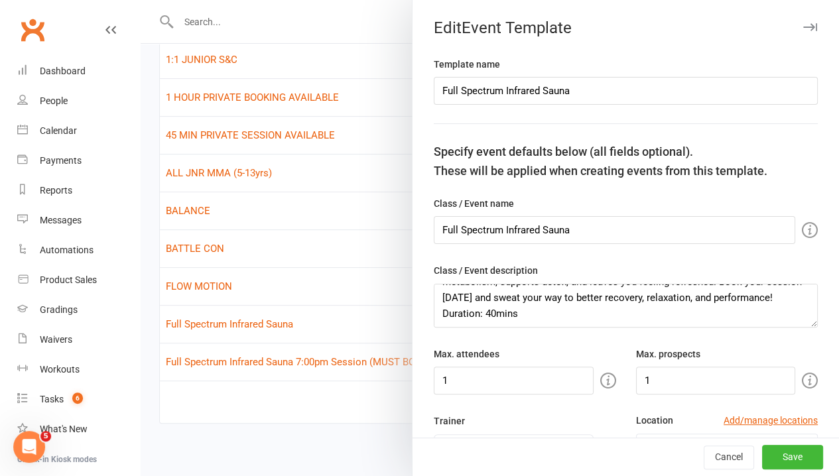
scroll to position [143, 0]
click at [807, 346] on div "Max. prospects 1" at bounding box center [727, 370] width 202 height 48
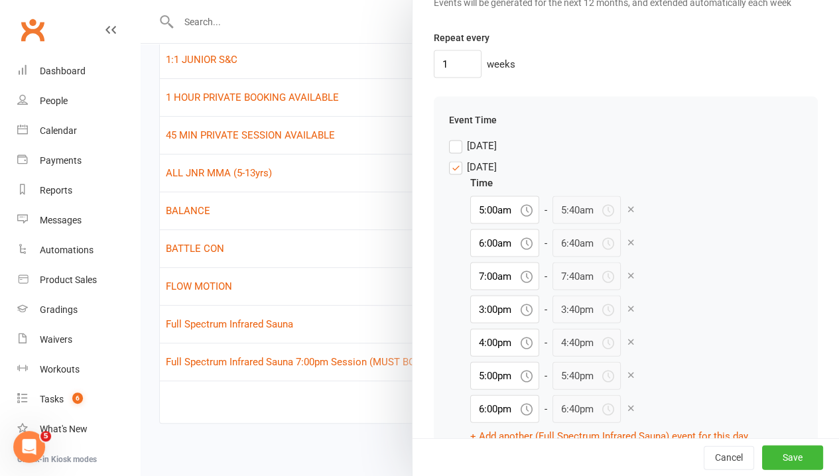
scroll to position [1327, 0]
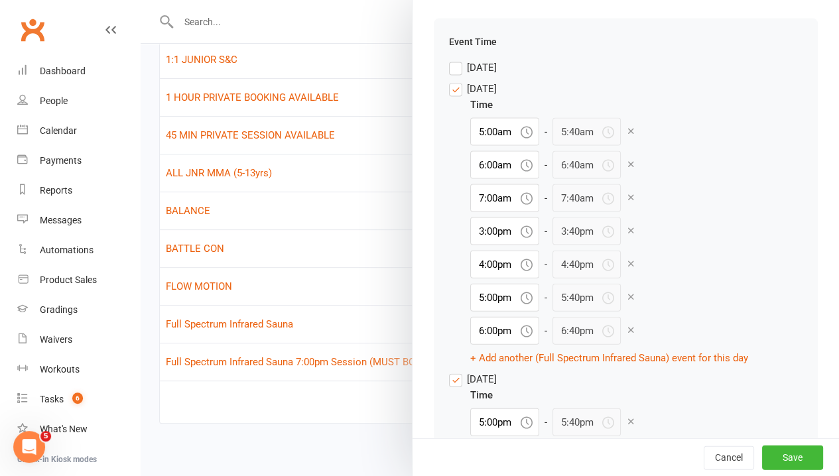
click at [626, 169] on icon at bounding box center [631, 164] width 10 height 10
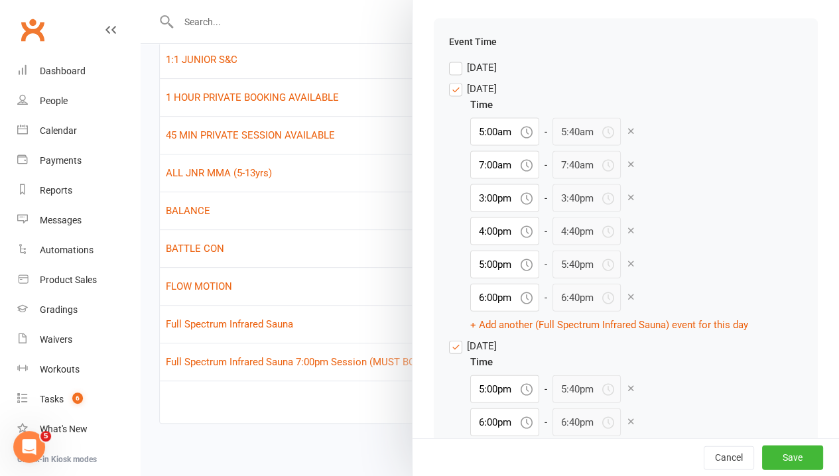
click at [626, 169] on icon at bounding box center [631, 164] width 10 height 10
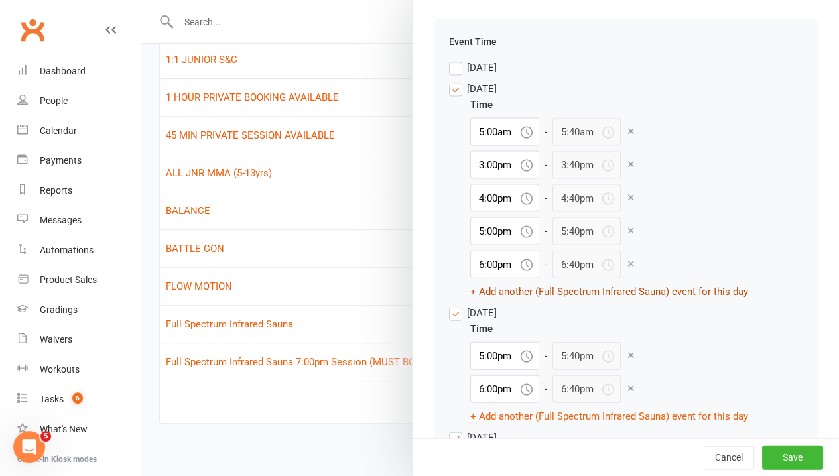
click at [492, 300] on button "+ Add another (Full Spectrum Infrared Sauna) event for this day" at bounding box center [609, 292] width 278 height 16
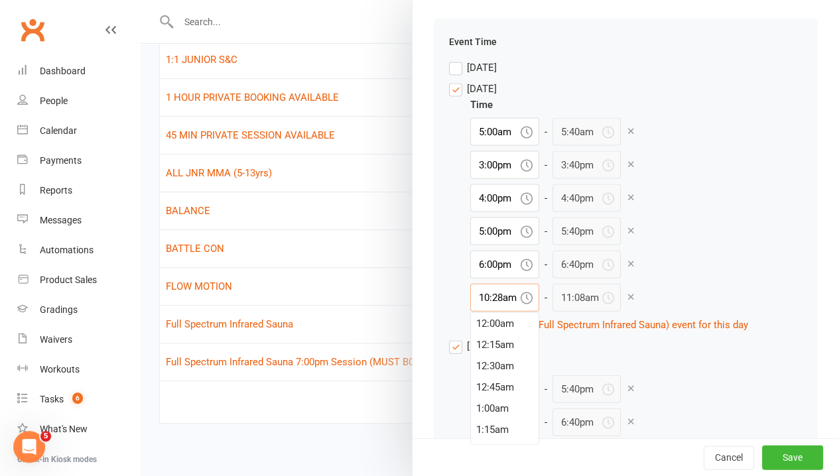
click at [495, 312] on input "10:28am" at bounding box center [504, 298] width 69 height 28
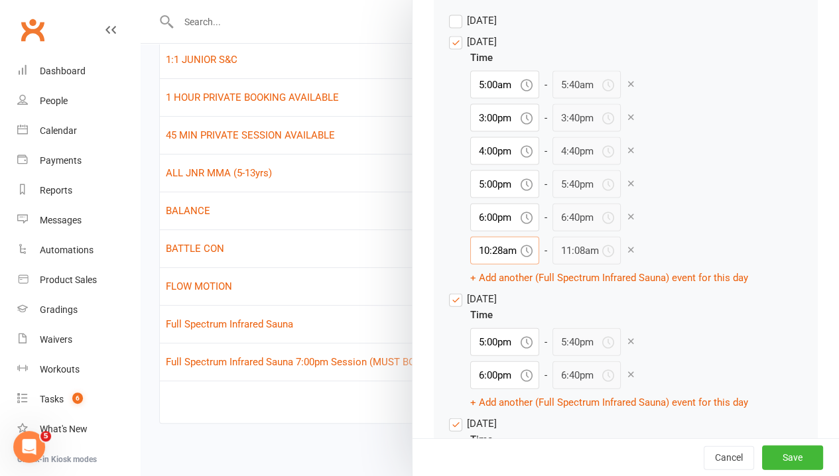
scroll to position [1393, 0]
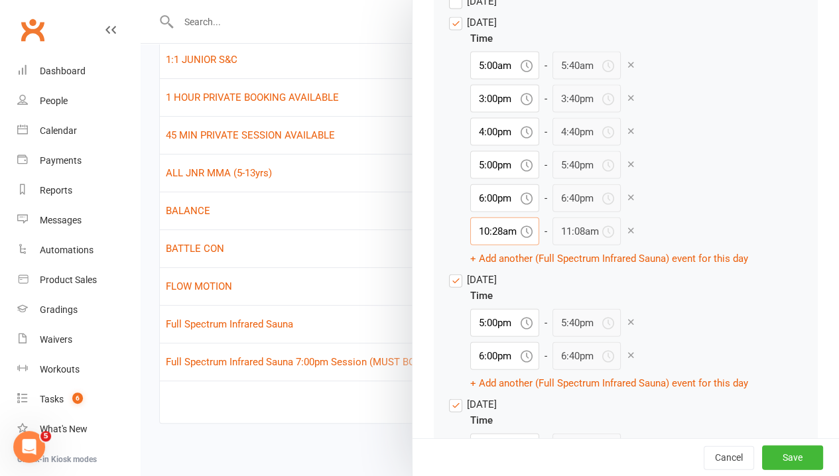
click at [486, 245] on input "10:28am" at bounding box center [504, 232] width 69 height 28
click at [484, 303] on div "7:00pm" at bounding box center [505, 291] width 68 height 21
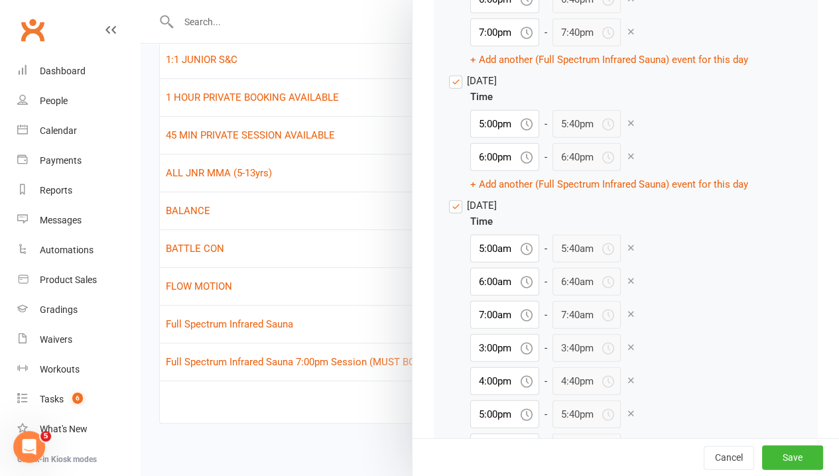
click at [626, 161] on icon at bounding box center [631, 156] width 10 height 10
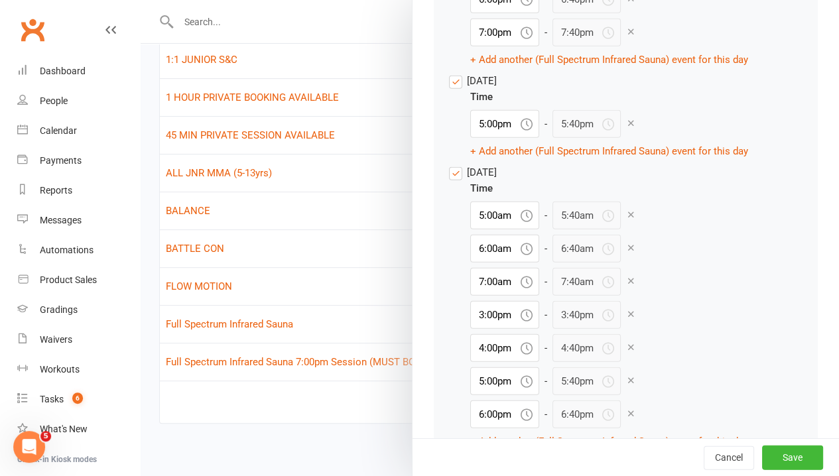
click at [626, 128] on icon at bounding box center [631, 123] width 10 height 10
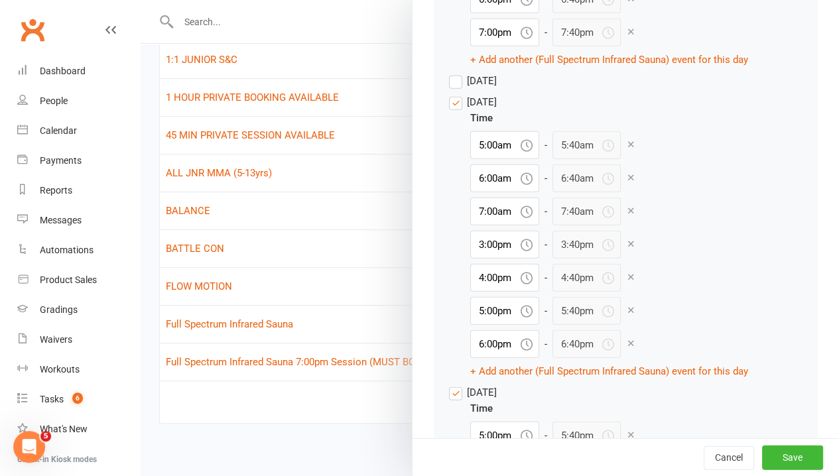
click at [471, 87] on span "[DATE]" at bounding box center [482, 80] width 30 height 14
click at [471, 73] on input "[DATE]" at bounding box center [473, 73] width 48 height 0
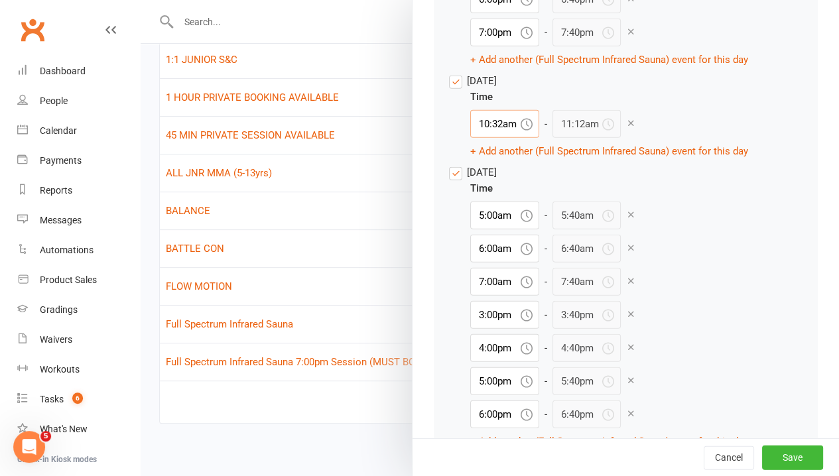
click at [500, 138] on input "10:32am" at bounding box center [504, 124] width 69 height 28
click at [493, 251] on div "4:00pm" at bounding box center [505, 240] width 68 height 21
click at [535, 159] on button "+ Add another (Full Spectrum Infrared Sauna) event for this day" at bounding box center [609, 151] width 278 height 16
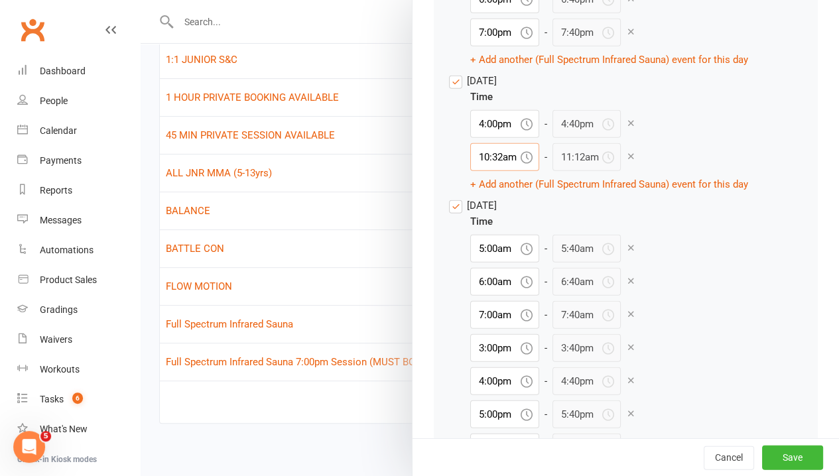
click at [494, 171] on input "10:32am" at bounding box center [504, 157] width 69 height 28
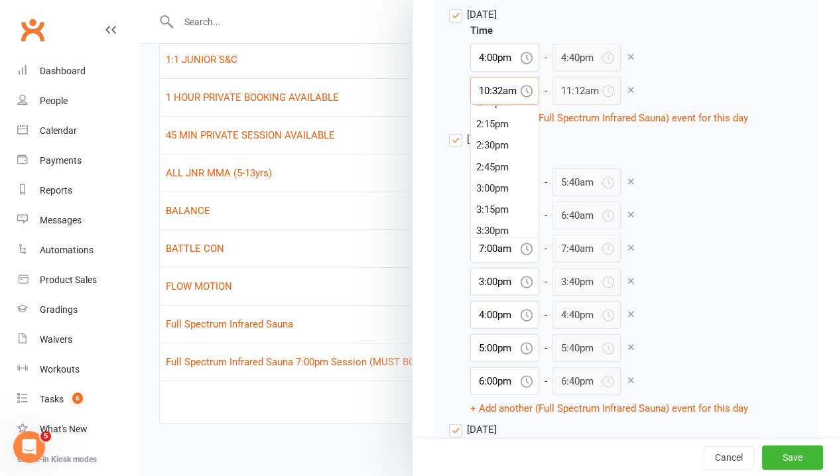
scroll to position [1335, 0]
click at [482, 236] on div "5:00pm" at bounding box center [505, 225] width 68 height 21
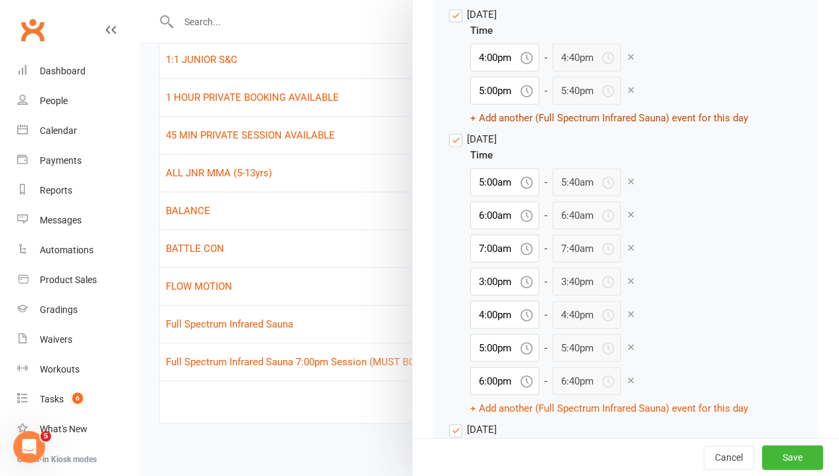
click at [487, 126] on button "+ Add another (Full Spectrum Infrared Sauna) event for this day" at bounding box center [609, 118] width 278 height 16
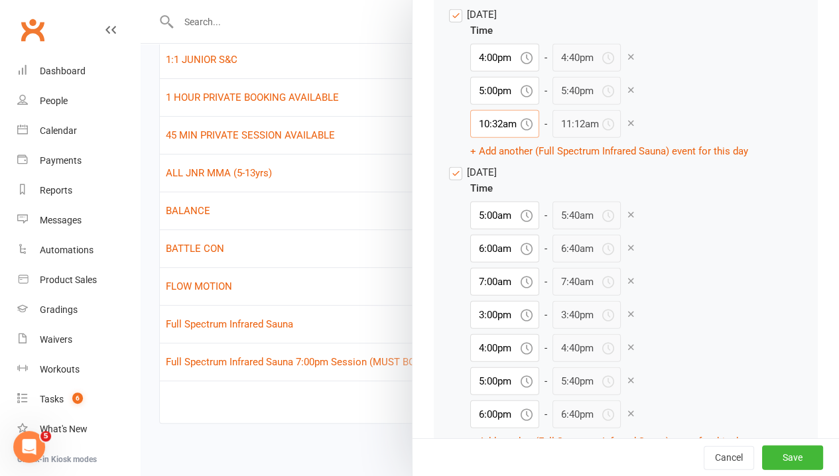
click at [485, 138] on input "10:32am" at bounding box center [504, 124] width 69 height 28
click at [486, 222] on div "6:00pm" at bounding box center [505, 210] width 68 height 21
click at [508, 159] on button "+ Add another (Full Spectrum Infrared Sauna) event for this day" at bounding box center [609, 151] width 278 height 16
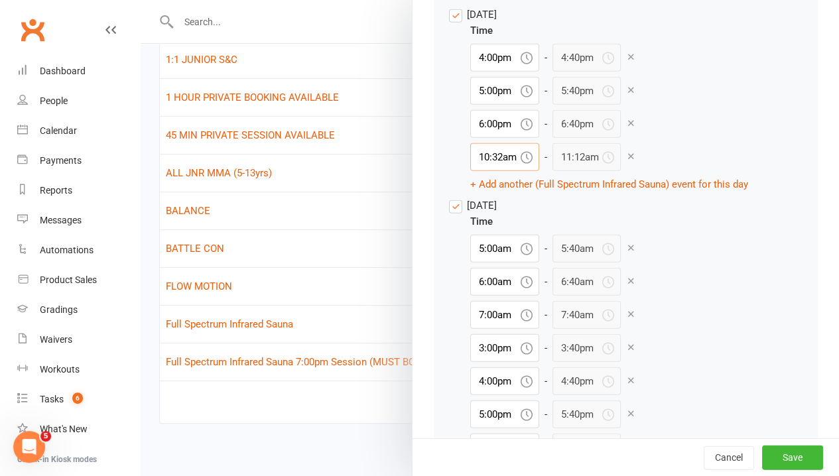
click at [499, 171] on input "10:32am" at bounding box center [504, 157] width 69 height 28
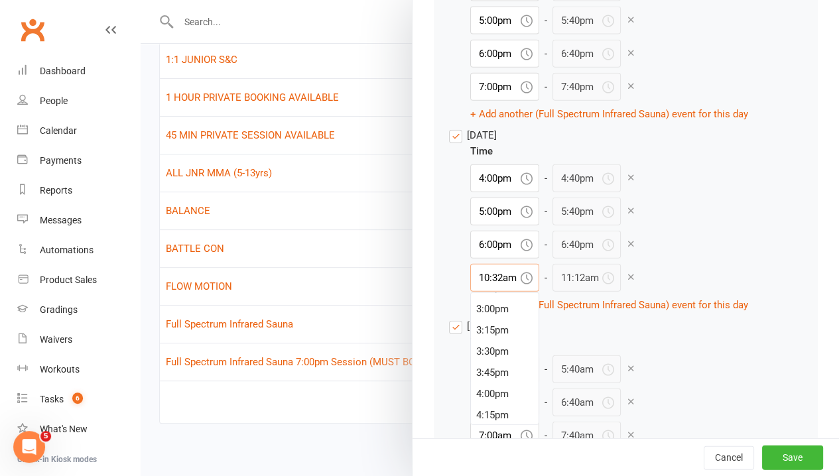
scroll to position [1526, 0]
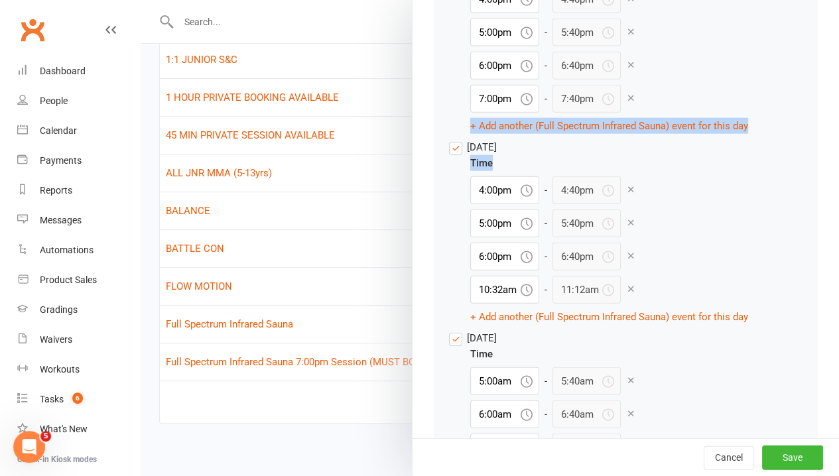
drag, startPoint x: 621, startPoint y: 121, endPoint x: 647, endPoint y: 178, distance: 62.6
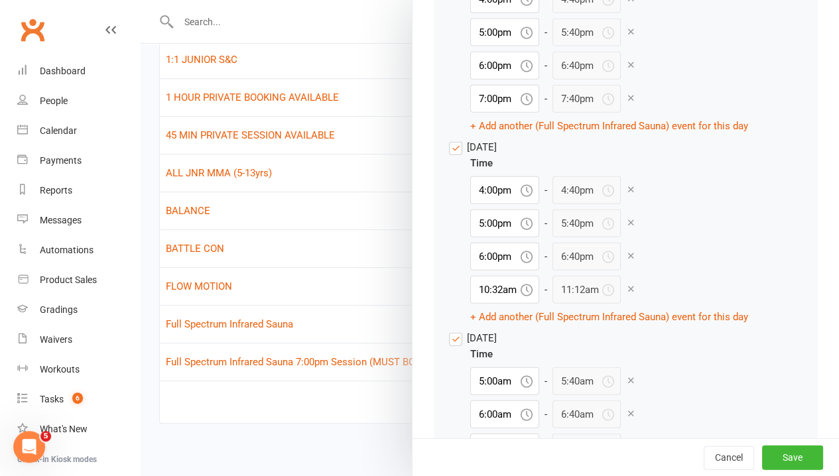
drag, startPoint x: 647, startPoint y: 178, endPoint x: 678, endPoint y: 205, distance: 41.4
click at [678, 205] on div "Time 4:00pm - 4:40pm 5:00pm - 5:40pm 6:00pm - 6:40pm 10:32am - 11:12am + Add an…" at bounding box center [609, 240] width 278 height 170
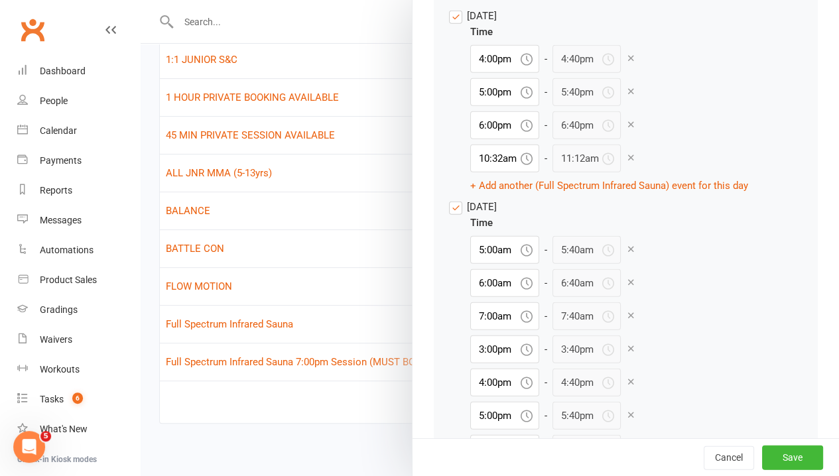
scroll to position [1659, 0]
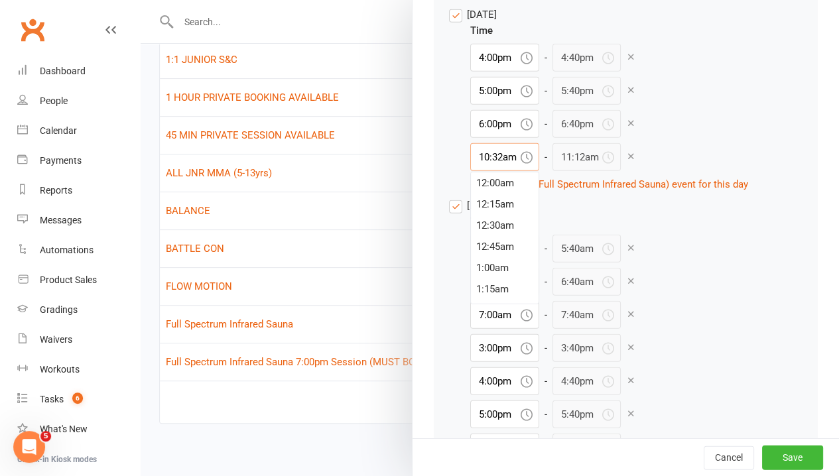
click at [500, 171] on input "10:32am" at bounding box center [504, 157] width 69 height 28
click at [491, 273] on div "7:00pm" at bounding box center [505, 262] width 68 height 21
click at [710, 192] on button "+ Add another (Full Spectrum Infrared Sauna) event for this day" at bounding box center [609, 184] width 278 height 16
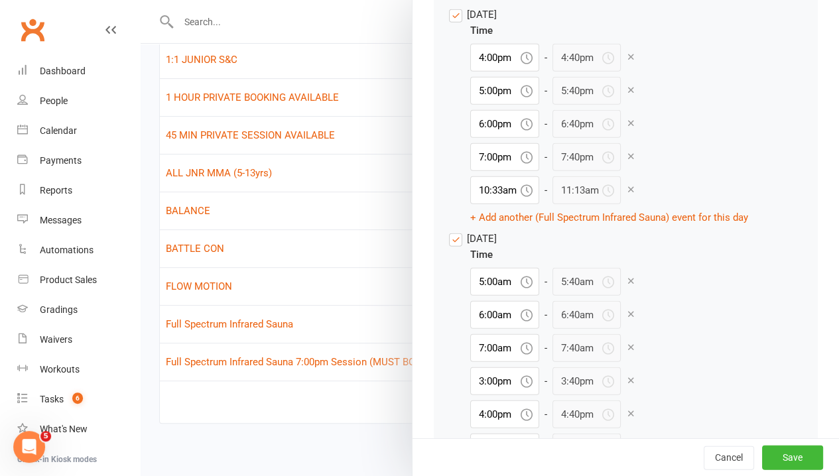
click at [626, 194] on icon at bounding box center [631, 189] width 10 height 10
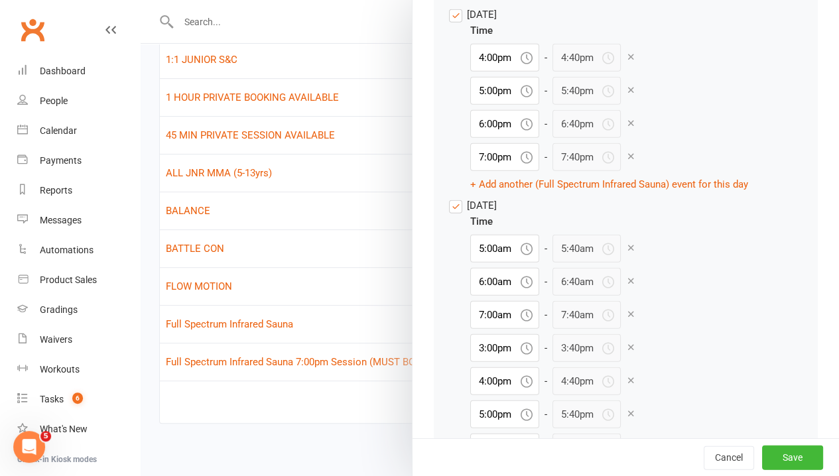
click at [626, 286] on icon at bounding box center [631, 281] width 10 height 10
click at [502, 417] on button "+ Add another (Full Spectrum Infrared Sauna) event for this day" at bounding box center [609, 409] width 278 height 16
click at [496, 428] on input "10:33am" at bounding box center [504, 415] width 69 height 28
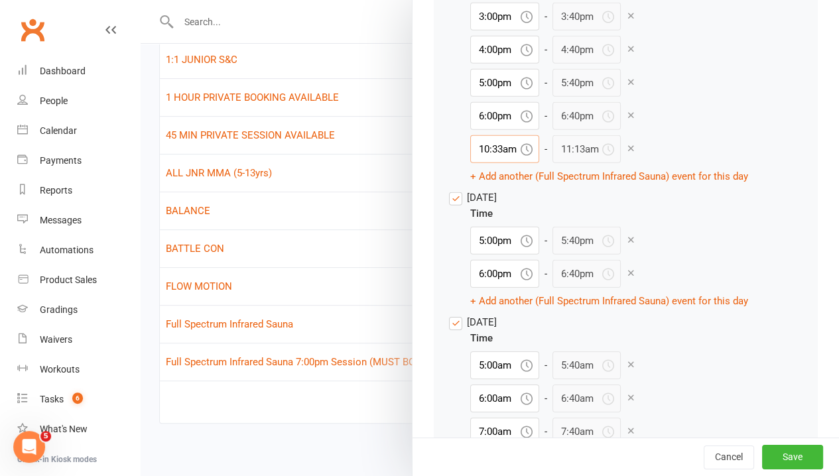
scroll to position [1990, 0]
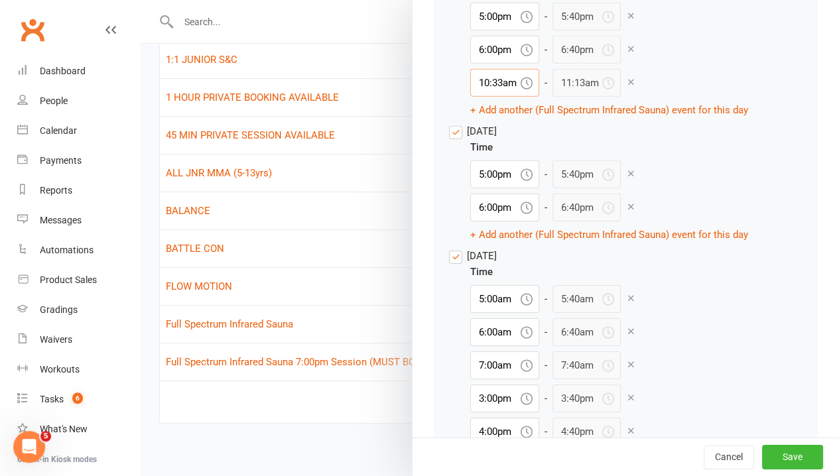
click at [494, 97] on input "10:33am" at bounding box center [504, 83] width 69 height 28
click at [498, 133] on div "7:00pm" at bounding box center [505, 121] width 68 height 21
click at [671, 154] on div "[DATE] Time 5:00pm - 5:40pm 6:00pm - 6:40pm + Add another (Full Spectrum Infrar…" at bounding box center [626, 182] width 354 height 119
click at [626, 178] on icon at bounding box center [631, 174] width 10 height 10
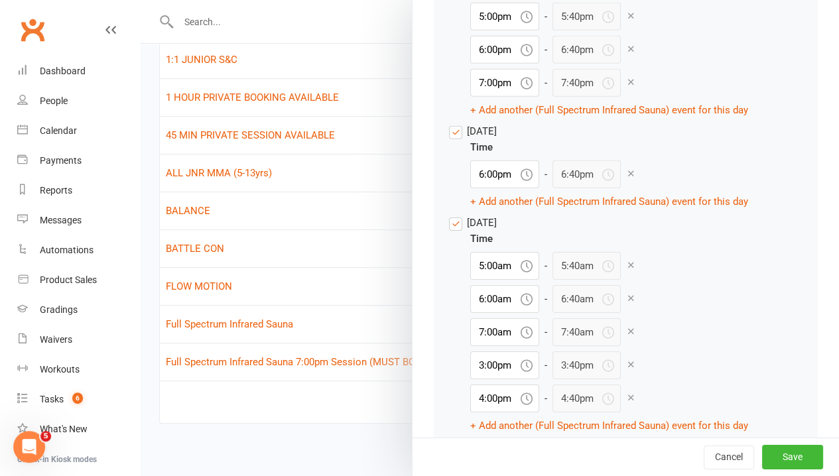
click at [626, 178] on icon at bounding box center [631, 174] width 10 height 10
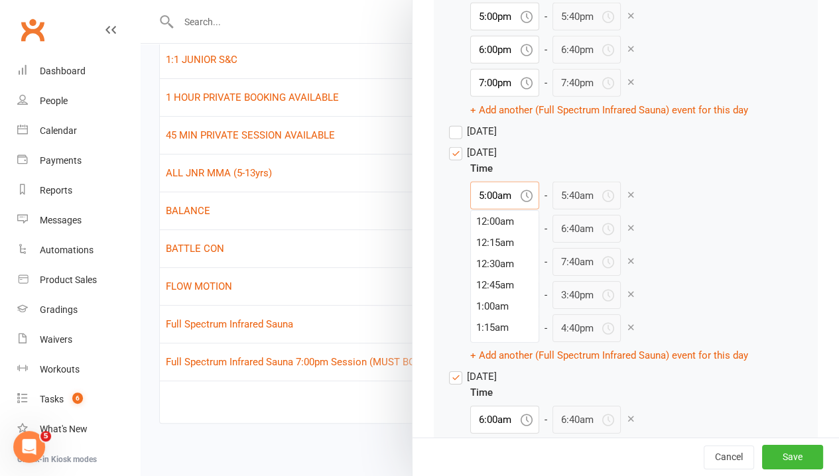
click at [492, 210] on input "5:00am" at bounding box center [504, 196] width 69 height 28
drag, startPoint x: 425, startPoint y: 217, endPoint x: 435, endPoint y: 145, distance: 72.3
click at [449, 139] on label "[DATE]" at bounding box center [473, 131] width 48 height 16
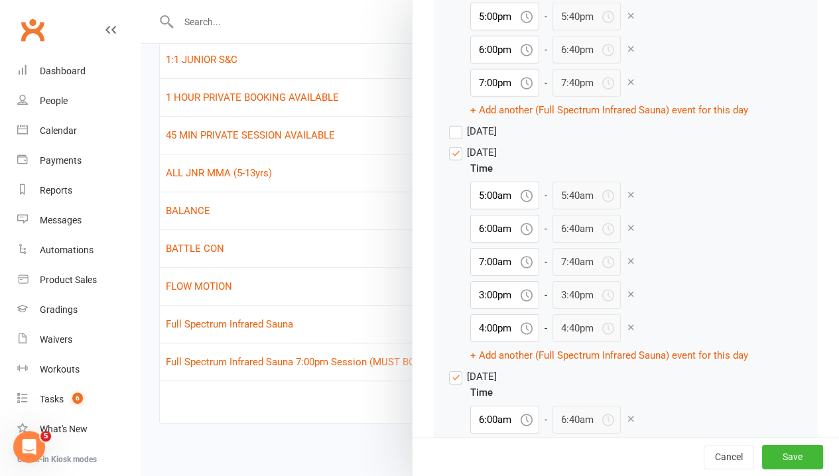
click at [449, 123] on input "[DATE]" at bounding box center [473, 123] width 48 height 0
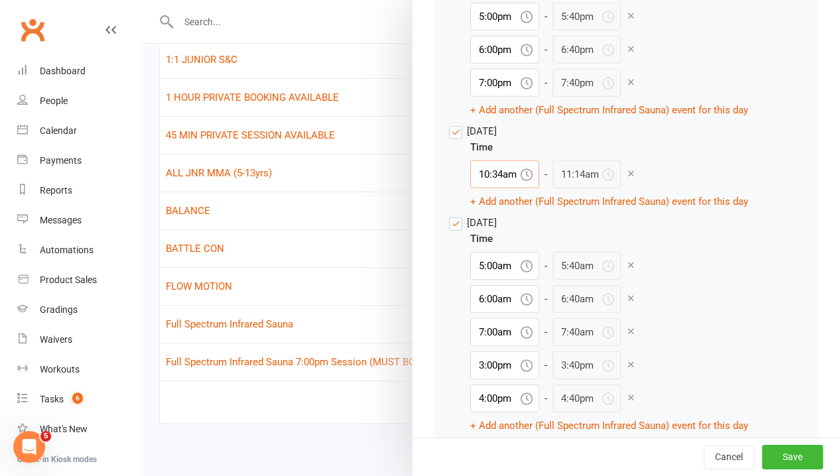
click at [484, 188] on input "10:34am" at bounding box center [504, 175] width 69 height 28
click at [493, 235] on div "4:00pm" at bounding box center [505, 224] width 68 height 21
click at [488, 210] on button "+ Add another (Full Spectrum Infrared Sauna) event for this day" at bounding box center [609, 202] width 278 height 16
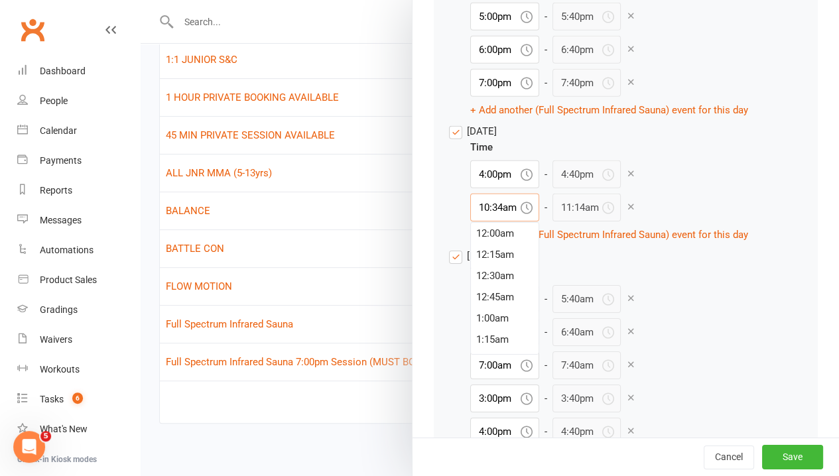
click at [485, 222] on input "10:34am" at bounding box center [504, 208] width 69 height 28
click at [486, 353] on div "5:00pm" at bounding box center [505, 342] width 68 height 21
click at [490, 243] on button "+ Add another (Full Spectrum Infrared Sauna) event for this day" at bounding box center [609, 235] width 278 height 16
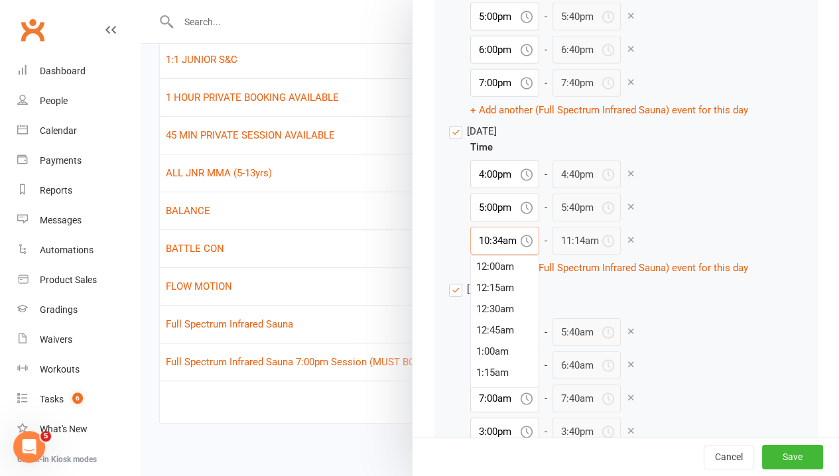
click at [492, 255] on input "10:34am" at bounding box center [504, 241] width 69 height 28
click at [495, 338] on div "6:00pm" at bounding box center [505, 327] width 68 height 21
click at [510, 276] on button "+ Add another (Full Spectrum Infrared Sauna) event for this day" at bounding box center [609, 268] width 278 height 16
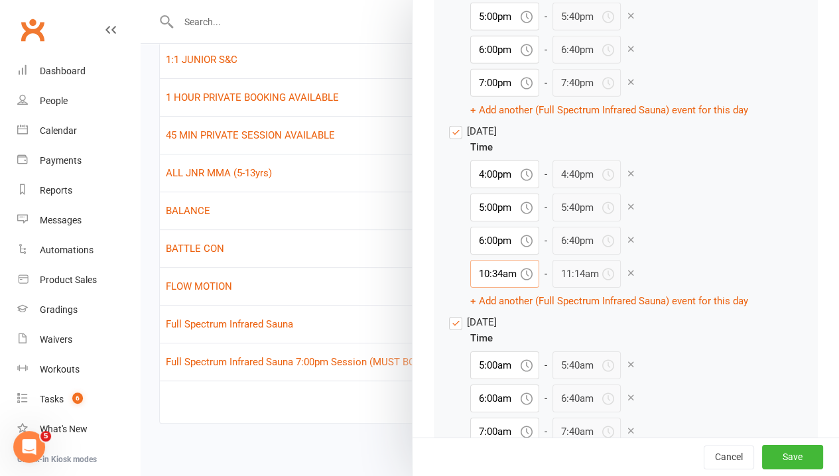
click at [503, 288] on input "10:34am" at bounding box center [504, 274] width 69 height 28
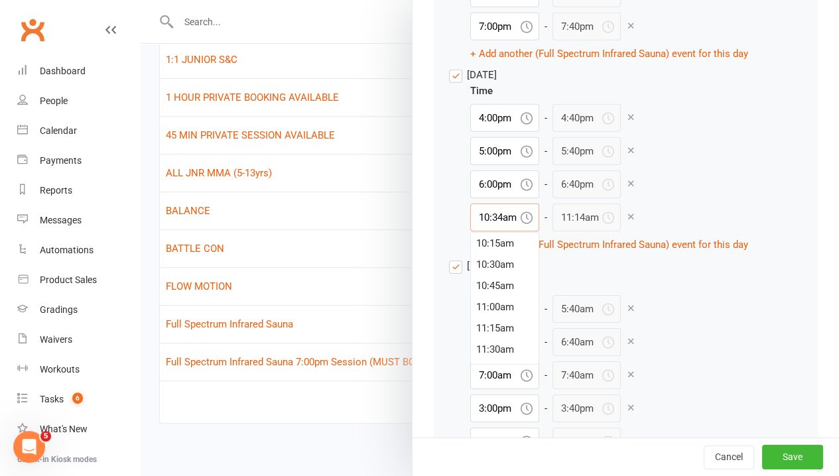
scroll to position [2123, 0]
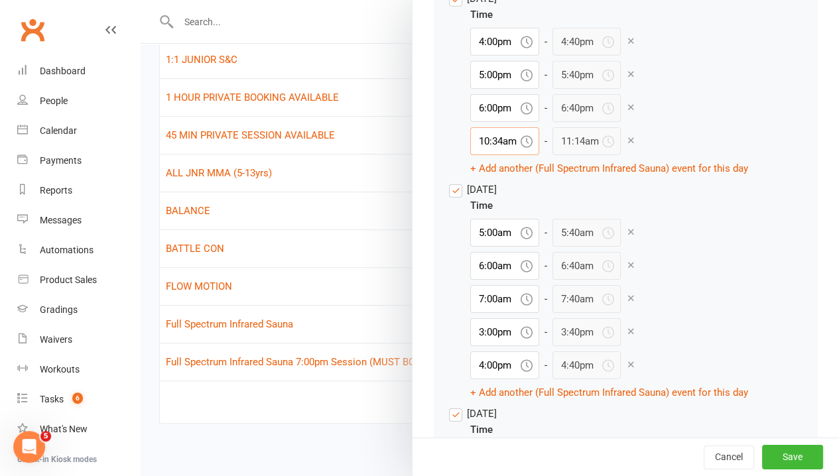
click at [490, 154] on input "10:34am" at bounding box center [504, 141] width 69 height 28
click at [490, 257] on div "7:00pm" at bounding box center [505, 246] width 68 height 21
click at [735, 299] on div "Time 5:00am - 5:40am 6:00am - 6:40am 7:00am - 7:40am 3:00pm - 3:40pm 4:00pm - 4…" at bounding box center [609, 299] width 278 height 203
click at [626, 270] on icon at bounding box center [631, 265] width 10 height 10
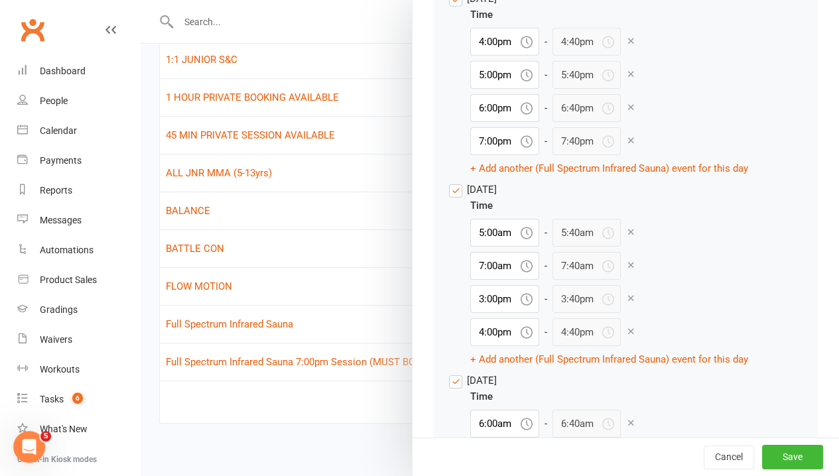
click at [626, 270] on icon at bounding box center [631, 265] width 10 height 10
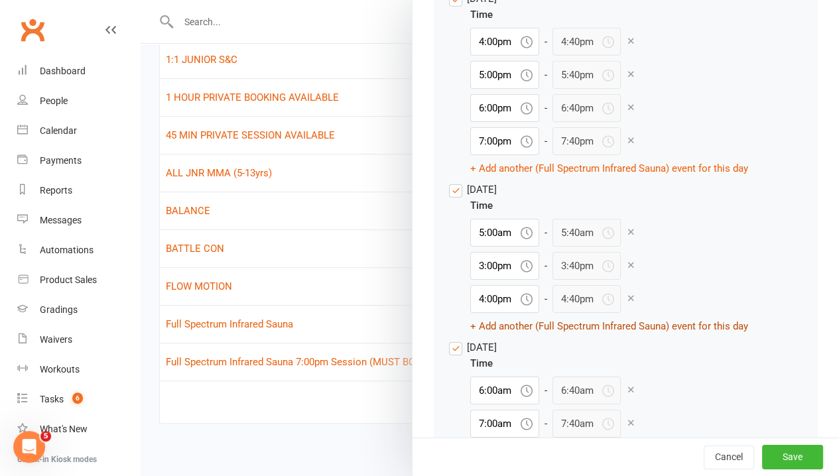
click at [579, 334] on button "+ Add another (Full Spectrum Infrared Sauna) event for this day" at bounding box center [609, 326] width 278 height 16
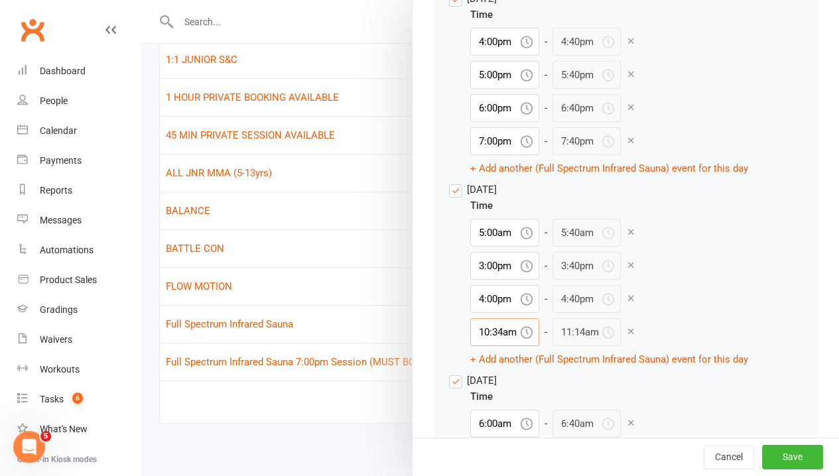
click at [491, 346] on input "10:34am" at bounding box center [504, 332] width 69 height 28
click at [496, 410] on div "5:00pm" at bounding box center [505, 400] width 68 height 21
click at [715, 320] on div "Time 5:00am - 5:40am 3:00pm - 3:40pm 4:00pm - 4:40pm 5:00pm - 5:40pm + Add anot…" at bounding box center [609, 283] width 278 height 170
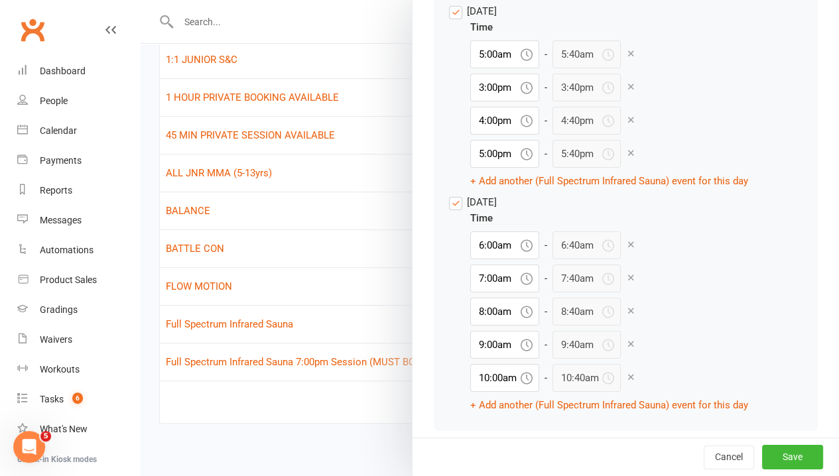
scroll to position [2322, 0]
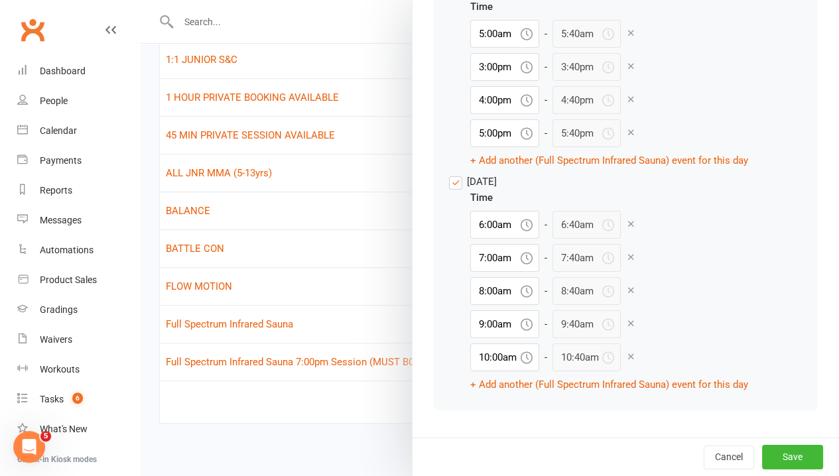
click at [626, 362] on icon at bounding box center [631, 357] width 10 height 10
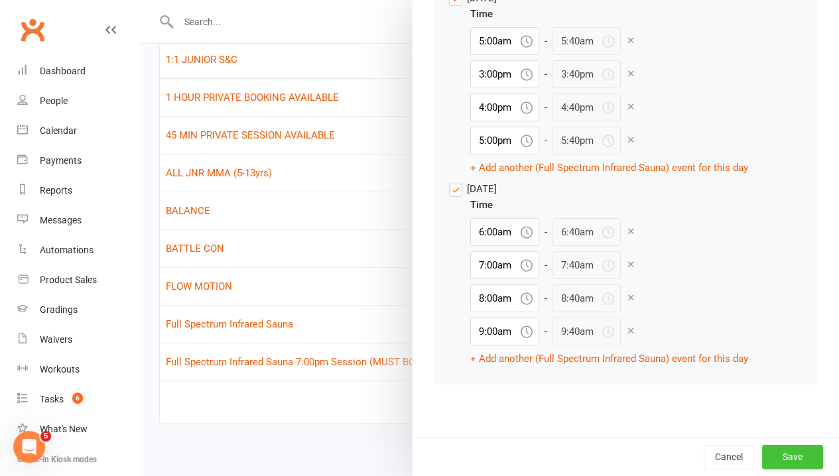
click at [762, 461] on button "Save" at bounding box center [792, 457] width 61 height 24
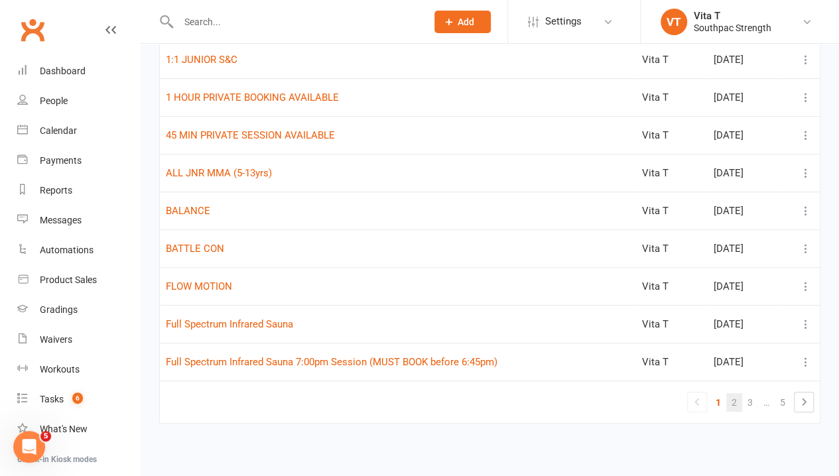
click at [732, 397] on link "2" at bounding box center [734, 402] width 16 height 19
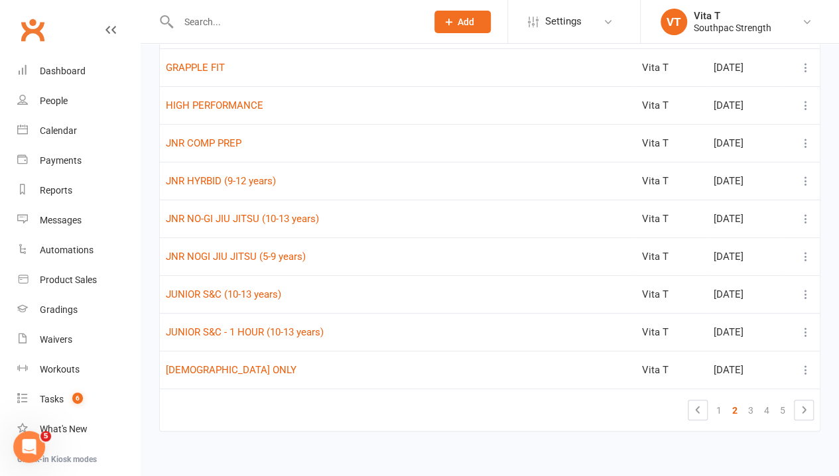
scroll to position [0, 0]
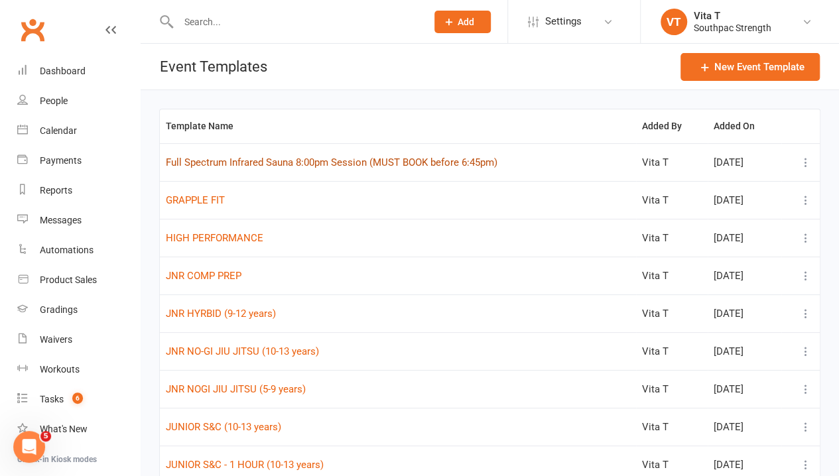
click at [337, 161] on button "Full Spectrum Infrared Sauna 8:00pm Session (MUST BOOK before 6:45pm)" at bounding box center [332, 163] width 332 height 16
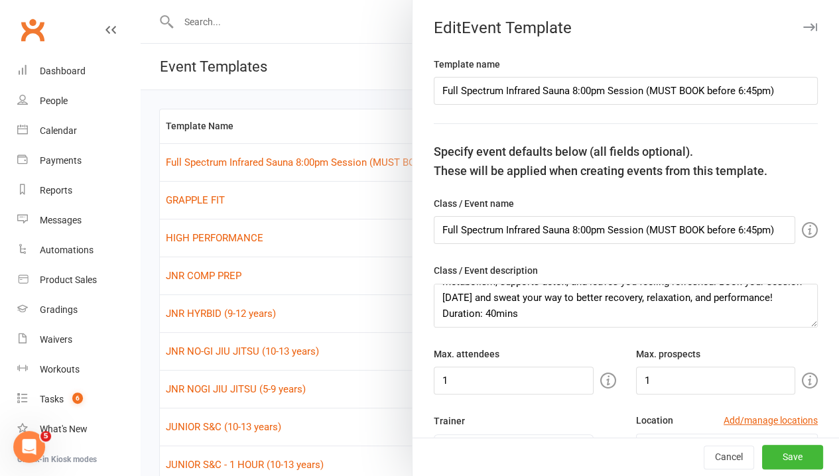
scroll to position [143, 0]
click at [746, 90] on input "Full Spectrum Infrared Sauna 8:00pm Session (MUST BOOK before 6:45pm)" at bounding box center [626, 91] width 384 height 28
click at [744, 231] on input "Full Spectrum Infrared Sauna 8:00pm Session (MUST BOOK before 6:45pm)" at bounding box center [615, 230] width 362 height 28
click at [795, 263] on div "Class / Event description Step into the heat and unlock the benefits of a full-…" at bounding box center [626, 295] width 384 height 64
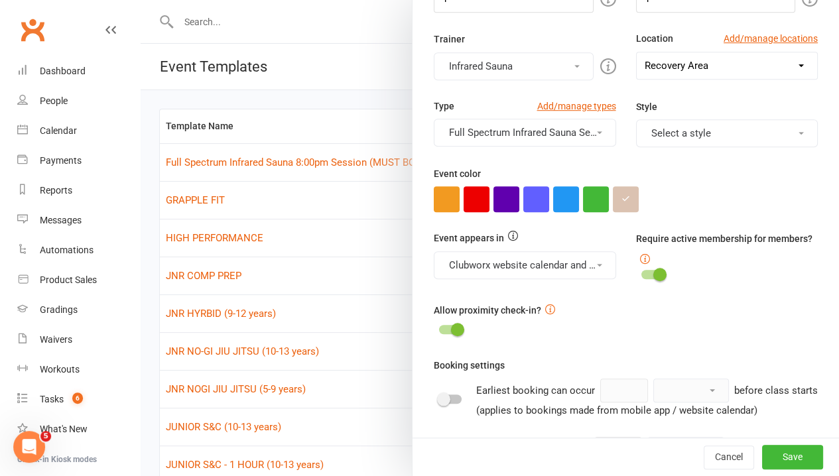
scroll to position [531, 0]
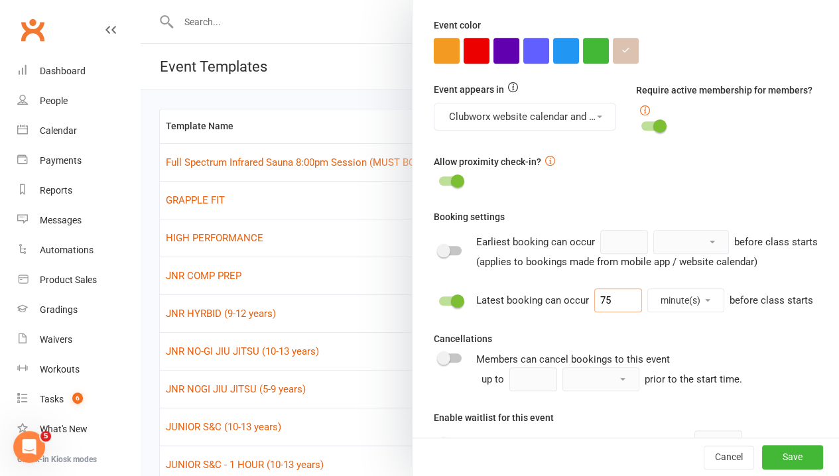
drag, startPoint x: 493, startPoint y: 327, endPoint x: 504, endPoint y: 328, distance: 11.3
click at [594, 312] on input "75" at bounding box center [618, 301] width 48 height 24
click at [759, 312] on div "Latest booking can occur 45 minute(s) hour(s) day(s) before class starts" at bounding box center [644, 301] width 337 height 24
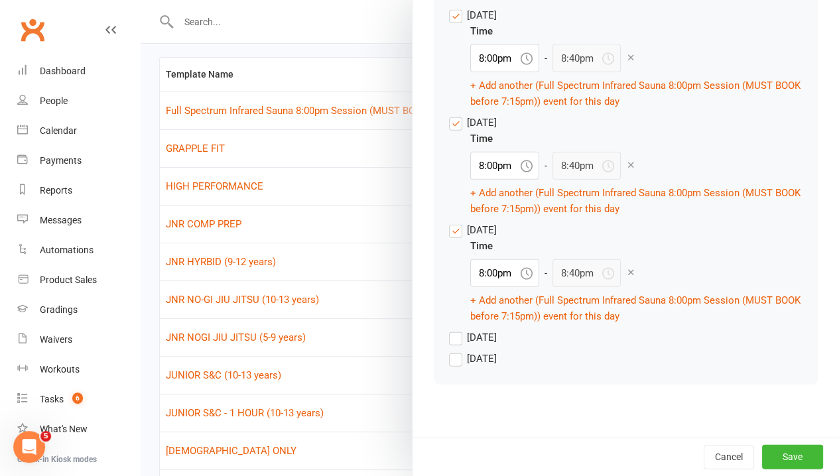
scroll to position [133, 0]
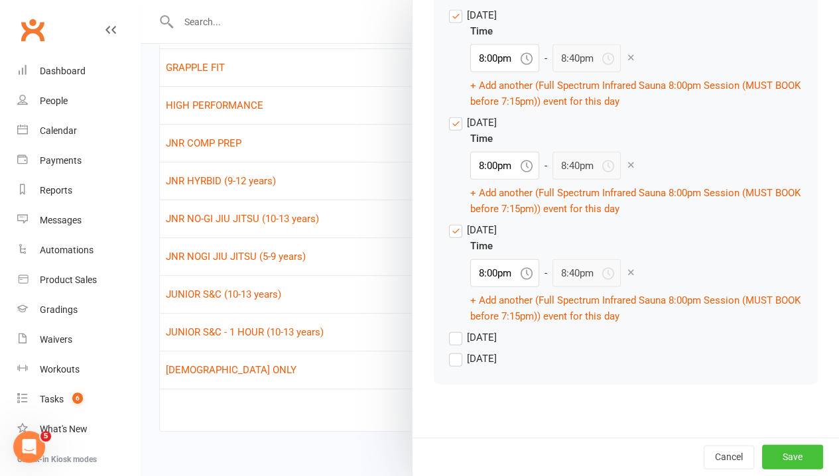
click at [786, 457] on button "Save" at bounding box center [792, 457] width 61 height 24
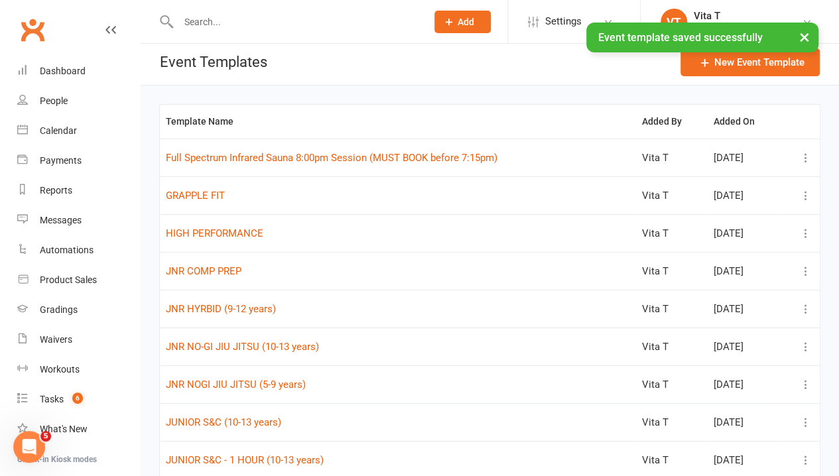
scroll to position [141, 0]
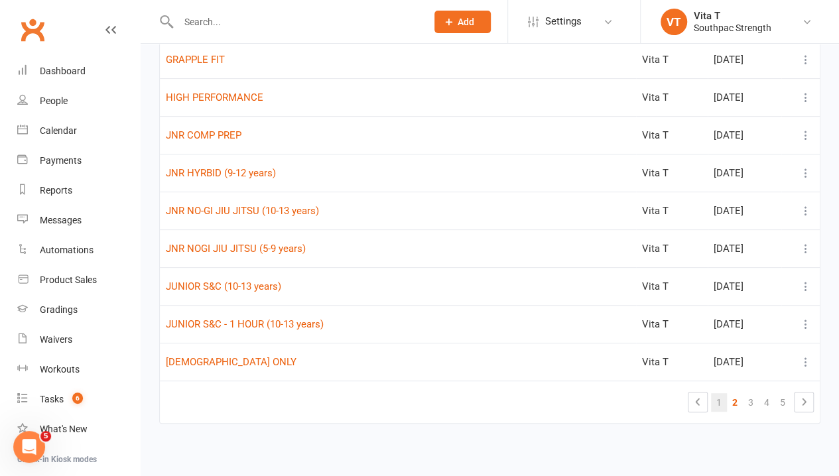
click at [722, 401] on link "1" at bounding box center [719, 402] width 16 height 19
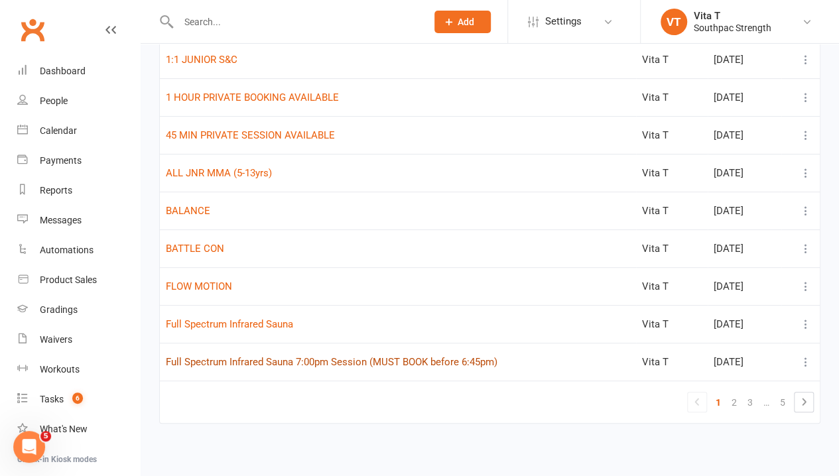
click at [435, 354] on button "Full Spectrum Infrared Sauna 7:00pm Session (MUST BOOK before 6:45pm)" at bounding box center [332, 362] width 332 height 16
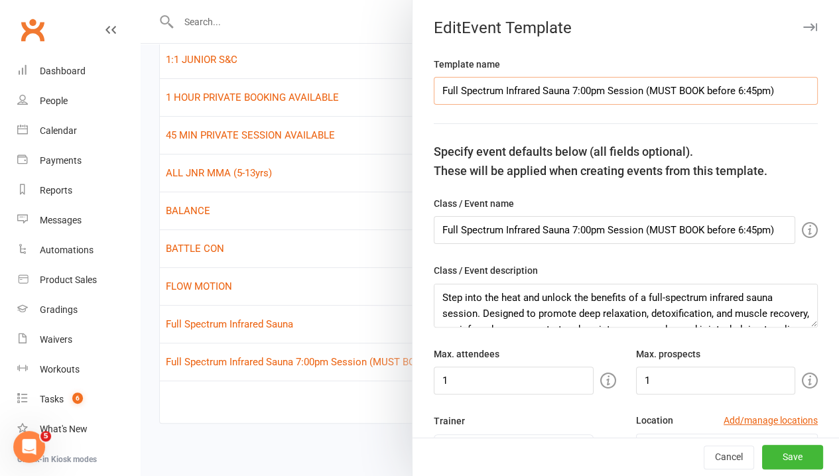
click at [567, 92] on input "Full Spectrum Infrared Sauna 7:00pm Session (MUST BOOK before 6:45pm)" at bounding box center [626, 91] width 384 height 28
click at [731, 92] on input "Full Spectrum Infrared Sauna 6:00am Session (MUST BOOK before 6:45pm)" at bounding box center [626, 91] width 384 height 28
drag, startPoint x: 772, startPoint y: 93, endPoint x: 250, endPoint y: 64, distance: 522.3
click at [141, 0] on react-component "Make the event name really descriptive, so you can easily identify what the eve…" at bounding box center [141, 0] width 0 height 0
drag, startPoint x: 767, startPoint y: 226, endPoint x: 224, endPoint y: 178, distance: 544.8
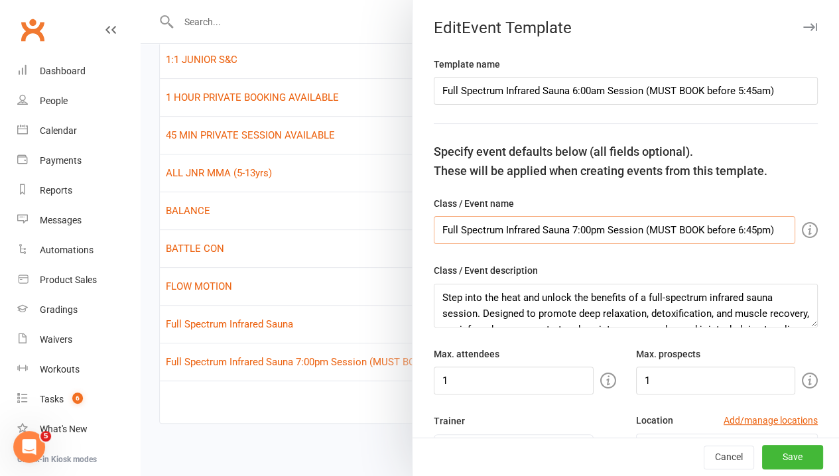
click at [141, 0] on react-component "Make the event name really descriptive, so you can easily identify what the eve…" at bounding box center [141, 0] width 0 height 0
paste input "6:00am Session (MUST BOOK before 5:45a"
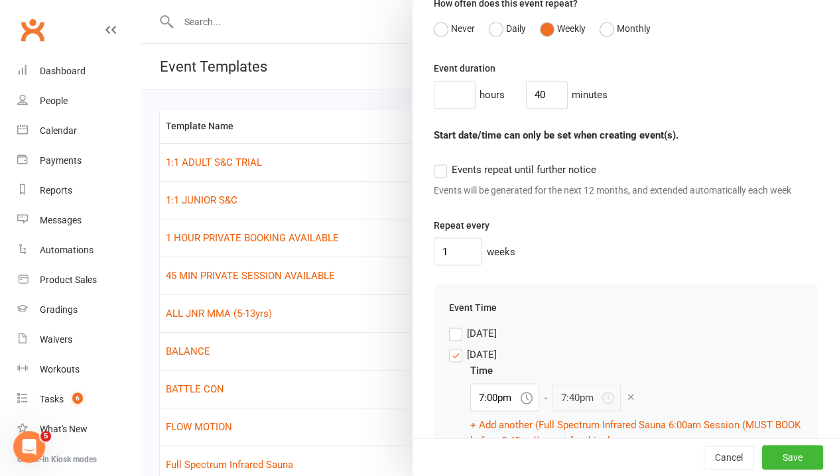
scroll to position [1194, 0]
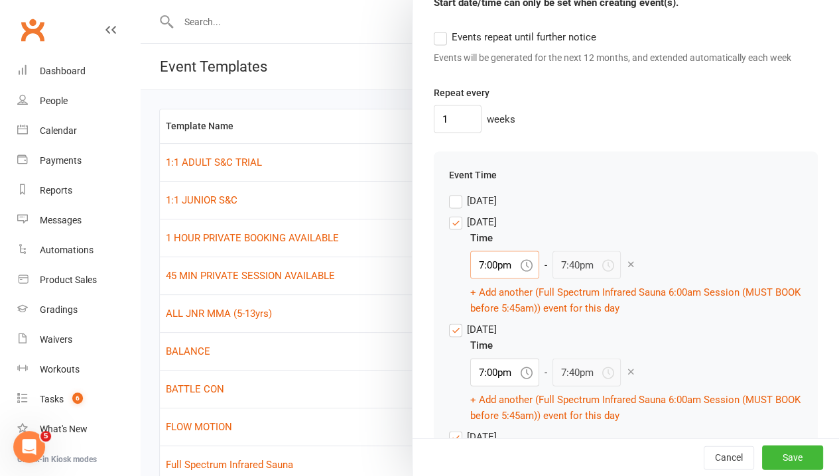
click at [472, 279] on input "7:00pm" at bounding box center [504, 265] width 69 height 28
click at [484, 346] on div "6:00am" at bounding box center [505, 335] width 68 height 21
click at [490, 386] on input "7:00pm" at bounding box center [504, 372] width 69 height 28
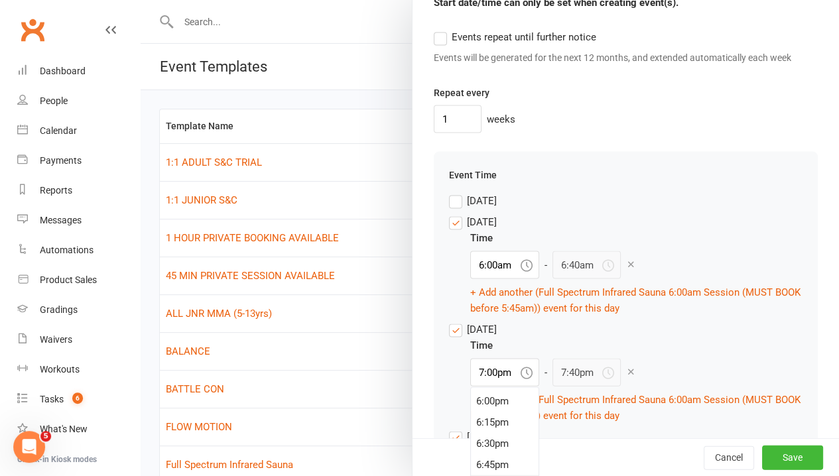
click at [449, 337] on label "[DATE]" at bounding box center [473, 329] width 48 height 16
click at [449, 321] on input "[DATE]" at bounding box center [473, 321] width 48 height 0
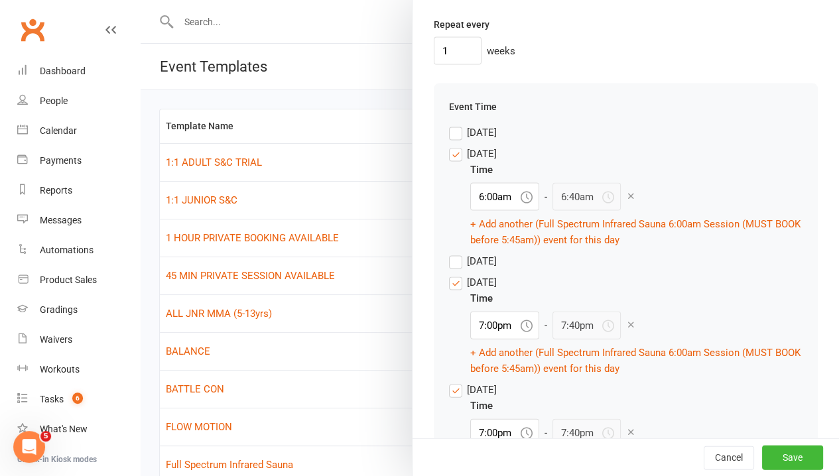
scroll to position [1327, 0]
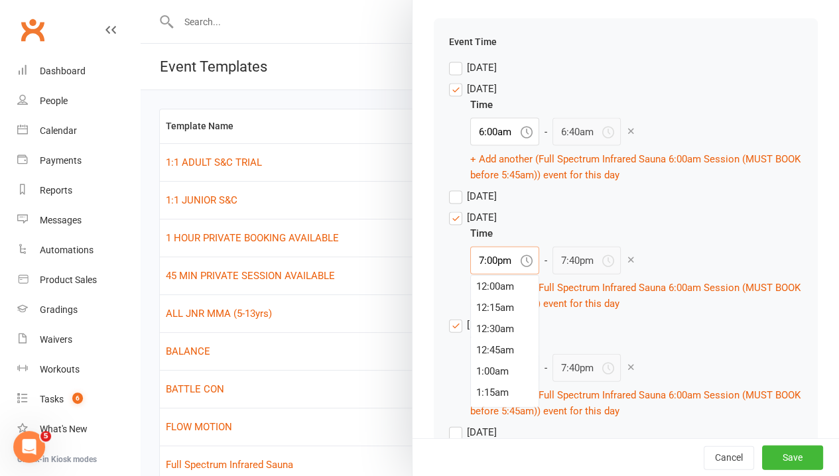
click at [506, 275] on input "7:00pm" at bounding box center [504, 261] width 69 height 28
click at [481, 342] on div "6:00am" at bounding box center [505, 331] width 68 height 21
click at [472, 331] on span "[DATE]" at bounding box center [482, 324] width 30 height 14
click at [472, 317] on input "[DATE]" at bounding box center [473, 317] width 48 height 0
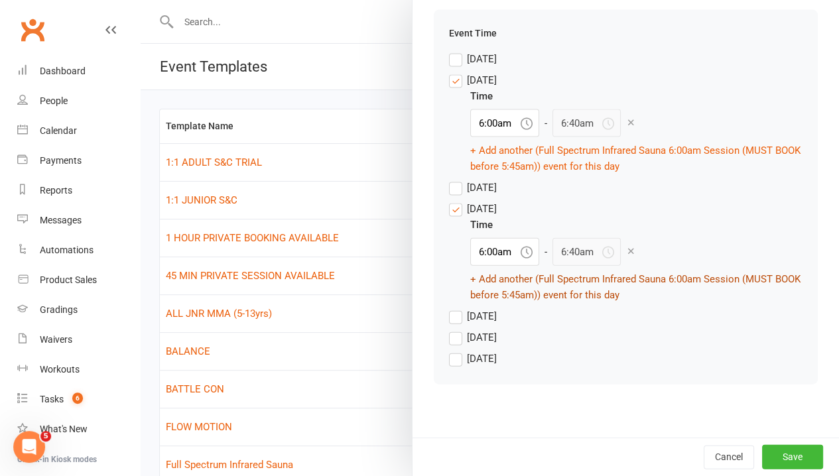
scroll to position [1292, 0]
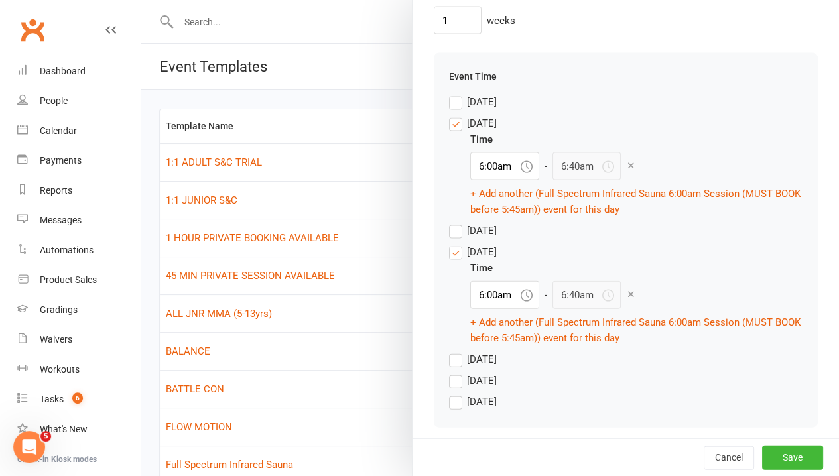
click at [467, 387] on span "[DATE]" at bounding box center [482, 380] width 30 height 14
click at [463, 373] on input "[DATE]" at bounding box center [473, 373] width 48 height 0
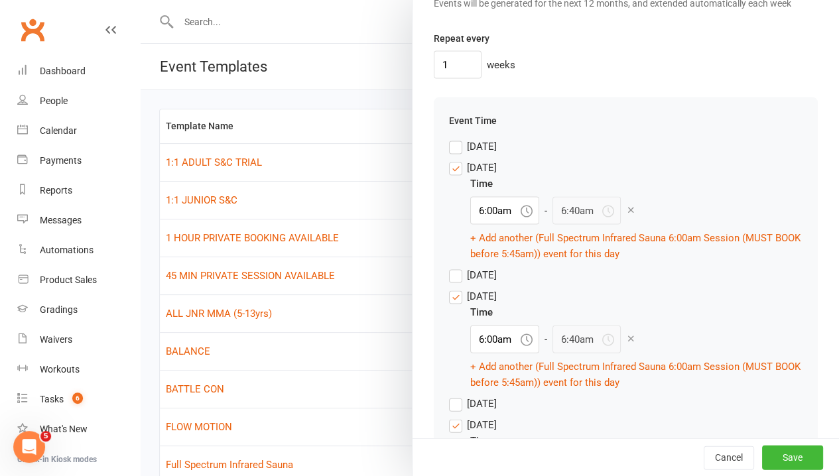
scroll to position [1425, 0]
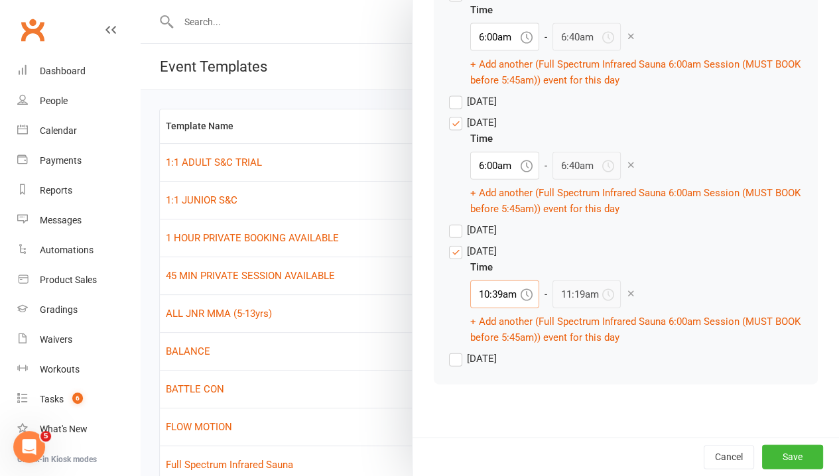
click at [483, 308] on input "10:39am" at bounding box center [504, 295] width 69 height 28
drag, startPoint x: 486, startPoint y: 381, endPoint x: 665, endPoint y: 320, distance: 189.5
click at [487, 368] on div "6:00am" at bounding box center [505, 357] width 68 height 21
click at [751, 261] on div "Event Time [DATE] [DATE] Time 6:00am - 6:40am + Add another (Full Spectrum Infr…" at bounding box center [626, 154] width 384 height 461
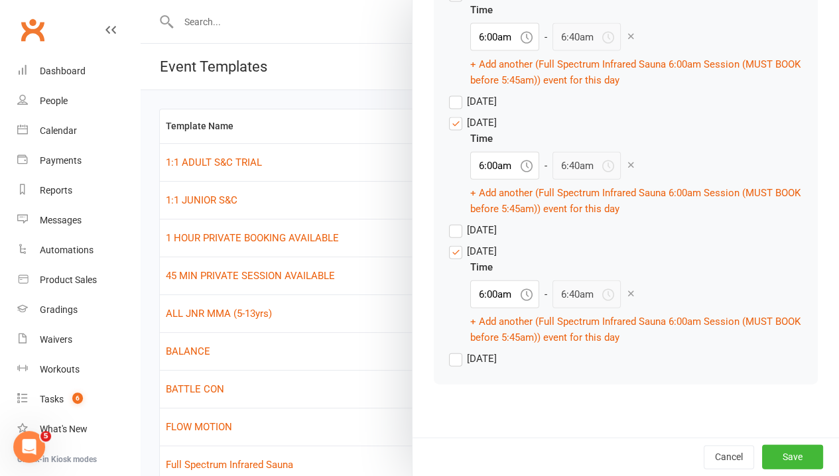
scroll to position [1444, 0]
click at [774, 454] on button "Save" at bounding box center [792, 457] width 61 height 24
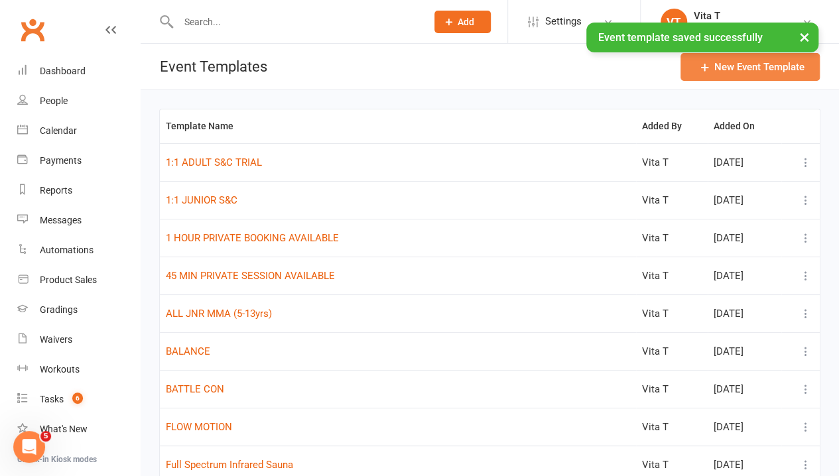
click at [770, 68] on button "New Event Template" at bounding box center [750, 67] width 139 height 28
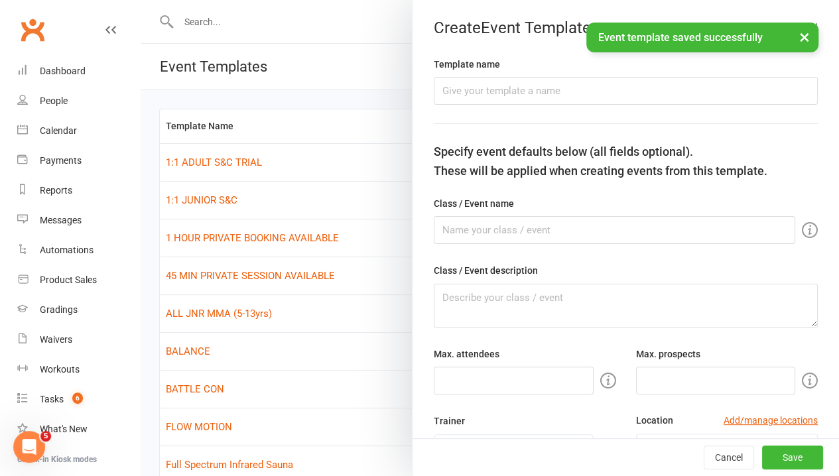
click at [328, 135] on div at bounding box center [490, 238] width 699 height 476
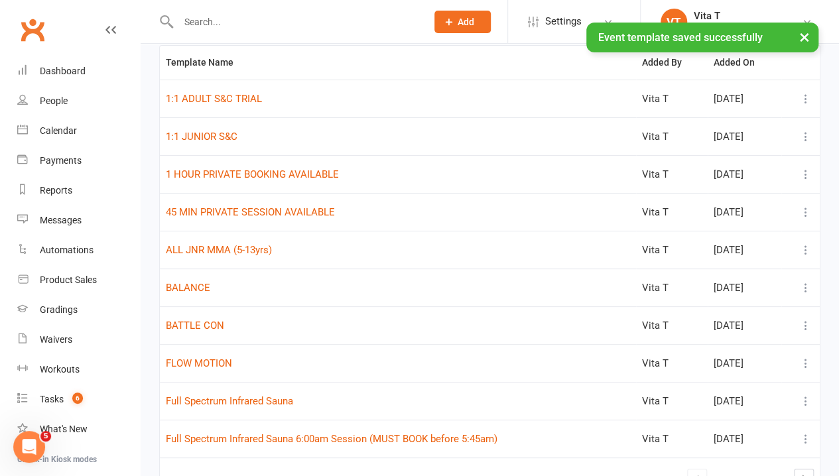
scroll to position [66, 0]
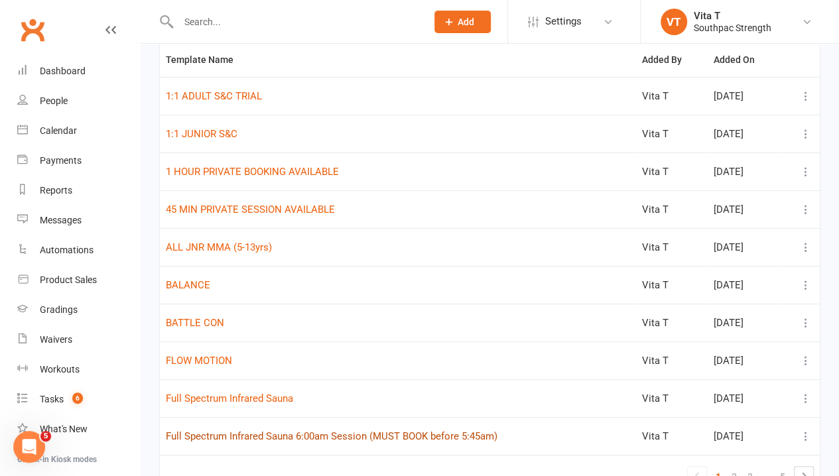
click at [450, 429] on button "Full Spectrum Infrared Sauna 6:00am Session (MUST BOOK before 5:45am)" at bounding box center [332, 437] width 332 height 16
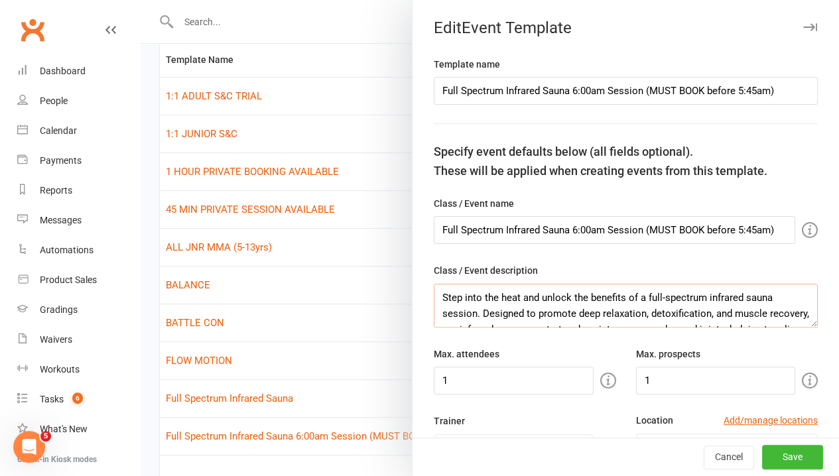
click at [618, 301] on textarea "Step into the heat and unlock the benefits of a full-spectrum infrared sauna se…" at bounding box center [626, 306] width 384 height 44
click at [719, 453] on button "Cancel" at bounding box center [729, 458] width 50 height 24
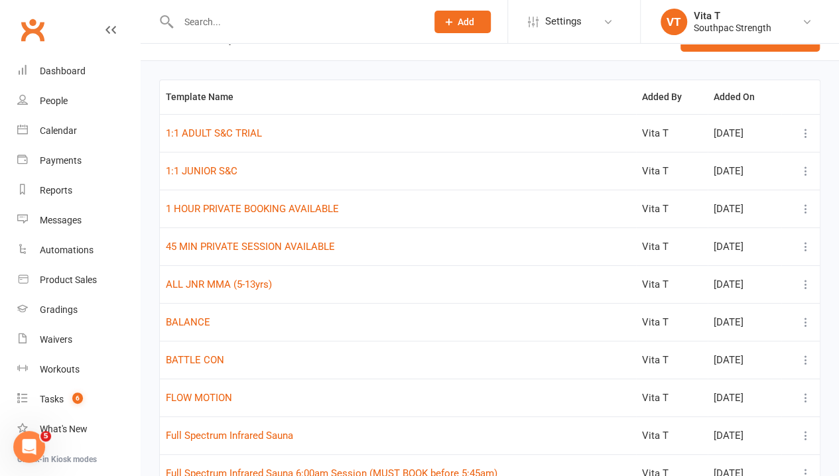
scroll to position [0, 0]
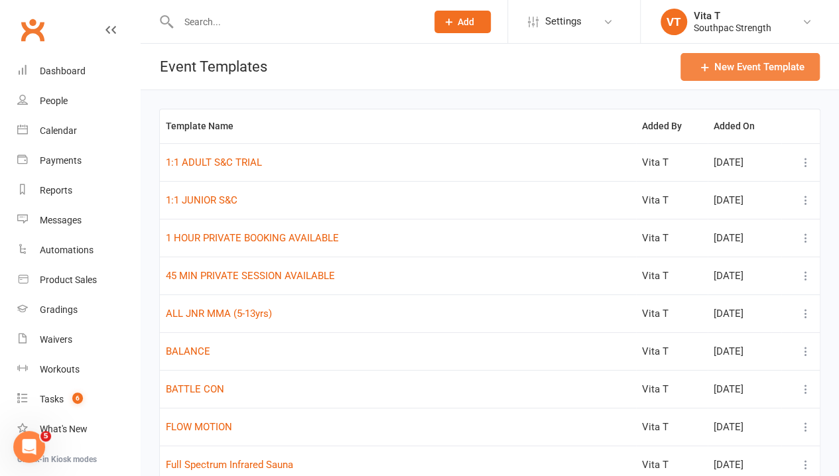
click at [707, 72] on icon "button" at bounding box center [705, 66] width 13 height 13
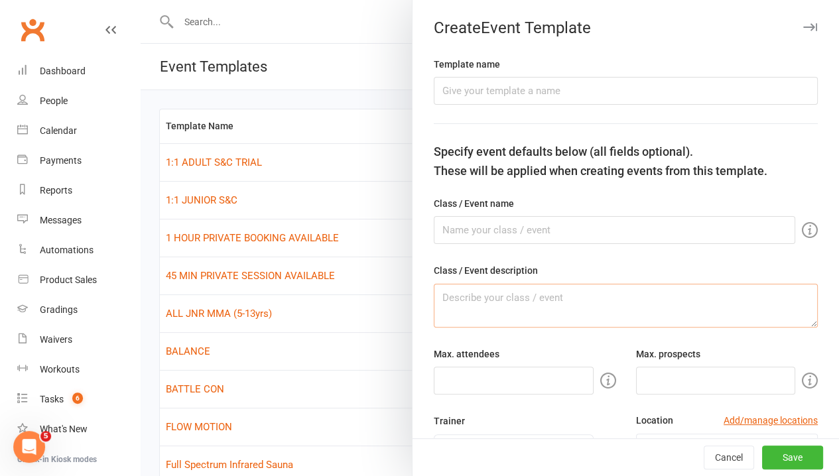
click at [564, 305] on textarea at bounding box center [626, 306] width 384 height 44
paste textarea "Step into the heat and unlock the benefits of a full-spectrum infrared sauna se…"
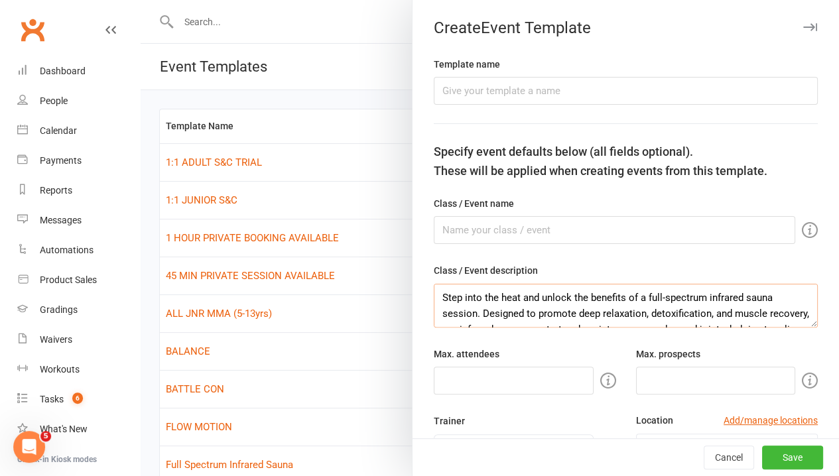
scroll to position [135, 0]
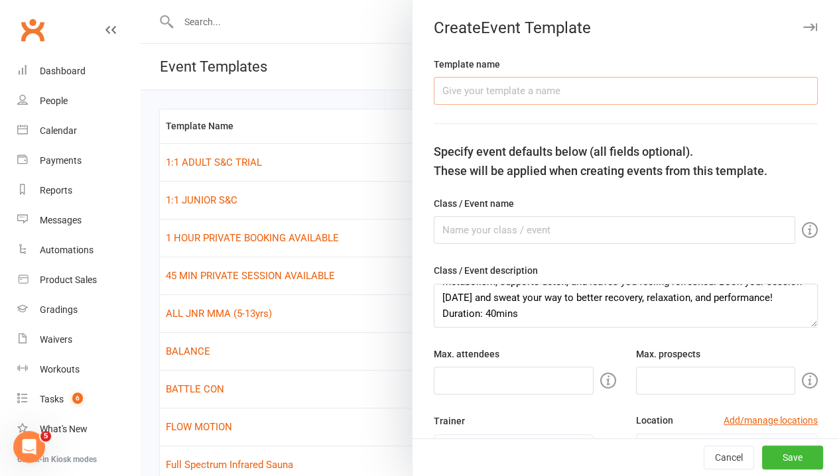
click at [495, 95] on input "text" at bounding box center [626, 91] width 384 height 28
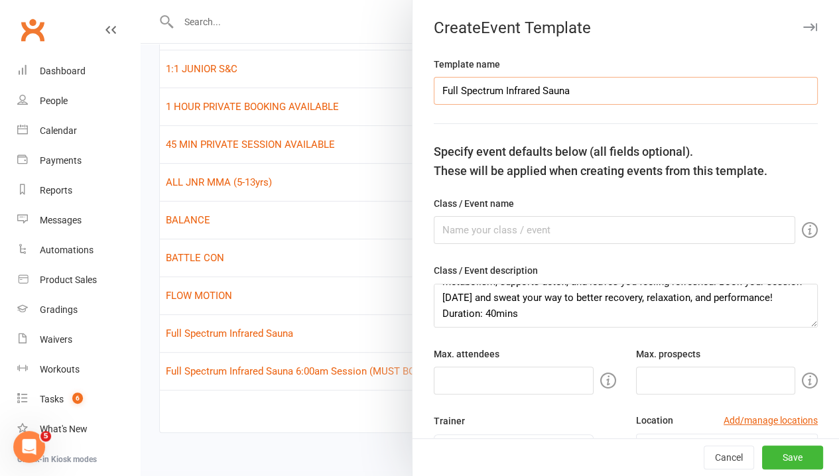
scroll to position [133, 0]
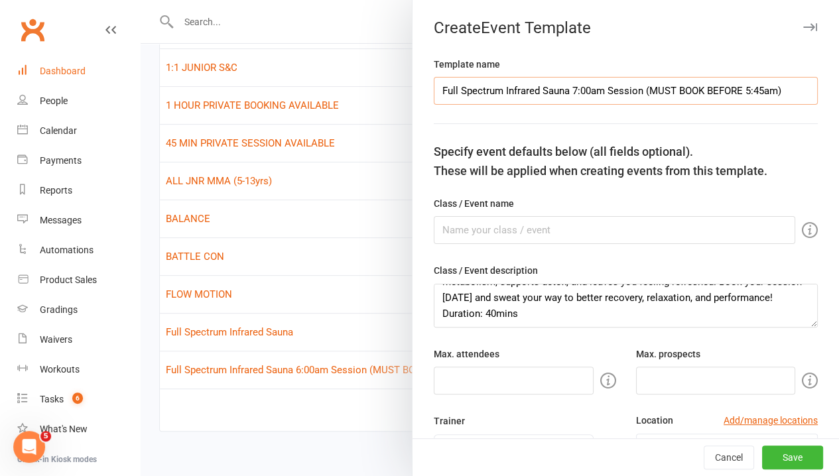
drag, startPoint x: 788, startPoint y: 90, endPoint x: 118, endPoint y: 75, distance: 669.6
click at [118, 75] on body "Prospect Member Non-attending contact Class / event Appointment Grading event T…" at bounding box center [419, 170] width 839 height 598
click at [445, 237] on input "text" at bounding box center [615, 230] width 362 height 28
paste input "Full Spectrum Infrared Sauna 7:00am Session (MUST BOOK BEFORE 5:45am)"
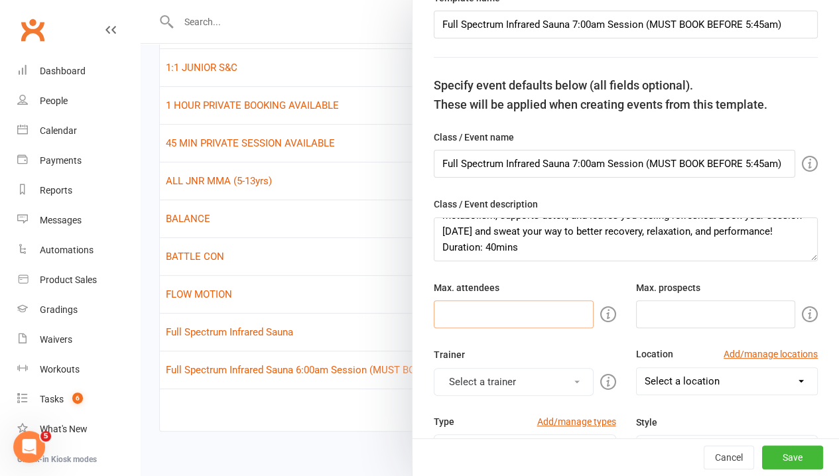
scroll to position [0, 0]
click at [547, 320] on input "number" at bounding box center [514, 315] width 160 height 28
click at [652, 315] on input "number" at bounding box center [716, 315] width 160 height 28
click at [491, 313] on input "number" at bounding box center [514, 315] width 160 height 28
click at [571, 350] on div "Trainer Select a trainer" at bounding box center [525, 371] width 202 height 48
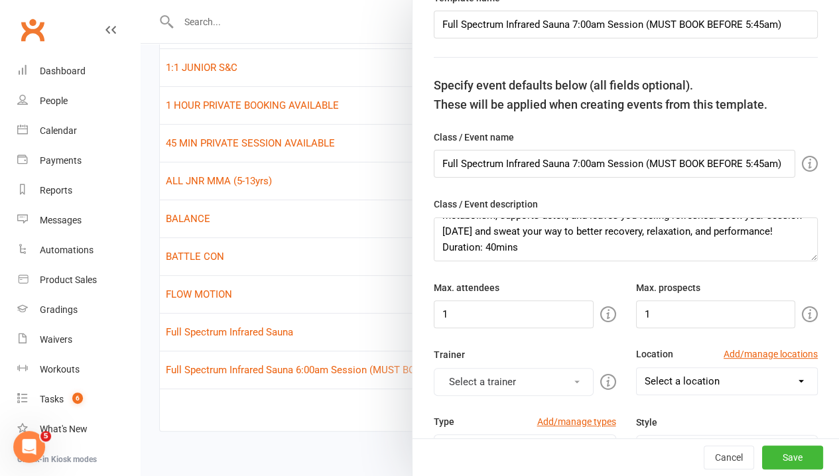
click at [519, 376] on button "Select a trainer" at bounding box center [514, 382] width 160 height 28
click at [472, 435] on link "Infrared Sauna" at bounding box center [500, 440] width 131 height 27
click at [658, 374] on select "Select a location Example Room (Rename me!) Grapple Pit Grapple Pit/Weights Roo…" at bounding box center [727, 381] width 181 height 27
click at [637, 368] on select "Select a location Example Room (Rename me!) Grapple Pit Grapple Pit/Weights Roo…" at bounding box center [727, 381] width 181 height 27
click at [544, 358] on div "Trainer Infrared Sauna" at bounding box center [525, 371] width 202 height 48
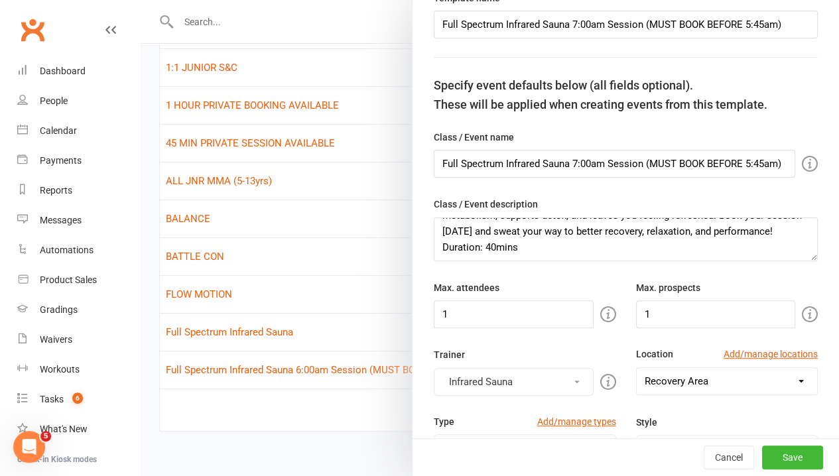
scroll to position [199, 0]
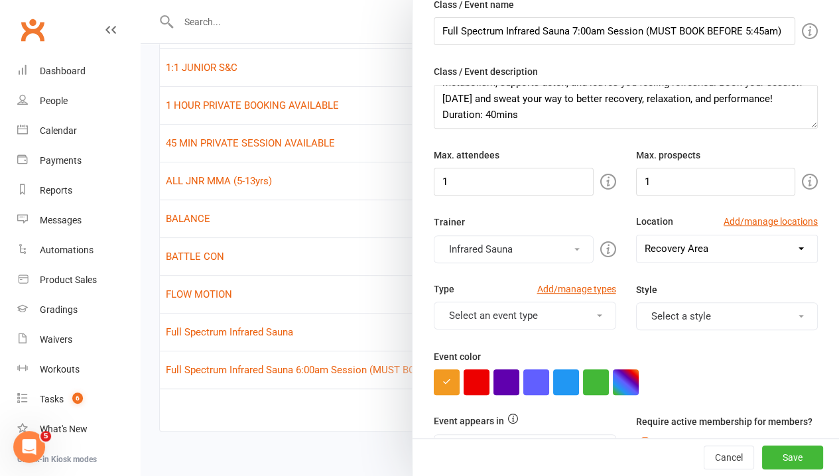
click at [525, 317] on button "Select an event type" at bounding box center [525, 316] width 182 height 28
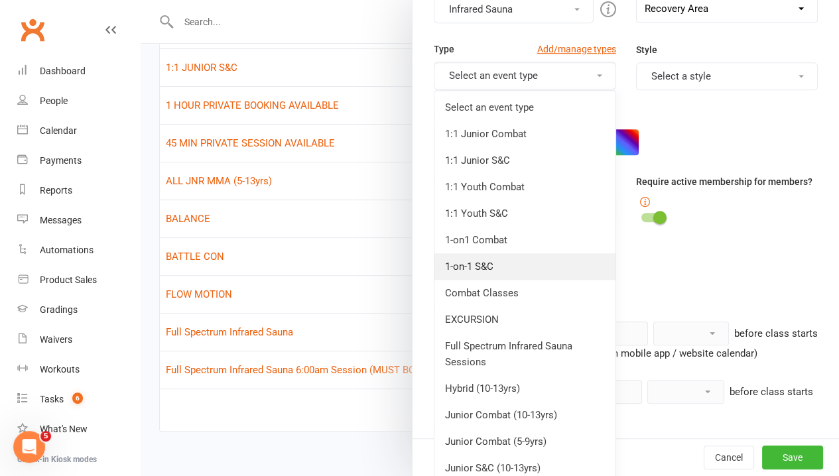
scroll to position [464, 0]
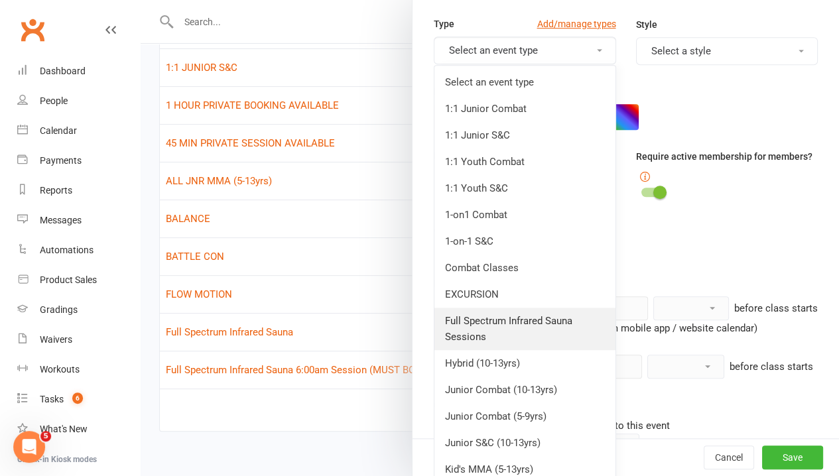
click at [536, 324] on link "Full Spectrum Infrared Sauna Sessions" at bounding box center [525, 329] width 181 height 42
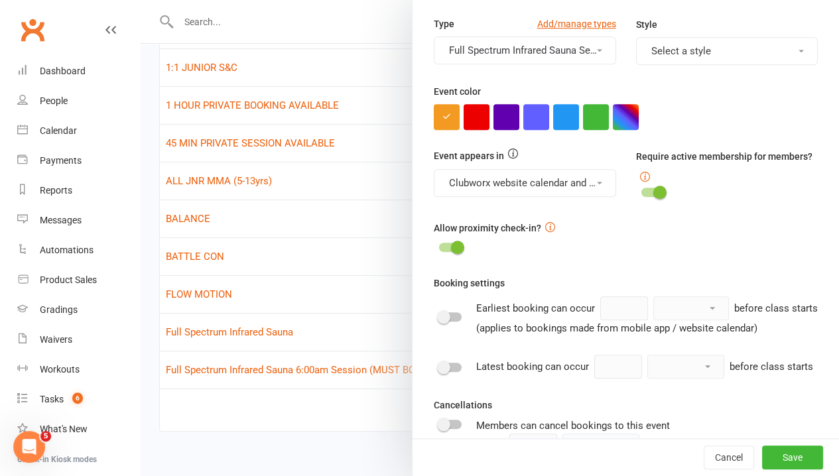
click at [747, 269] on div "Template name Full Spectrum Infrared Sauna 7:00am Session (MUST BOOK BEFORE 5:4…" at bounding box center [626, 159] width 427 height 1134
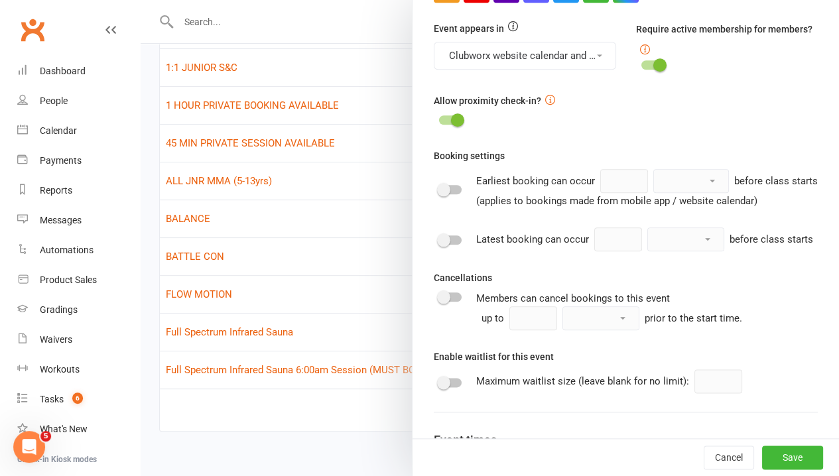
scroll to position [597, 0]
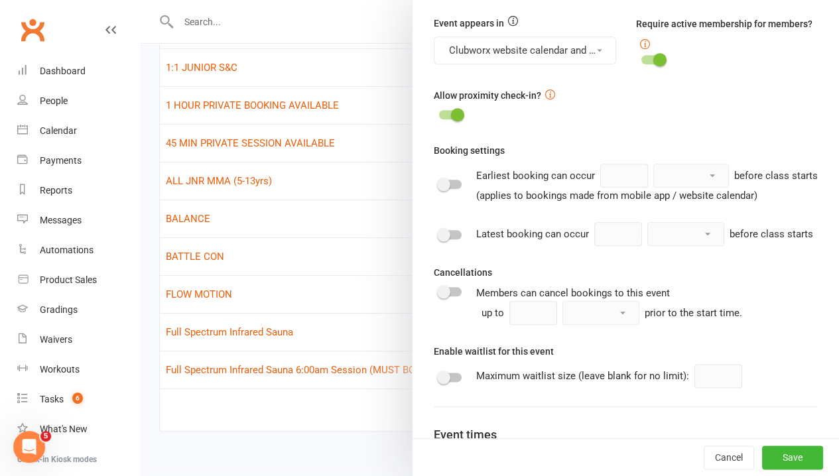
click at [440, 240] on div at bounding box center [450, 234] width 23 height 9
click at [439, 233] on input "checkbox" at bounding box center [439, 233] width 0 height 0
click at [594, 246] on input "1" at bounding box center [618, 234] width 48 height 24
click at [648, 245] on select "minute(s) hour(s) day(s)" at bounding box center [686, 234] width 76 height 23
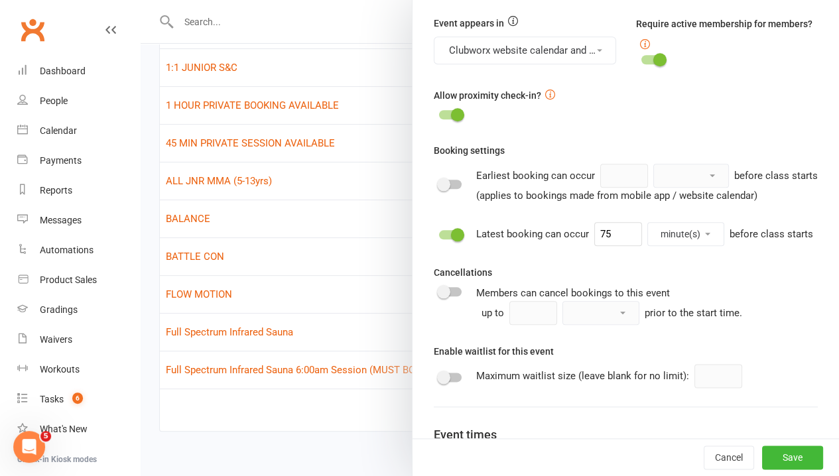
click at [701, 279] on div "Booking settings Earliest booking can occur hour(s) day(s) week(s) month(s) bef…" at bounding box center [626, 234] width 384 height 182
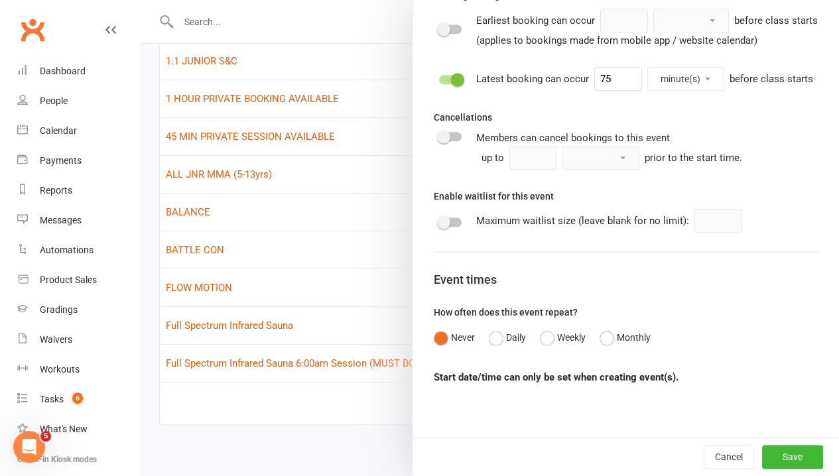
scroll to position [141, 0]
click at [540, 338] on button "Weekly" at bounding box center [563, 337] width 46 height 25
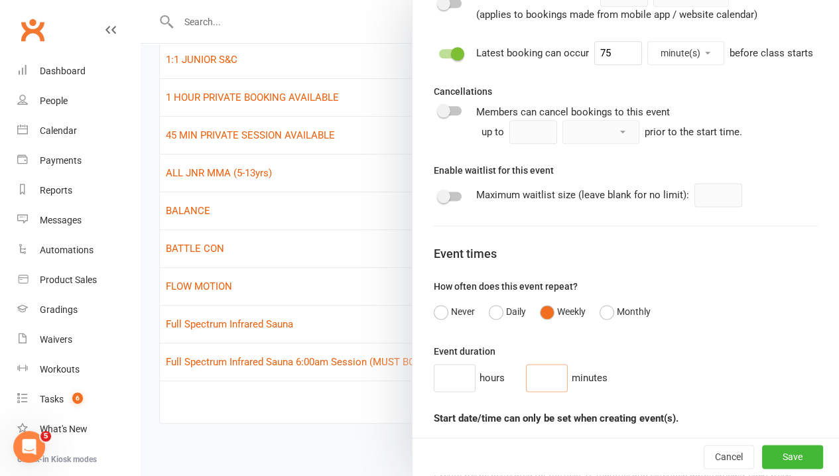
click at [526, 392] on input "number" at bounding box center [547, 378] width 42 height 28
click at [678, 392] on div "hours 40 minutes" at bounding box center [626, 378] width 384 height 28
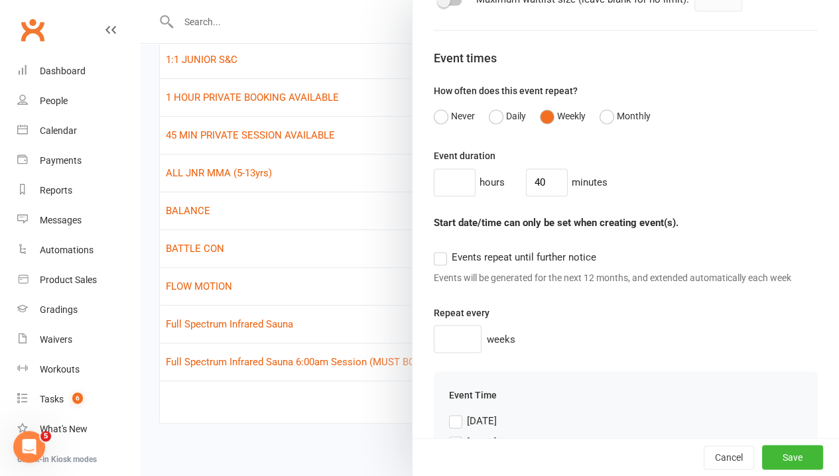
scroll to position [977, 0]
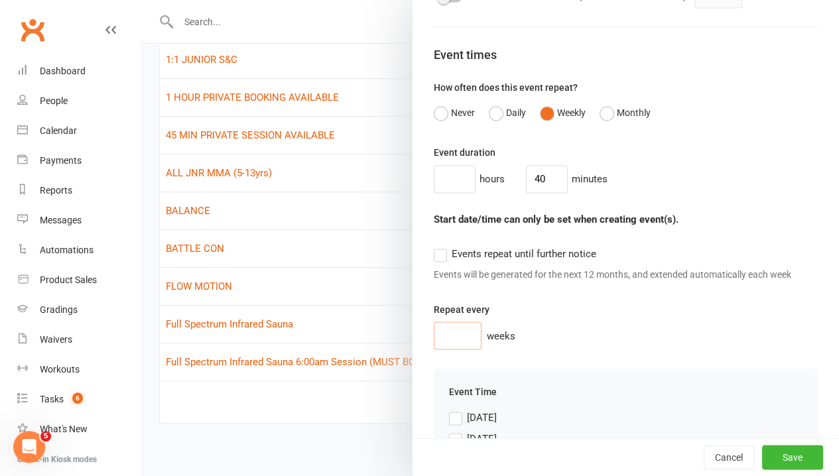
click at [448, 350] on input "number" at bounding box center [458, 336] width 48 height 28
click at [675, 350] on div "1 weeks" at bounding box center [626, 336] width 384 height 28
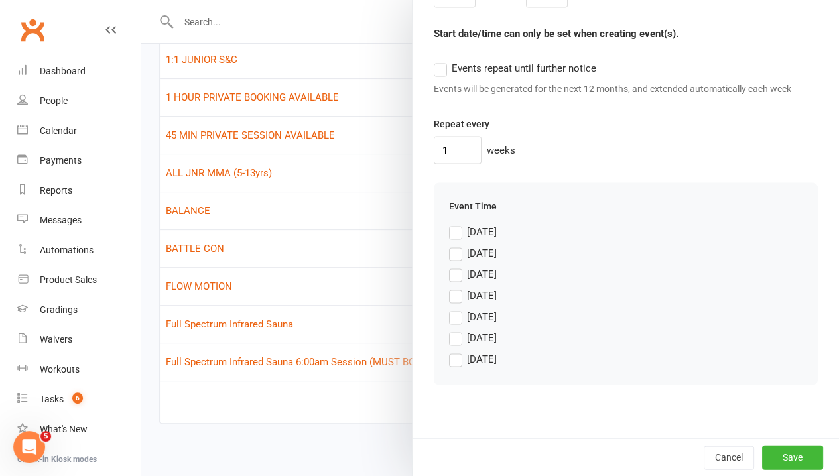
scroll to position [1187, 0]
click at [449, 337] on label "[DATE]" at bounding box center [473, 338] width 48 height 16
click at [449, 330] on input "[DATE]" at bounding box center [473, 330] width 48 height 0
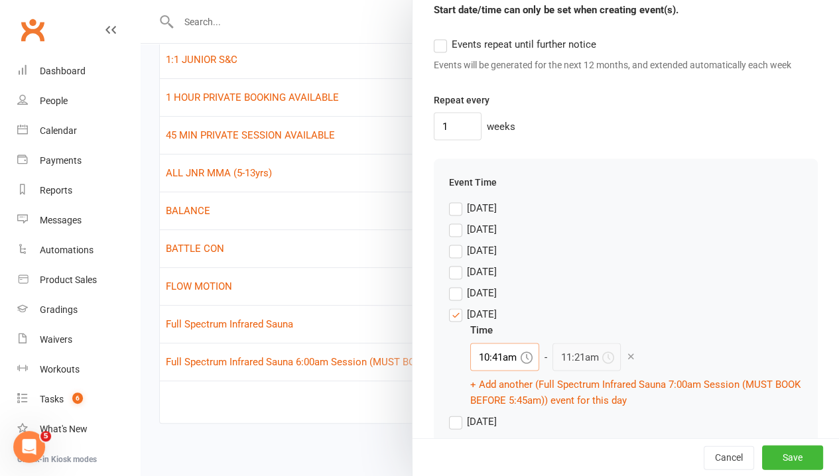
click at [478, 371] on input "10:41am" at bounding box center [504, 357] width 69 height 28
click at [491, 449] on div "7:00am" at bounding box center [505, 438] width 68 height 21
click at [738, 332] on div "[DATE] Time 7:00am - 7:40am + Add another (Full Spectrum Infrared Sauna 7:00am …" at bounding box center [626, 357] width 354 height 102
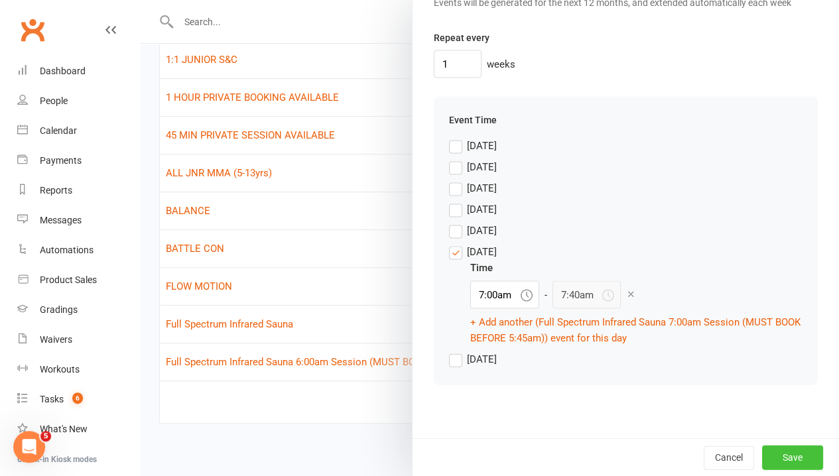
click at [778, 455] on button "Save" at bounding box center [792, 457] width 61 height 24
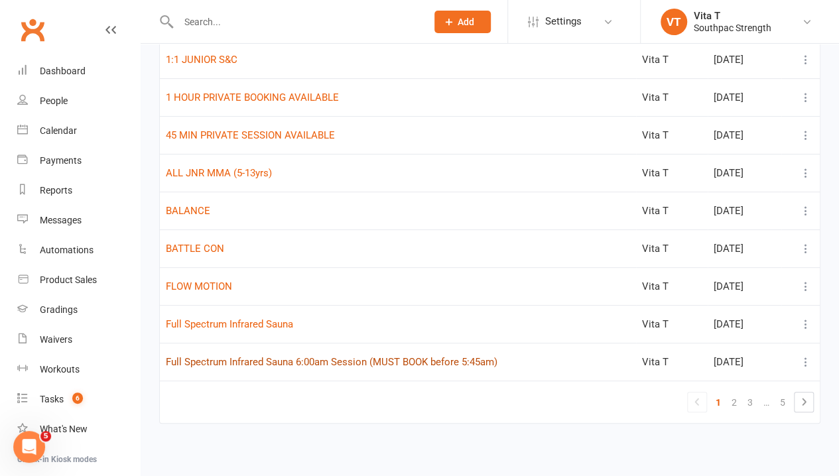
click at [365, 360] on button "Full Spectrum Infrared Sauna 6:00am Session (MUST BOOK before 5:45am)" at bounding box center [332, 362] width 332 height 16
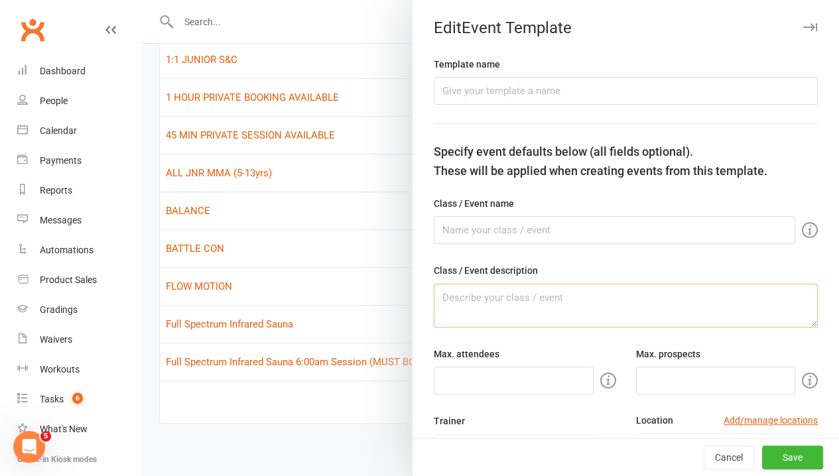
click at [509, 301] on textarea at bounding box center [626, 306] width 384 height 44
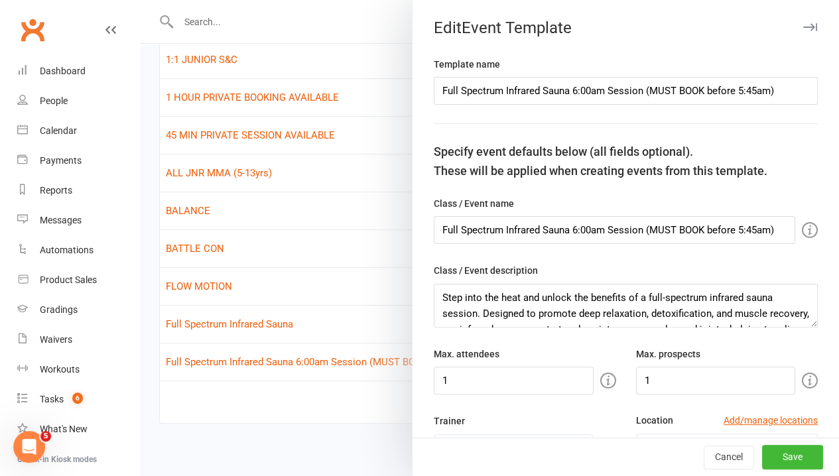
click at [300, 430] on div at bounding box center [490, 238] width 699 height 476
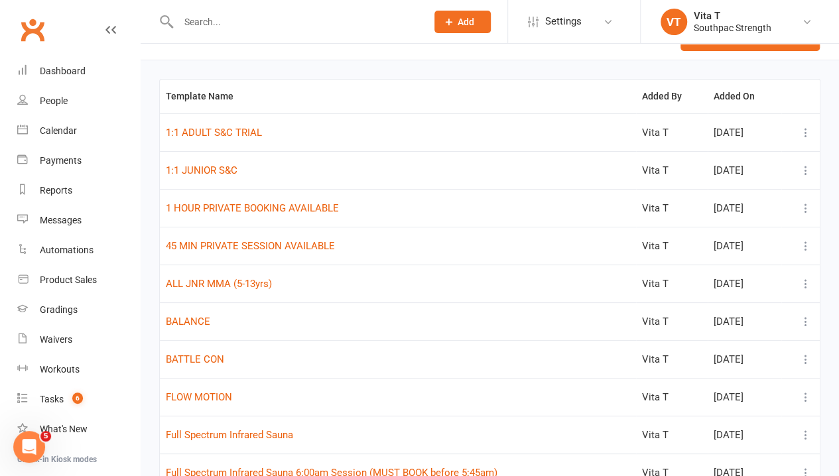
scroll to position [0, 0]
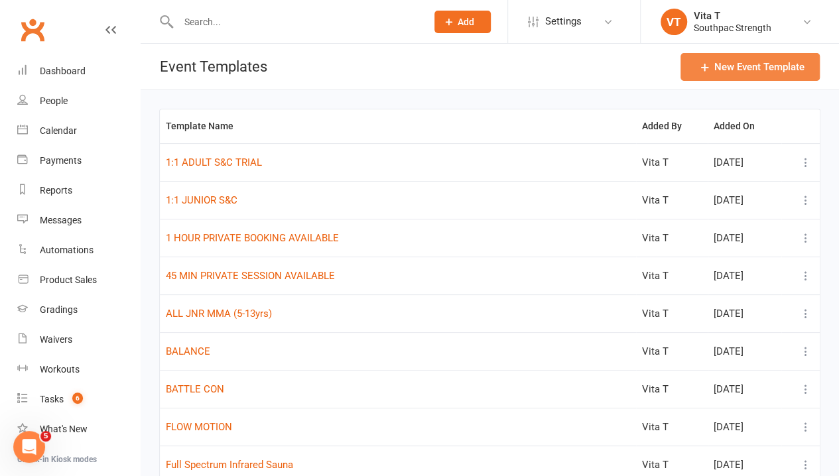
click at [778, 73] on button "New Event Template" at bounding box center [750, 67] width 139 height 28
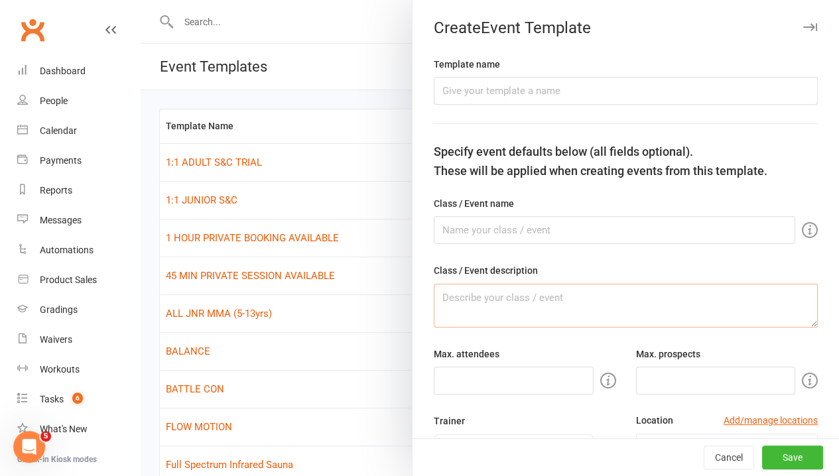
click at [525, 308] on textarea at bounding box center [626, 306] width 384 height 44
paste textarea "Step into the heat and unlock the benefits of a full-spectrum infrared sauna se…"
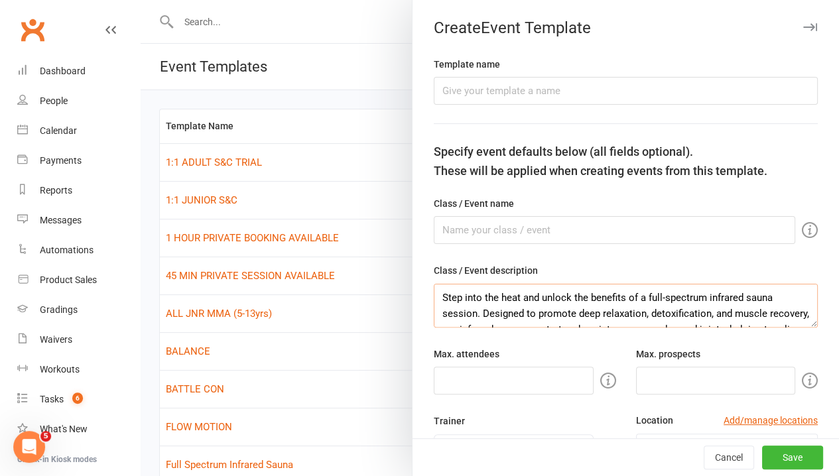
scroll to position [135, 0]
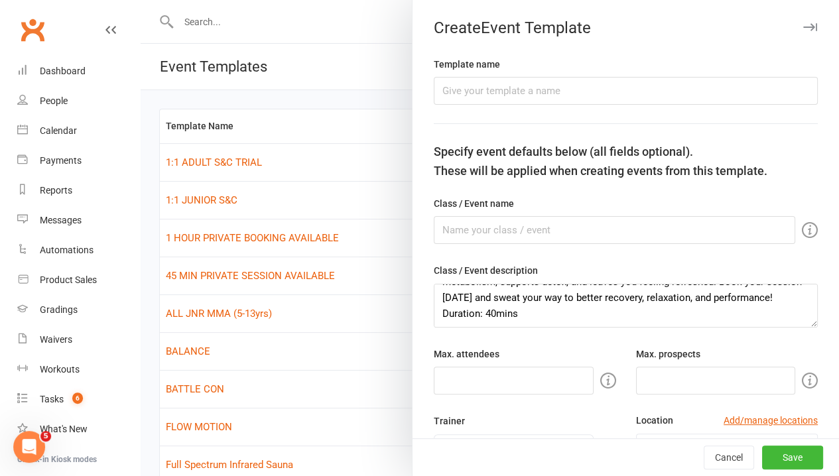
click at [476, 77] on div "Template name" at bounding box center [626, 80] width 384 height 48
click at [471, 86] on input "text" at bounding box center [626, 91] width 384 height 28
click at [713, 462] on button "Cancel" at bounding box center [729, 458] width 50 height 24
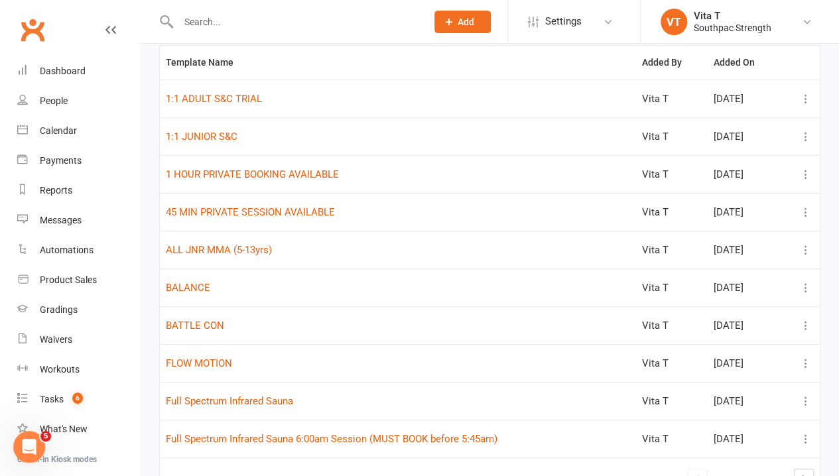
scroll to position [141, 0]
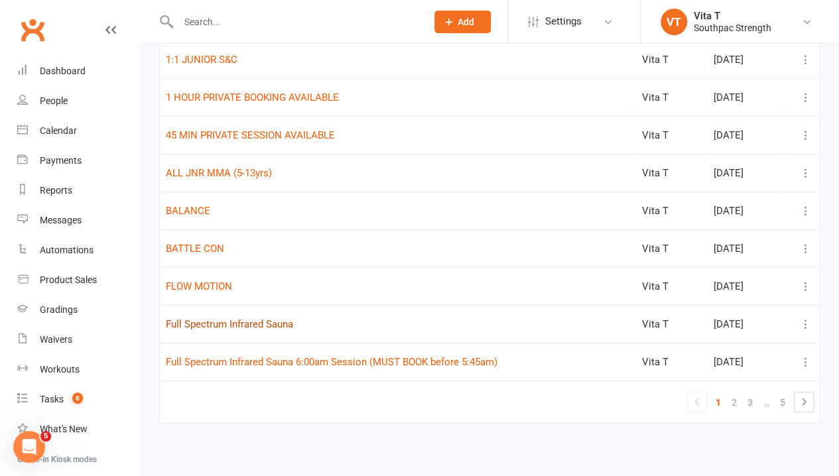
click at [281, 316] on button "Full Spectrum Infrared Sauna" at bounding box center [229, 324] width 127 height 16
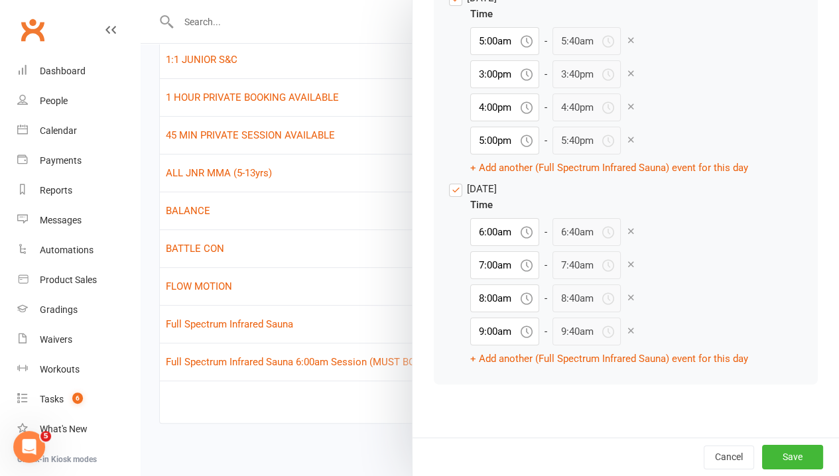
scroll to position [2322, 0]
click at [523, 362] on button "+ Add another (Full Spectrum Infrared Sauna) event for this day" at bounding box center [609, 359] width 278 height 16
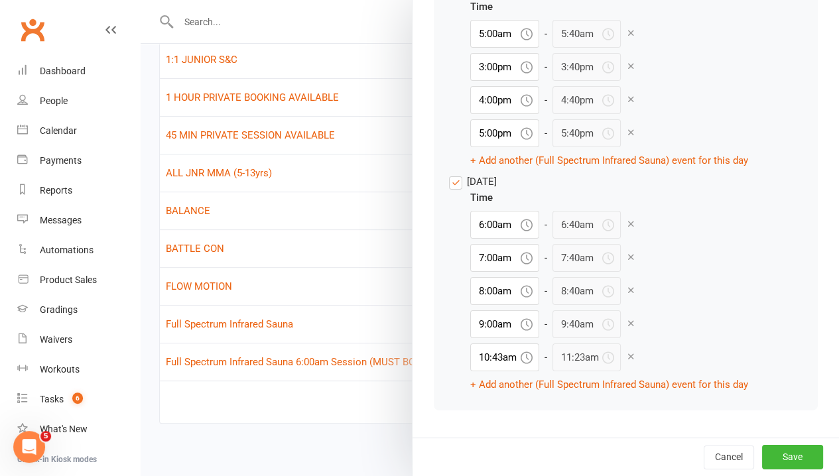
click at [458, 366] on div "[DATE] Time 6:00am - 6:40am 7:00am - 7:40am 8:00am - 8:40am 9:00am - 9:40am 10:…" at bounding box center [626, 283] width 354 height 219
click at [471, 372] on input "10:43am" at bounding box center [504, 358] width 69 height 28
click at [503, 439] on div "10:00am" at bounding box center [505, 428] width 68 height 21
click at [784, 458] on button "Save" at bounding box center [792, 458] width 61 height 24
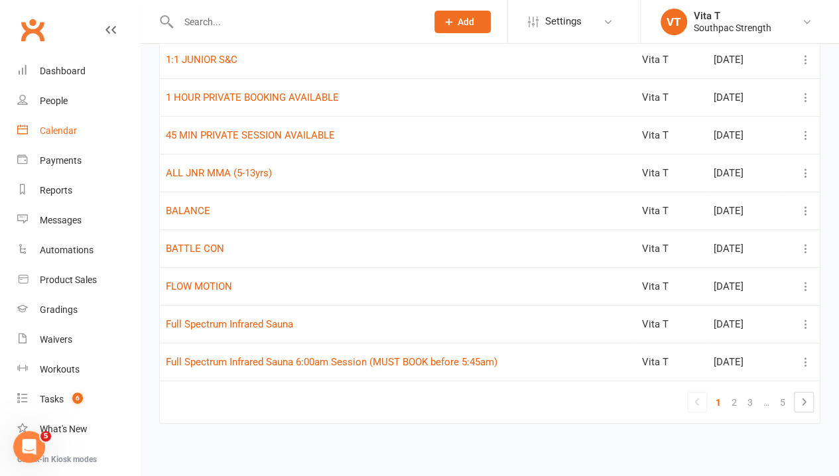
click at [60, 126] on div "Calendar" at bounding box center [58, 130] width 37 height 11
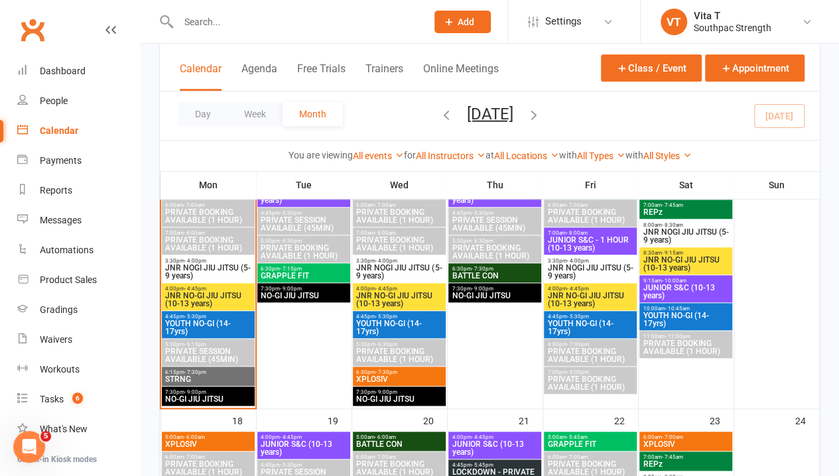
scroll to position [464, 0]
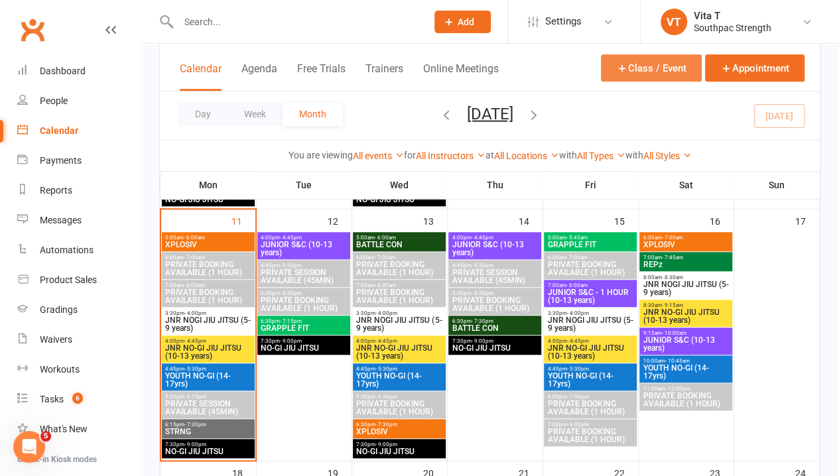
click at [633, 70] on button "Class / Event" at bounding box center [651, 67] width 101 height 27
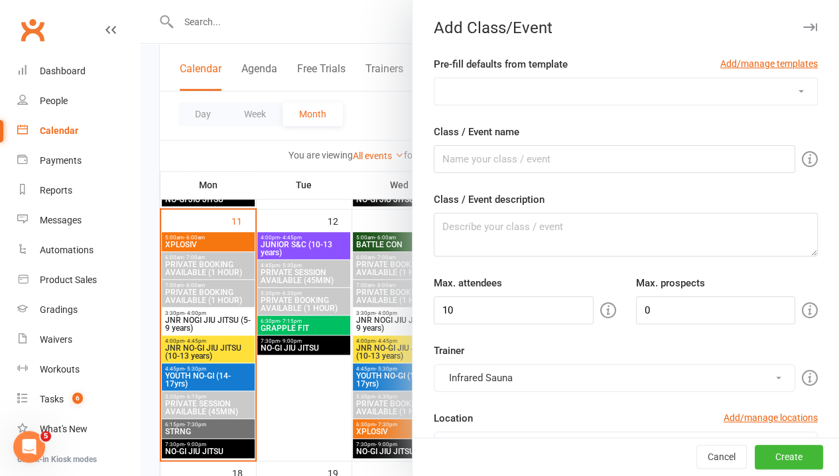
click at [636, 83] on select "1:1 ADULT S&C TRIAL 1:1 JUNIOR S&C 1 HOUR PRIVATE BOOKING AVAILABLE 45 MIN PRIV…" at bounding box center [626, 91] width 383 height 27
click at [435, 78] on select "1:1 ADULT S&C TRIAL 1:1 JUNIOR S&C 1 HOUR PRIVATE BOOKING AVAILABLE 45 MIN PRIV…" at bounding box center [626, 91] width 383 height 27
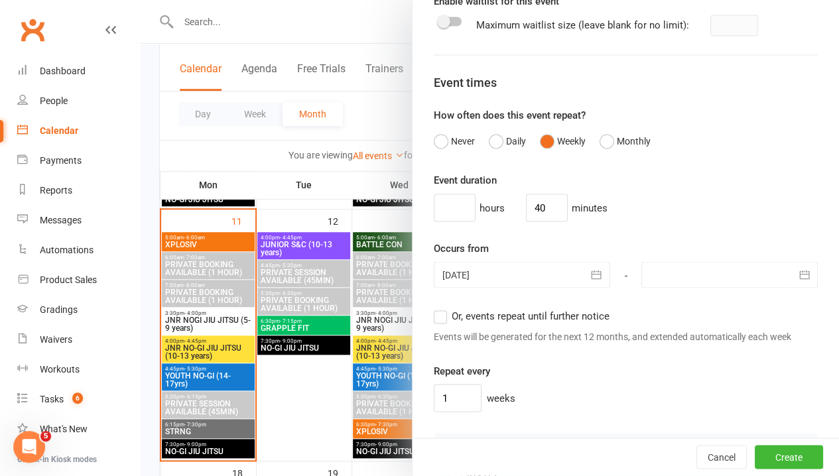
scroll to position [1062, 0]
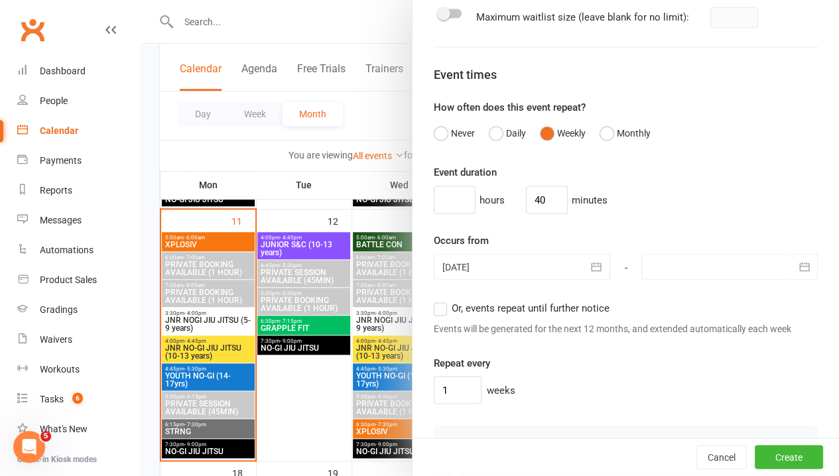
click at [791, 280] on button "button" at bounding box center [804, 266] width 27 height 27
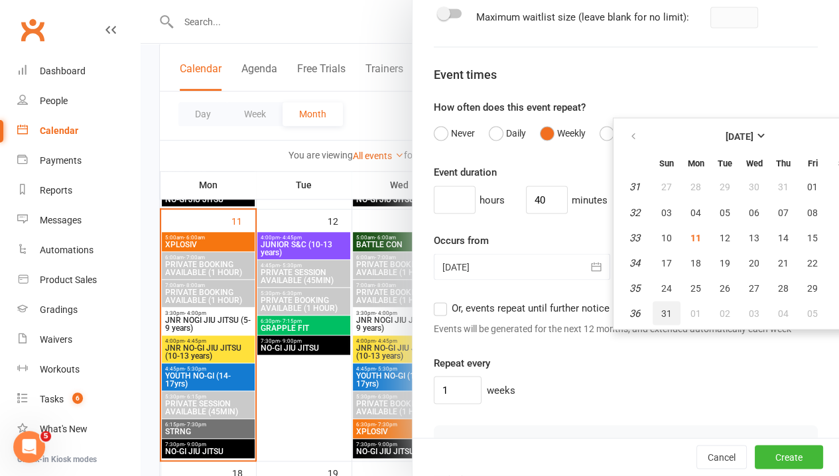
click at [661, 318] on span "31" at bounding box center [666, 313] width 11 height 11
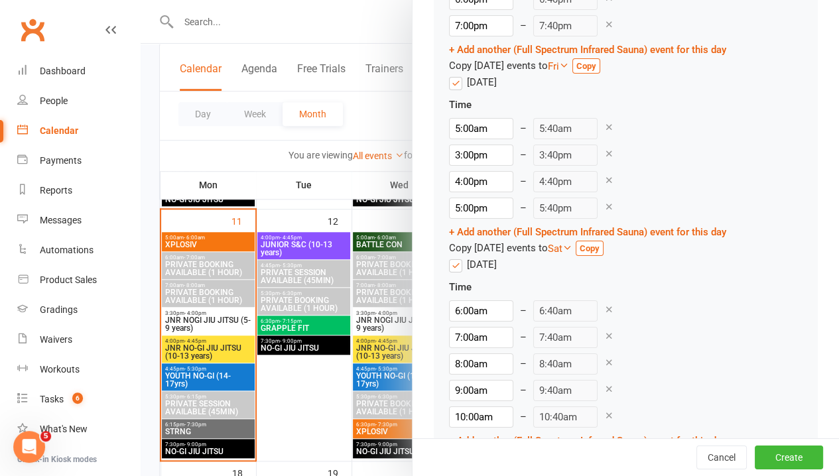
scroll to position [2322, 0]
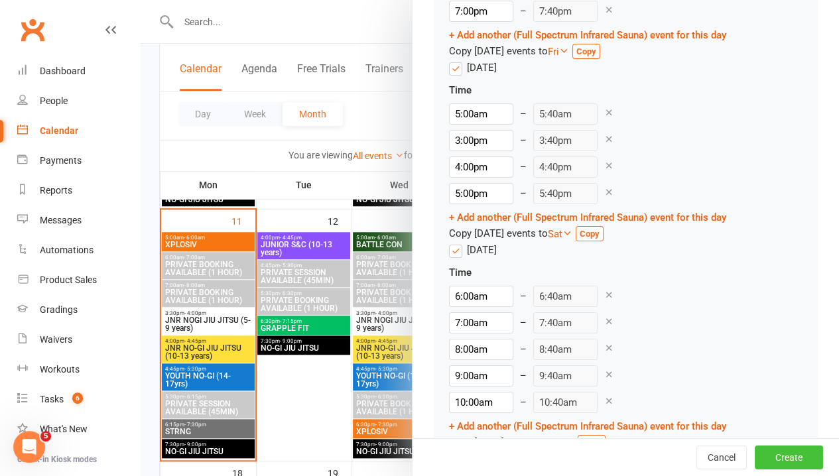
click at [779, 454] on button "Create" at bounding box center [789, 458] width 68 height 24
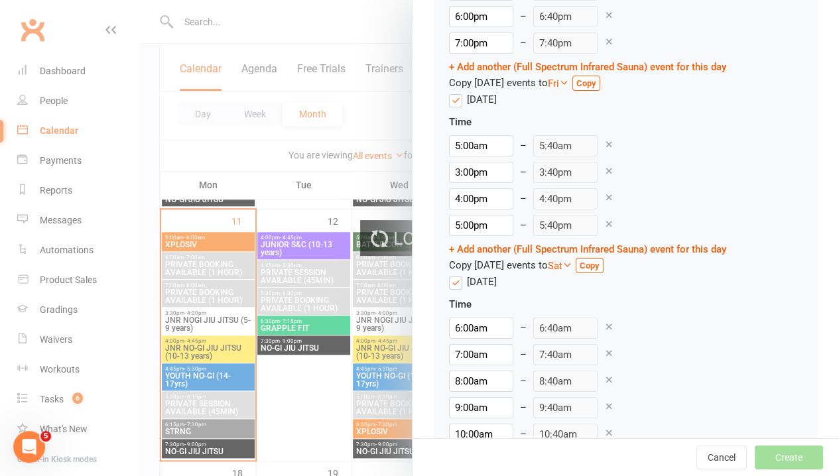
scroll to position [2338, 0]
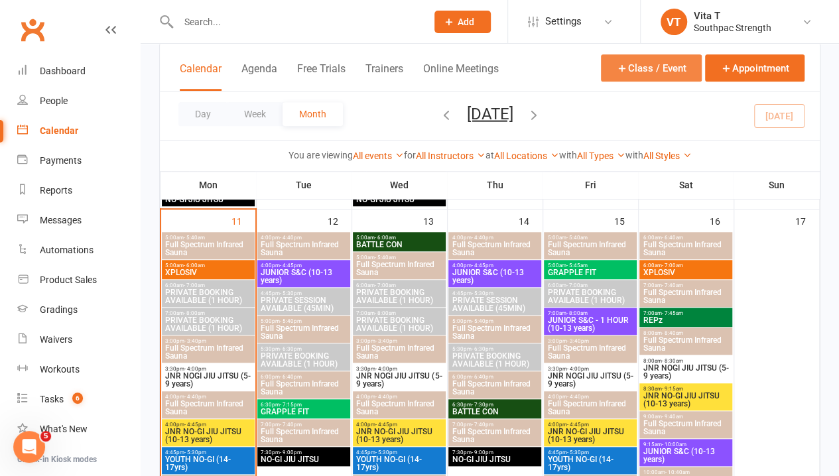
click at [669, 73] on button "Class / Event" at bounding box center [651, 67] width 101 height 27
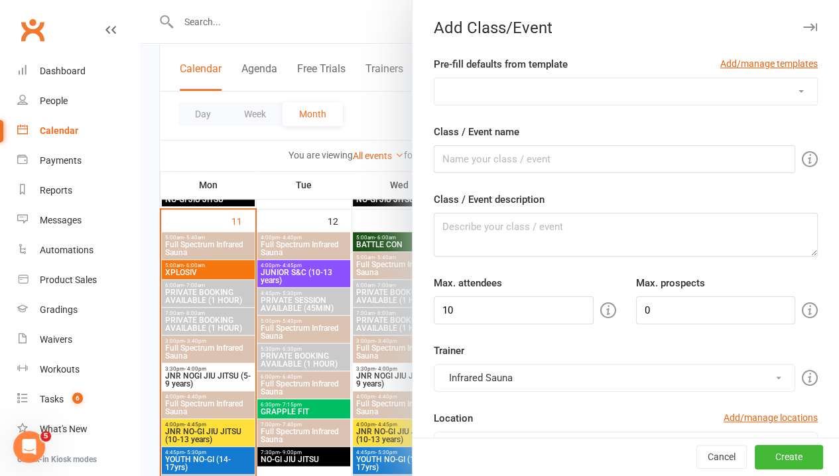
click at [687, 98] on select "1:1 ADULT S&C TRIAL 1:1 JUNIOR S&C 1 HOUR PRIVATE BOOKING AVAILABLE 45 MIN PRIV…" at bounding box center [626, 91] width 383 height 27
click at [435, 78] on select "1:1 ADULT S&C TRIAL 1:1 JUNIOR S&C 1 HOUR PRIVATE BOOKING AVAILABLE 45 MIN PRIV…" at bounding box center [626, 91] width 383 height 27
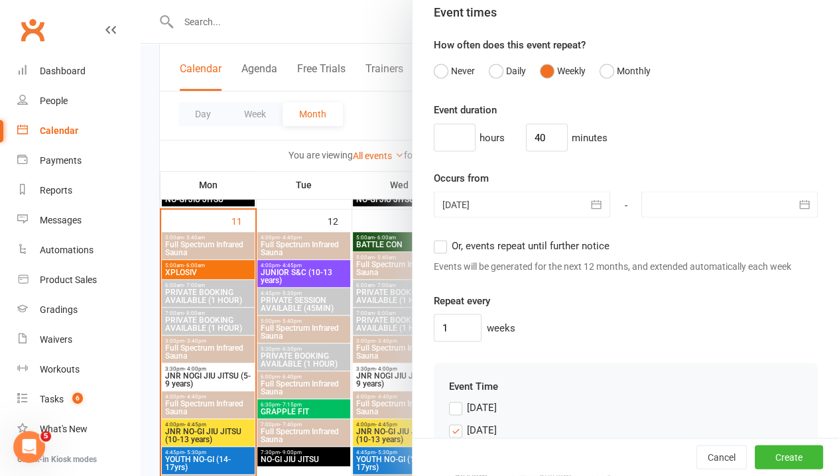
scroll to position [1128, 0]
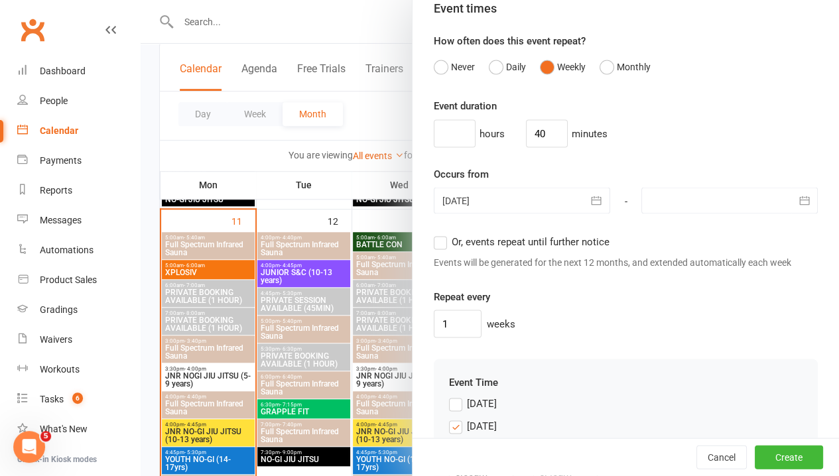
click at [798, 207] on icon "button" at bounding box center [804, 200] width 13 height 13
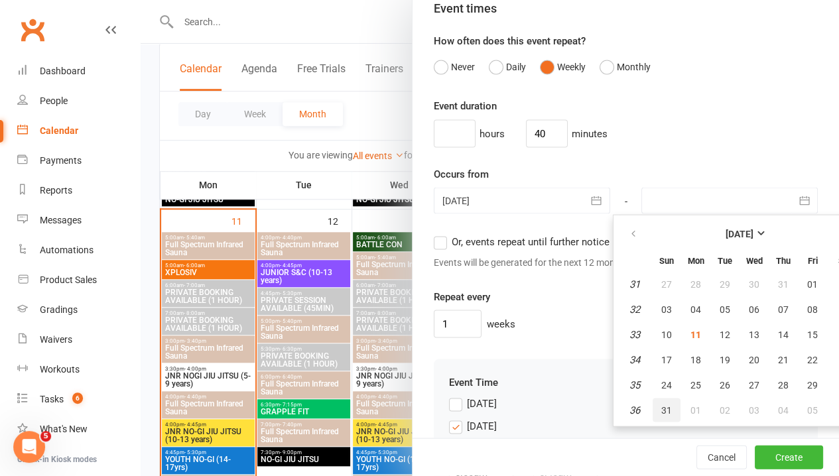
click at [653, 422] on button "31" at bounding box center [667, 410] width 28 height 24
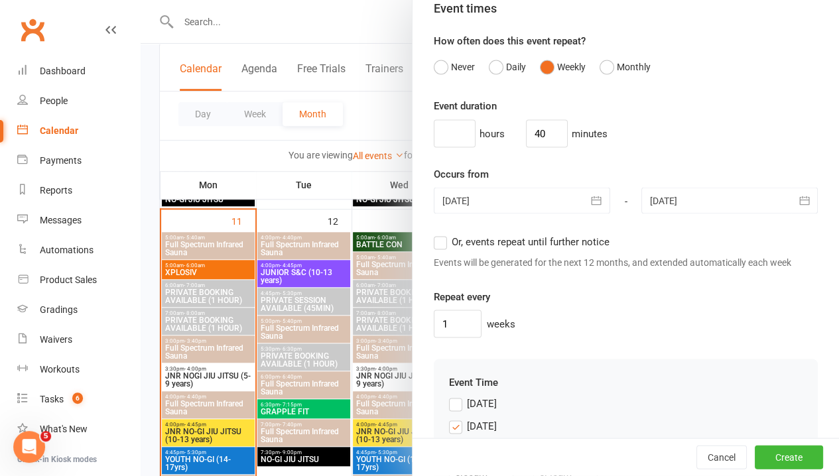
scroll to position [1327, 0]
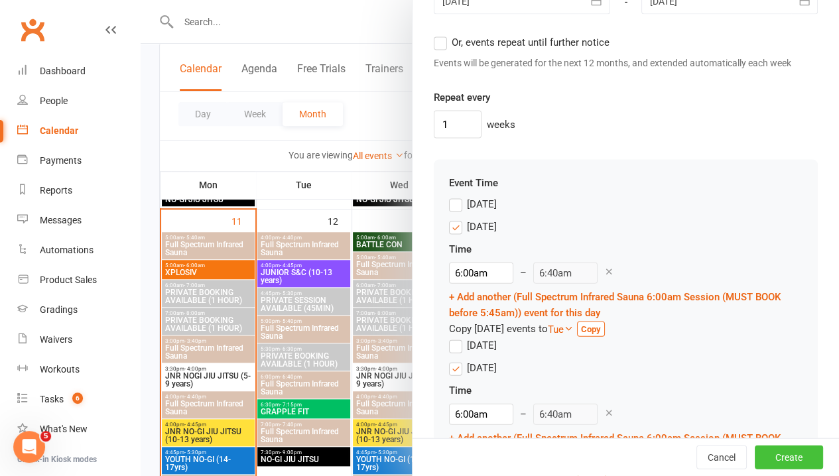
click at [765, 454] on button "Create" at bounding box center [789, 458] width 68 height 24
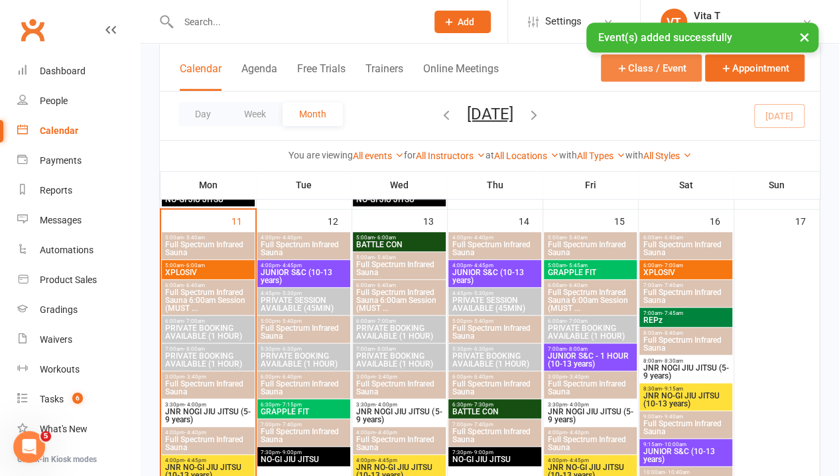
click at [621, 60] on button "Class / Event" at bounding box center [651, 67] width 101 height 27
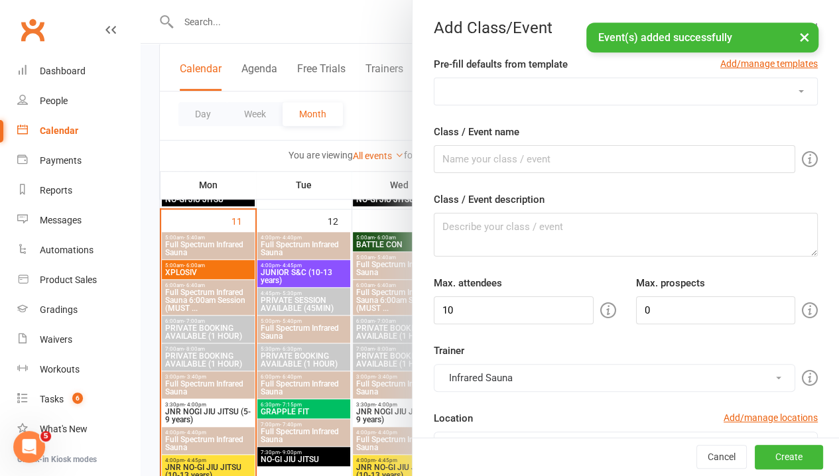
click at [519, 94] on select "1:1 ADULT S&C TRIAL 1:1 JUNIOR S&C 1 HOUR PRIVATE BOOKING AVAILABLE 45 MIN PRIV…" at bounding box center [626, 91] width 383 height 27
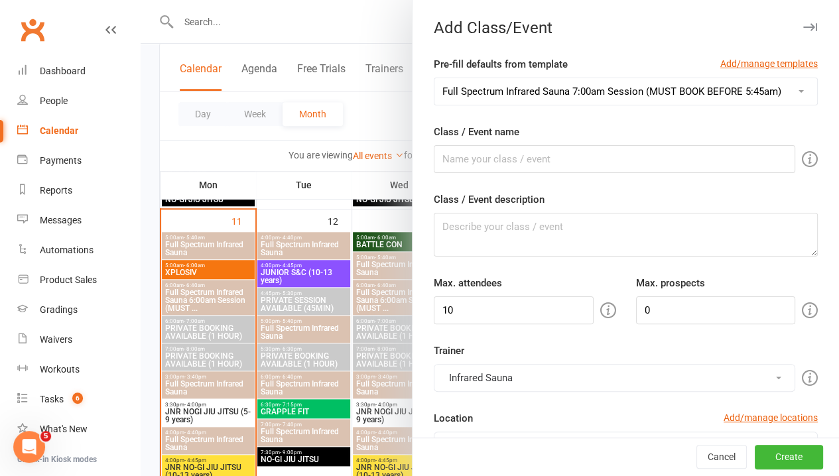
click at [435, 78] on select "1:1 ADULT S&C TRIAL 1:1 JUNIOR S&C 1 HOUR PRIVATE BOOKING AVAILABLE 45 MIN PRIV…" at bounding box center [626, 91] width 383 height 27
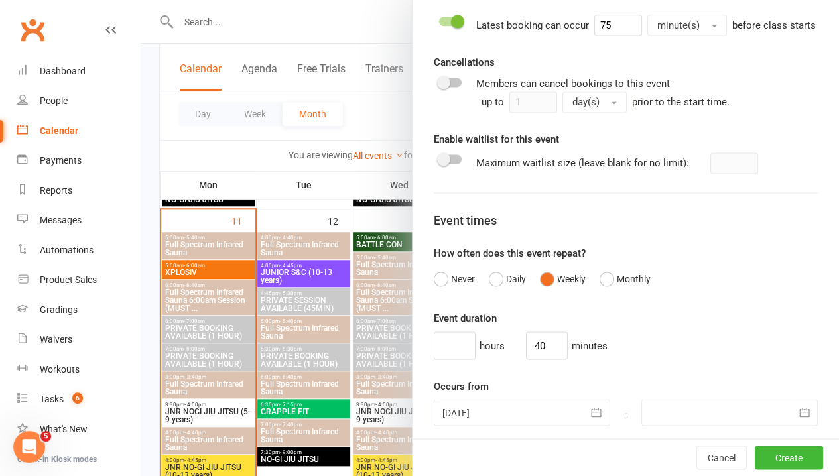
scroll to position [1062, 0]
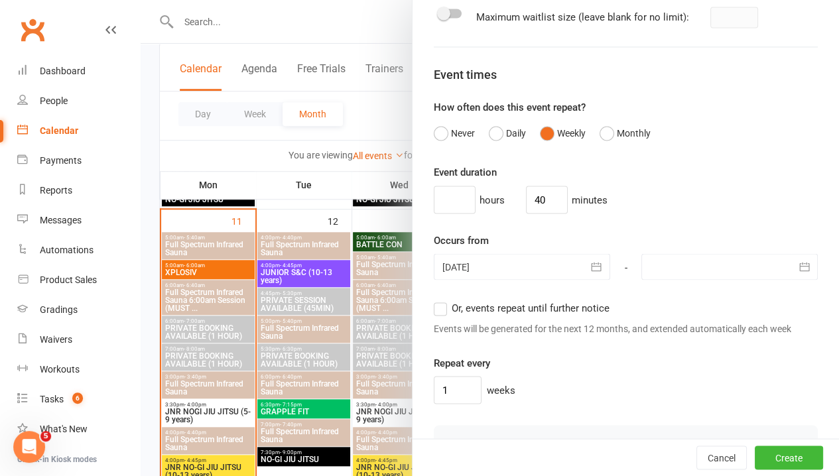
click at [718, 280] on div at bounding box center [730, 266] width 176 height 27
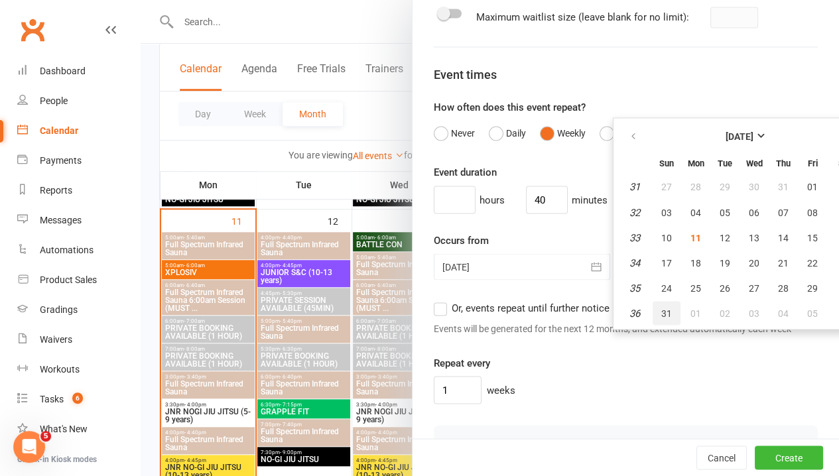
click at [661, 318] on span "31" at bounding box center [666, 313] width 11 height 11
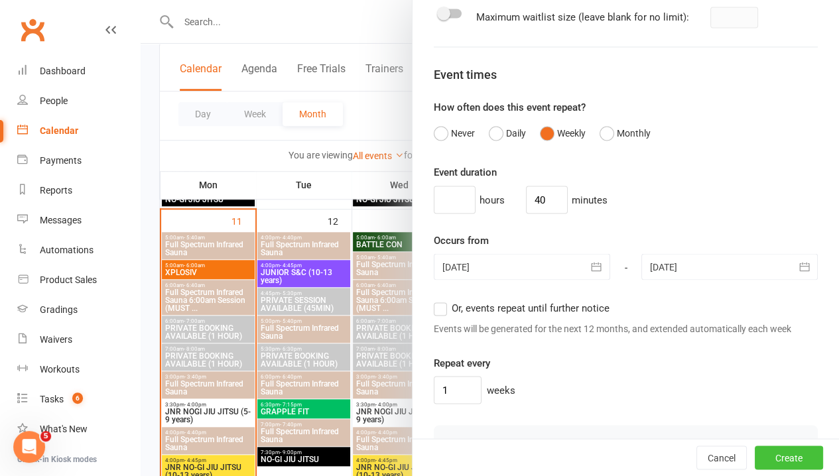
click at [779, 454] on button "Create" at bounding box center [789, 458] width 68 height 24
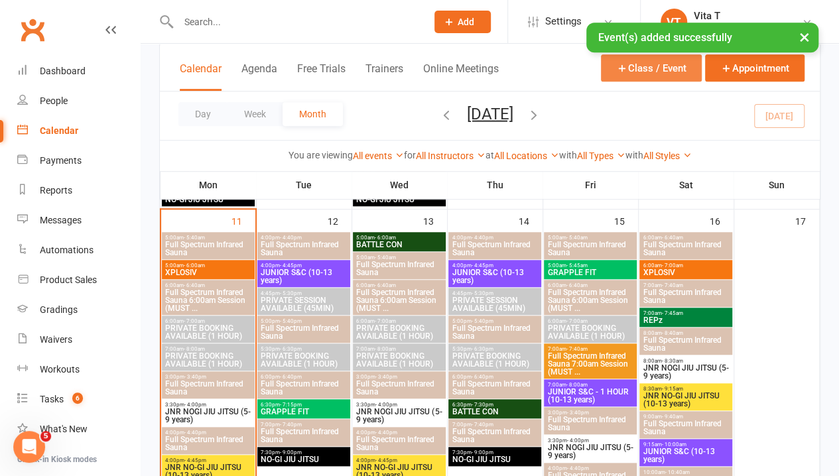
click at [667, 72] on button "Class / Event" at bounding box center [651, 67] width 101 height 27
click at [614, 69] on button "Class / Event" at bounding box center [651, 67] width 101 height 27
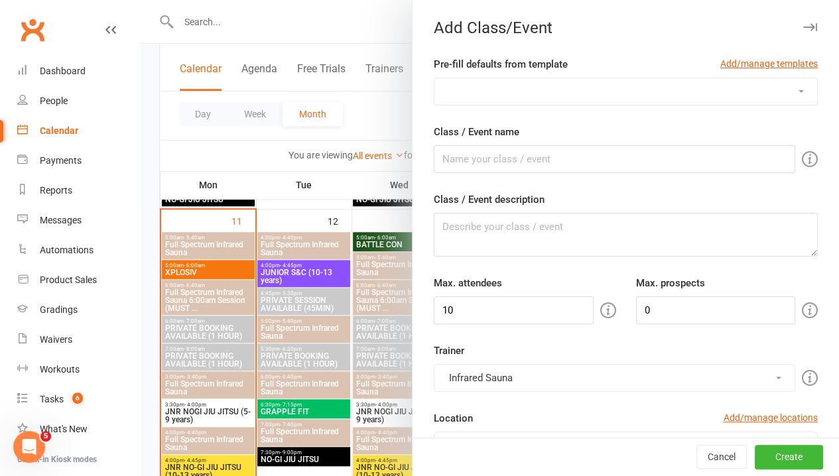
drag, startPoint x: 573, startPoint y: 96, endPoint x: 572, endPoint y: 105, distance: 10.0
click at [573, 96] on select "1:1 ADULT S&C TRIAL 1:1 JUNIOR S&C 1 HOUR PRIVATE BOOKING AVAILABLE 45 MIN PRIV…" at bounding box center [626, 91] width 383 height 27
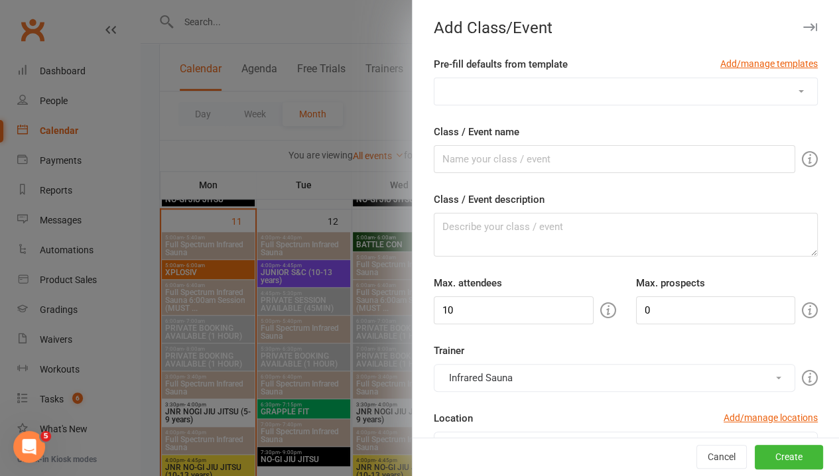
drag, startPoint x: 598, startPoint y: 82, endPoint x: 596, endPoint y: 99, distance: 17.5
click at [598, 82] on select "1:1 ADULT S&C TRIAL 1:1 JUNIOR S&C 1 HOUR PRIVATE BOOKING AVAILABLE 45 MIN PRIV…" at bounding box center [626, 91] width 383 height 27
click at [435, 78] on select "1:1 ADULT S&C TRIAL 1:1 JUNIOR S&C 1 HOUR PRIVATE BOOKING AVAILABLE 45 MIN PRIV…" at bounding box center [626, 91] width 383 height 27
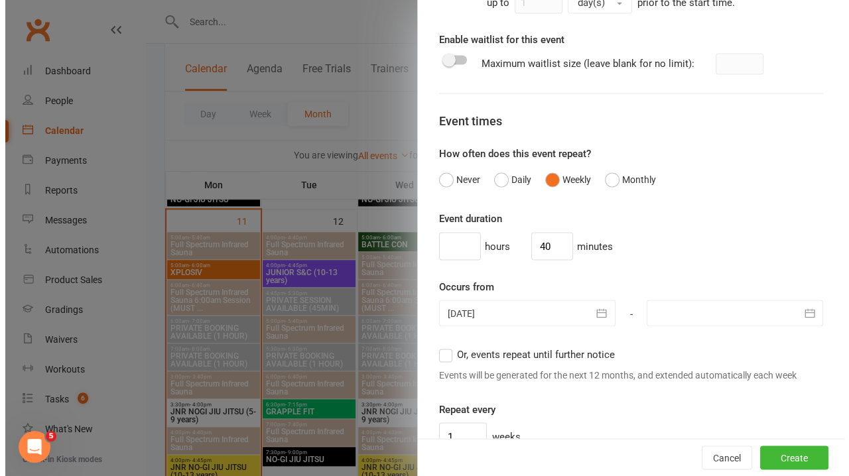
scroll to position [1128, 0]
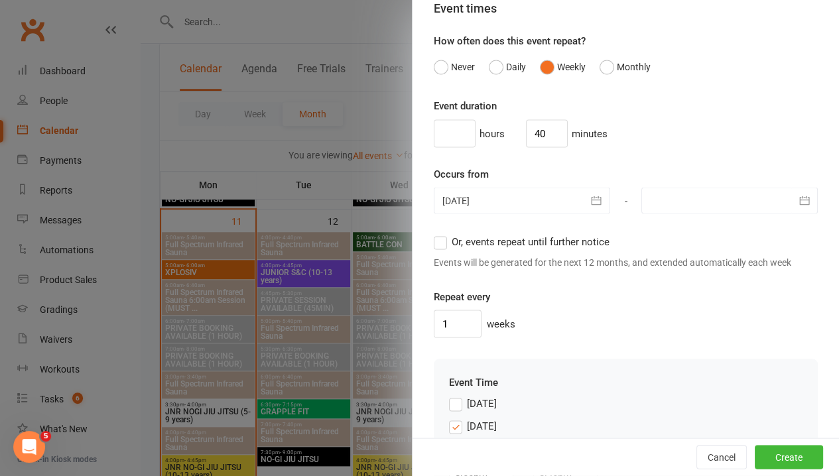
click at [739, 214] on div at bounding box center [730, 200] width 176 height 27
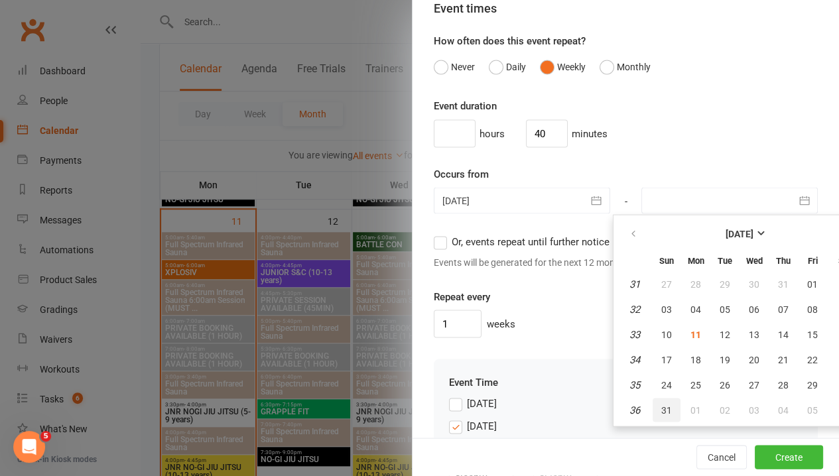
click at [661, 415] on span "31" at bounding box center [666, 410] width 11 height 11
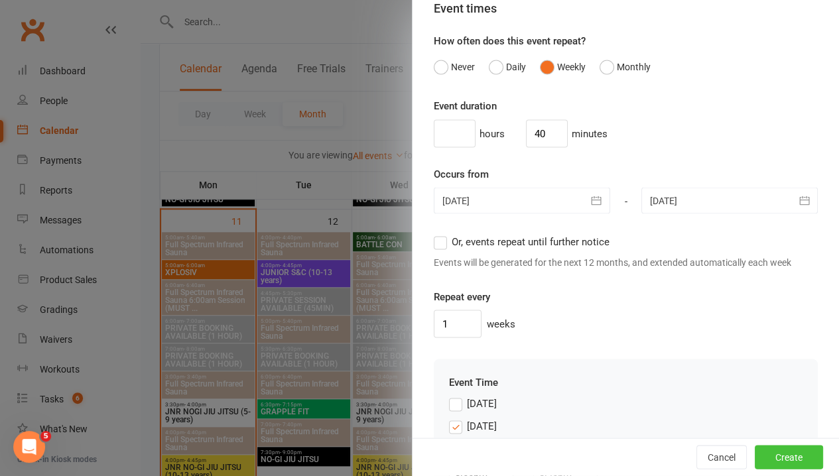
click at [762, 452] on button "Create" at bounding box center [789, 458] width 68 height 24
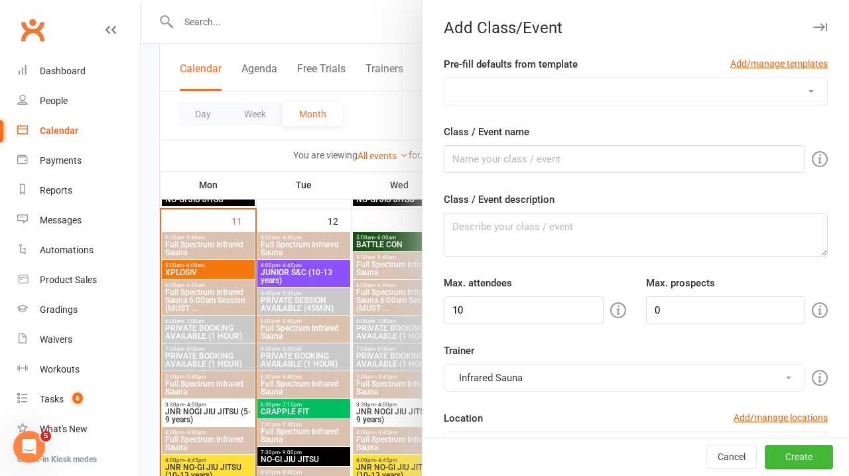
click at [580, 96] on select "1:1 ADULT S&C TRIAL 1:1 JUNIOR S&C 1 HOUR PRIVATE BOOKING AVAILABLE 45 MIN PRIV…" at bounding box center [636, 91] width 383 height 27
click at [657, 90] on select "1:1 ADULT S&C TRIAL 1:1 JUNIOR S&C 1 HOUR PRIVATE BOOKING AVAILABLE 45 MIN PRIV…" at bounding box center [636, 91] width 383 height 27
click at [445, 78] on select "1:1 ADULT S&C TRIAL 1:1 JUNIOR S&C 1 HOUR PRIVATE BOOKING AVAILABLE 45 MIN PRIV…" at bounding box center [636, 91] width 383 height 27
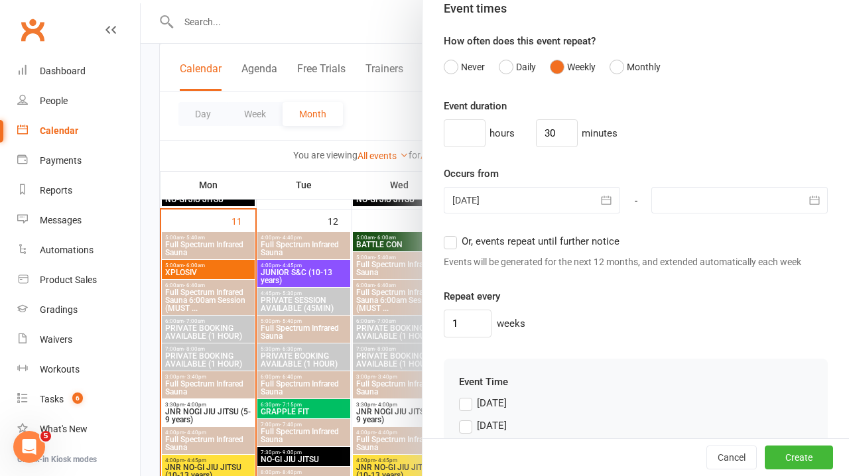
click at [801, 214] on button "button" at bounding box center [814, 200] width 27 height 27
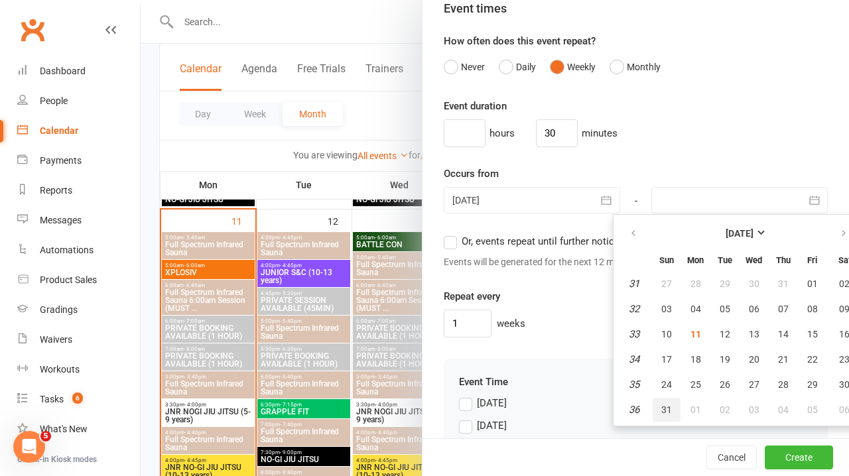
click at [661, 415] on span "31" at bounding box center [666, 410] width 11 height 11
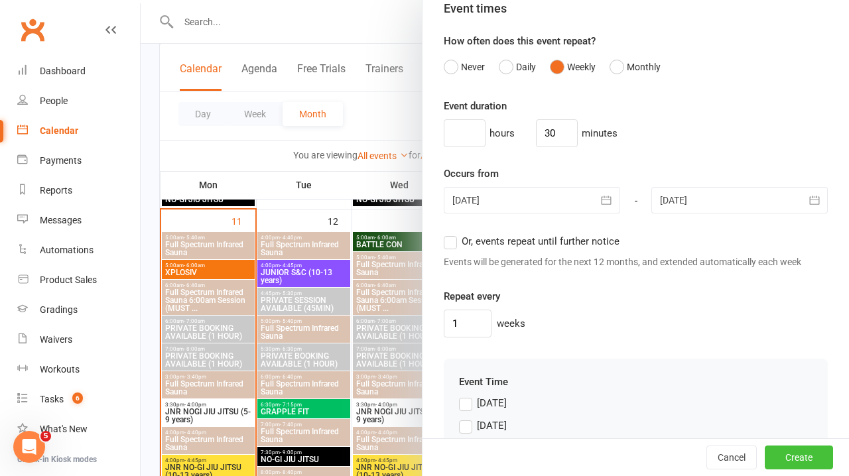
click at [780, 454] on button "Create" at bounding box center [799, 458] width 68 height 24
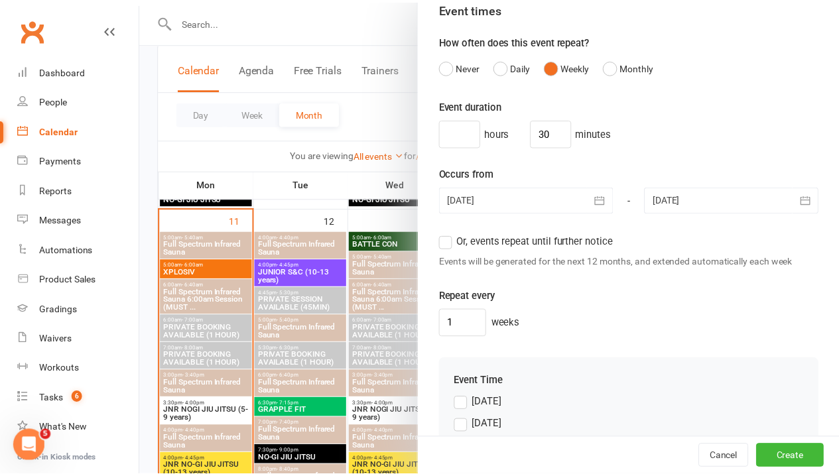
scroll to position [1144, 0]
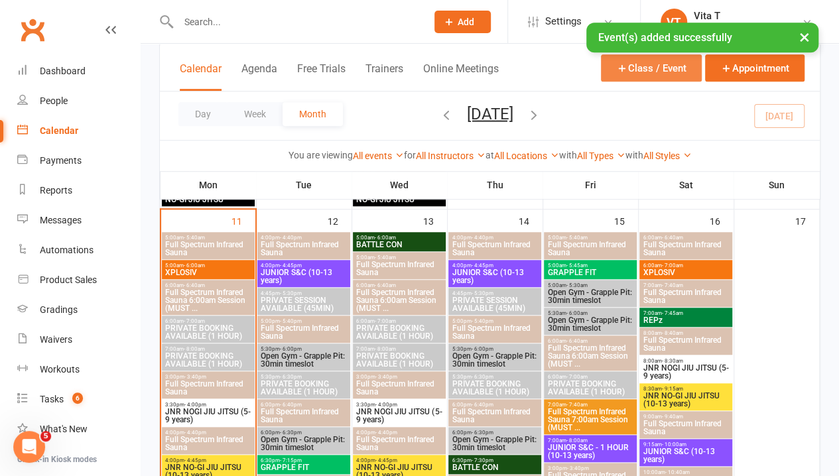
click at [654, 70] on button "Class / Event" at bounding box center [651, 67] width 101 height 27
click at [654, 75] on button "Class / Event" at bounding box center [651, 67] width 101 height 27
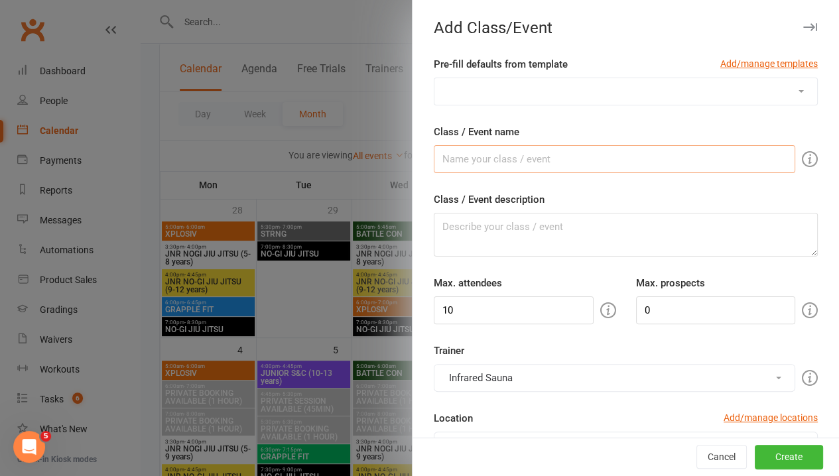
scroll to position [0, 0]
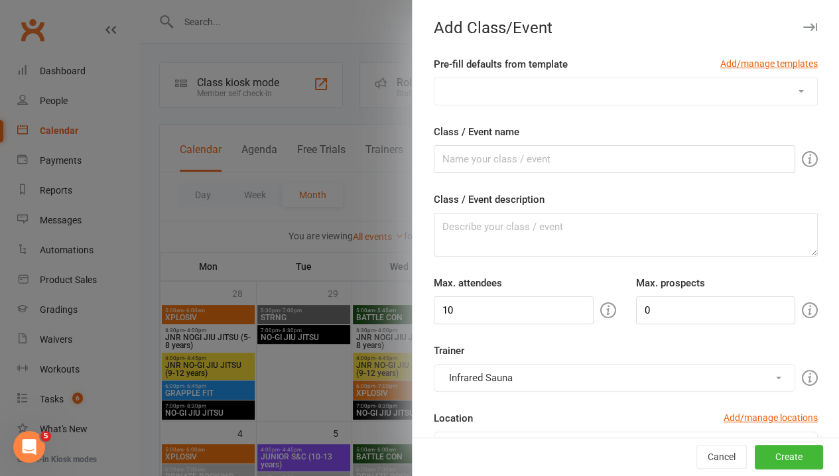
click at [654, 96] on select "1:1 ADULT S&C TRIAL 1:1 JUNIOR S&C 1 HOUR PRIVATE BOOKING AVAILABLE 45 MIN PRIV…" at bounding box center [626, 91] width 383 height 27
click at [435, 78] on select "1:1 ADULT S&C TRIAL 1:1 JUNIOR S&C 1 HOUR PRIVATE BOOKING AVAILABLE 45 MIN PRIV…" at bounding box center [626, 91] width 383 height 27
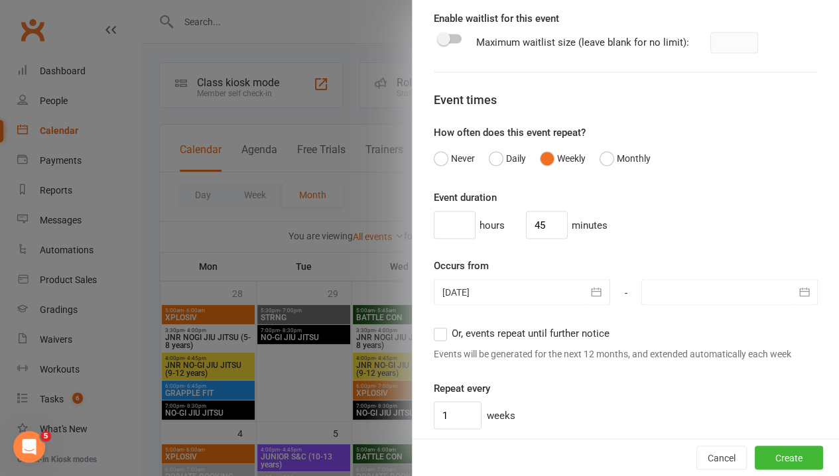
scroll to position [1128, 0]
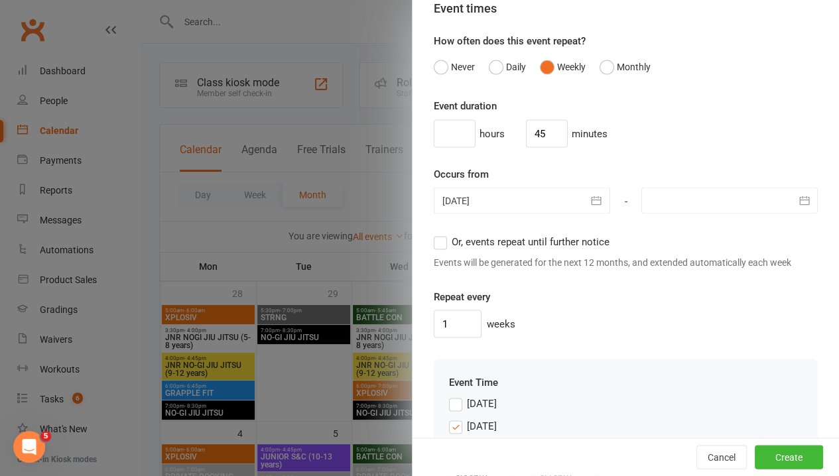
click at [791, 210] on button "button" at bounding box center [804, 200] width 27 height 27
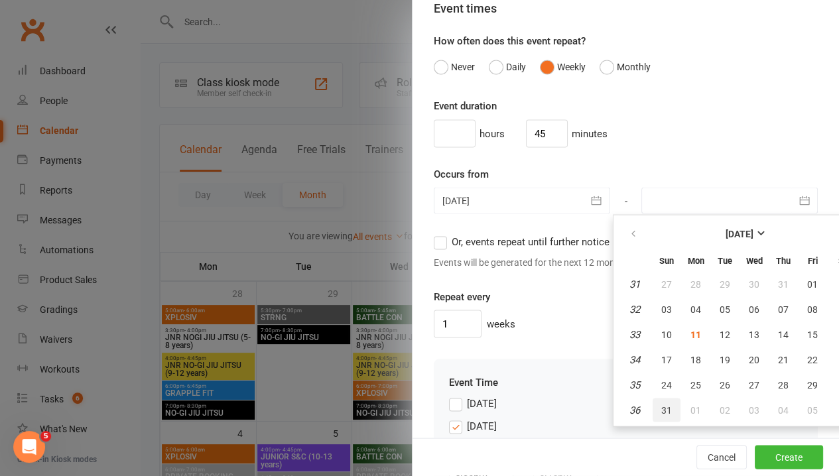
click at [655, 422] on button "31" at bounding box center [667, 410] width 28 height 24
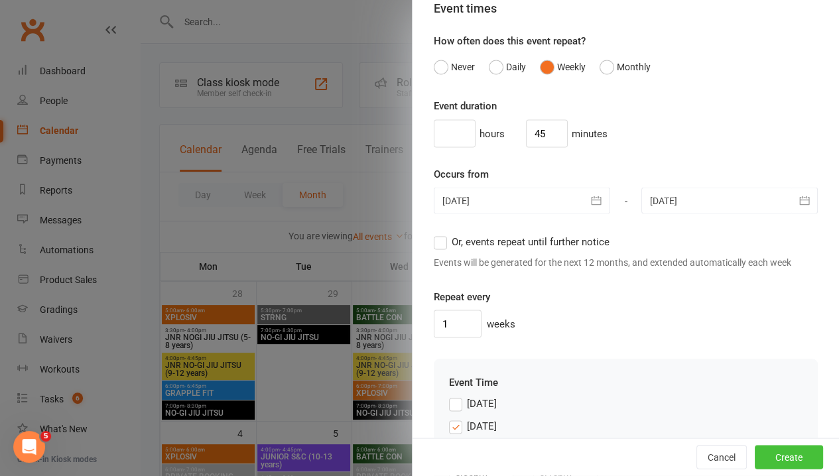
click at [783, 456] on button "Create" at bounding box center [789, 458] width 68 height 24
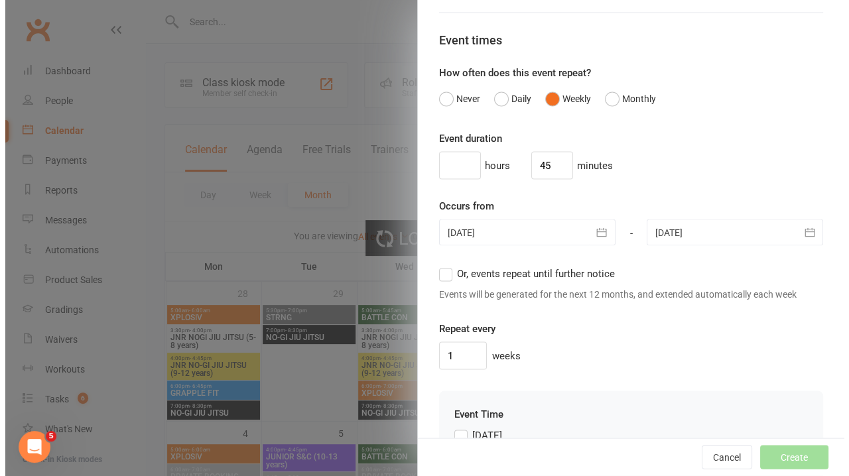
scroll to position [1144, 0]
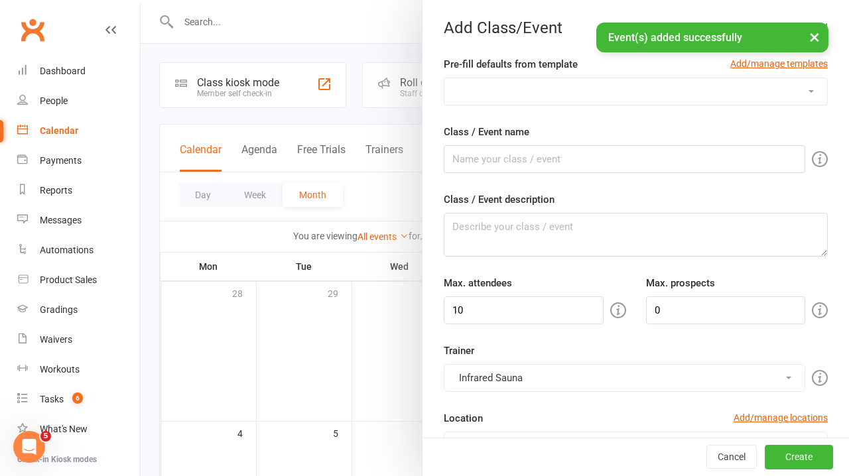
click at [762, 94] on select "1:1 ADULT S&C TRIAL 1:1 JUNIOR S&C 1 HOUR PRIVATE BOOKING AVAILABLE 45 MIN PRIV…" at bounding box center [636, 91] width 383 height 27
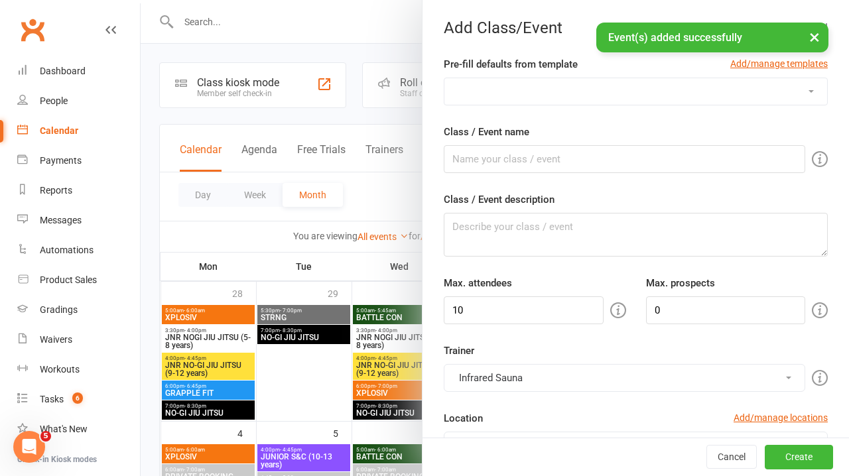
click at [485, 94] on select "1:1 ADULT S&C TRIAL 1:1 JUNIOR S&C 1 HOUR PRIVATE BOOKING AVAILABLE 45 MIN PRIV…" at bounding box center [636, 91] width 383 height 27
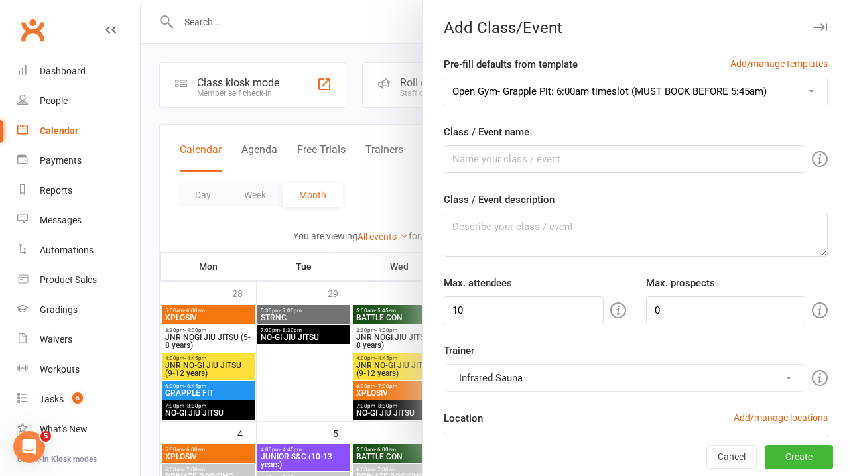
click at [445, 78] on select "1:1 ADULT S&C TRIAL 1:1 JUNIOR S&C 1 HOUR PRIVATE BOOKING AVAILABLE 45 MIN PRIV…" at bounding box center [636, 91] width 383 height 27
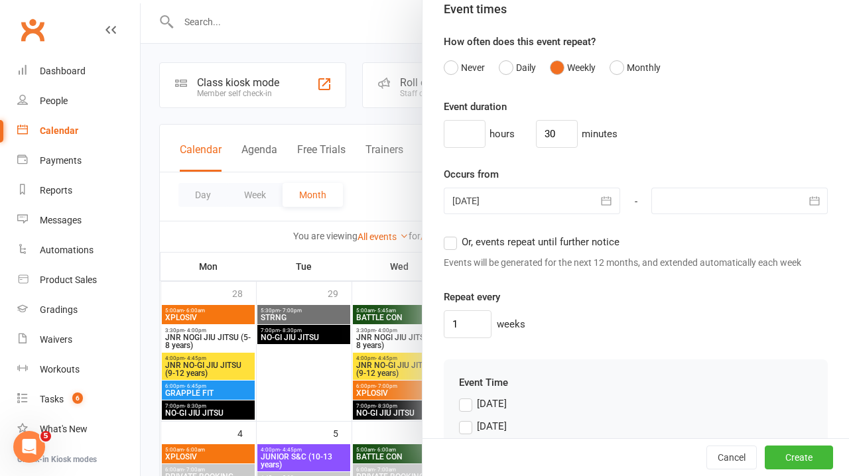
scroll to position [1128, 0]
click at [719, 214] on div at bounding box center [739, 200] width 176 height 27
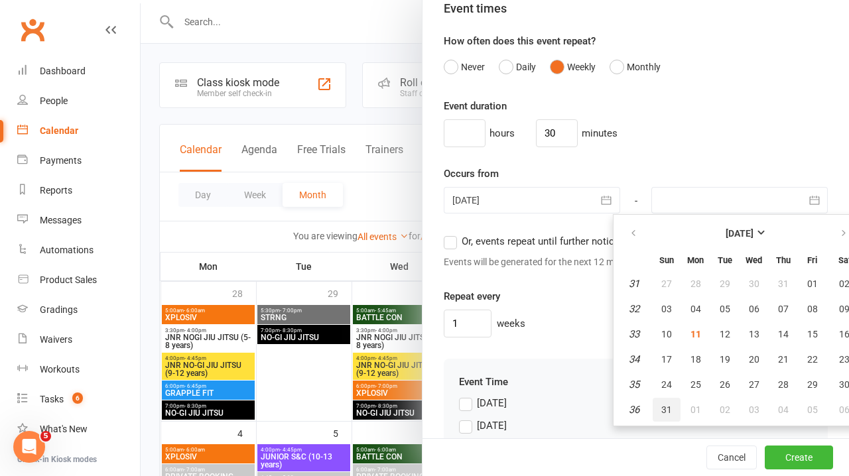
click at [653, 422] on button "31" at bounding box center [667, 410] width 28 height 24
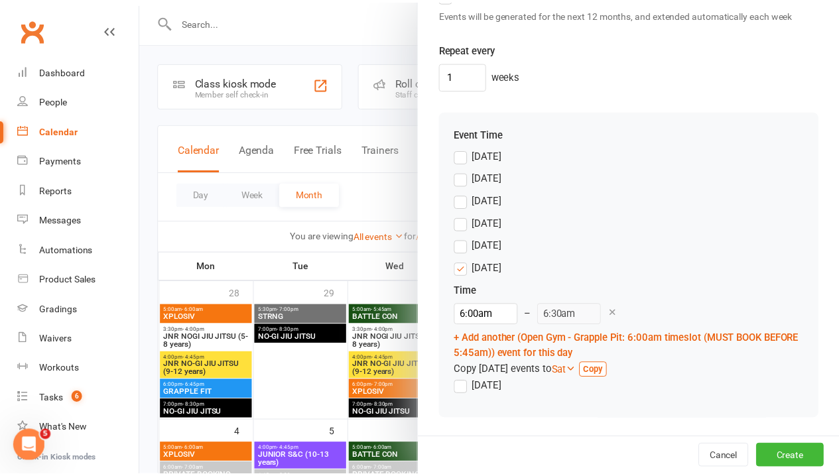
scroll to position [1393, 0]
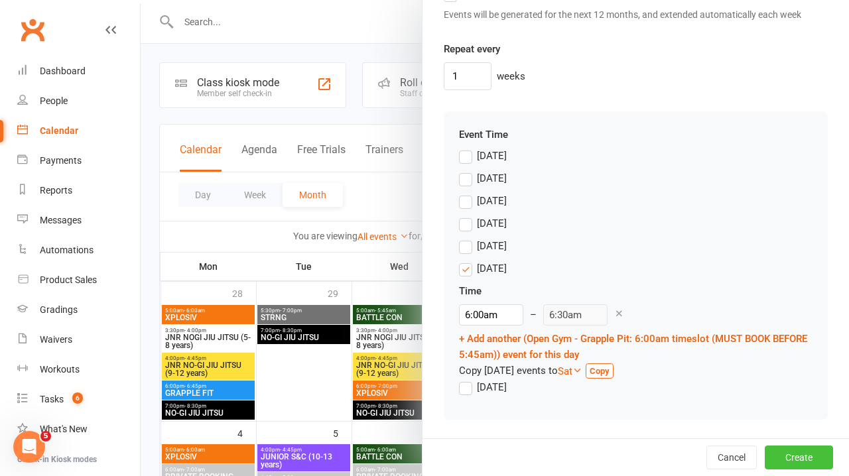
click at [772, 459] on button "Create" at bounding box center [799, 458] width 68 height 24
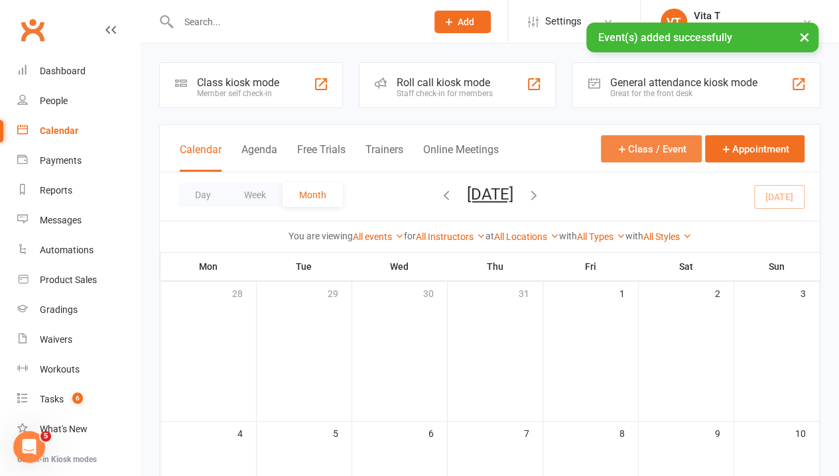
click at [632, 154] on button "Class / Event" at bounding box center [651, 148] width 101 height 27
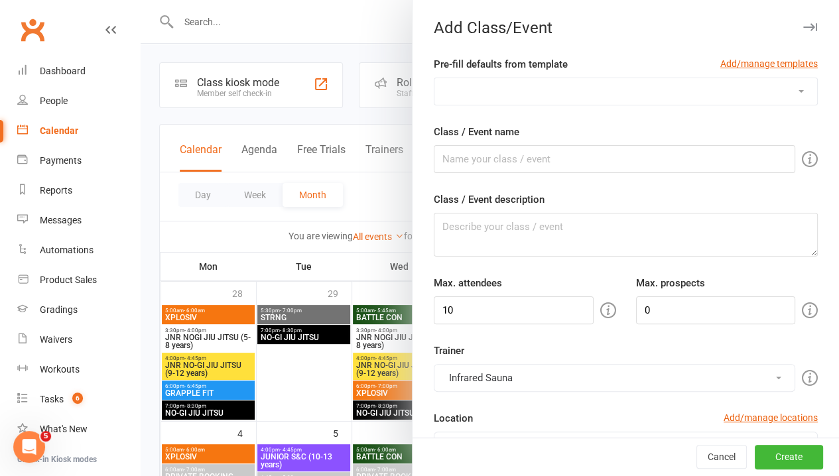
click at [659, 100] on select "1:1 ADULT S&C TRIAL 1:1 JUNIOR S&C 1 HOUR PRIVATE BOOKING AVAILABLE 45 MIN PRIV…" at bounding box center [626, 91] width 383 height 27
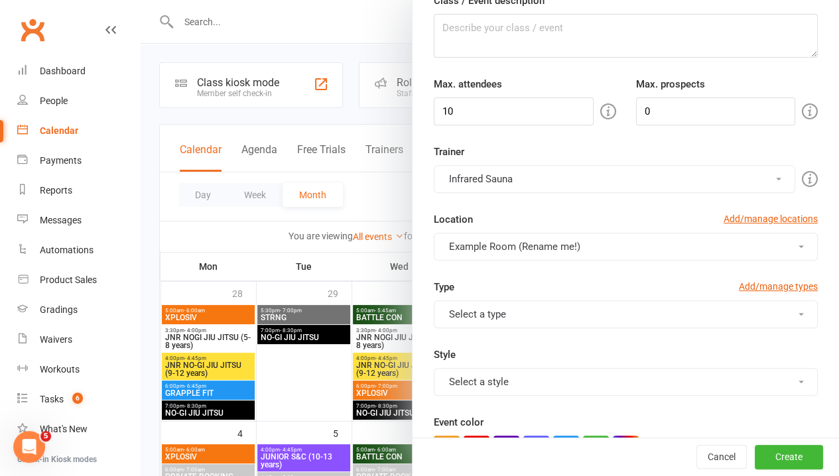
scroll to position [0, 0]
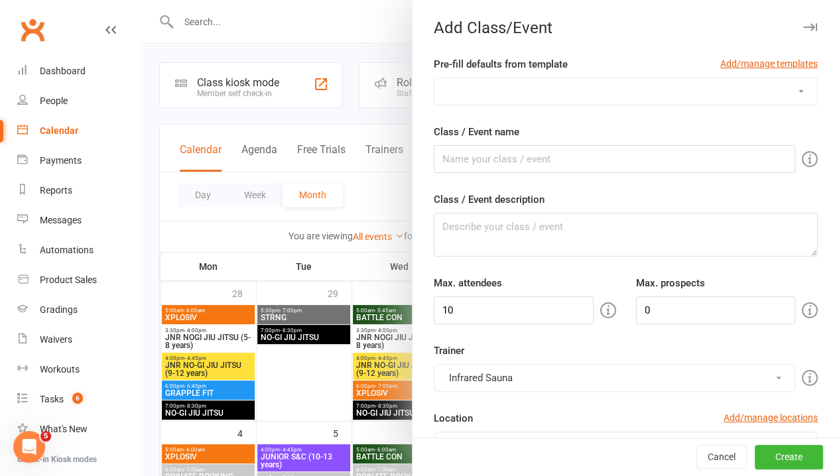
click at [624, 103] on select "1:1 ADULT S&C TRIAL 1:1 JUNIOR S&C 1 HOUR PRIVATE BOOKING AVAILABLE 45 MIN PRIV…" at bounding box center [626, 91] width 383 height 27
click at [435, 78] on select "1:1 ADULT S&C TRIAL 1:1 JUNIOR S&C 1 HOUR PRIVATE BOOKING AVAILABLE 45 MIN PRIV…" at bounding box center [626, 91] width 383 height 27
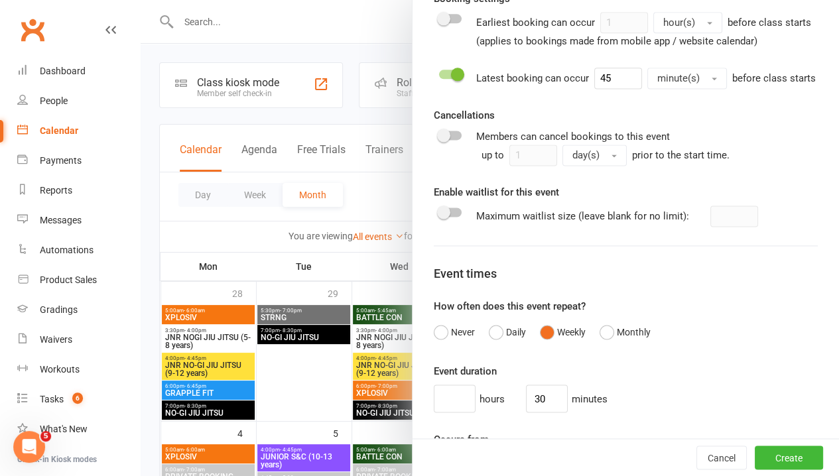
scroll to position [1128, 0]
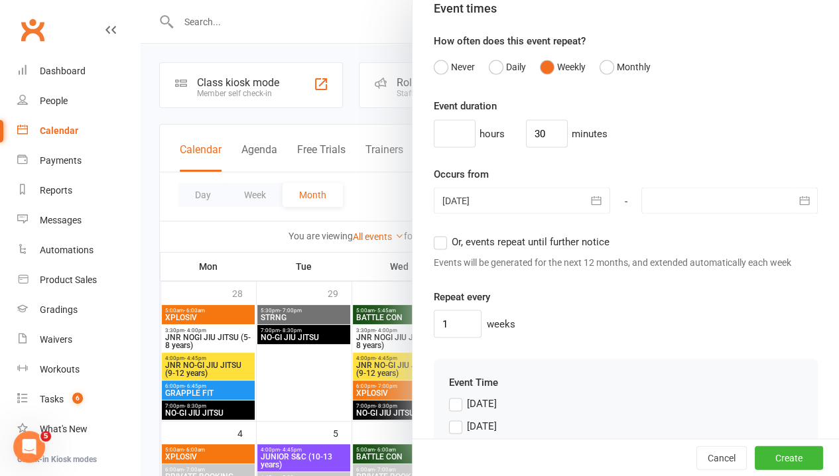
click at [750, 214] on div at bounding box center [730, 200] width 176 height 27
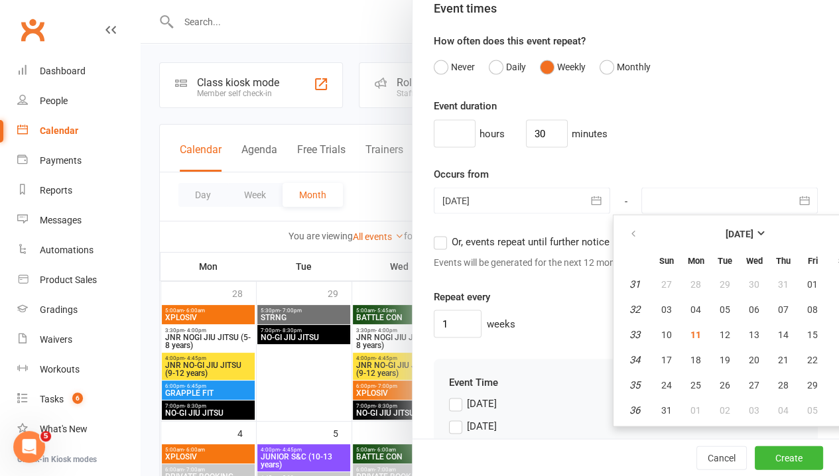
click at [750, 214] on div at bounding box center [730, 200] width 176 height 27
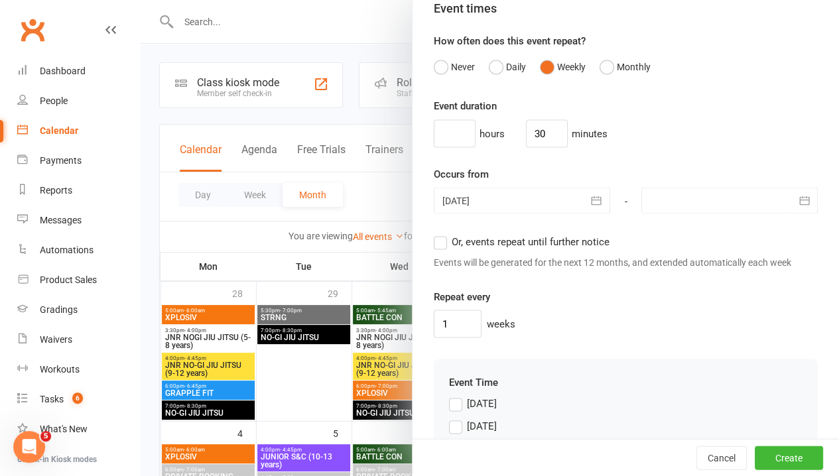
click at [752, 214] on div at bounding box center [730, 200] width 176 height 27
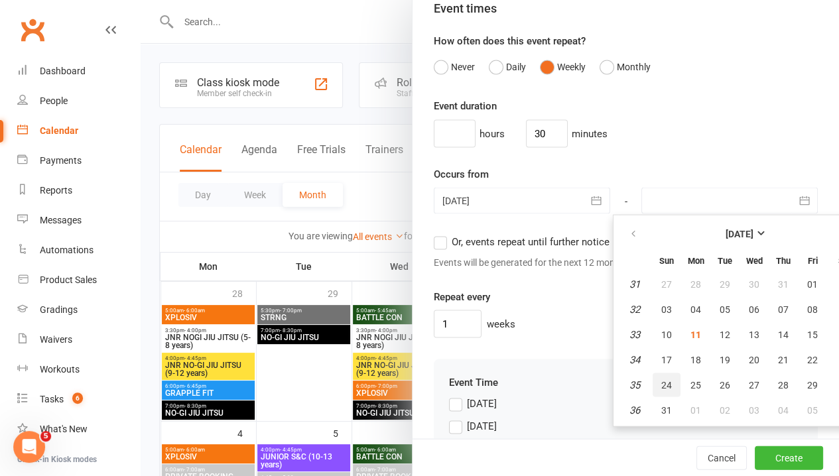
click at [655, 397] on button "24" at bounding box center [667, 385] width 28 height 24
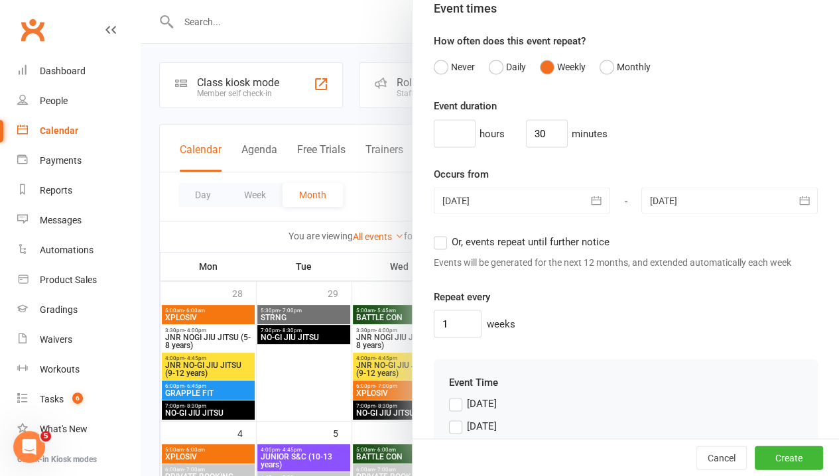
click at [711, 214] on div at bounding box center [730, 200] width 176 height 27
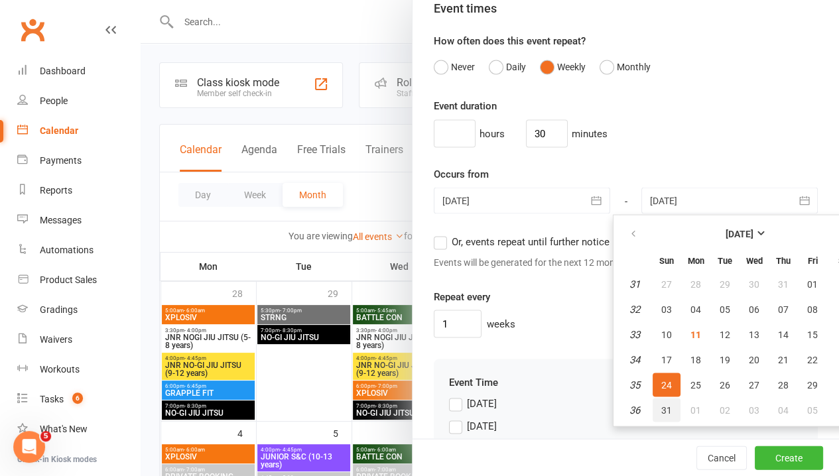
click at [653, 422] on button "31" at bounding box center [667, 410] width 28 height 24
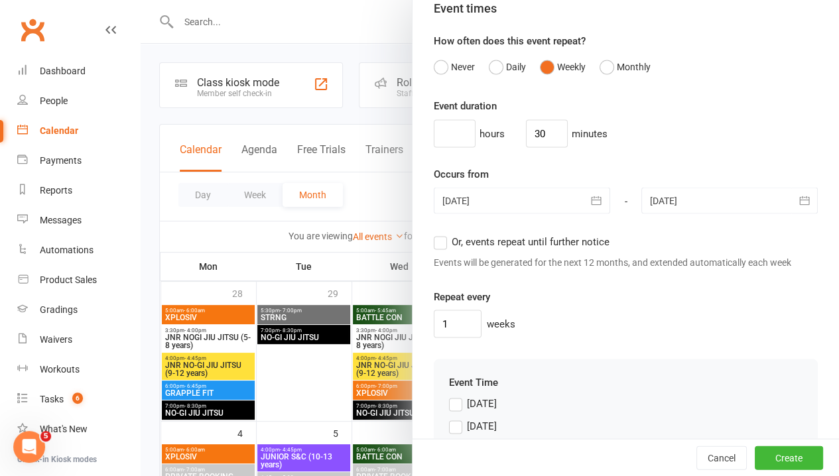
click at [747, 338] on div "1 weeks" at bounding box center [626, 324] width 384 height 28
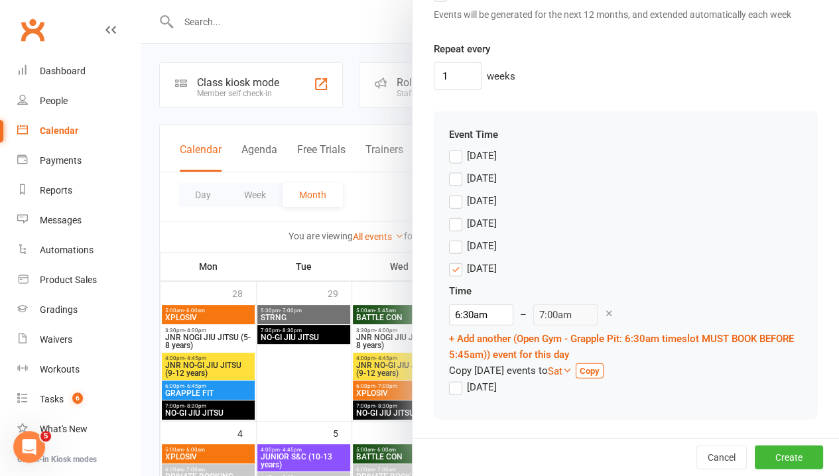
scroll to position [1401, 0]
click at [766, 456] on button "Create" at bounding box center [789, 458] width 68 height 24
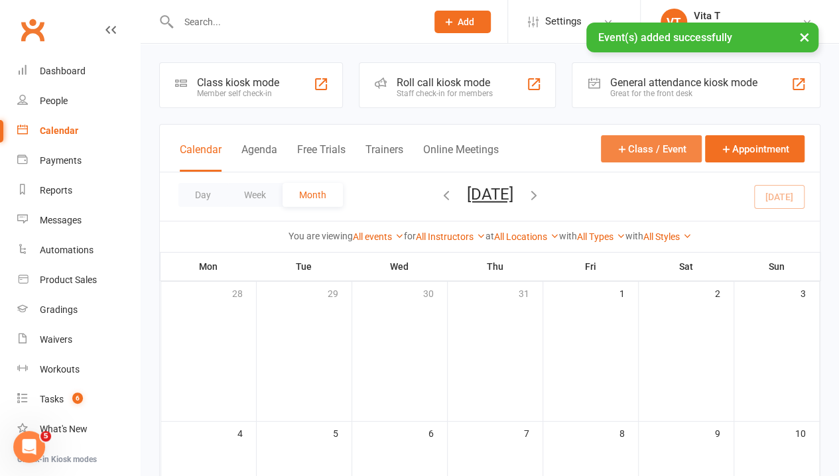
click at [690, 149] on button "Class / Event" at bounding box center [651, 148] width 101 height 27
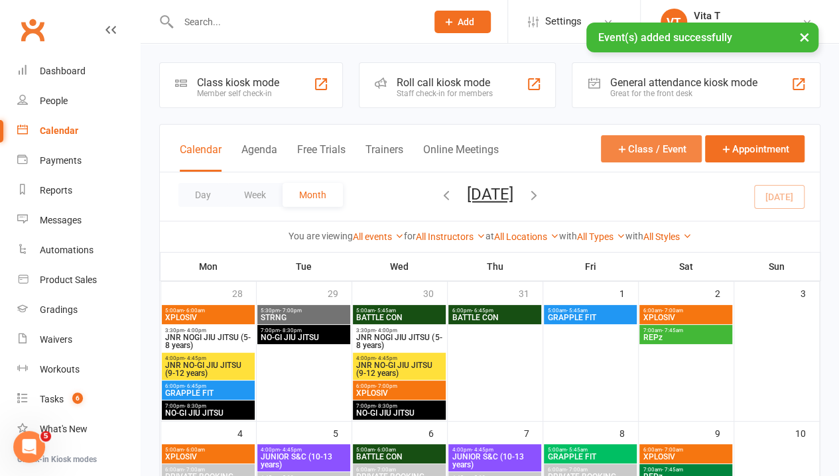
click at [669, 154] on button "Class / Event" at bounding box center [651, 148] width 101 height 27
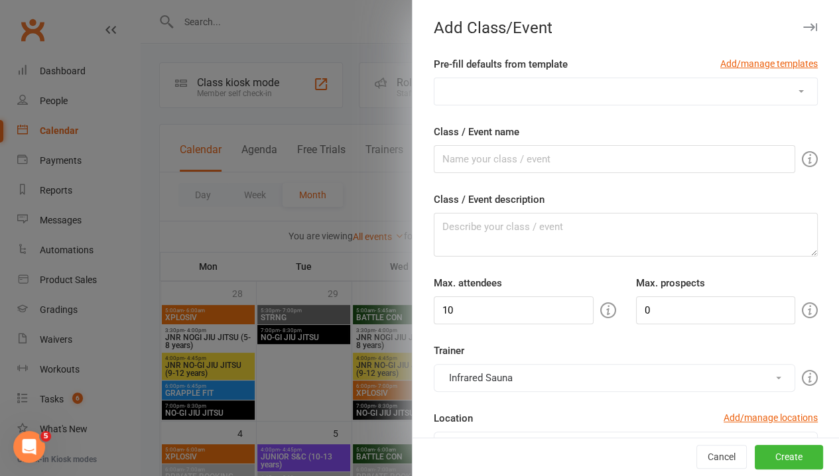
drag, startPoint x: 642, startPoint y: 115, endPoint x: 638, endPoint y: 99, distance: 16.3
click at [638, 99] on select "1:1 ADULT S&C TRIAL 1:1 JUNIOR S&C 1 HOUR PRIVATE BOOKING AVAILABLE 45 MIN PRIV…" at bounding box center [626, 91] width 383 height 27
click at [592, 101] on select "1:1 ADULT S&C TRIAL 1:1 JUNIOR S&C 1 HOUR PRIVATE BOOKING AVAILABLE 45 MIN PRIV…" at bounding box center [626, 91] width 383 height 27
click at [352, 346] on div at bounding box center [490, 238] width 699 height 476
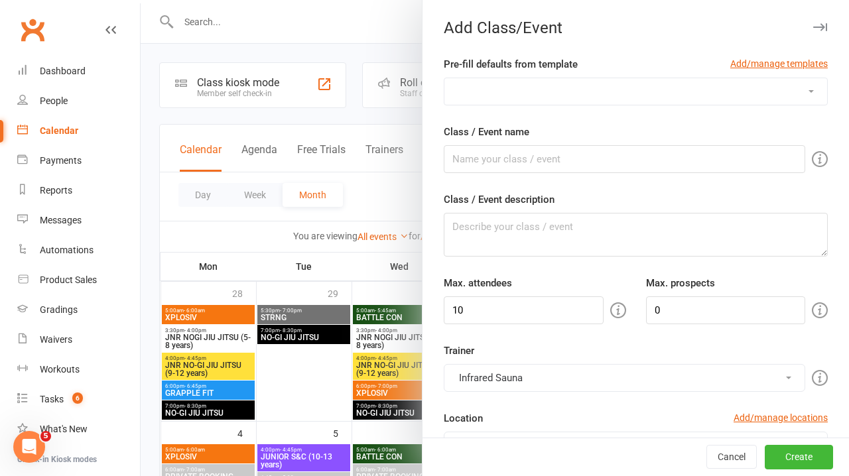
click at [361, 346] on div at bounding box center [495, 238] width 709 height 476
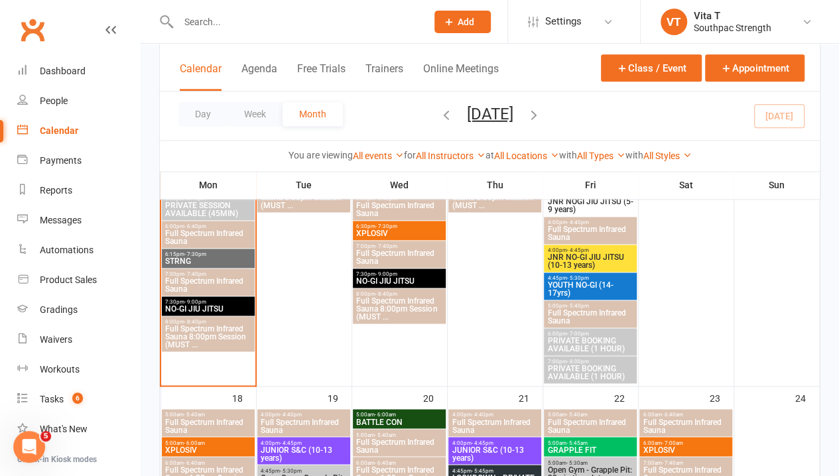
scroll to position [862, 0]
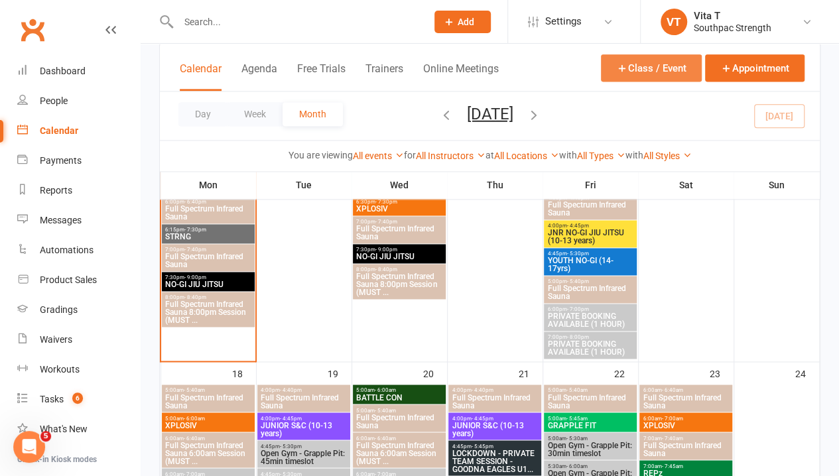
click at [676, 68] on button "Class / Event" at bounding box center [651, 67] width 101 height 27
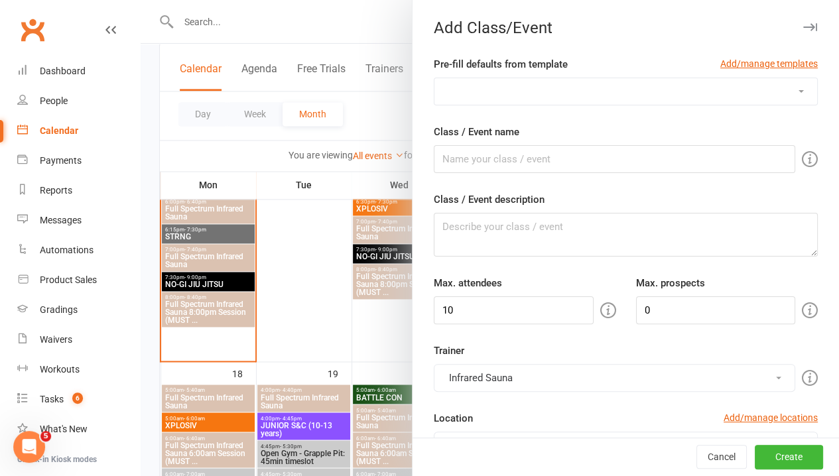
click at [665, 84] on select "1:1 ADULT S&C TRIAL 1:1 JUNIOR S&C 1 HOUR PRIVATE BOOKING AVAILABLE 45 MIN PRIV…" at bounding box center [626, 91] width 383 height 27
drag, startPoint x: 622, startPoint y: 92, endPoint x: 621, endPoint y: 103, distance: 10.6
click at [622, 92] on select "1:1 ADULT S&C TRIAL 1:1 JUNIOR S&C 1 HOUR PRIVATE BOOKING AVAILABLE 45 MIN PRIV…" at bounding box center [626, 91] width 383 height 27
click at [435, 78] on select "1:1 ADULT S&C TRIAL 1:1 JUNIOR S&C 1 HOUR PRIVATE BOOKING AVAILABLE 45 MIN PRIV…" at bounding box center [626, 91] width 383 height 27
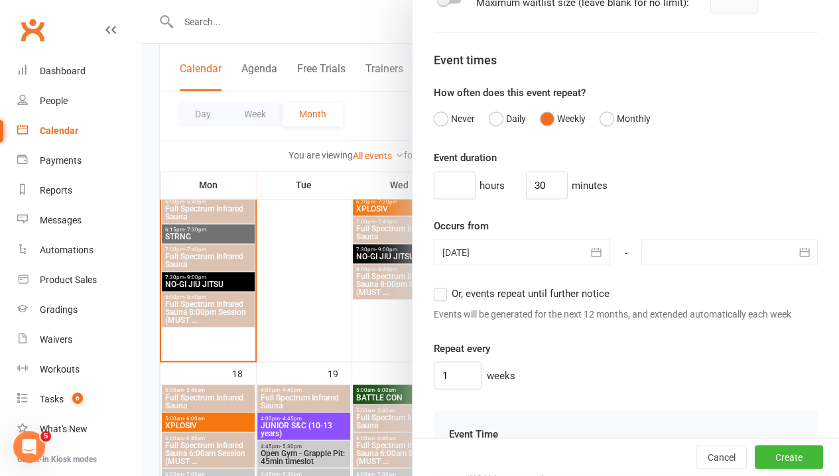
scroll to position [1128, 0]
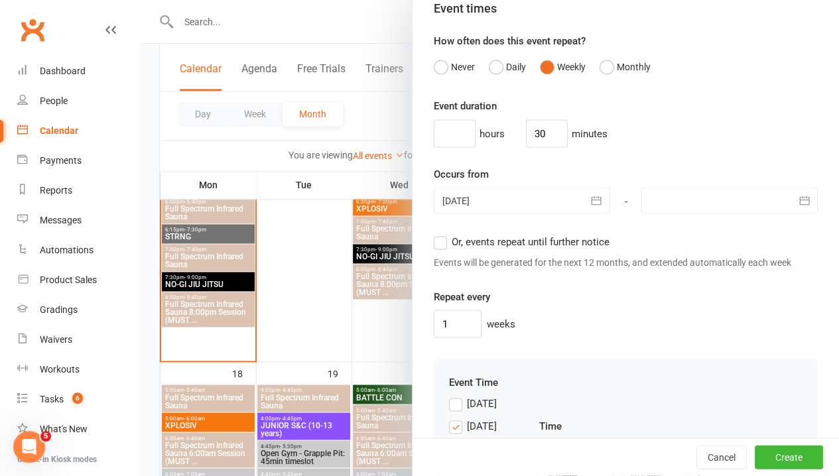
click at [798, 207] on icon "button" at bounding box center [804, 200] width 13 height 13
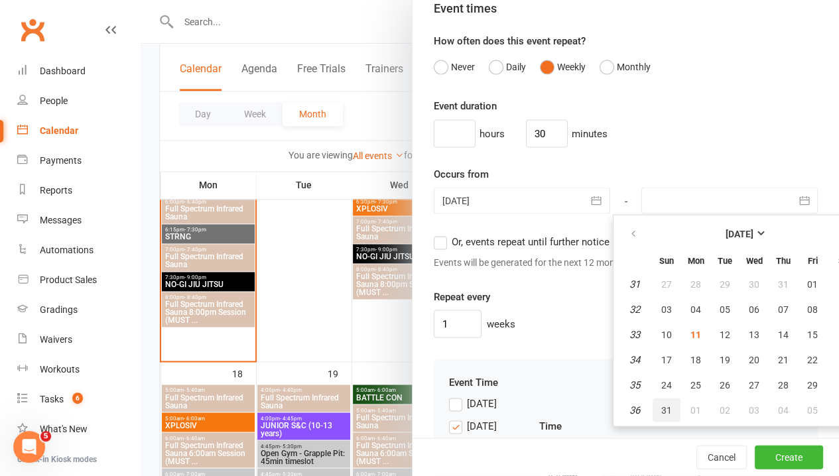
click at [661, 415] on span "31" at bounding box center [666, 410] width 11 height 11
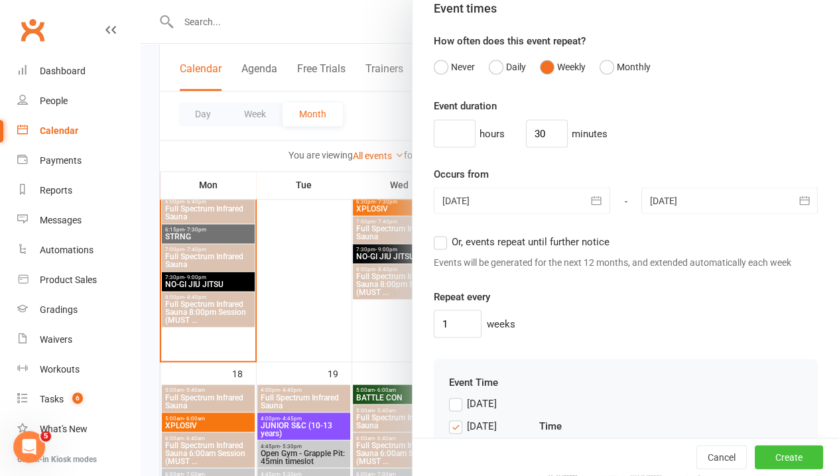
click at [760, 458] on button "Create" at bounding box center [789, 458] width 68 height 24
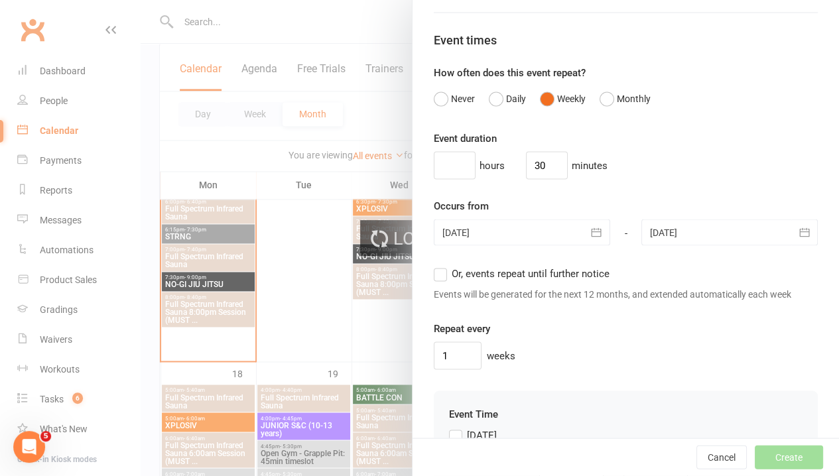
scroll to position [1144, 0]
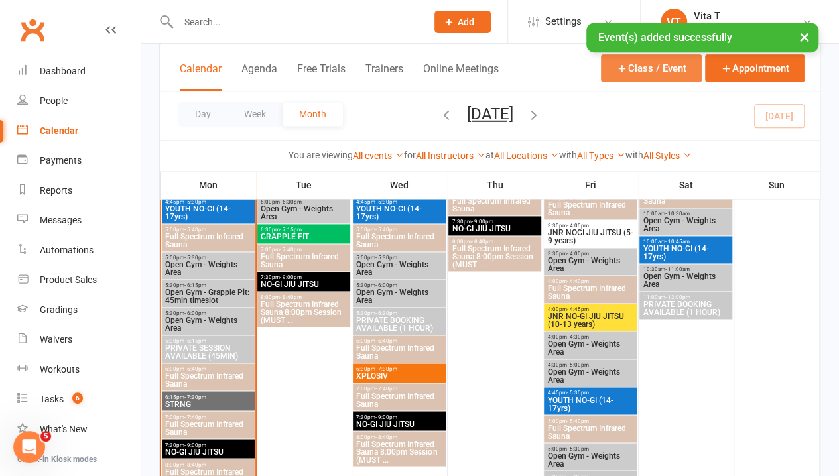
click at [649, 66] on button "Class / Event" at bounding box center [651, 67] width 101 height 27
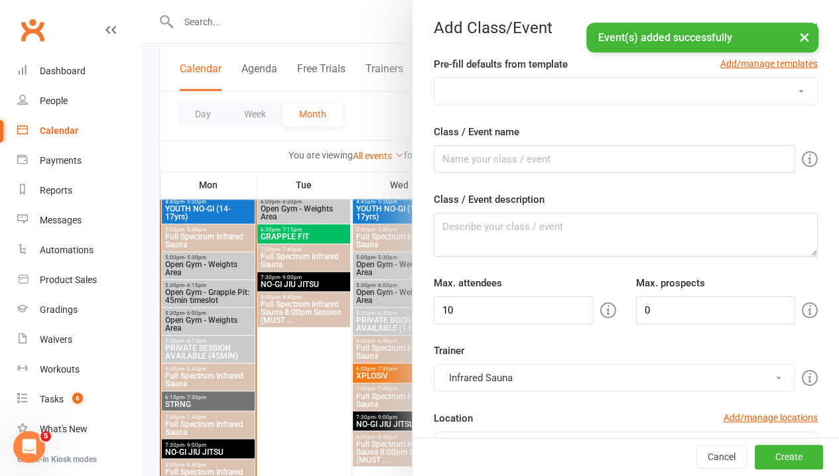
click at [674, 92] on select "1:1 ADULT S&C TRIAL 1:1 JUNIOR S&C 1 HOUR PRIVATE BOOKING AVAILABLE 45 MIN PRIV…" at bounding box center [626, 91] width 383 height 27
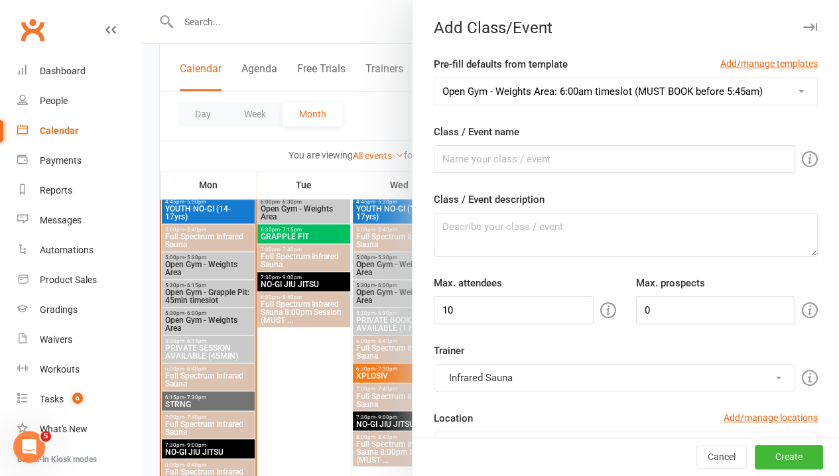
click at [435, 78] on select "1:1 ADULT S&C TRIAL 1:1 JUNIOR S&C 1 HOUR PRIVATE BOOKING AVAILABLE 45 MIN PRIV…" at bounding box center [626, 91] width 383 height 27
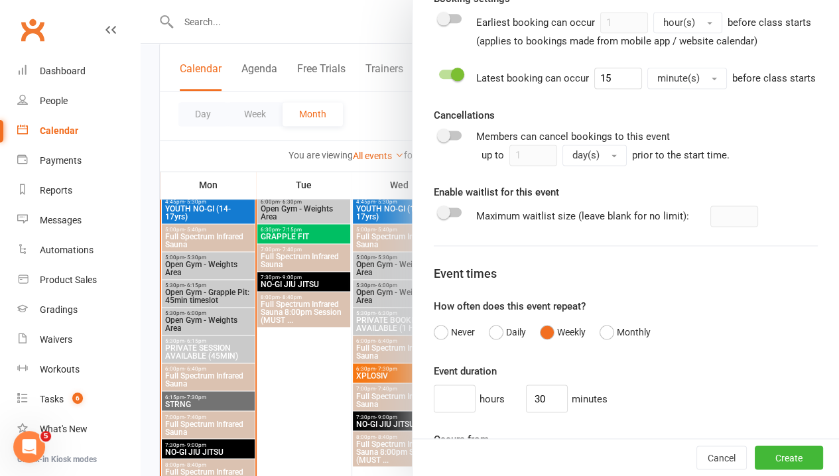
scroll to position [1062, 0]
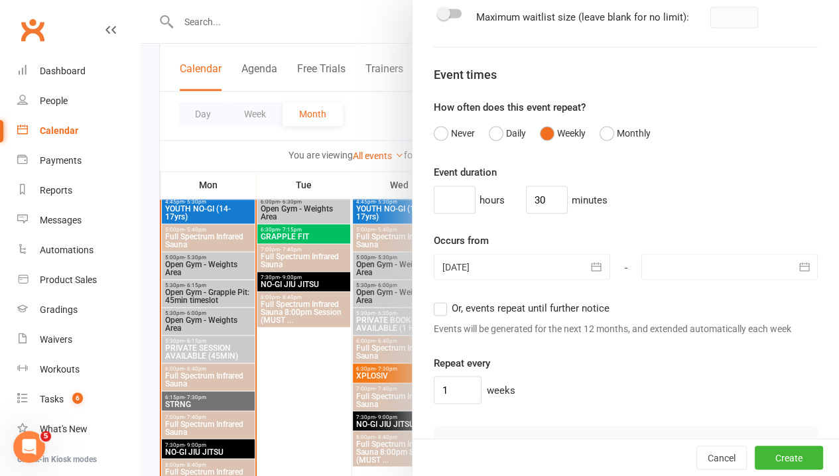
click at [740, 280] on div at bounding box center [730, 266] width 176 height 27
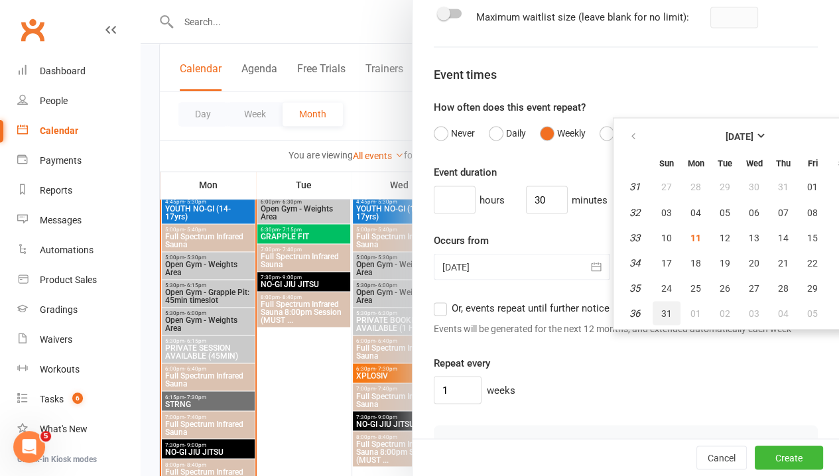
click at [657, 325] on button "31" at bounding box center [667, 313] width 28 height 24
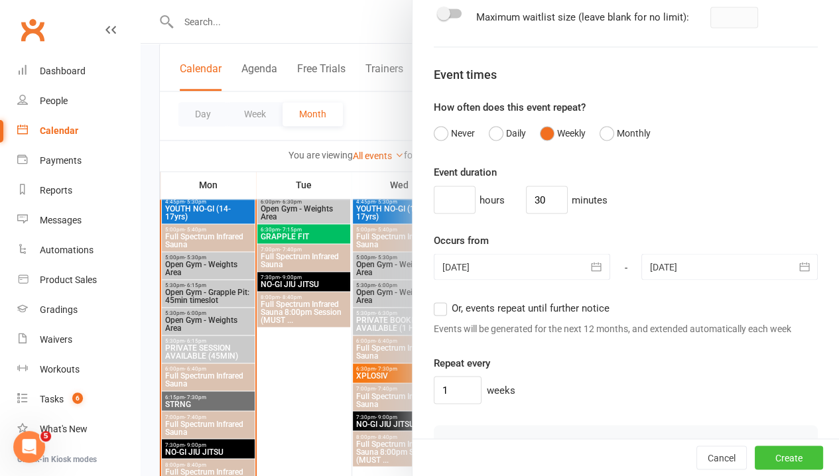
click at [762, 459] on button "Create" at bounding box center [789, 458] width 68 height 24
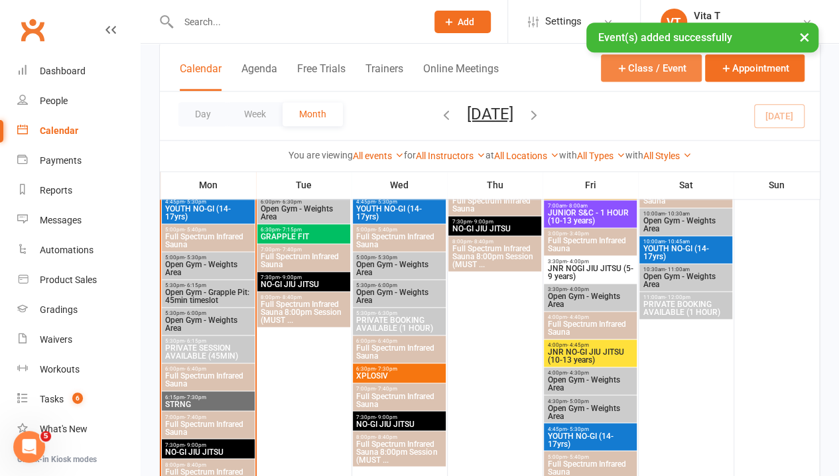
click at [663, 69] on button "Class / Event" at bounding box center [651, 67] width 101 height 27
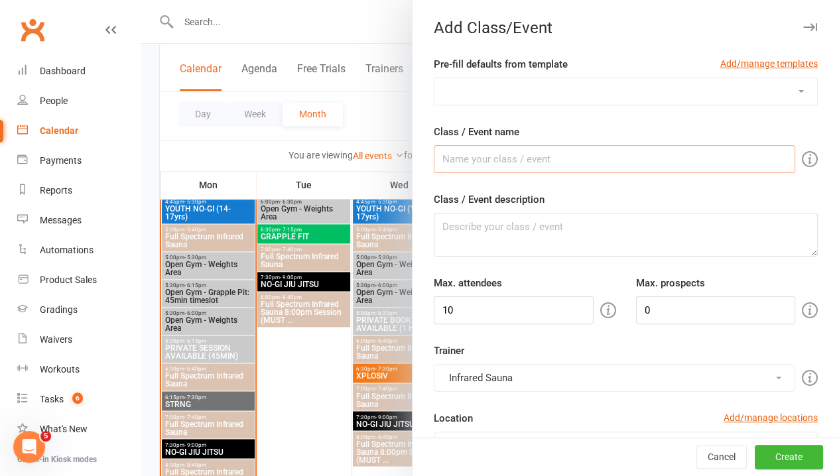
click at [665, 96] on select "1:1 ADULT S&C TRIAL 1:1 JUNIOR S&C 1 HOUR PRIVATE BOOKING AVAILABLE 45 MIN PRIV…" at bounding box center [626, 91] width 383 height 27
click at [618, 76] on div "Pre-fill defaults from template Add/manage templates" at bounding box center [626, 66] width 384 height 21
click at [618, 85] on select "1:1 ADULT S&C TRIAL 1:1 JUNIOR S&C 1 HOUR PRIVATE BOOKING AVAILABLE 45 MIN PRIV…" at bounding box center [626, 91] width 383 height 27
click at [435, 78] on select "1:1 ADULT S&C TRIAL 1:1 JUNIOR S&C 1 HOUR PRIVATE BOOKING AVAILABLE 45 MIN PRIV…" at bounding box center [626, 91] width 383 height 27
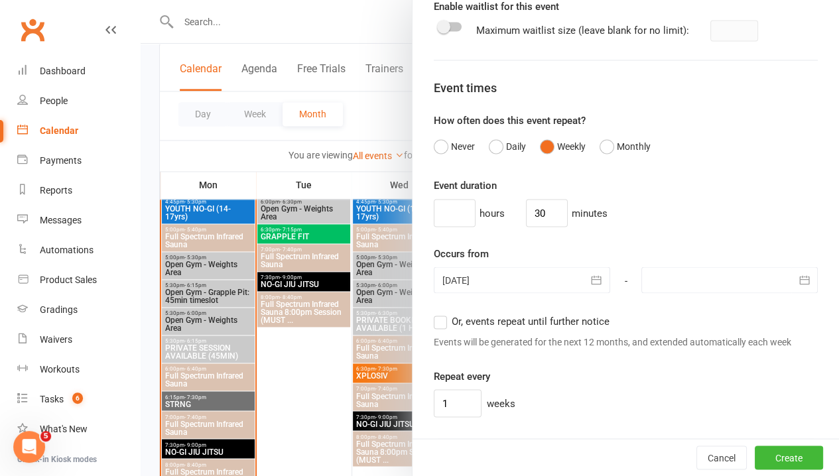
scroll to position [1128, 0]
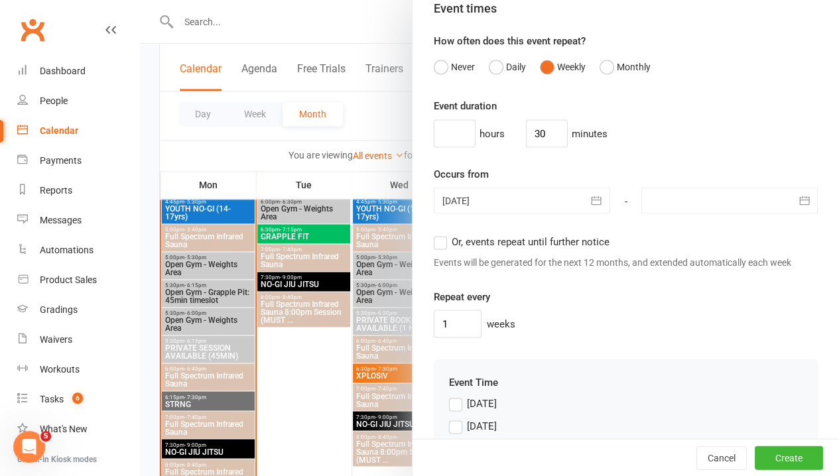
click at [791, 214] on button "button" at bounding box center [804, 200] width 27 height 27
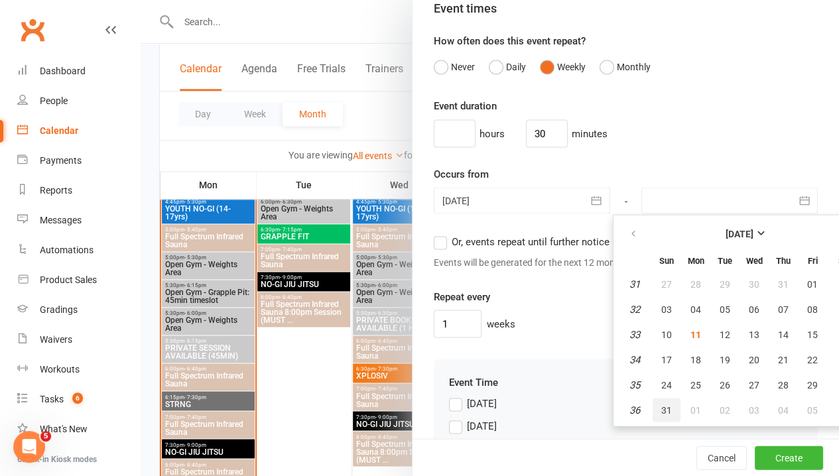
click at [656, 422] on button "31" at bounding box center [667, 410] width 28 height 24
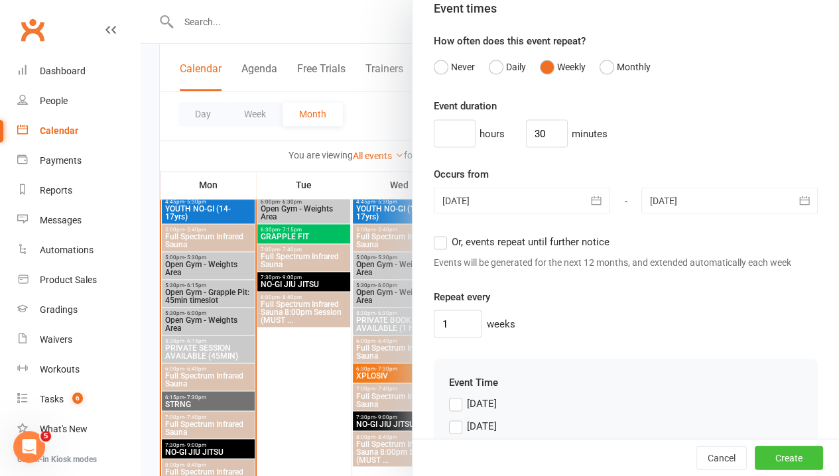
click at [755, 461] on button "Create" at bounding box center [789, 458] width 68 height 24
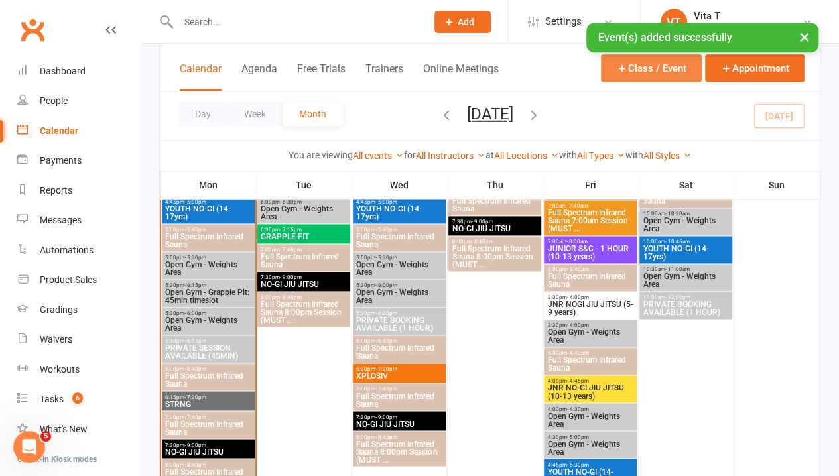
click at [648, 64] on button "Class / Event" at bounding box center [651, 67] width 101 height 27
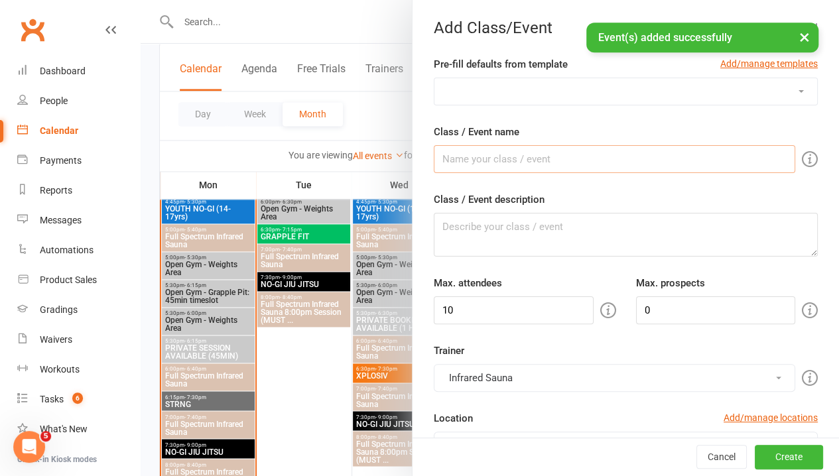
click at [659, 85] on select "1:1 ADULT S&C TRIAL 1:1 JUNIOR S&C 1 HOUR PRIVATE BOOKING AVAILABLE 45 MIN PRIV…" at bounding box center [626, 91] width 383 height 27
click at [676, 102] on select "1:1 ADULT S&C TRIAL 1:1 JUNIOR S&C 1 HOUR PRIVATE BOOKING AVAILABLE 45 MIN PRIV…" at bounding box center [626, 91] width 383 height 27
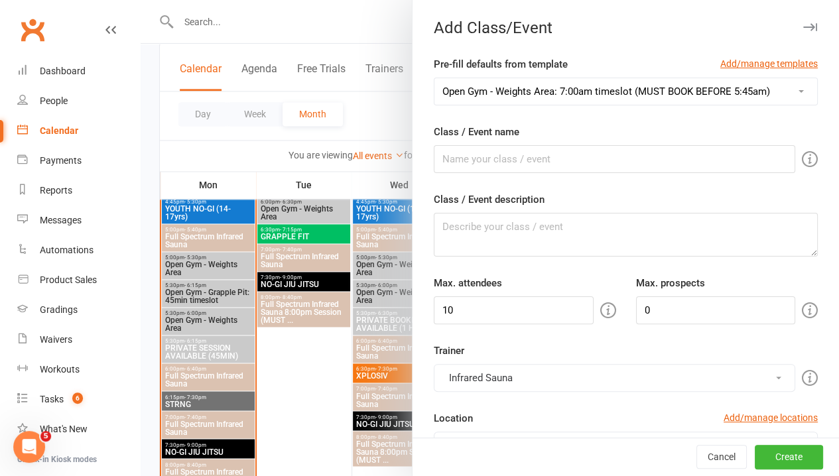
click at [435, 78] on select "1:1 ADULT S&C TRIAL 1:1 JUNIOR S&C 1 HOUR PRIVATE BOOKING AVAILABLE 45 MIN PRIV…" at bounding box center [626, 91] width 383 height 27
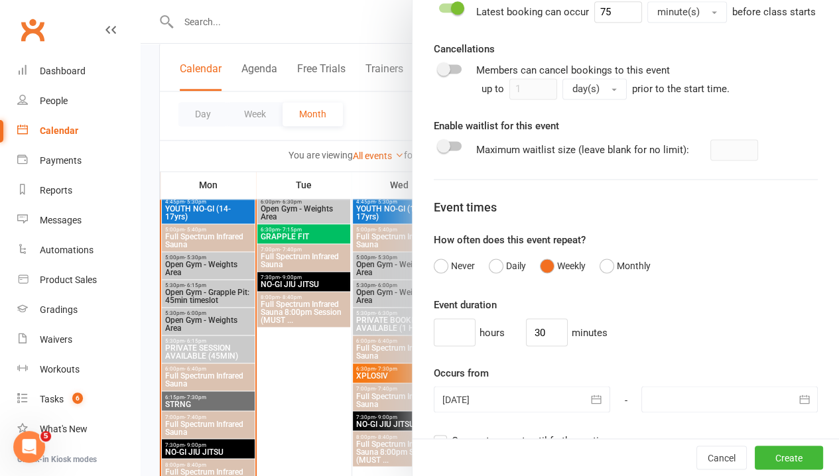
scroll to position [1194, 0]
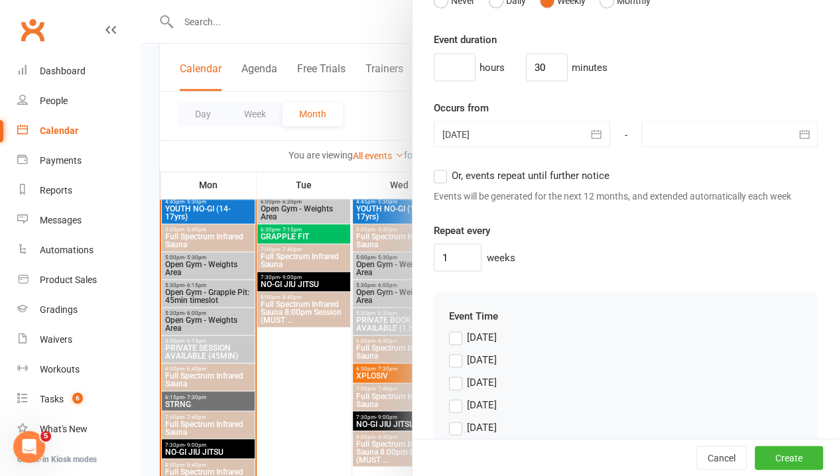
click at [798, 141] on icon "button" at bounding box center [804, 133] width 13 height 13
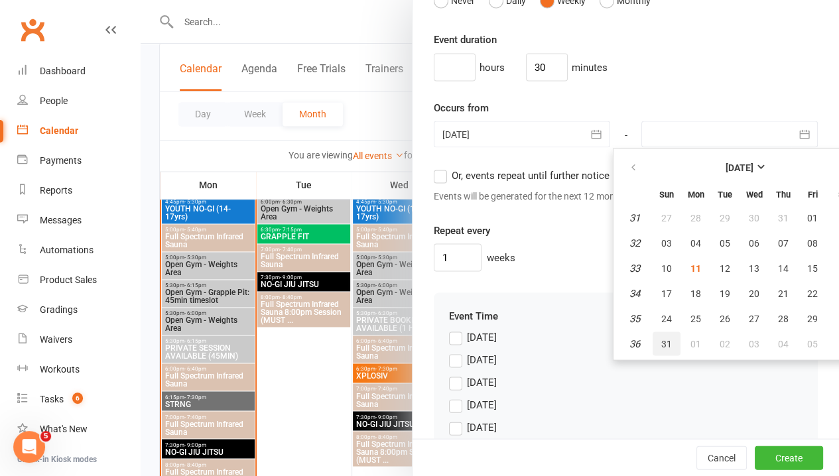
click at [655, 356] on button "31" at bounding box center [667, 344] width 28 height 24
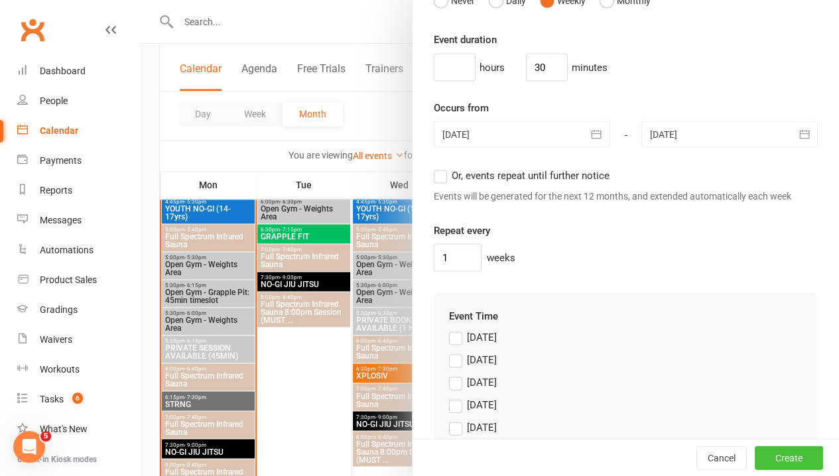
click at [768, 451] on button "Create" at bounding box center [789, 458] width 68 height 24
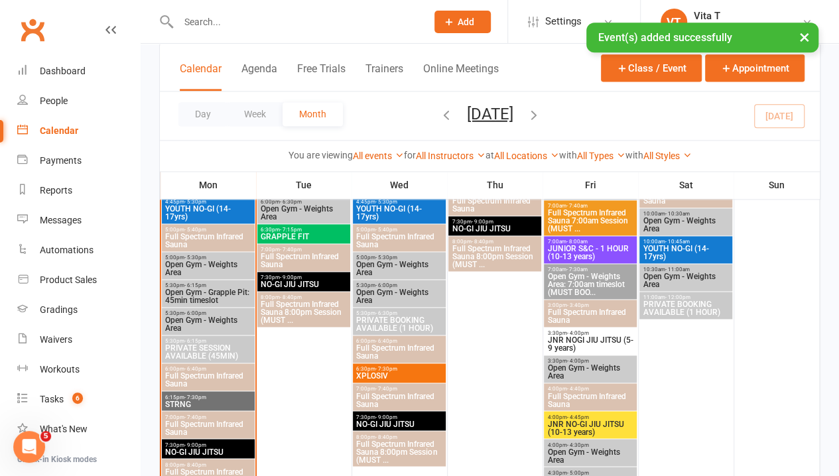
click at [655, 23] on div "× Event(s) added successfully" at bounding box center [411, 23] width 822 height 0
click at [648, 66] on button "Class / Event" at bounding box center [651, 67] width 101 height 27
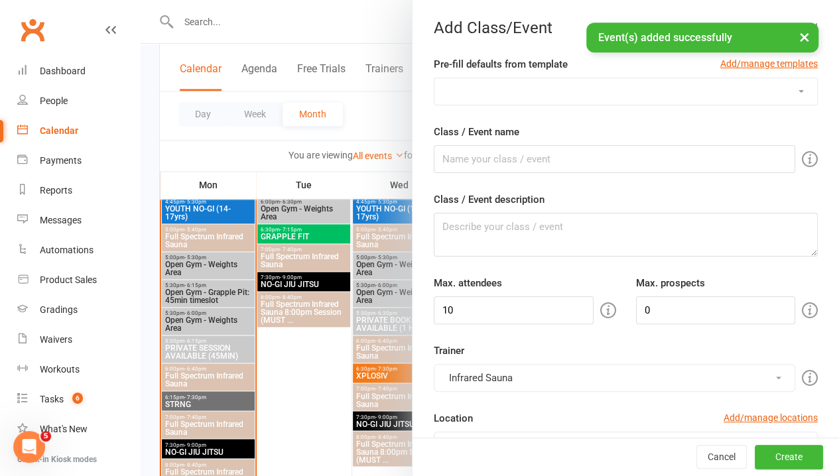
click at [675, 92] on select "1:1 ADULT S&C TRIAL 1:1 JUNIOR S&C 1 HOUR PRIVATE BOOKING AVAILABLE 45 MIN PRIV…" at bounding box center [626, 91] width 383 height 27
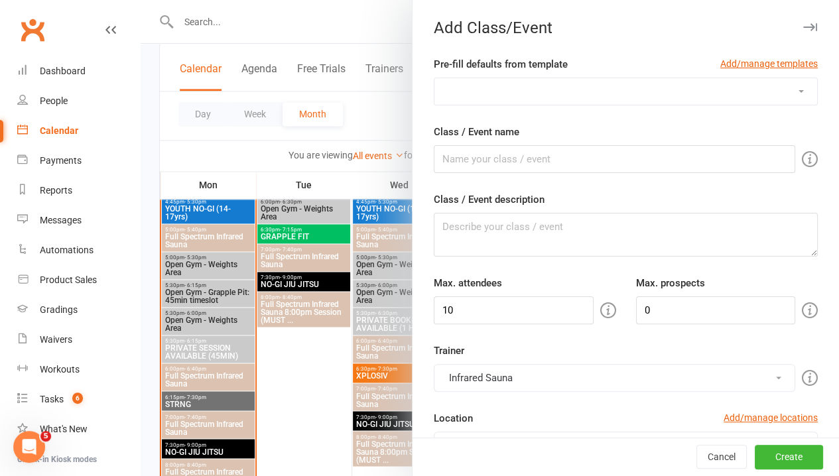
drag, startPoint x: 646, startPoint y: 92, endPoint x: 647, endPoint y: 98, distance: 6.8
click at [646, 92] on select "1:1 ADULT S&C TRIAL 1:1 JUNIOR S&C 1 HOUR PRIVATE BOOKING AVAILABLE 45 MIN PRIV…" at bounding box center [626, 91] width 383 height 27
click at [435, 78] on select "1:1 ADULT S&C TRIAL 1:1 JUNIOR S&C 1 HOUR PRIVATE BOOKING AVAILABLE 45 MIN PRIV…" at bounding box center [626, 91] width 383 height 27
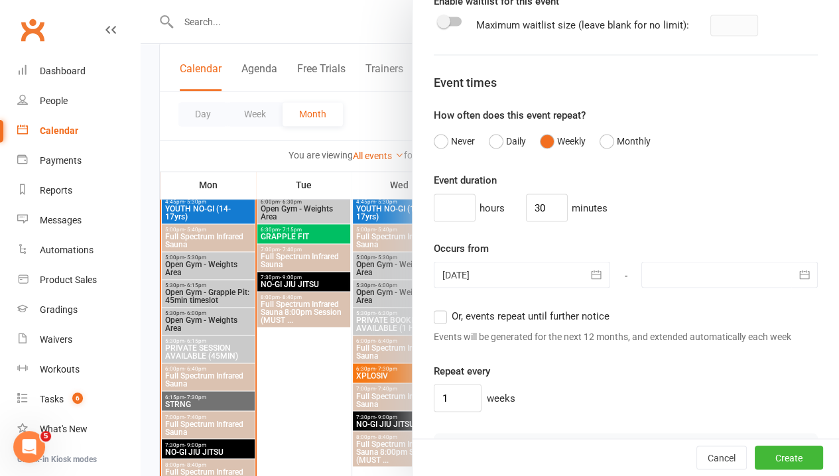
scroll to position [1128, 0]
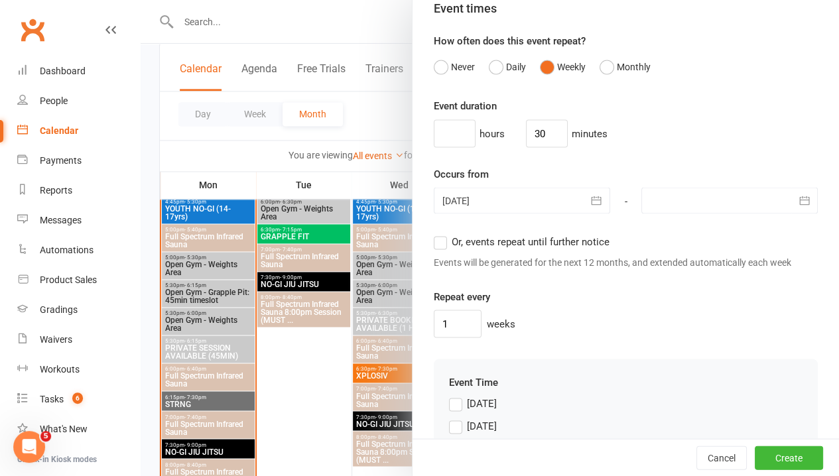
click at [762, 214] on div at bounding box center [730, 200] width 176 height 27
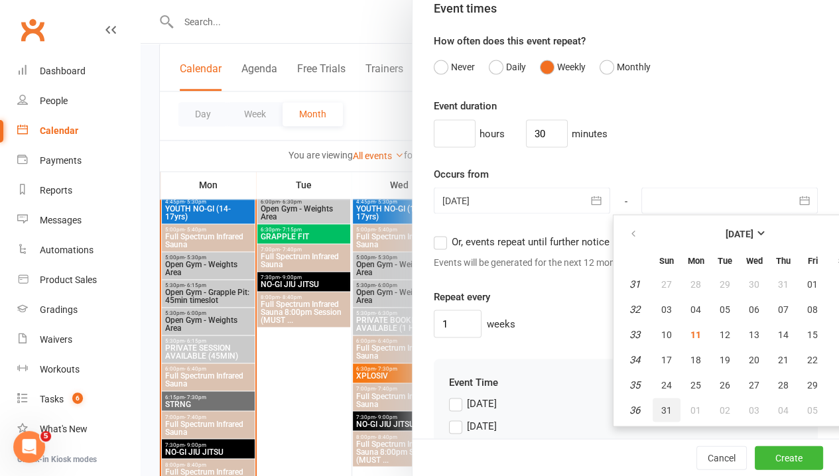
click at [653, 422] on button "31" at bounding box center [667, 410] width 28 height 24
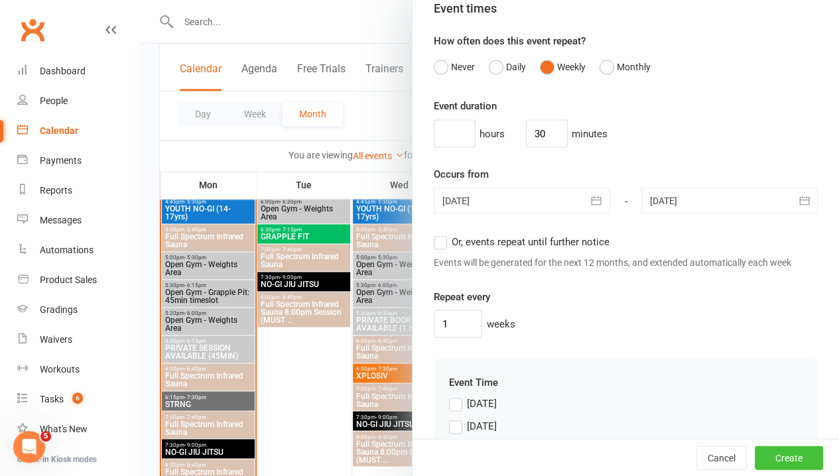
click at [777, 451] on button "Create" at bounding box center [789, 458] width 68 height 24
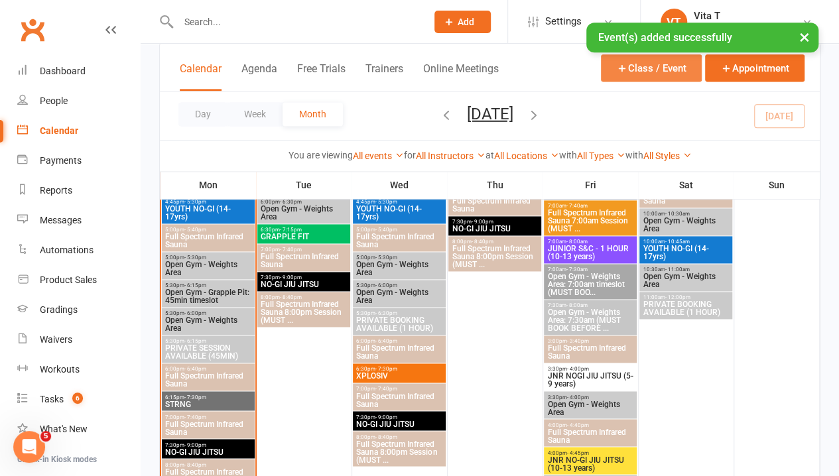
click at [659, 66] on button "Class / Event" at bounding box center [651, 67] width 101 height 27
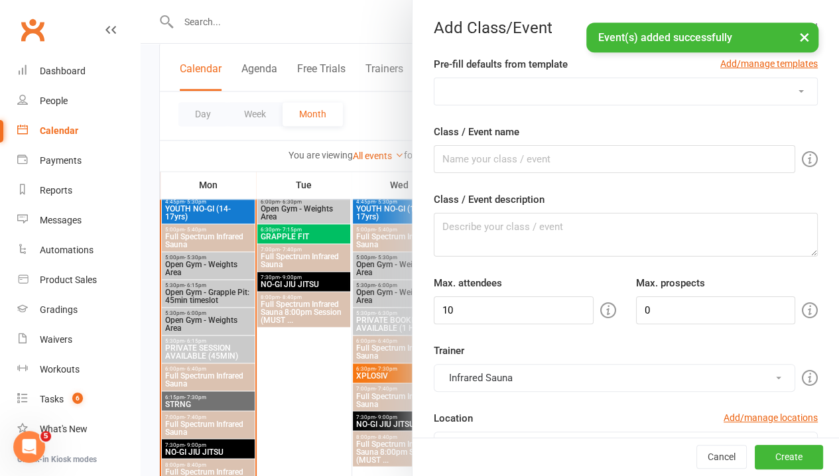
click at [662, 90] on select "1:1 ADULT S&C TRIAL 1:1 JUNIOR S&C 1 HOUR PRIVATE BOOKING AVAILABLE 45 MIN PRIV…" at bounding box center [626, 91] width 383 height 27
drag, startPoint x: 667, startPoint y: 85, endPoint x: 669, endPoint y: 105, distance: 20.6
click at [667, 85] on select "1:1 ADULT S&C TRIAL 1:1 JUNIOR S&C 1 HOUR PRIVATE BOOKING AVAILABLE 45 MIN PRIV…" at bounding box center [626, 91] width 383 height 27
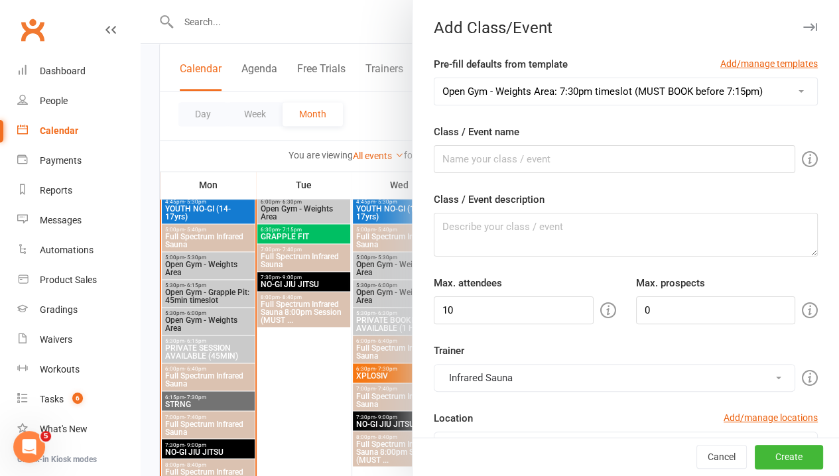
click at [435, 78] on select "1:1 ADULT S&C TRIAL 1:1 JUNIOR S&C 1 HOUR PRIVATE BOOKING AVAILABLE 45 MIN PRIV…" at bounding box center [626, 91] width 383 height 27
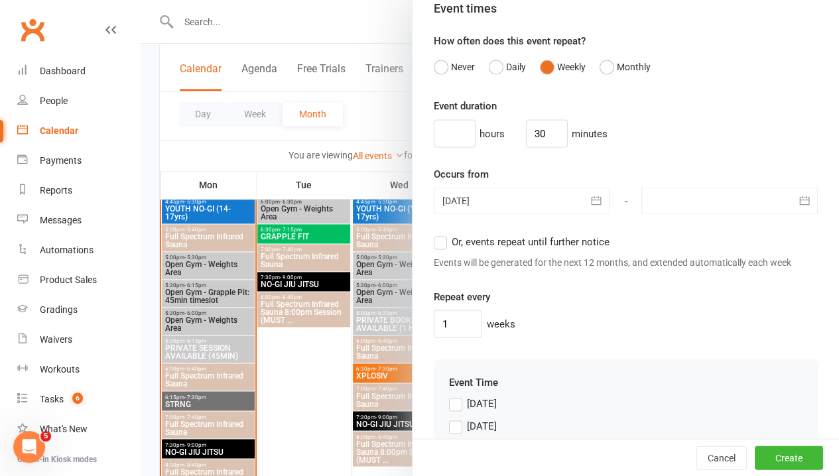
click at [724, 214] on div at bounding box center [730, 200] width 176 height 27
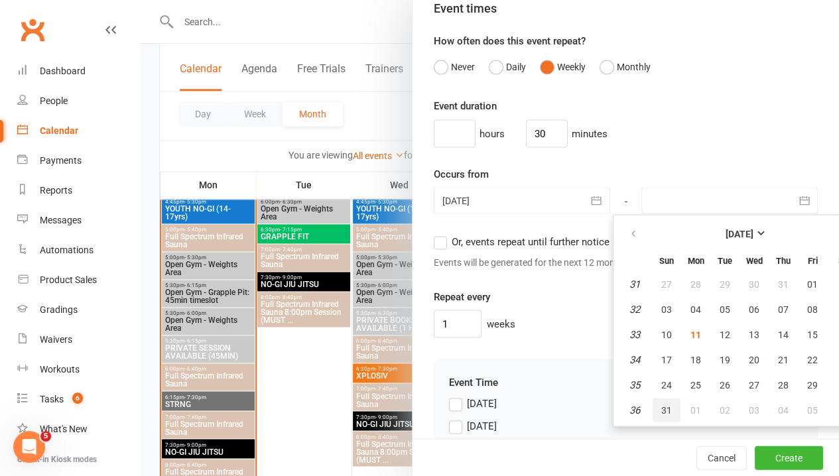
click at [655, 422] on button "31" at bounding box center [667, 410] width 28 height 24
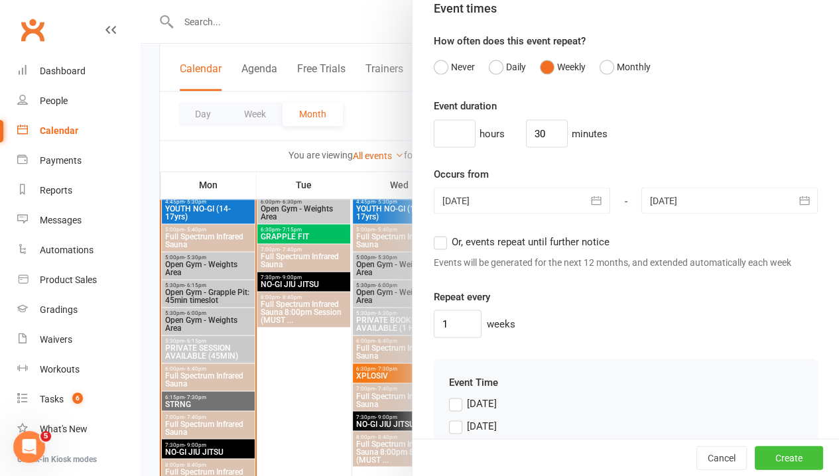
click at [755, 455] on button "Create" at bounding box center [789, 458] width 68 height 24
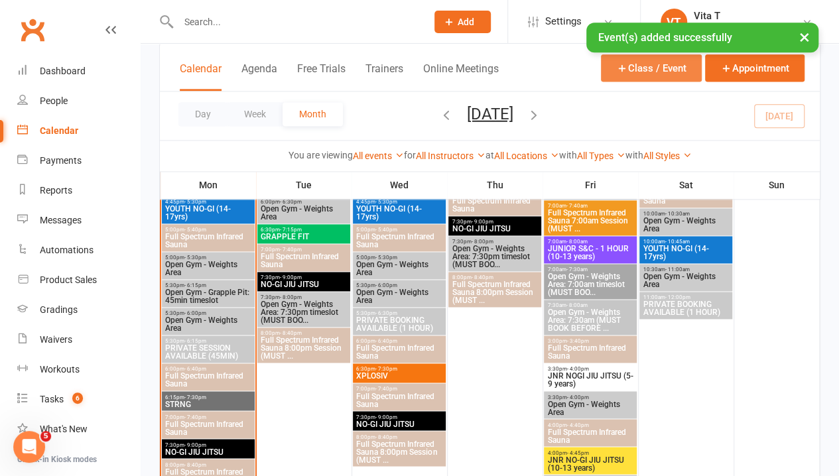
click at [652, 62] on button "Class / Event" at bounding box center [651, 67] width 101 height 27
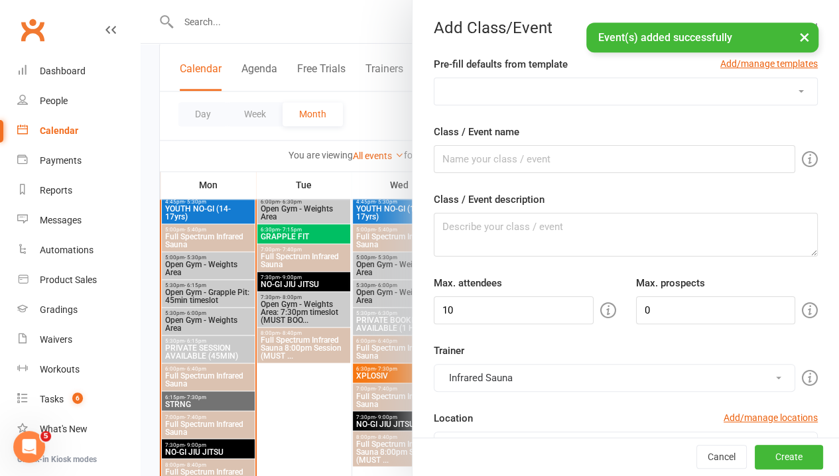
click at [647, 98] on select "1:1 ADULT S&C TRIAL 1:1 JUNIOR S&C 1 HOUR PRIVATE BOOKING AVAILABLE 45 MIN PRIV…" at bounding box center [626, 91] width 383 height 27
drag, startPoint x: 650, startPoint y: 84, endPoint x: 651, endPoint y: 92, distance: 8.0
click at [650, 84] on select "1:1 ADULT S&C TRIAL 1:1 JUNIOR S&C 1 HOUR PRIVATE BOOKING AVAILABLE 45 MIN PRIV…" at bounding box center [626, 91] width 383 height 27
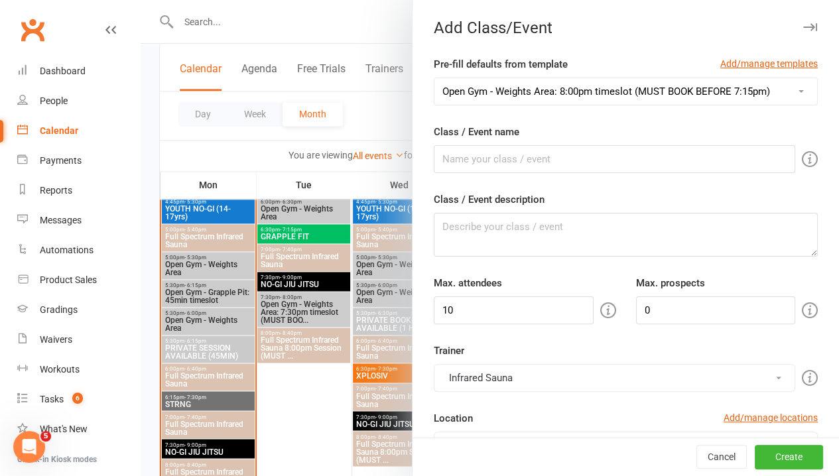
click at [435, 78] on select "1:1 ADULT S&C TRIAL 1:1 JUNIOR S&C 1 HOUR PRIVATE BOOKING AVAILABLE 45 MIN PRIV…" at bounding box center [626, 91] width 383 height 27
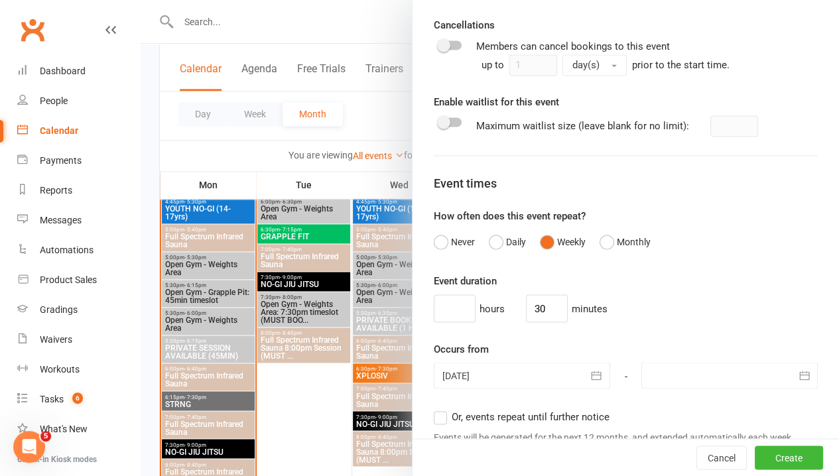
scroll to position [1062, 0]
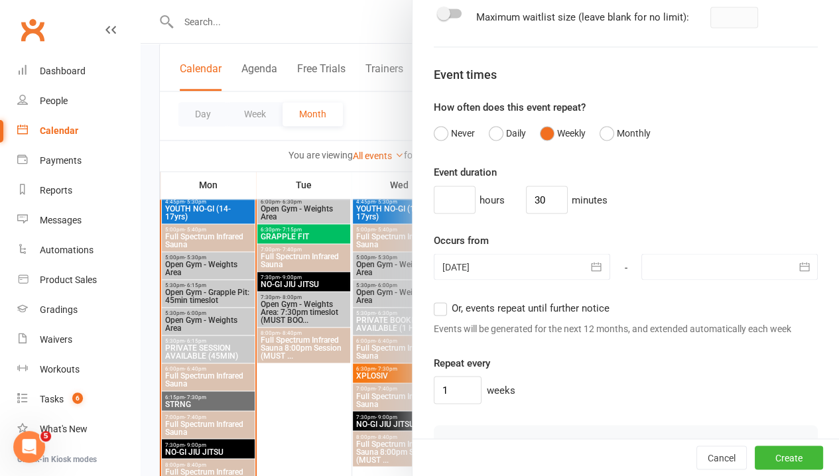
click at [763, 280] on div at bounding box center [730, 266] width 176 height 27
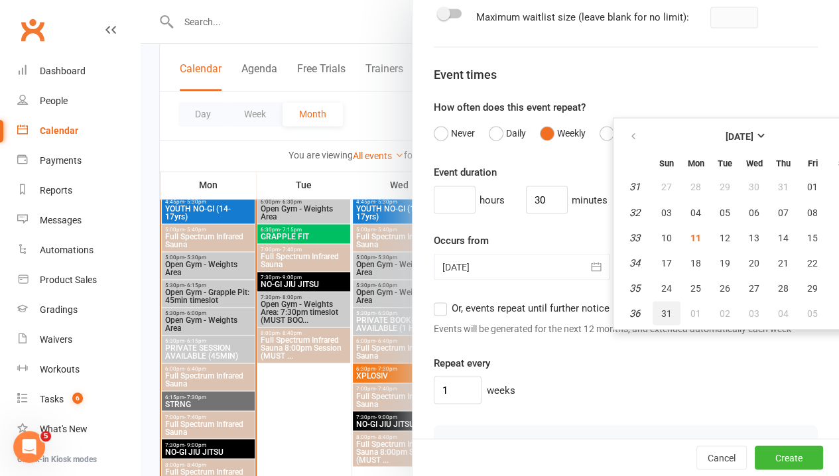
click at [661, 318] on span "31" at bounding box center [666, 313] width 11 height 11
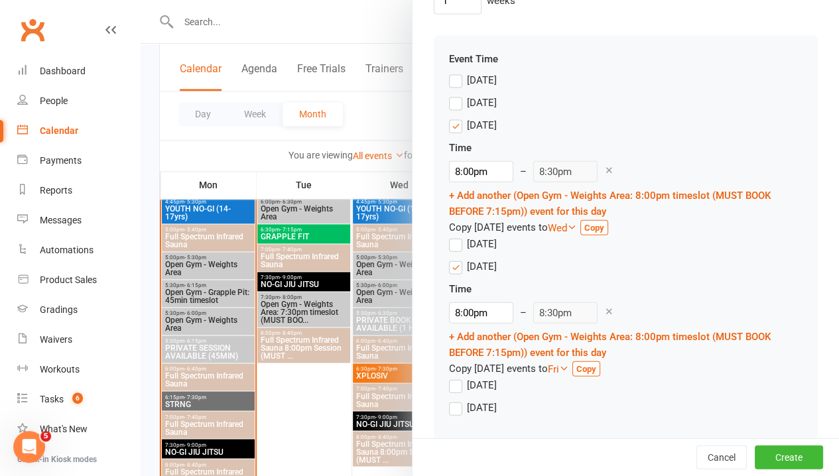
scroll to position [1498, 0]
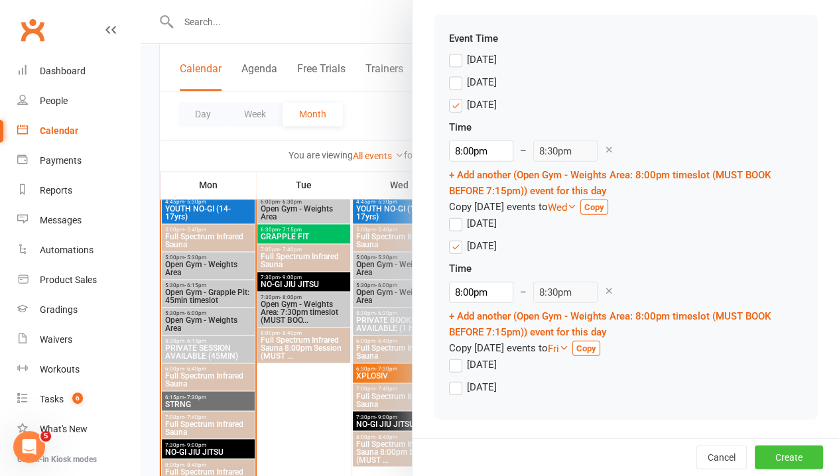
click at [775, 460] on button "Create" at bounding box center [789, 458] width 68 height 24
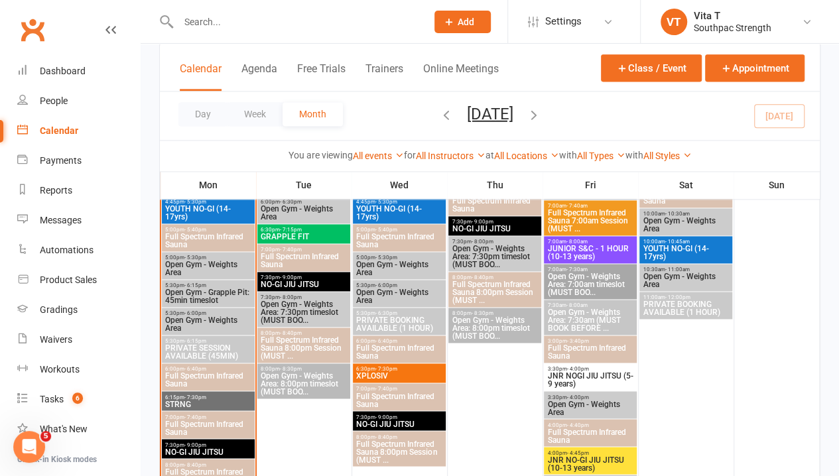
click at [515, 321] on span "Open Gym - Weights Area: 8:00pm timeslot (MUST BOO..." at bounding box center [494, 328] width 87 height 24
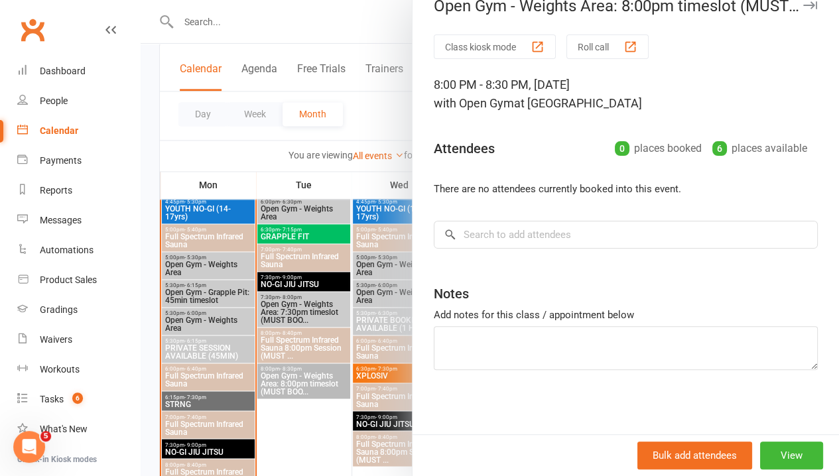
scroll to position [0, 0]
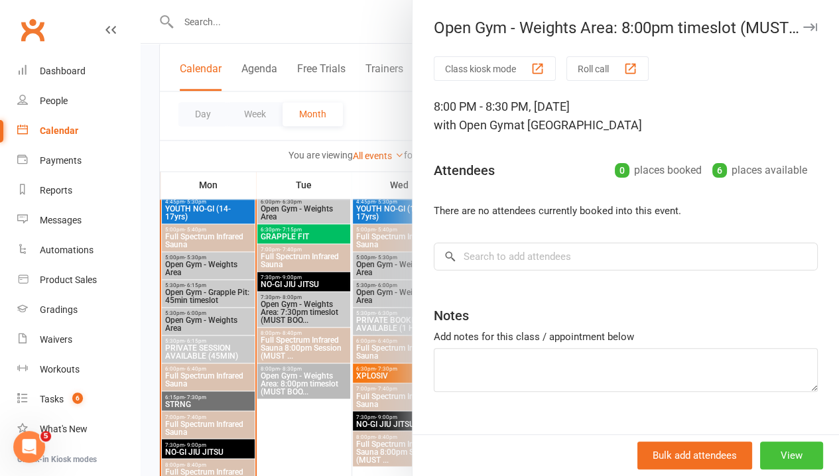
click at [775, 460] on button "View" at bounding box center [791, 456] width 63 height 28
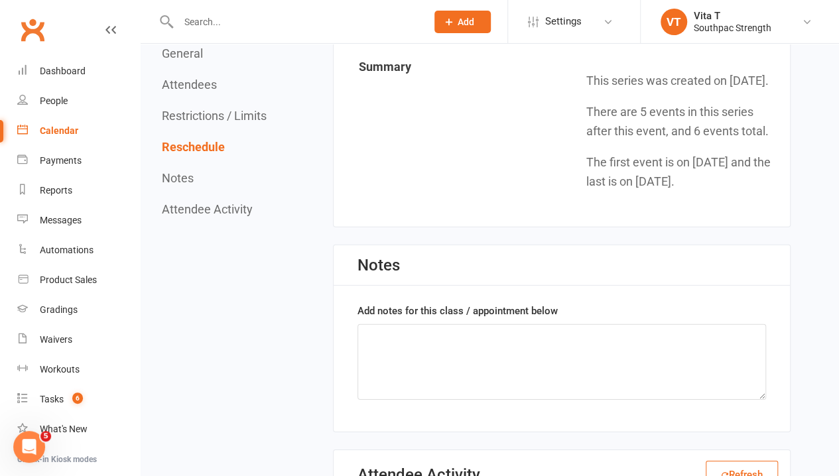
scroll to position [2035, 0]
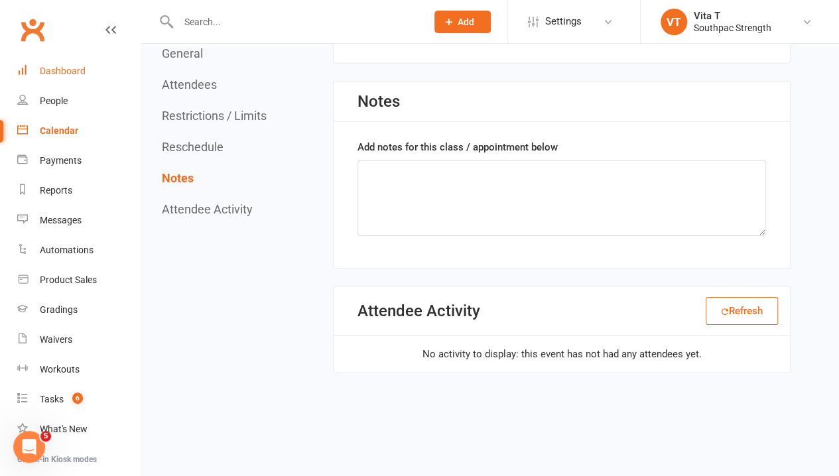
click at [86, 68] on link "Dashboard" at bounding box center [78, 71] width 123 height 30
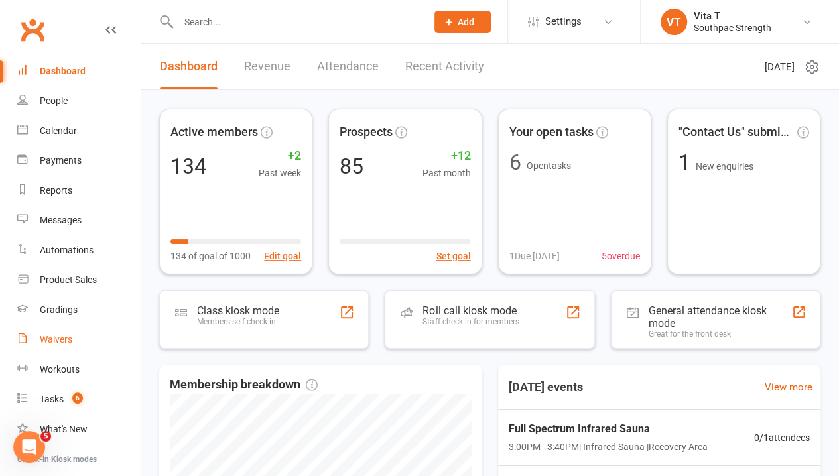
click at [50, 337] on div "Waivers" at bounding box center [56, 339] width 33 height 11
click at [56, 163] on div "Payments" at bounding box center [61, 160] width 42 height 11
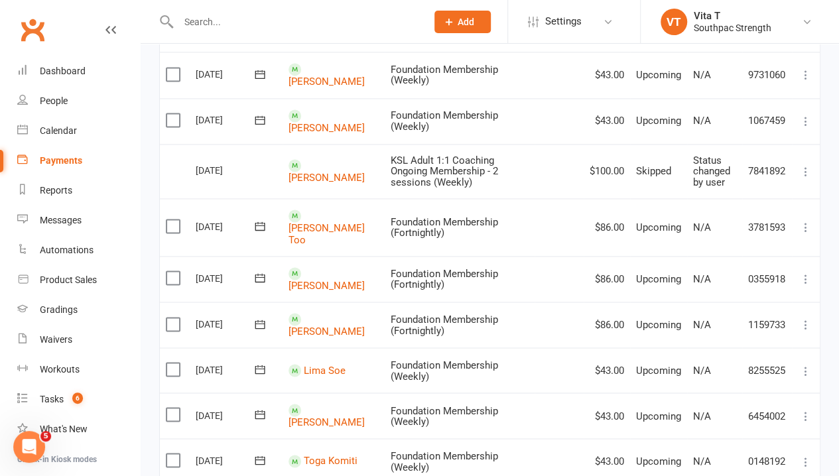
scroll to position [1223, 0]
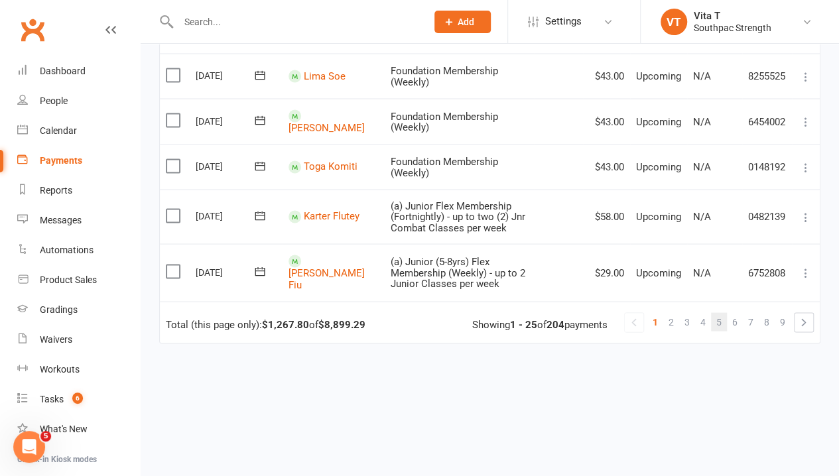
click at [725, 312] on link "5" at bounding box center [719, 321] width 16 height 19
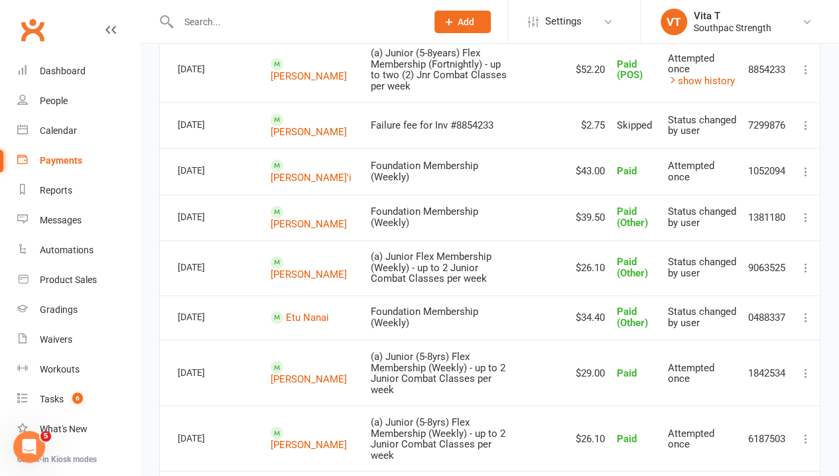
scroll to position [929, 0]
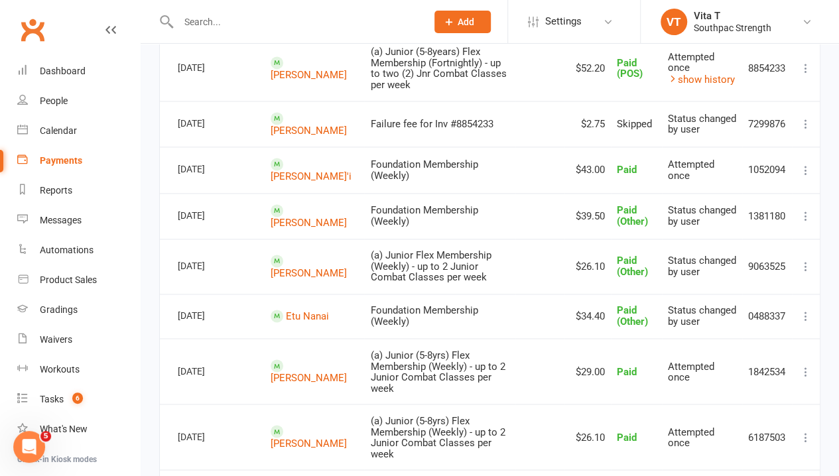
click at [208, 31] on div at bounding box center [288, 21] width 258 height 43
click at [202, 23] on input "text" at bounding box center [295, 22] width 243 height 19
click at [516, 404] on td at bounding box center [539, 437] width 49 height 66
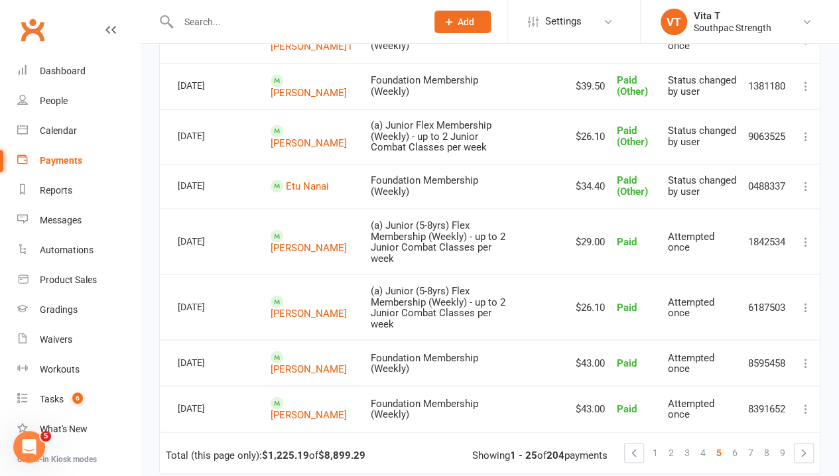
scroll to position [1189, 0]
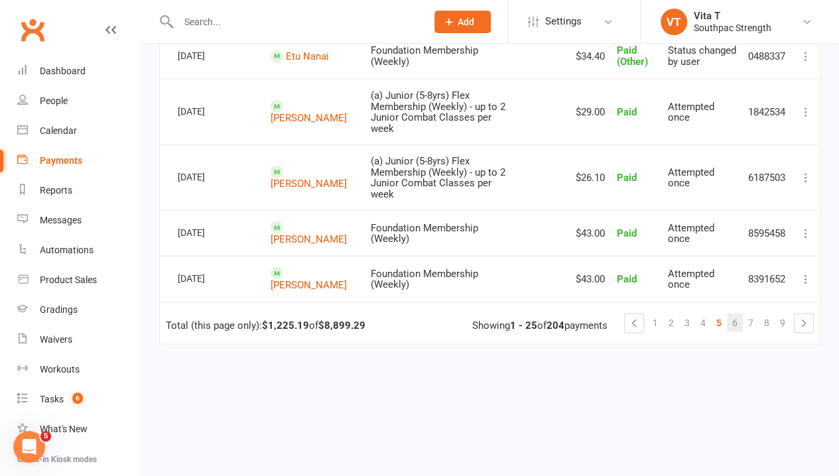
click at [740, 313] on link "6" at bounding box center [735, 322] width 16 height 19
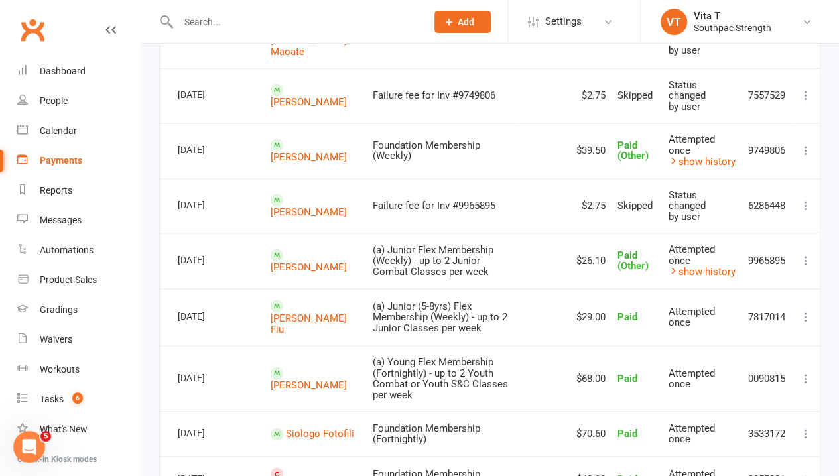
scroll to position [1128, 0]
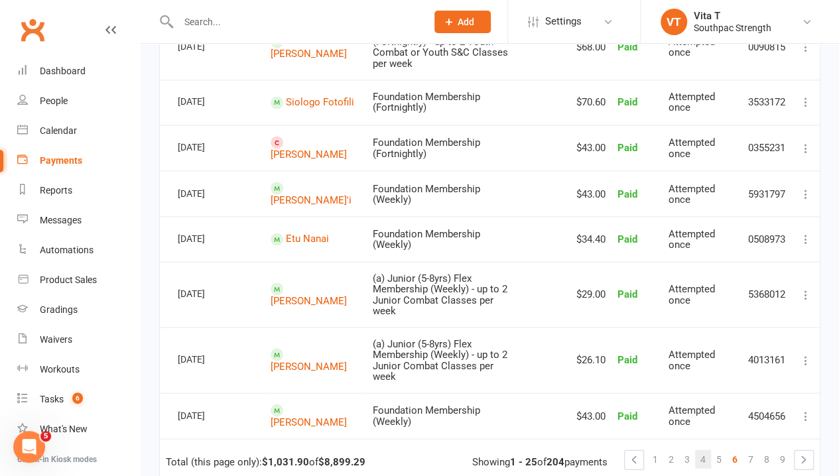
click at [709, 450] on link "4" at bounding box center [703, 459] width 16 height 19
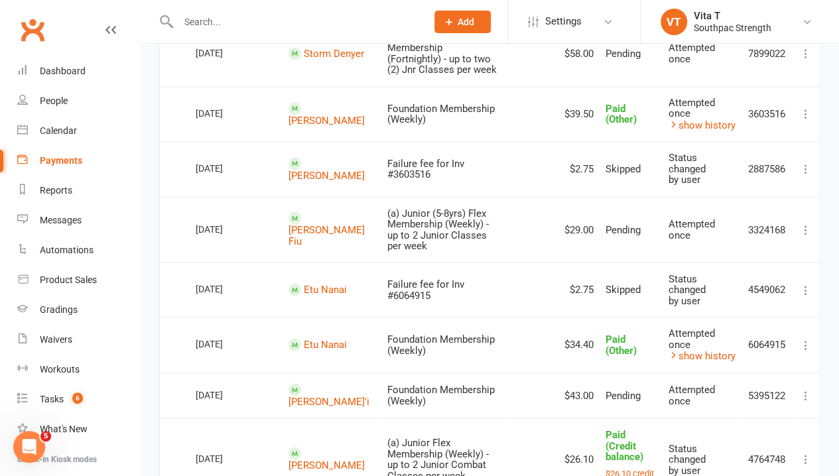
scroll to position [1194, 0]
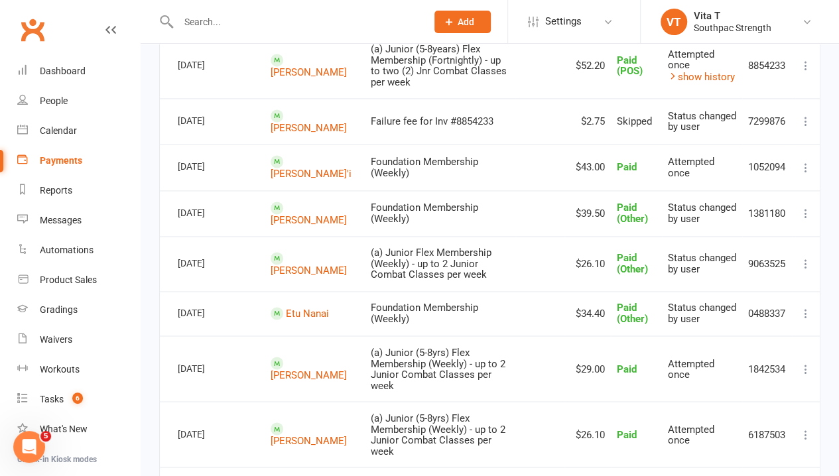
scroll to position [1128, 0]
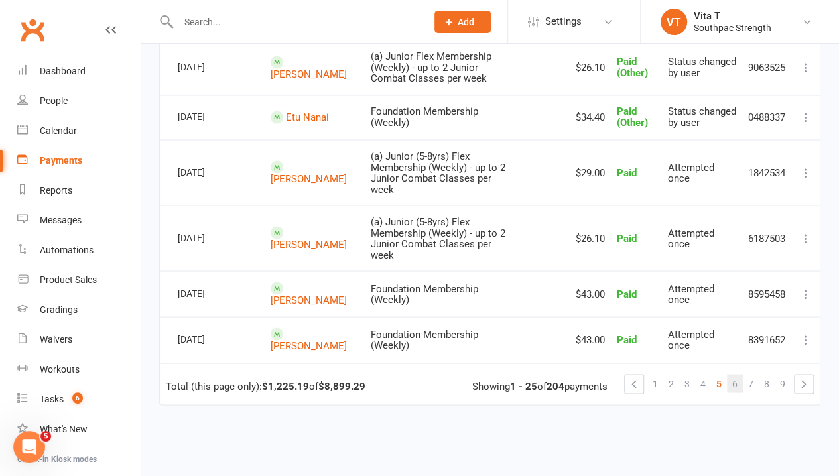
click at [739, 374] on link "6" at bounding box center [735, 383] width 16 height 19
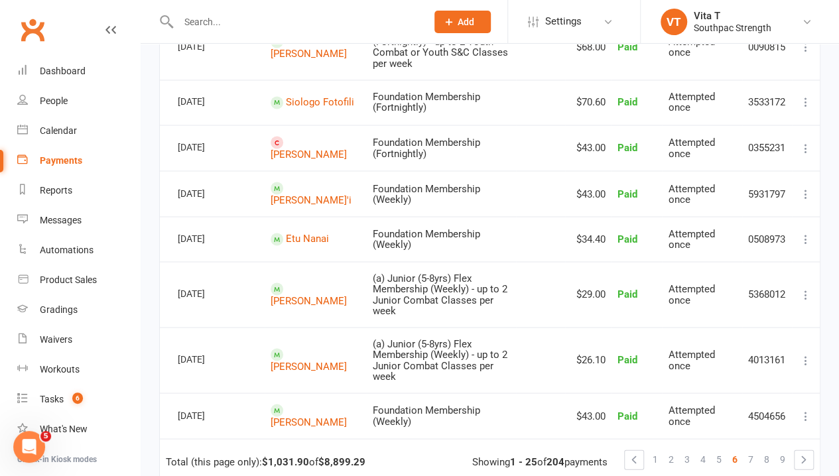
click at [803, 232] on icon at bounding box center [805, 238] width 13 height 13
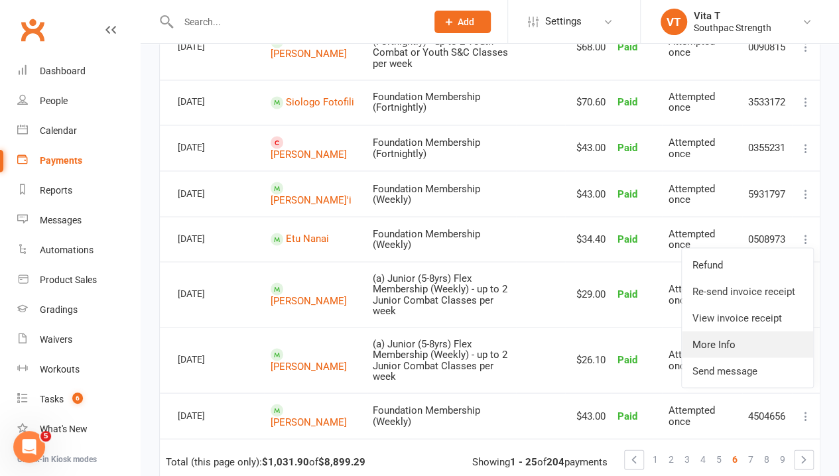
click at [760, 331] on link "More Info" at bounding box center [747, 344] width 131 height 27
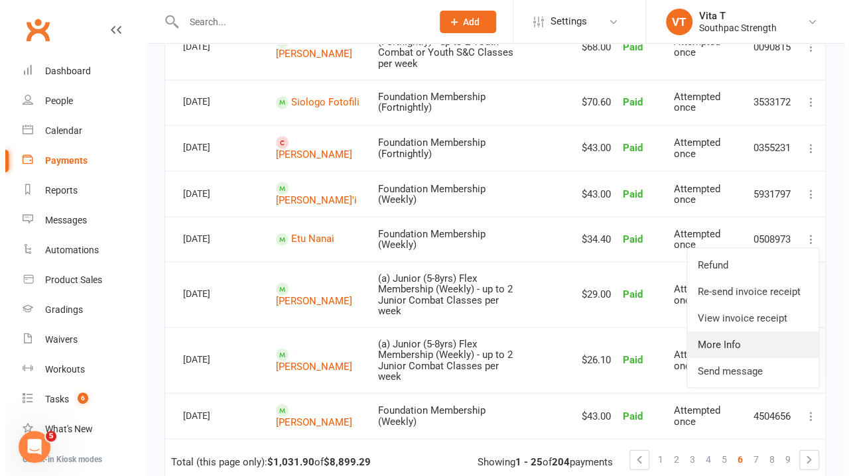
scroll to position [1106, 0]
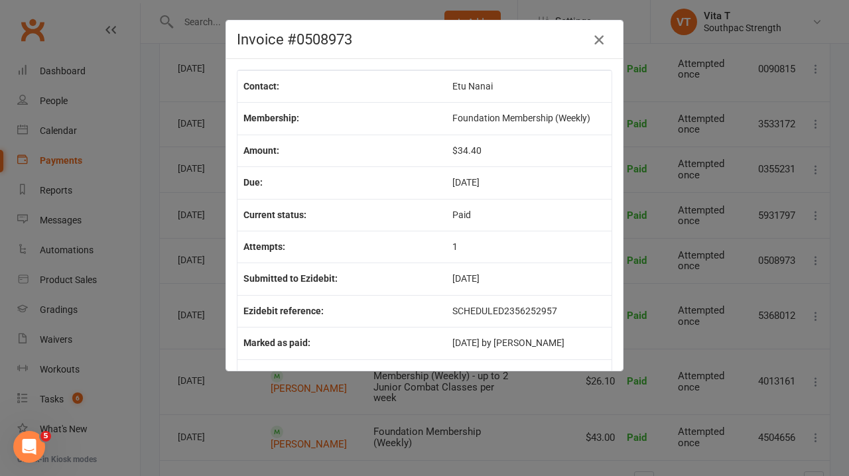
click at [588, 38] on button "button" at bounding box center [598, 39] width 21 height 21
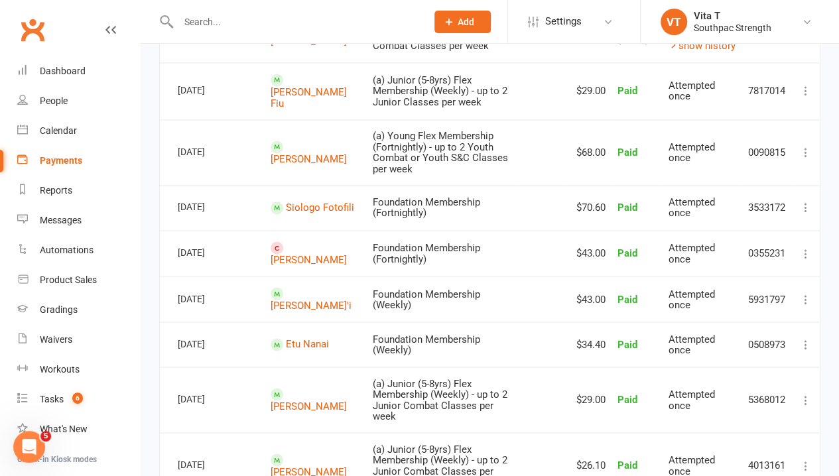
scroll to position [1257, 0]
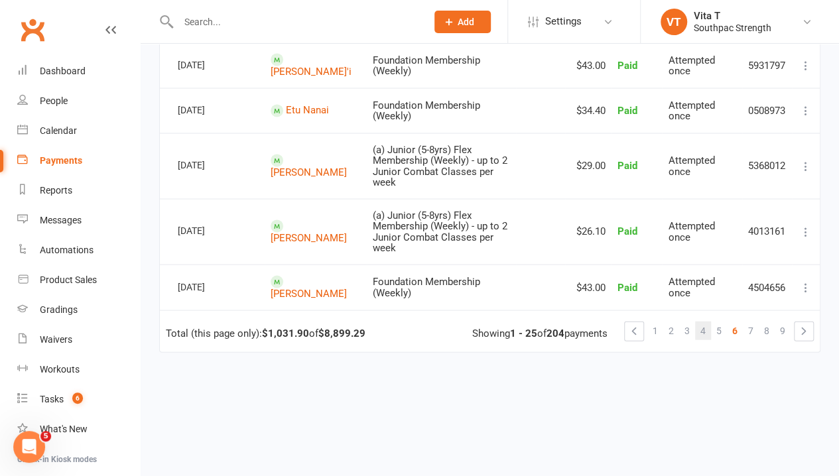
click at [705, 321] on span "4" at bounding box center [703, 330] width 5 height 19
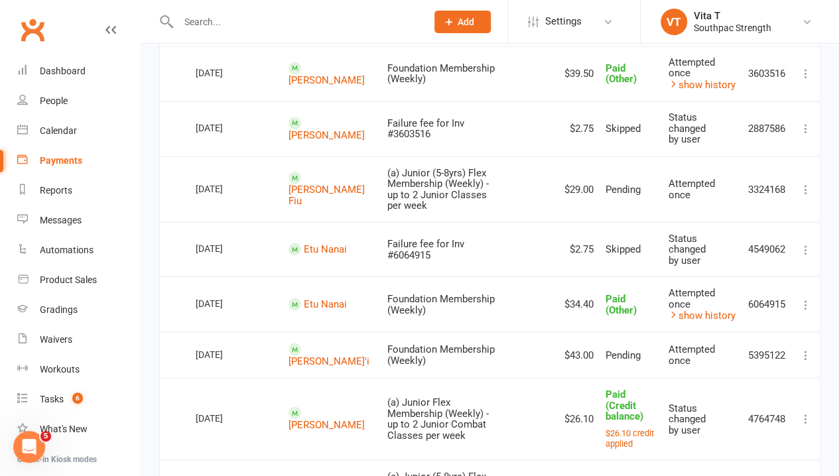
scroll to position [1194, 0]
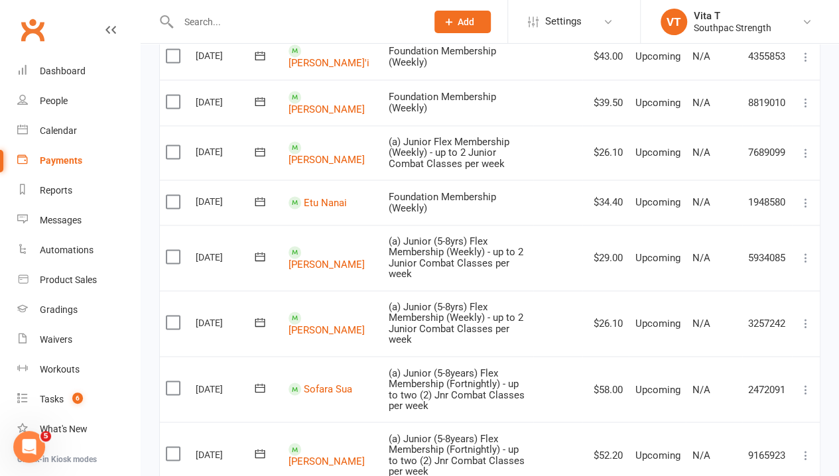
scroll to position [833, 0]
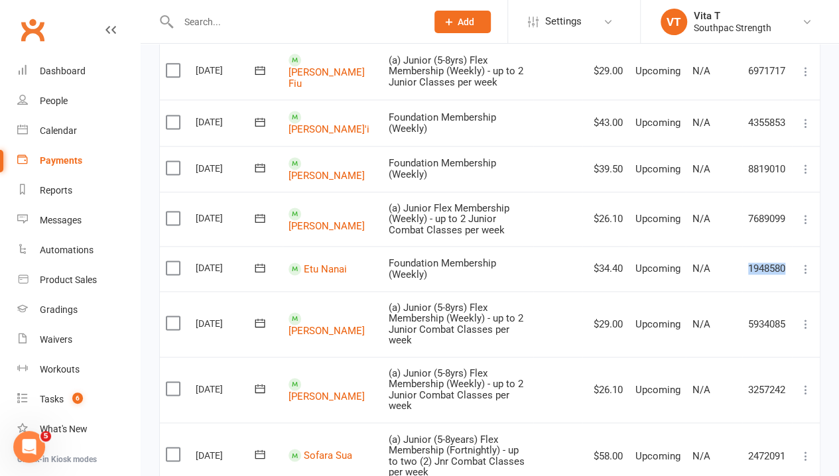
drag, startPoint x: 786, startPoint y: 224, endPoint x: 748, endPoint y: 223, distance: 37.8
click at [748, 246] on td "1948580" at bounding box center [767, 268] width 50 height 45
click at [561, 192] on td at bounding box center [557, 219] width 49 height 55
drag, startPoint x: 789, startPoint y: 124, endPoint x: 744, endPoint y: 125, distance: 45.1
click at [744, 146] on td "8819010" at bounding box center [767, 169] width 50 height 46
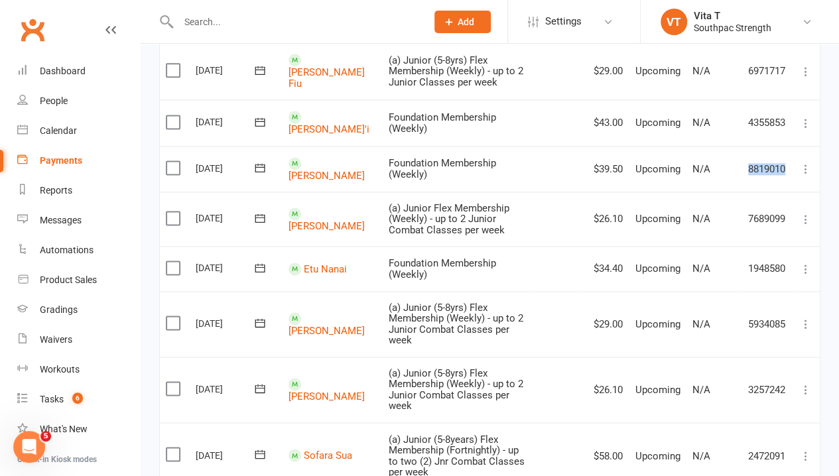
copy td "8819010"
drag, startPoint x: 788, startPoint y: 227, endPoint x: 748, endPoint y: 229, distance: 39.9
click at [748, 246] on td "1948580" at bounding box center [767, 268] width 50 height 45
copy td "1948580"
drag, startPoint x: 787, startPoint y: 175, endPoint x: 747, endPoint y: 173, distance: 39.9
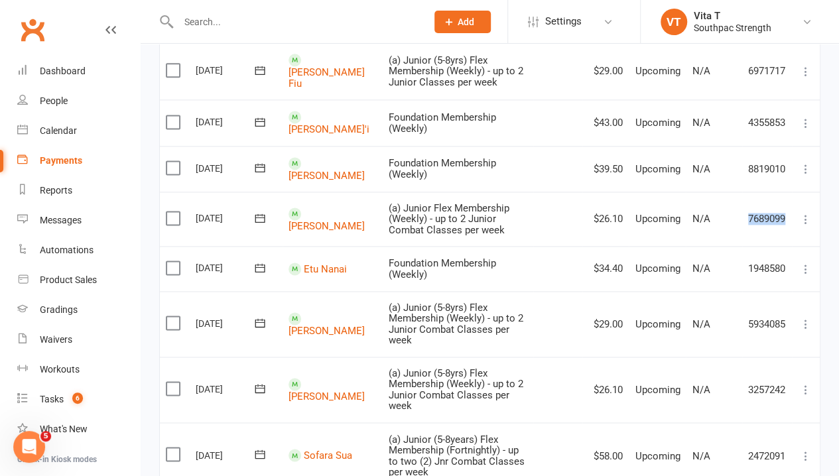
click at [747, 192] on td "7689099" at bounding box center [767, 219] width 50 height 55
copy td "7689099"
